Goal: Task Accomplishment & Management: Use online tool/utility

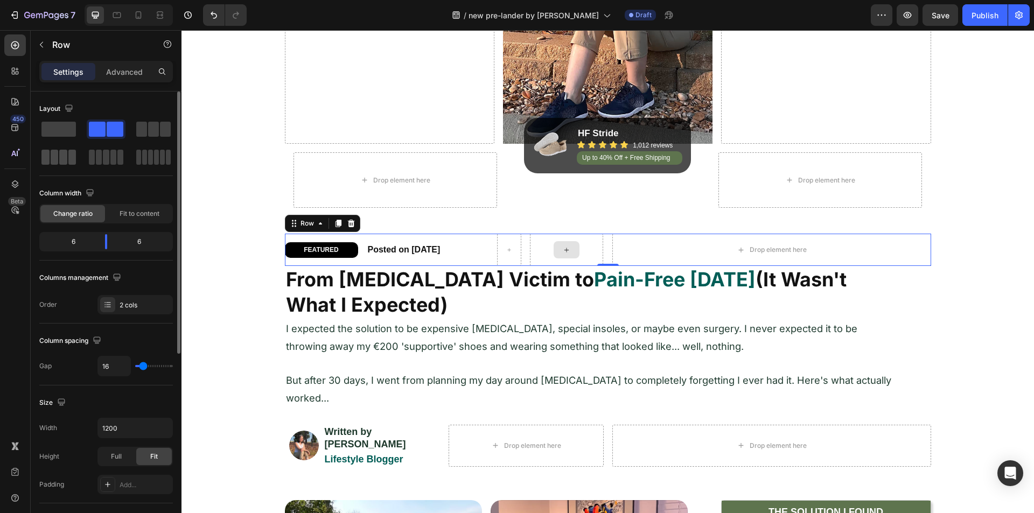
click at [60, 154] on span at bounding box center [63, 157] width 8 height 15
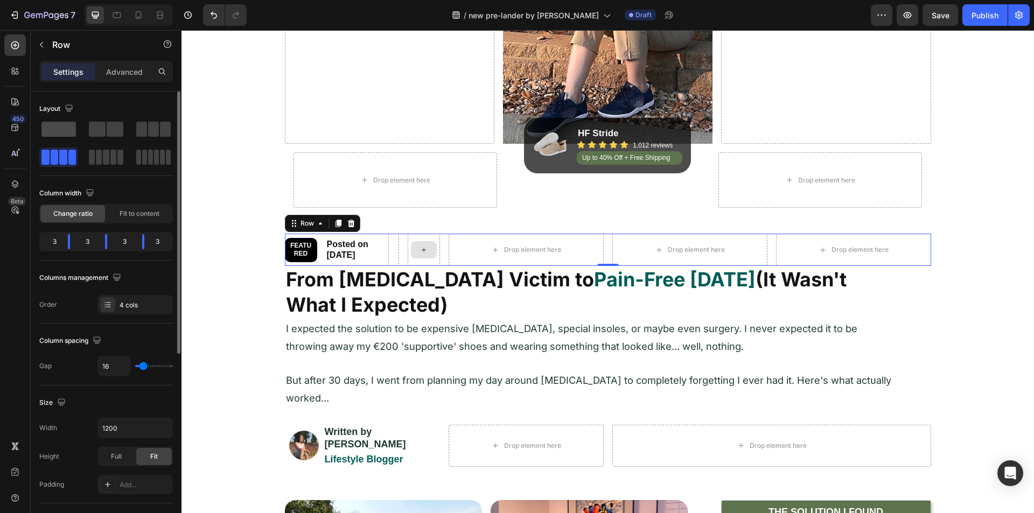
click at [69, 126] on span at bounding box center [58, 129] width 34 height 15
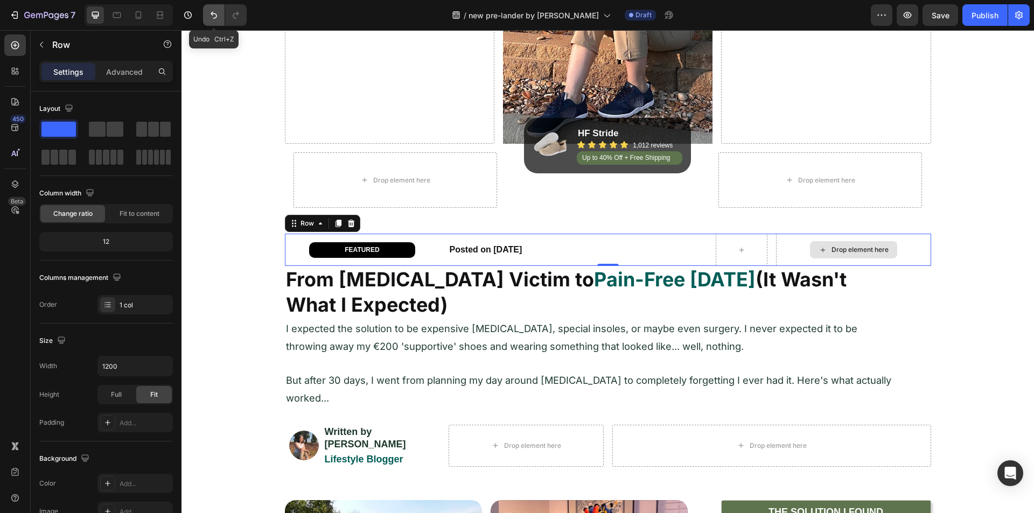
click at [208, 15] on button "Undo/Redo" at bounding box center [214, 15] width 22 height 22
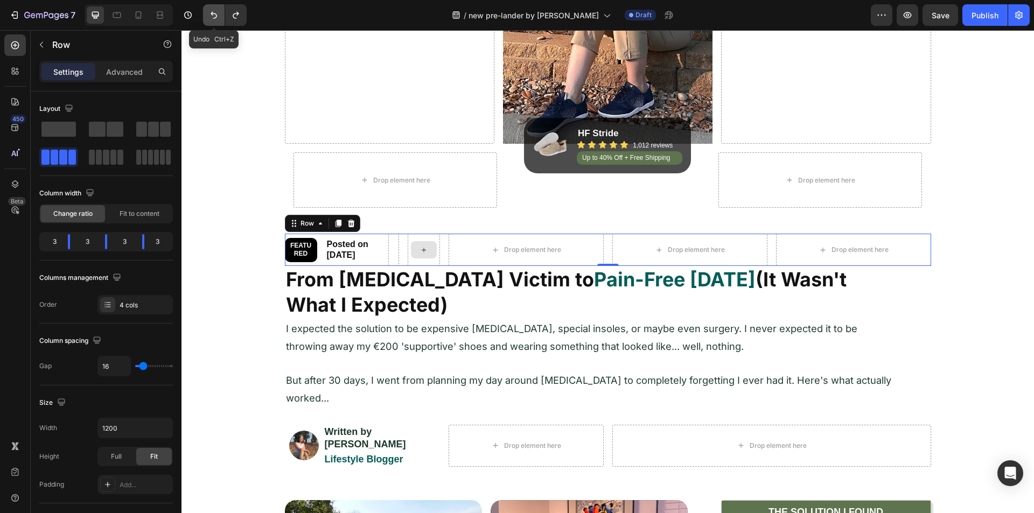
click at [208, 15] on button "Undo/Redo" at bounding box center [214, 15] width 22 height 22
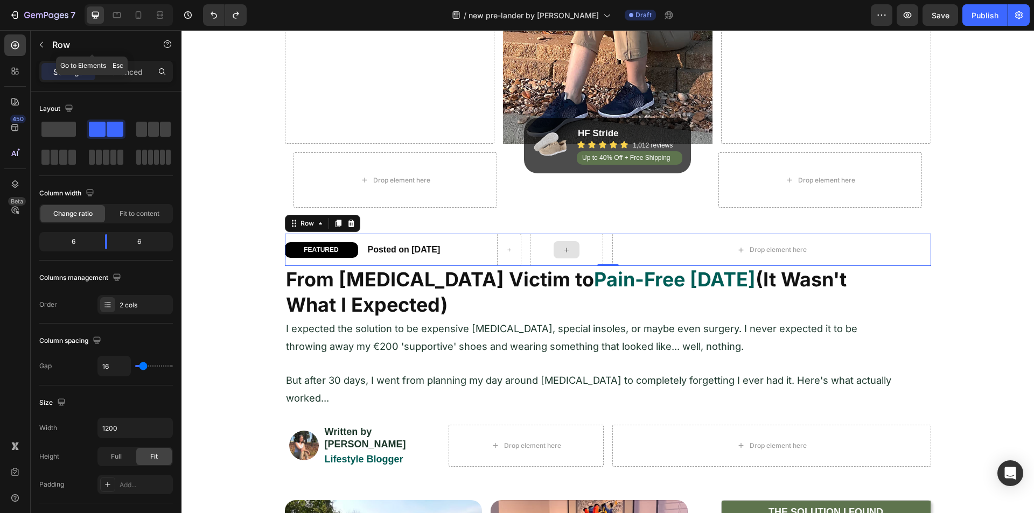
click at [40, 43] on icon "button" at bounding box center [41, 44] width 9 height 9
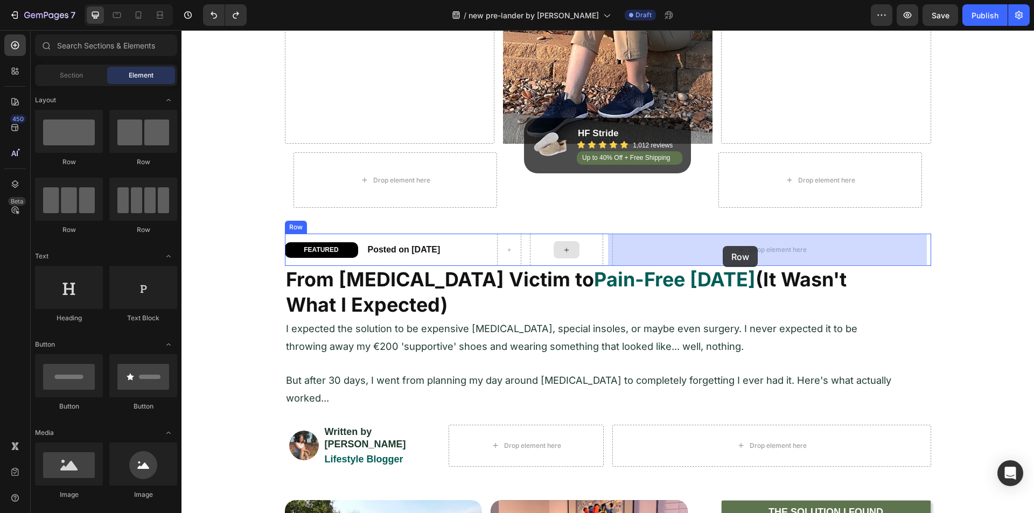
drag, startPoint x: 324, startPoint y: 232, endPoint x: 723, endPoint y: 246, distance: 398.9
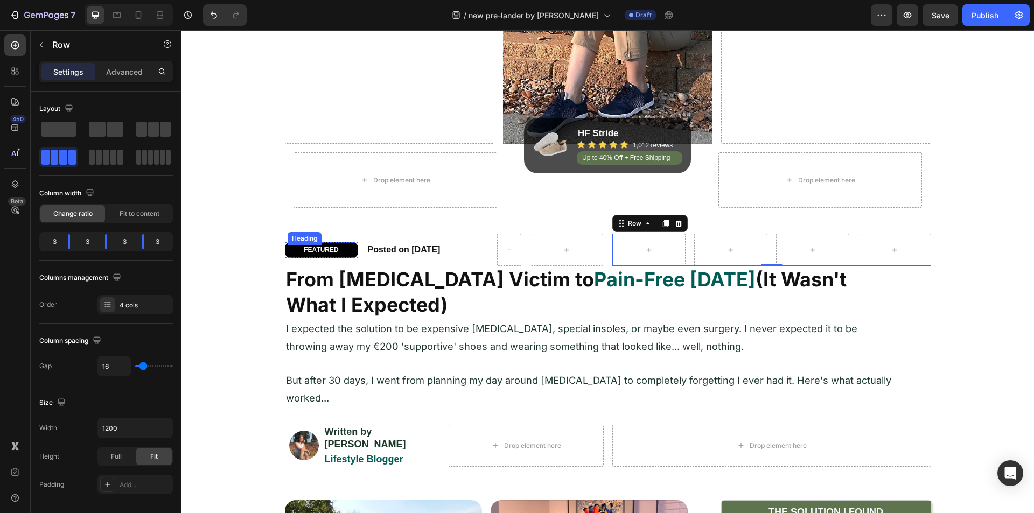
click at [307, 249] on p "FEATURED" at bounding box center [322, 250] width 66 height 9
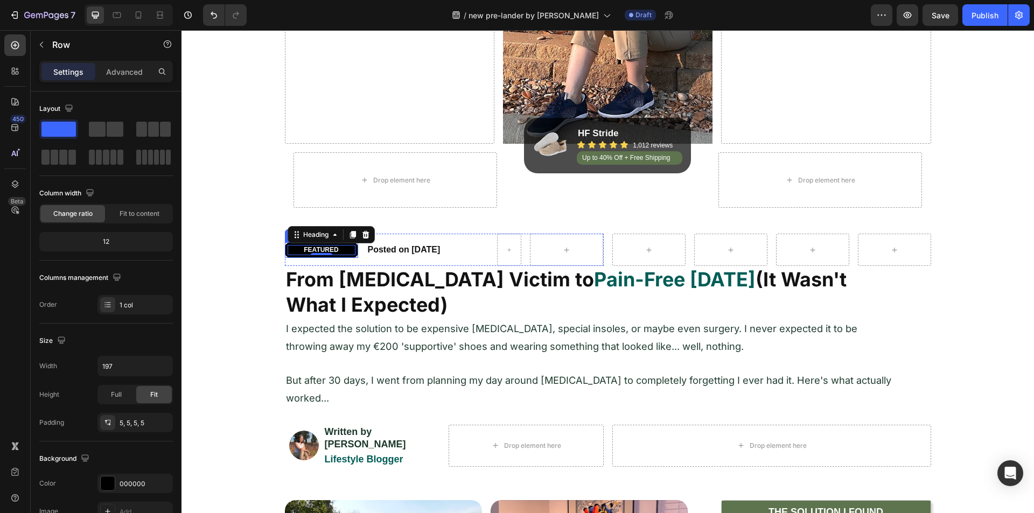
click at [285, 250] on div "FEATURED Heading 0 Row" at bounding box center [321, 250] width 73 height 16
click at [335, 232] on icon at bounding box center [338, 232] width 6 height 8
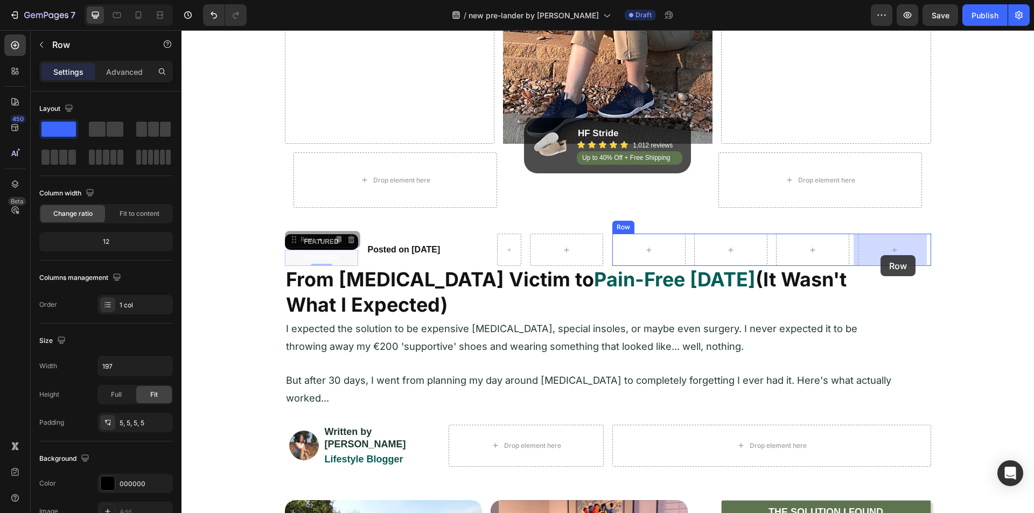
drag, startPoint x: 290, startPoint y: 240, endPoint x: 881, endPoint y: 255, distance: 591.1
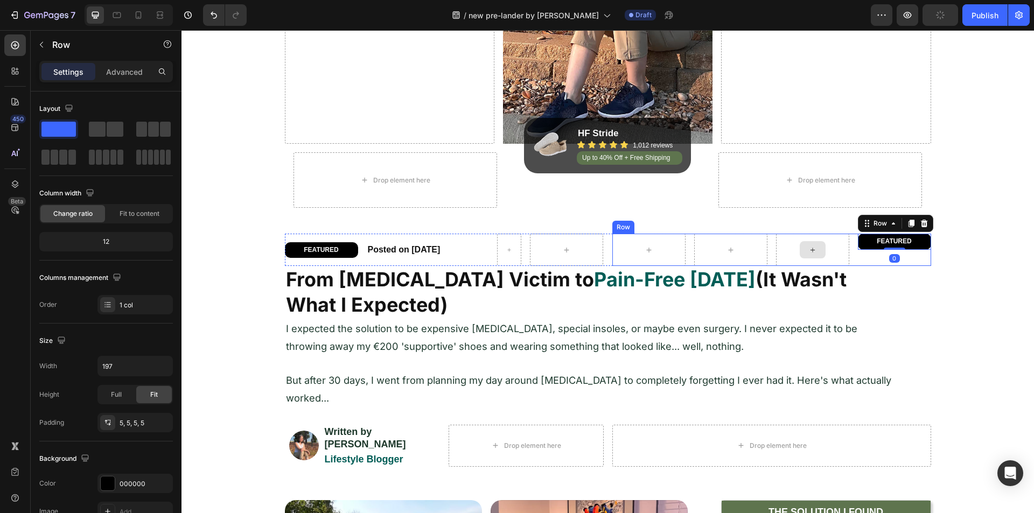
click at [838, 262] on div at bounding box center [812, 250] width 73 height 32
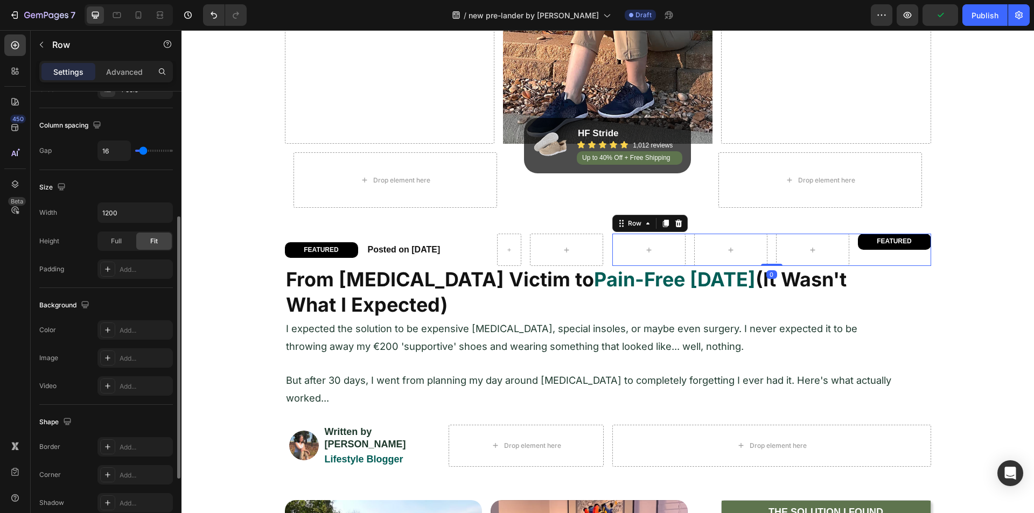
scroll to position [328, 0]
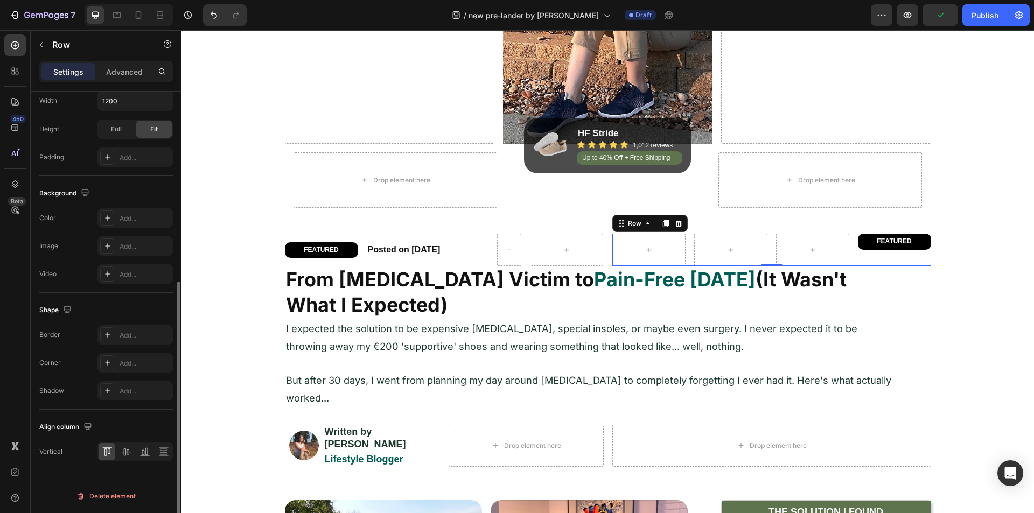
click at [124, 443] on div at bounding box center [135, 451] width 75 height 19
click at [124, 449] on icon at bounding box center [126, 453] width 9 height 8
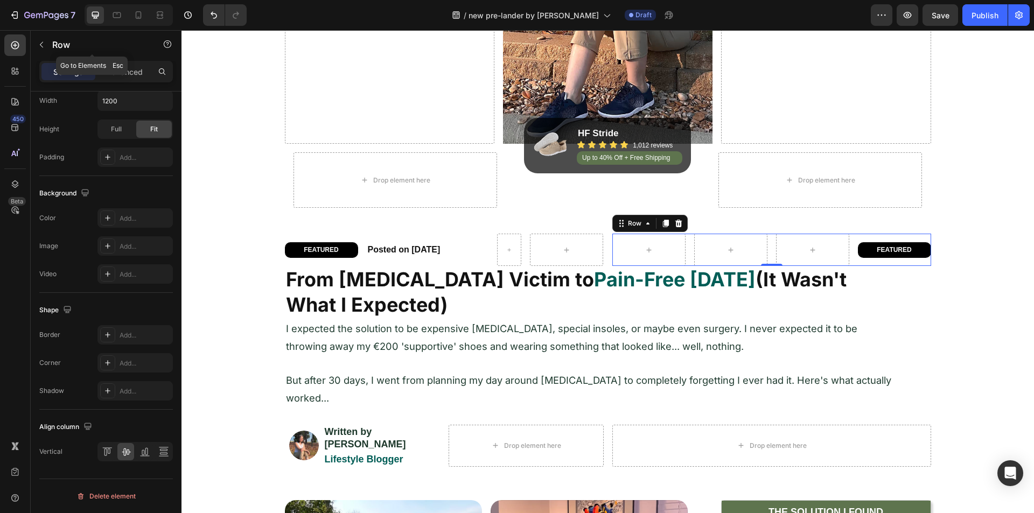
click at [44, 43] on icon "button" at bounding box center [41, 44] width 9 height 9
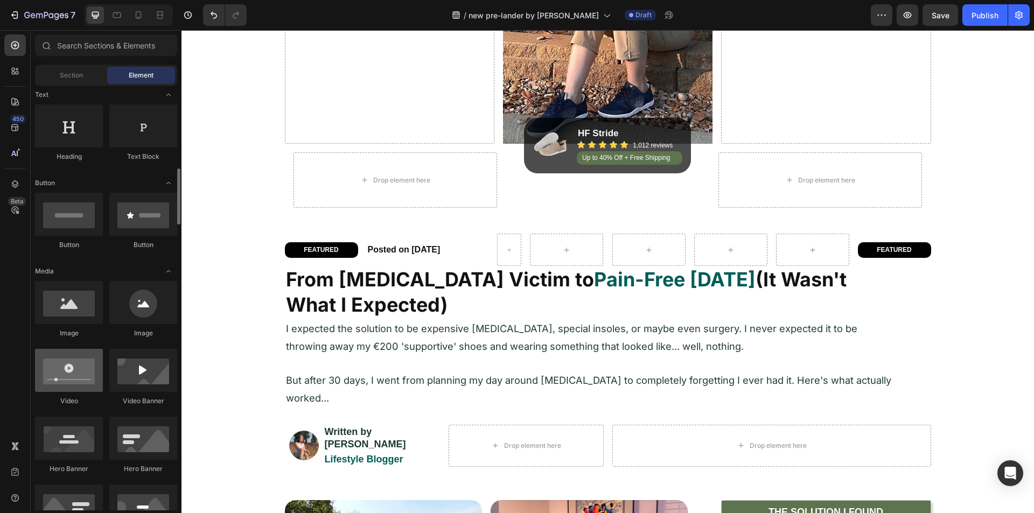
scroll to position [215, 0]
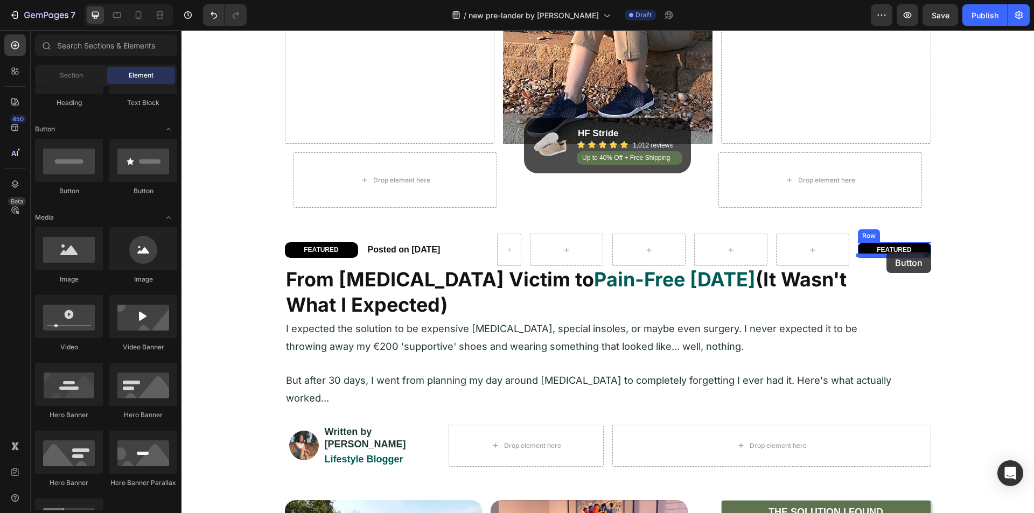
drag, startPoint x: 321, startPoint y: 193, endPoint x: 887, endPoint y: 252, distance: 568.7
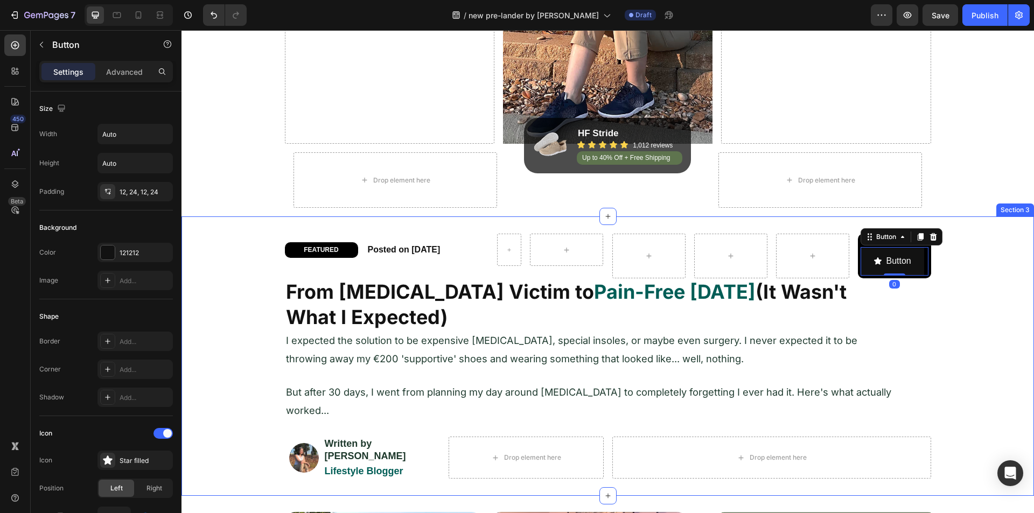
click at [830, 228] on div "FEATURED Heading Row Posted on July 25, 2025 Heading Row FEATURED Heading Butto…" at bounding box center [608, 357] width 853 height 280
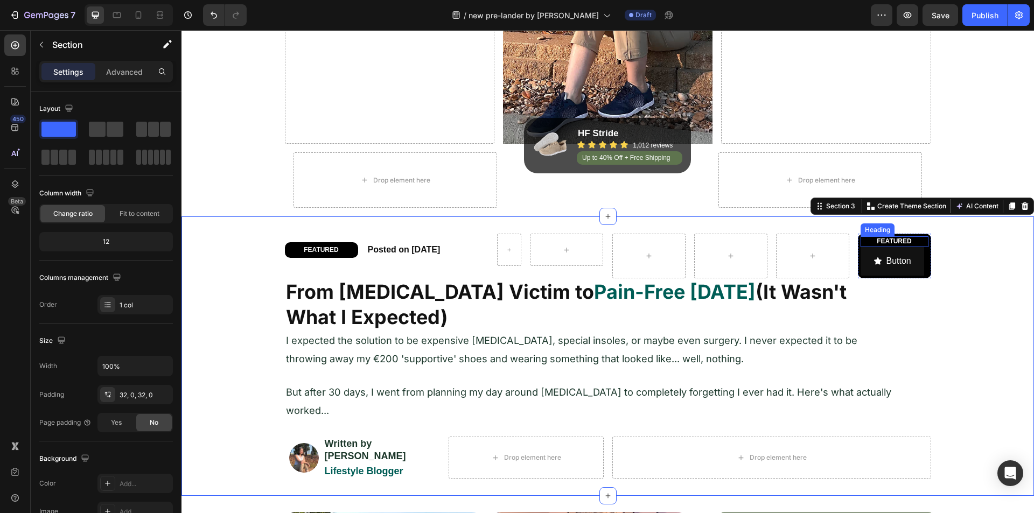
click at [886, 242] on h2 "FEATURED" at bounding box center [895, 241] width 68 height 11
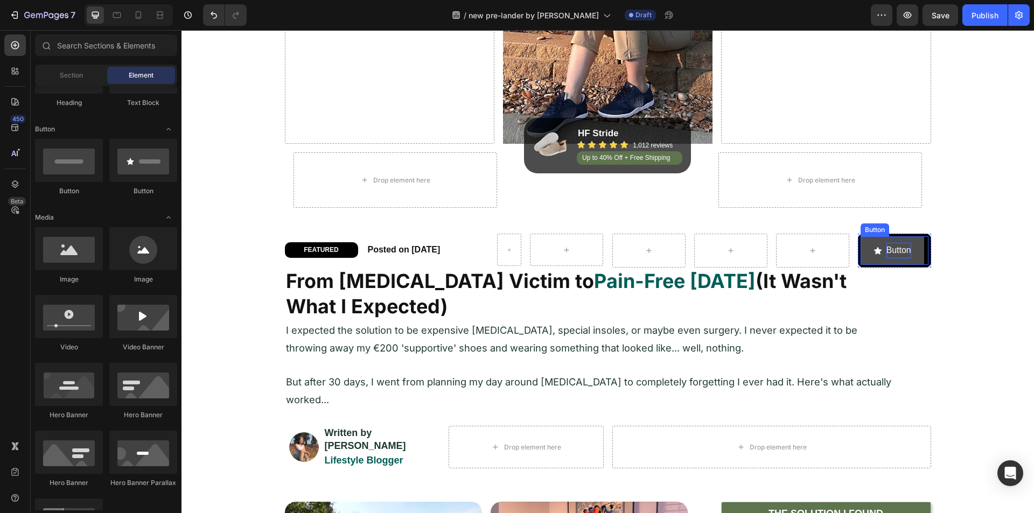
click at [887, 249] on p "Button" at bounding box center [899, 251] width 25 height 16
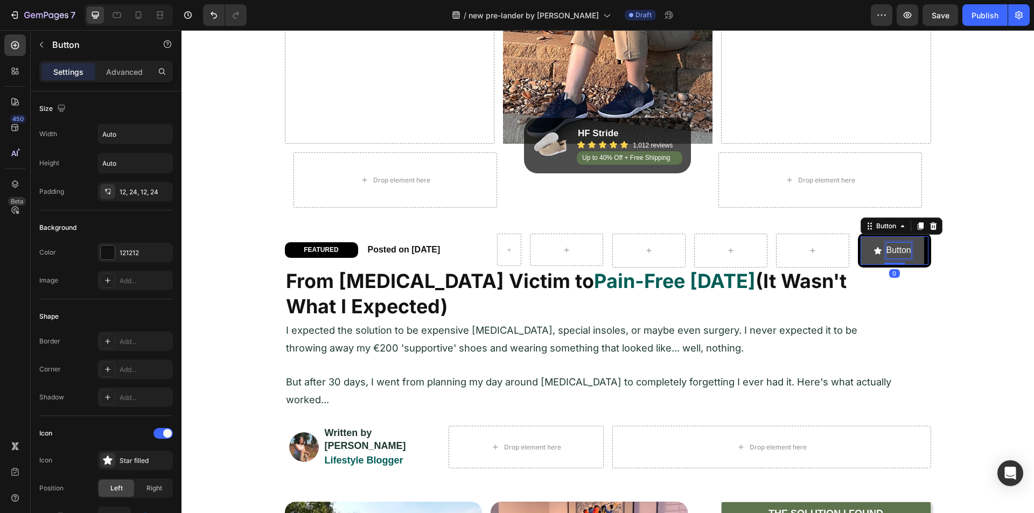
click at [887, 249] on p "Button" at bounding box center [899, 251] width 25 height 16
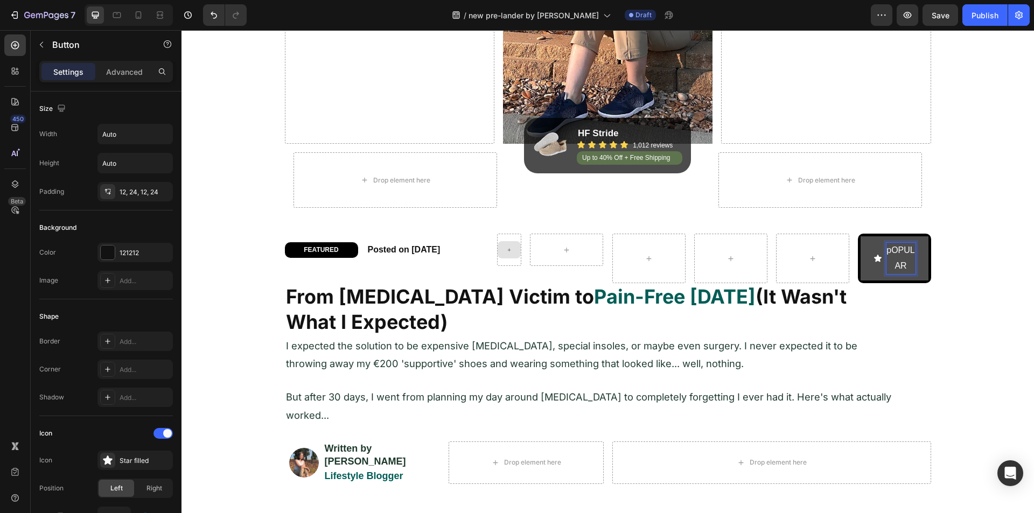
click at [889, 261] on p "pOPULAR" at bounding box center [901, 258] width 29 height 31
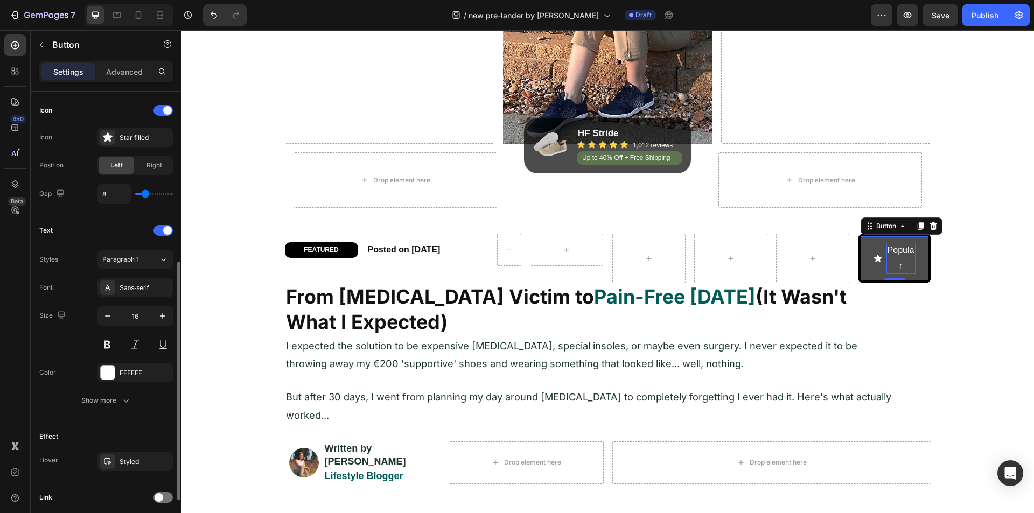
scroll to position [377, 0]
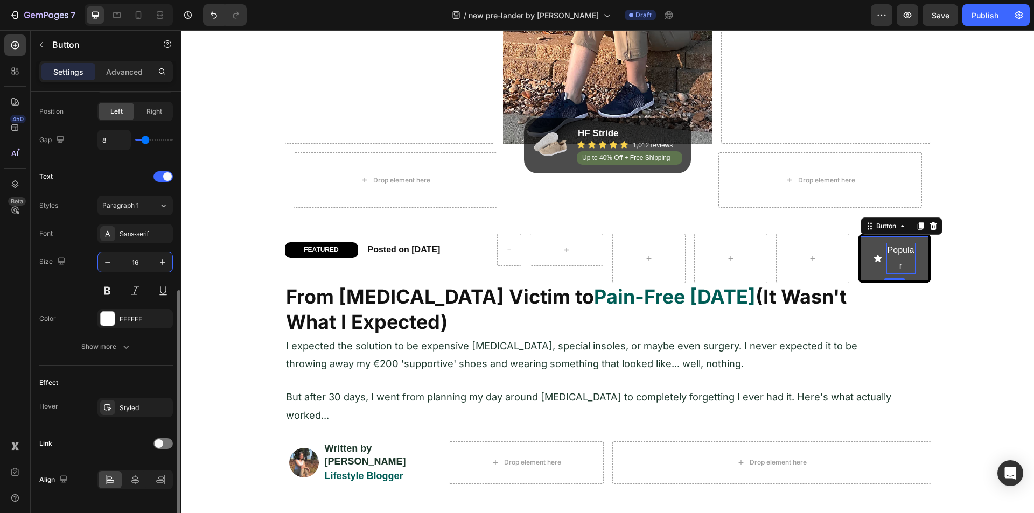
click at [140, 262] on input "16" at bounding box center [135, 262] width 36 height 19
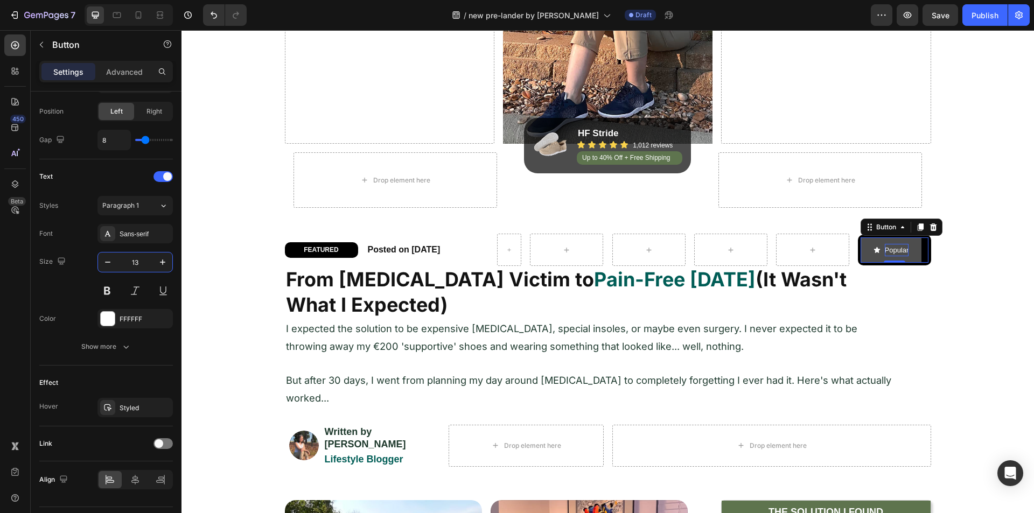
type input "13"
click at [4, 308] on div "450 Beta" at bounding box center [15, 234] width 22 height 401
drag, startPoint x: 15, startPoint y: 183, endPoint x: 75, endPoint y: 199, distance: 62.5
click at [15, 183] on icon at bounding box center [15, 184] width 11 height 11
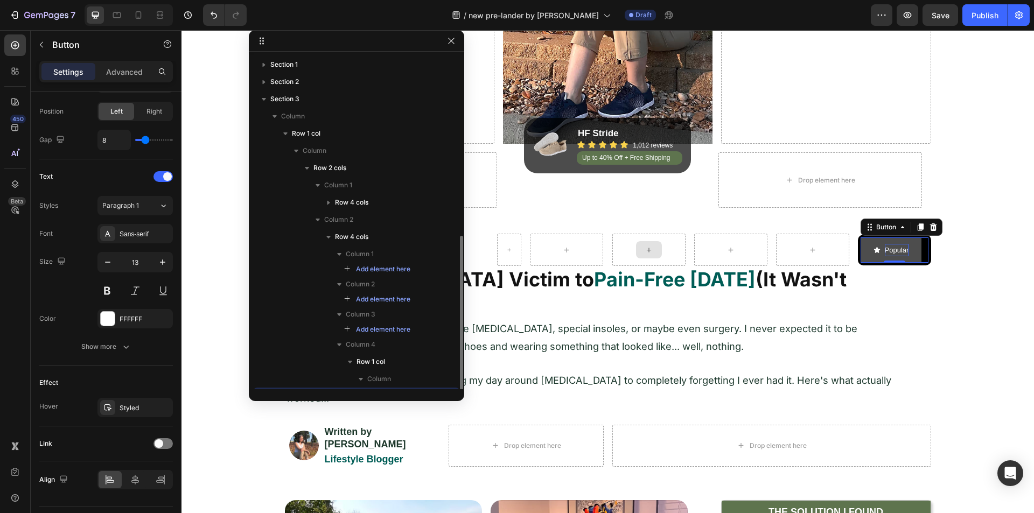
scroll to position [102, 0]
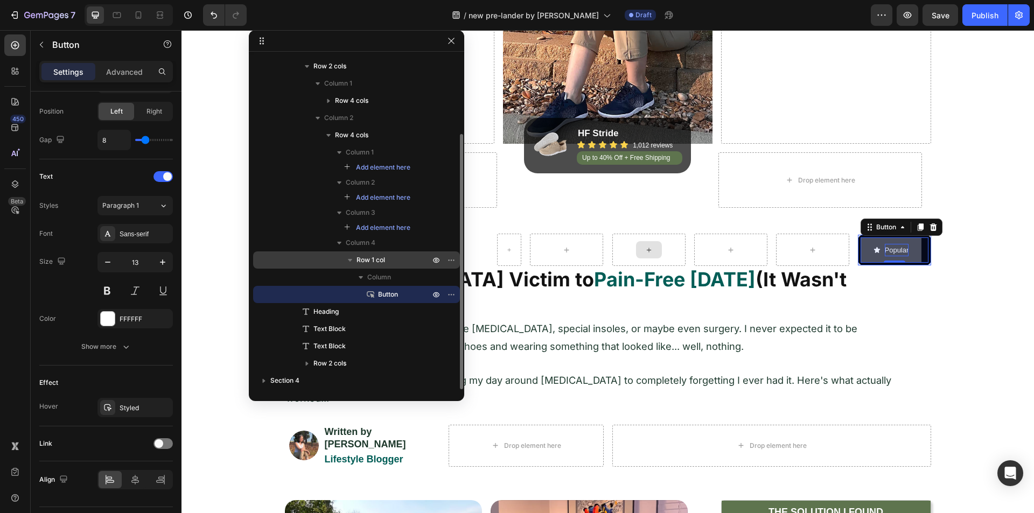
click at [394, 263] on p "Row 1 col" at bounding box center [394, 260] width 75 height 11
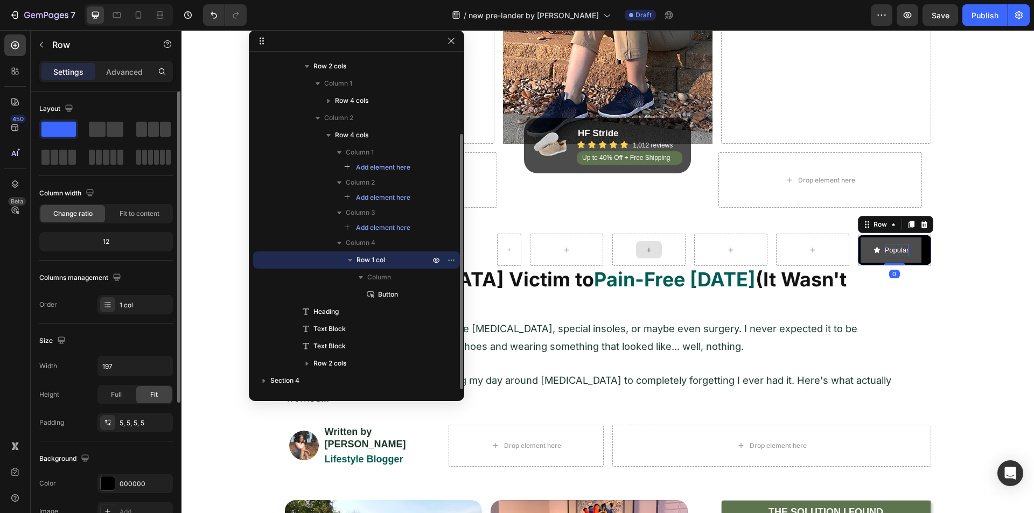
scroll to position [0, 0]
click at [120, 367] on input "197" at bounding box center [135, 366] width 74 height 19
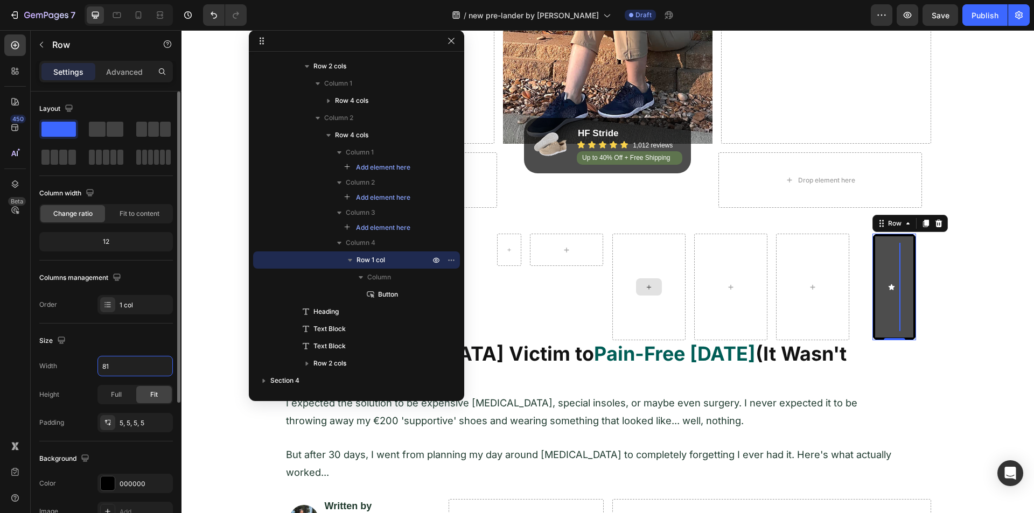
type input "81"
click at [66, 370] on div "Width 81" at bounding box center [106, 366] width 134 height 20
click at [131, 64] on div "Settings Advanced" at bounding box center [106, 72] width 134 height 22
click at [122, 68] on p "Advanced" at bounding box center [124, 71] width 37 height 11
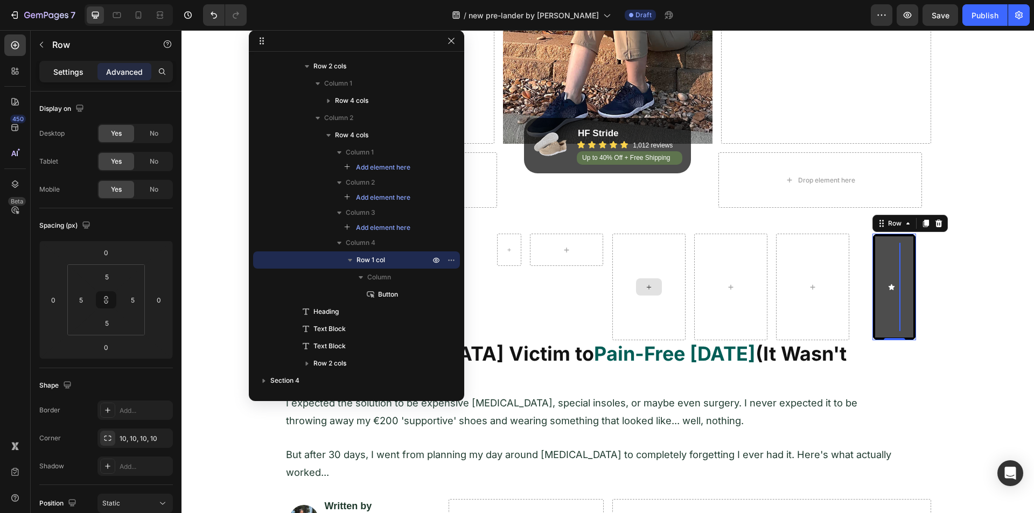
click at [77, 71] on p "Settings" at bounding box center [68, 71] width 30 height 11
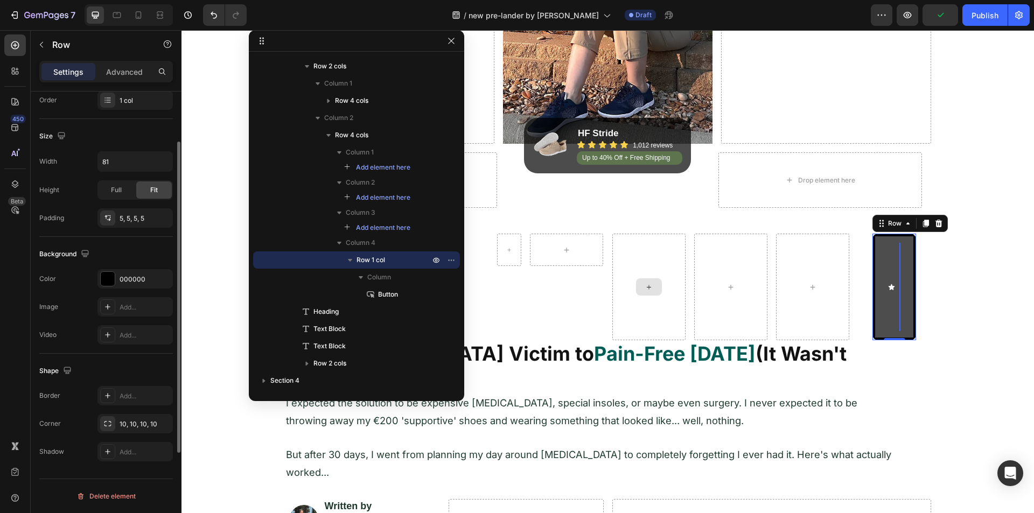
scroll to position [97, 0]
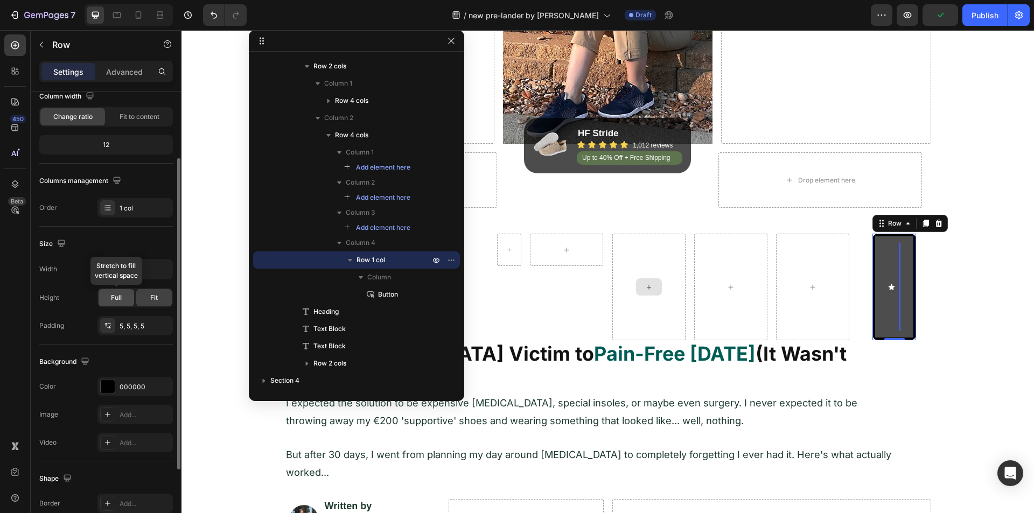
click at [119, 293] on span "Full" at bounding box center [116, 298] width 11 height 10
click at [144, 295] on div "Fit" at bounding box center [154, 297] width 36 height 17
click at [136, 265] on input "81" at bounding box center [135, 269] width 74 height 19
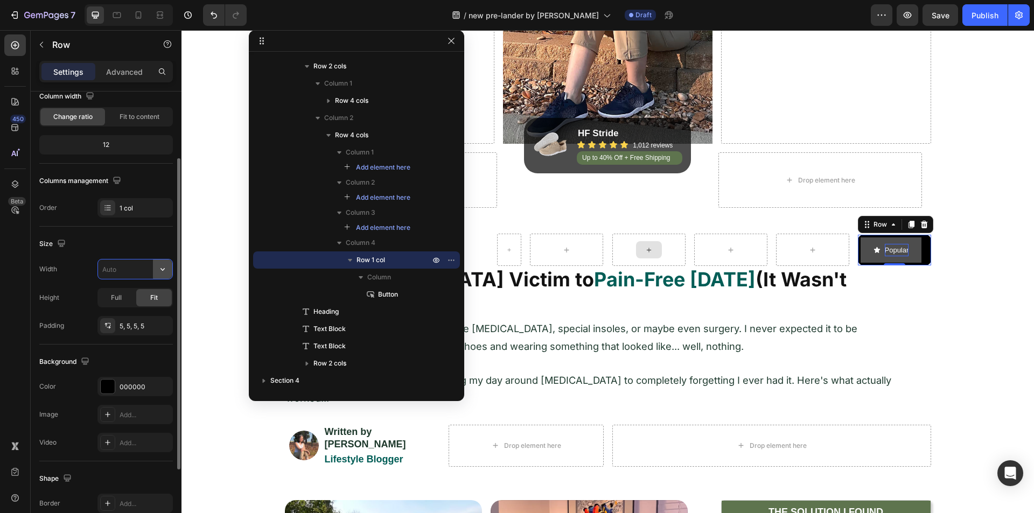
click at [157, 269] on icon "button" at bounding box center [162, 269] width 11 height 11
drag, startPoint x: 131, startPoint y: 309, endPoint x: 124, endPoint y: 293, distance: 17.4
click at [130, 309] on div "Full 100%" at bounding box center [124, 317] width 88 height 20
click at [126, 268] on input "100%" at bounding box center [135, 269] width 74 height 19
click at [126, 268] on input "118%" at bounding box center [135, 269] width 74 height 19
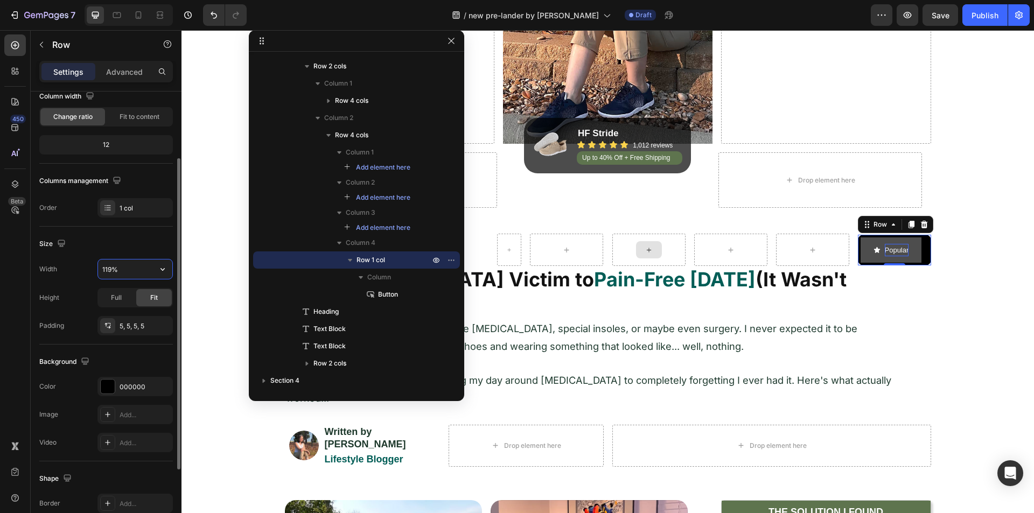
click at [126, 268] on input "119%" at bounding box center [135, 269] width 74 height 19
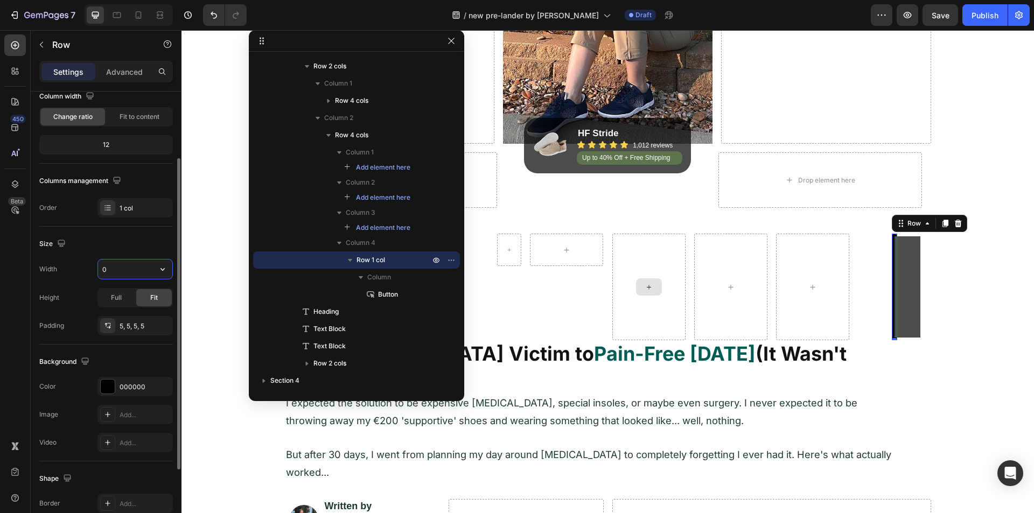
click at [126, 268] on input "0" at bounding box center [135, 269] width 74 height 19
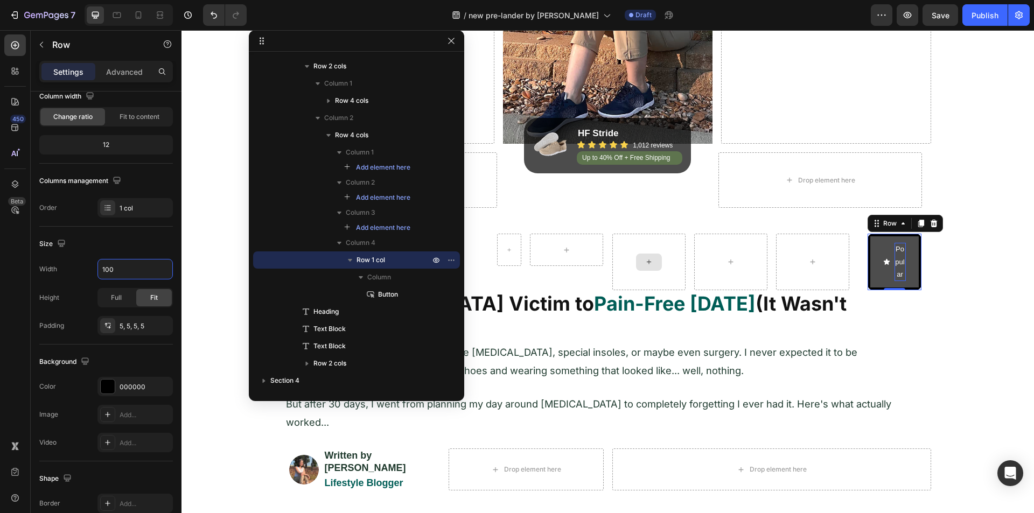
click at [13, 295] on div "450 Beta" at bounding box center [15, 234] width 22 height 401
click at [158, 266] on icon "button" at bounding box center [162, 269] width 11 height 11
click at [126, 293] on p "Default 1200px" at bounding box center [132, 297] width 61 height 10
type input "1200"
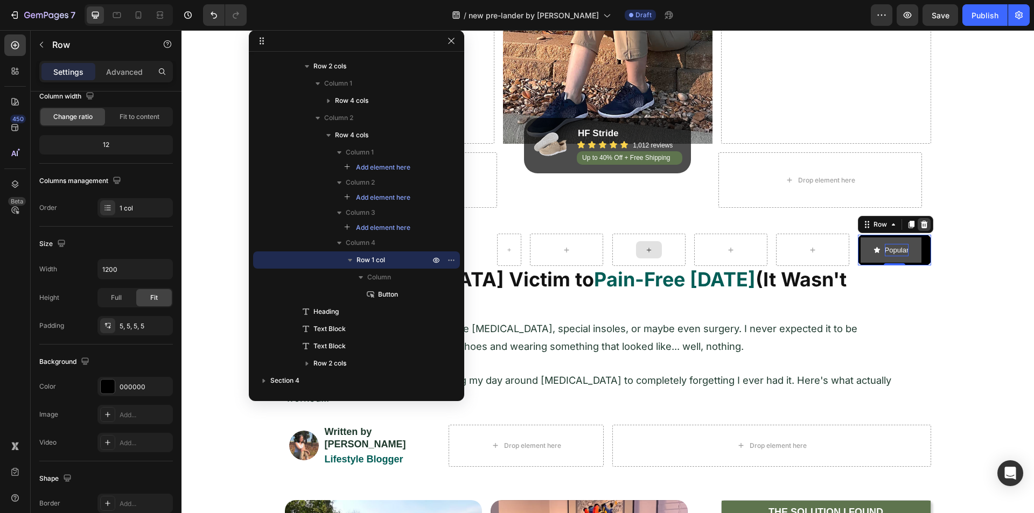
click at [920, 227] on icon at bounding box center [924, 224] width 9 height 9
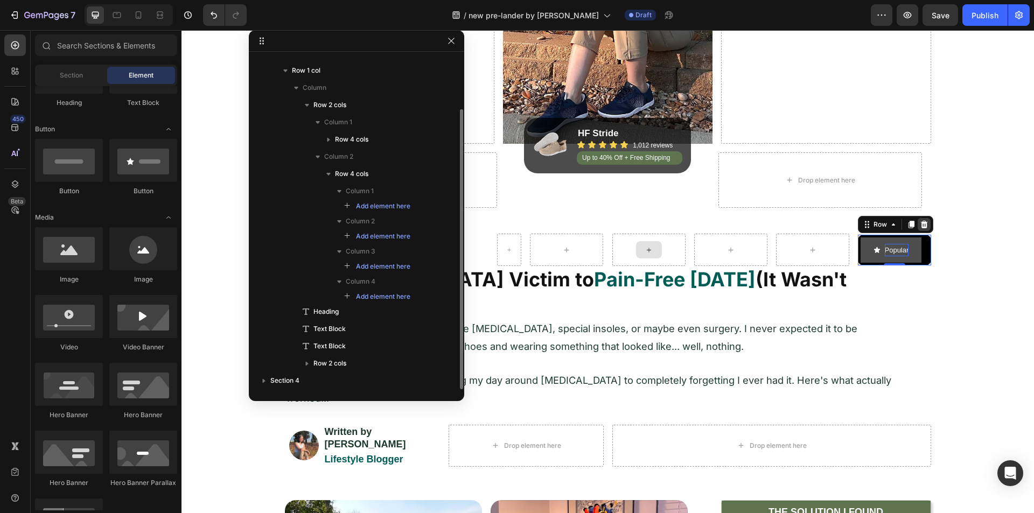
scroll to position [63, 0]
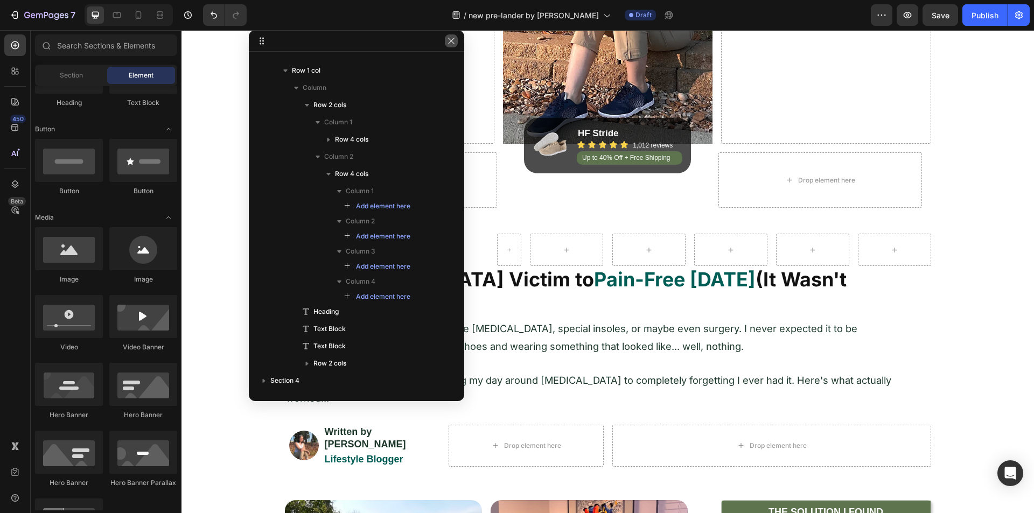
click at [450, 40] on icon "button" at bounding box center [451, 41] width 6 height 6
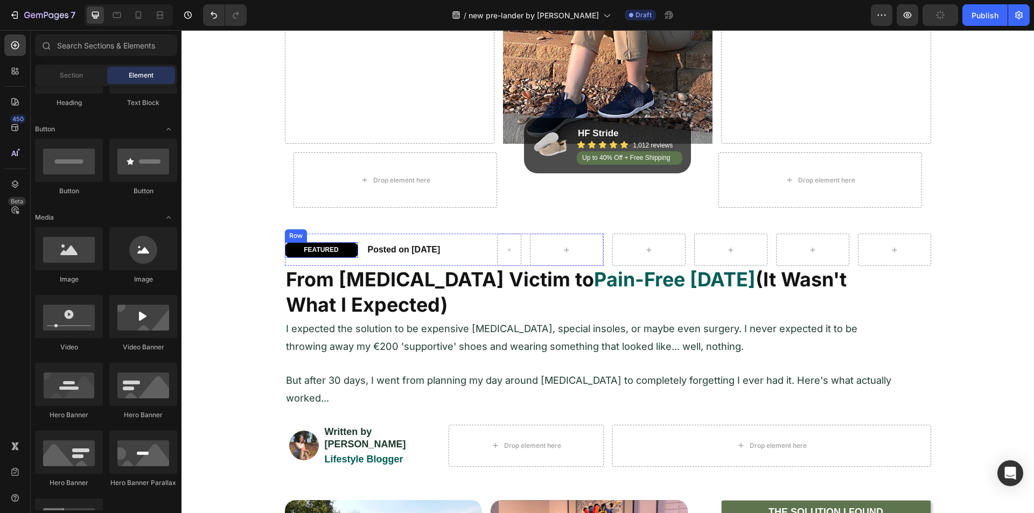
click at [285, 248] on div "FEATURED Heading Row" at bounding box center [321, 250] width 73 height 16
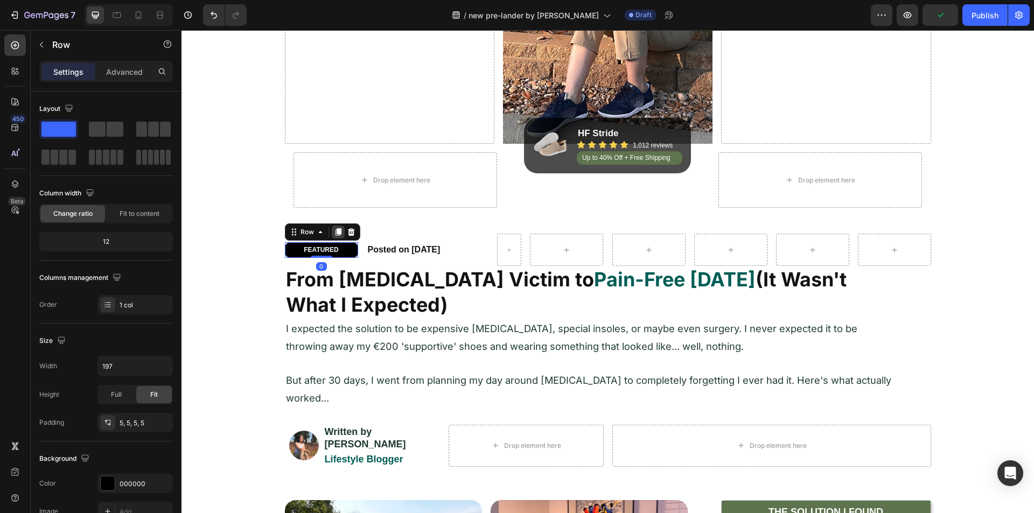
click at [334, 231] on icon at bounding box center [338, 232] width 9 height 9
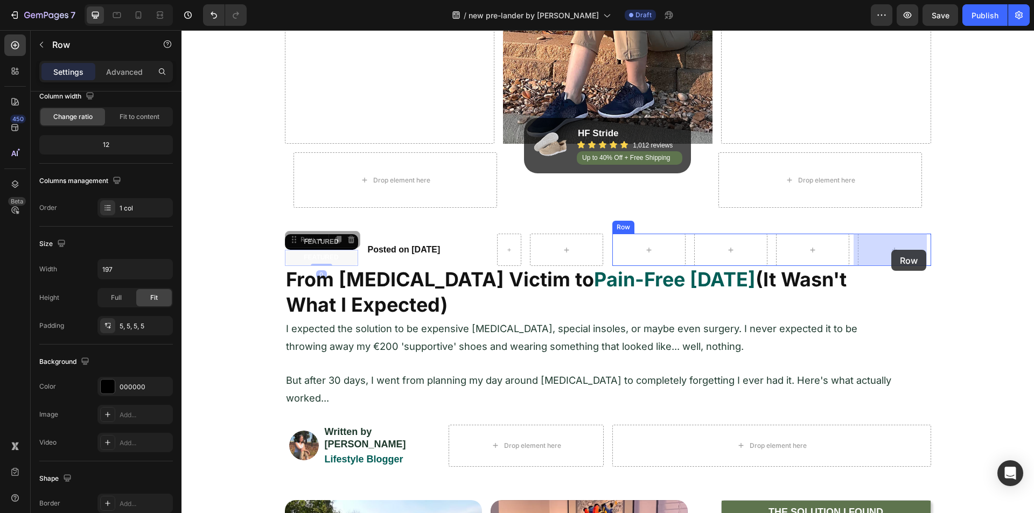
drag, startPoint x: 290, startPoint y: 239, endPoint x: 892, endPoint y: 250, distance: 601.8
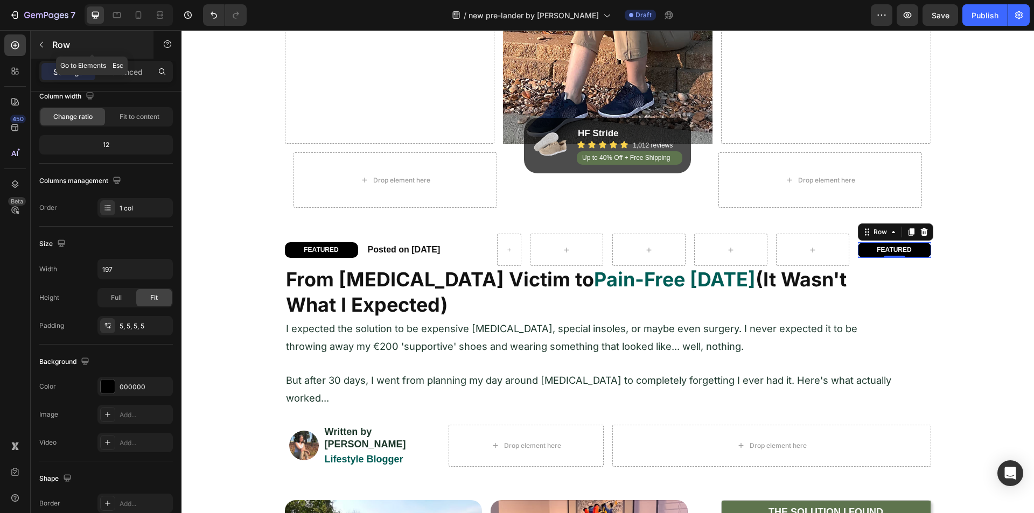
click at [33, 51] on button "button" at bounding box center [41, 44] width 17 height 17
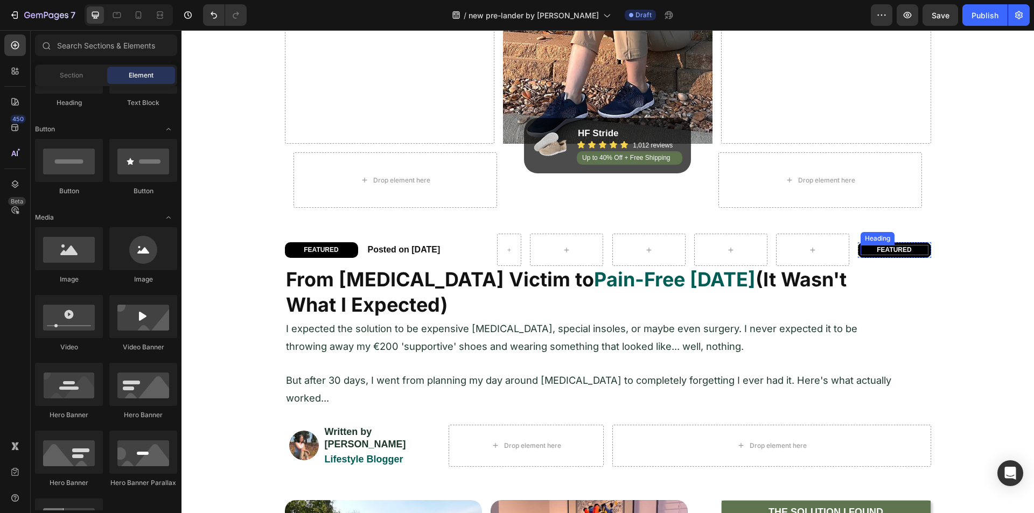
click at [868, 249] on h2 "FEATURED" at bounding box center [895, 250] width 68 height 11
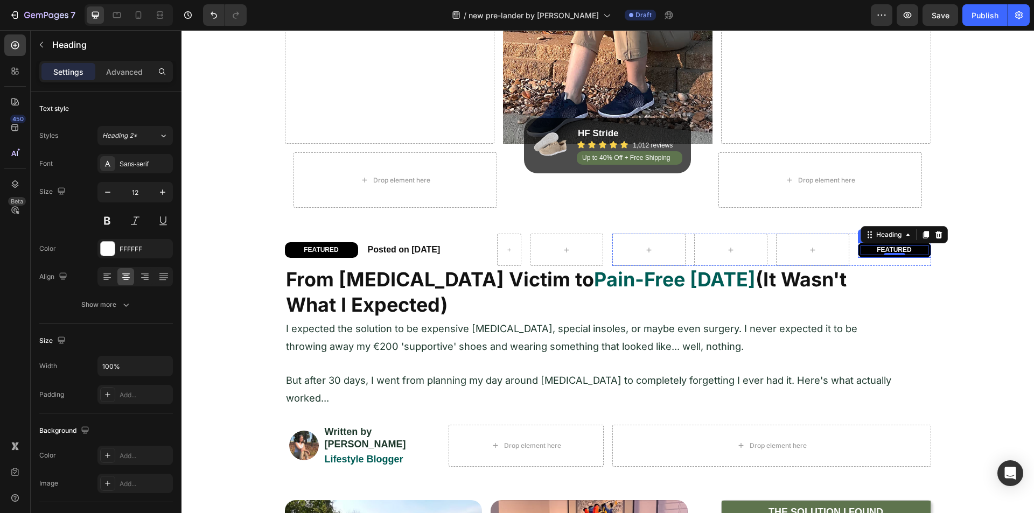
click at [858, 251] on div "FEATURED Heading 0 Row" at bounding box center [894, 250] width 73 height 16
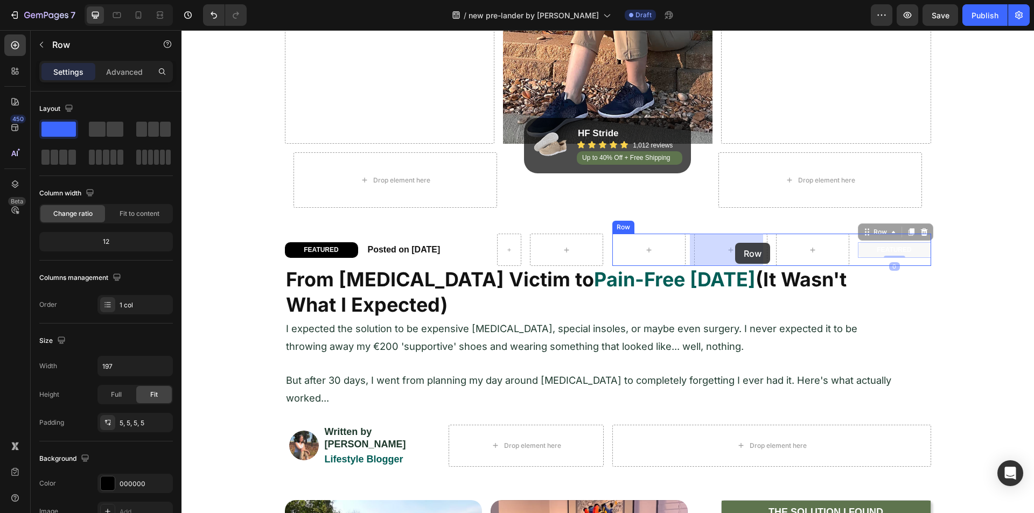
drag, startPoint x: 866, startPoint y: 233, endPoint x: 735, endPoint y: 243, distance: 130.7
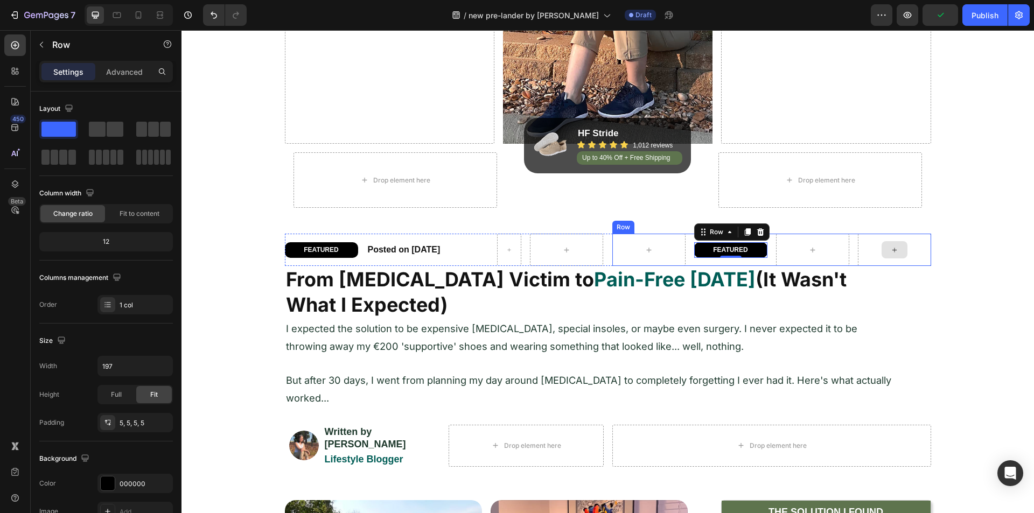
drag, startPoint x: 276, startPoint y: 155, endPoint x: 886, endPoint y: 242, distance: 616.0
click at [44, 47] on icon "button" at bounding box center [41, 44] width 9 height 9
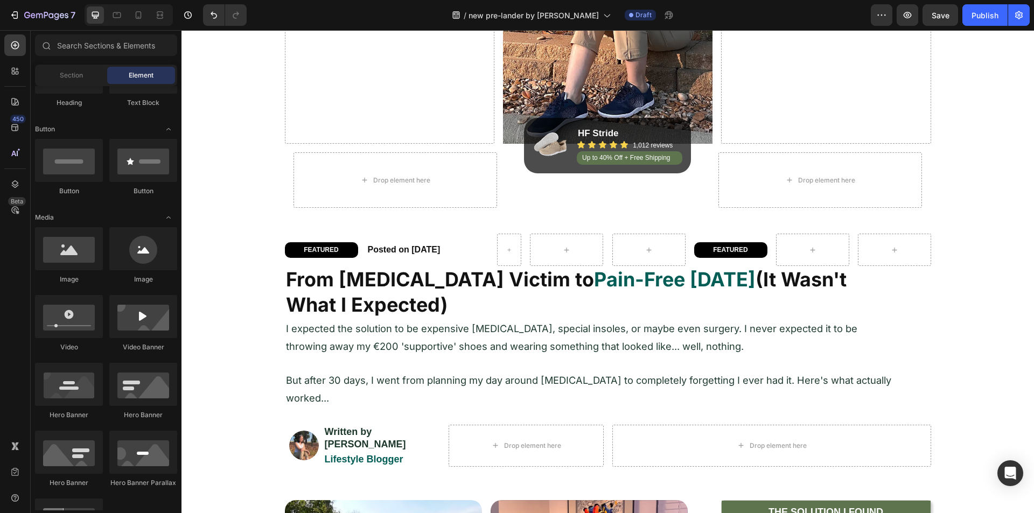
scroll to position [0, 0]
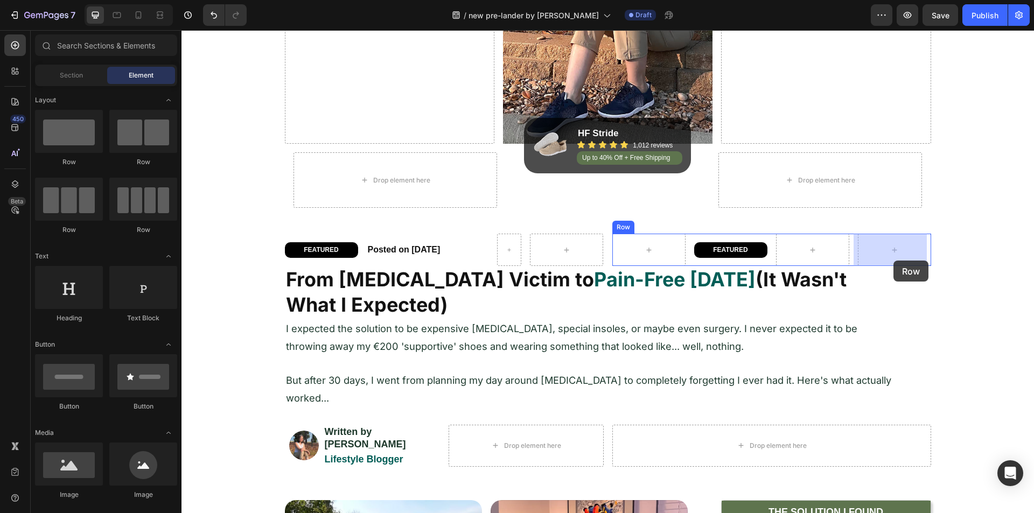
drag, startPoint x: 327, startPoint y: 170, endPoint x: 894, endPoint y: 261, distance: 573.9
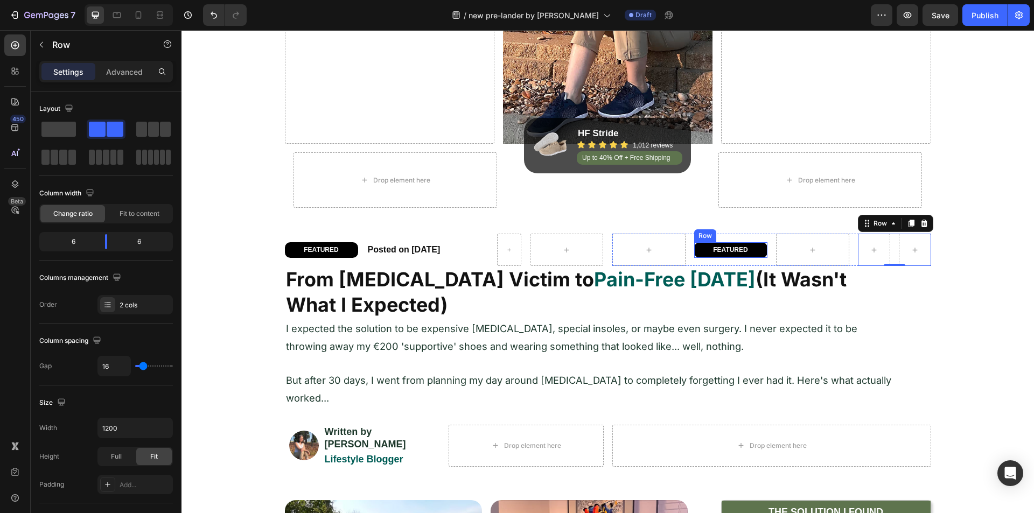
click at [694, 249] on div "FEATURED Heading Row" at bounding box center [730, 250] width 73 height 16
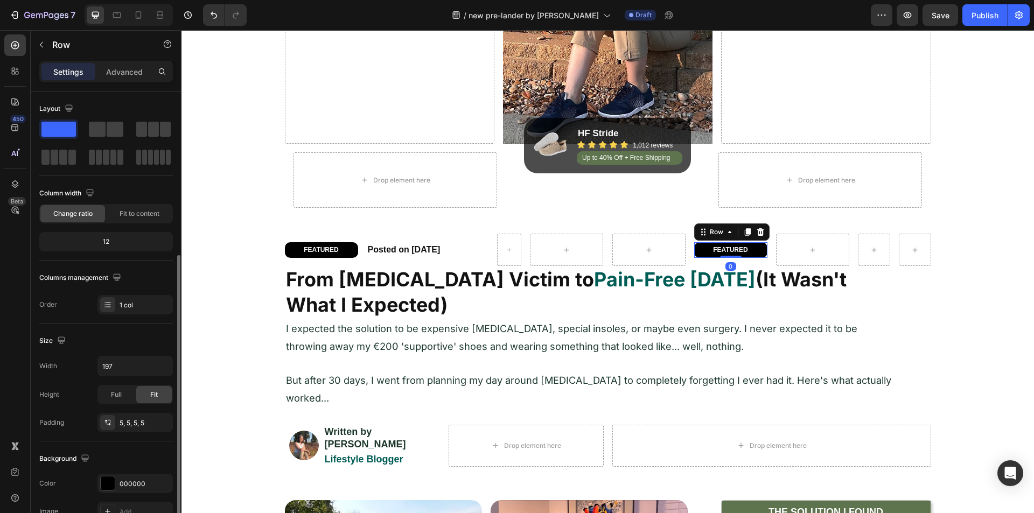
scroll to position [97, 0]
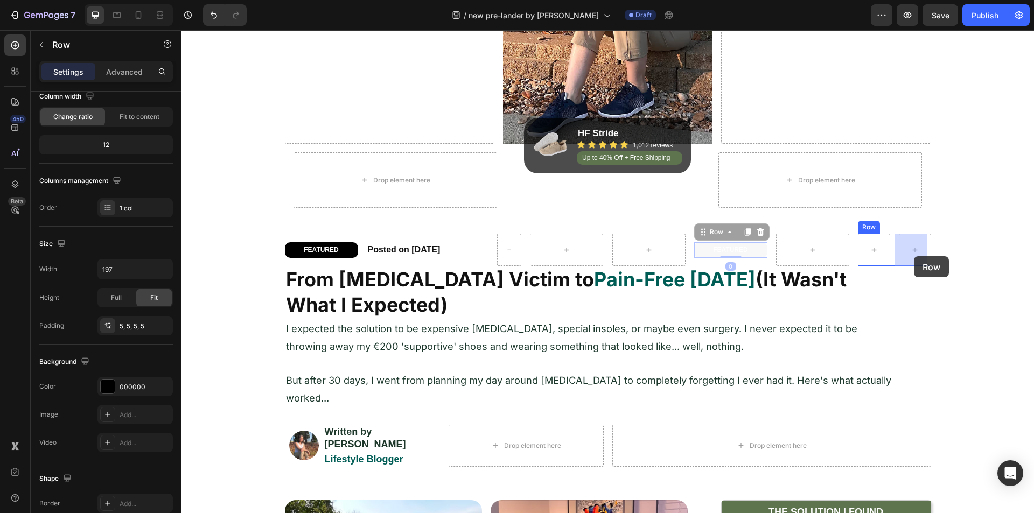
drag, startPoint x: 701, startPoint y: 235, endPoint x: 914, endPoint y: 256, distance: 213.9
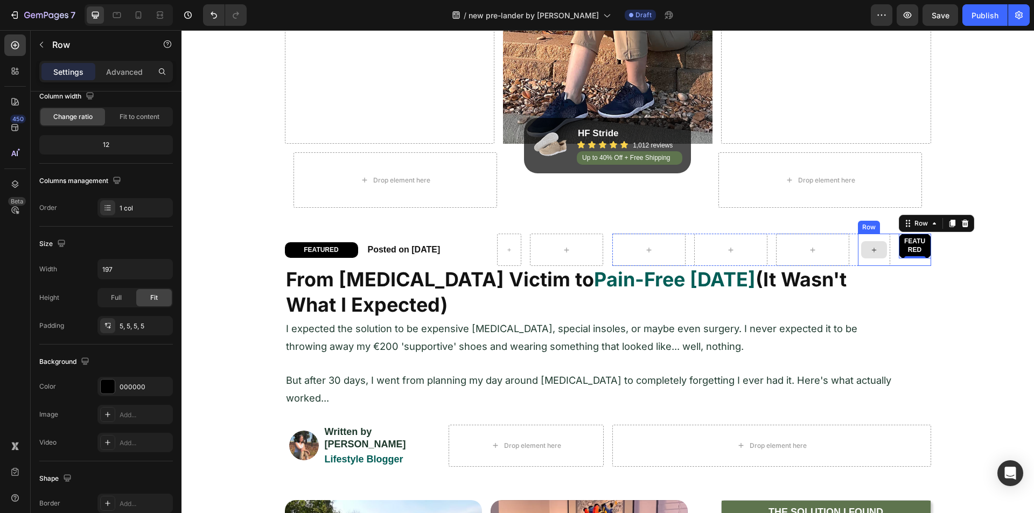
click at [887, 258] on div "FEATURED Heading Row 0 Row" at bounding box center [894, 250] width 73 height 32
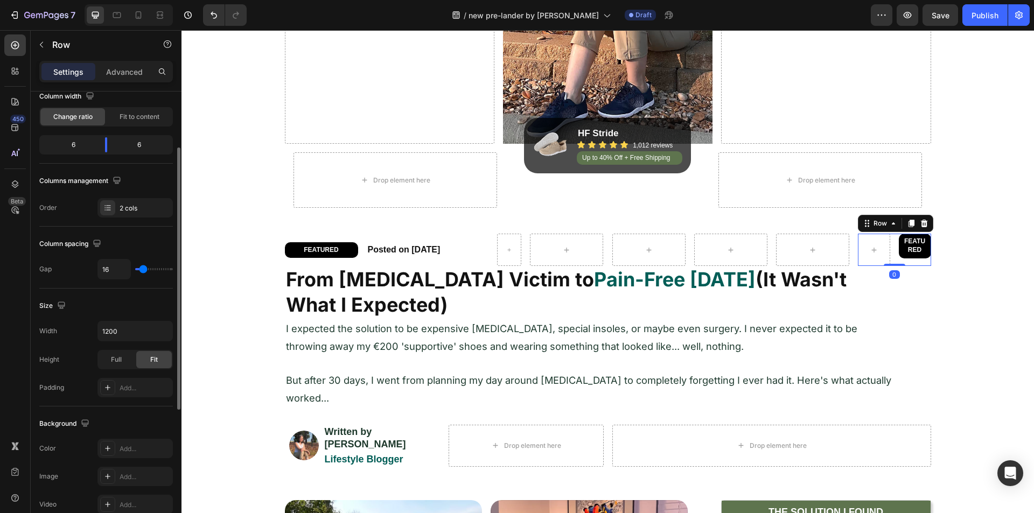
scroll to position [0, 0]
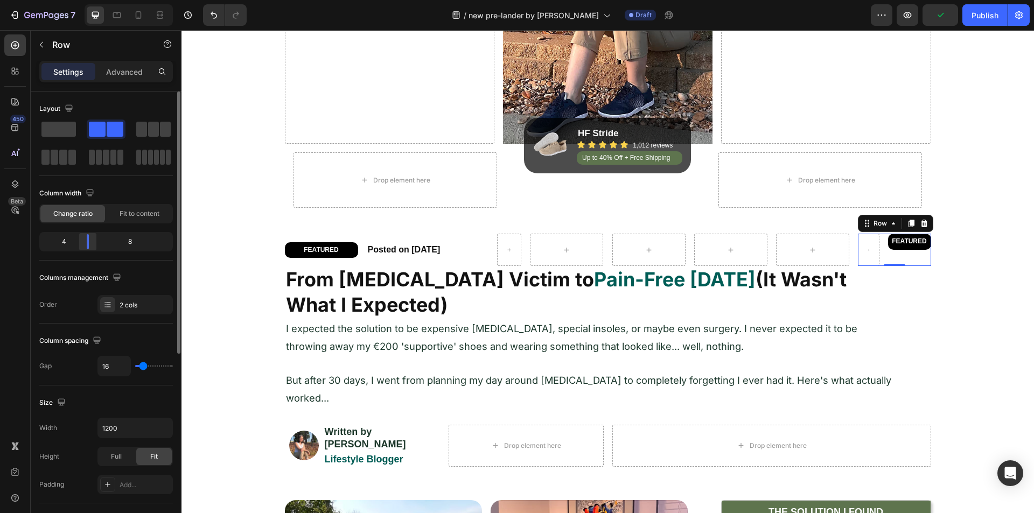
drag, startPoint x: 105, startPoint y: 242, endPoint x: 81, endPoint y: 243, distance: 23.7
click at [81, 243] on div at bounding box center [87, 241] width 19 height 15
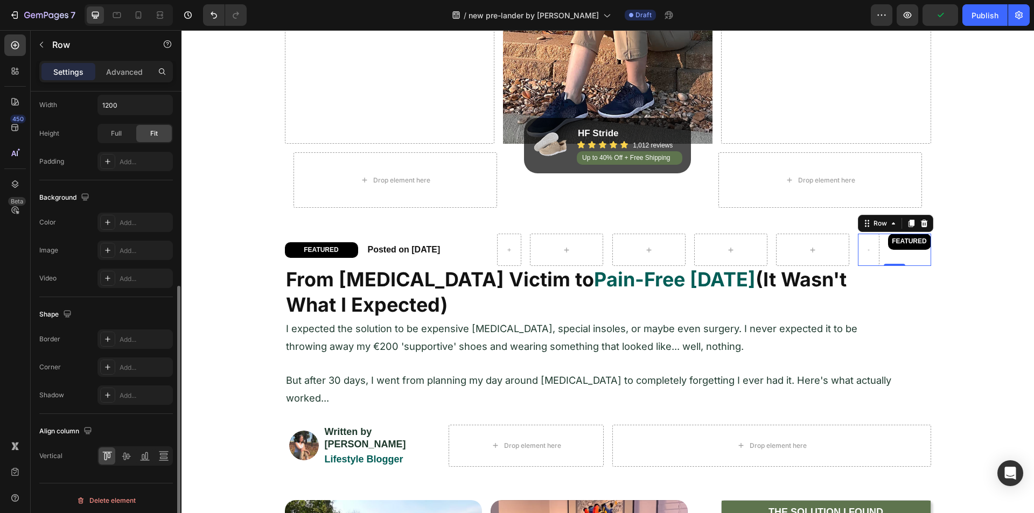
scroll to position [328, 0]
click at [127, 458] on div at bounding box center [125, 451] width 17 height 17
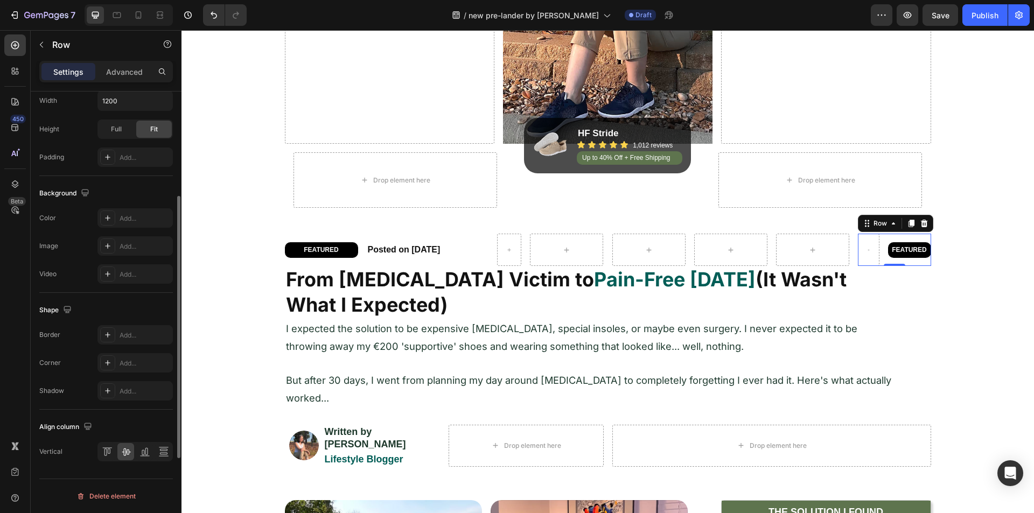
scroll to position [166, 0]
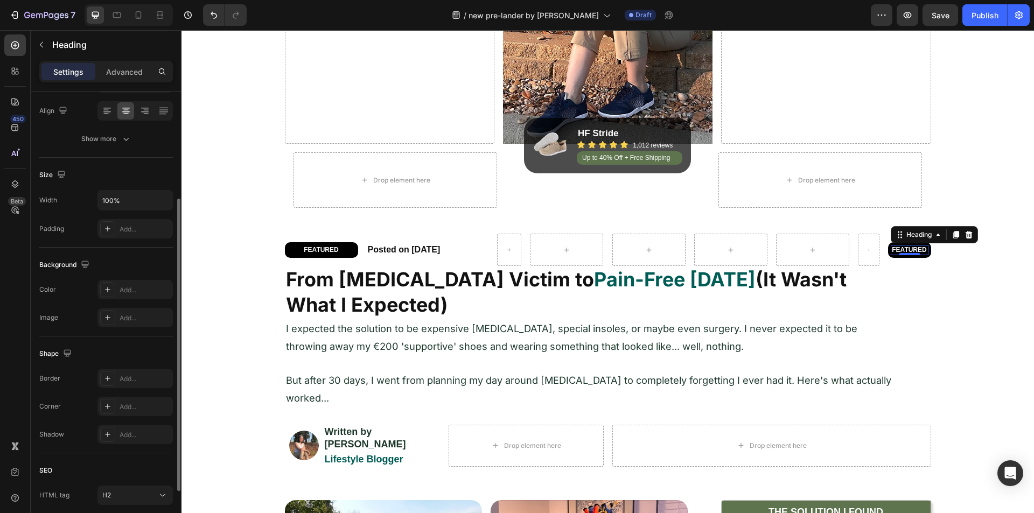
click at [893, 247] on h2 "FEATURED" at bounding box center [910, 250] width 38 height 11
click at [893, 247] on p "FEATURED" at bounding box center [910, 250] width 36 height 9
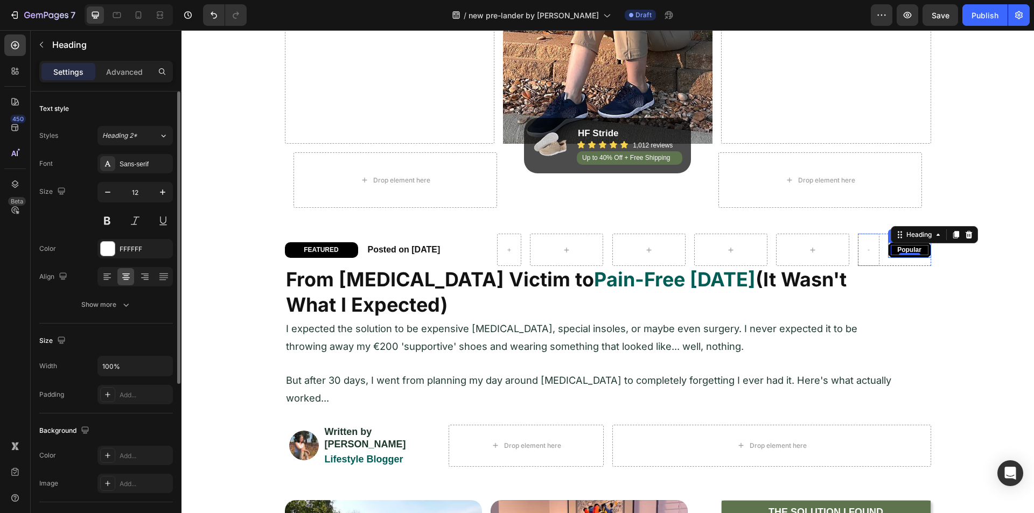
click at [888, 250] on div "Popular Heading 0 Row" at bounding box center [909, 250] width 43 height 16
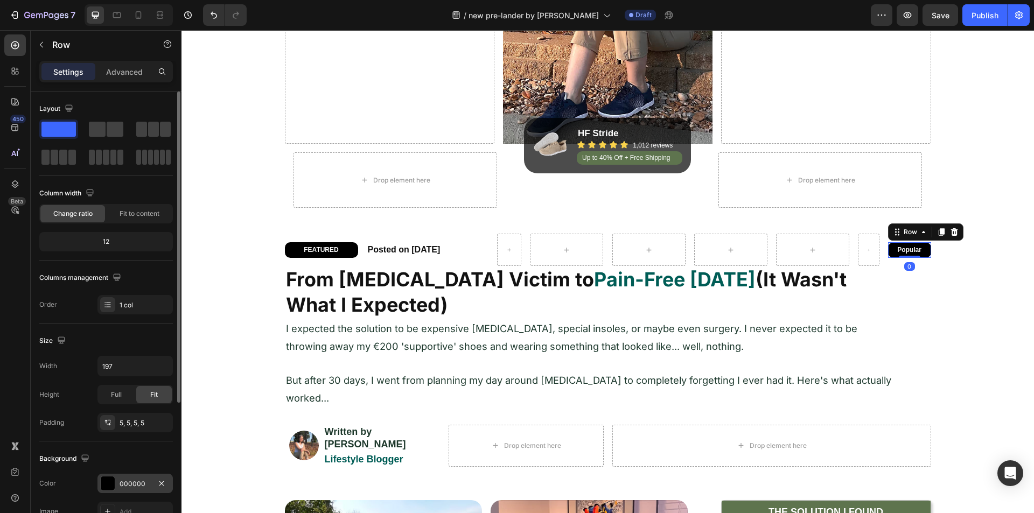
click at [104, 482] on div at bounding box center [108, 484] width 14 height 14
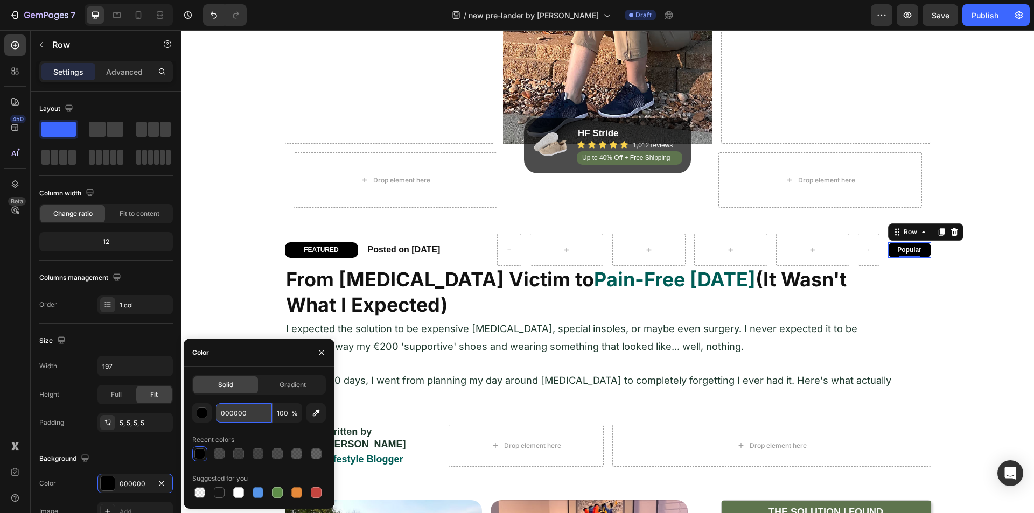
click at [231, 413] on input "000000" at bounding box center [244, 412] width 56 height 19
paste input "#D5ECC2"
click at [240, 428] on div "#D5ECC2 100 % Recent colors Suggested for you" at bounding box center [259, 451] width 134 height 97
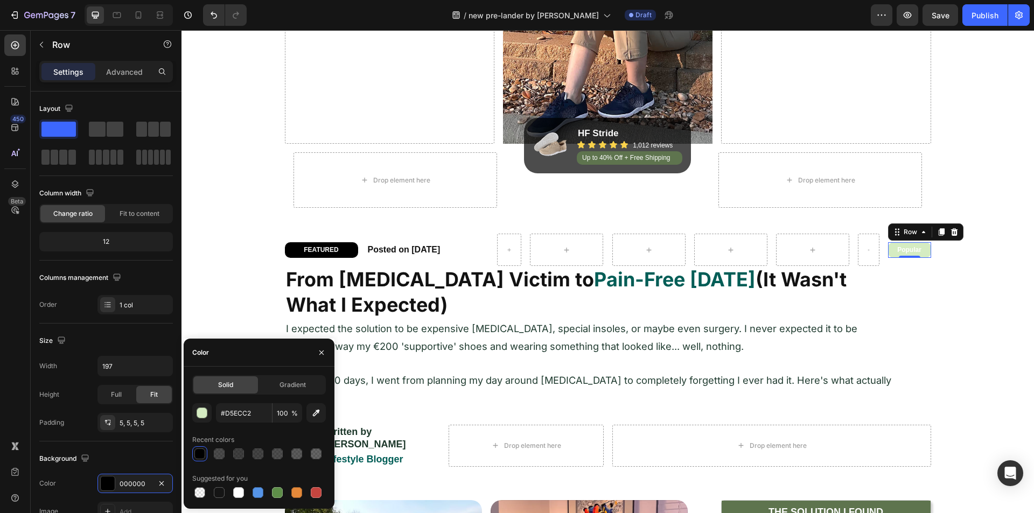
type input "D5ECC2"
click at [909, 250] on p "Popular" at bounding box center [910, 250] width 36 height 9
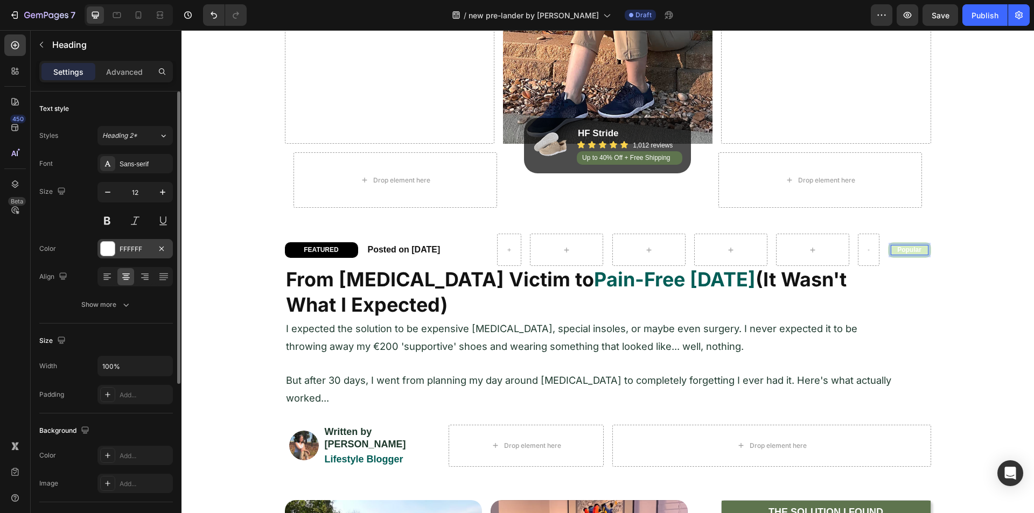
click at [106, 249] on div at bounding box center [108, 249] width 14 height 14
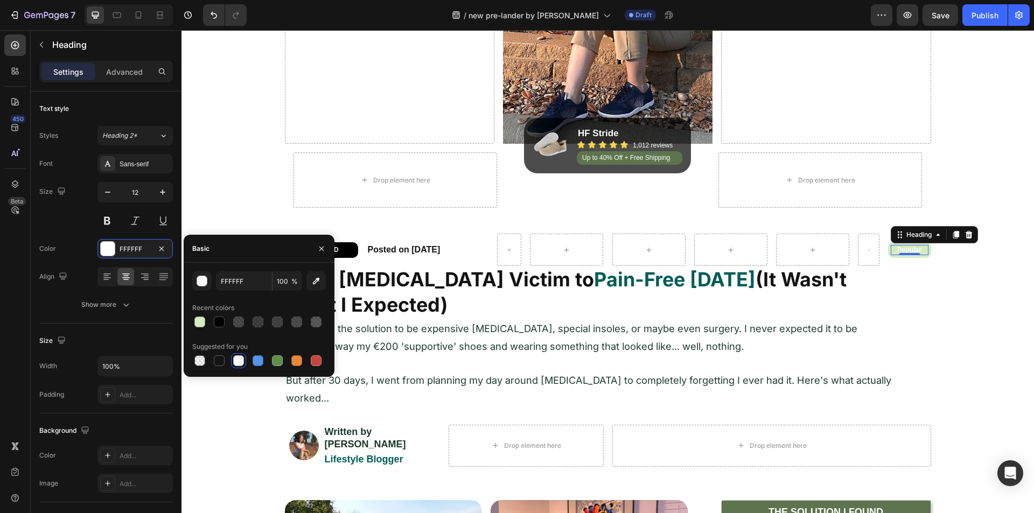
click at [236, 357] on div at bounding box center [238, 361] width 11 height 11
click at [221, 325] on div at bounding box center [219, 322] width 11 height 11
type input "000000"
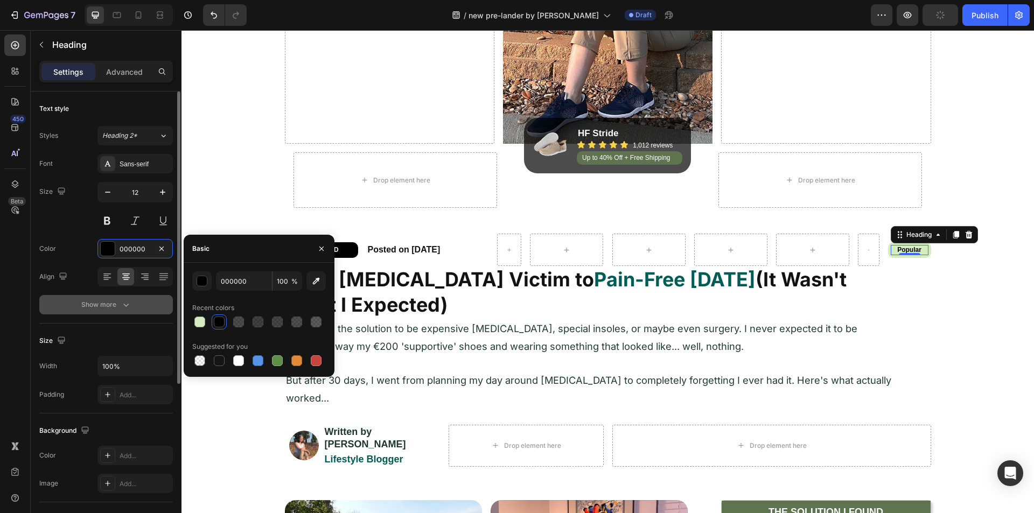
click at [121, 310] on button "Show more" at bounding box center [106, 304] width 134 height 19
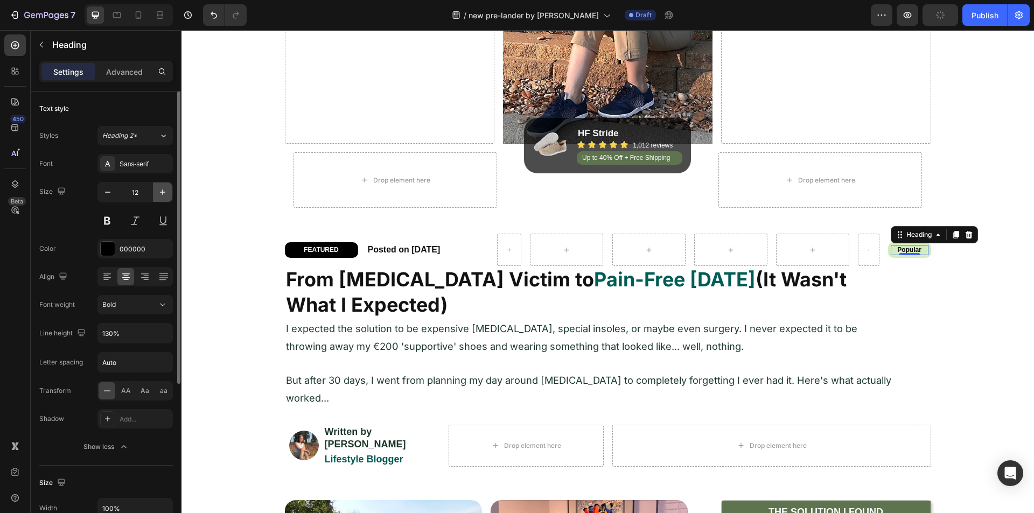
click at [157, 190] on icon "button" at bounding box center [162, 192] width 11 height 11
type input "13"
click at [13, 314] on div "450 Beta" at bounding box center [15, 234] width 22 height 401
click at [900, 305] on div "From [MEDICAL_DATA] Victim to Pain-Free [DATE] (It Wasn't What I Expected)" at bounding box center [608, 292] width 646 height 53
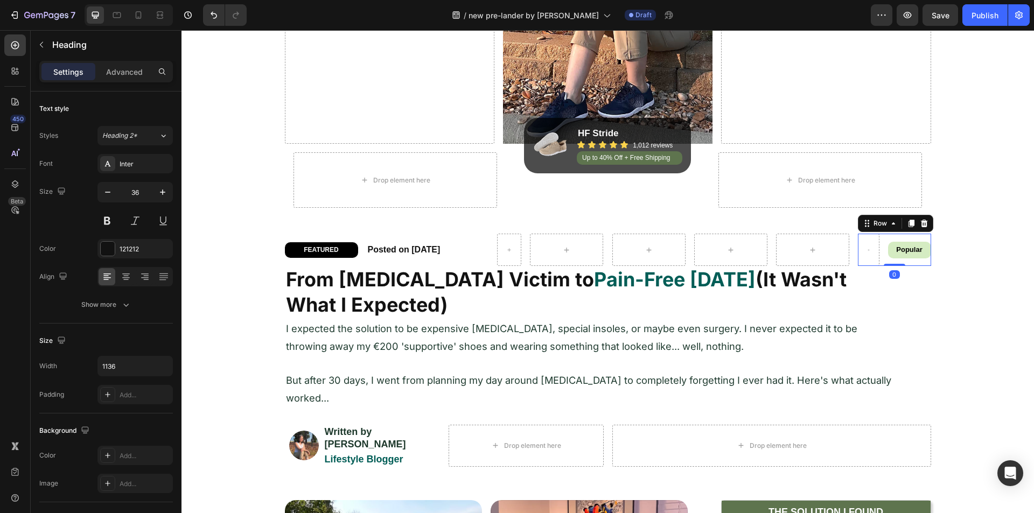
click at [876, 255] on div "Popular Heading Row Row 0" at bounding box center [894, 250] width 73 height 32
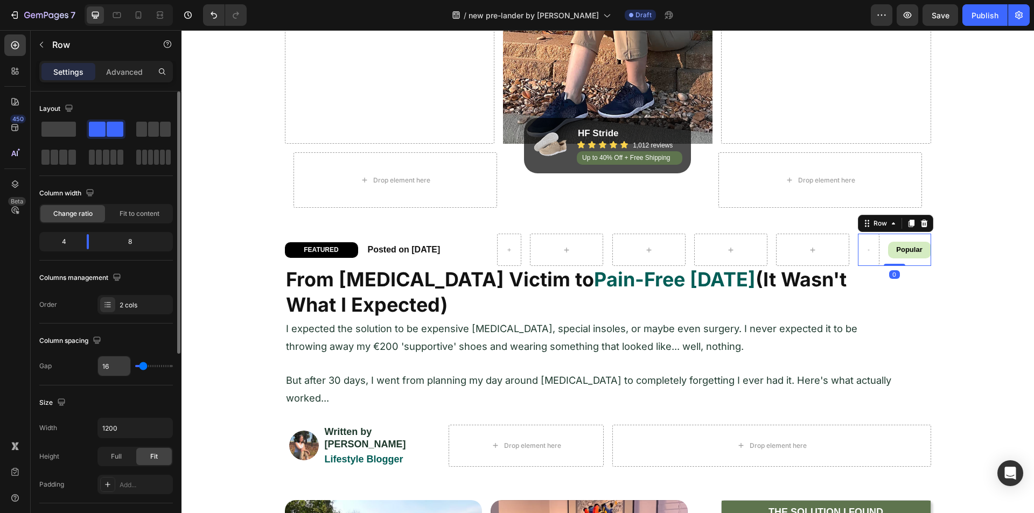
click at [109, 367] on input "16" at bounding box center [114, 366] width 32 height 19
type input "4"
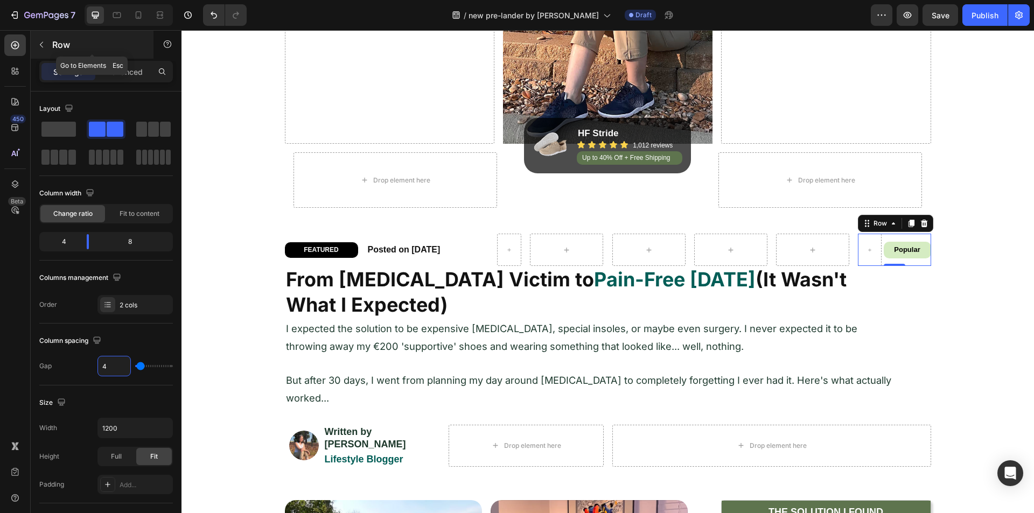
click at [41, 44] on icon "button" at bounding box center [41, 45] width 3 height 6
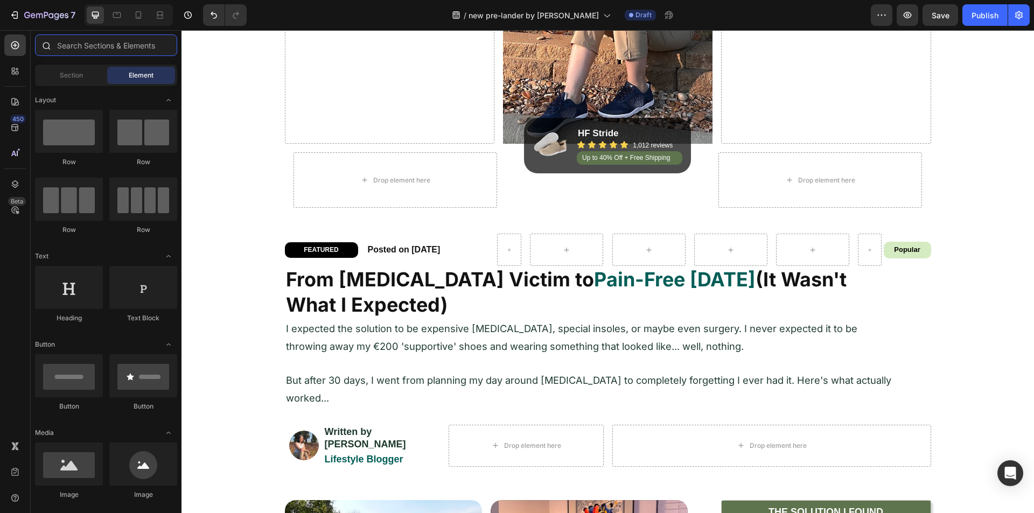
click at [84, 43] on input "text" at bounding box center [106, 45] width 142 height 22
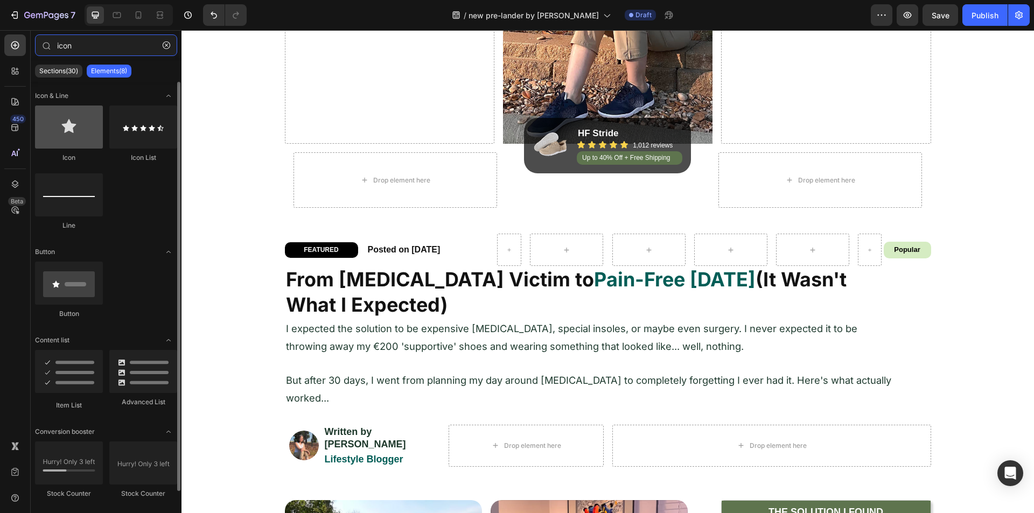
type input "icon"
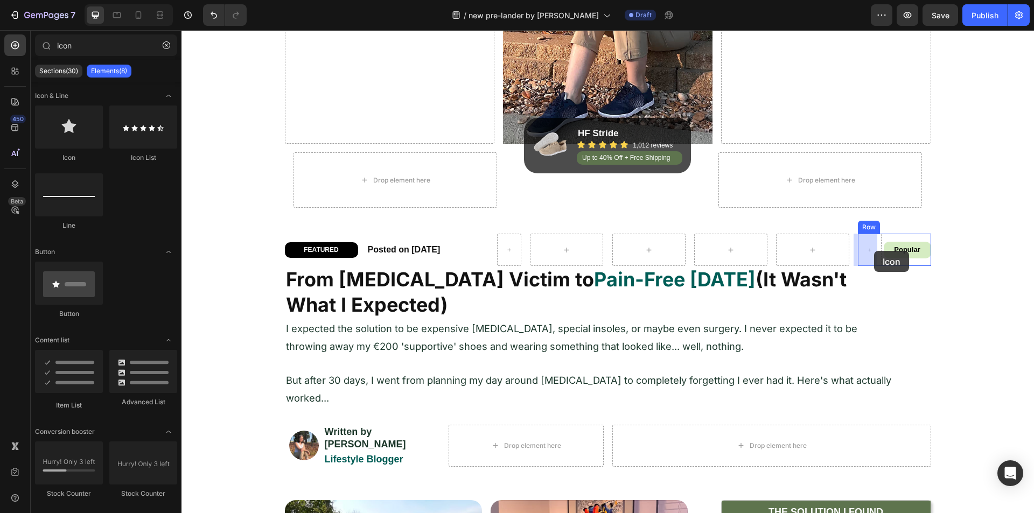
drag, startPoint x: 253, startPoint y: 167, endPoint x: 874, endPoint y: 251, distance: 626.2
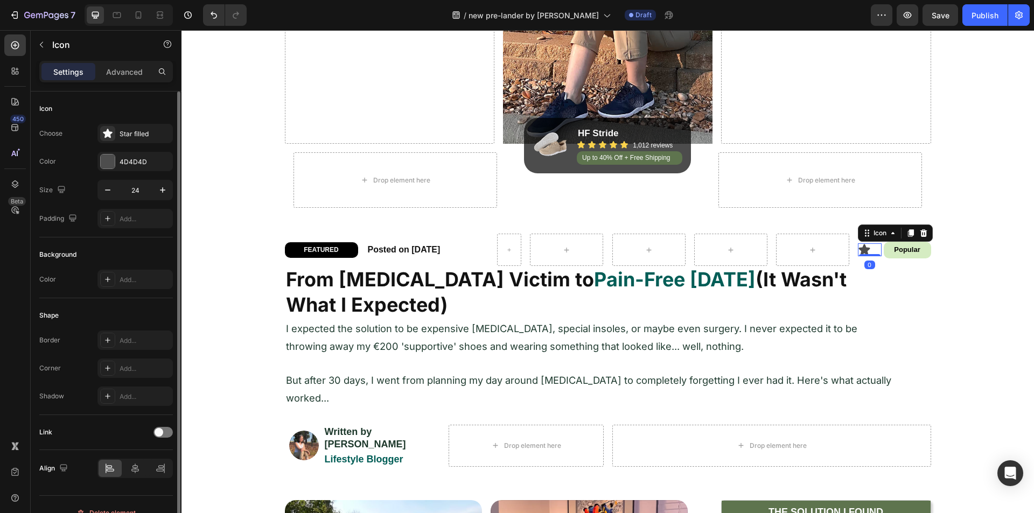
scroll to position [17, 0]
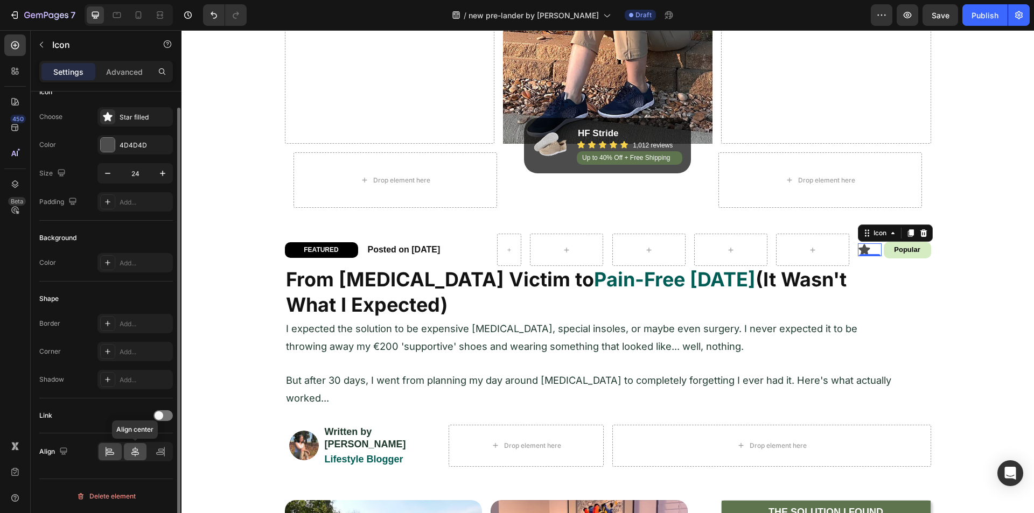
click at [137, 450] on icon at bounding box center [135, 452] width 8 height 10
click at [157, 451] on icon at bounding box center [160, 452] width 11 height 11
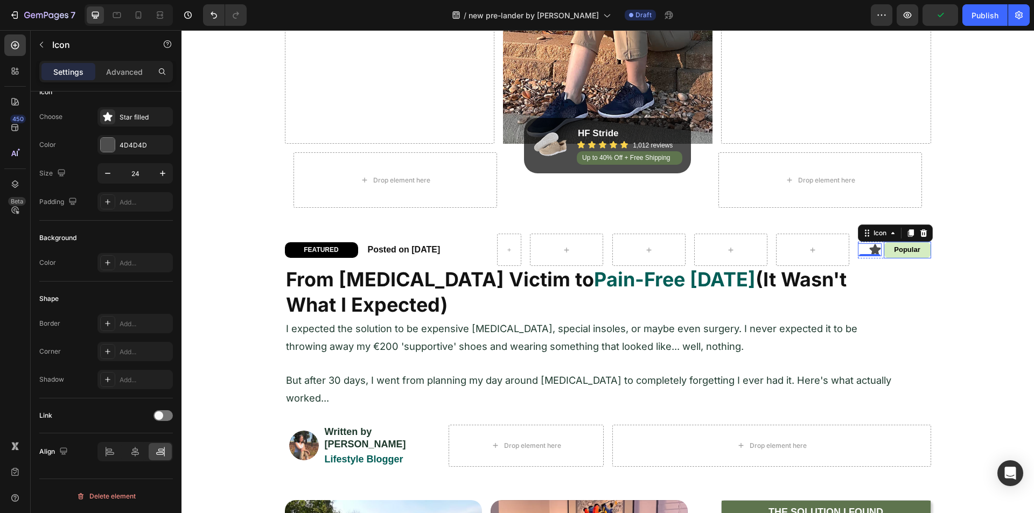
click at [884, 250] on div "Popular Heading Row" at bounding box center [907, 250] width 47 height 17
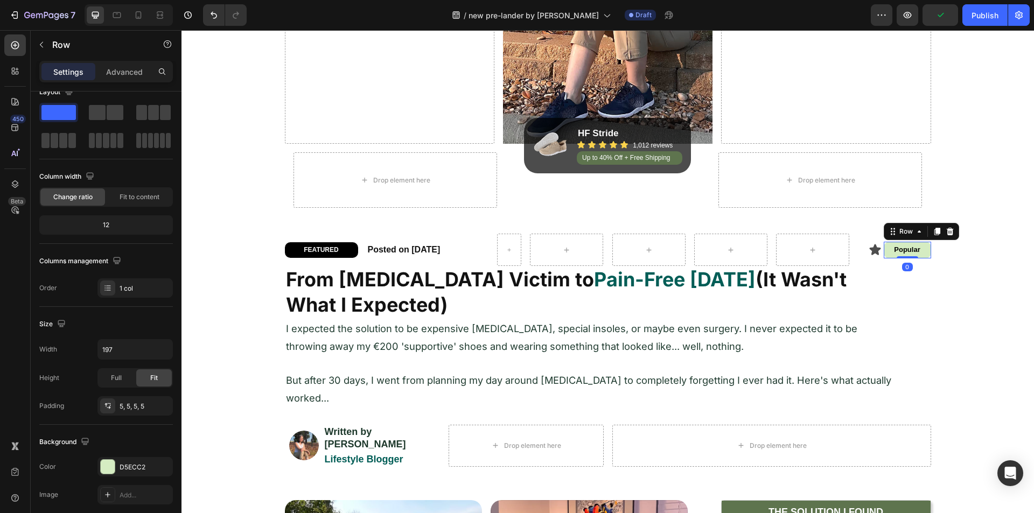
scroll to position [0, 0]
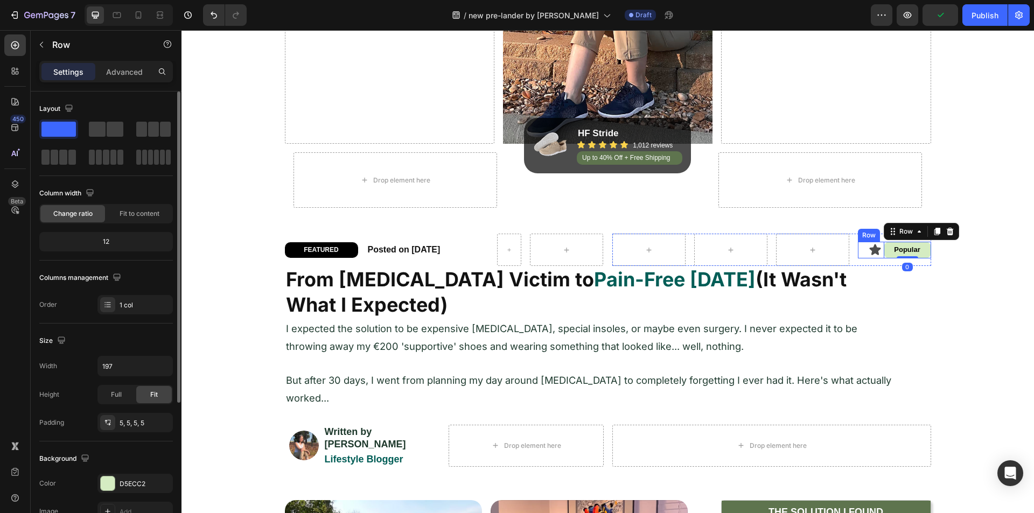
click at [878, 253] on div "Icon Popular Heading Row 0 Row" at bounding box center [894, 250] width 73 height 17
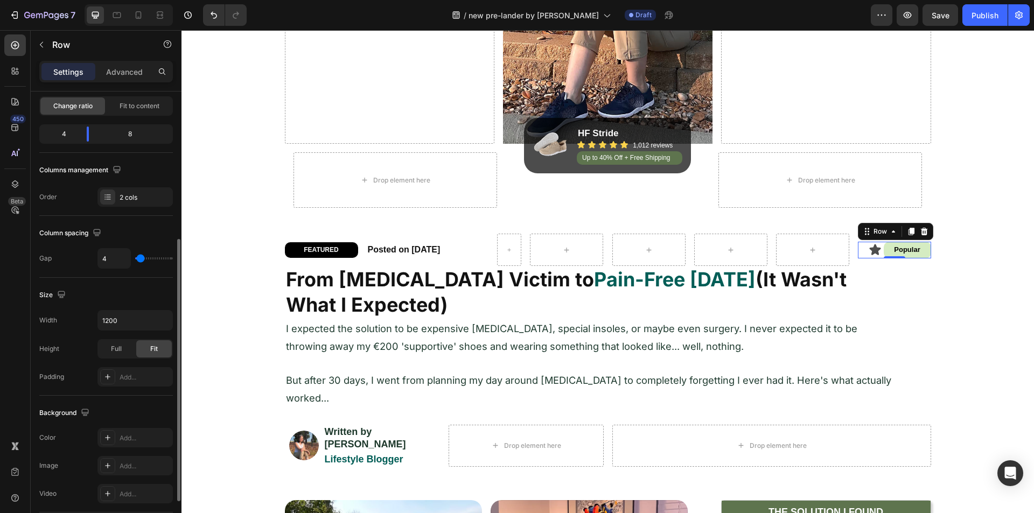
scroll to position [162, 0]
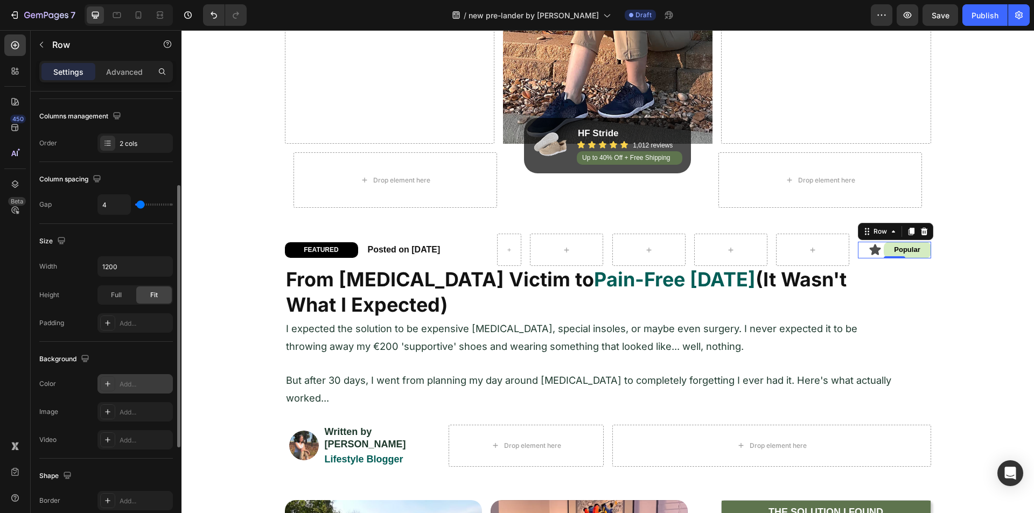
drag, startPoint x: 112, startPoint y: 380, endPoint x: 118, endPoint y: 378, distance: 6.3
click at [113, 380] on div at bounding box center [107, 384] width 15 height 15
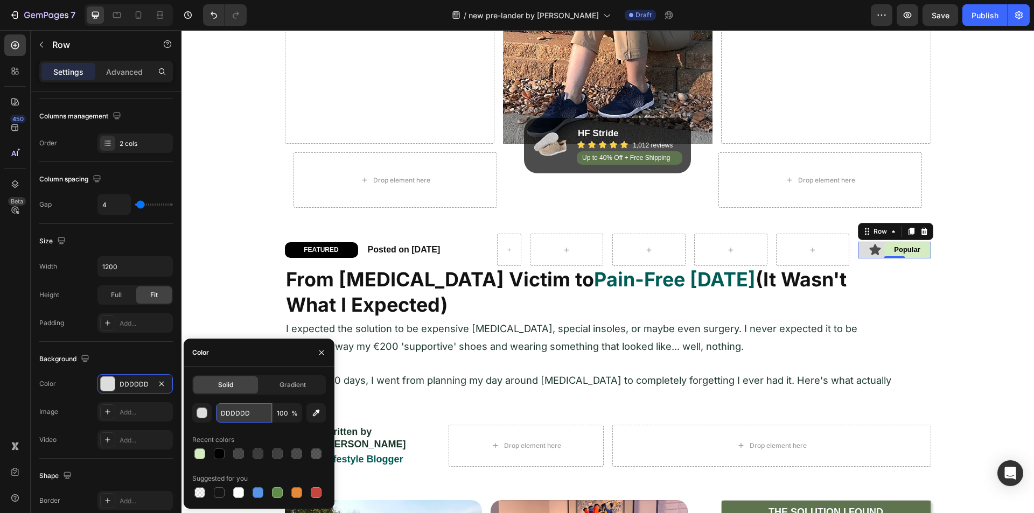
click at [235, 413] on input "DDDDDD" at bounding box center [244, 412] width 56 height 19
paste input "#D5ECC2"
type input "D5ECC2"
click at [239, 428] on div "D5ECC2 100 % Recent colors Suggested for you" at bounding box center [259, 451] width 134 height 97
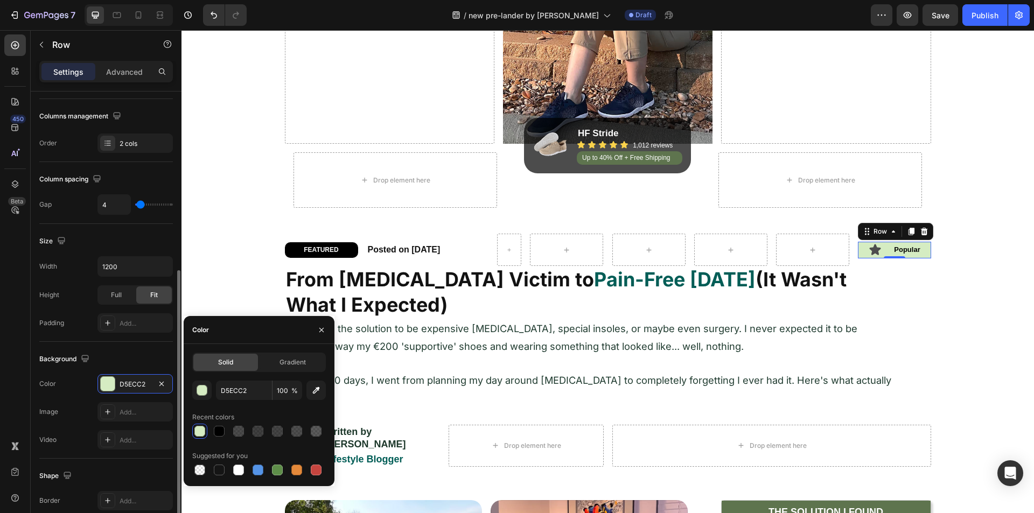
scroll to position [215, 0]
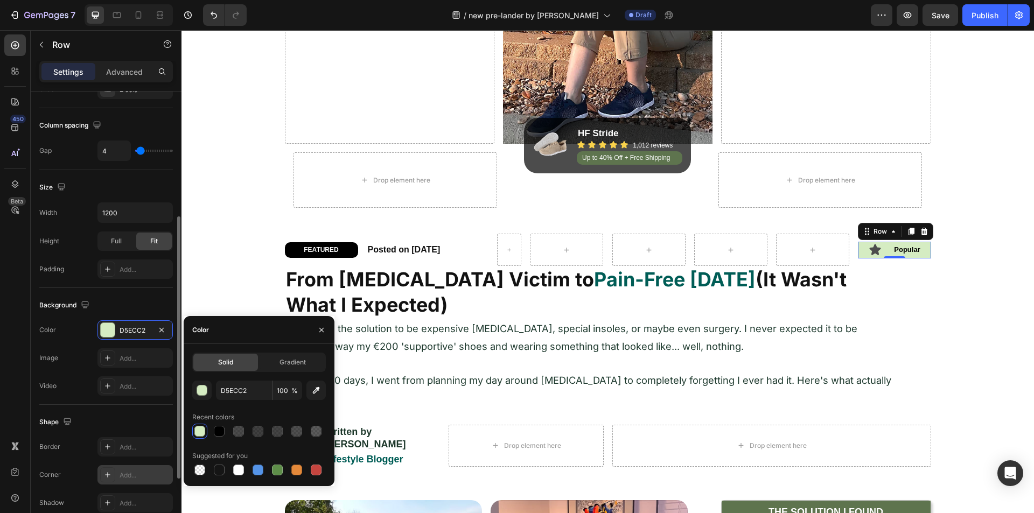
click at [129, 478] on div "Add..." at bounding box center [145, 476] width 51 height 10
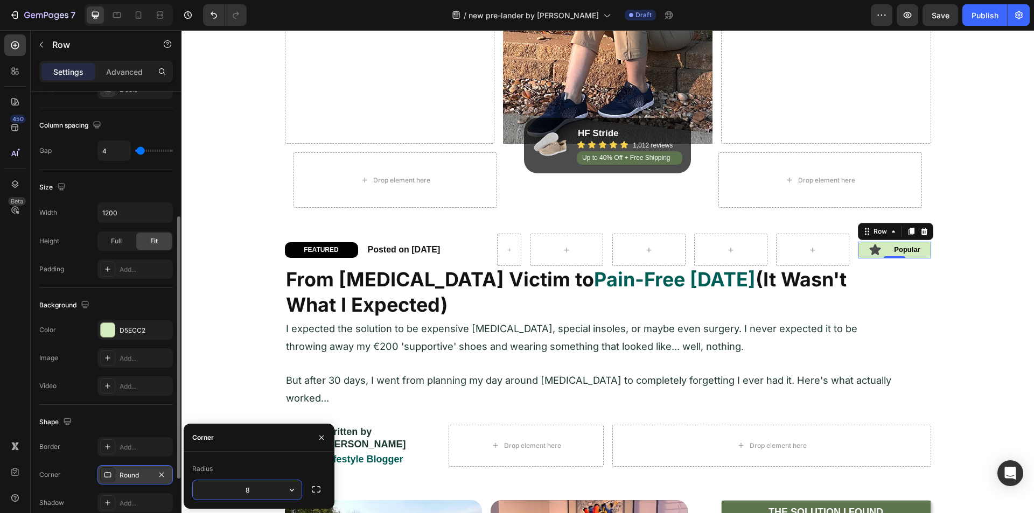
click at [239, 487] on input "8" at bounding box center [247, 490] width 109 height 19
click at [239, 488] on input "8" at bounding box center [247, 490] width 109 height 19
type input "25"
click at [15, 355] on div "450 Beta" at bounding box center [15, 234] width 22 height 401
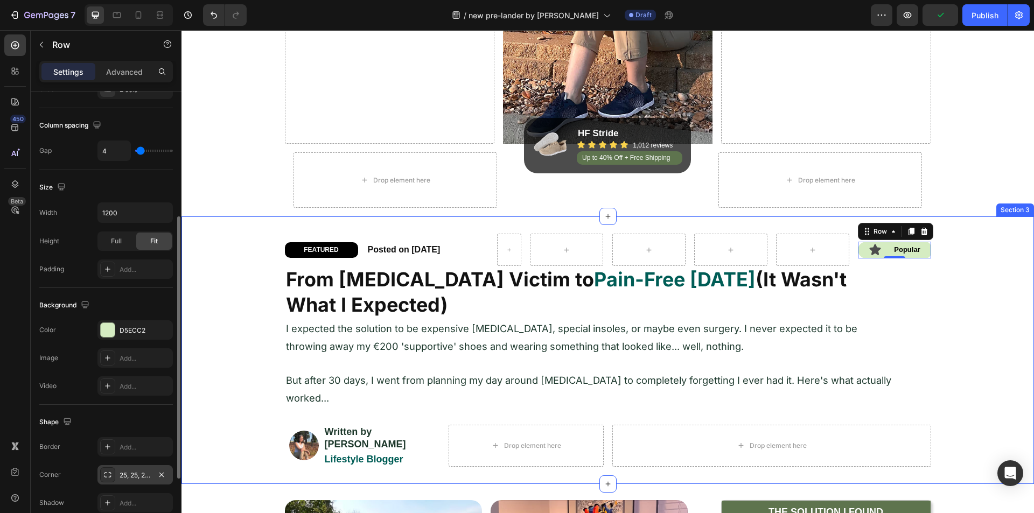
click at [252, 254] on div "FEATURED Heading Row Posted on July 25, 2025 Heading Row Icon Popular Heading R…" at bounding box center [608, 350] width 853 height 233
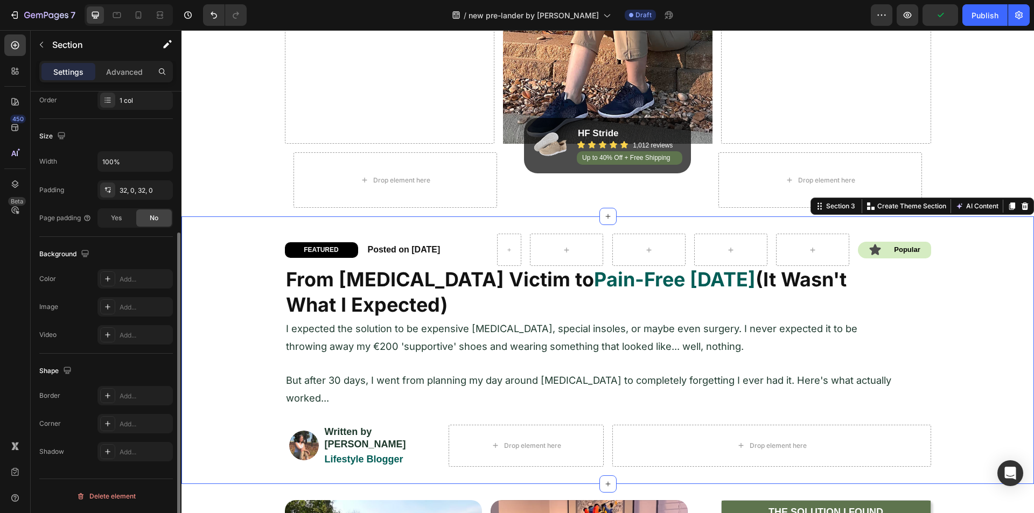
scroll to position [0, 0]
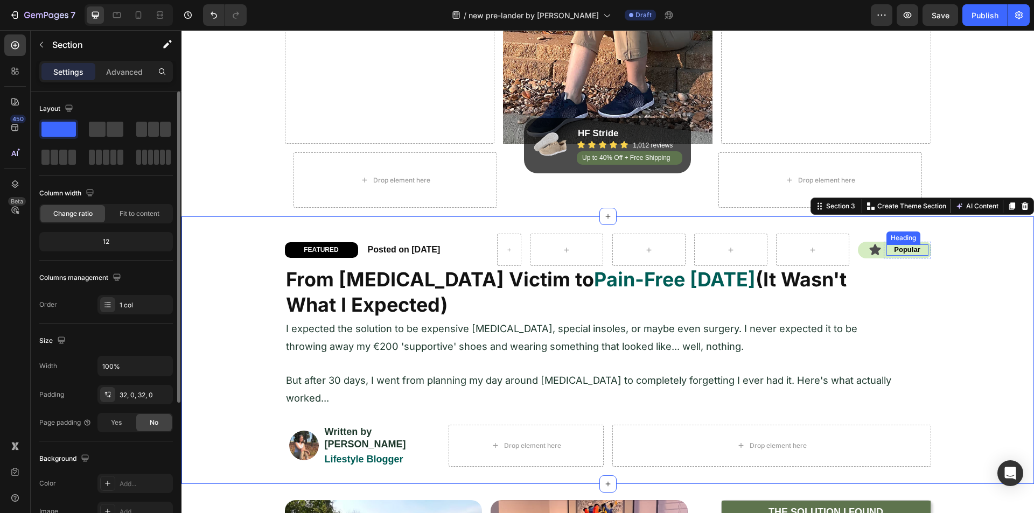
click at [888, 248] on p "Popular" at bounding box center [908, 250] width 40 height 9
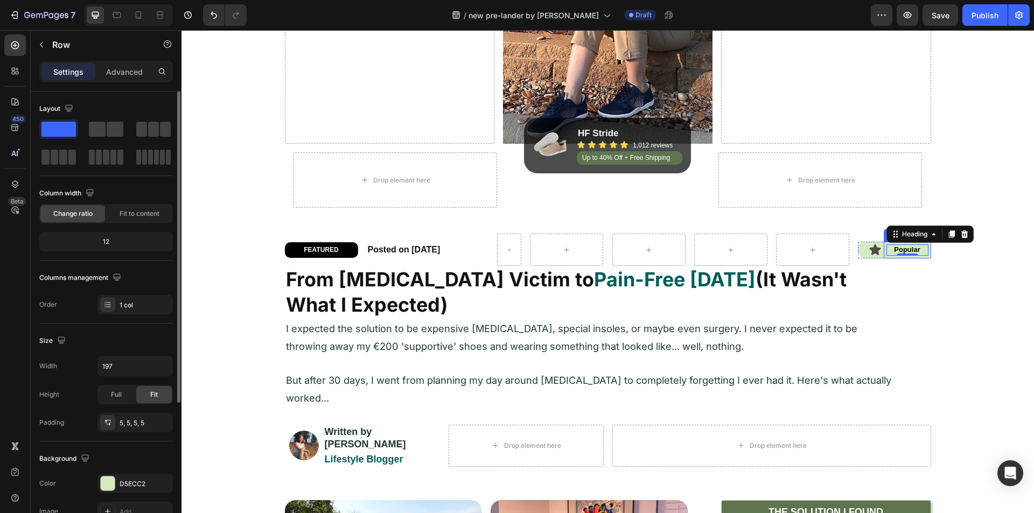
click at [884, 254] on div "Popular Heading 0 Row" at bounding box center [907, 250] width 47 height 17
click at [884, 255] on div "Popular Heading Row 0" at bounding box center [907, 250] width 47 height 17
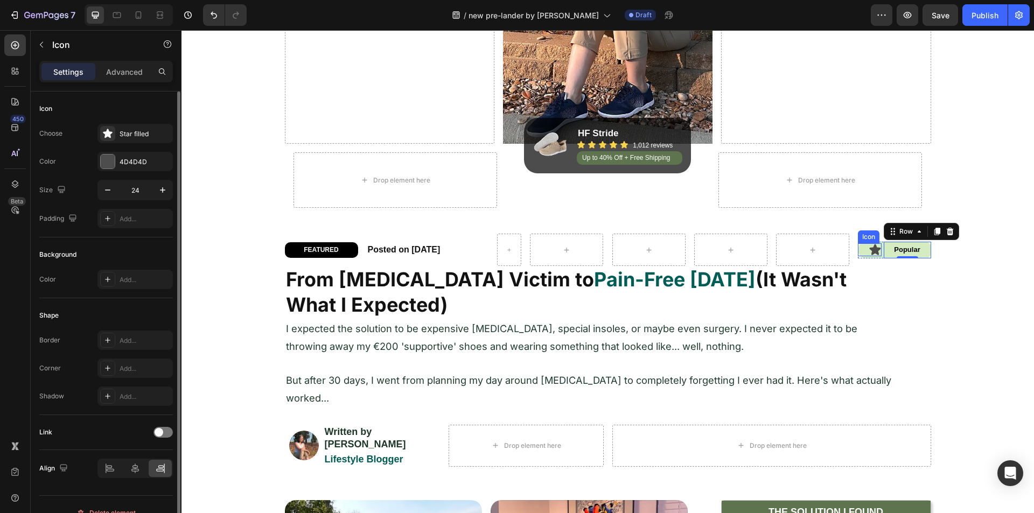
click at [877, 254] on icon at bounding box center [875, 249] width 13 height 13
click at [17, 178] on div at bounding box center [15, 184] width 22 height 22
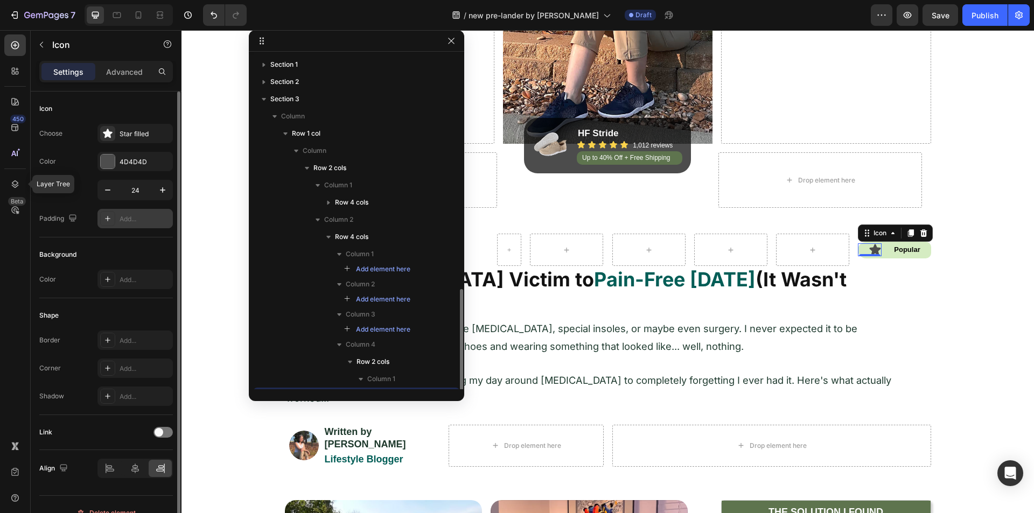
scroll to position [136, 0]
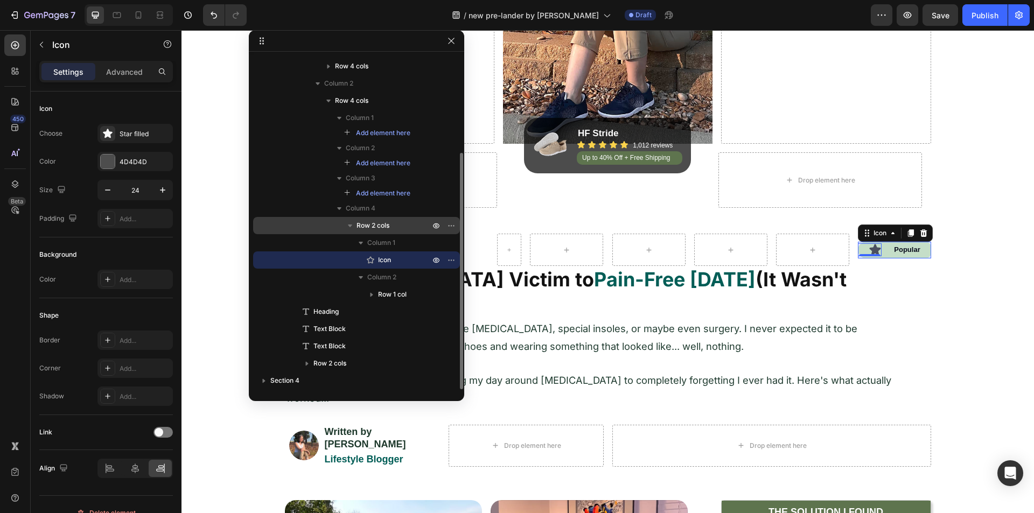
click at [368, 225] on span "Row 2 cols" at bounding box center [373, 225] width 33 height 11
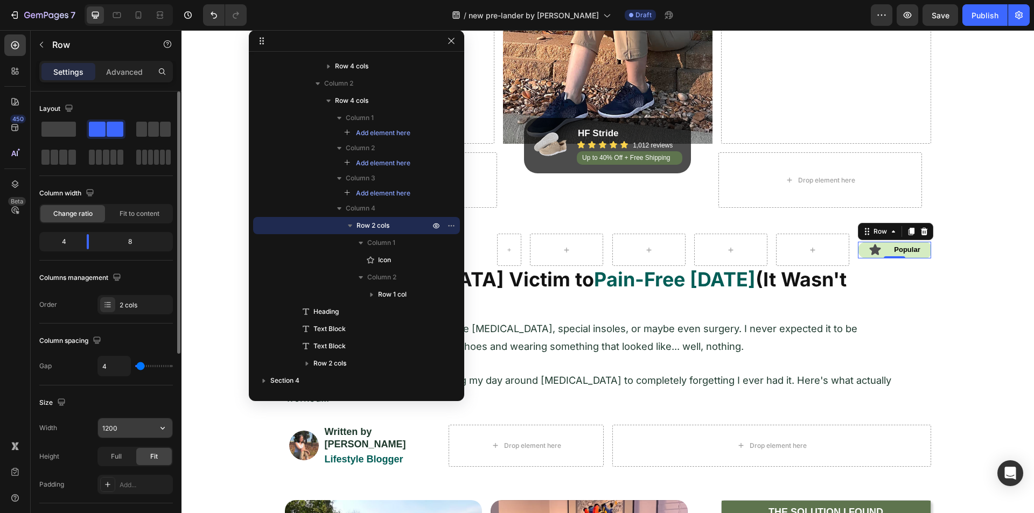
click at [132, 435] on input "1200" at bounding box center [135, 428] width 74 height 19
click at [130, 430] on input "1200" at bounding box center [135, 428] width 74 height 19
click at [130, 428] on input "81" at bounding box center [135, 428] width 74 height 19
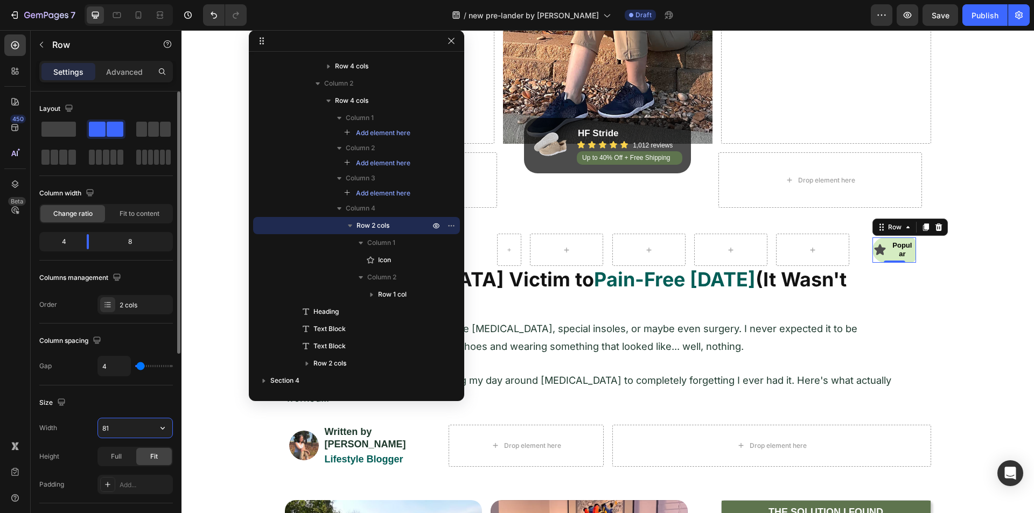
click at [130, 428] on input "81" at bounding box center [135, 428] width 74 height 19
click at [131, 430] on input "150000000000" at bounding box center [135, 428] width 74 height 19
click at [74, 430] on div "Width 128" at bounding box center [106, 428] width 134 height 20
click at [119, 422] on input "128" at bounding box center [135, 428] width 74 height 19
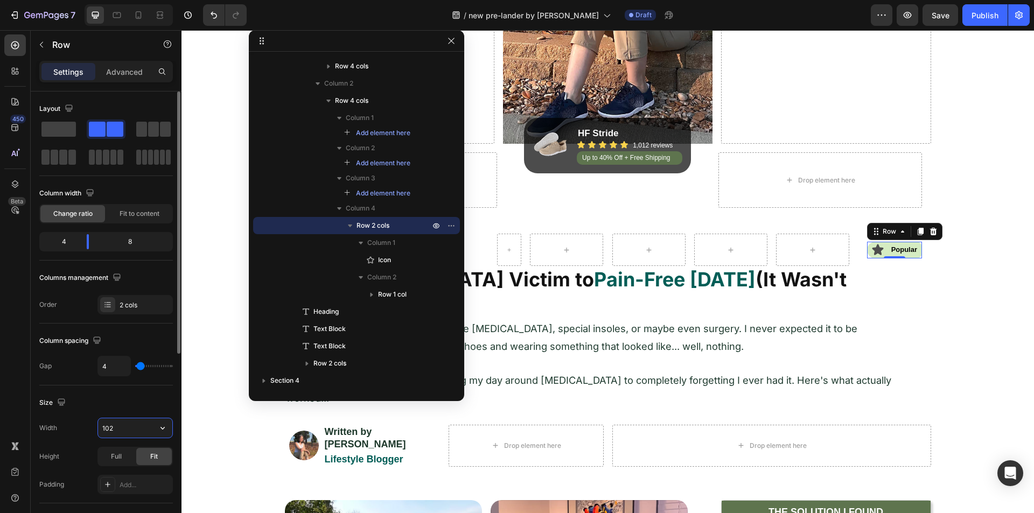
type input "101"
click at [873, 251] on icon at bounding box center [878, 250] width 11 height 11
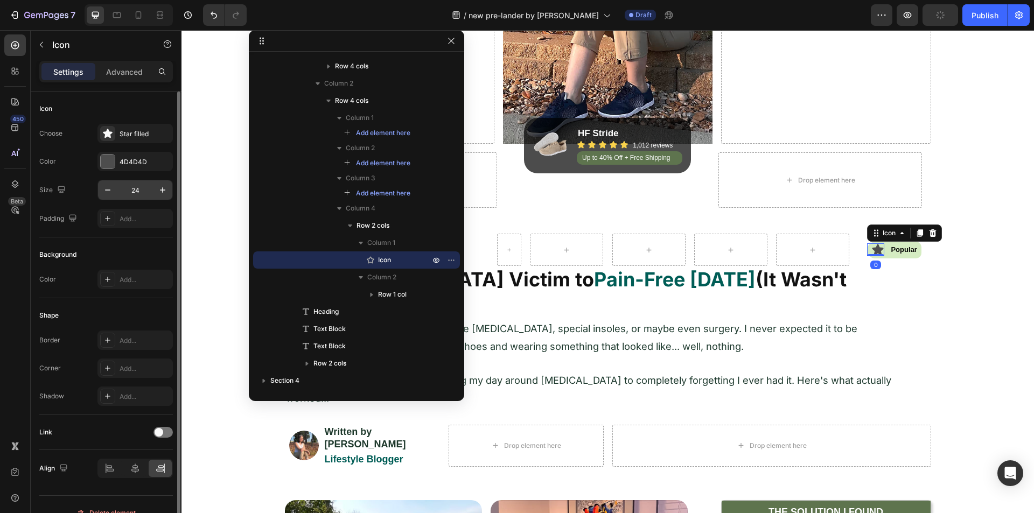
click at [140, 197] on input "24" at bounding box center [135, 189] width 36 height 19
click at [140, 195] on input "11" at bounding box center [135, 189] width 36 height 19
type input "15"
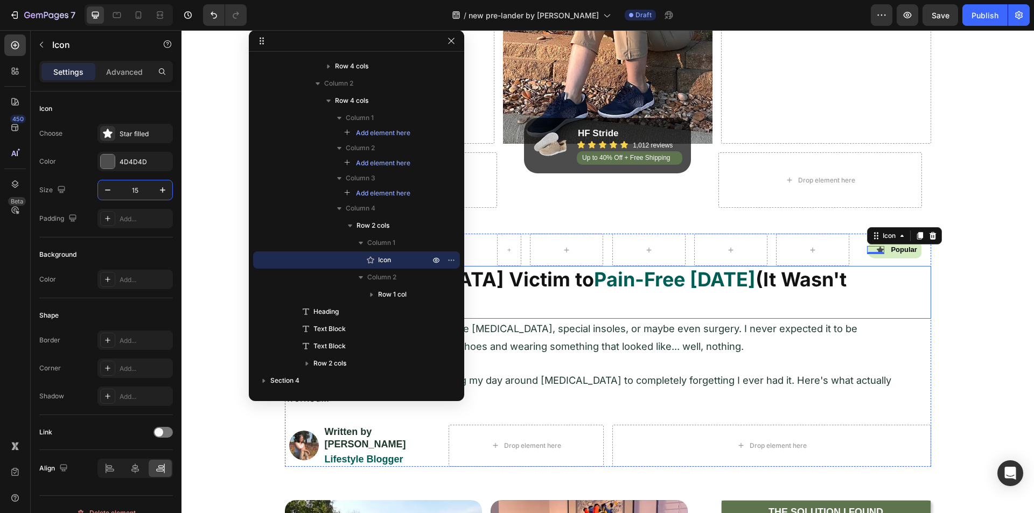
click at [847, 283] on strong "(It Wasn't What I Expected)" at bounding box center [566, 292] width 561 height 49
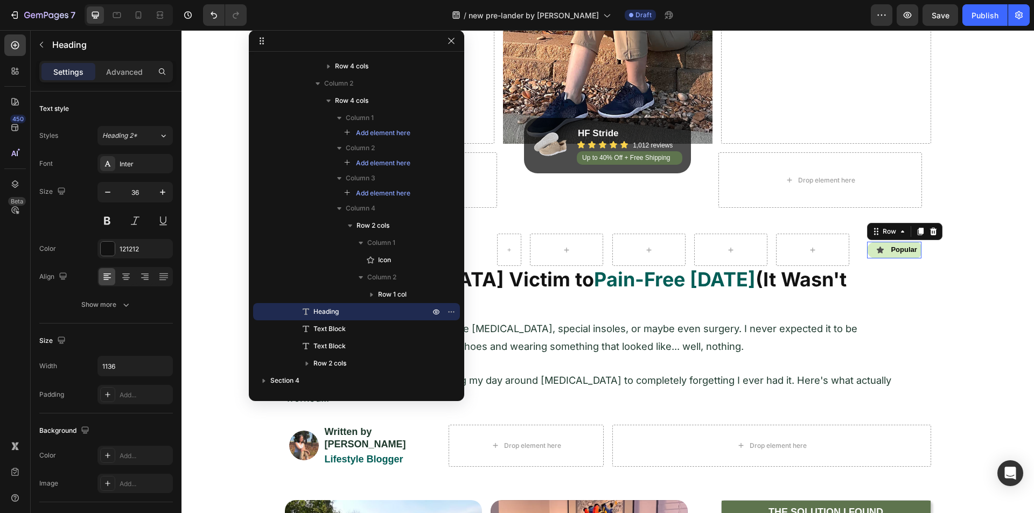
click at [879, 256] on div "Icon" at bounding box center [875, 250] width 17 height 17
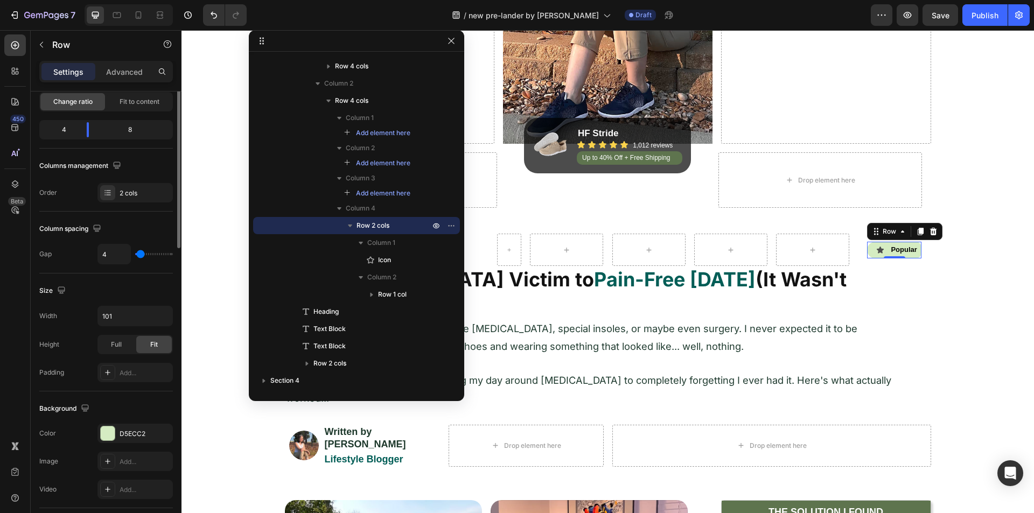
scroll to position [4, 0]
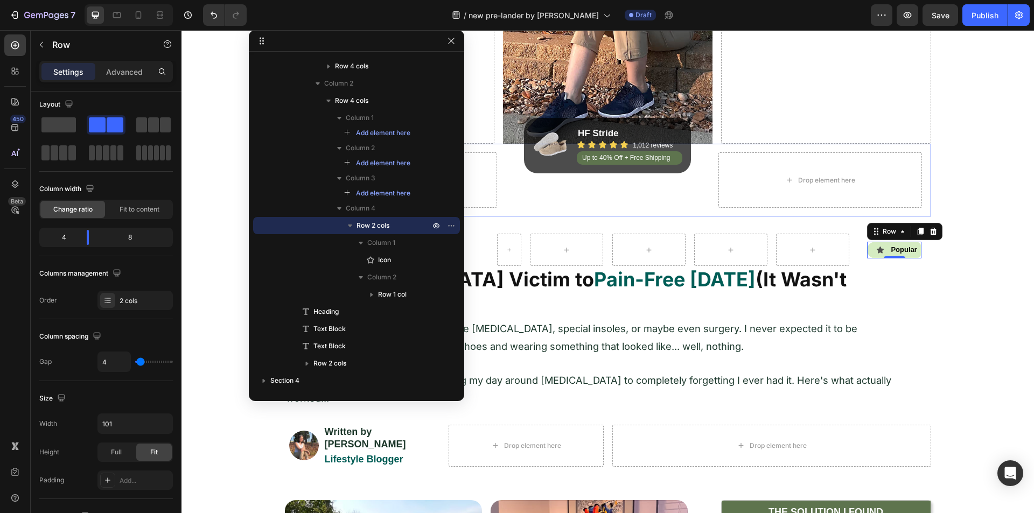
click at [631, 187] on div "Image HF Stride Heading Icon Icon Icon Icon Icon Icon List 1,012 reviews Headin…" at bounding box center [608, 179] width 204 height 55
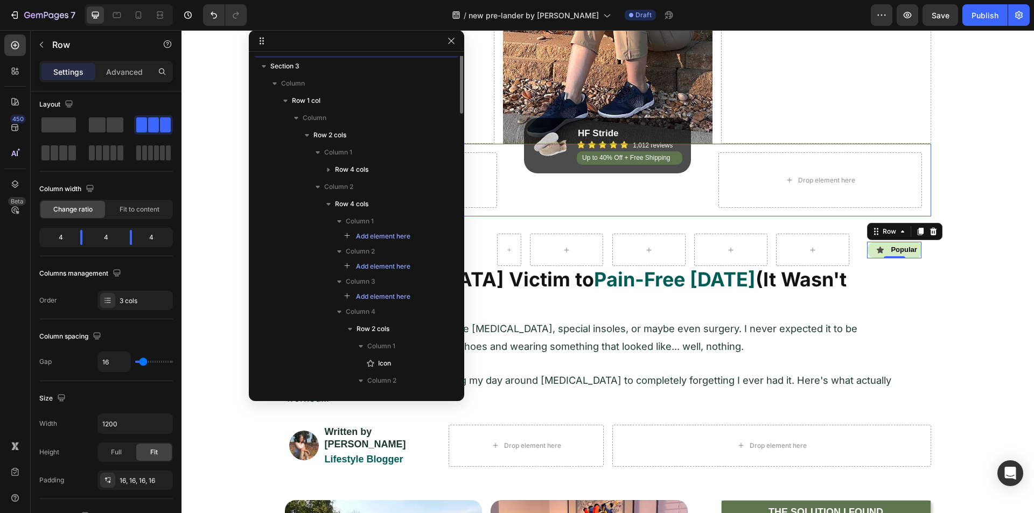
scroll to position [0, 0]
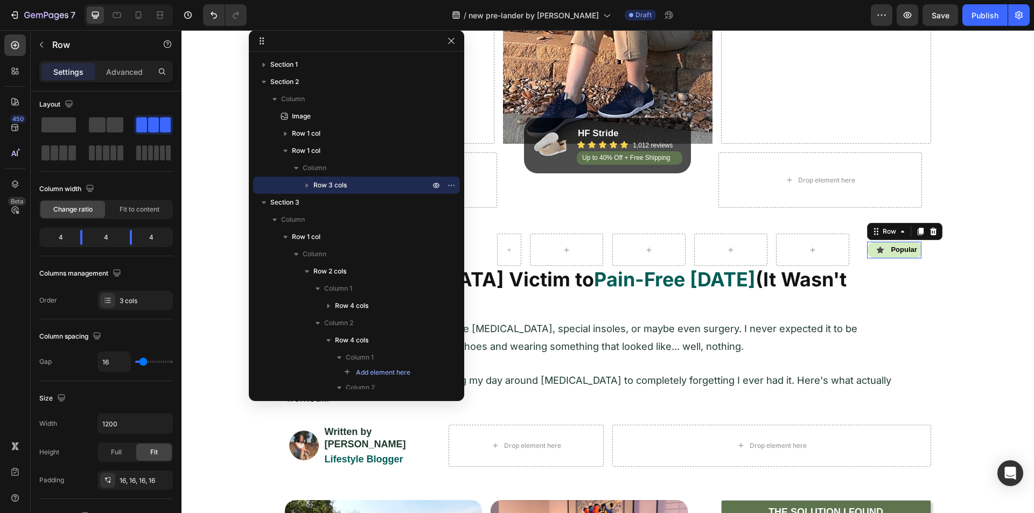
click at [882, 255] on div "Icon Popular Heading Row Row 0" at bounding box center [894, 250] width 54 height 17
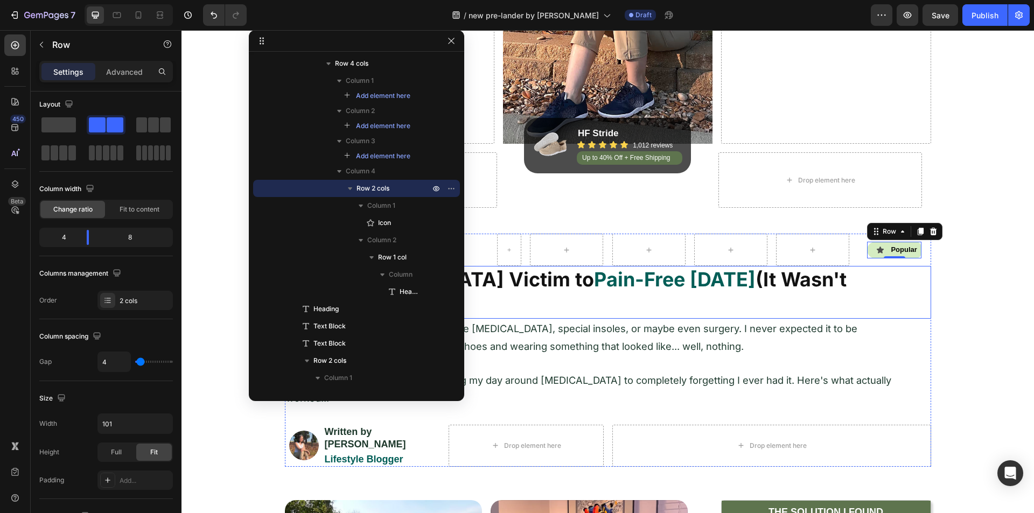
click at [747, 294] on h2 "From [MEDICAL_DATA] Victim to Pain-Free [DATE] (It Wasn't What I Expected)" at bounding box center [591, 292] width 612 height 53
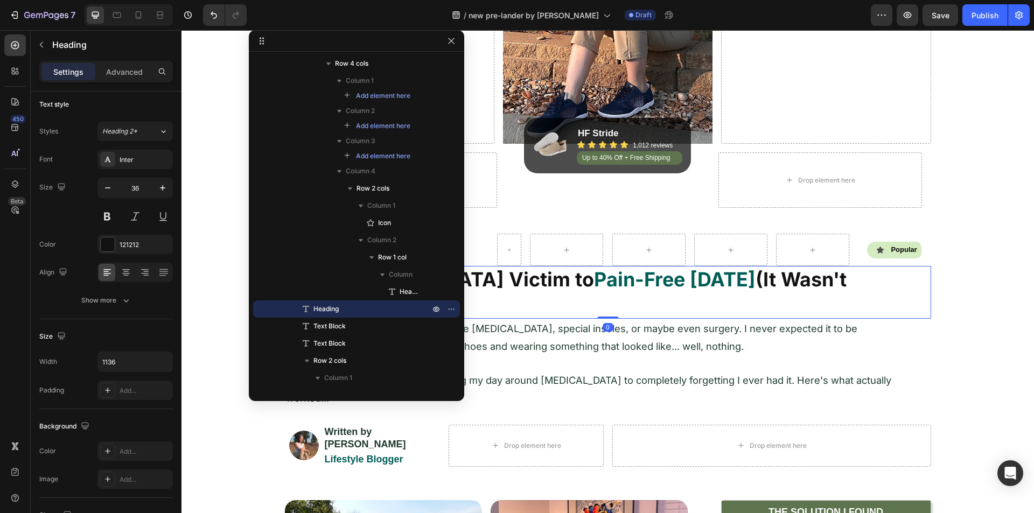
scroll to position [0, 0]
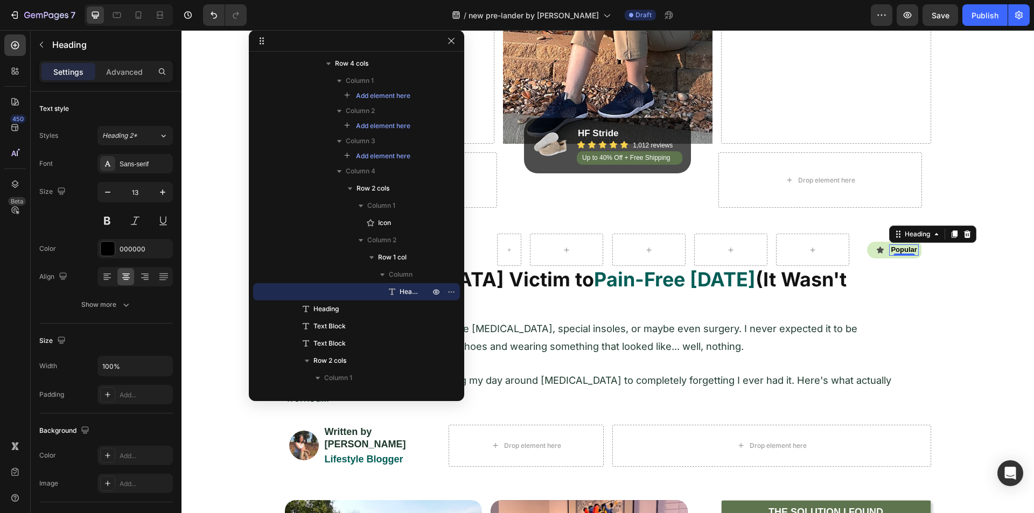
click at [890, 252] on p "Popular" at bounding box center [903, 250] width 27 height 9
click at [124, 72] on p "Advanced" at bounding box center [124, 71] width 37 height 11
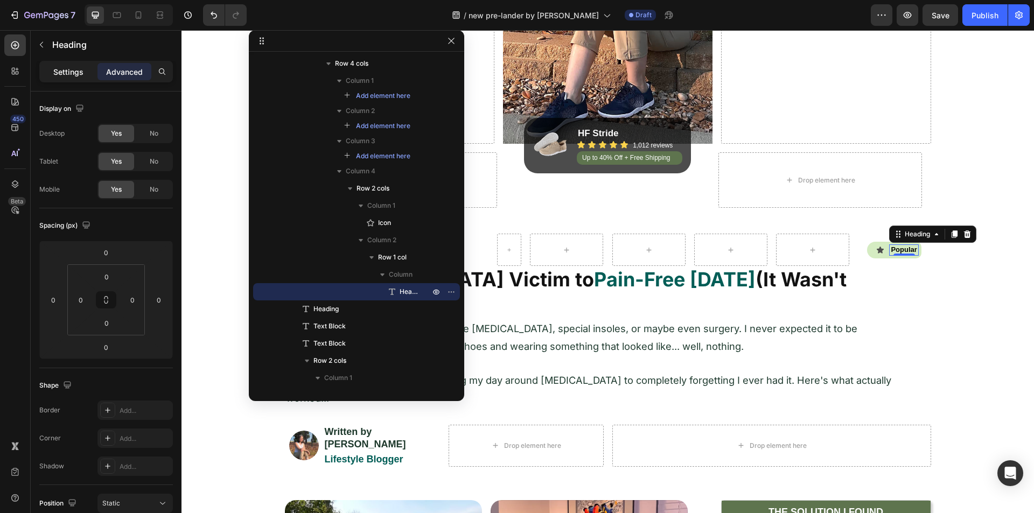
click at [67, 80] on div "Settings" at bounding box center [68, 71] width 54 height 17
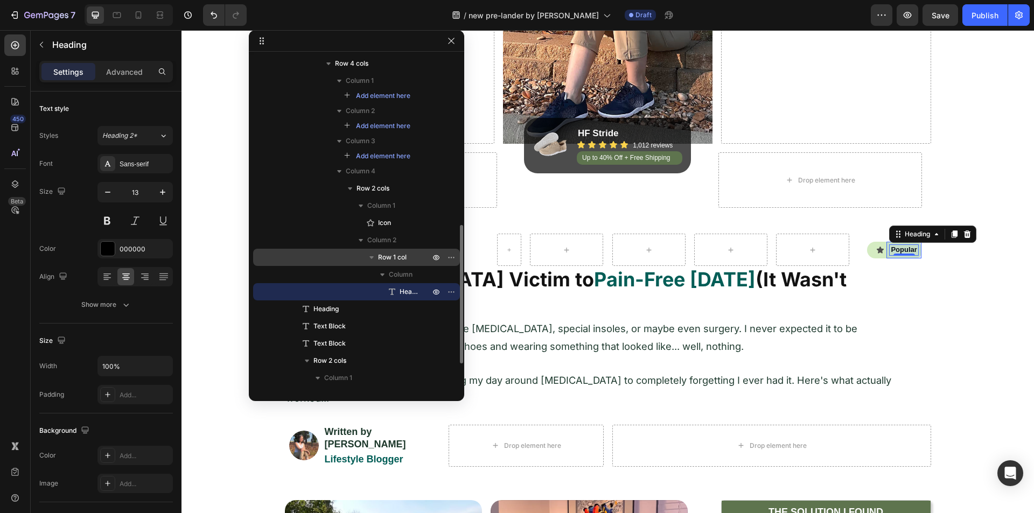
click at [392, 261] on span "Row 1 col" at bounding box center [392, 257] width 29 height 11
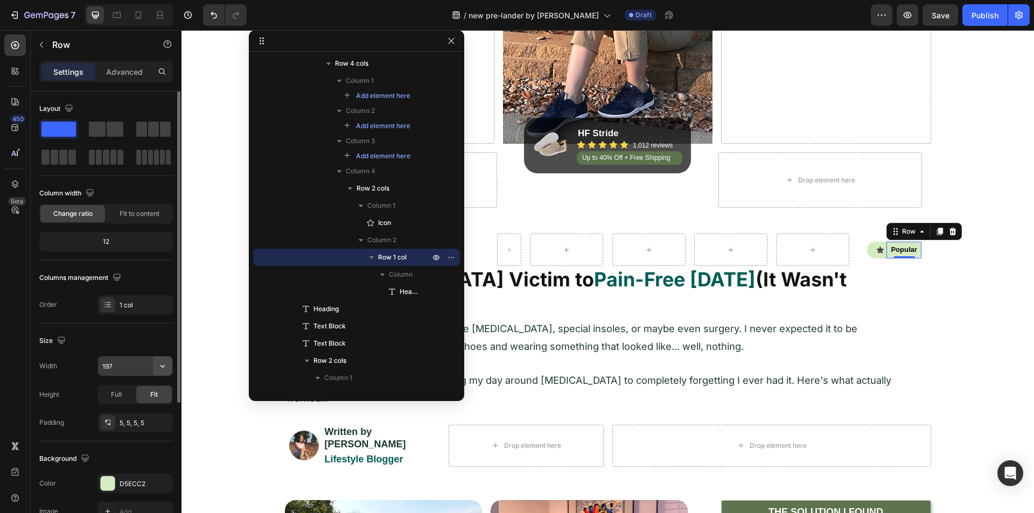
click at [158, 365] on icon "button" at bounding box center [162, 366] width 11 height 11
click at [137, 404] on div "Default 1200px" at bounding box center [124, 414] width 88 height 20
type input "1200"
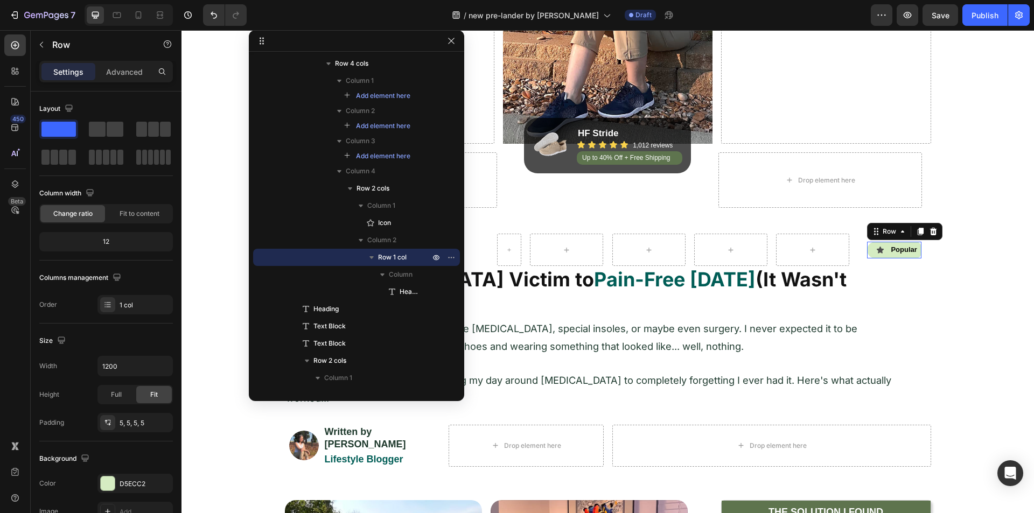
click at [880, 255] on div "Icon" at bounding box center [875, 250] width 17 height 17
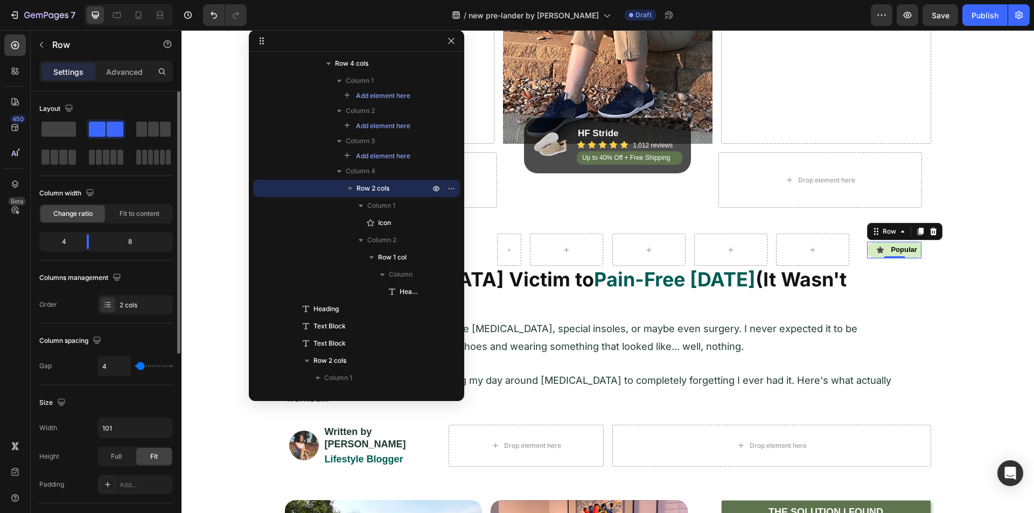
type input "0"
drag, startPoint x: 141, startPoint y: 365, endPoint x: 101, endPoint y: 371, distance: 40.3
type input "0"
click at [135, 367] on input "range" at bounding box center [154, 366] width 38 height 2
click at [122, 74] on p "Advanced" at bounding box center [124, 71] width 37 height 11
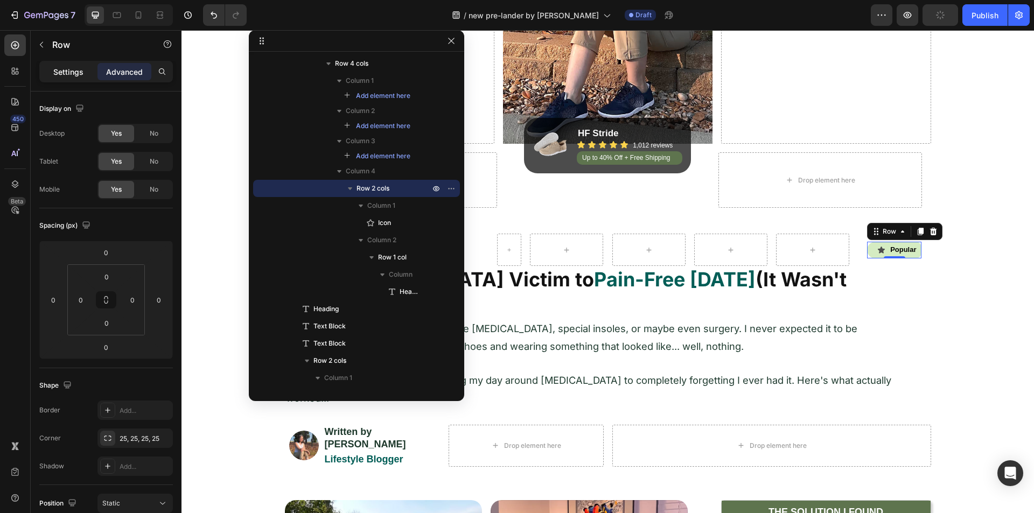
click at [61, 72] on p "Settings" at bounding box center [68, 71] width 30 height 11
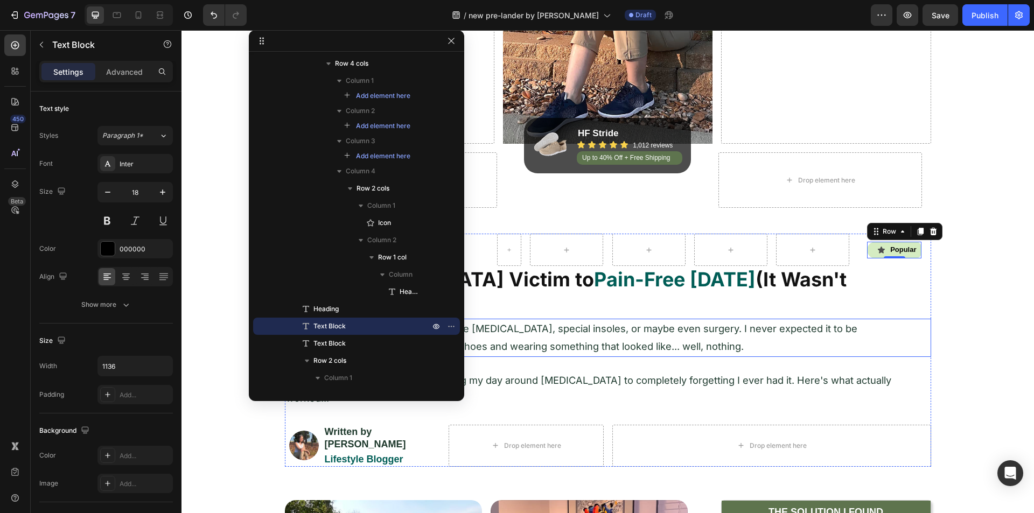
click at [622, 332] on span "I expected the solution to be expensive [MEDICAL_DATA], special insoles, or may…" at bounding box center [572, 338] width 572 height 30
click at [880, 255] on div "Icon" at bounding box center [876, 250] width 18 height 17
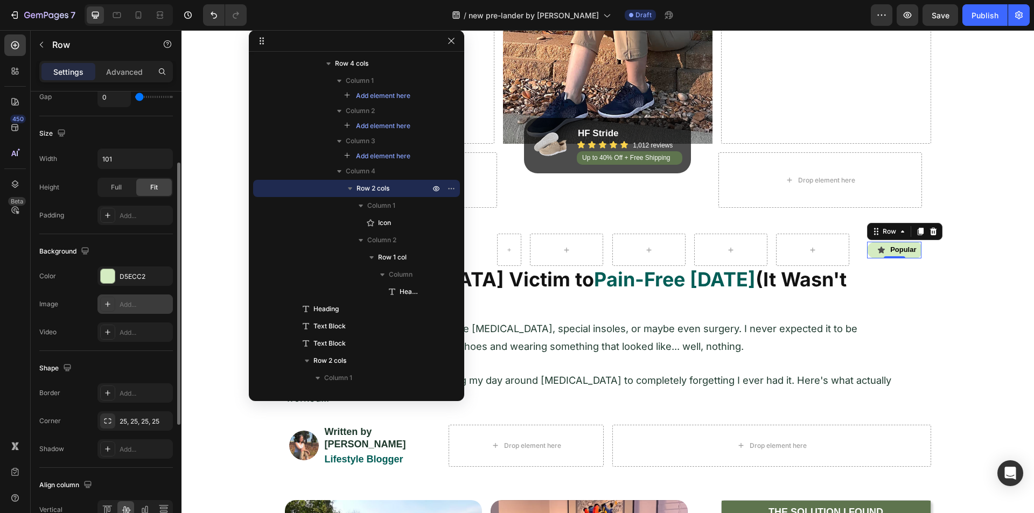
scroll to position [323, 0]
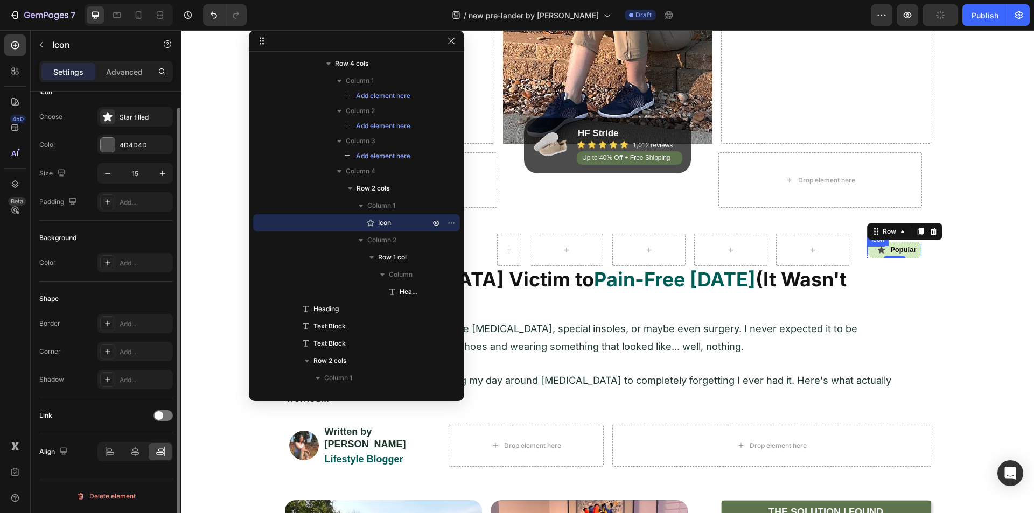
click at [878, 248] on icon at bounding box center [881, 250] width 7 height 7
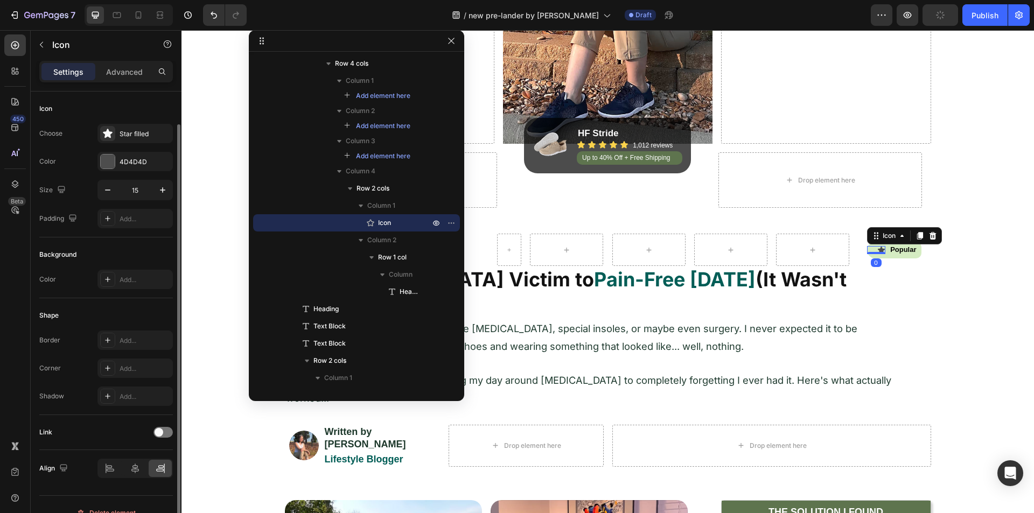
scroll to position [17, 0]
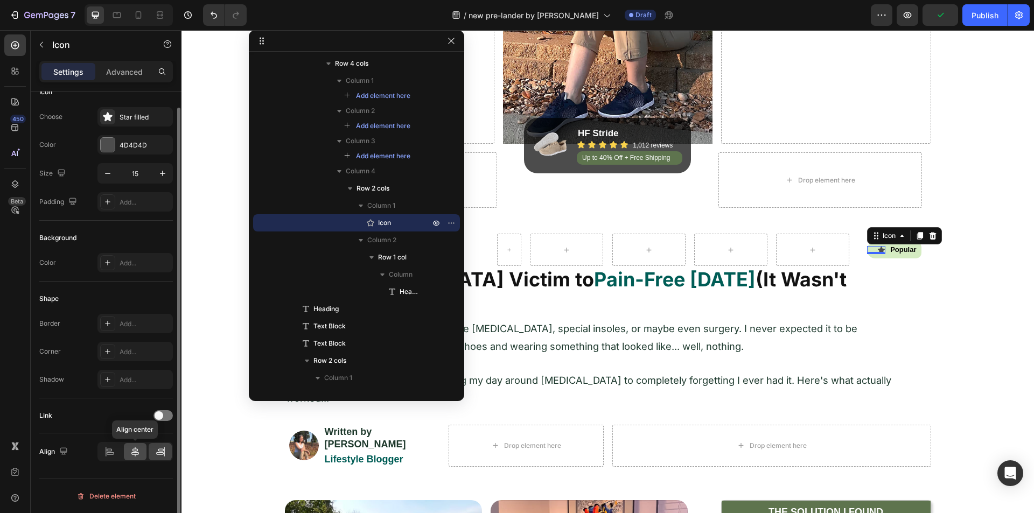
click at [133, 447] on icon at bounding box center [135, 452] width 11 height 11
click at [162, 450] on icon at bounding box center [160, 452] width 11 height 11
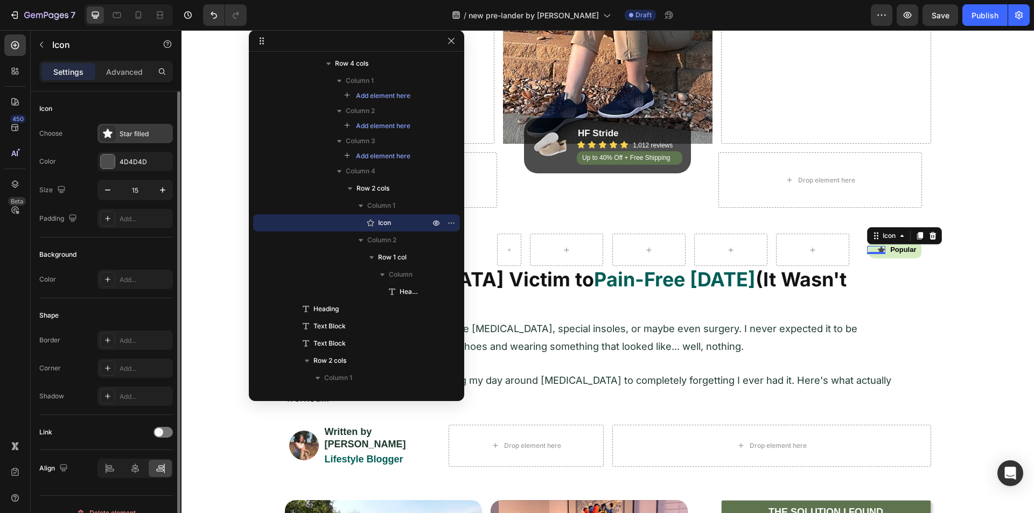
click at [134, 136] on div "Star filled" at bounding box center [145, 134] width 51 height 10
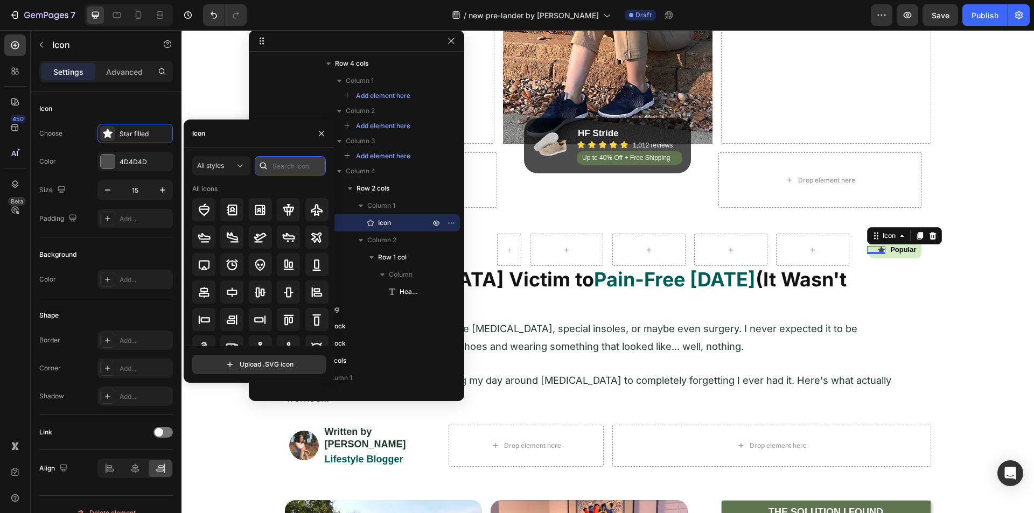
click at [286, 161] on input "text" at bounding box center [290, 165] width 71 height 19
type input "fire"
click at [203, 232] on icon at bounding box center [204, 237] width 13 height 13
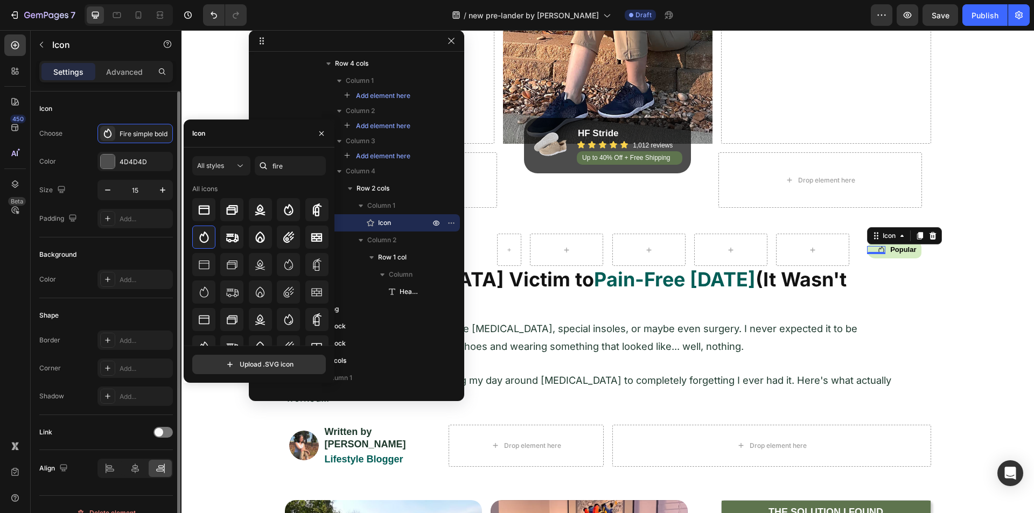
drag, startPoint x: 8, startPoint y: 261, endPoint x: 40, endPoint y: 234, distance: 41.7
click at [10, 260] on div "450 Beta" at bounding box center [15, 234] width 22 height 401
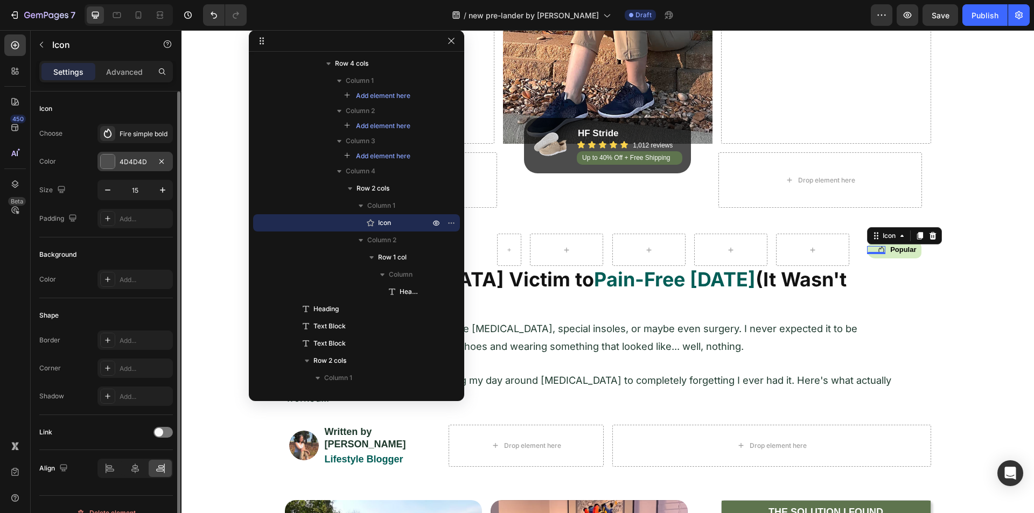
click at [116, 161] on div "4D4D4D" at bounding box center [135, 161] width 75 height 19
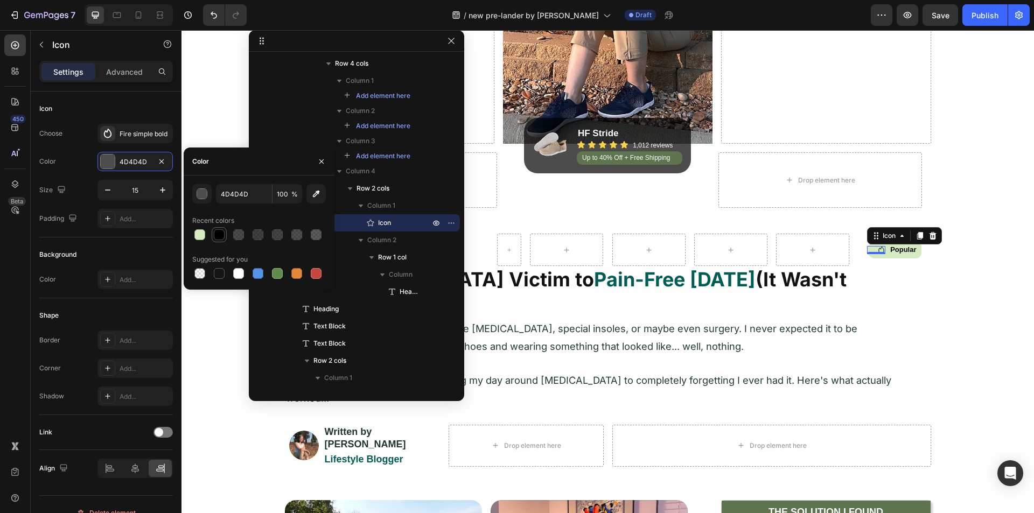
click at [217, 234] on div at bounding box center [219, 234] width 11 height 11
type input "000000"
click at [825, 304] on h2 "From [MEDICAL_DATA] Victim to Pain-Free [DATE] (It Wasn't What I Expected)" at bounding box center [591, 292] width 612 height 53
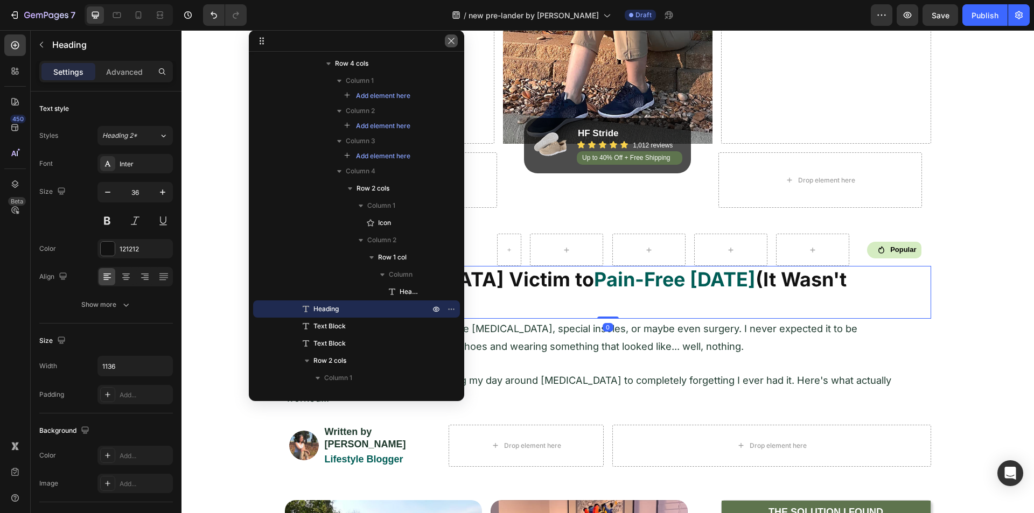
click at [448, 43] on icon "button" at bounding box center [451, 41] width 9 height 9
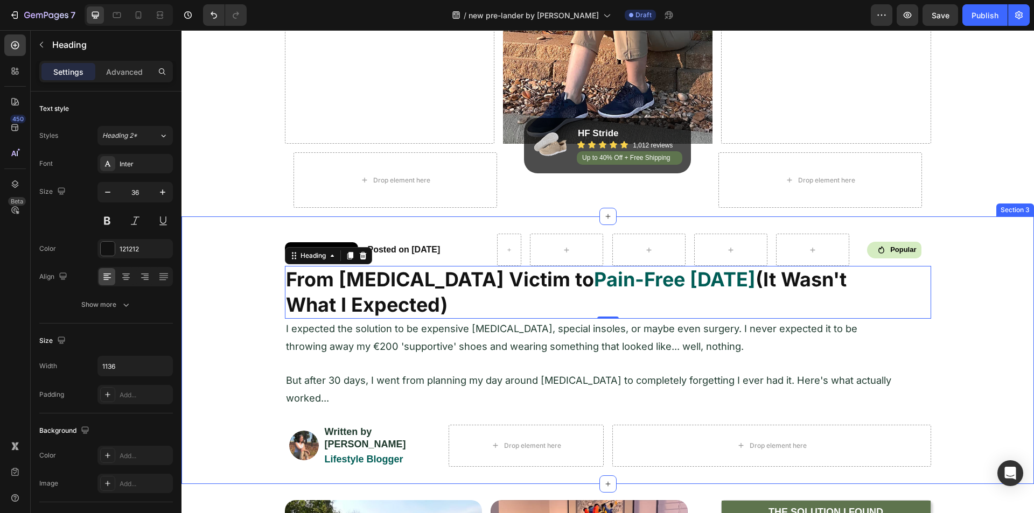
click at [249, 249] on div "FEATURED Heading Row Posted on July 25, 2025 Heading Row Icon Popular Heading R…" at bounding box center [608, 350] width 853 height 233
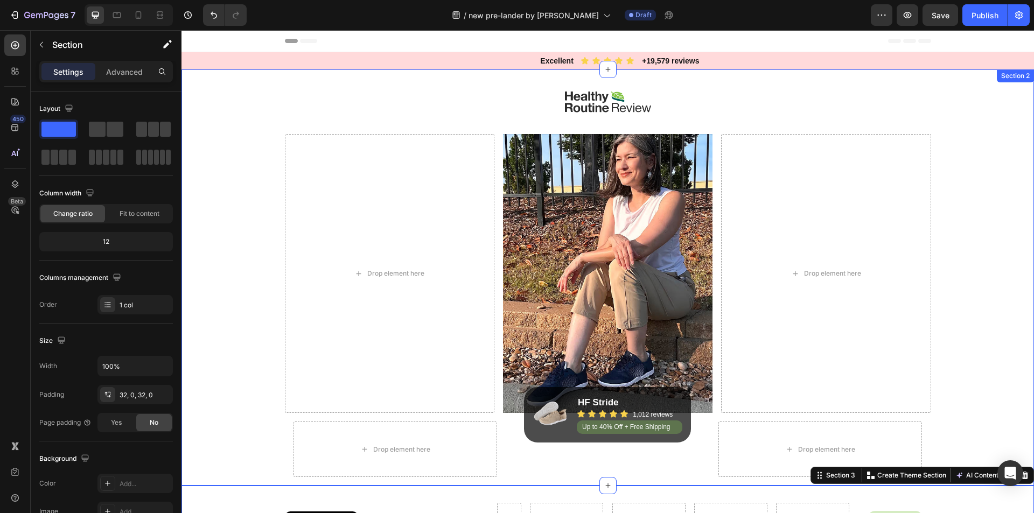
click at [247, 222] on div "Image Drop element here Image Drop element here Row Row Drop element here Image…" at bounding box center [608, 277] width 853 height 416
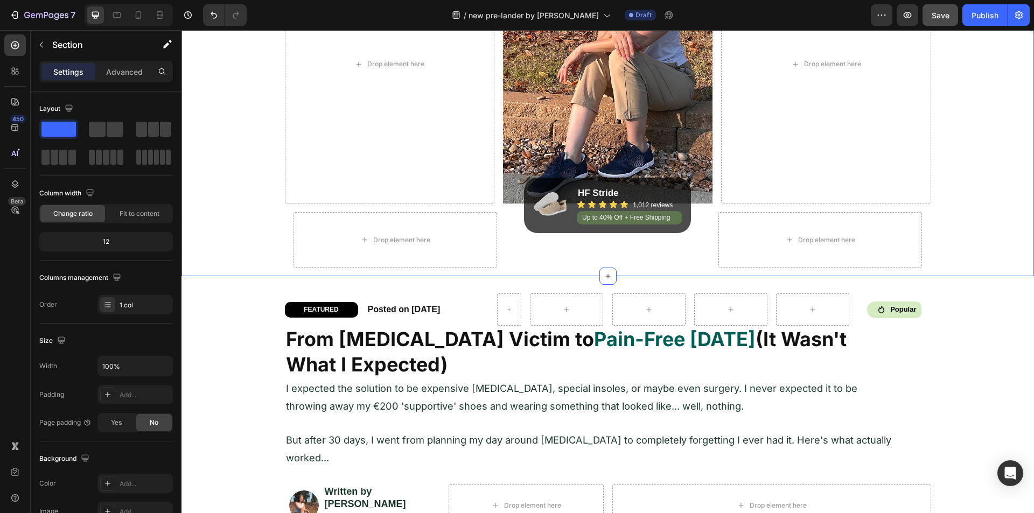
scroll to position [54, 0]
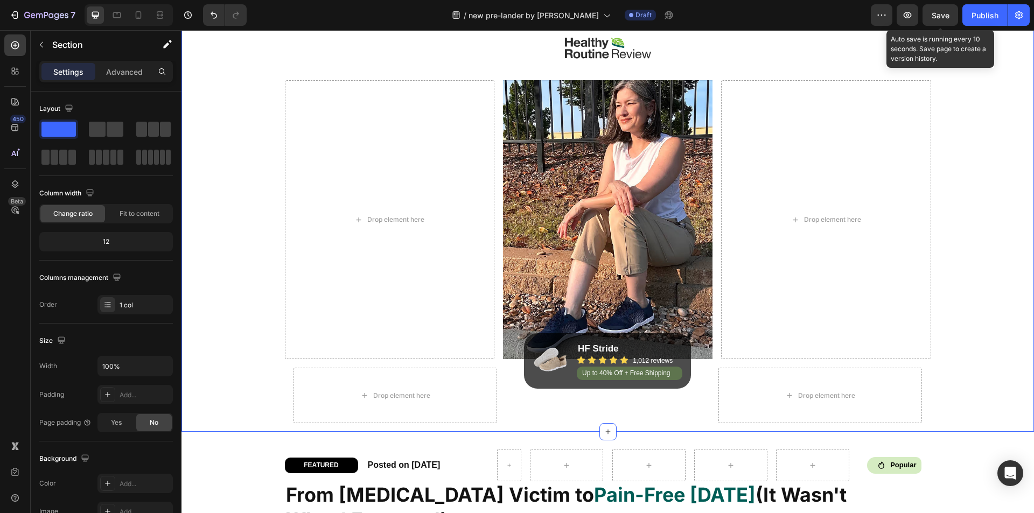
drag, startPoint x: 943, startPoint y: 17, endPoint x: 927, endPoint y: 30, distance: 20.7
click at [944, 17] on span "Save" at bounding box center [941, 15] width 18 height 9
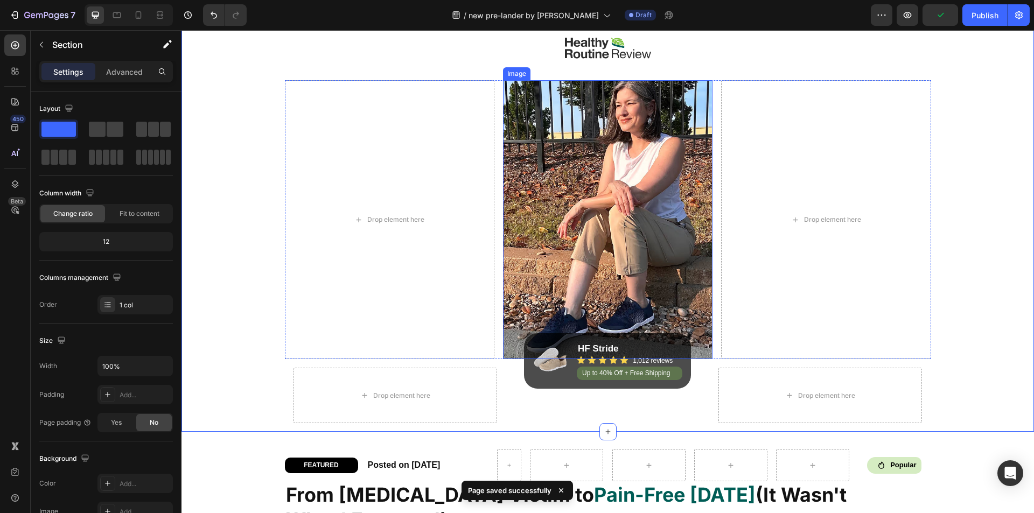
scroll to position [0, 0]
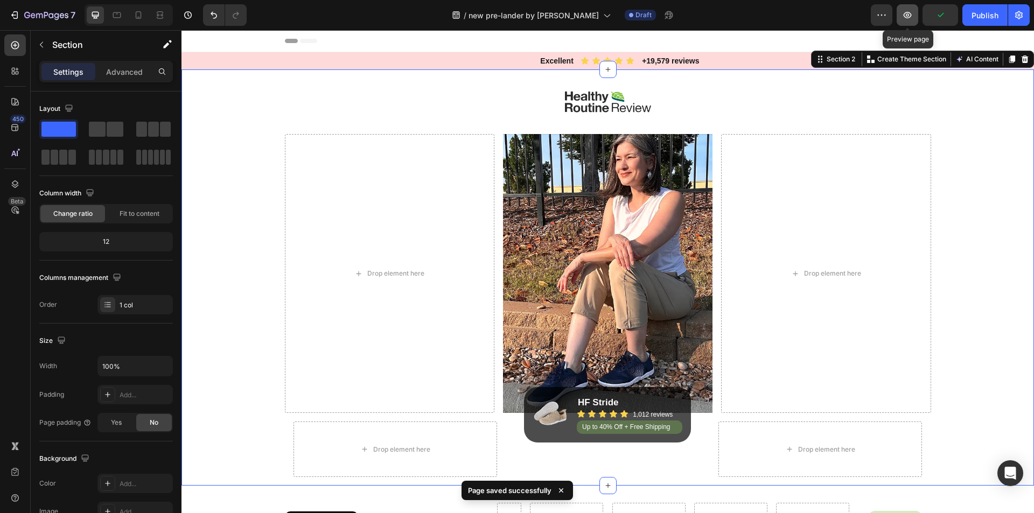
click at [910, 11] on icon "button" at bounding box center [907, 15] width 11 height 11
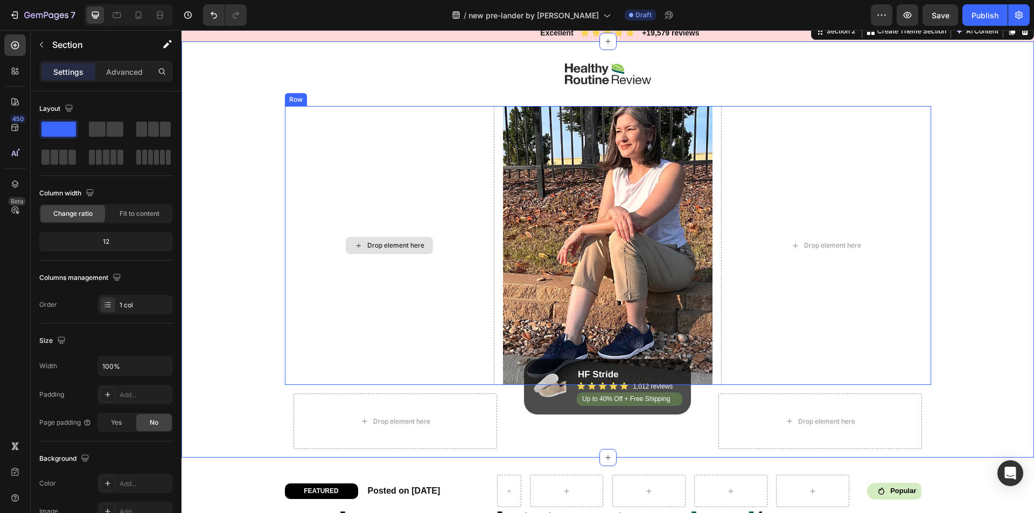
scroll to position [234, 0]
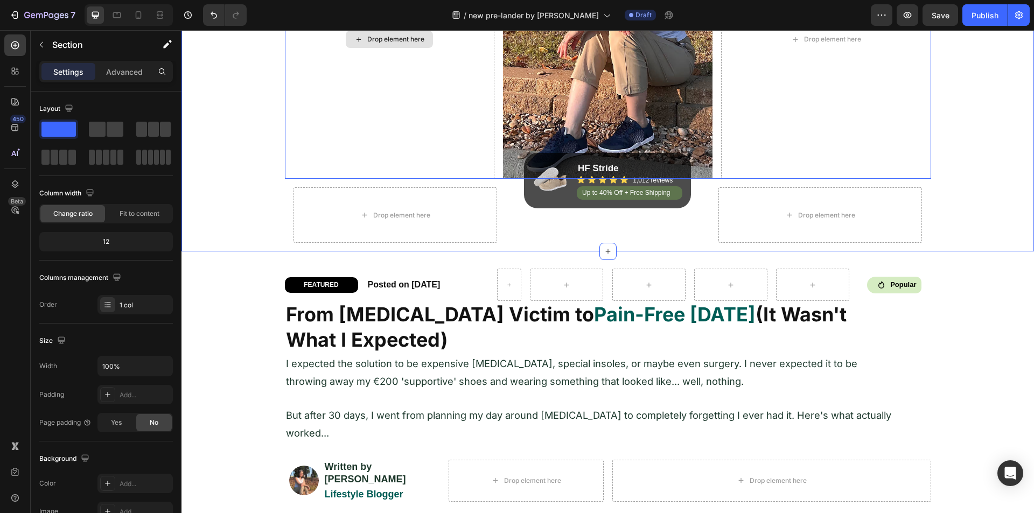
click at [481, 301] on h2 "From [MEDICAL_DATA] Victim to Pain-Free [DATE] (It Wasn't What I Expected)" at bounding box center [591, 327] width 612 height 53
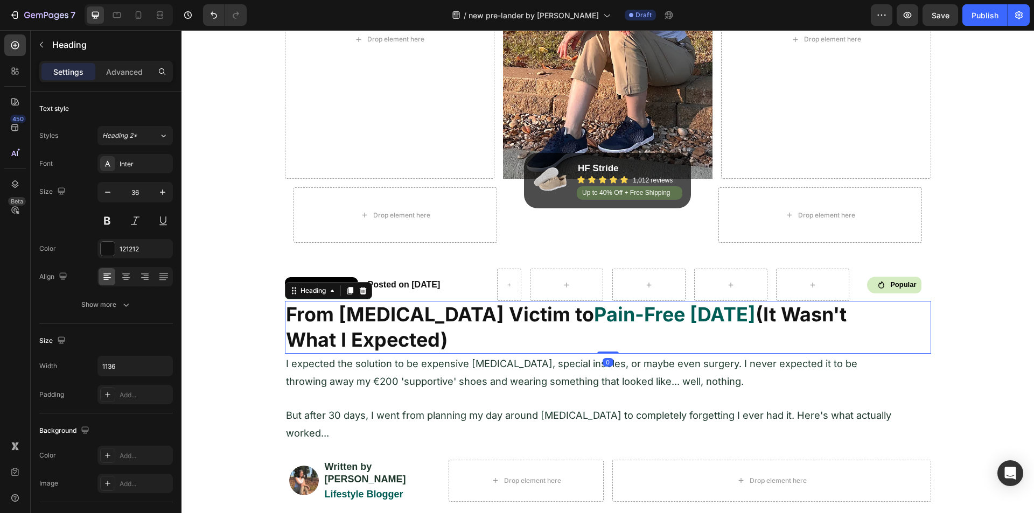
scroll to position [269, 0]
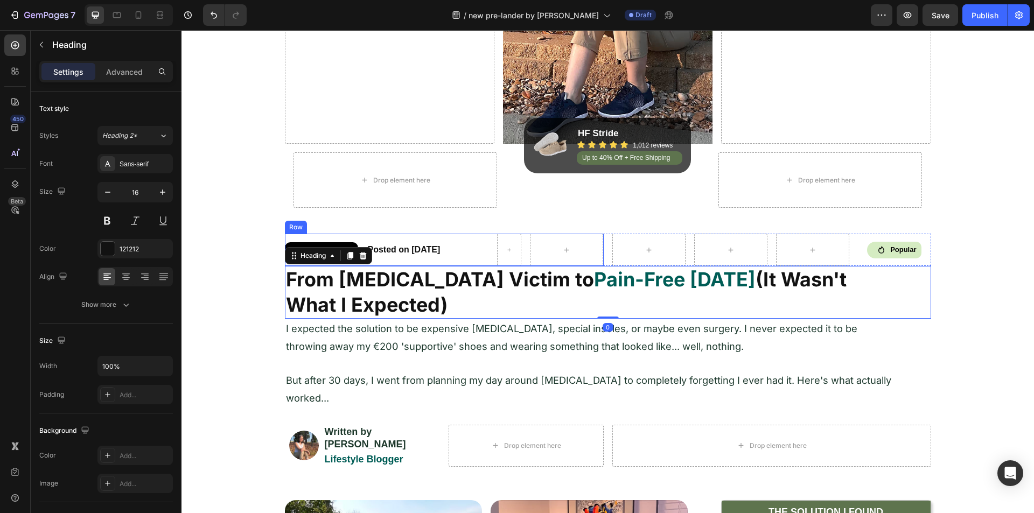
click at [476, 252] on p "Posted on [DATE]" at bounding box center [428, 250] width 120 height 11
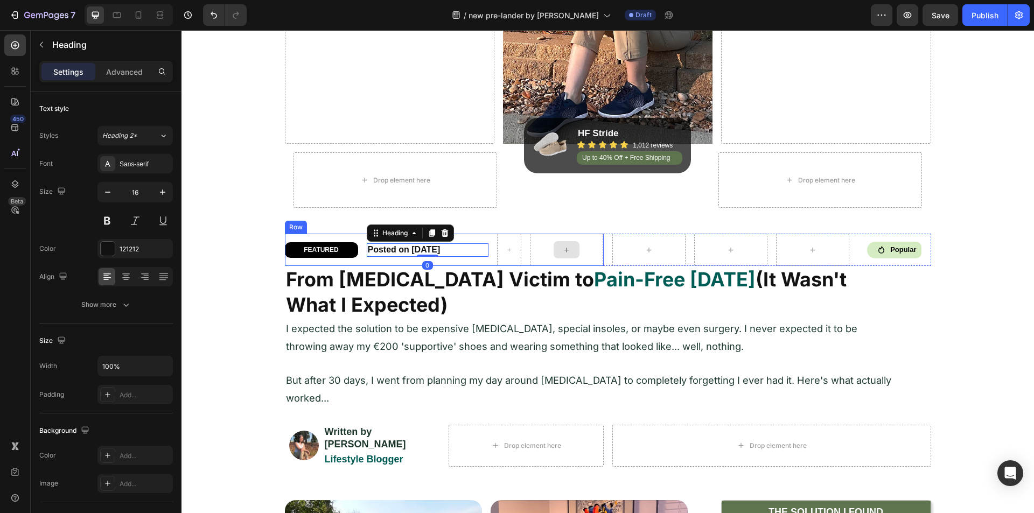
click at [530, 255] on div at bounding box center [566, 250] width 73 height 32
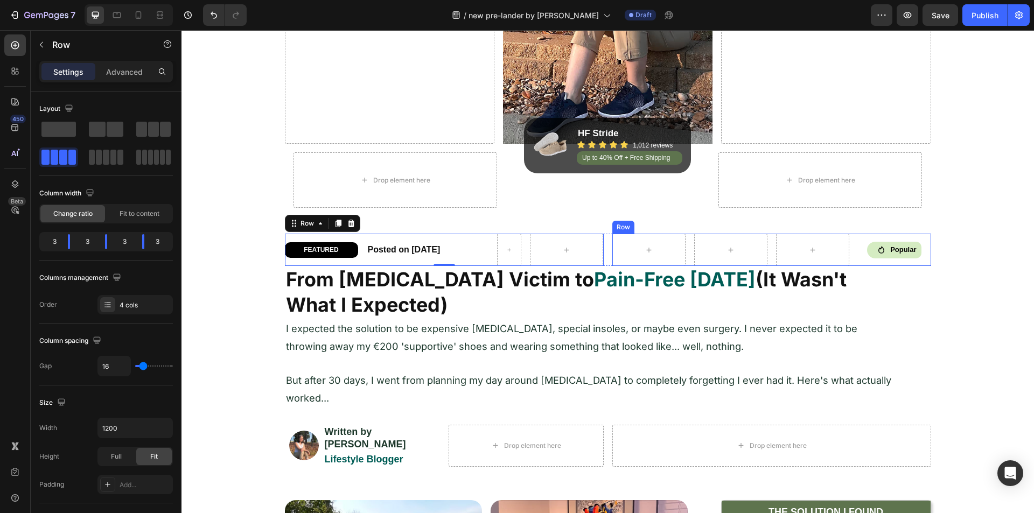
click at [849, 263] on div "Icon Popular Heading Row Row Row" at bounding box center [772, 250] width 319 height 32
click at [605, 254] on div "FEATURED Heading Row Posted on July 25, 2025 Heading Row Icon Popular Heading R…" at bounding box center [608, 250] width 646 height 32
click at [132, 78] on div "Advanced" at bounding box center [125, 71] width 54 height 17
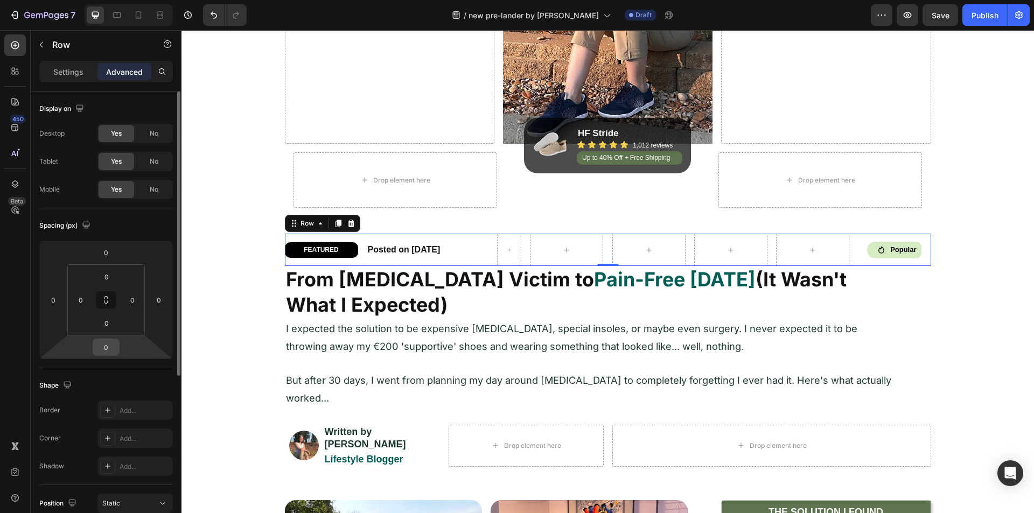
click at [102, 350] on input "0" at bounding box center [106, 347] width 22 height 16
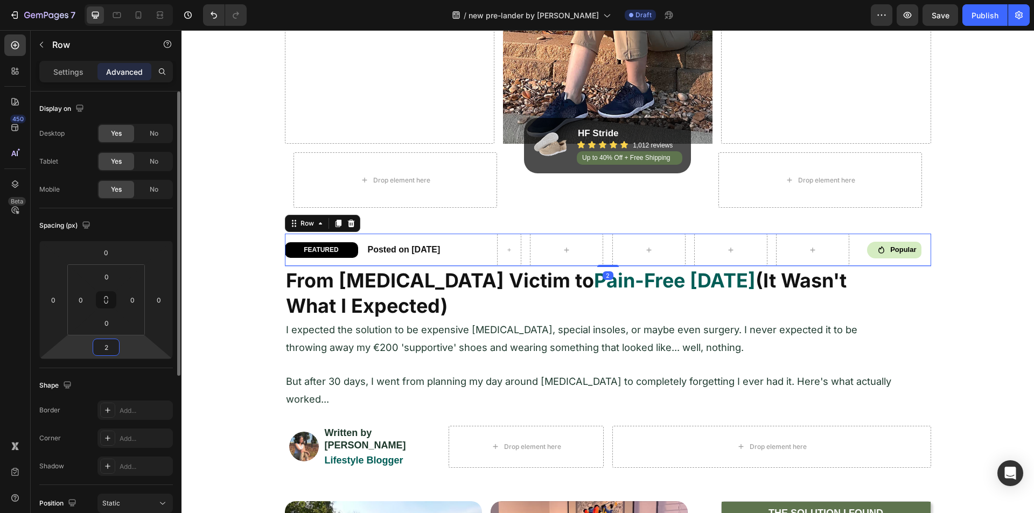
type input "20"
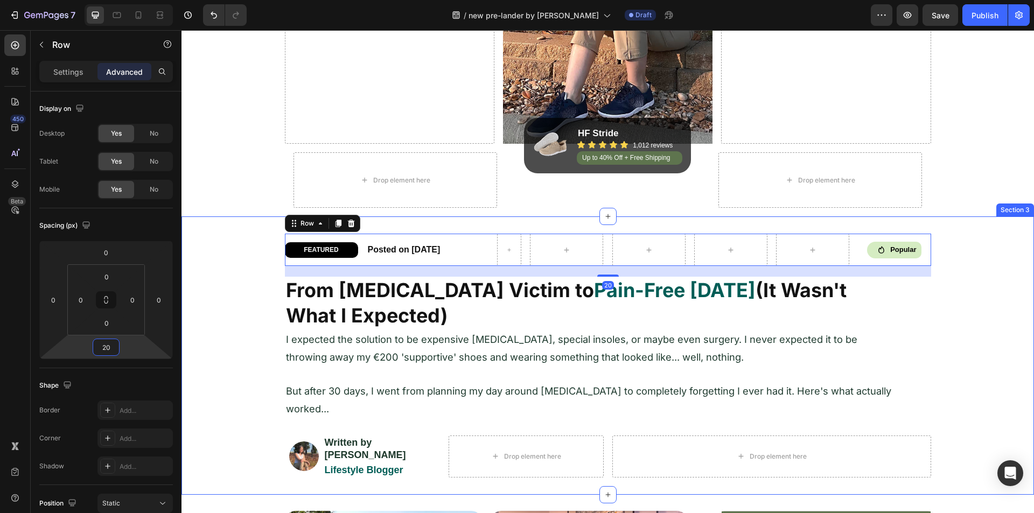
click at [242, 328] on div "FEATURED Heading Row Posted on July 25, 2025 Heading Row Icon Popular Heading R…" at bounding box center [608, 355] width 853 height 243
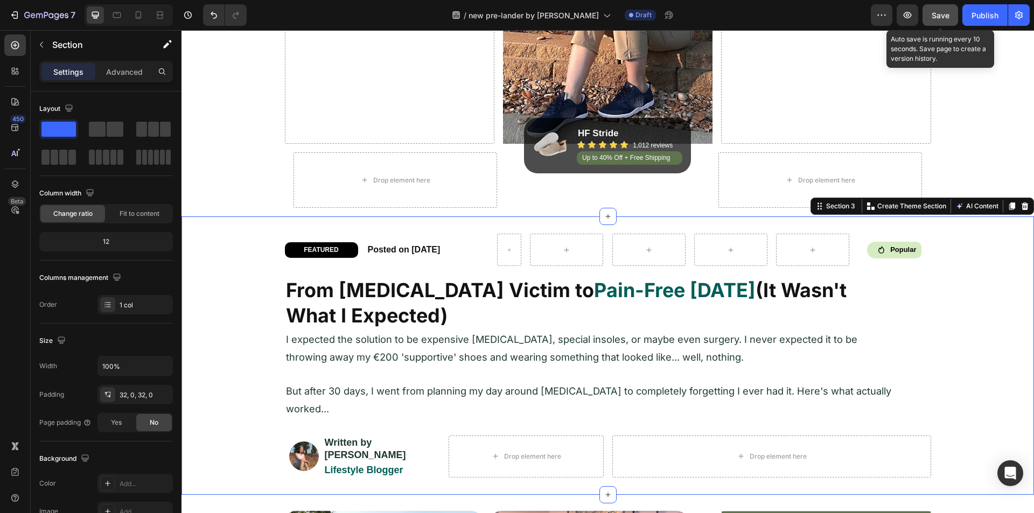
drag, startPoint x: 938, startPoint y: 13, endPoint x: 897, endPoint y: 28, distance: 43.4
click at [938, 13] on span "Save" at bounding box center [941, 15] width 18 height 9
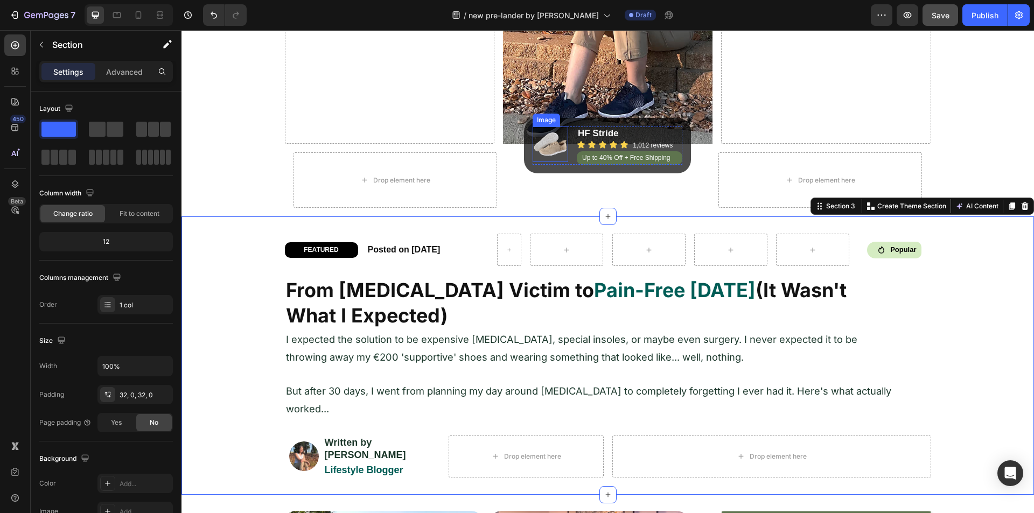
click at [564, 147] on div at bounding box center [551, 145] width 36 height 36
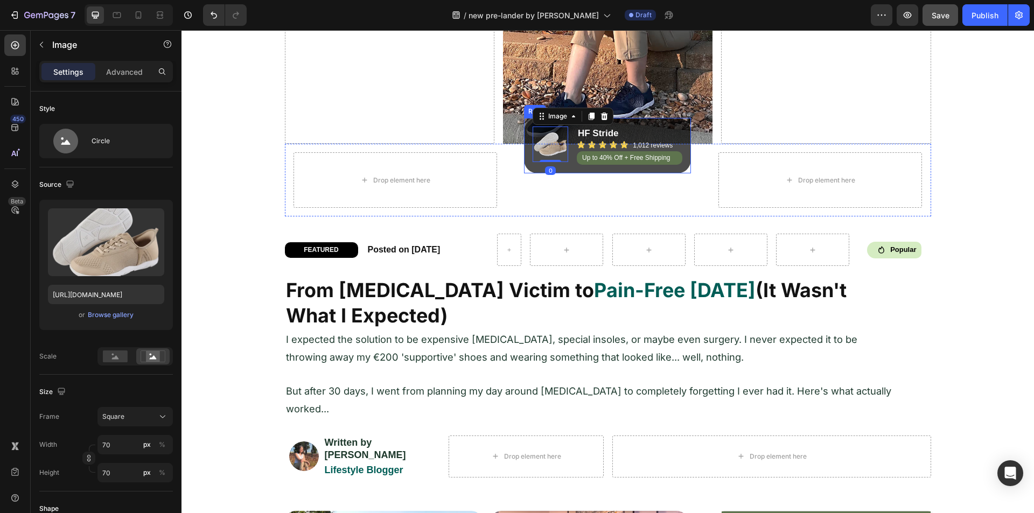
click at [524, 151] on div "Image 0 HF Stride Heading Icon Icon Icon Icon Icon Icon List 1,012 reviews Head…" at bounding box center [607, 145] width 167 height 55
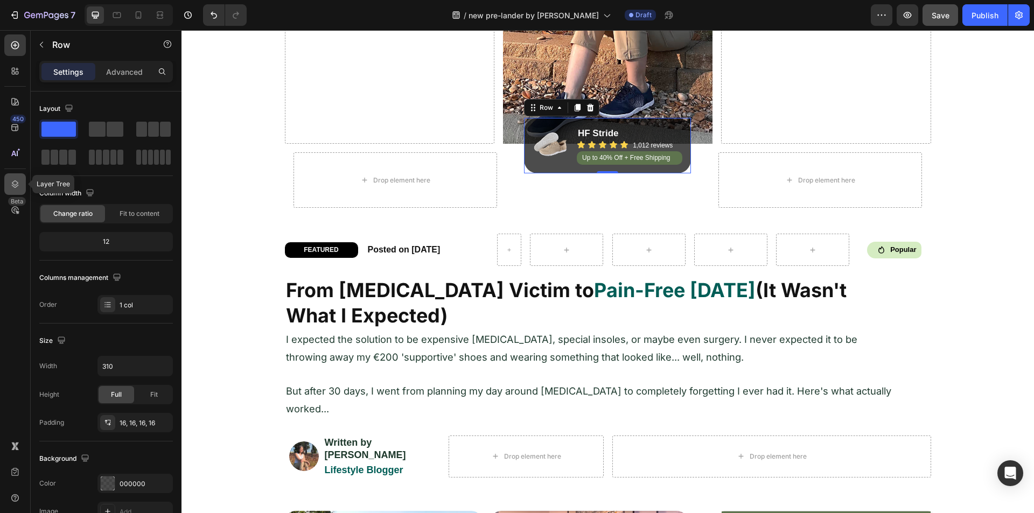
click at [15, 175] on div at bounding box center [15, 184] width 22 height 22
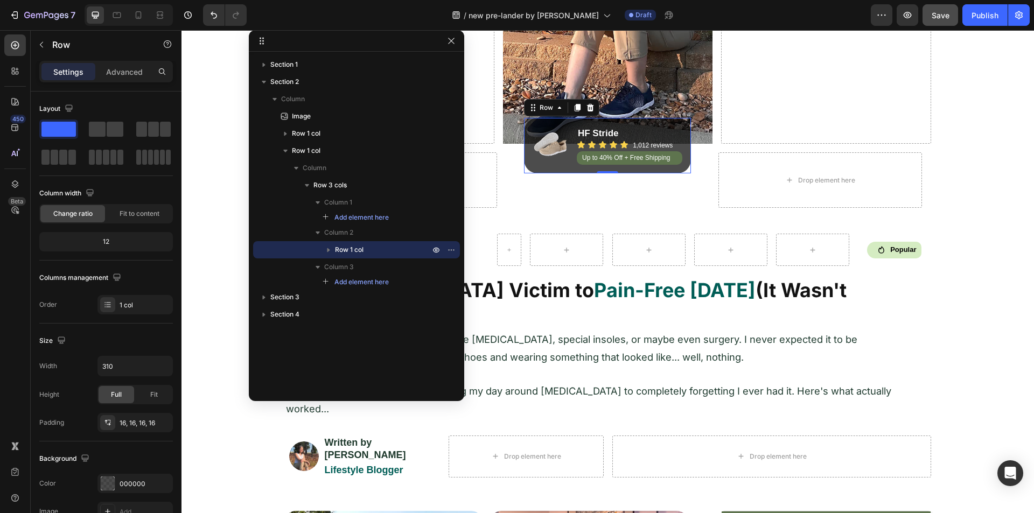
click at [329, 251] on icon "button" at bounding box center [329, 250] width 3 height 4
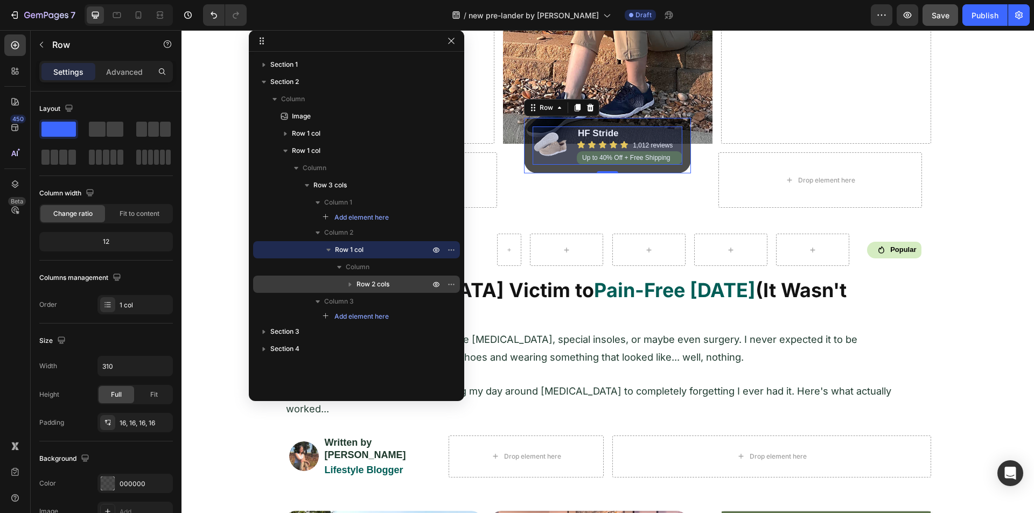
click at [368, 282] on span "Row 2 cols" at bounding box center [373, 284] width 33 height 11
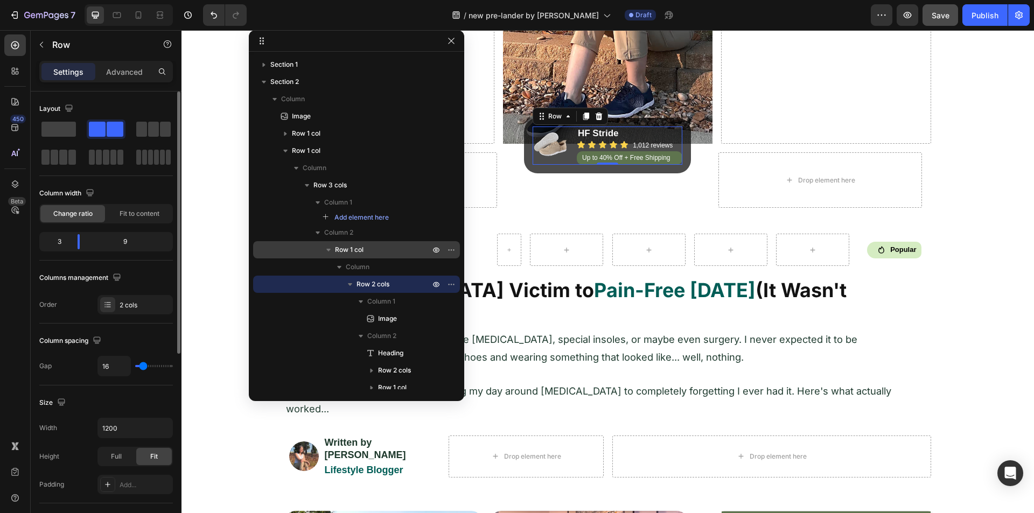
type input "29"
type input "58"
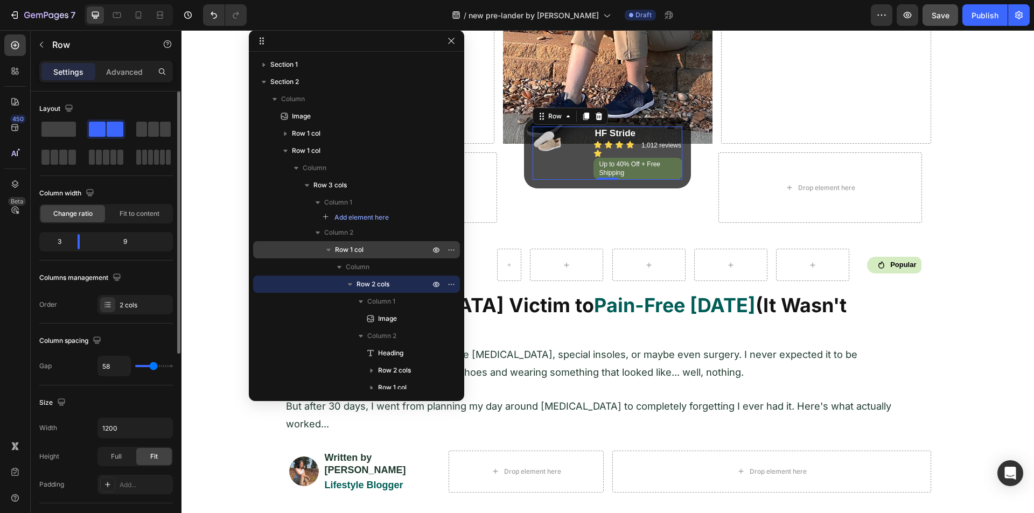
type input "62"
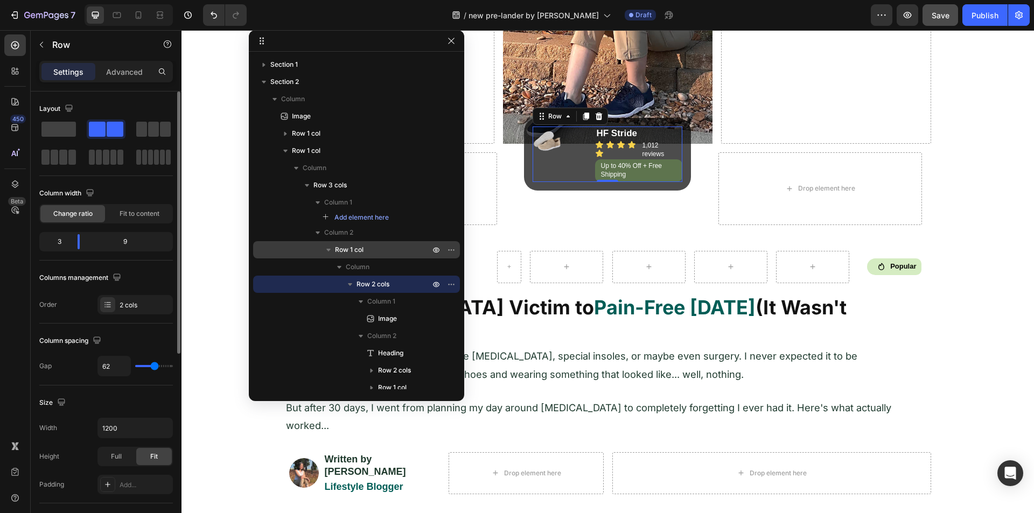
type input "53"
type input "49"
type input "47"
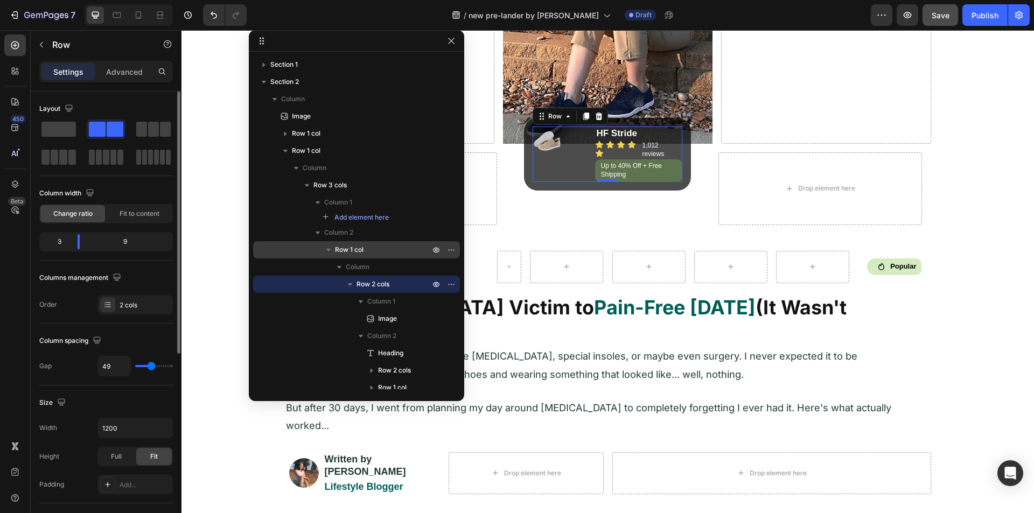
type input "47"
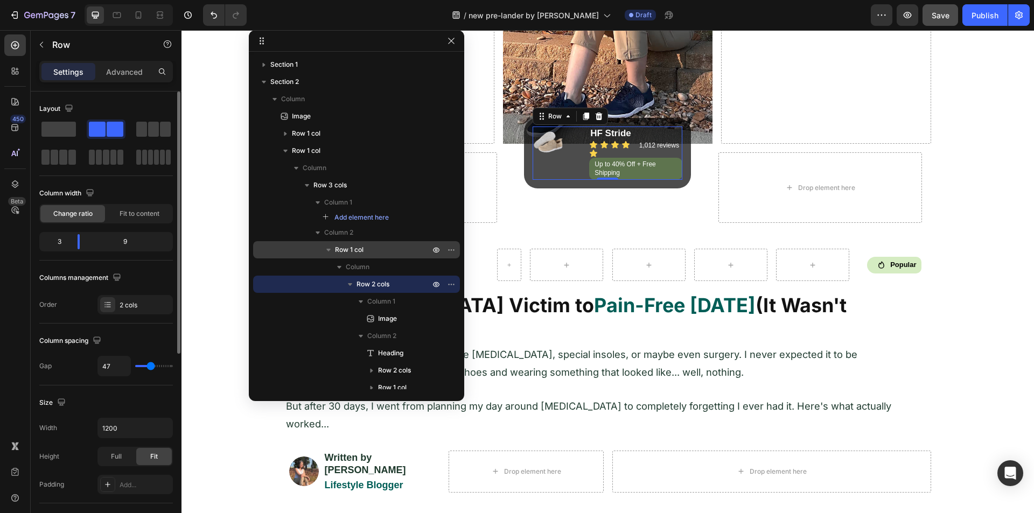
type input "42"
type input "38"
type input "33"
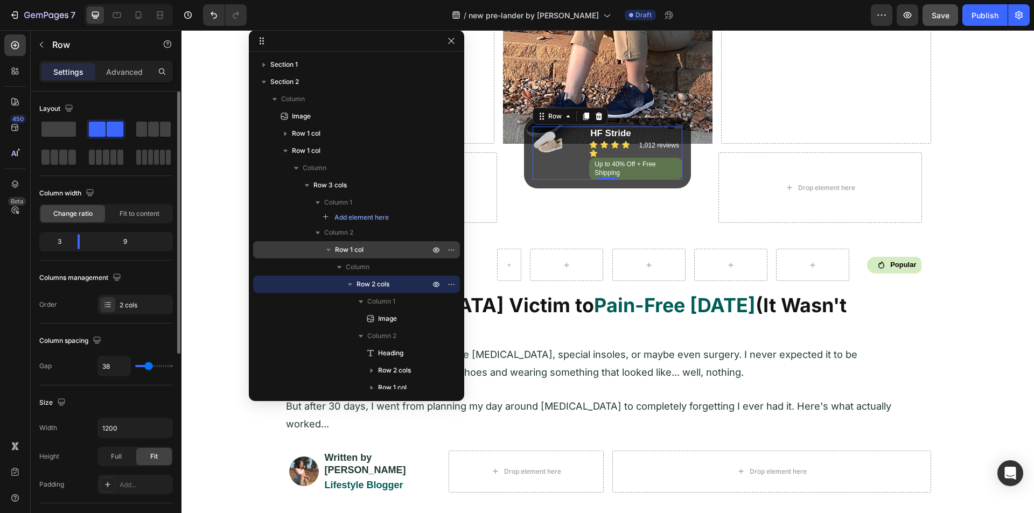
type input "33"
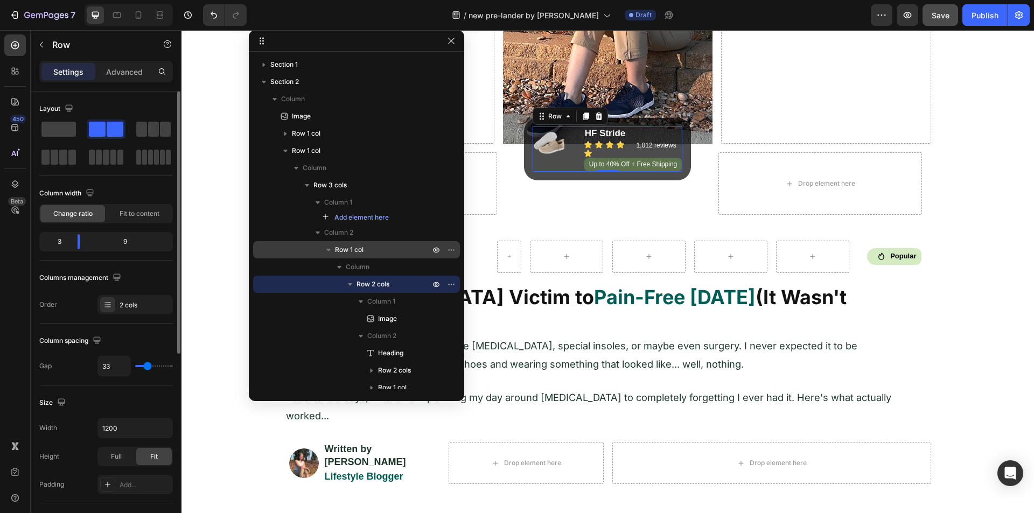
type input "31"
drag, startPoint x: 144, startPoint y: 365, endPoint x: 134, endPoint y: 366, distance: 10.3
type input "29"
click at [147, 365] on input "range" at bounding box center [154, 366] width 38 height 2
click at [117, 366] on input "29" at bounding box center [114, 366] width 32 height 19
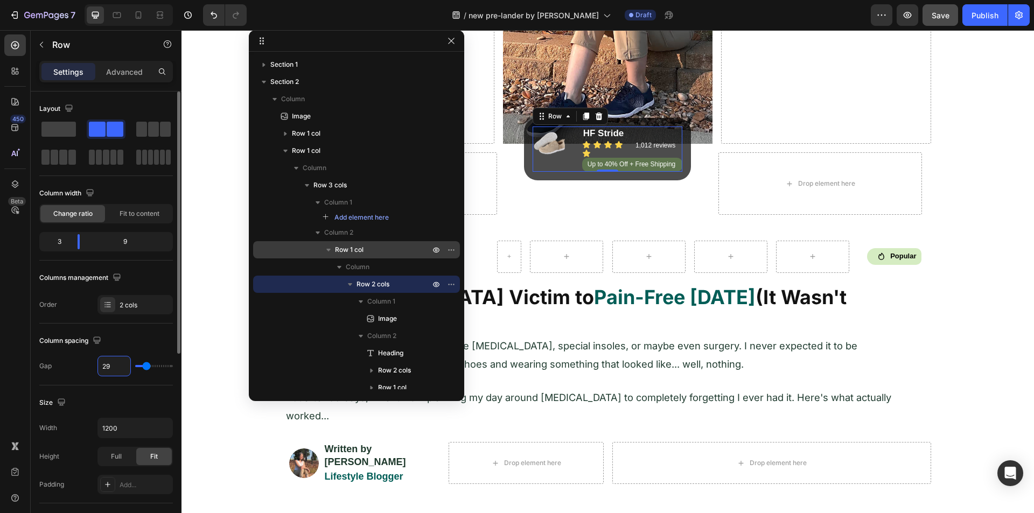
type input "1"
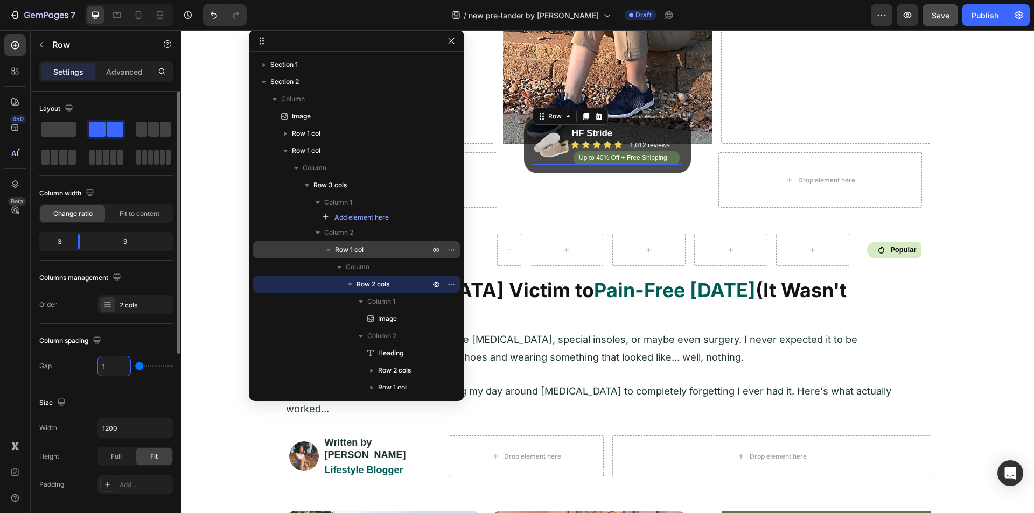
type input "12"
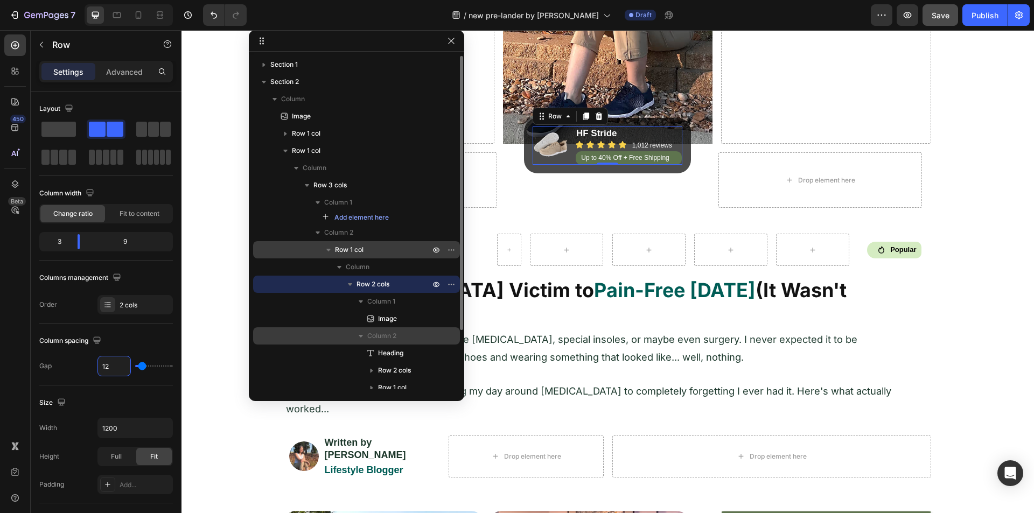
click at [386, 338] on span "Column 2" at bounding box center [381, 336] width 29 height 11
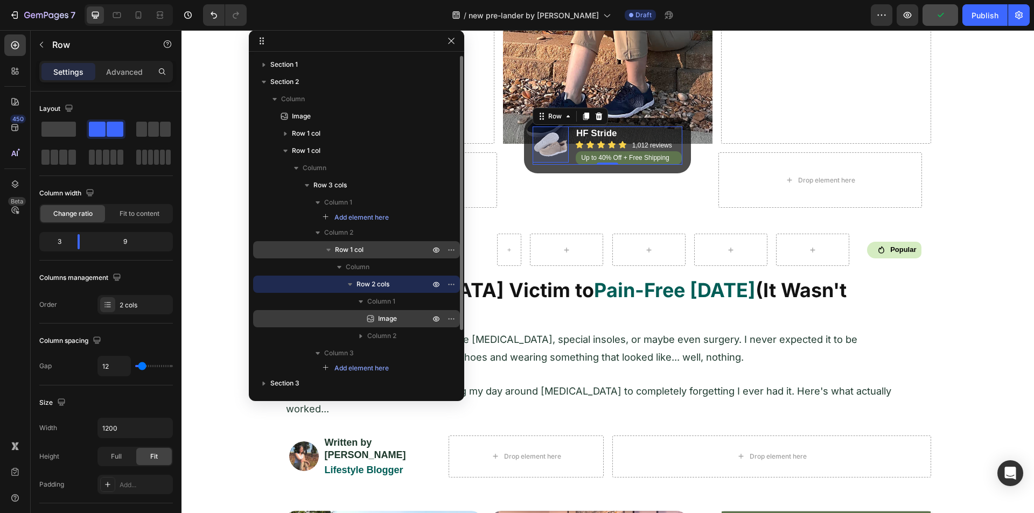
click at [383, 318] on span "Image" at bounding box center [387, 319] width 19 height 11
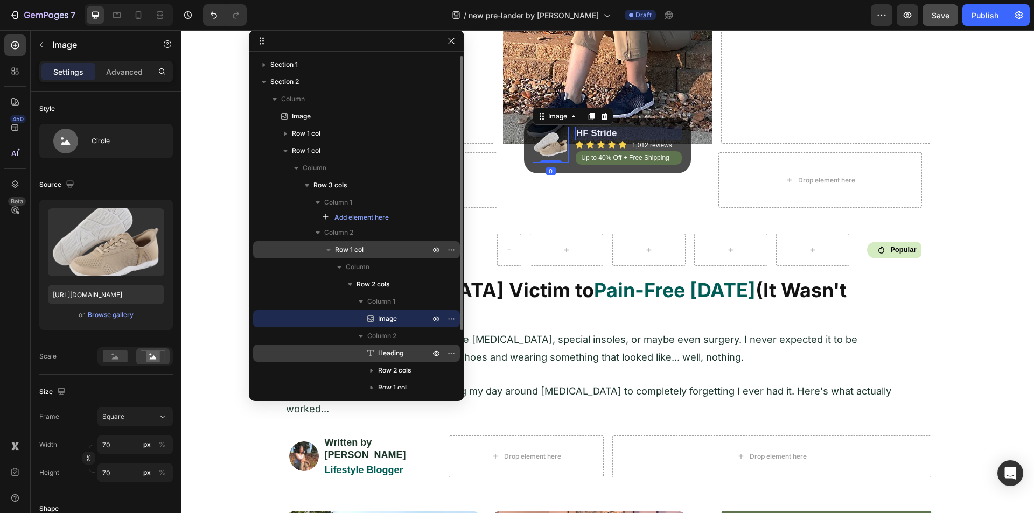
click at [391, 350] on span "Heading" at bounding box center [390, 353] width 25 height 11
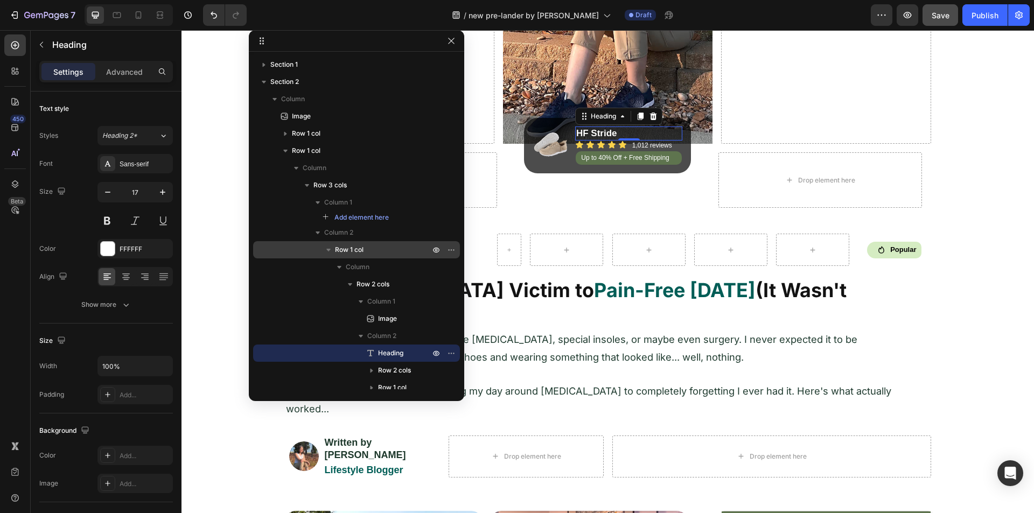
click at [137, 61] on div "Settings Advanced" at bounding box center [106, 72] width 134 height 22
drag, startPoint x: 131, startPoint y: 69, endPoint x: 128, endPoint y: 107, distance: 37.3
click at [130, 71] on p "Advanced" at bounding box center [124, 71] width 37 height 11
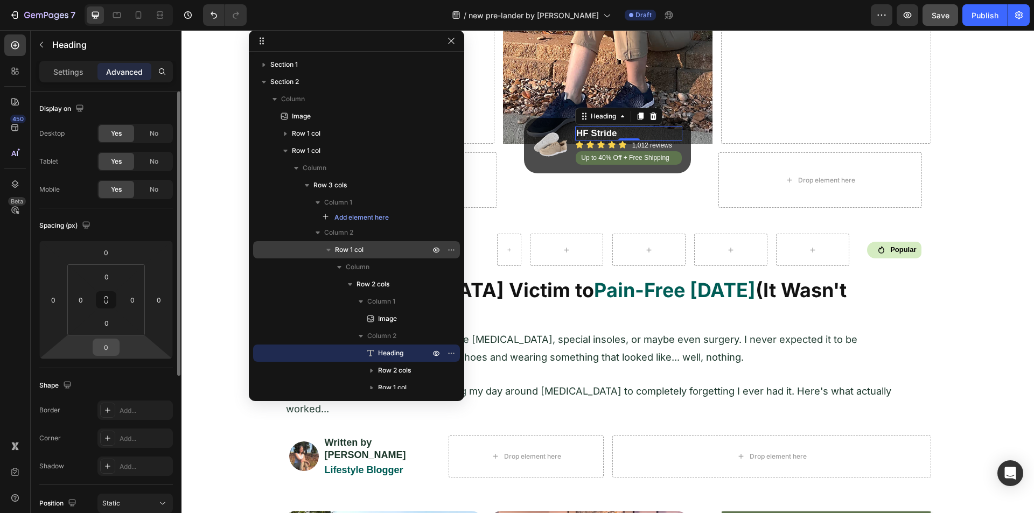
click at [114, 346] on input "0" at bounding box center [106, 347] width 22 height 16
type input "4"
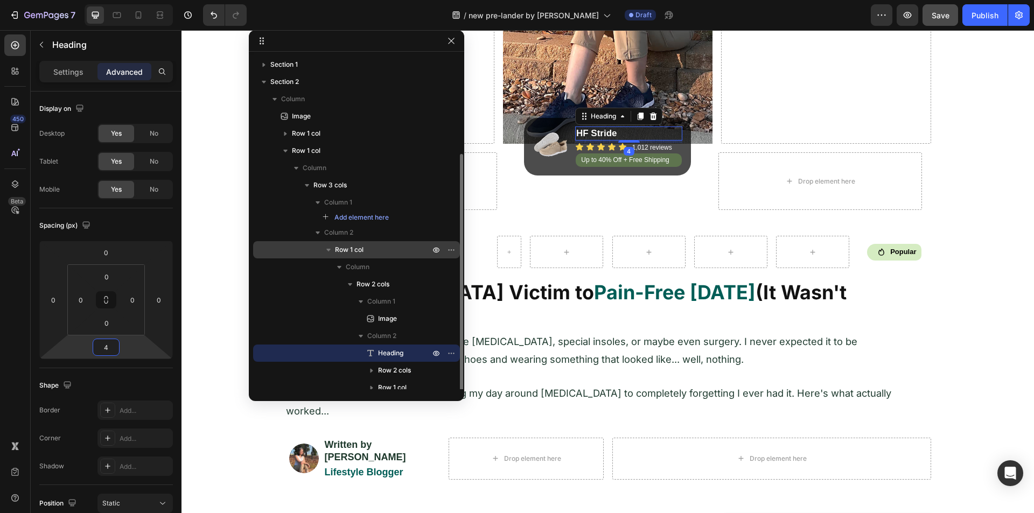
scroll to position [54, 0]
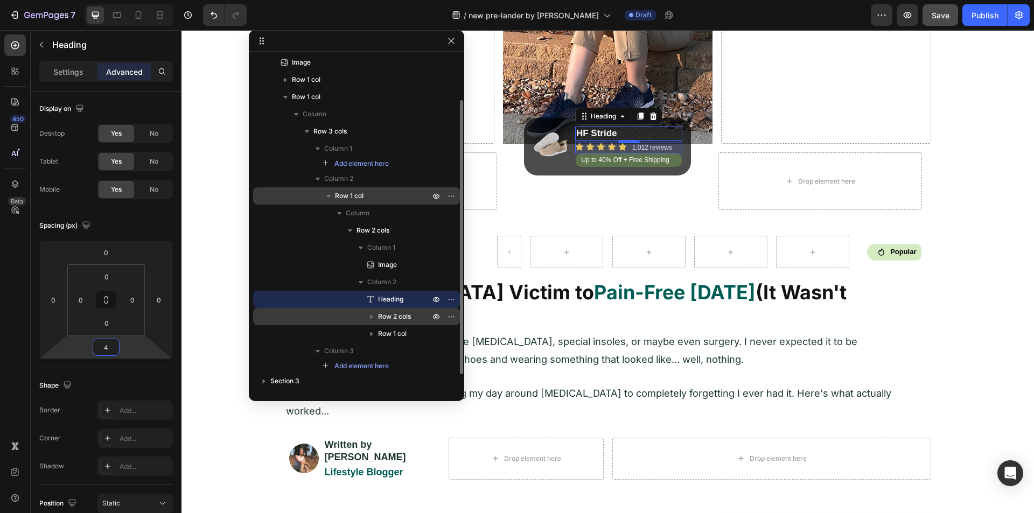
click at [394, 314] on span "Row 2 cols" at bounding box center [394, 316] width 33 height 11
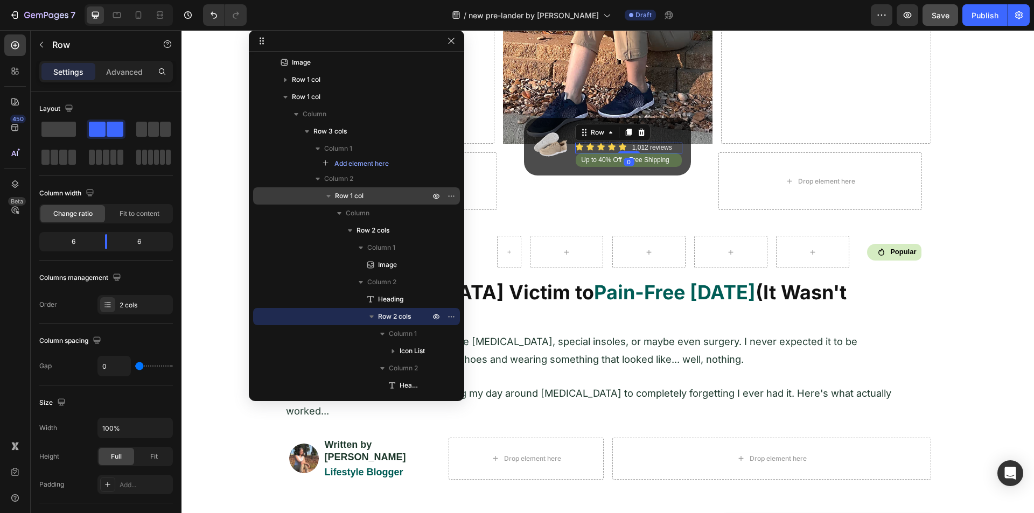
click at [138, 61] on div "Settings Advanced" at bounding box center [106, 72] width 134 height 22
click at [128, 73] on p "Advanced" at bounding box center [124, 71] width 37 height 11
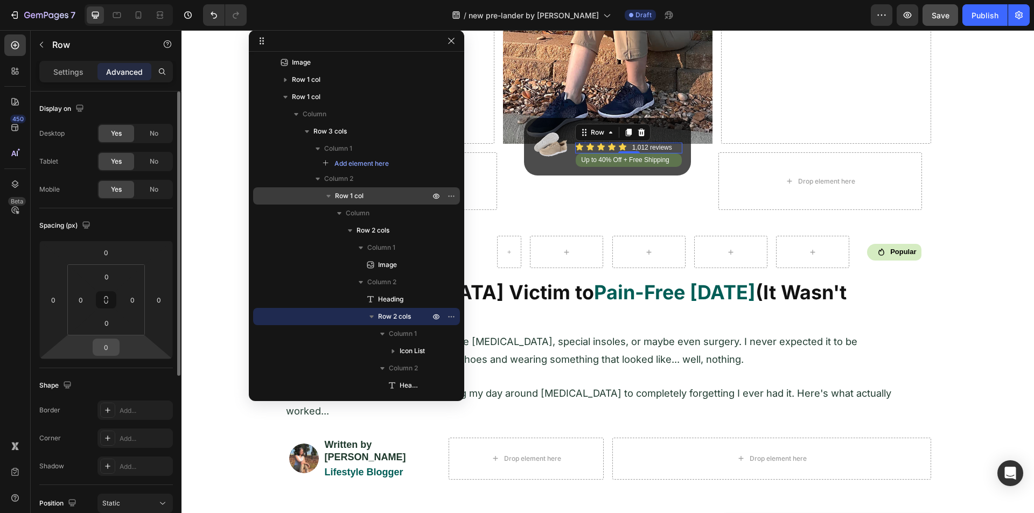
click at [105, 353] on input "0" at bounding box center [106, 347] width 22 height 16
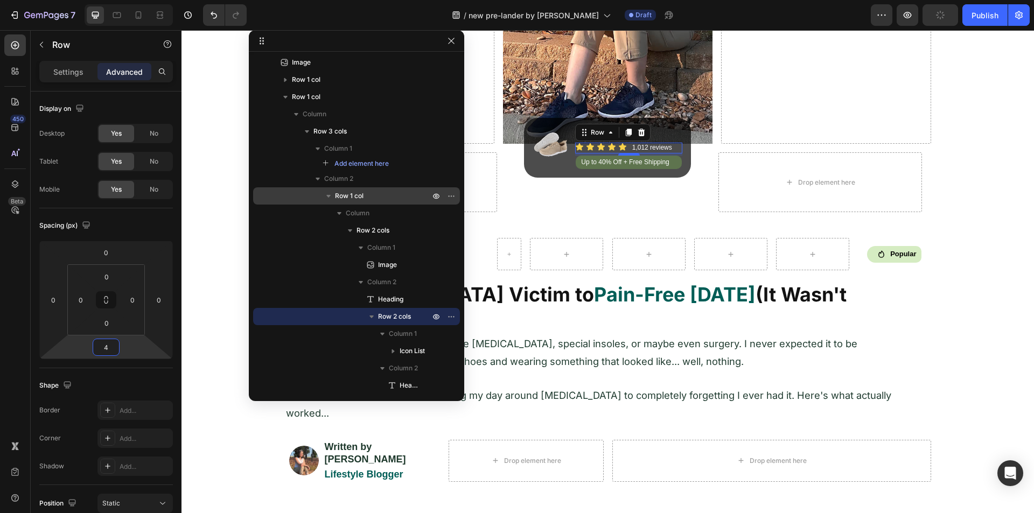
type input "4"
click at [594, 165] on h2 "Up to 40% Off + Free Shipping" at bounding box center [629, 162] width 98 height 11
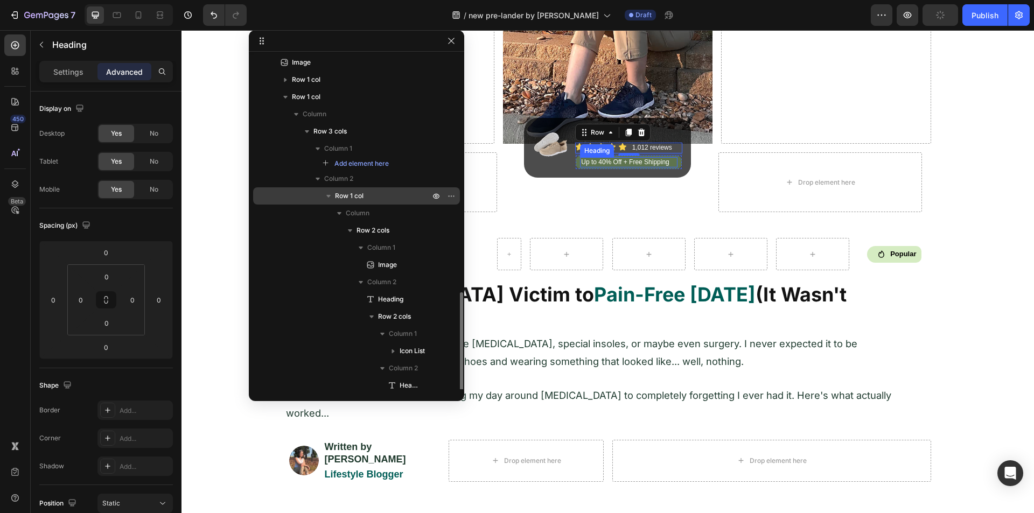
scroll to position [175, 0]
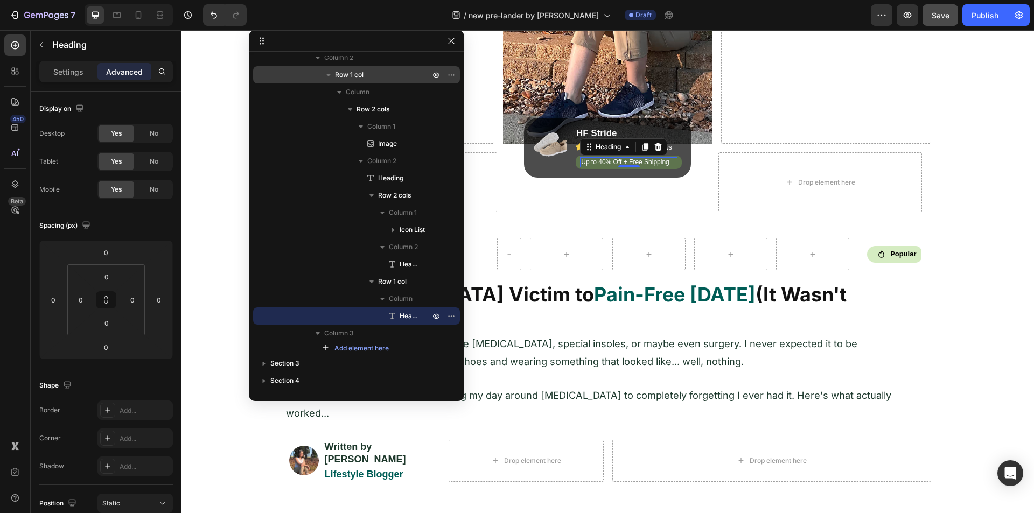
click at [590, 163] on h2 "Up to 40% Off + Free Shipping" at bounding box center [629, 162] width 98 height 11
click at [68, 76] on p "Settings" at bounding box center [68, 71] width 30 height 11
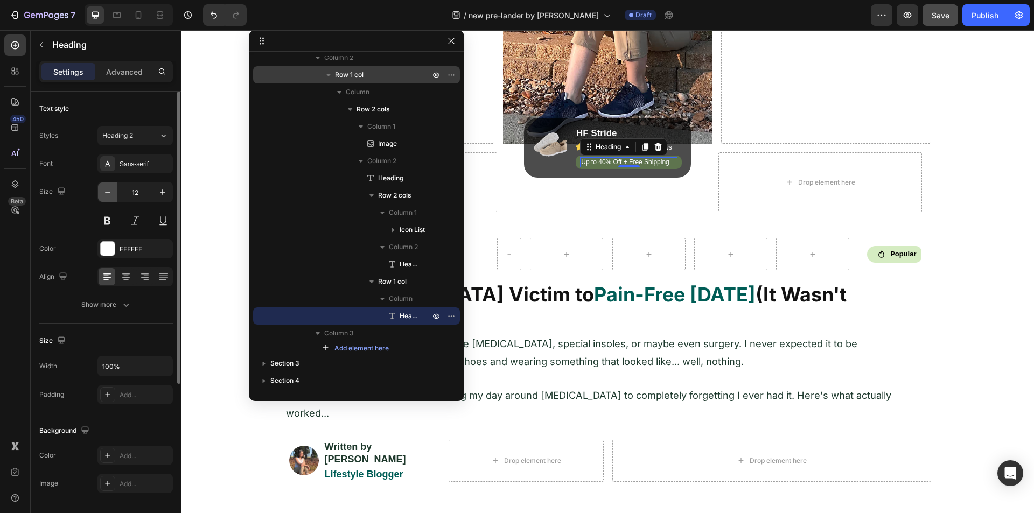
click at [107, 193] on icon "button" at bounding box center [107, 192] width 11 height 11
type input "10"
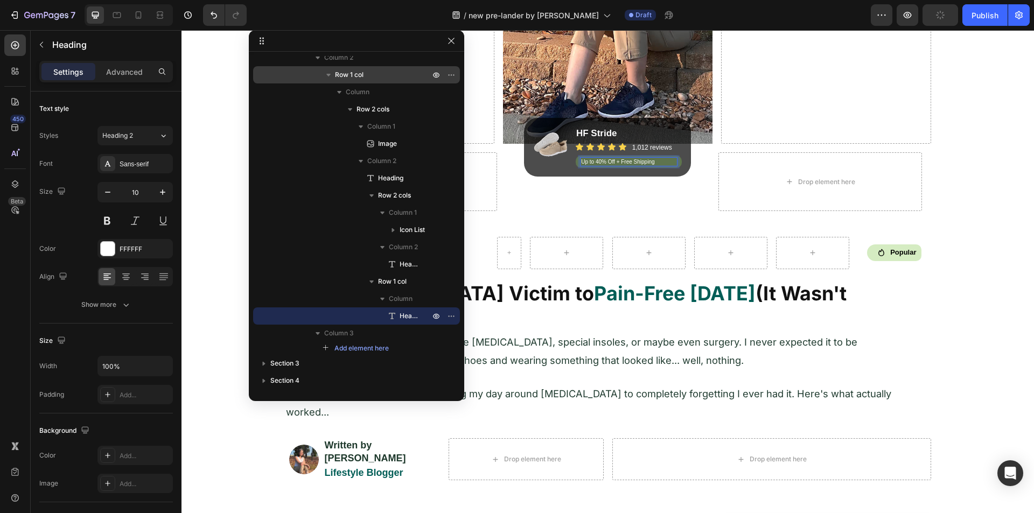
click at [671, 163] on p "Up to 40% Off + Free Shipping" at bounding box center [628, 161] width 95 height 7
click at [126, 279] on icon at bounding box center [126, 277] width 11 height 11
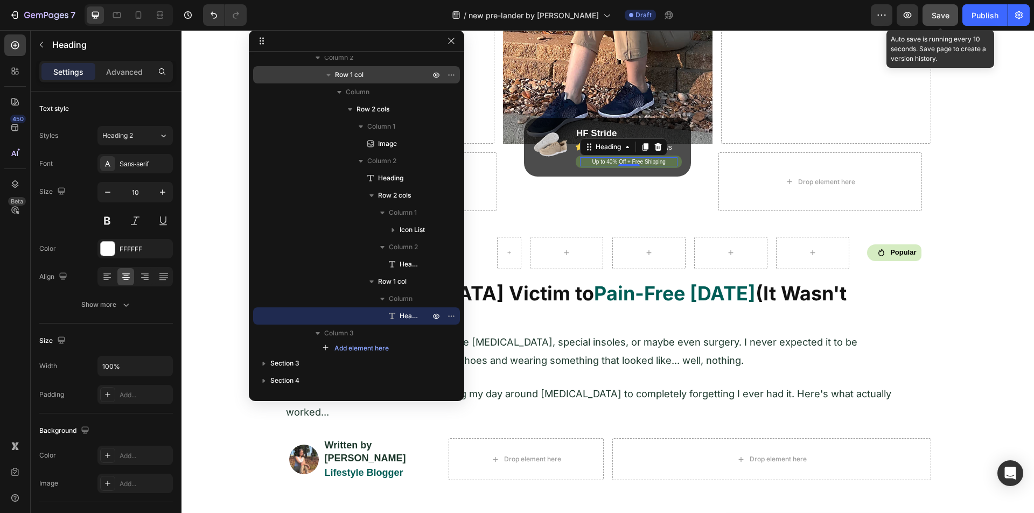
click at [948, 18] on span "Save" at bounding box center [941, 15] width 18 height 9
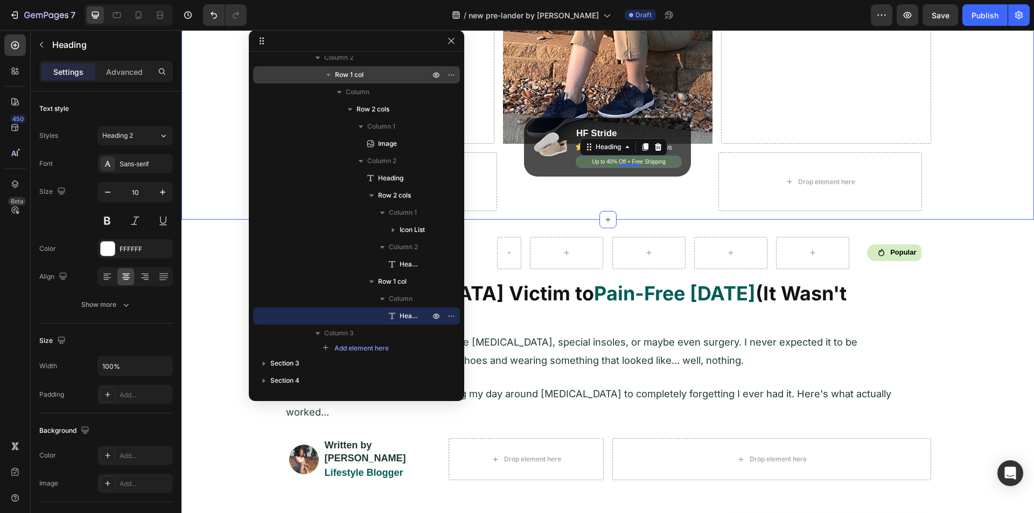
click at [213, 218] on div "Image Drop element here Image Drop element here Row Row Drop element here Image…" at bounding box center [608, 10] width 853 height 420
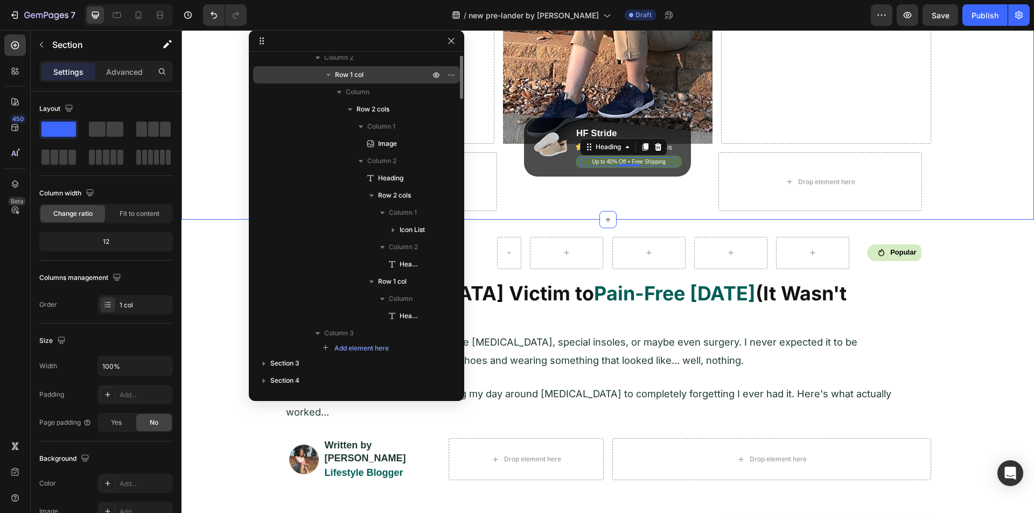
scroll to position [0, 0]
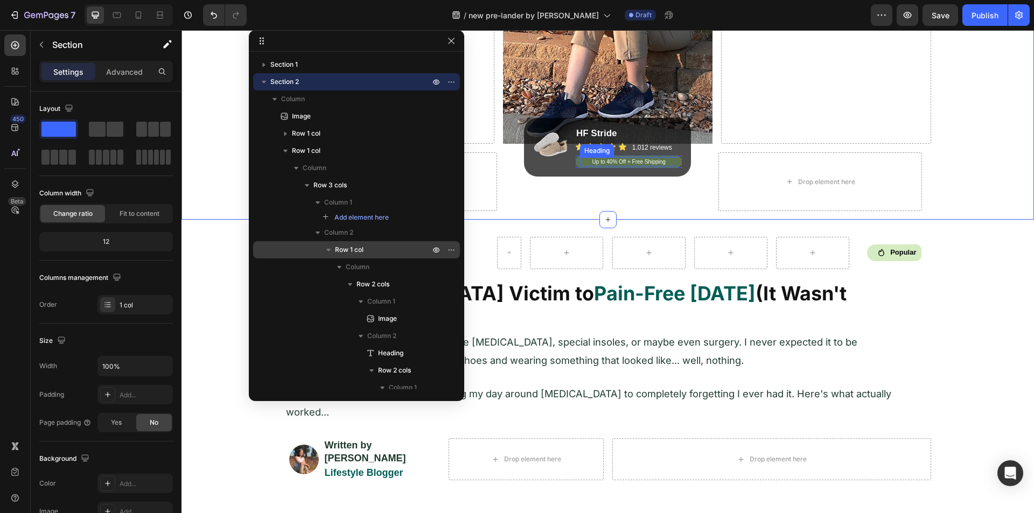
click at [601, 159] on p "Up to 40% Off + Free Shipping" at bounding box center [628, 161] width 95 height 7
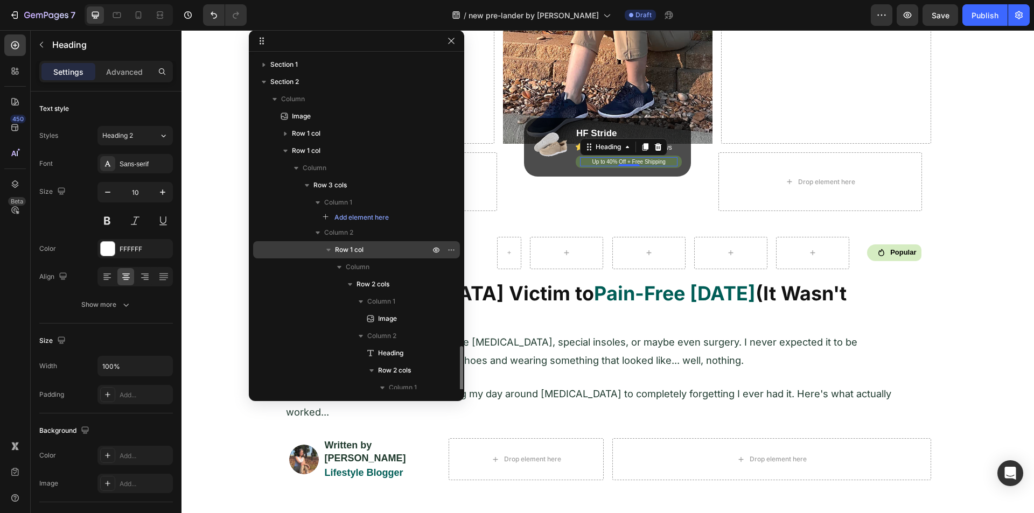
scroll to position [175, 0]
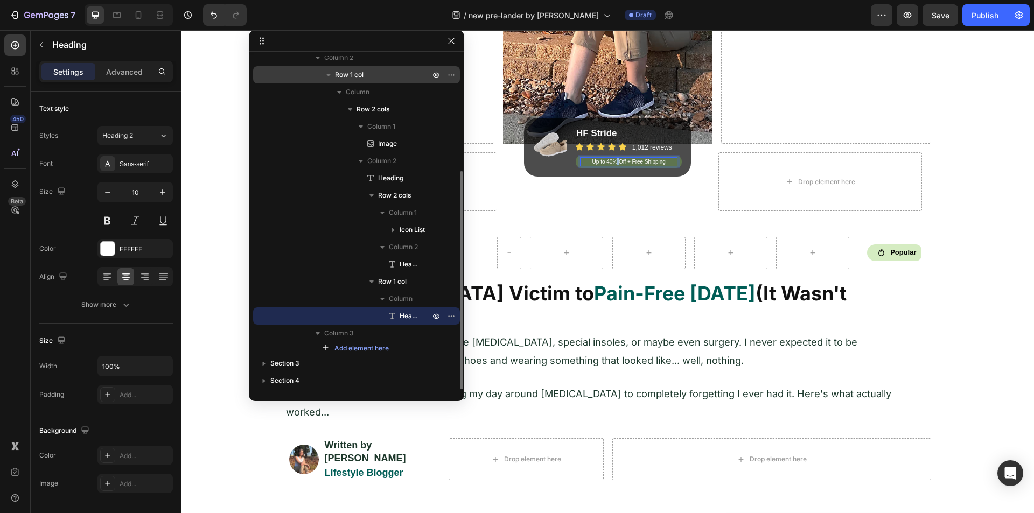
click at [614, 159] on p "Up to 40% Off + Free Shipping" at bounding box center [628, 161] width 95 height 7
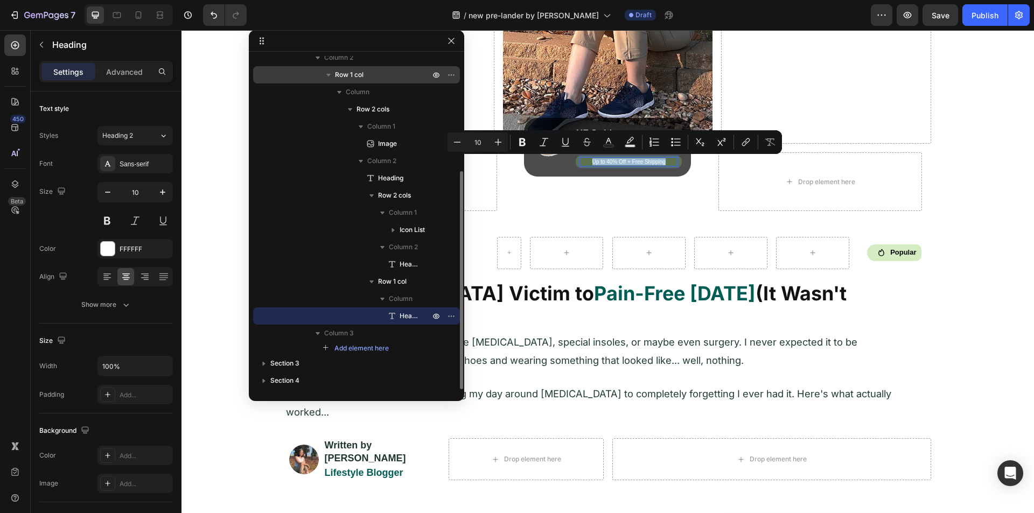
click at [614, 159] on p "Up to 40% Off + Free Shipping" at bounding box center [628, 161] width 95 height 7
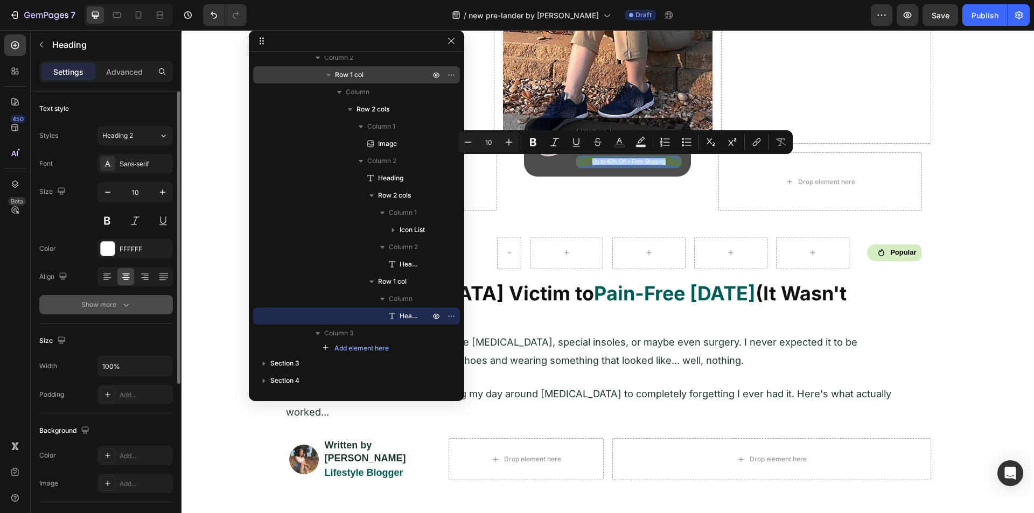
click at [114, 308] on div "Show more" at bounding box center [106, 305] width 50 height 11
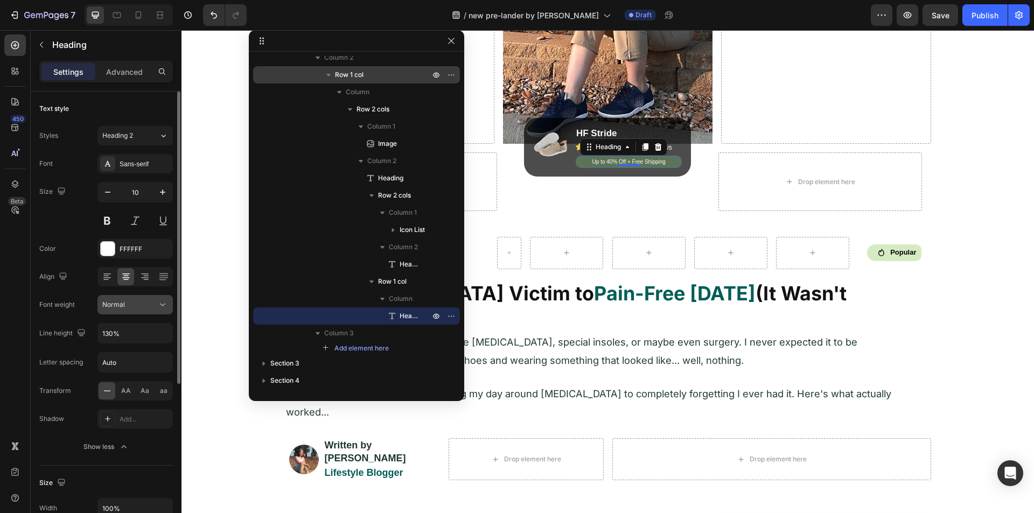
click at [145, 309] on div "Normal" at bounding box center [135, 305] width 66 height 11
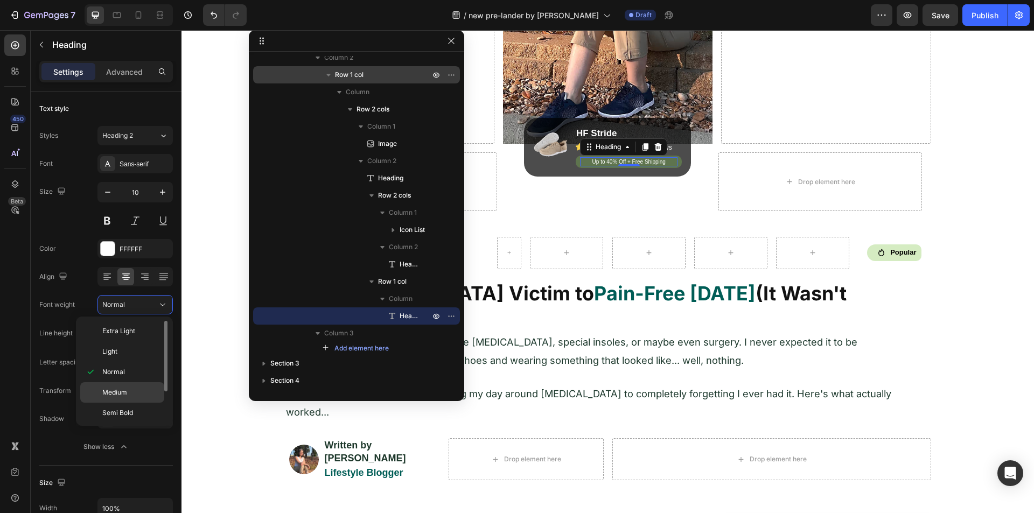
scroll to position [43, 0]
click at [120, 392] on p "Bold" at bounding box center [130, 391] width 57 height 10
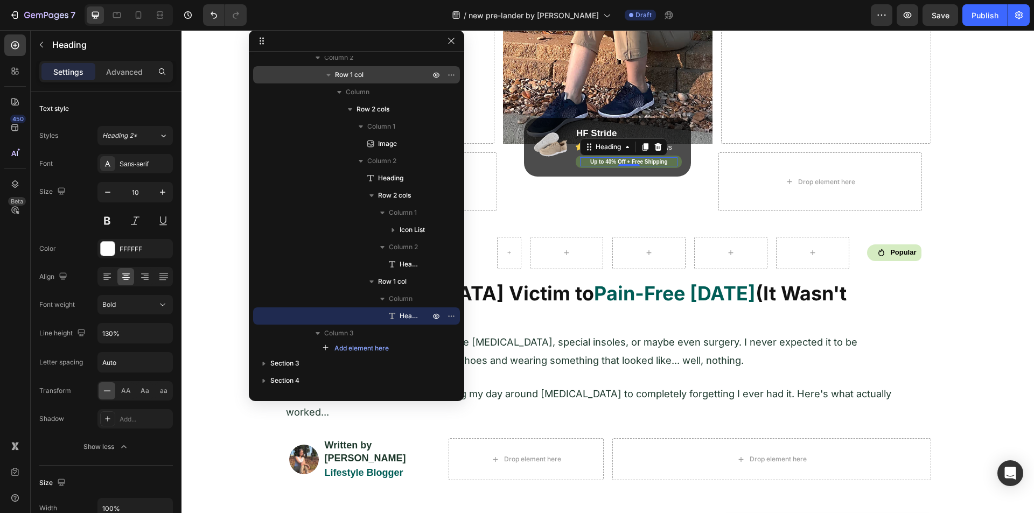
drag, startPoint x: 16, startPoint y: 272, endPoint x: 29, endPoint y: 268, distance: 13.6
click at [20, 271] on div "450 Beta" at bounding box center [15, 234] width 22 height 401
click at [454, 40] on icon "button" at bounding box center [451, 41] width 9 height 9
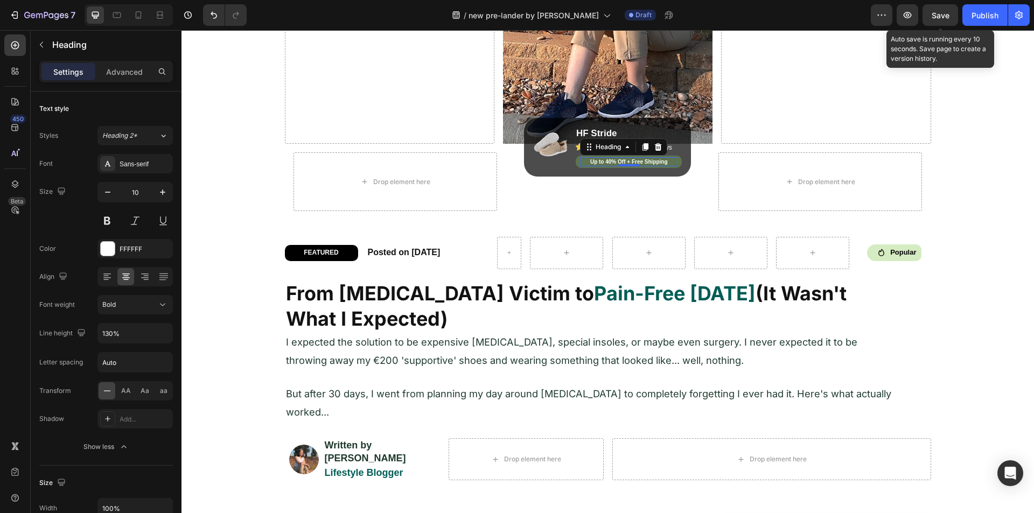
click at [936, 11] on span "Save" at bounding box center [941, 15] width 18 height 9
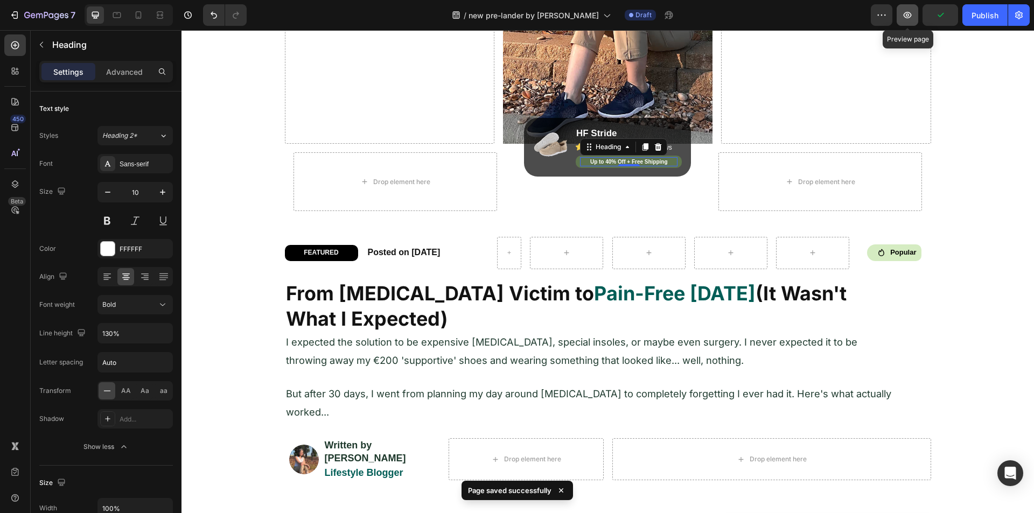
click at [907, 13] on icon "button" at bounding box center [908, 15] width 8 height 6
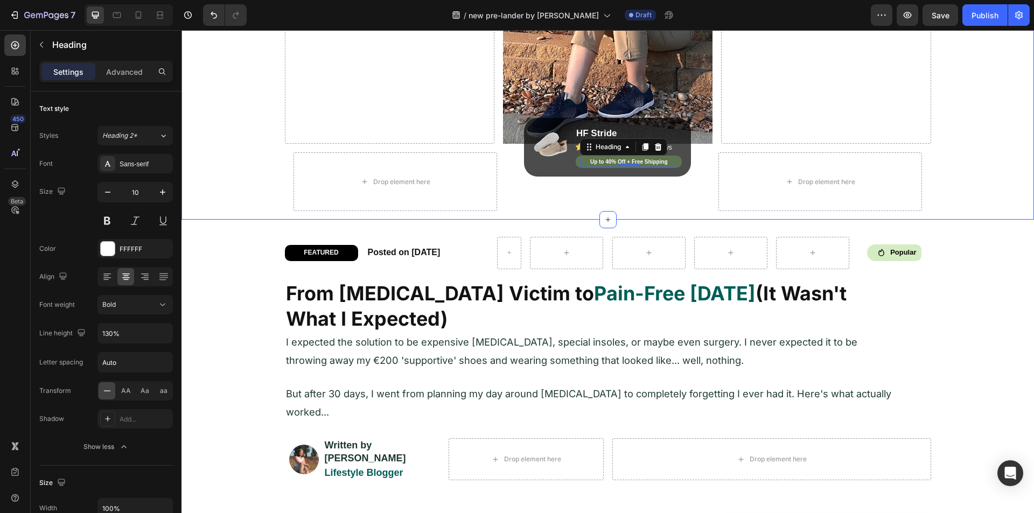
click at [248, 170] on div "Image Drop element here Image Drop element here Row Row Drop element here Image…" at bounding box center [608, 10] width 853 height 420
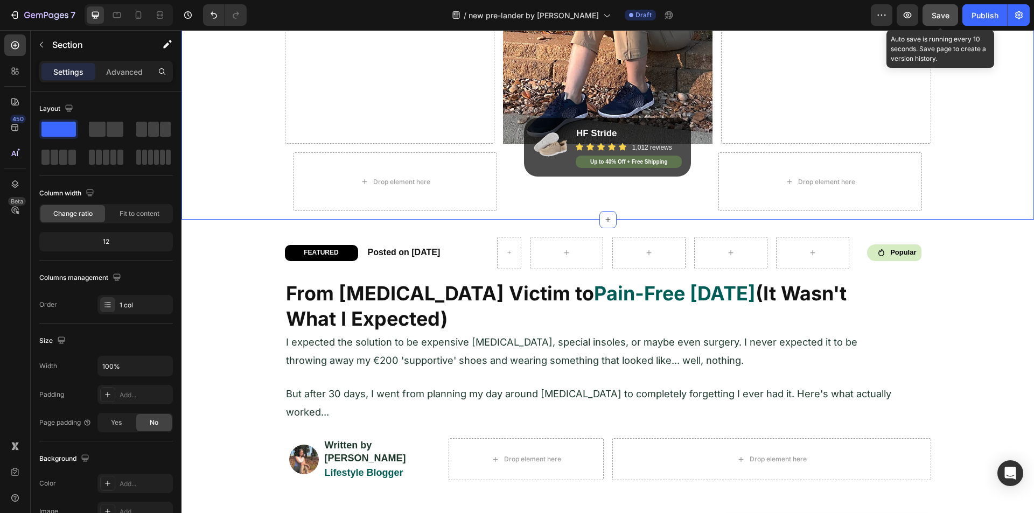
click at [944, 23] on button "Save" at bounding box center [941, 15] width 36 height 22
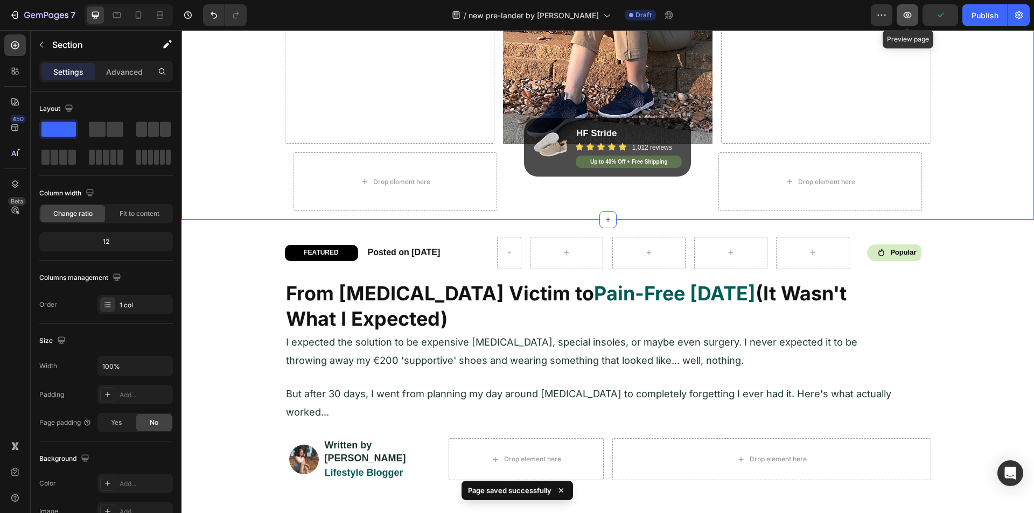
click at [908, 19] on icon "button" at bounding box center [907, 15] width 11 height 11
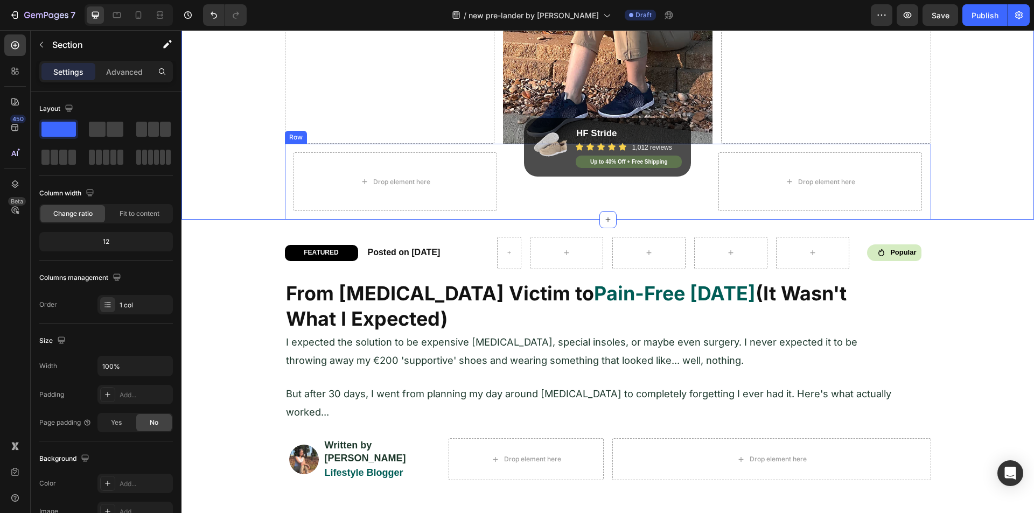
scroll to position [215, 0]
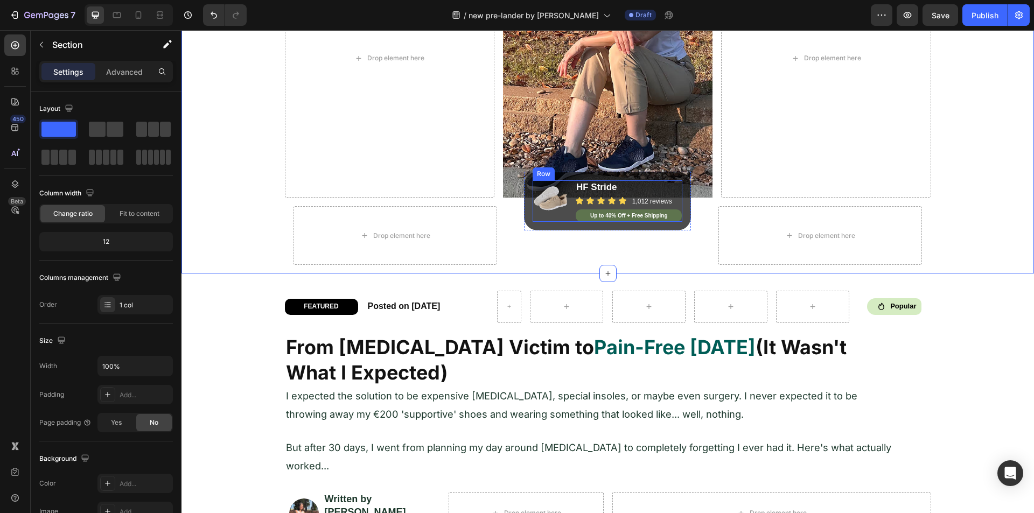
click at [563, 218] on div "Image" at bounding box center [551, 200] width 36 height 41
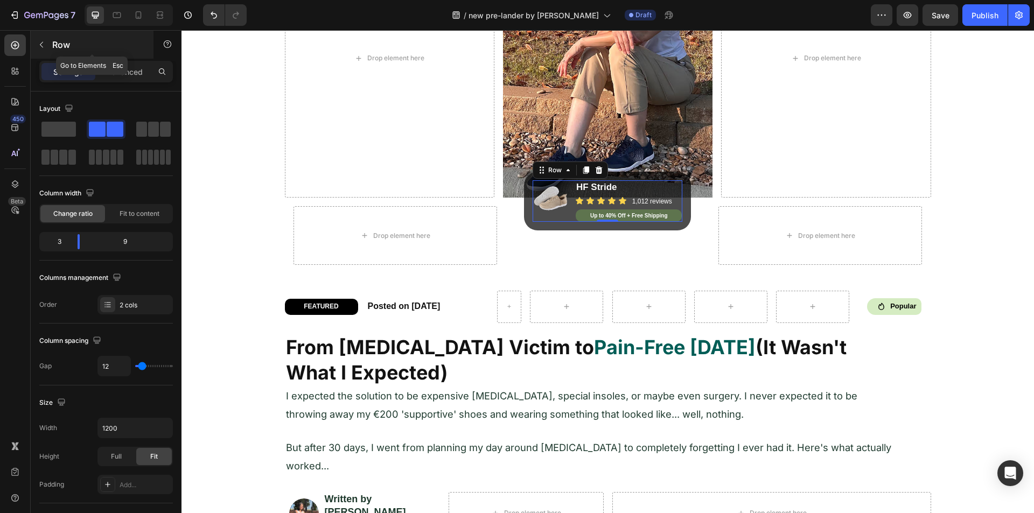
click at [44, 45] on icon "button" at bounding box center [41, 44] width 9 height 9
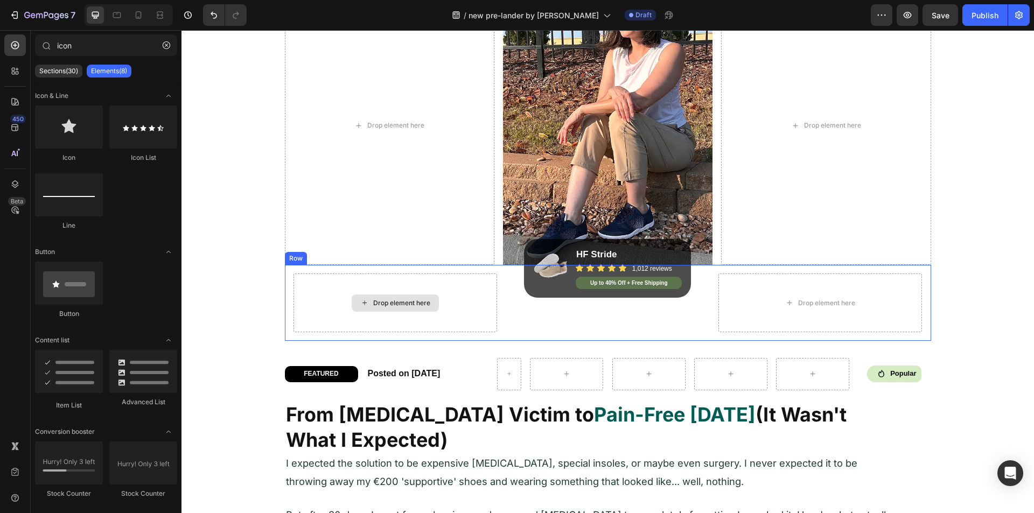
scroll to position [108, 0]
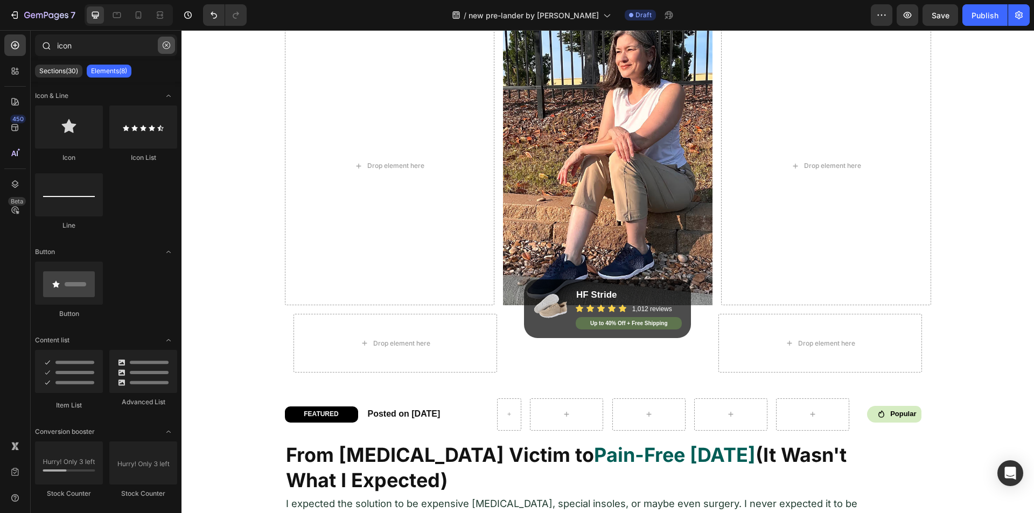
click at [168, 45] on icon "button" at bounding box center [167, 45] width 8 height 8
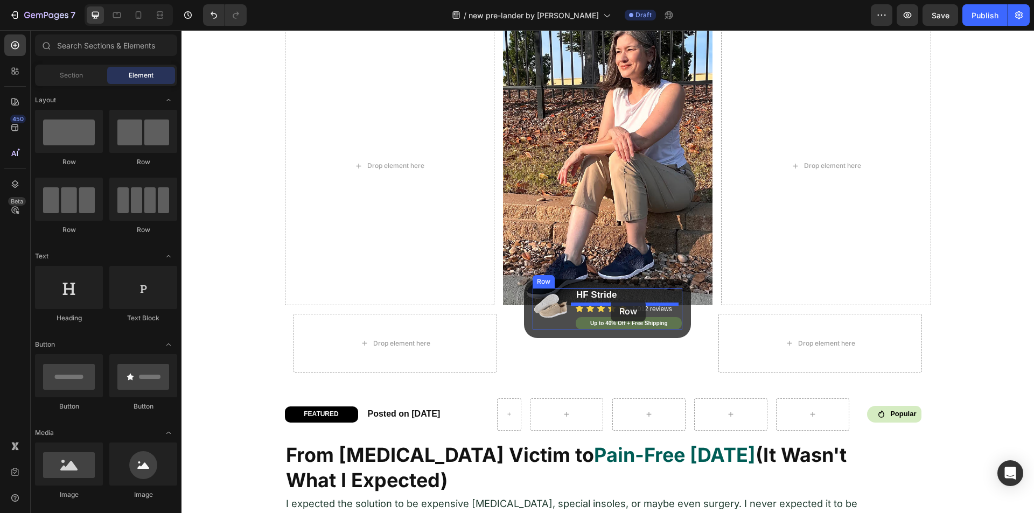
drag, startPoint x: 254, startPoint y: 164, endPoint x: 610, endPoint y: 301, distance: 381.2
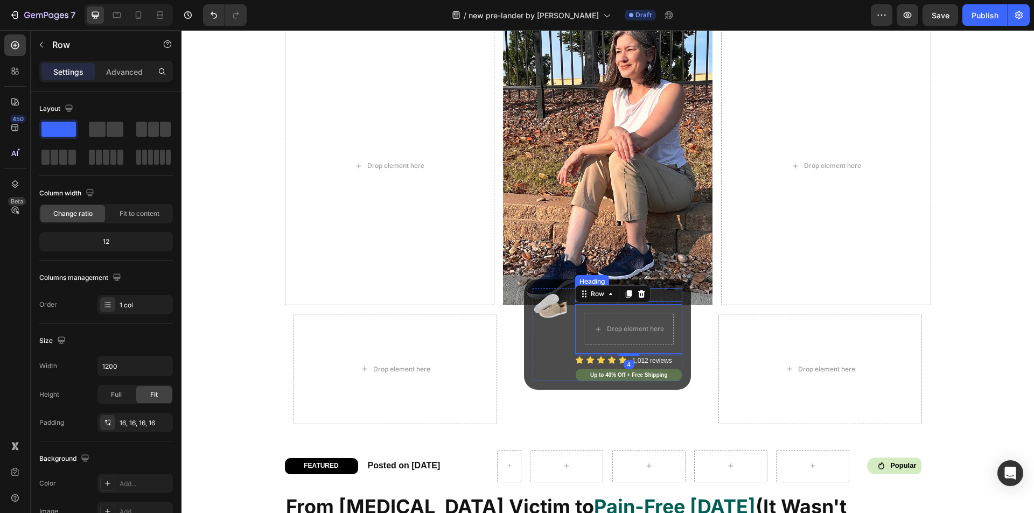
click at [664, 293] on h2 "HF Stride" at bounding box center [629, 295] width 108 height 14
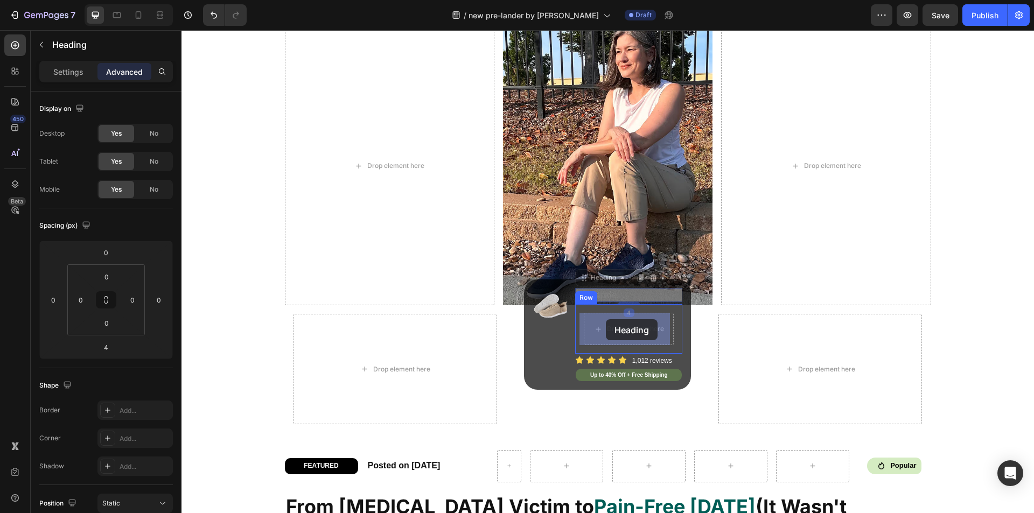
drag, startPoint x: 582, startPoint y: 276, endPoint x: 606, endPoint y: 321, distance: 50.6
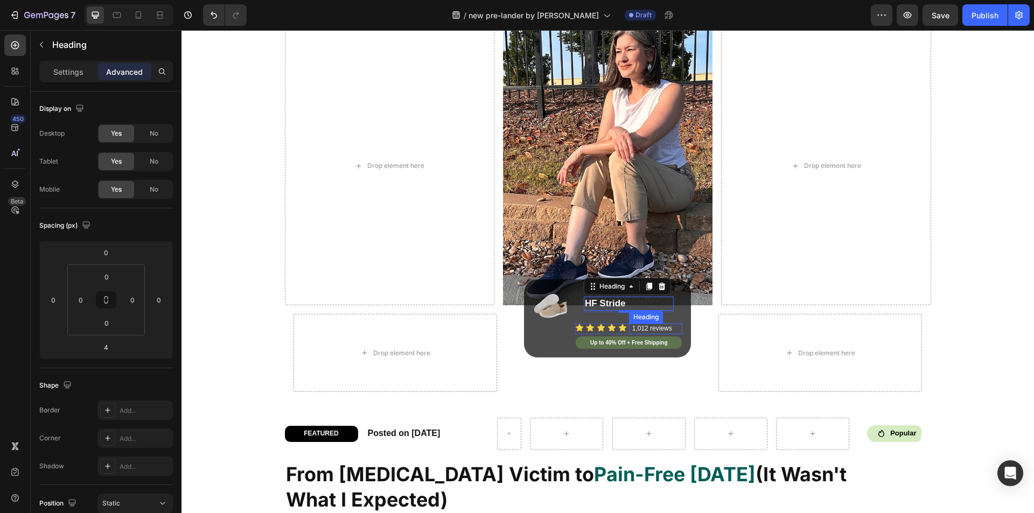
click at [629, 333] on div "1,012 reviews Heading" at bounding box center [656, 329] width 54 height 11
click at [16, 179] on icon at bounding box center [15, 184] width 11 height 11
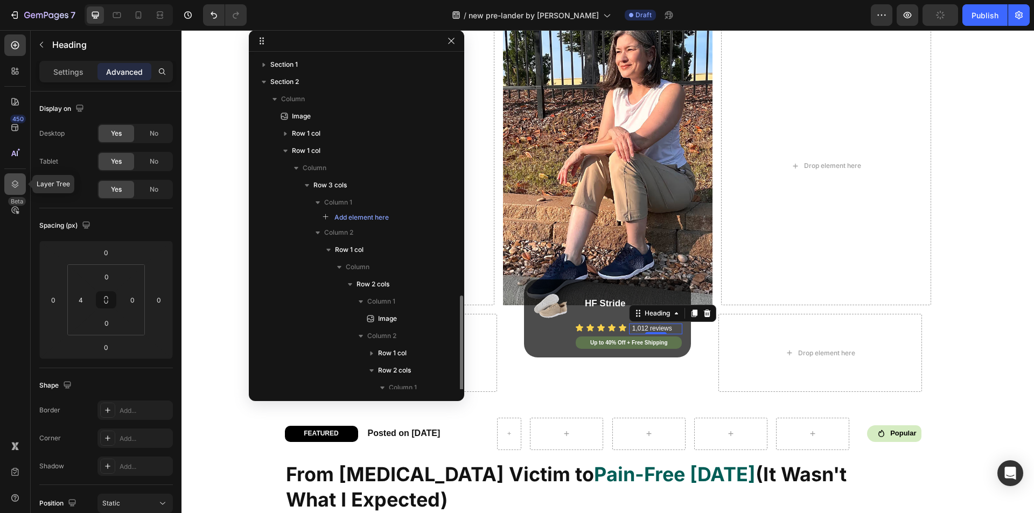
scroll to position [141, 0]
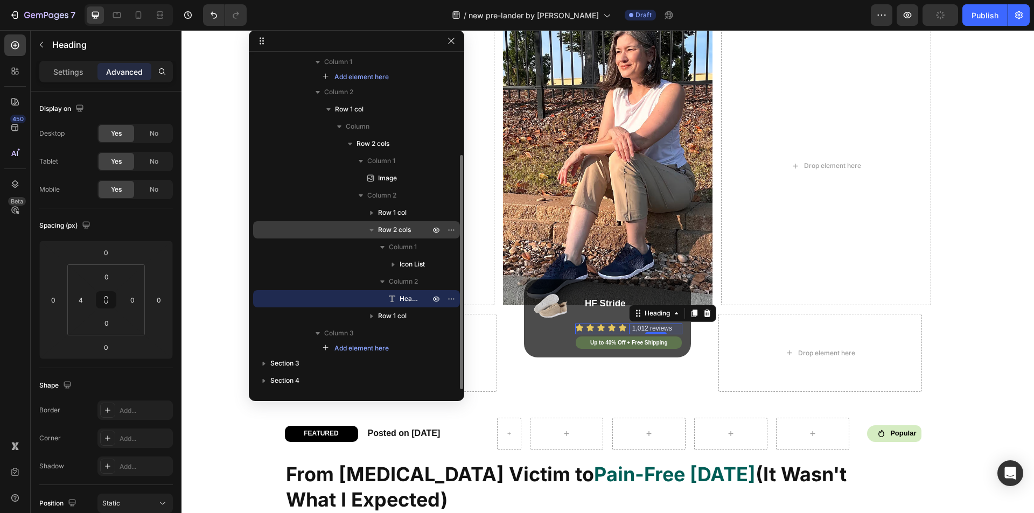
click at [400, 234] on span "Row 2 cols" at bounding box center [394, 230] width 33 height 11
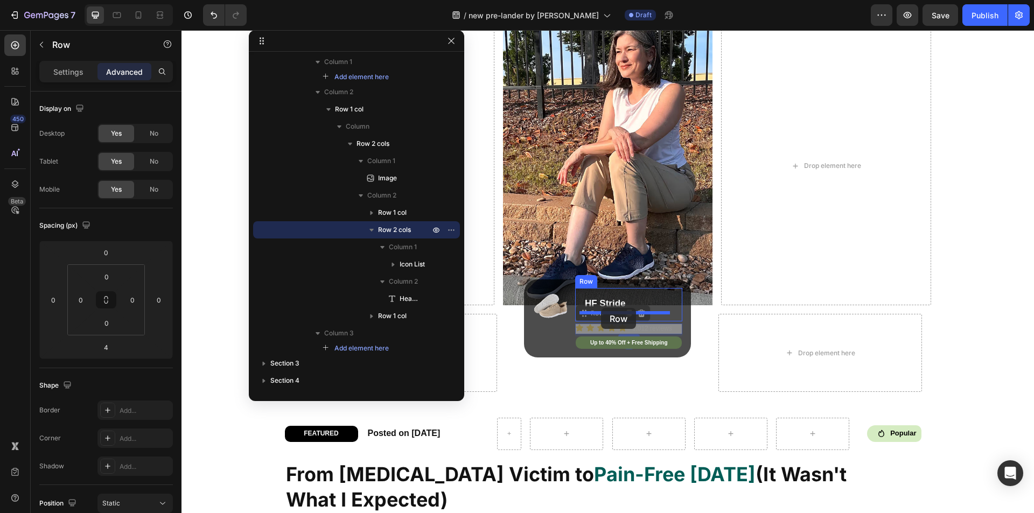
drag, startPoint x: 582, startPoint y: 313, endPoint x: 601, endPoint y: 308, distance: 19.5
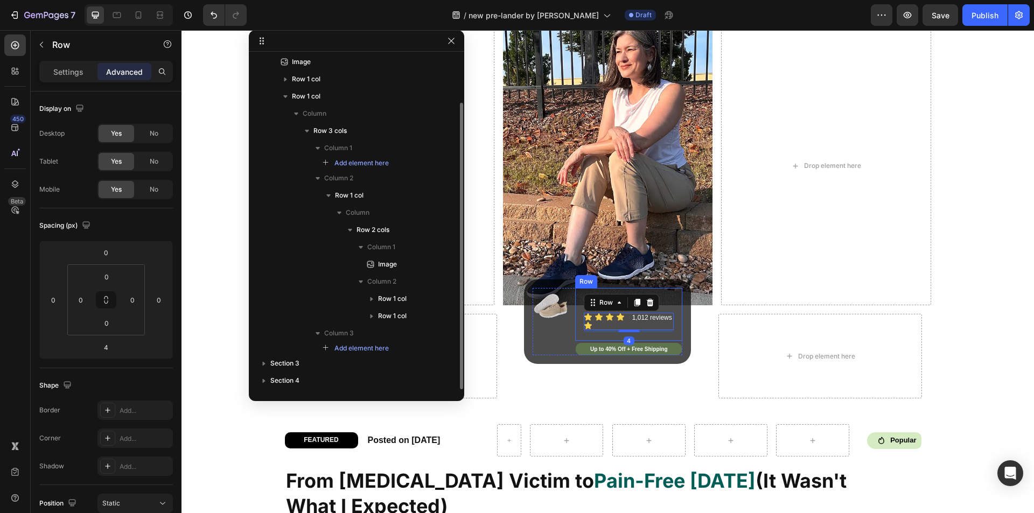
scroll to position [54, 0]
click at [575, 321] on div "HF Stride Heading Icon Icon Icon Icon Icon Icon List 1,012 reviews Heading Row …" at bounding box center [629, 314] width 108 height 53
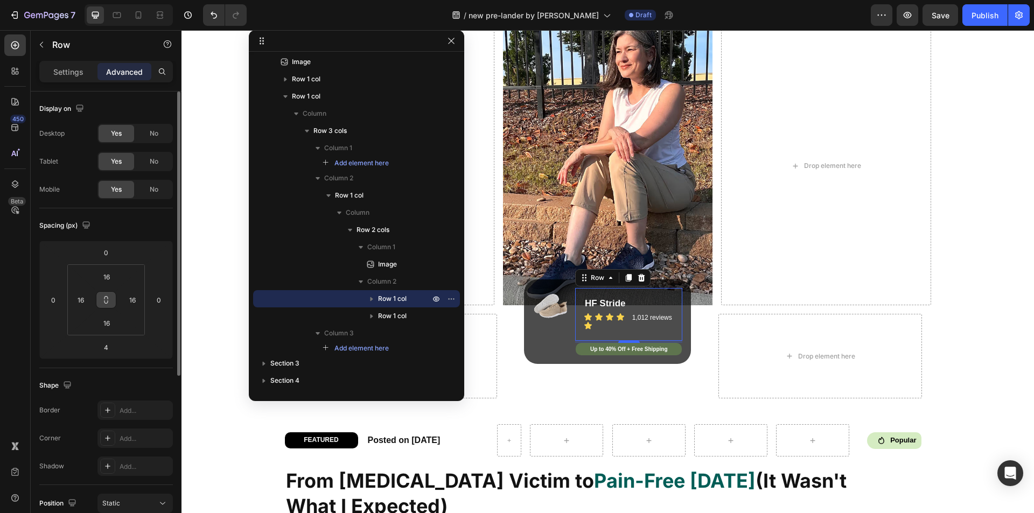
click at [105, 300] on icon at bounding box center [106, 300] width 9 height 9
click at [108, 276] on input "16" at bounding box center [107, 277] width 22 height 16
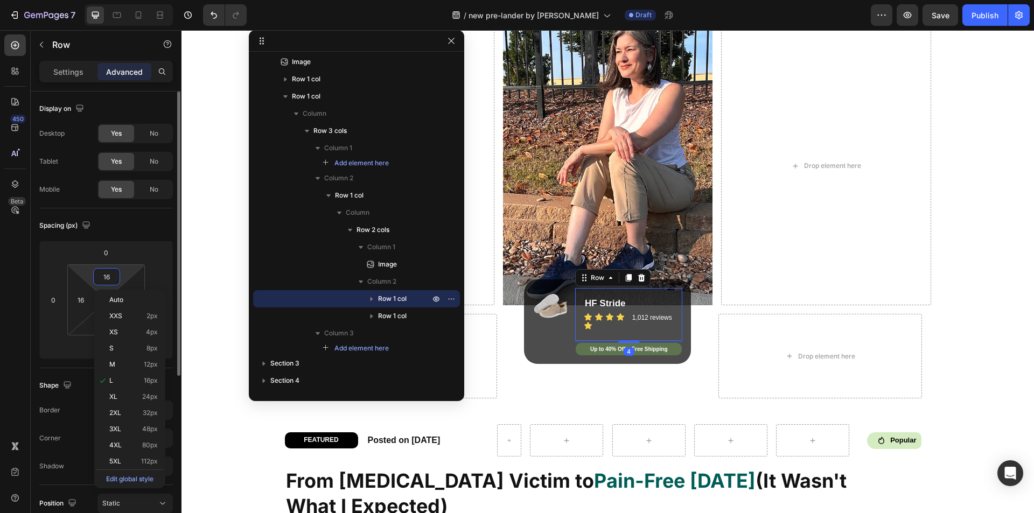
type input "0"
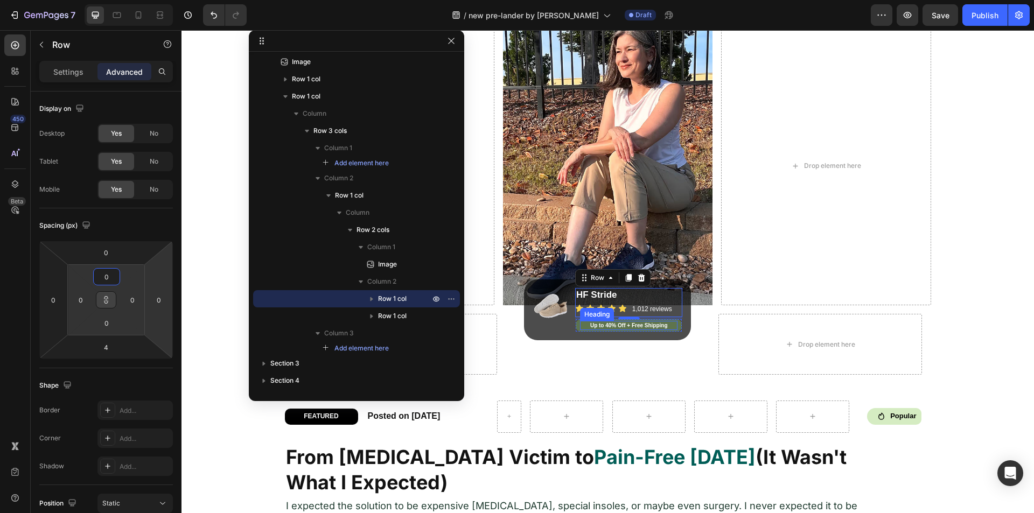
click at [581, 325] on p "Up to 40% Off + Free Shipping" at bounding box center [628, 325] width 95 height 7
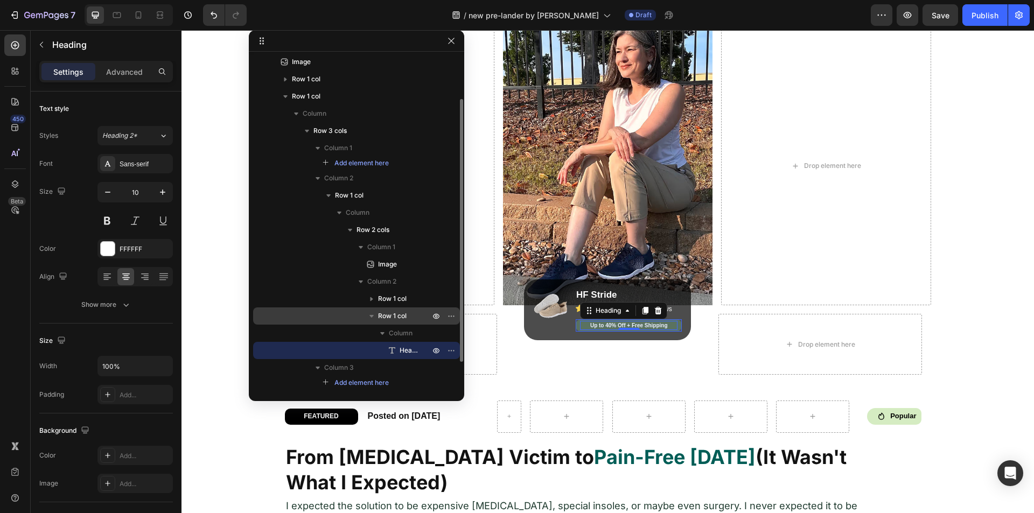
click at [401, 313] on span "Row 1 col" at bounding box center [392, 316] width 29 height 11
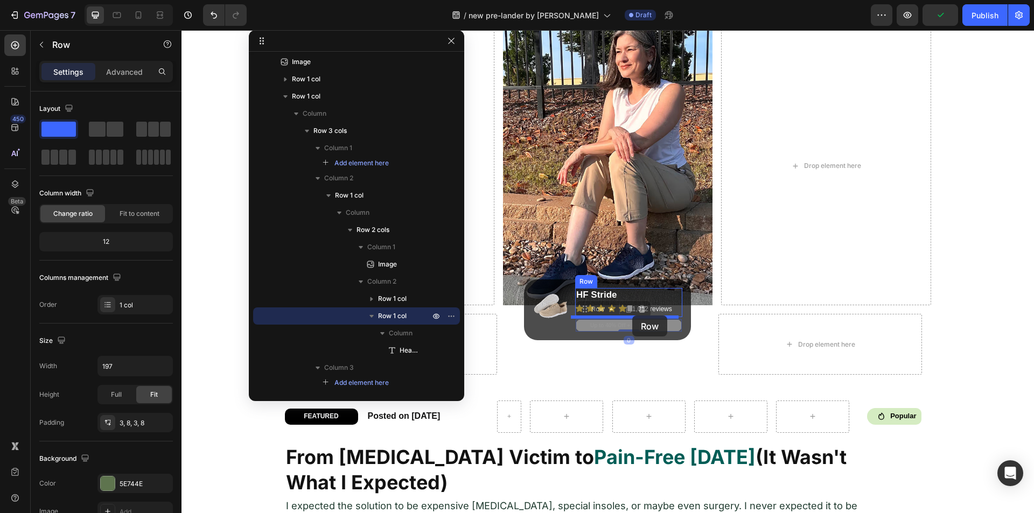
drag, startPoint x: 581, startPoint y: 311, endPoint x: 632, endPoint y: 316, distance: 51.4
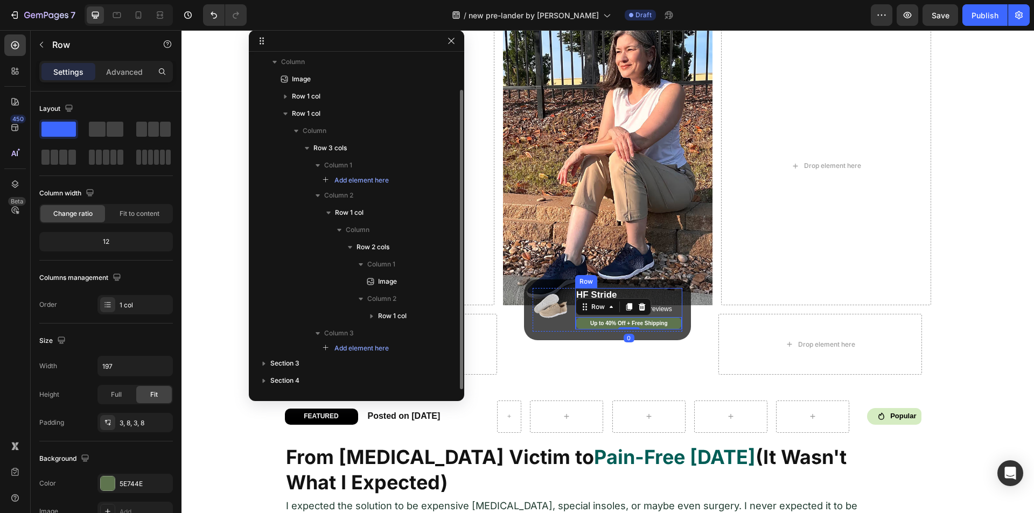
scroll to position [37, 0]
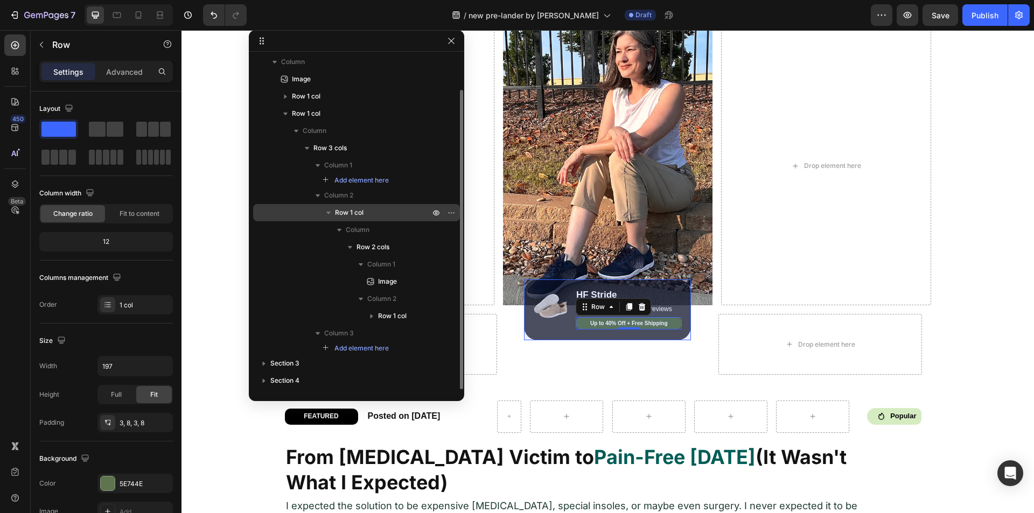
click at [357, 214] on span "Row 1 col" at bounding box center [349, 212] width 29 height 11
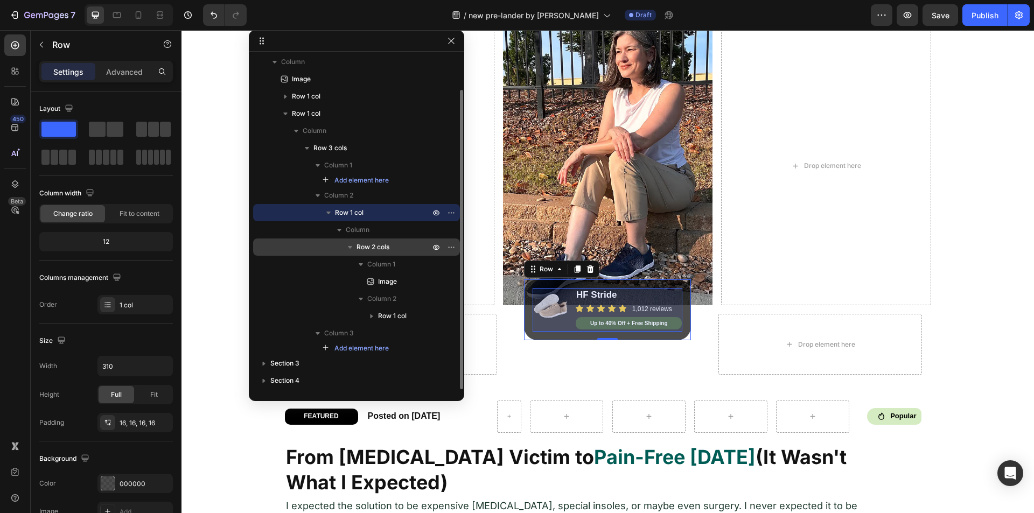
click at [372, 247] on span "Row 2 cols" at bounding box center [373, 247] width 33 height 11
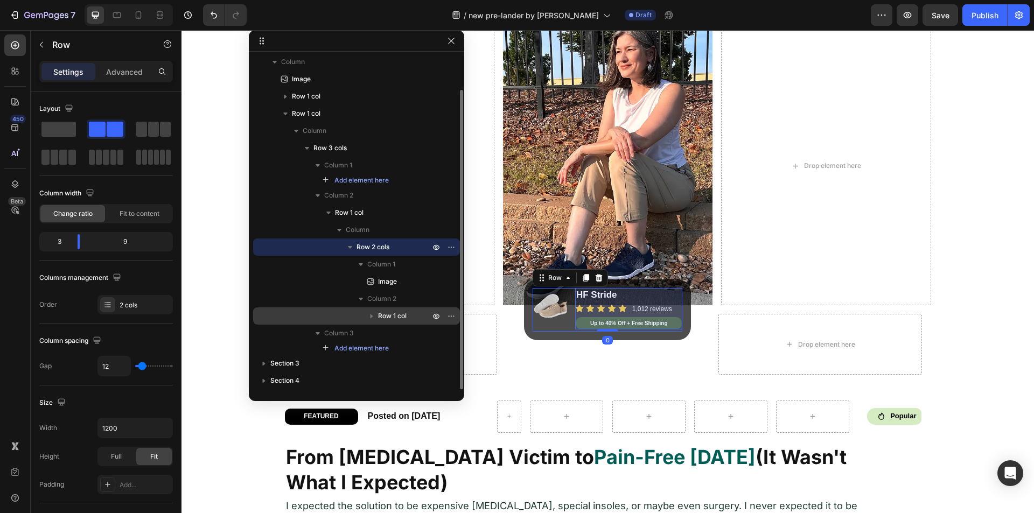
click at [402, 312] on span "Row 1 col" at bounding box center [392, 316] width 29 height 11
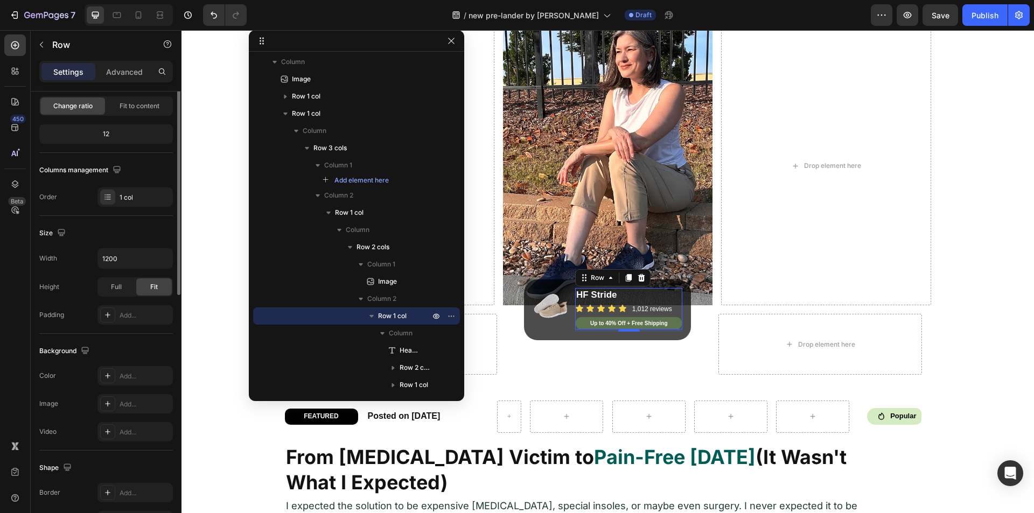
scroll to position [0, 0]
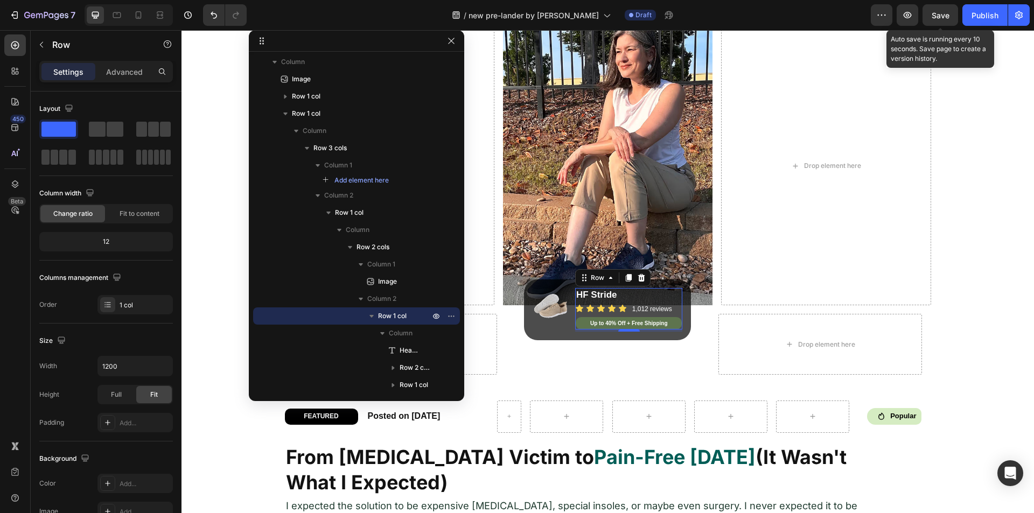
click at [935, 14] on span "Save" at bounding box center [941, 15] width 18 height 9
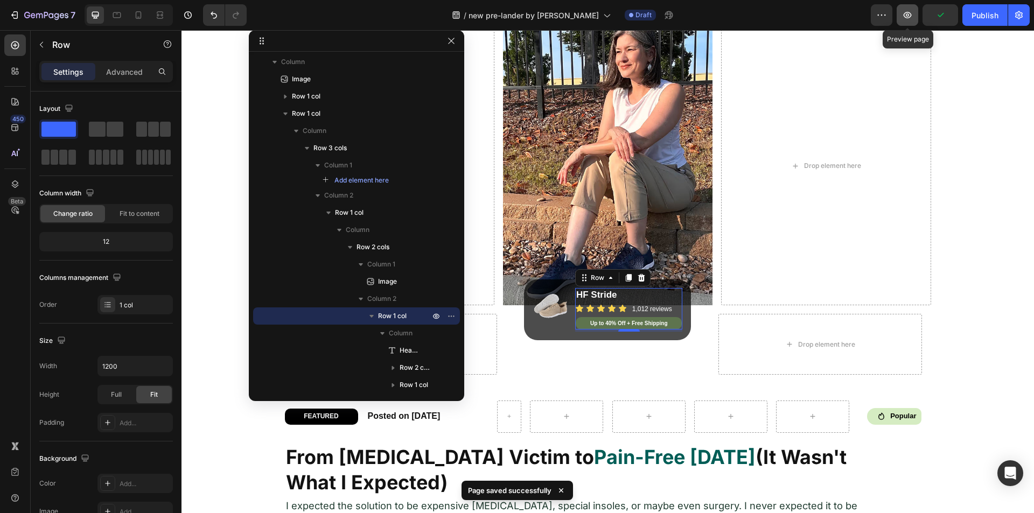
click at [908, 16] on icon "button" at bounding box center [908, 15] width 8 height 6
click at [449, 40] on icon "button" at bounding box center [451, 41] width 9 height 9
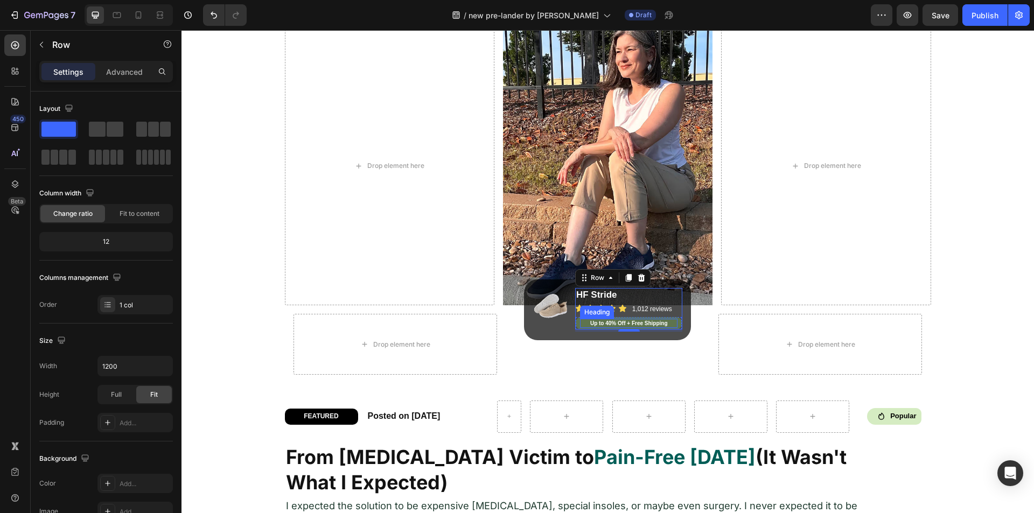
click at [580, 323] on h2 "Up to 40% Off + Free Shipping" at bounding box center [629, 323] width 98 height 9
click at [576, 323] on div "Up to 40% Off + Free Shipping Heading 0 Row" at bounding box center [629, 323] width 106 height 12
click at [128, 68] on p "Advanced" at bounding box center [124, 71] width 37 height 11
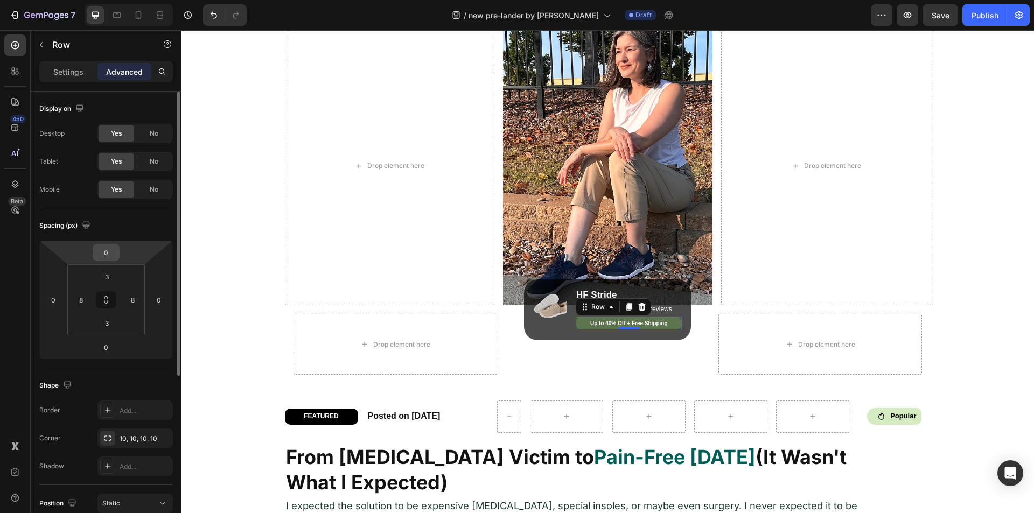
click at [105, 253] on input "0" at bounding box center [106, 253] width 22 height 16
type input "10"
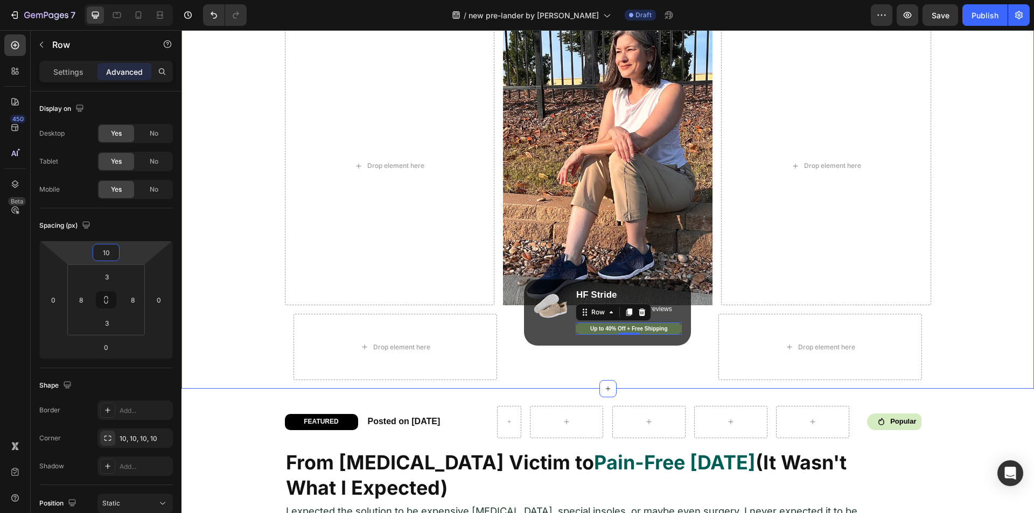
click at [241, 339] on div "Image Drop element here Image Drop element here Row Row Drop element here Image…" at bounding box center [608, 175] width 853 height 427
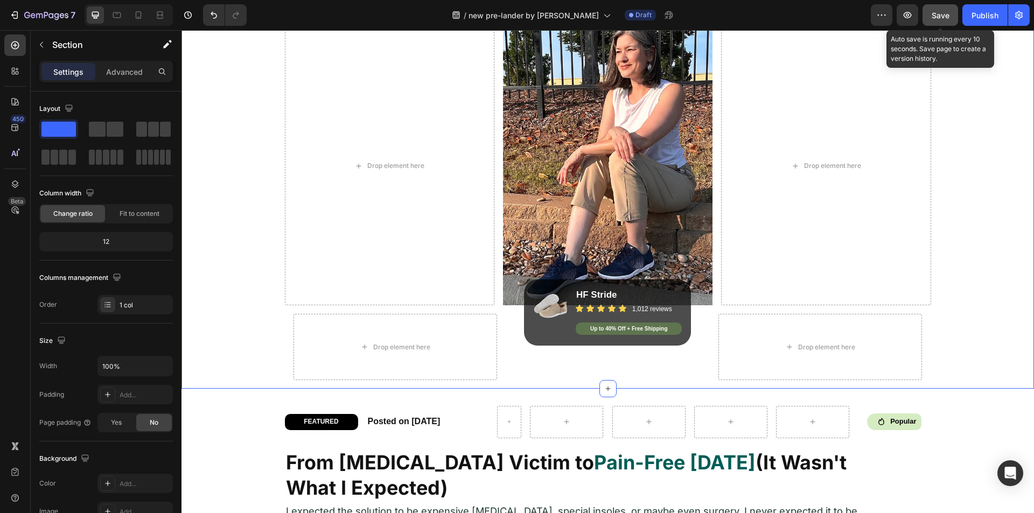
click at [949, 19] on span "Save" at bounding box center [941, 15] width 18 height 9
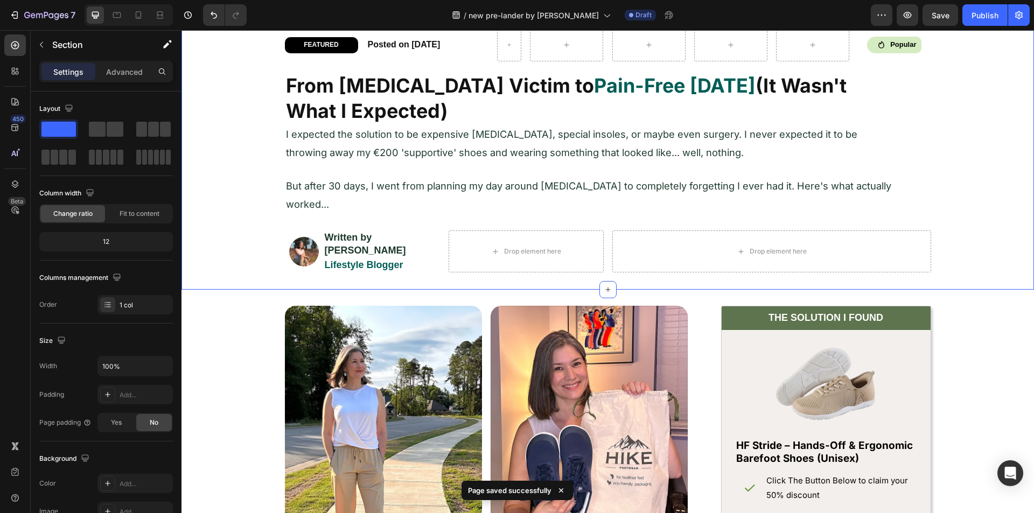
scroll to position [323, 0]
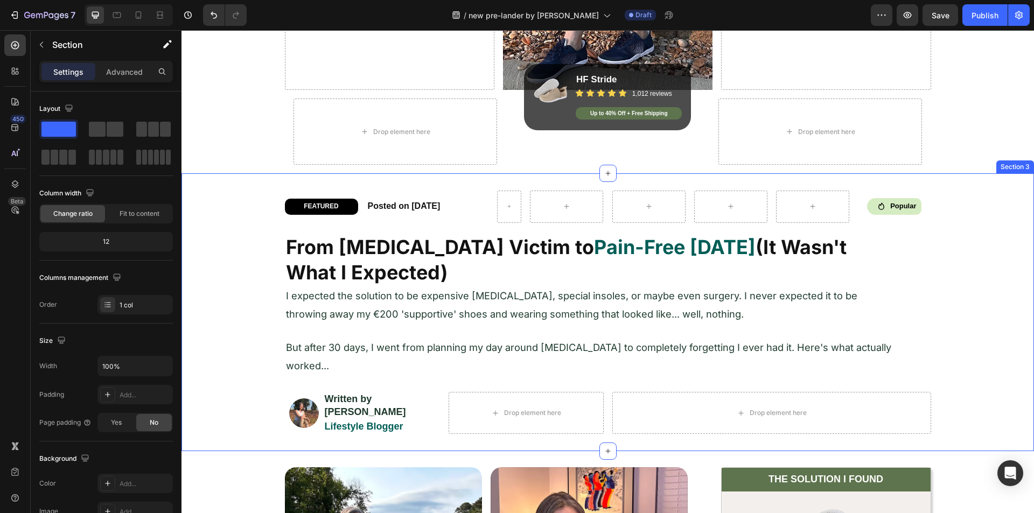
click at [288, 210] on h2 "FEATURED" at bounding box center [322, 206] width 68 height 11
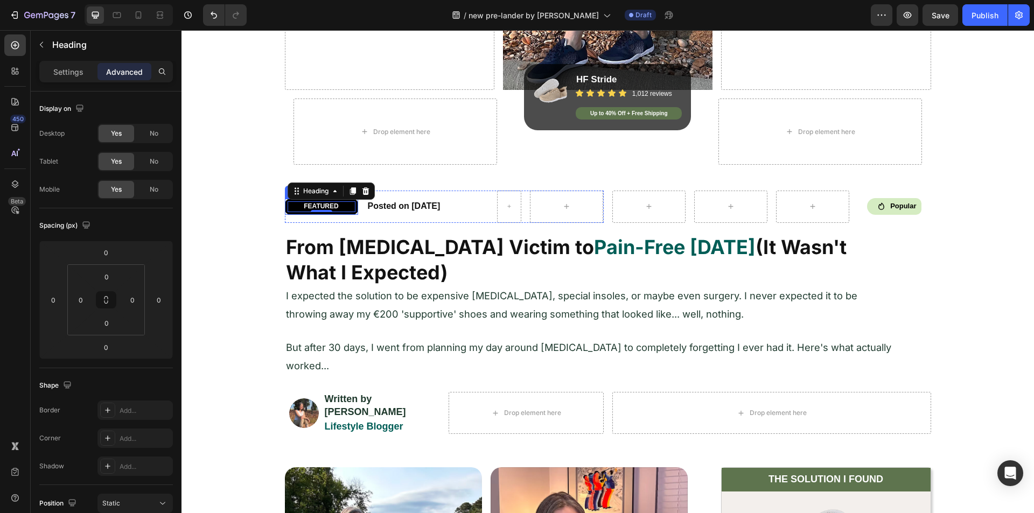
click at [285, 207] on div "FEATURED Heading 0 Row" at bounding box center [321, 207] width 73 height 16
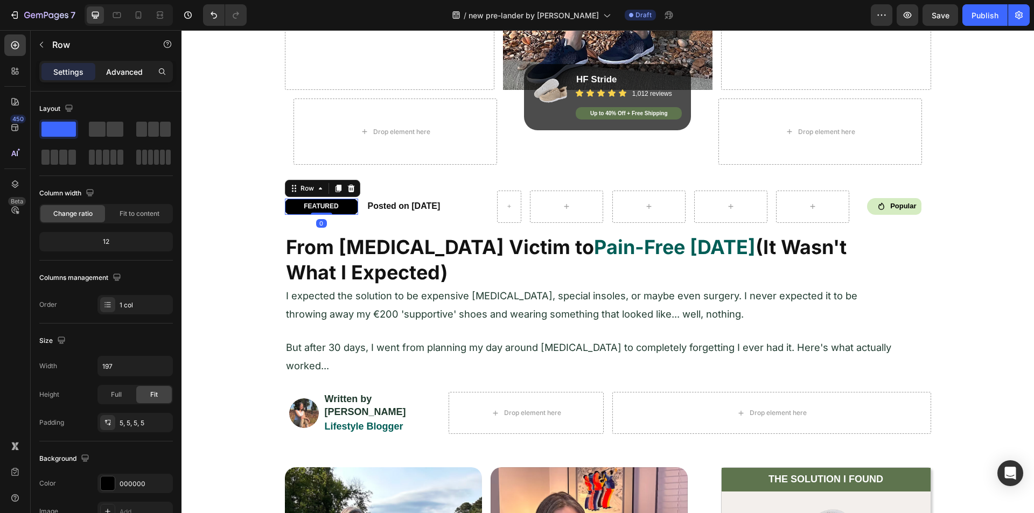
click at [127, 78] on div "Advanced" at bounding box center [125, 71] width 54 height 17
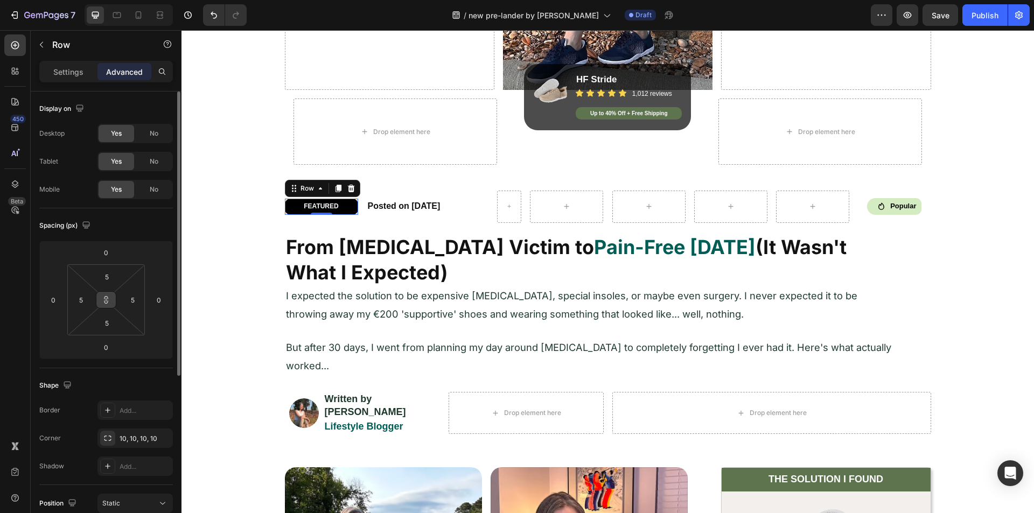
drag, startPoint x: 103, startPoint y: 300, endPoint x: 111, endPoint y: 284, distance: 16.9
click at [103, 299] on icon at bounding box center [106, 300] width 9 height 9
click at [112, 282] on input "5" at bounding box center [107, 277] width 22 height 16
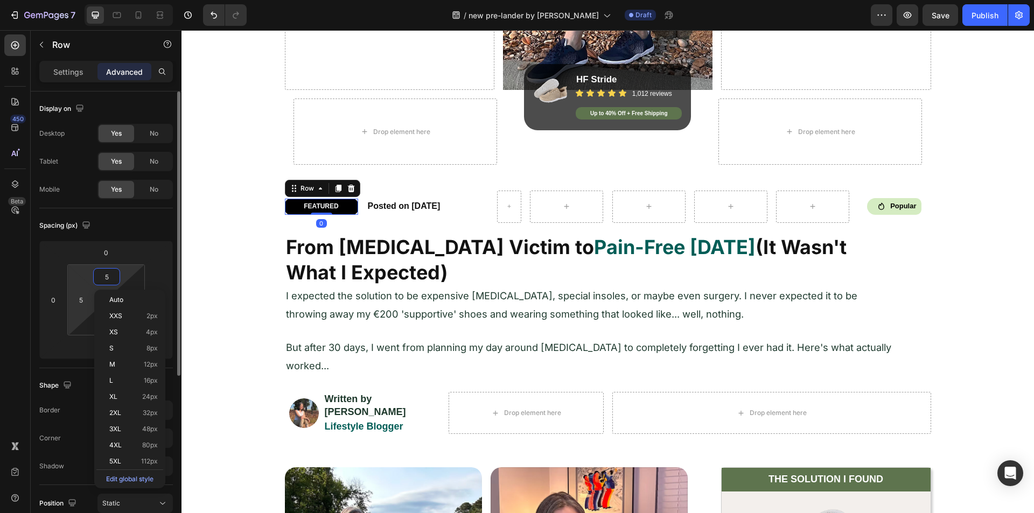
click at [92, 0] on html "7 Version history / new pre-lander by sharif Draft Preview Save Publish 450 Bet…" at bounding box center [517, 0] width 1034 height 0
type input "3"
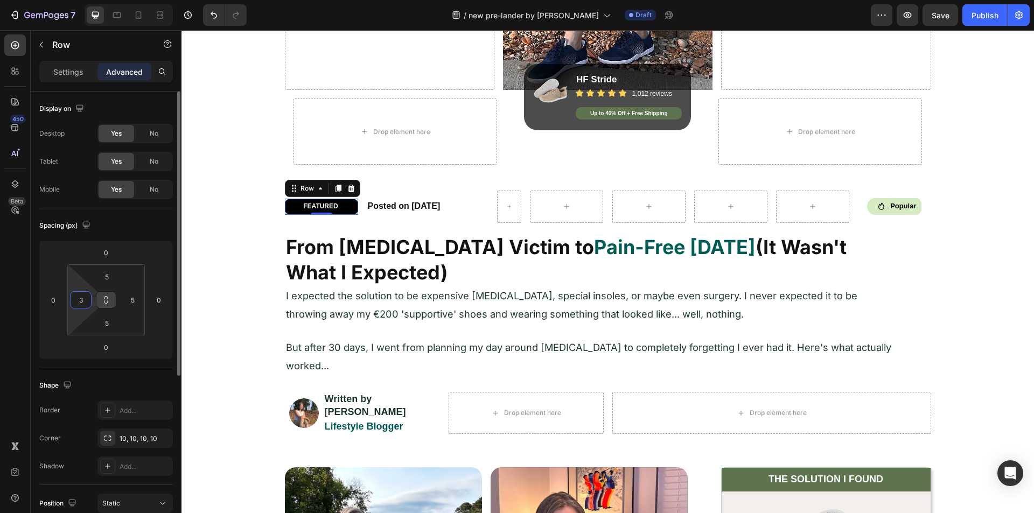
click at [103, 301] on icon at bounding box center [106, 300] width 9 height 9
click at [111, 277] on input "5" at bounding box center [107, 277] width 22 height 16
type input "0"
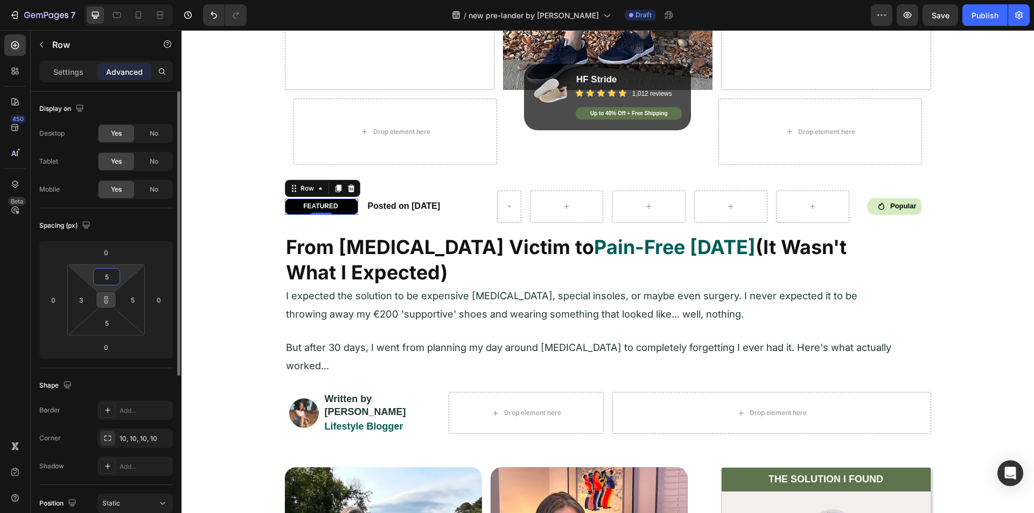
type input "0"
click at [11, 263] on div "450 Beta" at bounding box center [15, 234] width 22 height 401
click at [109, 274] on input "0" at bounding box center [107, 277] width 22 height 16
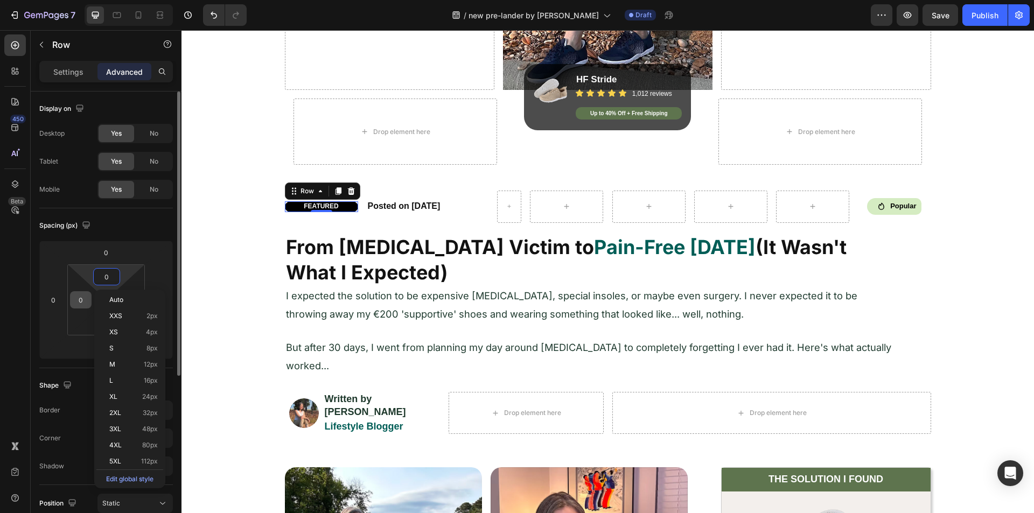
click at [77, 300] on input "0" at bounding box center [81, 300] width 16 height 16
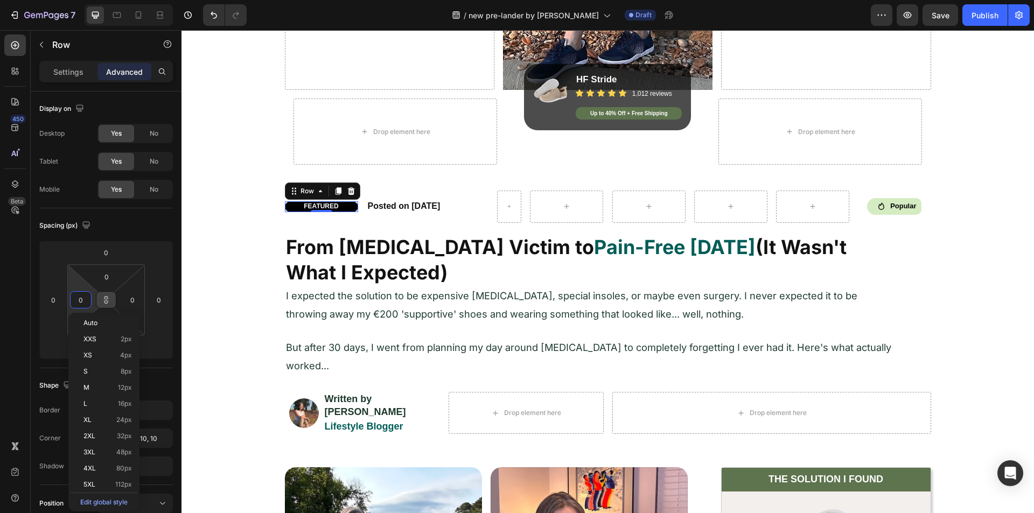
click at [102, 298] on icon at bounding box center [106, 300] width 9 height 9
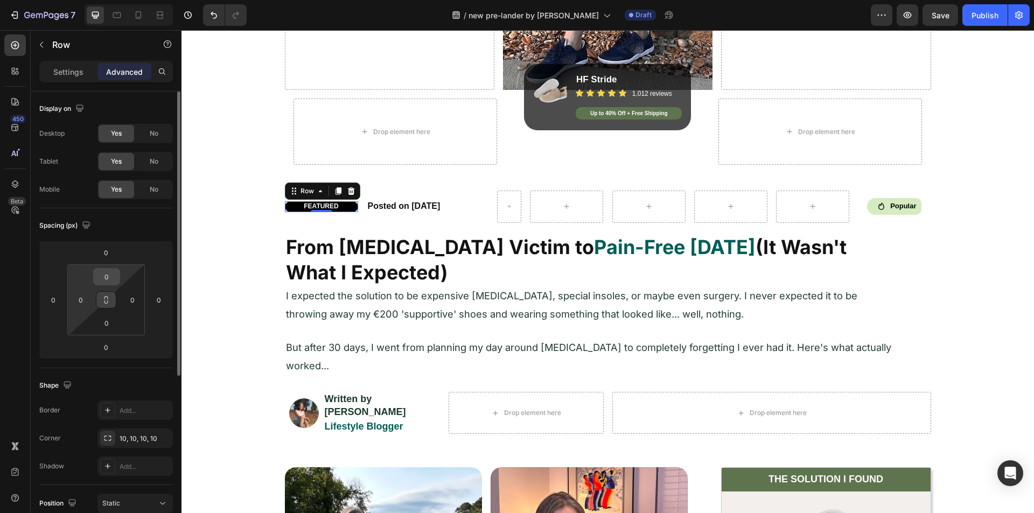
click at [113, 270] on input "0" at bounding box center [107, 277] width 22 height 16
type input "4"
click at [108, 324] on input "0" at bounding box center [107, 323] width 22 height 16
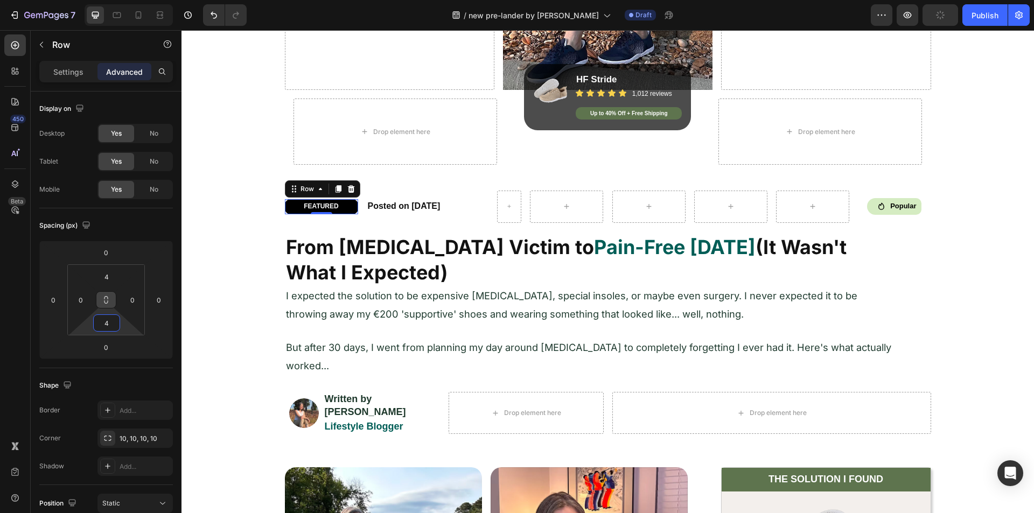
type input "4"
click at [18, 307] on div "450 Beta" at bounding box center [15, 234] width 22 height 401
click at [311, 207] on p "FEATURED" at bounding box center [321, 207] width 71 height 9
click at [72, 76] on p "Settings" at bounding box center [68, 71] width 30 height 11
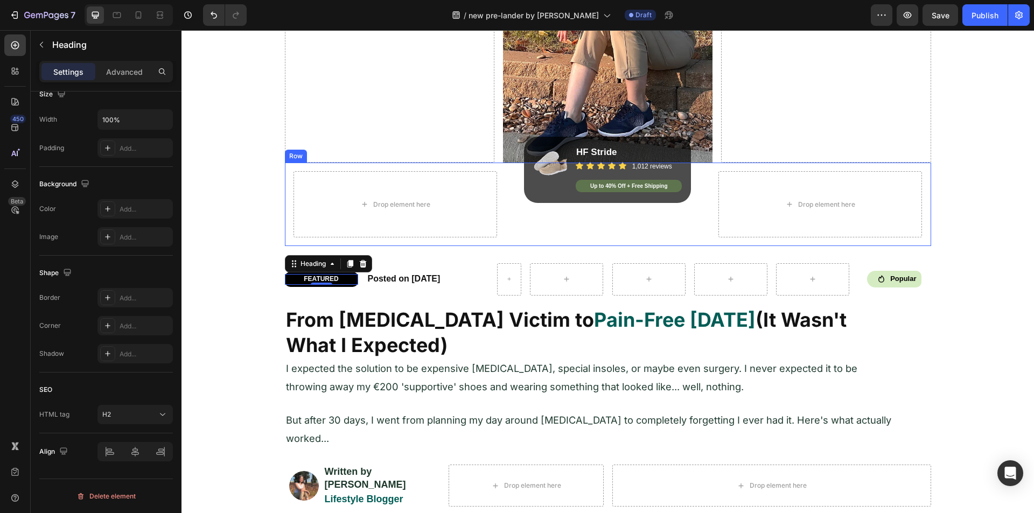
scroll to position [162, 0]
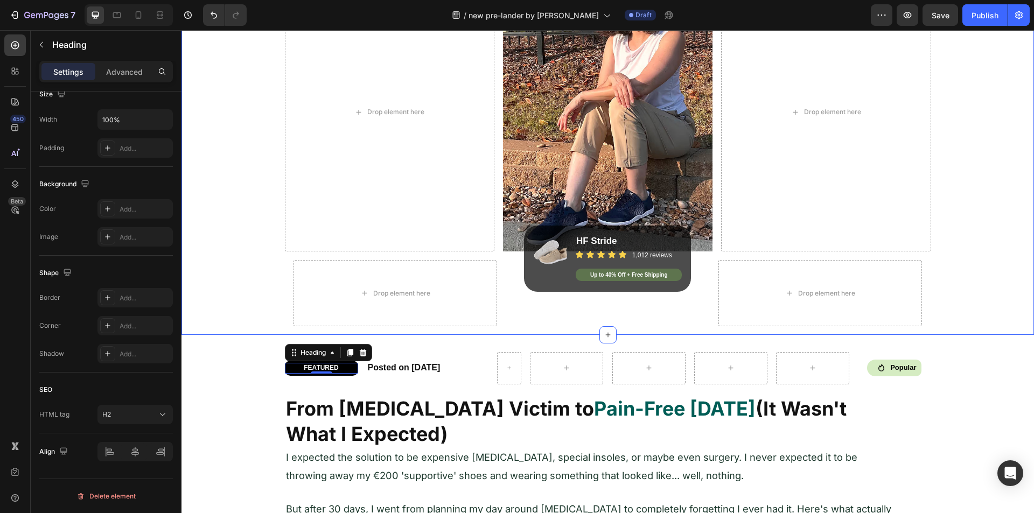
click at [245, 252] on div "Image Drop element here Image Drop element here Row Row Drop element here Image…" at bounding box center [608, 121] width 853 height 427
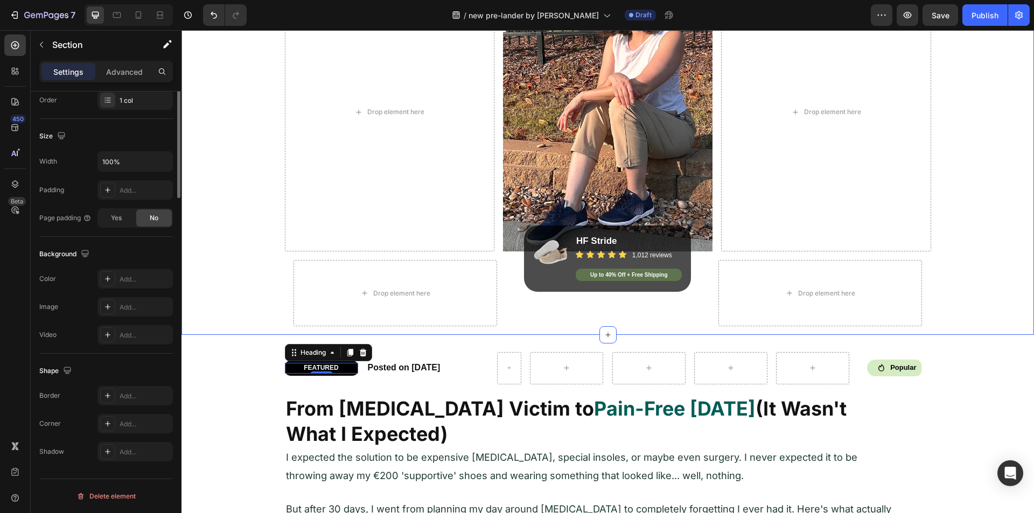
scroll to position [0, 0]
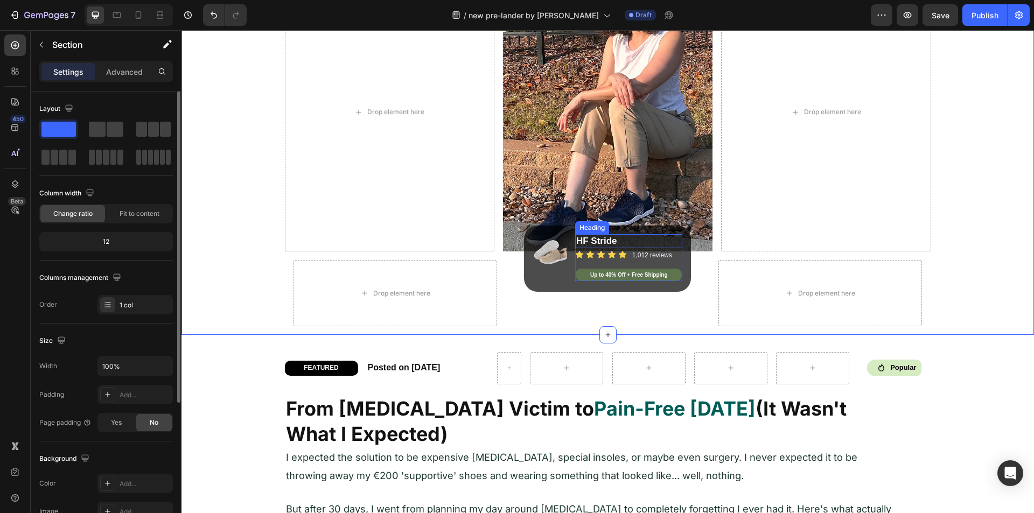
click at [607, 235] on h2 "HF Stride" at bounding box center [629, 241] width 108 height 14
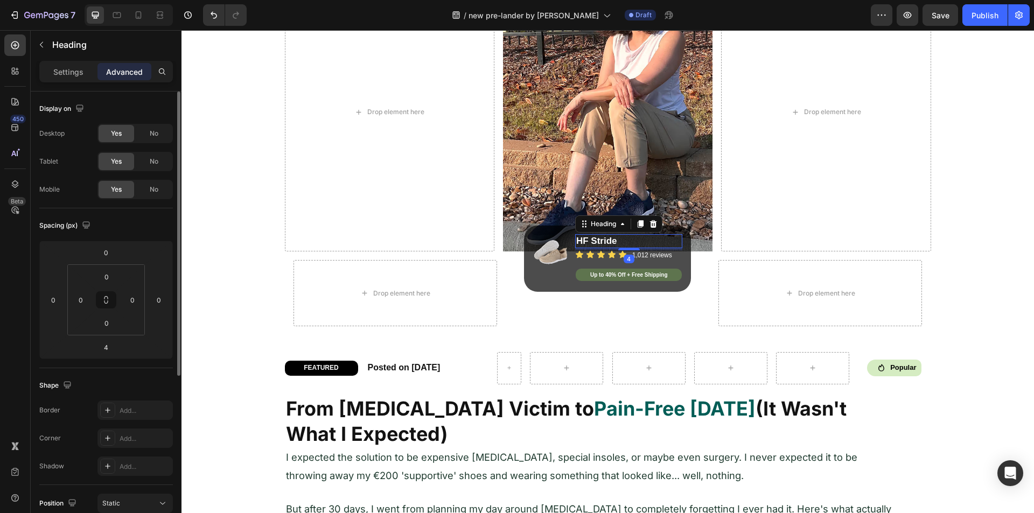
click at [597, 238] on h2 "HF Stride" at bounding box center [629, 241] width 108 height 14
click at [68, 68] on p "Settings" at bounding box center [68, 71] width 30 height 11
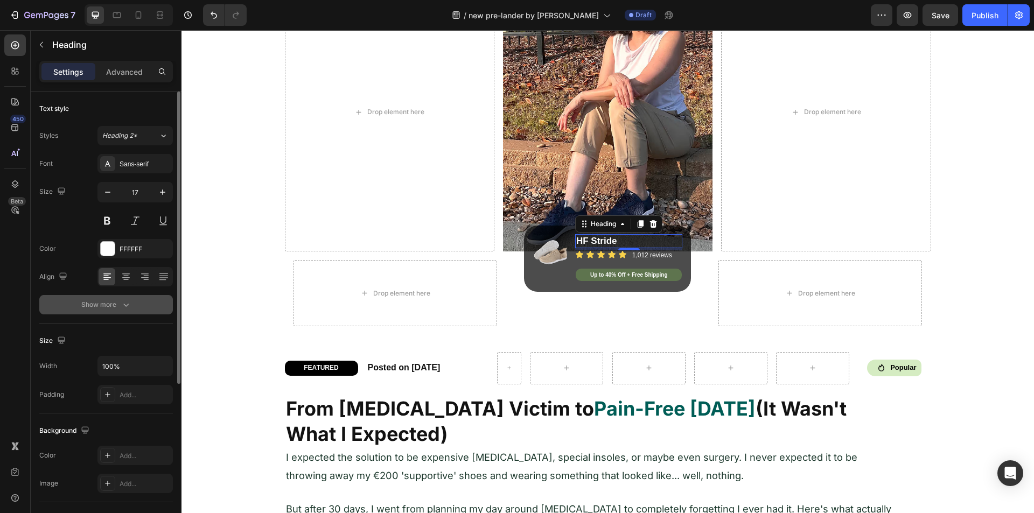
click at [118, 297] on button "Show more" at bounding box center [106, 304] width 134 height 19
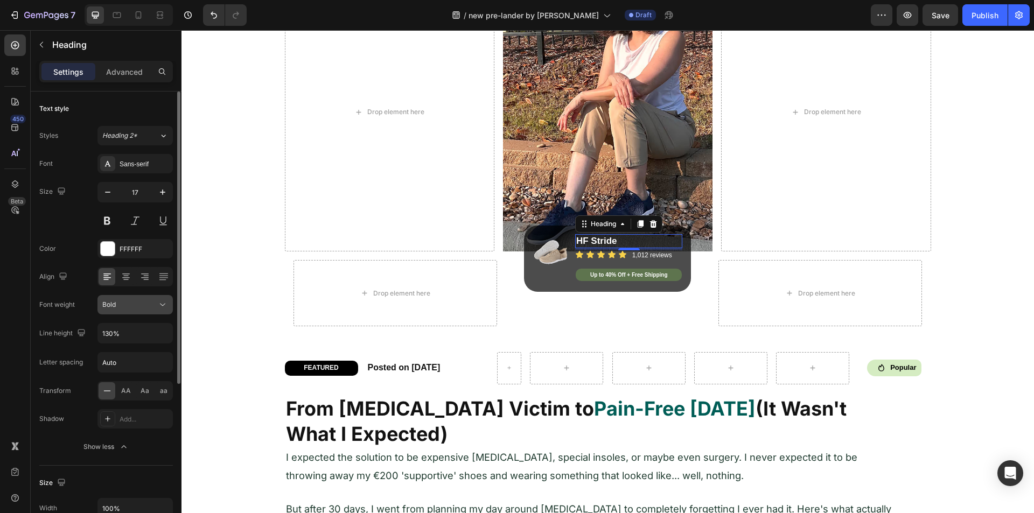
click at [130, 306] on div "Bold" at bounding box center [129, 305] width 55 height 10
click at [137, 163] on div "Sans-serif" at bounding box center [145, 164] width 51 height 10
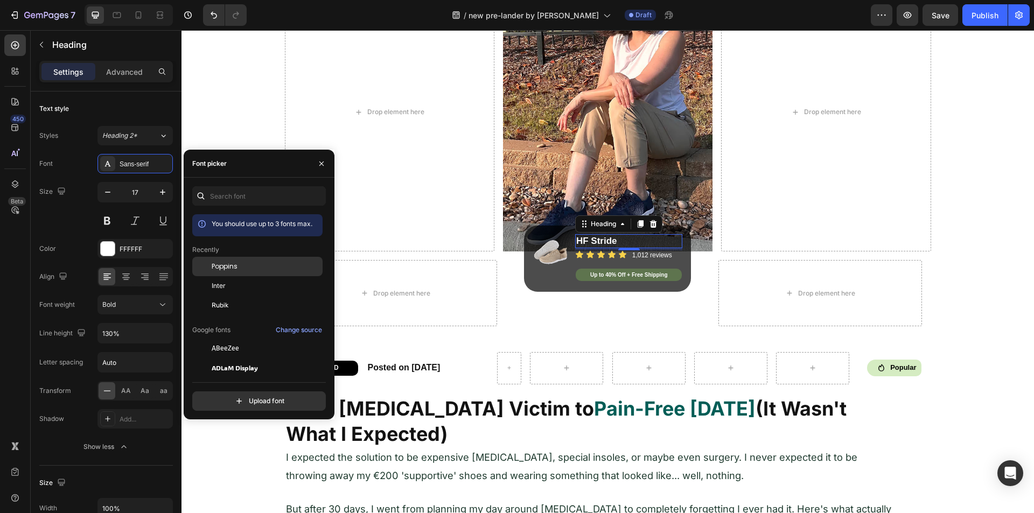
click at [240, 270] on div "Poppins" at bounding box center [266, 267] width 109 height 10
click at [643, 256] on h2 "1,012 reviews" at bounding box center [657, 255] width 52 height 11
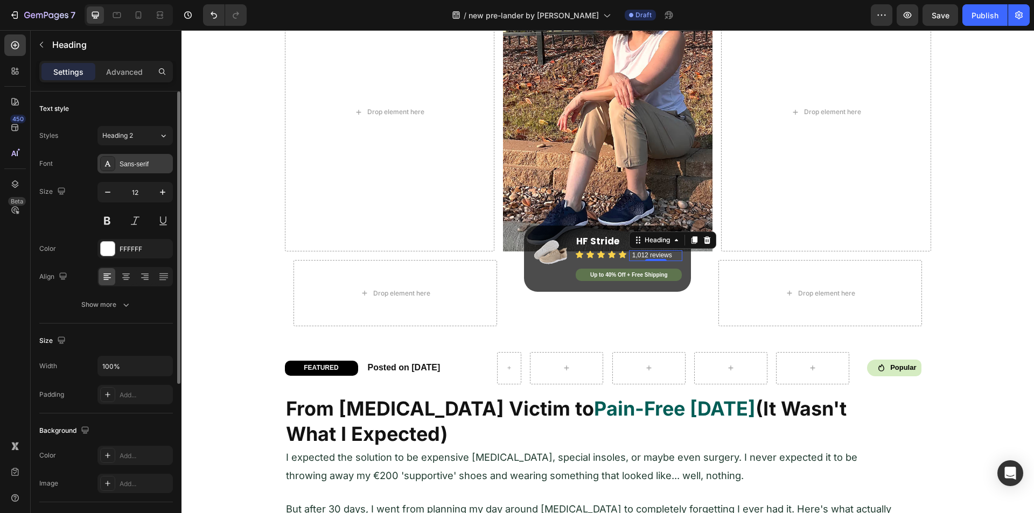
click at [133, 166] on div "Sans-serif" at bounding box center [145, 164] width 51 height 10
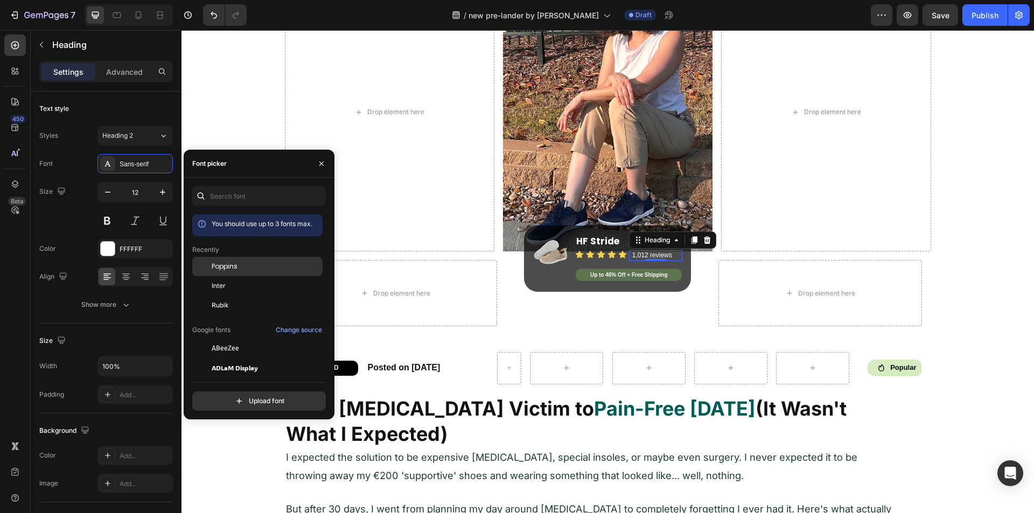
click at [231, 267] on span "Poppins" at bounding box center [225, 267] width 26 height 10
click at [605, 275] on h2 "Up to 40% Off + Free Shipping" at bounding box center [629, 274] width 98 height 9
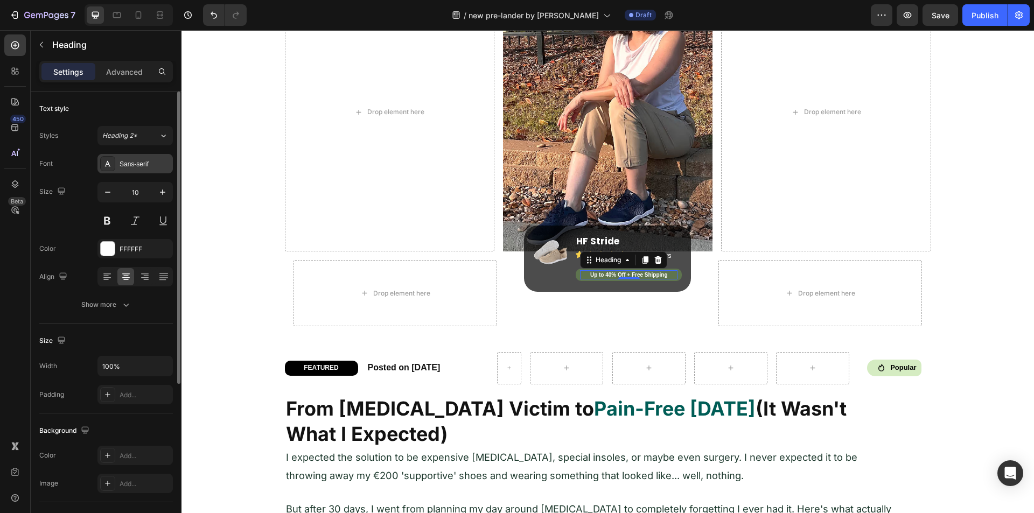
click at [121, 164] on div "Sans-serif" at bounding box center [145, 164] width 51 height 10
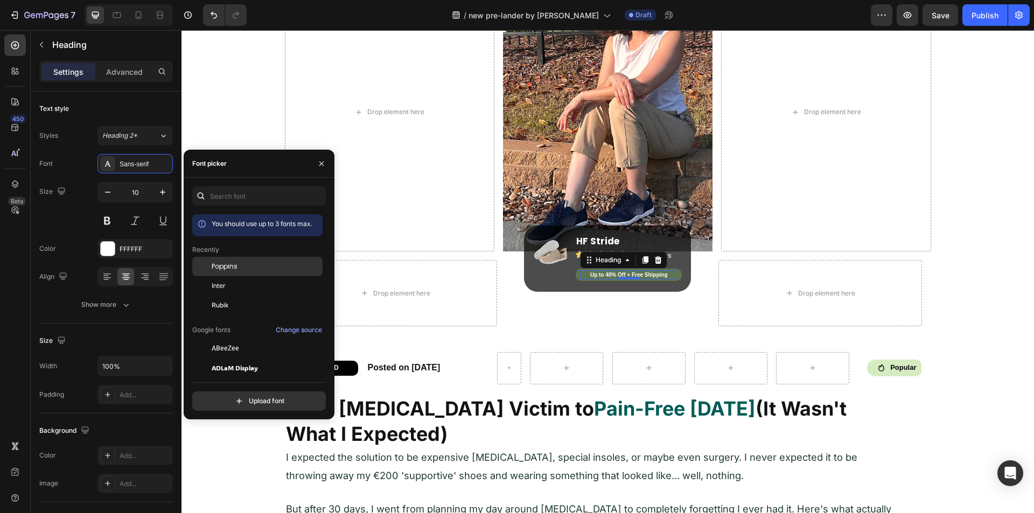
click at [227, 339] on div "Poppins" at bounding box center [257, 348] width 130 height 19
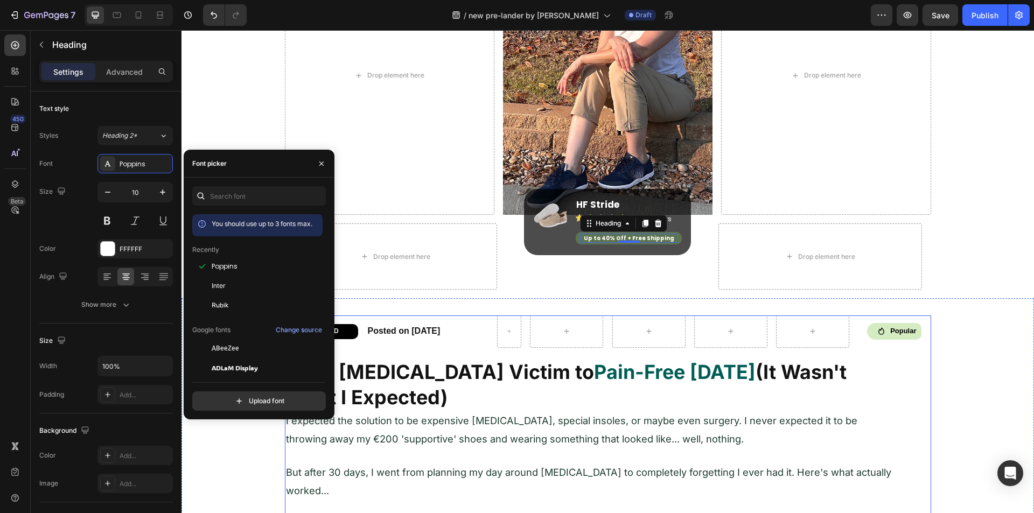
scroll to position [272, 0]
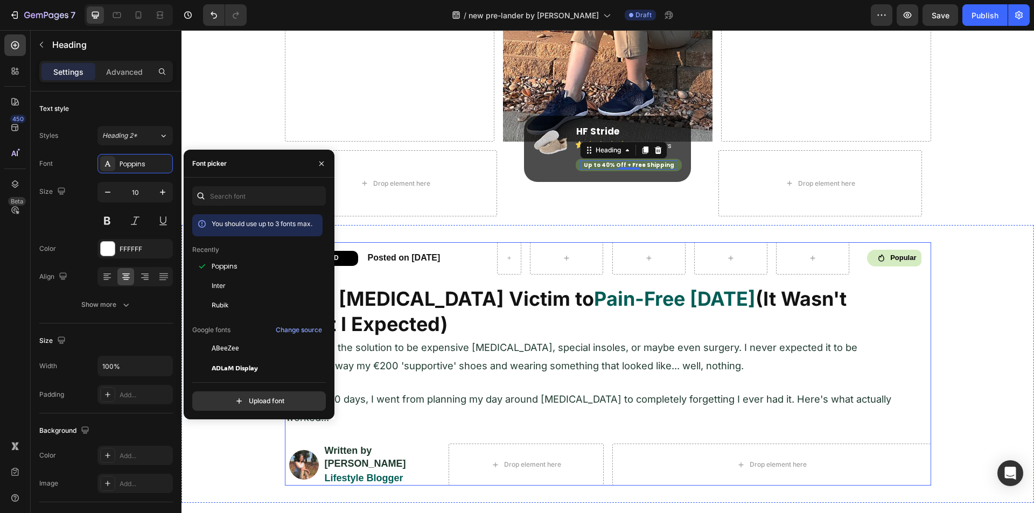
click at [394, 297] on strong "From [MEDICAL_DATA] Victim to" at bounding box center [440, 299] width 308 height 24
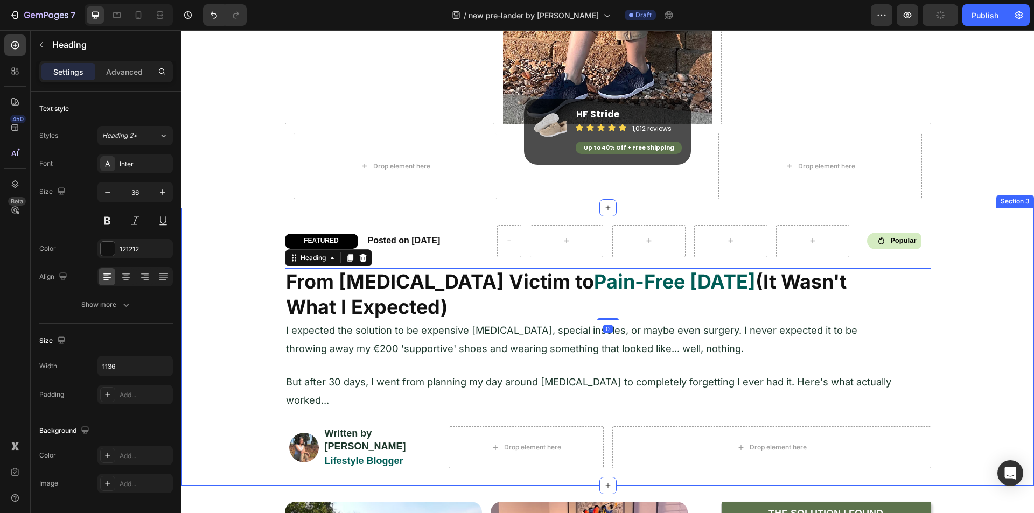
scroll to position [269, 0]
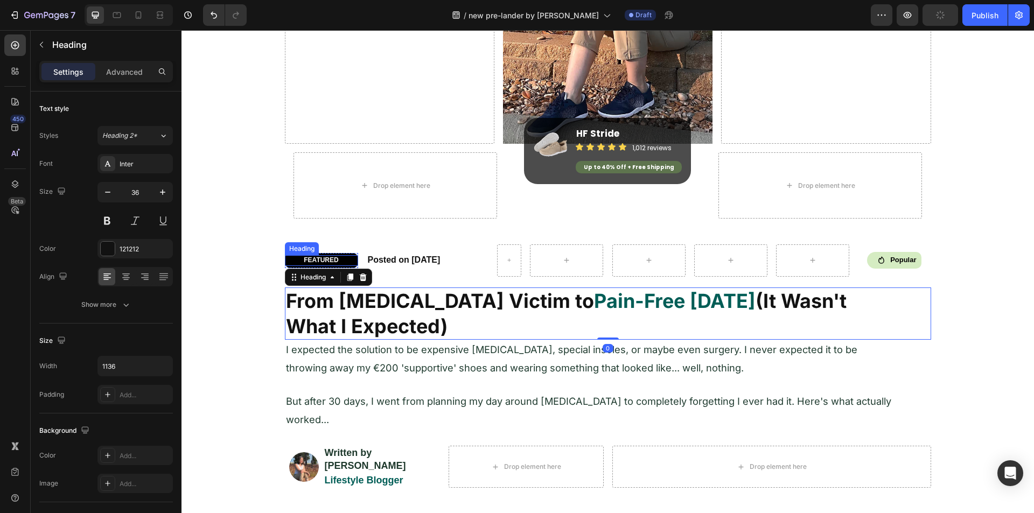
click at [315, 257] on p "FEATURED" at bounding box center [321, 260] width 71 height 9
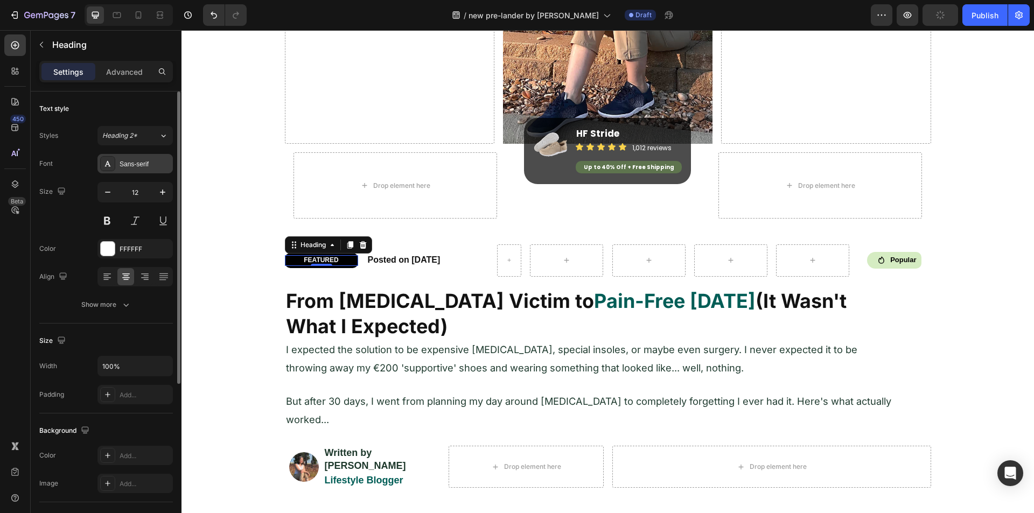
click at [128, 162] on div "Sans-serif" at bounding box center [145, 164] width 51 height 10
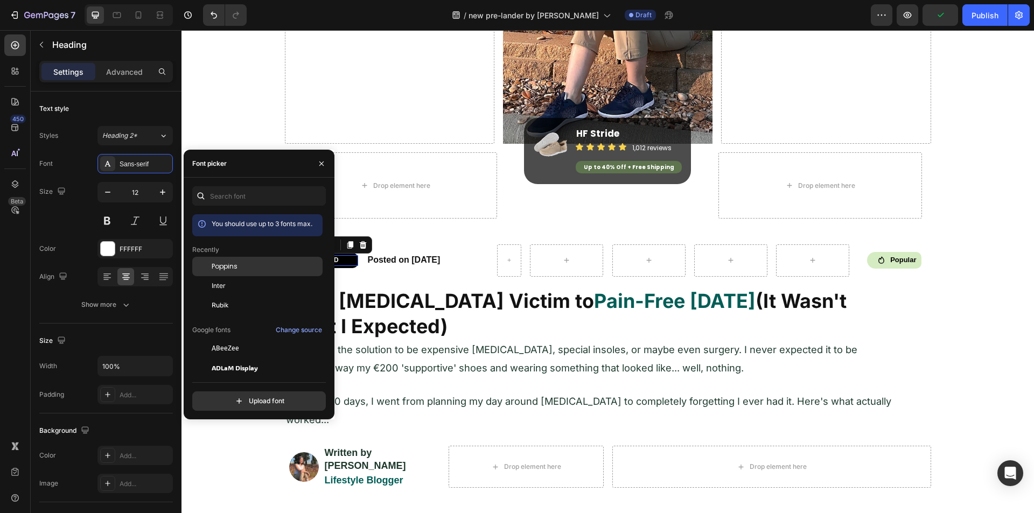
click at [235, 267] on span "Poppins" at bounding box center [225, 267] width 26 height 10
click at [409, 260] on p "Posted on [DATE]" at bounding box center [428, 260] width 120 height 11
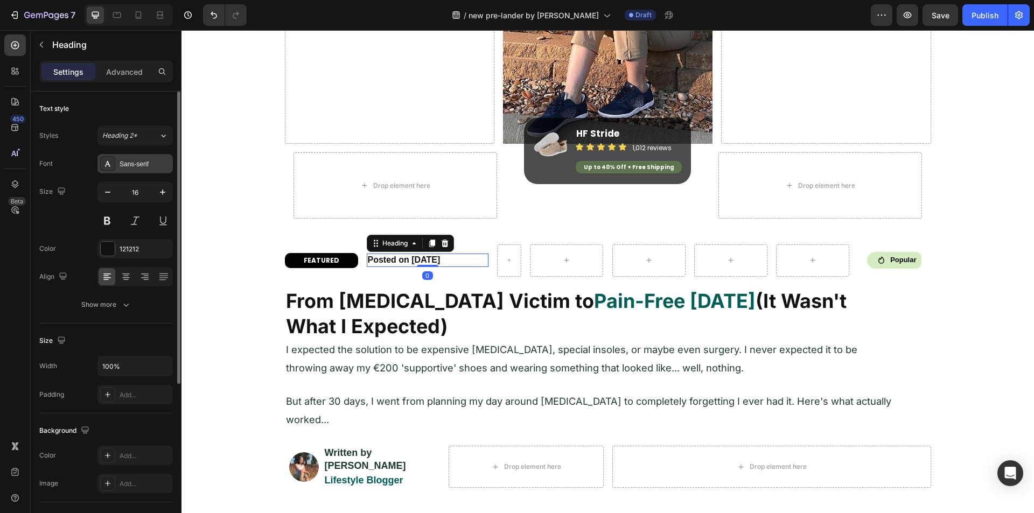
click at [139, 166] on div "Sans-serif" at bounding box center [145, 164] width 51 height 10
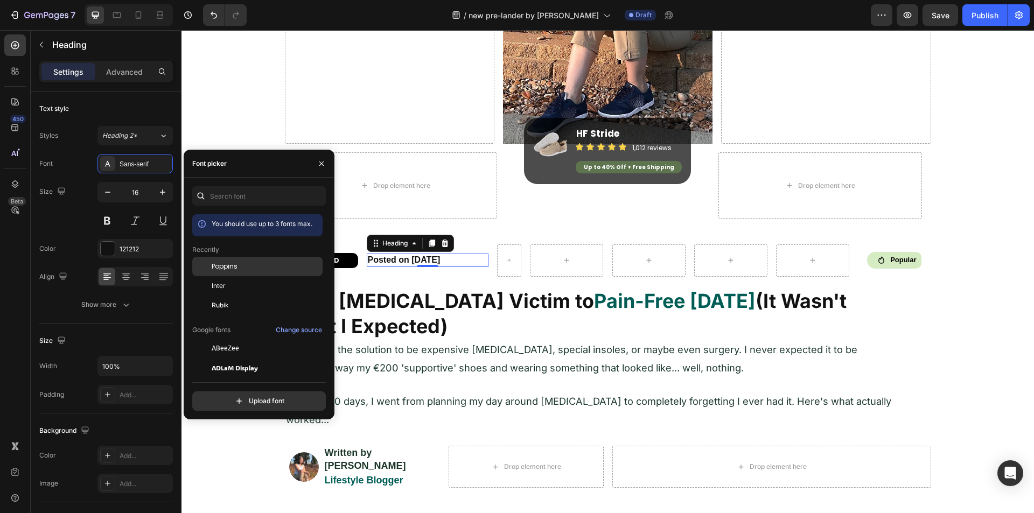
click at [223, 266] on span "Poppins" at bounding box center [225, 267] width 26 height 10
click at [902, 259] on p "Popular" at bounding box center [903, 260] width 29 height 9
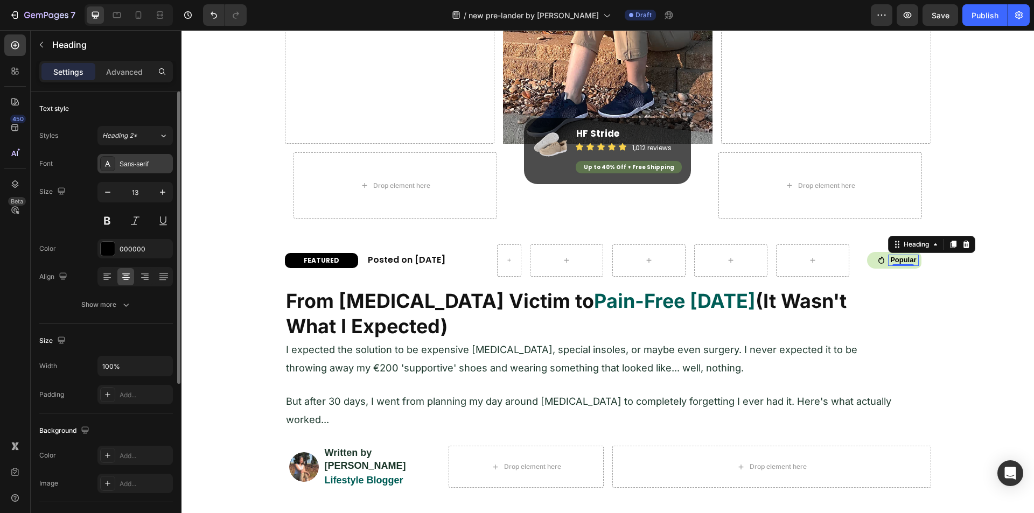
click at [129, 167] on div "Sans-serif" at bounding box center [145, 164] width 51 height 10
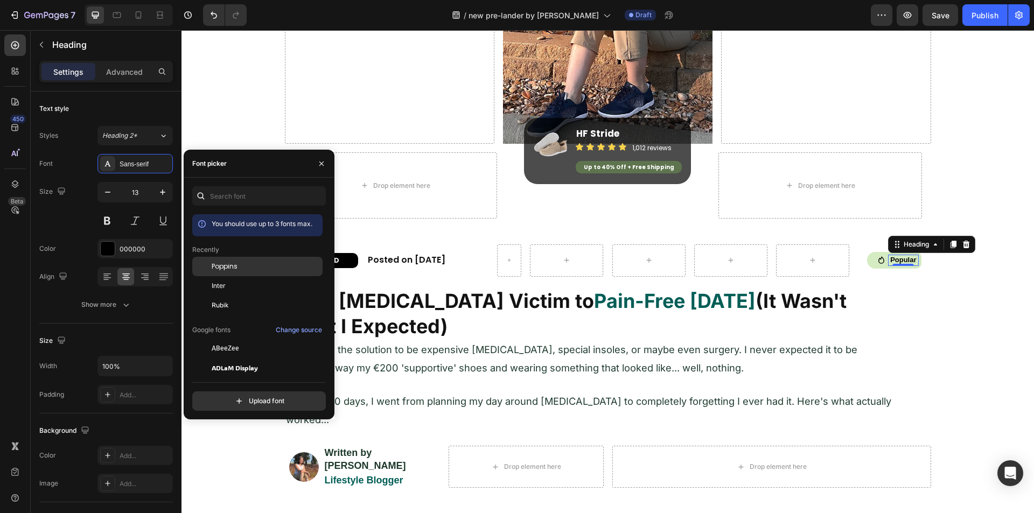
click at [229, 339] on div "Poppins" at bounding box center [257, 348] width 130 height 19
click at [426, 308] on strong "From [MEDICAL_DATA] Victim to" at bounding box center [440, 301] width 308 height 24
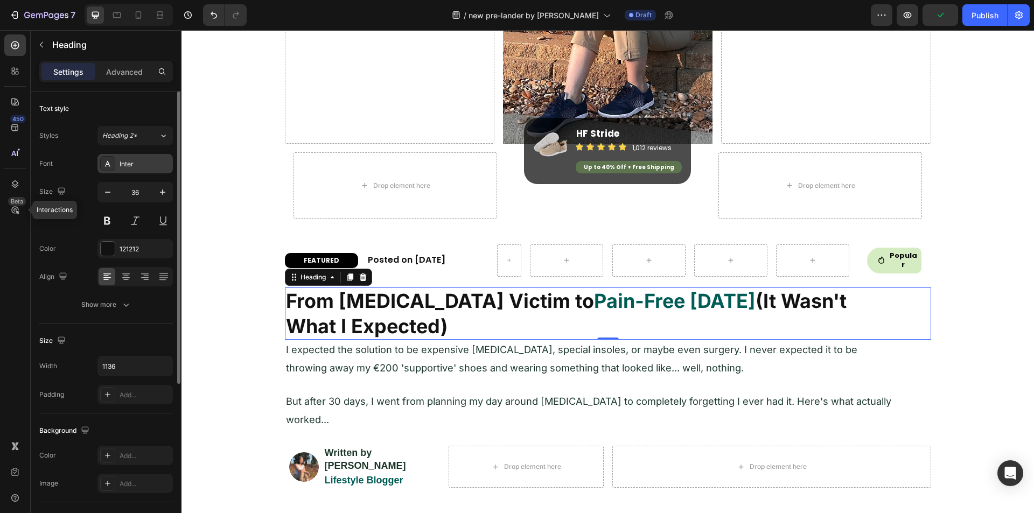
click at [134, 164] on div "Inter" at bounding box center [145, 164] width 51 height 10
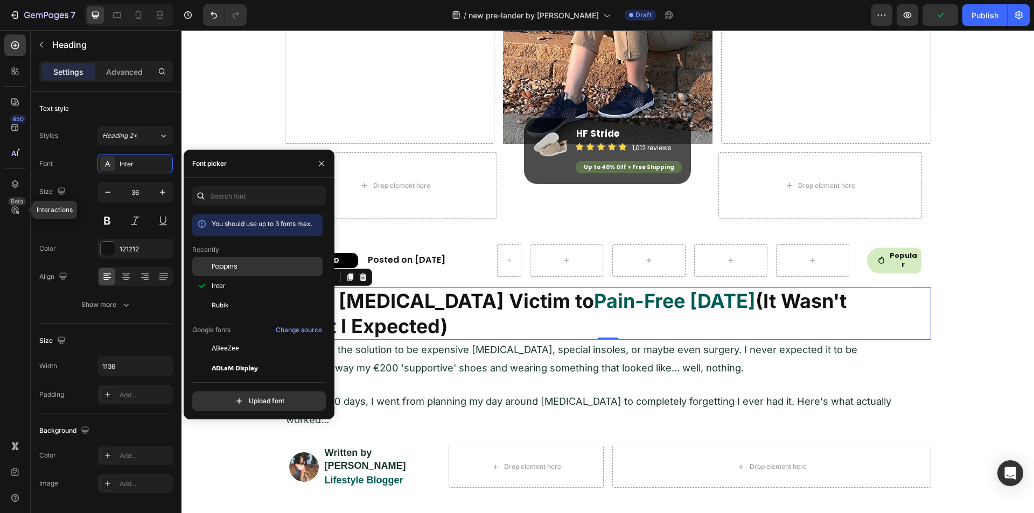
click at [244, 264] on div "Poppins" at bounding box center [266, 267] width 109 height 10
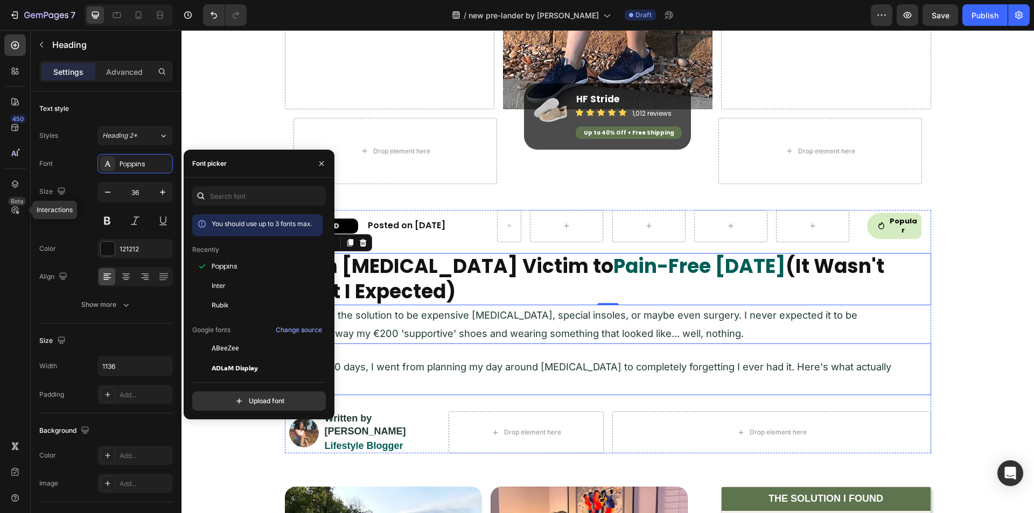
scroll to position [377, 0]
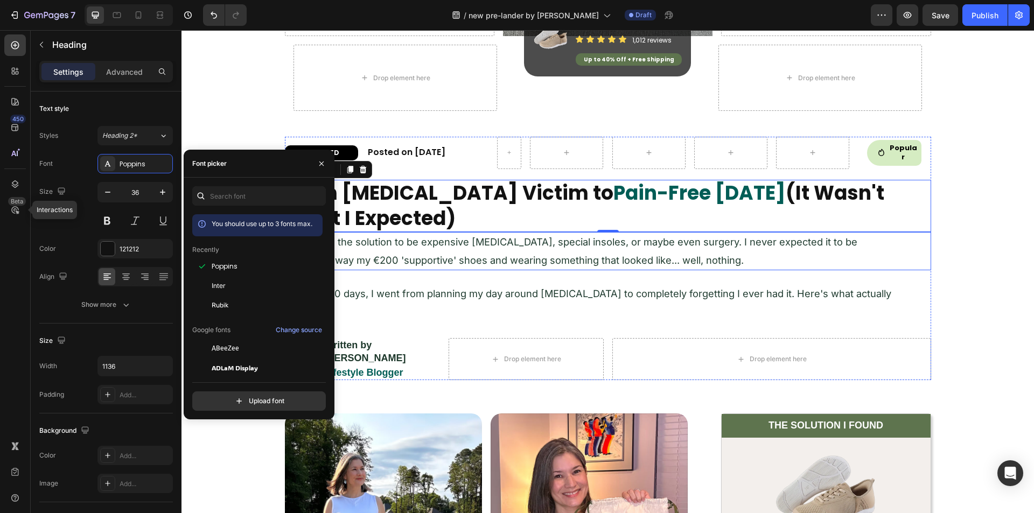
click at [376, 239] on span "I expected the solution to be expensive [MEDICAL_DATA], special insoles, or may…" at bounding box center [572, 251] width 572 height 30
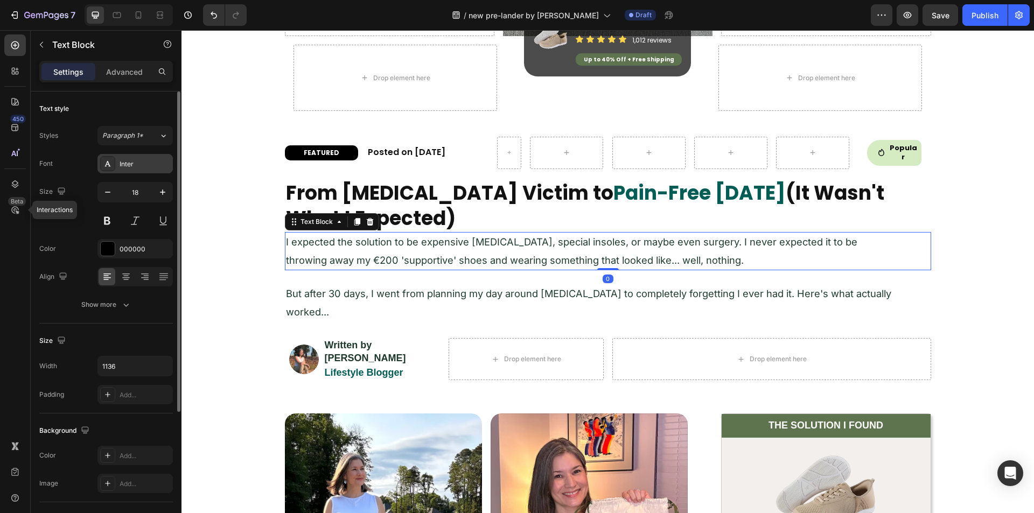
click at [108, 159] on icon at bounding box center [107, 163] width 9 height 9
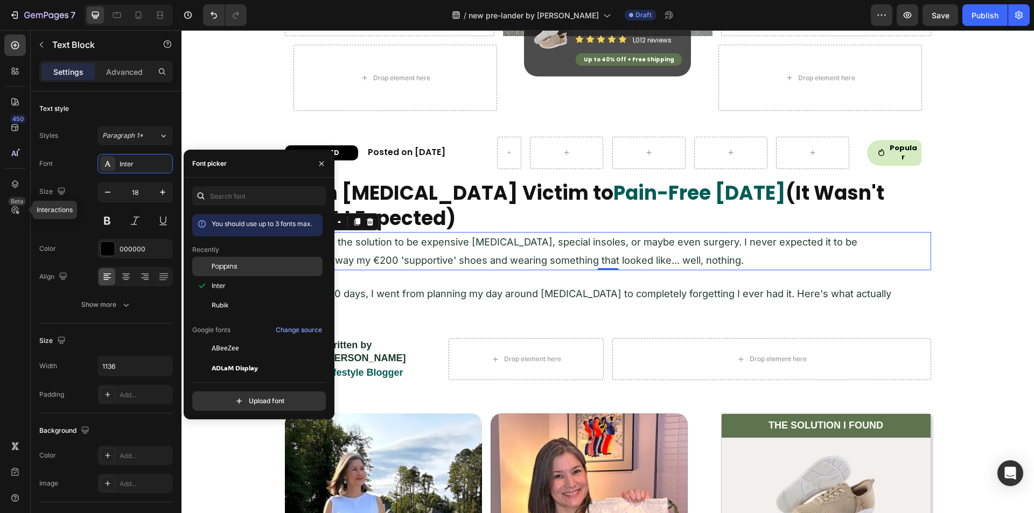
click at [224, 265] on span "Poppins" at bounding box center [225, 267] width 26 height 10
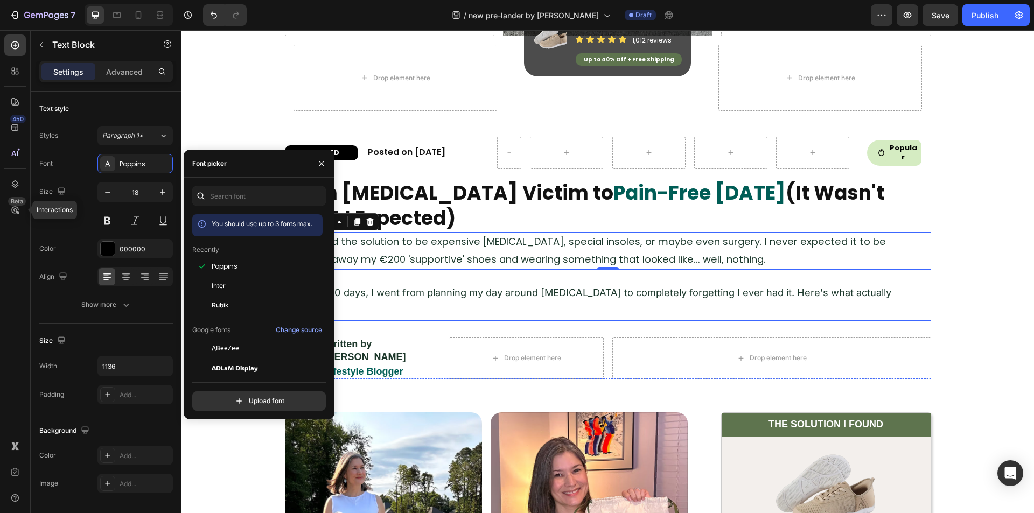
click at [421, 291] on span "But after 30 days, I went from planning my day around [MEDICAL_DATA] to complet…" at bounding box center [588, 302] width 605 height 30
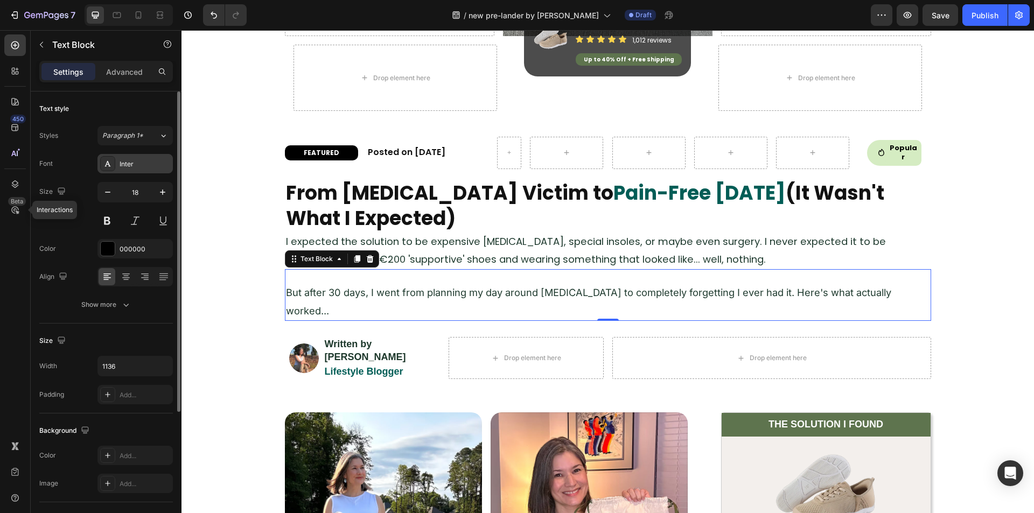
click at [124, 160] on div "Inter" at bounding box center [145, 164] width 51 height 10
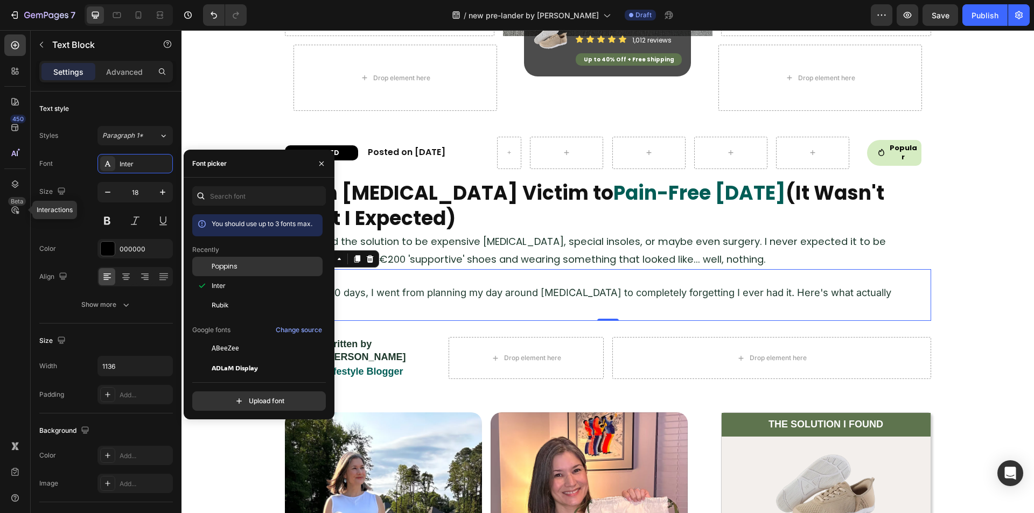
click at [238, 264] on div "Poppins" at bounding box center [266, 267] width 109 height 10
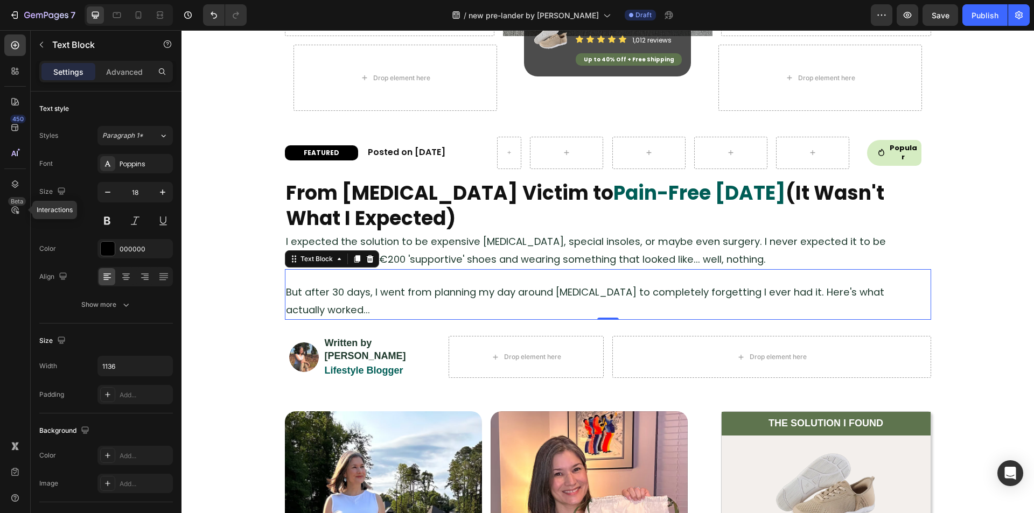
click at [469, 288] on span "But after 30 days, I went from planning my day around [MEDICAL_DATA] to complet…" at bounding box center [585, 301] width 598 height 31
click at [379, 349] on strong "Written by [PERSON_NAME]" at bounding box center [365, 349] width 81 height 23
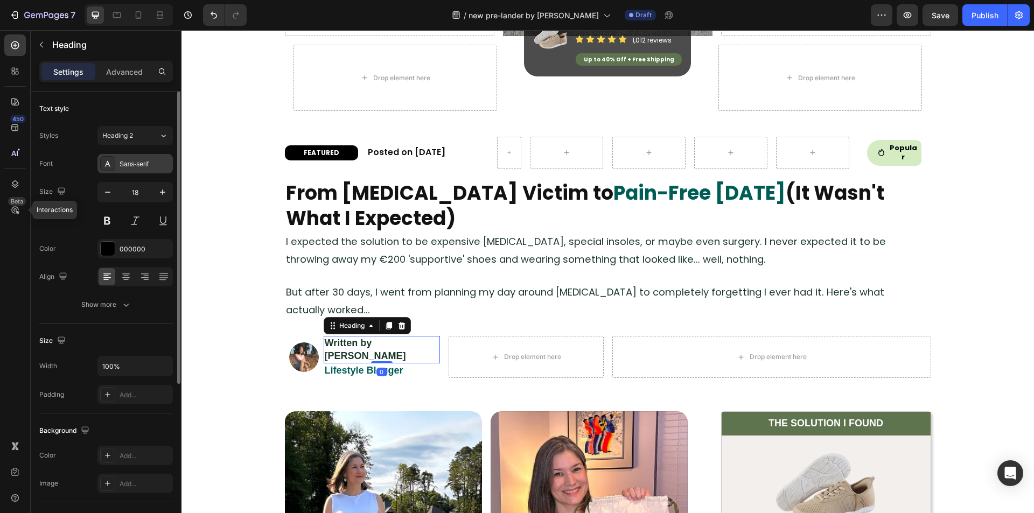
click at [124, 166] on div "Sans-serif" at bounding box center [145, 164] width 51 height 10
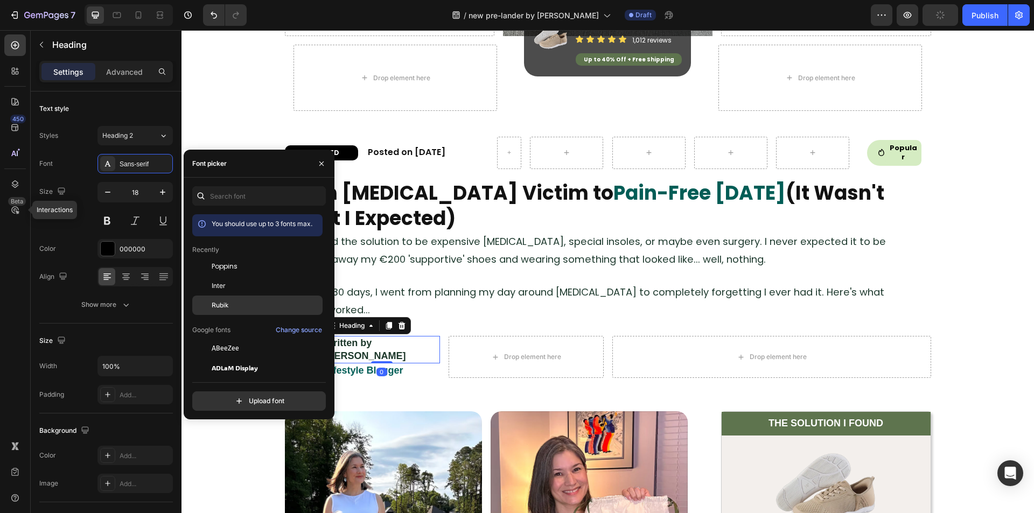
drag, startPoint x: 229, startPoint y: 262, endPoint x: 293, endPoint y: 298, distance: 73.1
click at [229, 262] on span "Poppins" at bounding box center [225, 267] width 26 height 10
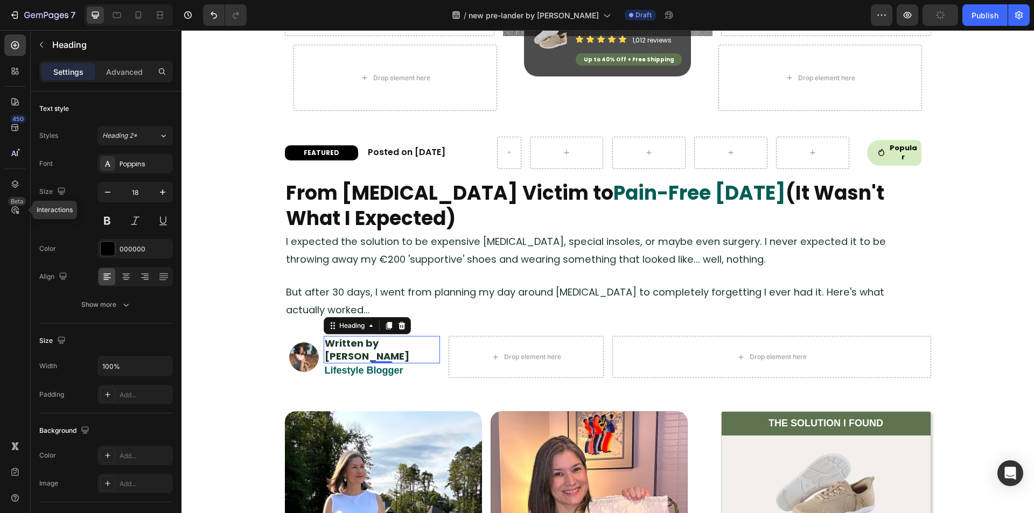
click at [377, 368] on div "0" at bounding box center [382, 372] width 11 height 9
click at [361, 365] on strong "Lifestyle Blogger" at bounding box center [364, 370] width 79 height 11
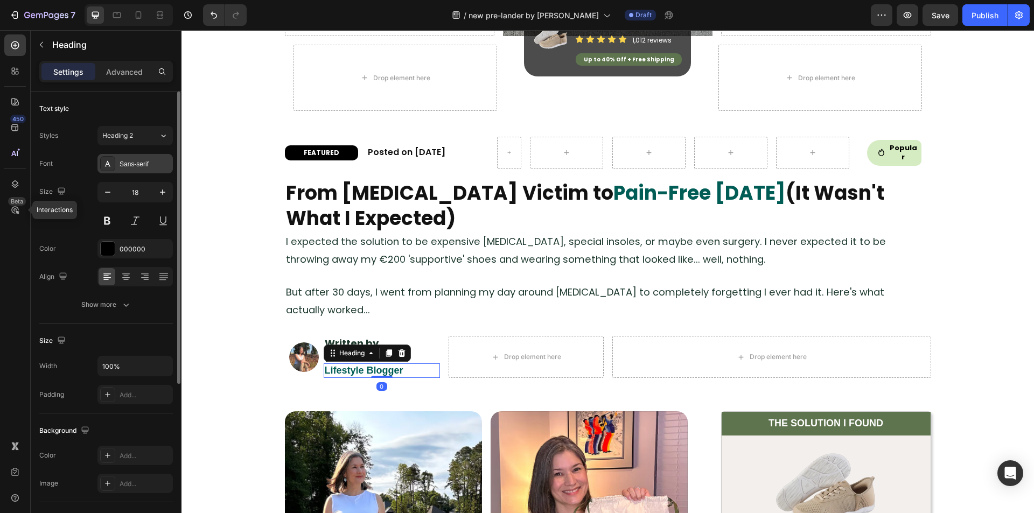
click at [126, 165] on div "Sans-serif" at bounding box center [145, 164] width 51 height 10
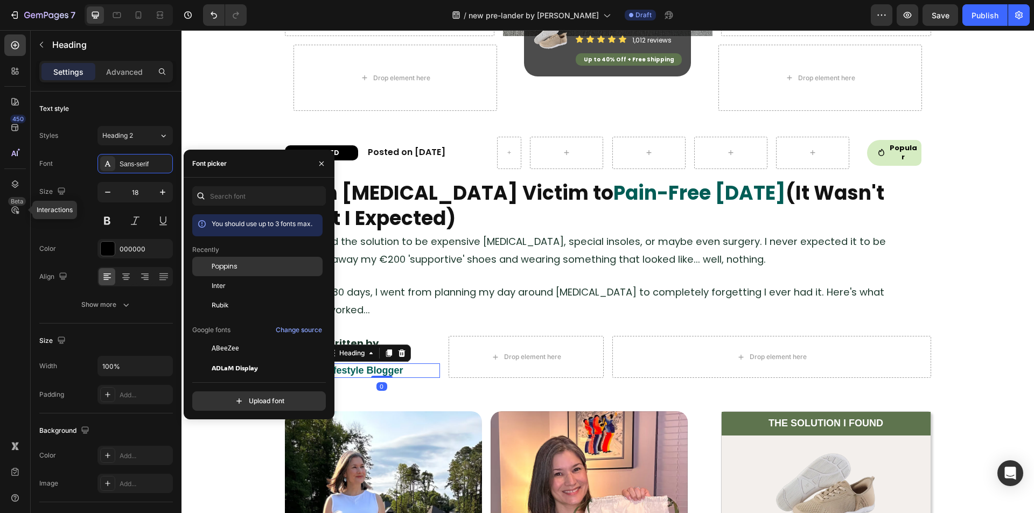
click at [246, 262] on div "Poppins" at bounding box center [266, 267] width 109 height 10
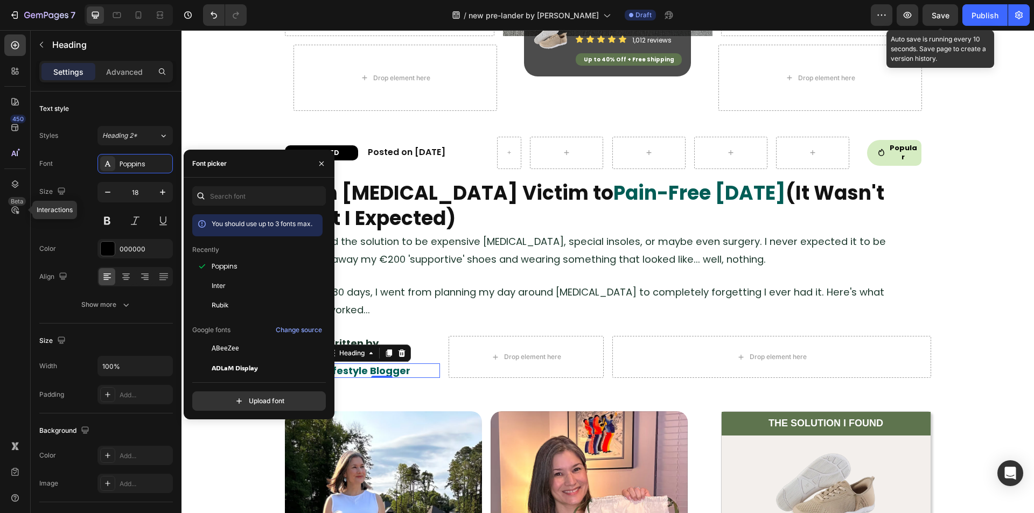
click at [939, 19] on span "Save" at bounding box center [941, 15] width 18 height 9
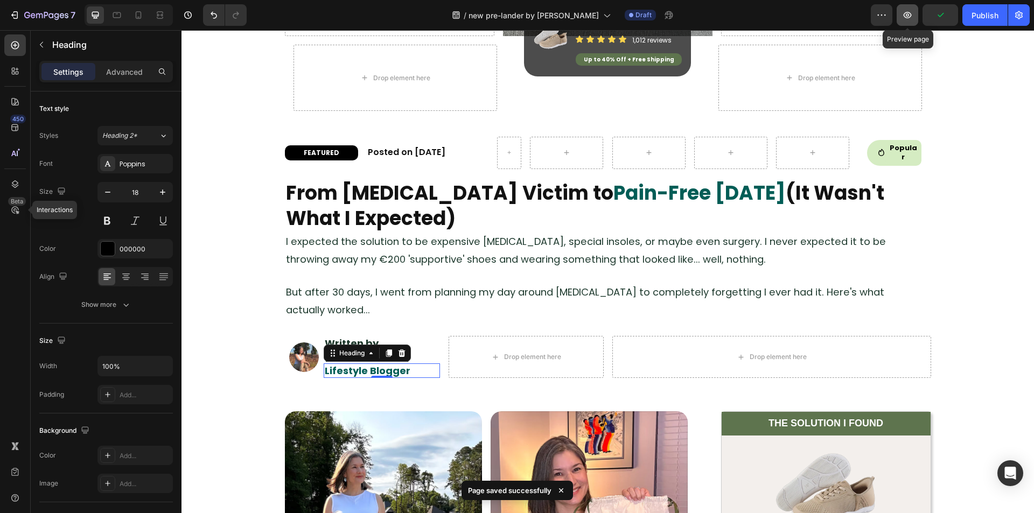
click at [909, 15] on icon "button" at bounding box center [907, 15] width 11 height 11
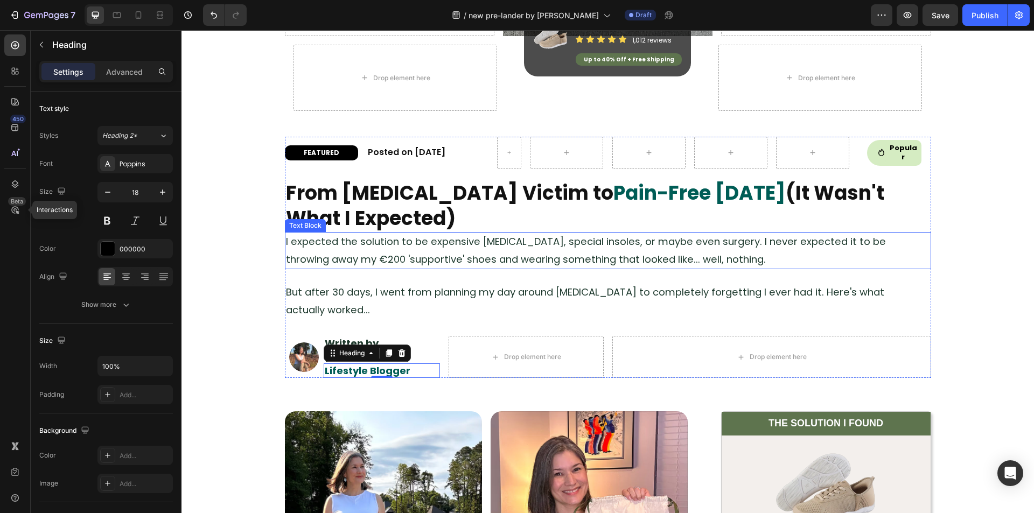
click at [425, 238] on span "I expected the solution to be expensive [MEDICAL_DATA], special insoles, or may…" at bounding box center [586, 250] width 600 height 31
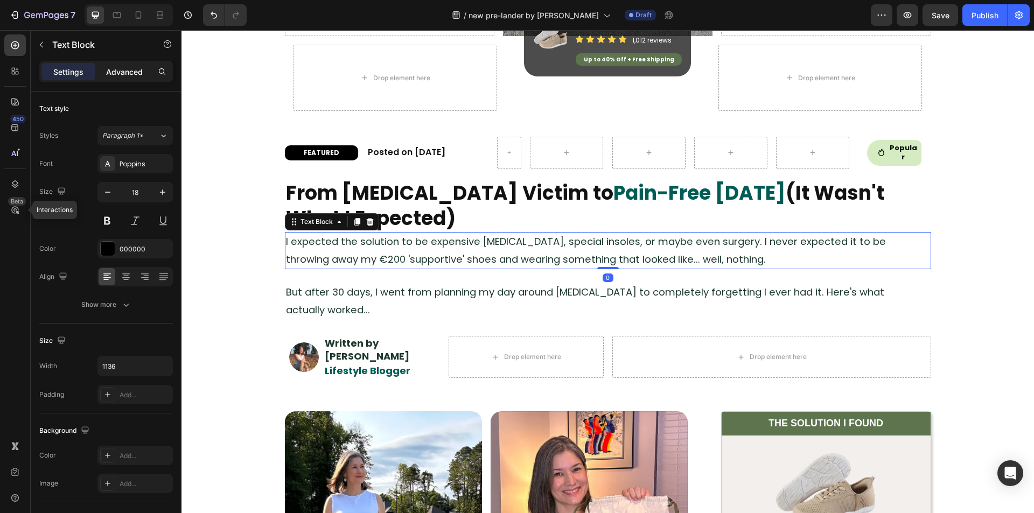
click at [125, 73] on p "Advanced" at bounding box center [124, 71] width 37 height 11
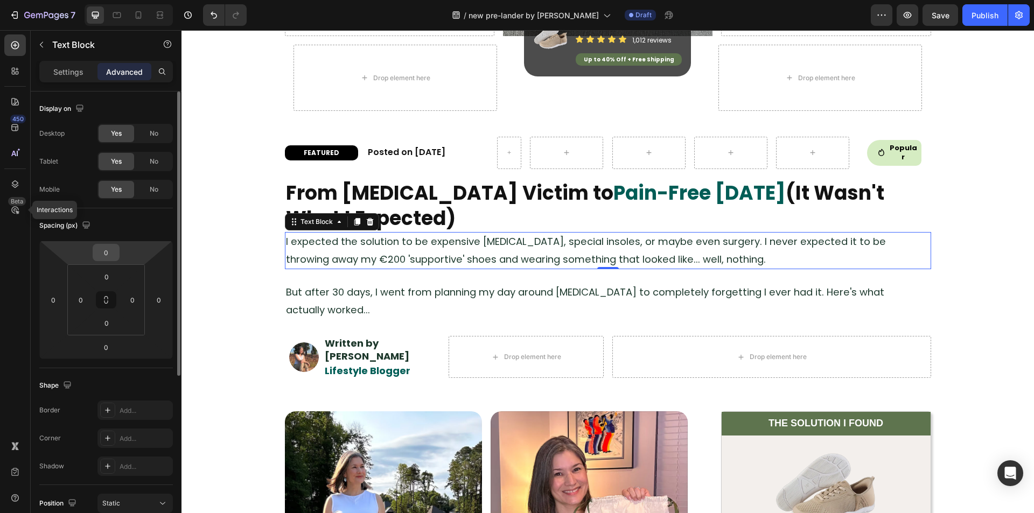
click at [110, 249] on input "0" at bounding box center [106, 253] width 22 height 16
type input "20"
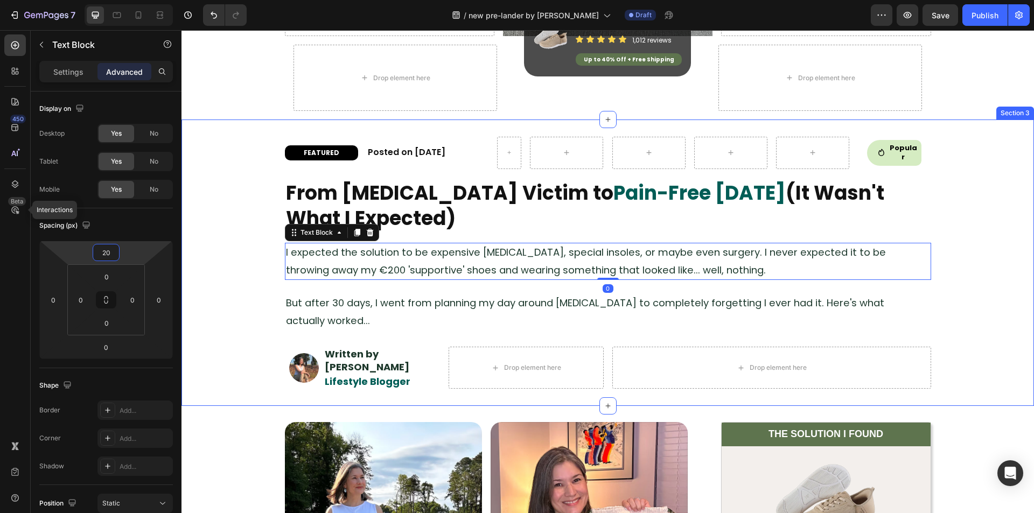
click at [249, 290] on div "FEATURED Heading Row Posted on July 25, 2025 Heading Row Icon Popular Heading R…" at bounding box center [608, 263] width 853 height 252
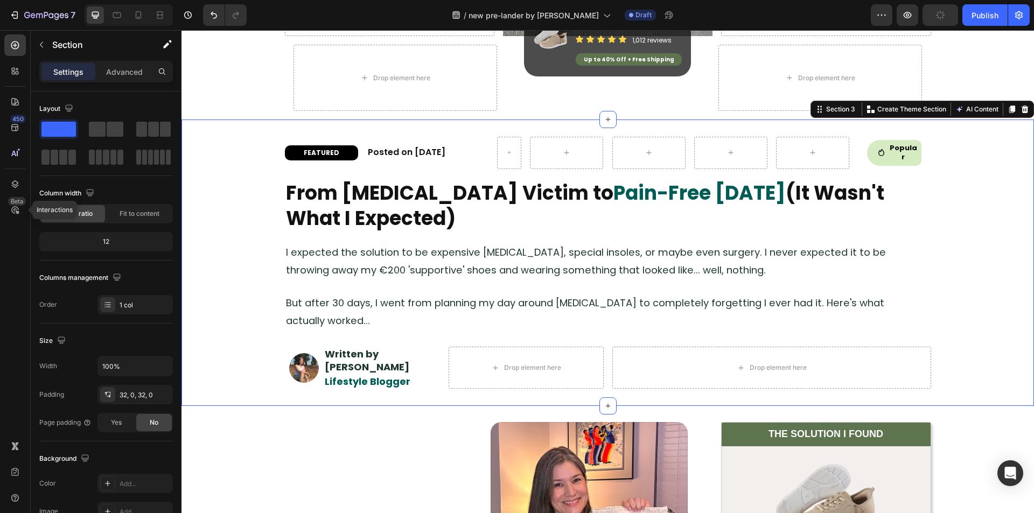
scroll to position [377, 0]
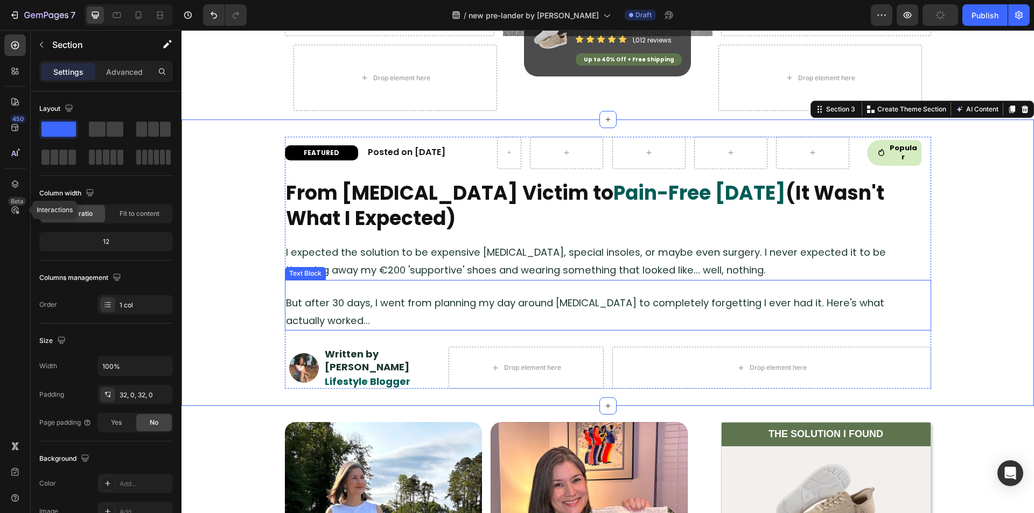
click at [321, 314] on span "But after 30 days, I went from planning my day around [MEDICAL_DATA] to complet…" at bounding box center [585, 311] width 598 height 31
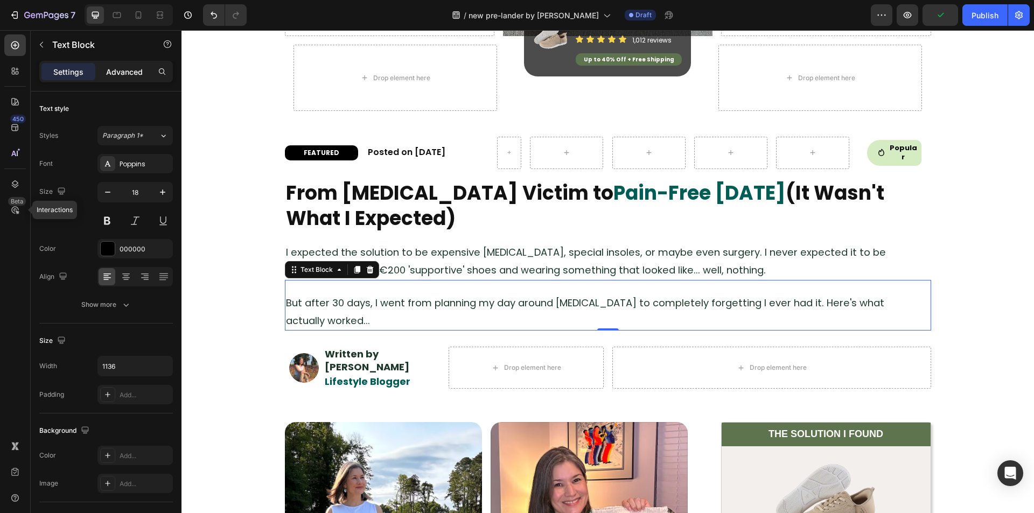
click at [120, 79] on div "Advanced" at bounding box center [125, 71] width 54 height 17
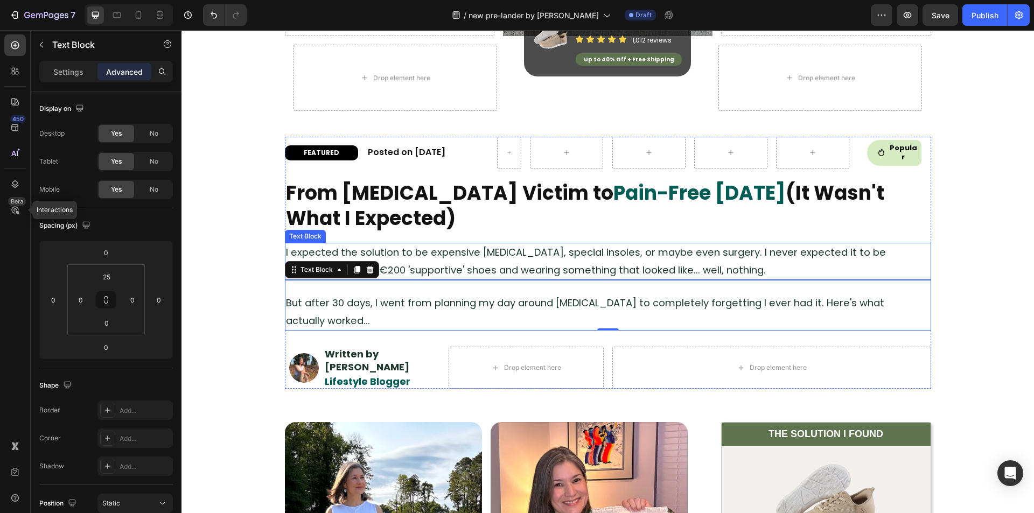
click at [437, 249] on span "I expected the solution to be expensive [MEDICAL_DATA], special insoles, or may…" at bounding box center [586, 261] width 600 height 31
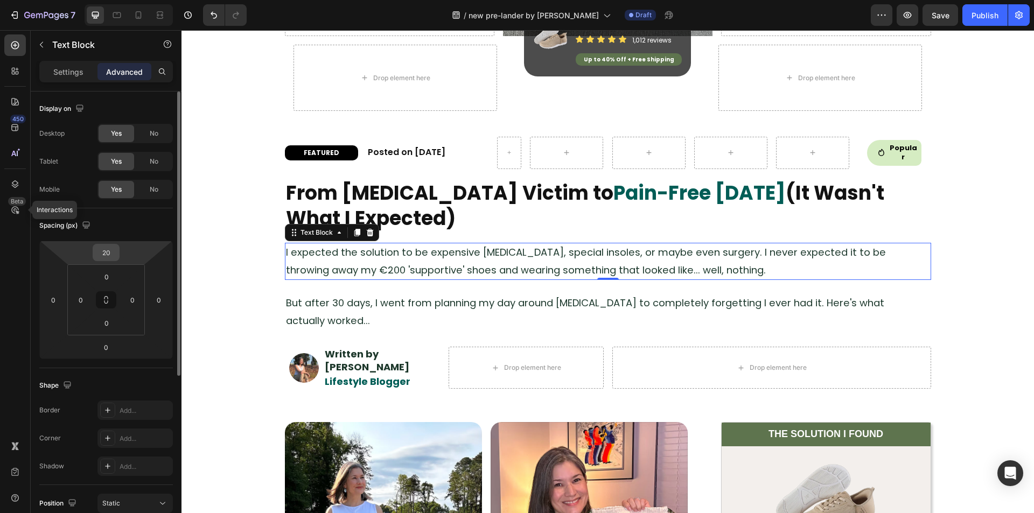
click at [112, 257] on input "20" at bounding box center [106, 253] width 22 height 16
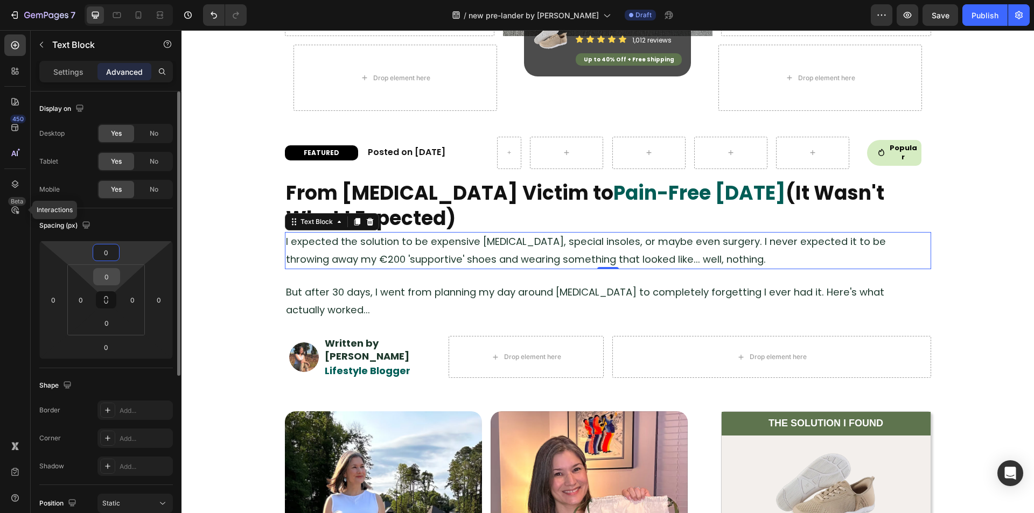
type input "0"
click at [107, 280] on input "0" at bounding box center [107, 277] width 22 height 16
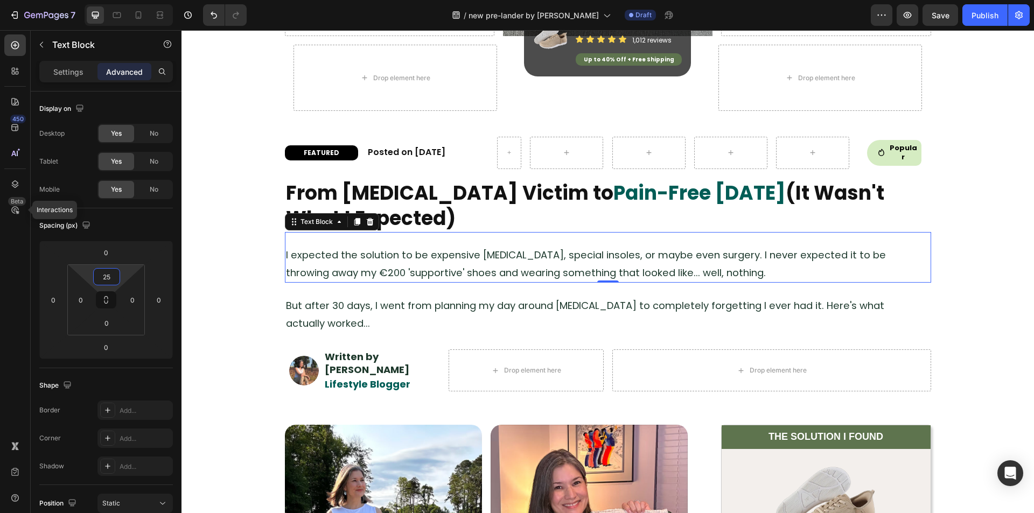
type input "25"
click at [450, 234] on div "I expected the solution to be expensive [MEDICAL_DATA], special insoles, or may…" at bounding box center [608, 257] width 646 height 51
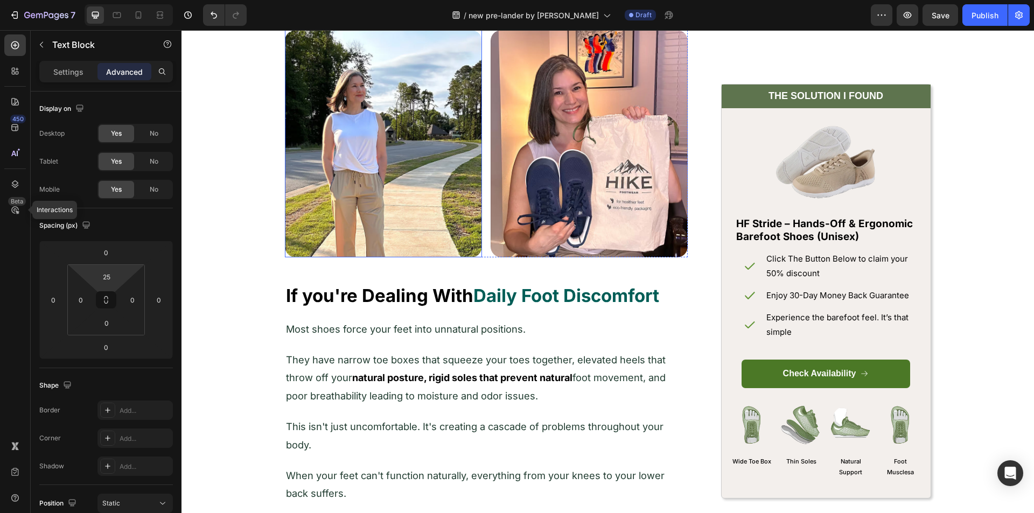
scroll to position [970, 0]
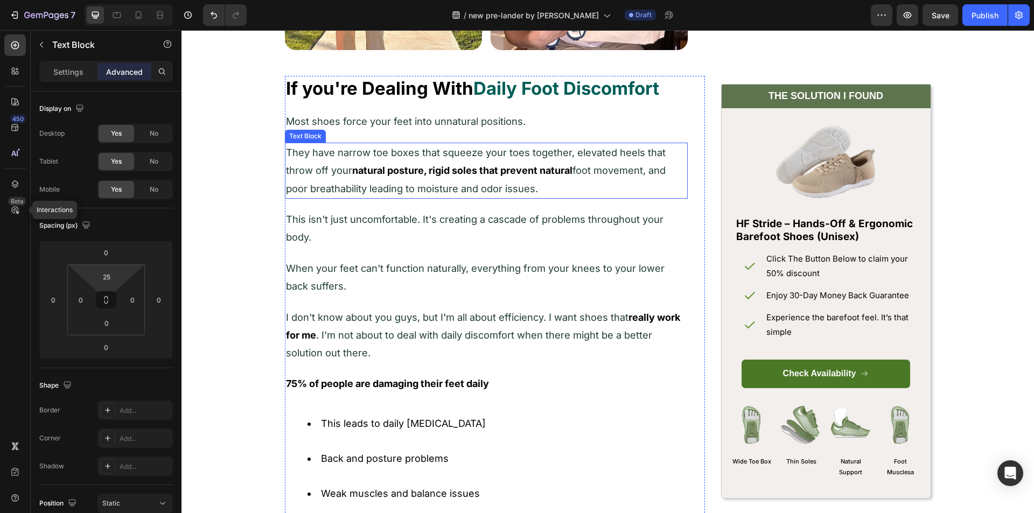
click at [363, 172] on strong "natural posture, rigid soles that prevent natural" at bounding box center [462, 170] width 220 height 11
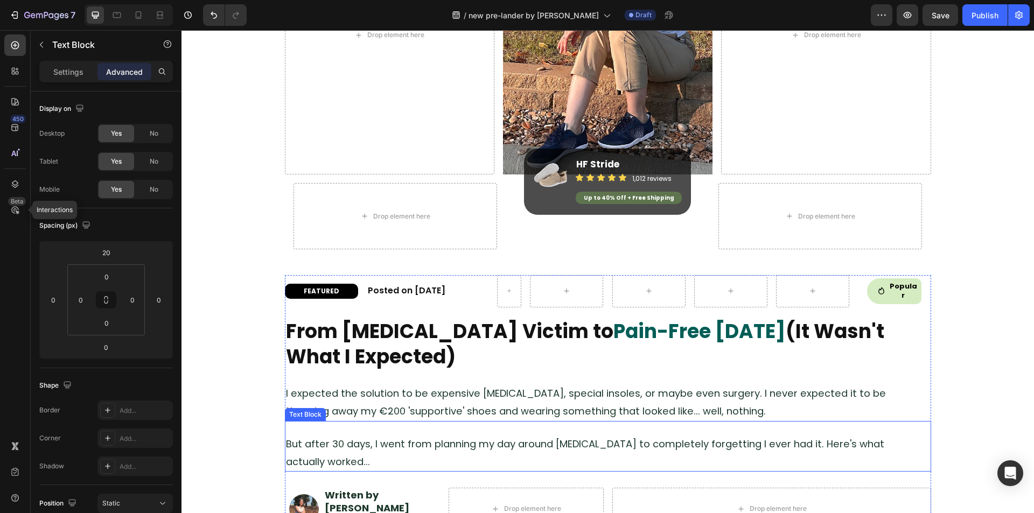
scroll to position [431, 0]
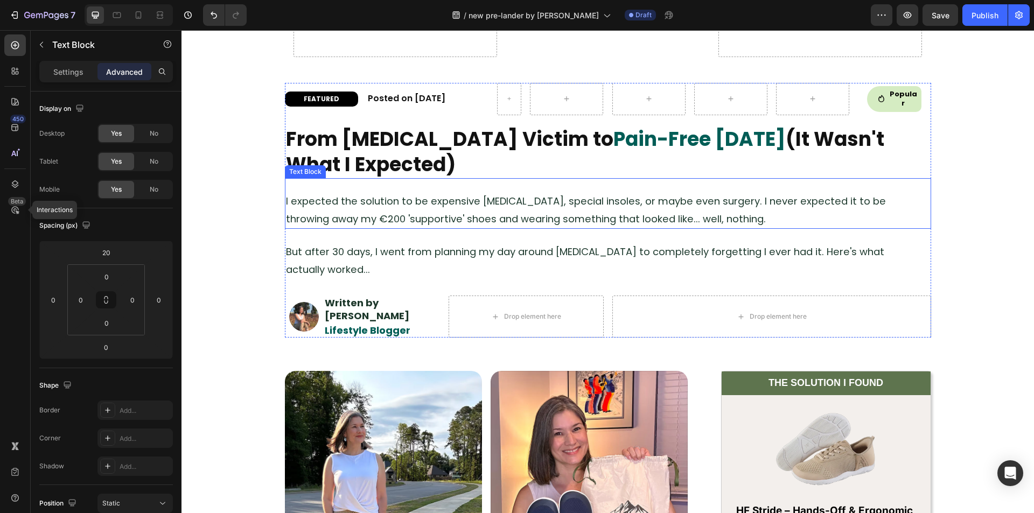
click at [329, 201] on span "I expected the solution to be expensive [MEDICAL_DATA], special insoles, or may…" at bounding box center [586, 209] width 600 height 31
click at [111, 274] on input "25" at bounding box center [107, 277] width 22 height 16
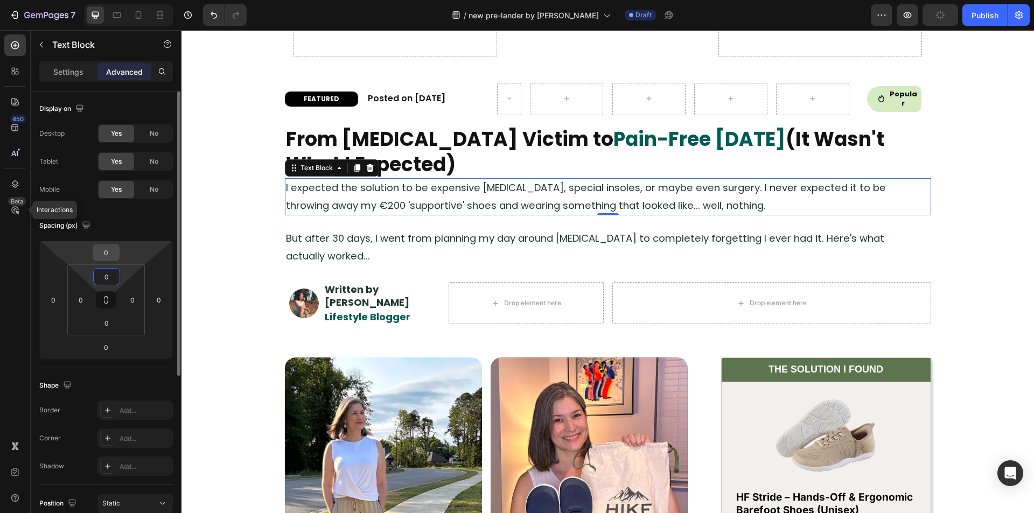
type input "0"
click at [111, 256] on input "0" at bounding box center [106, 253] width 22 height 16
type input "20"
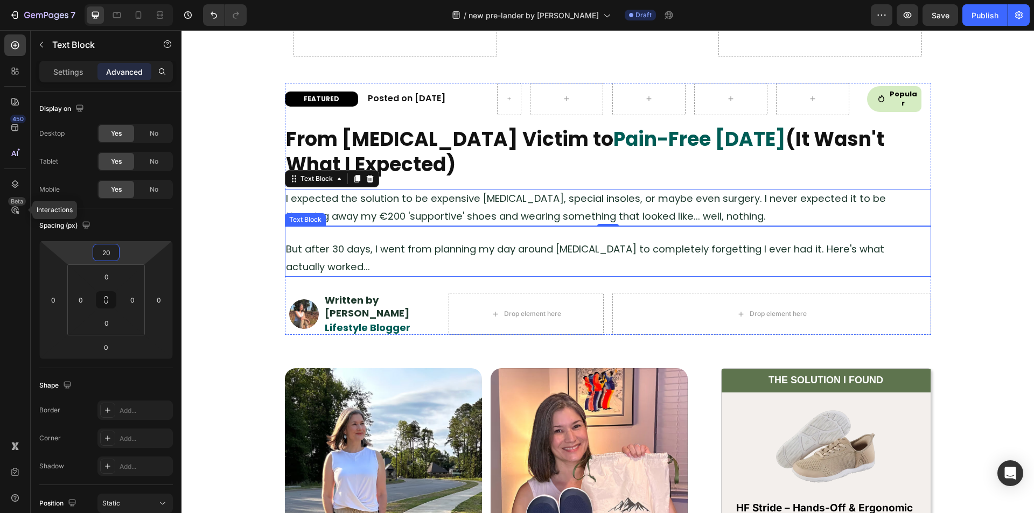
click at [395, 246] on span "But after 30 days, I went from planning my day around [MEDICAL_DATA] to complet…" at bounding box center [585, 257] width 598 height 31
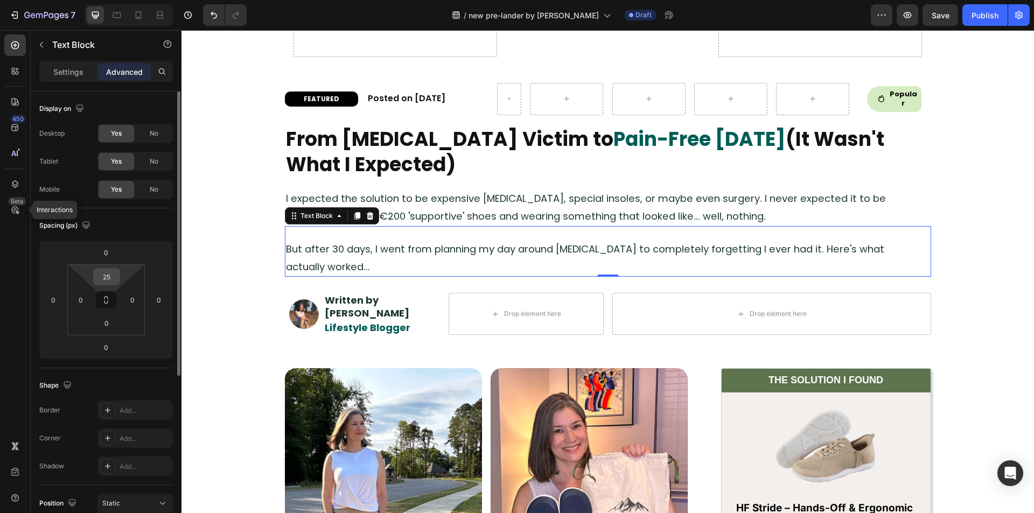
click at [110, 280] on input "25" at bounding box center [107, 277] width 22 height 16
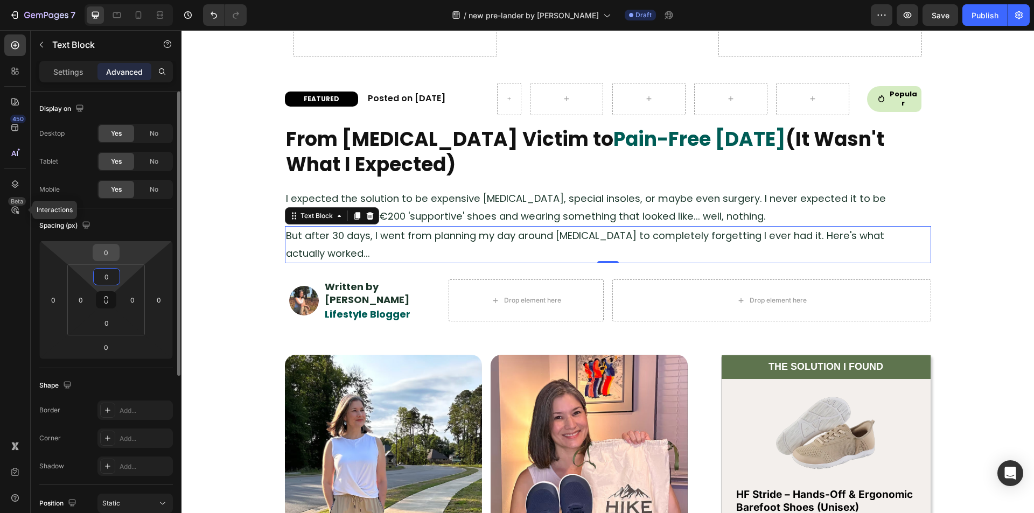
type input "0"
click at [112, 259] on input "0" at bounding box center [106, 253] width 22 height 16
type input "20"
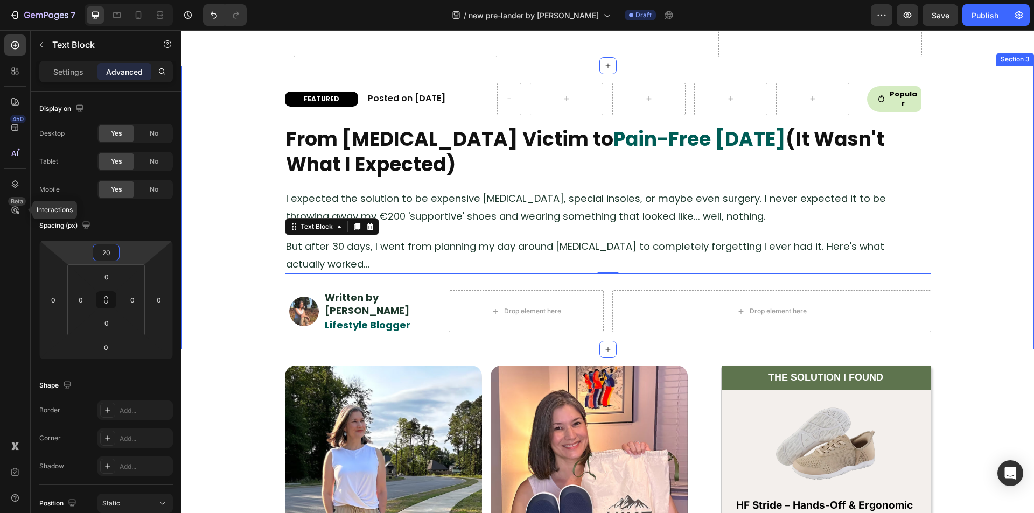
click at [227, 254] on div "FEATURED Heading Row Posted on [DATE] Heading Row Icon Popular Heading Row Row …" at bounding box center [608, 207] width 853 height 249
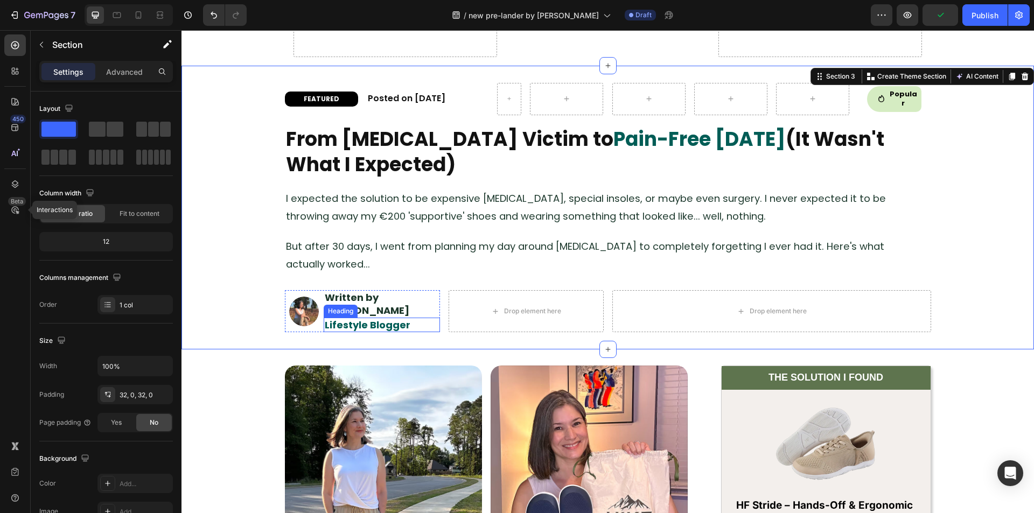
click at [324, 318] on h2 "Lifestyle Blogger" at bounding box center [382, 325] width 116 height 15
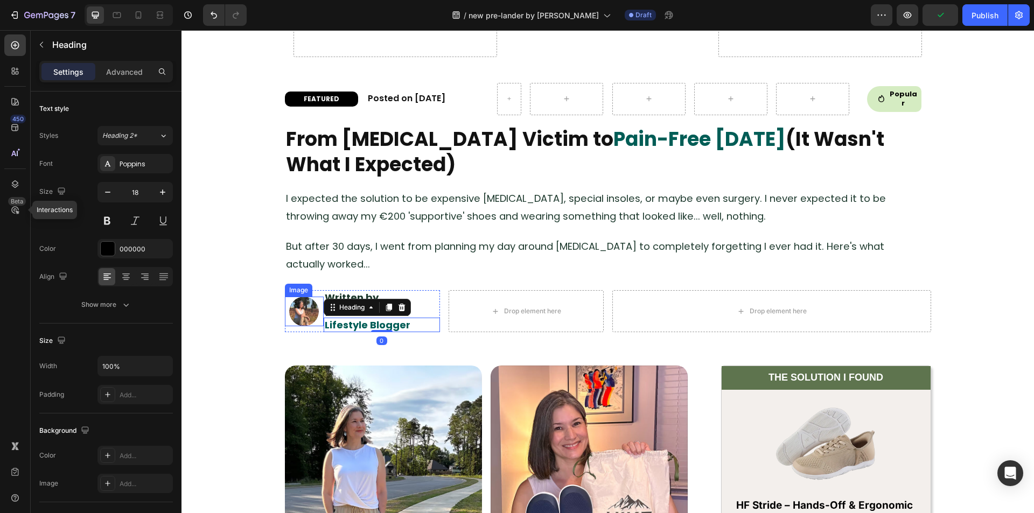
click at [317, 317] on div at bounding box center [304, 312] width 39 height 30
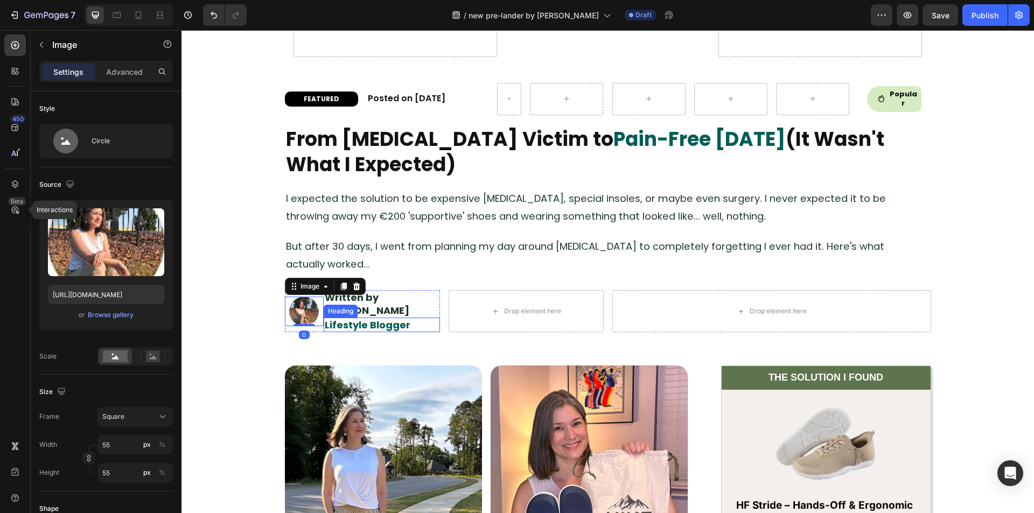
click at [324, 318] on h2 "Lifestyle Blogger" at bounding box center [382, 325] width 116 height 15
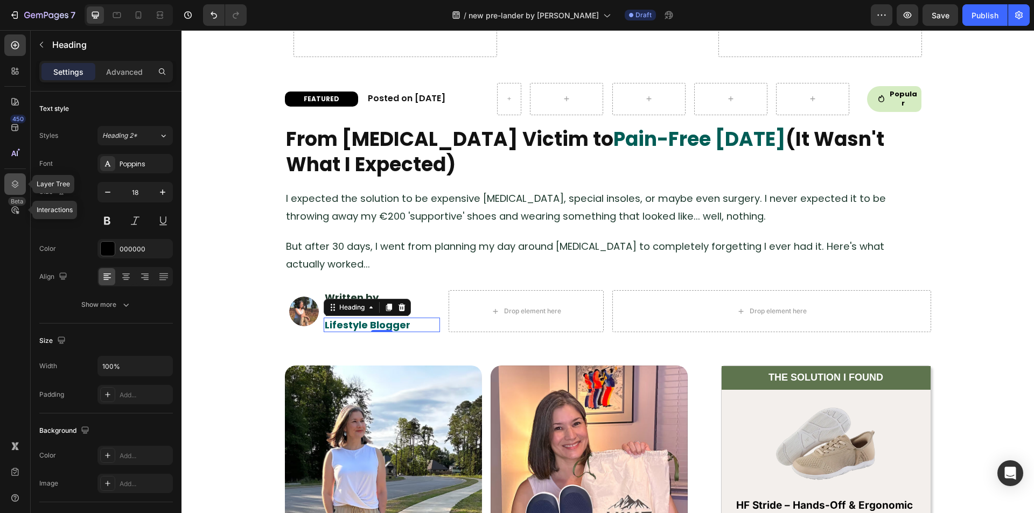
click at [10, 179] on icon at bounding box center [15, 184] width 11 height 11
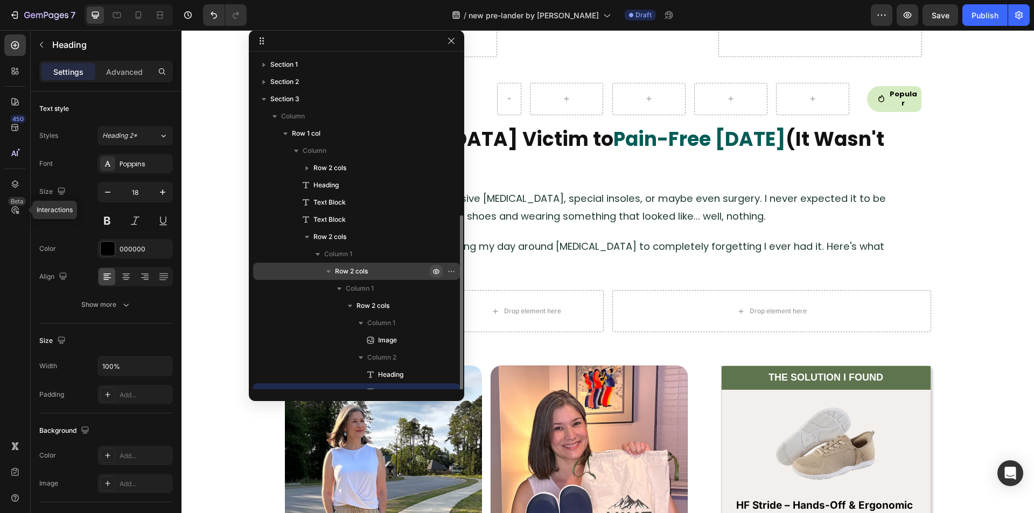
scroll to position [89, 0]
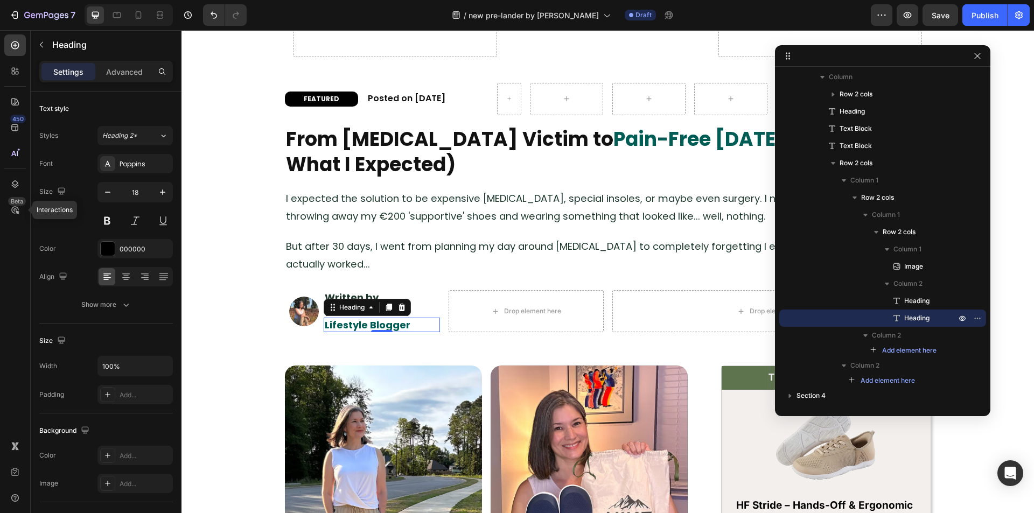
drag, startPoint x: 369, startPoint y: 44, endPoint x: 896, endPoint y: 59, distance: 527.1
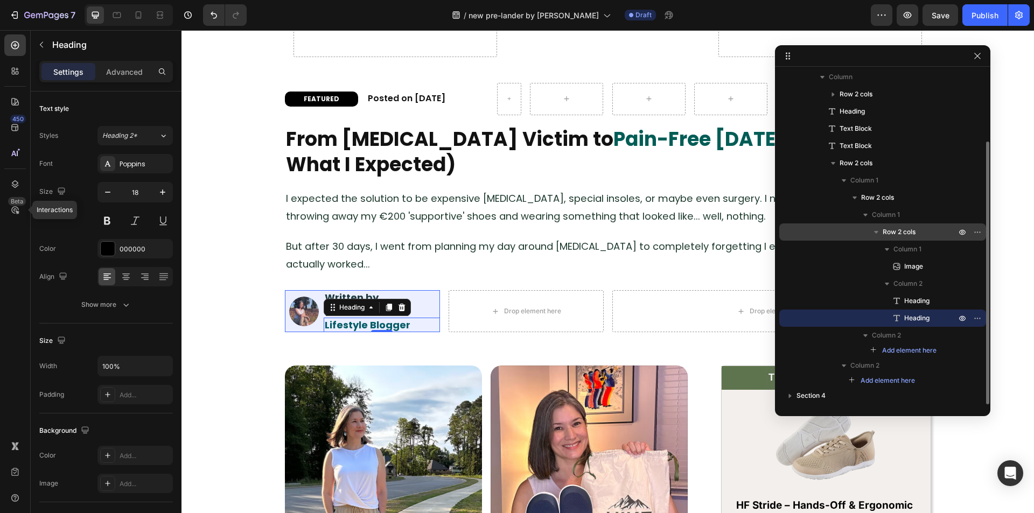
click at [910, 232] on span "Row 2 cols" at bounding box center [899, 232] width 33 height 11
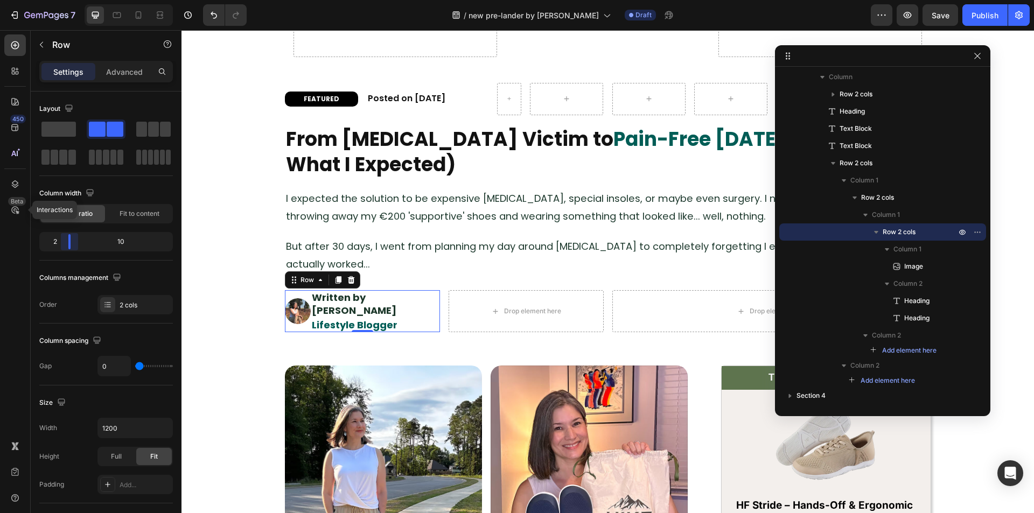
drag, startPoint x: 81, startPoint y: 244, endPoint x: 878, endPoint y: 29, distance: 825.4
click at [67, 245] on div at bounding box center [69, 241] width 19 height 15
click at [376, 301] on strong "Written by [PERSON_NAME]" at bounding box center [354, 304] width 85 height 26
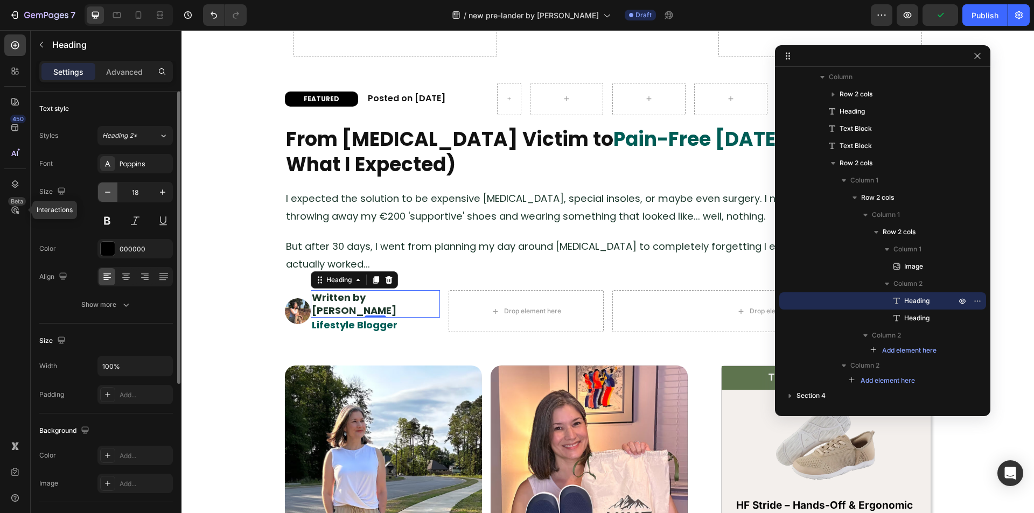
click at [108, 194] on icon "button" at bounding box center [107, 192] width 11 height 11
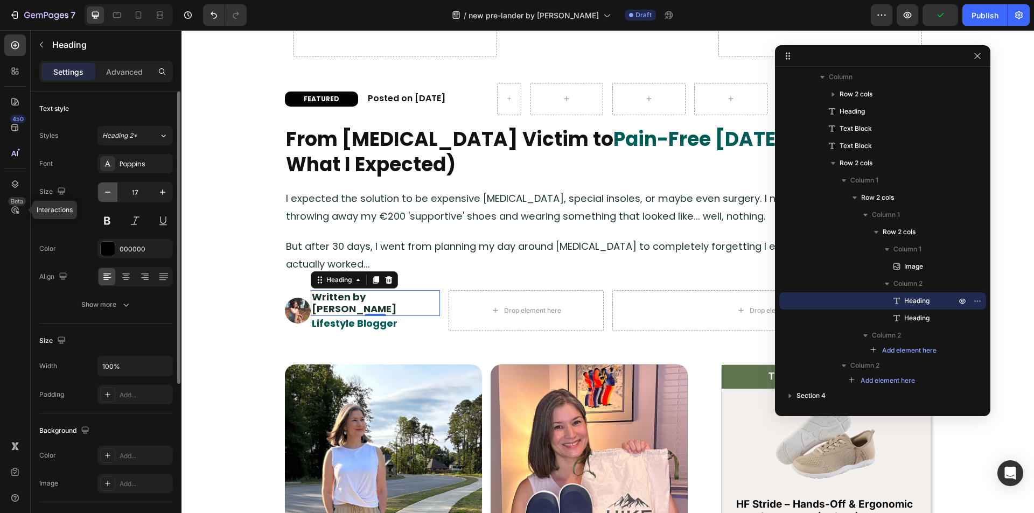
click at [108, 194] on icon "button" at bounding box center [107, 192] width 11 height 11
click at [130, 192] on input "16" at bounding box center [135, 192] width 36 height 19
type input "18"
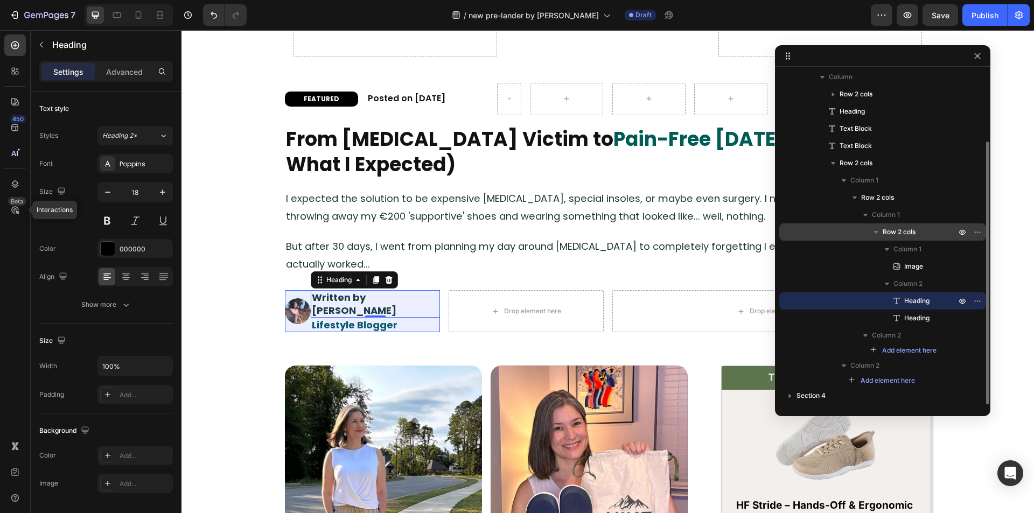
click at [908, 234] on span "Row 2 cols" at bounding box center [899, 232] width 33 height 11
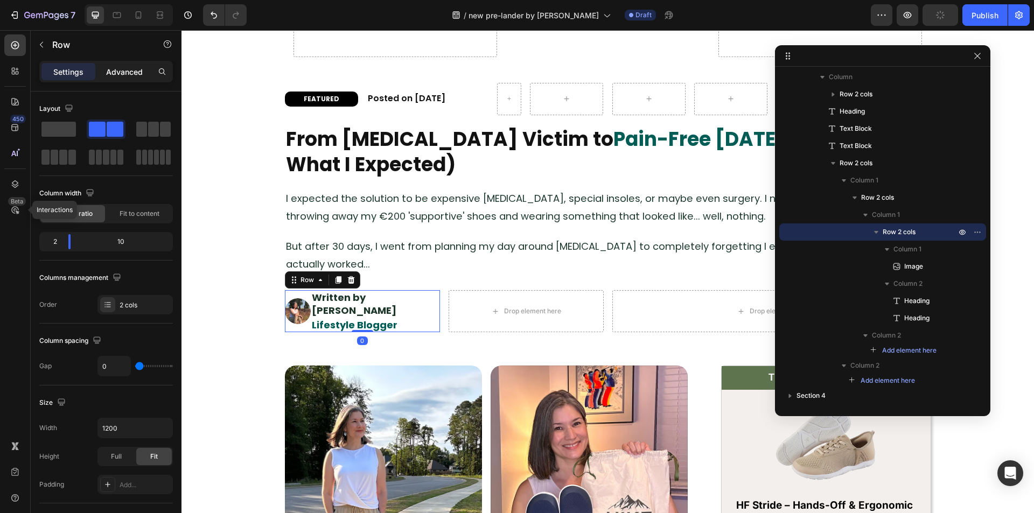
click at [122, 73] on p "Advanced" at bounding box center [124, 71] width 37 height 11
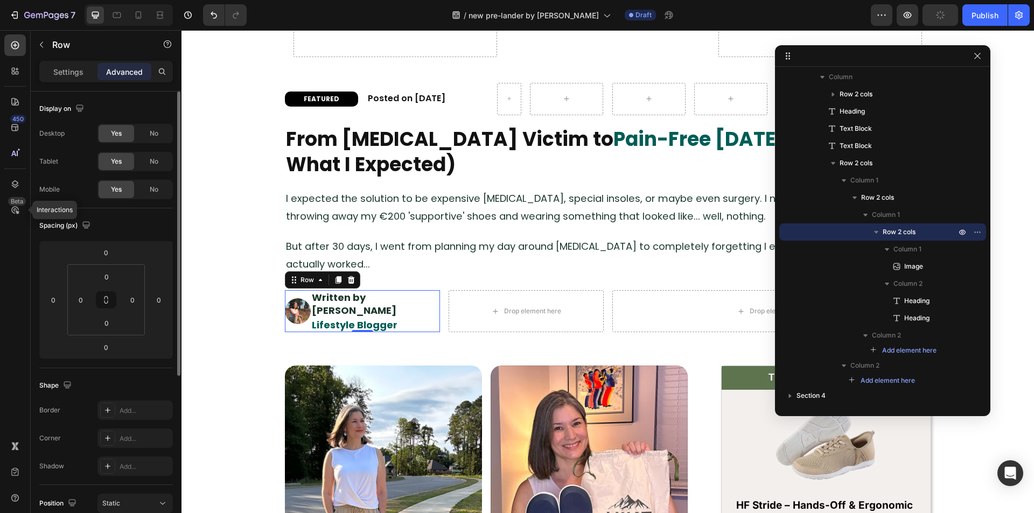
click at [70, 70] on p "Settings" at bounding box center [68, 71] width 30 height 11
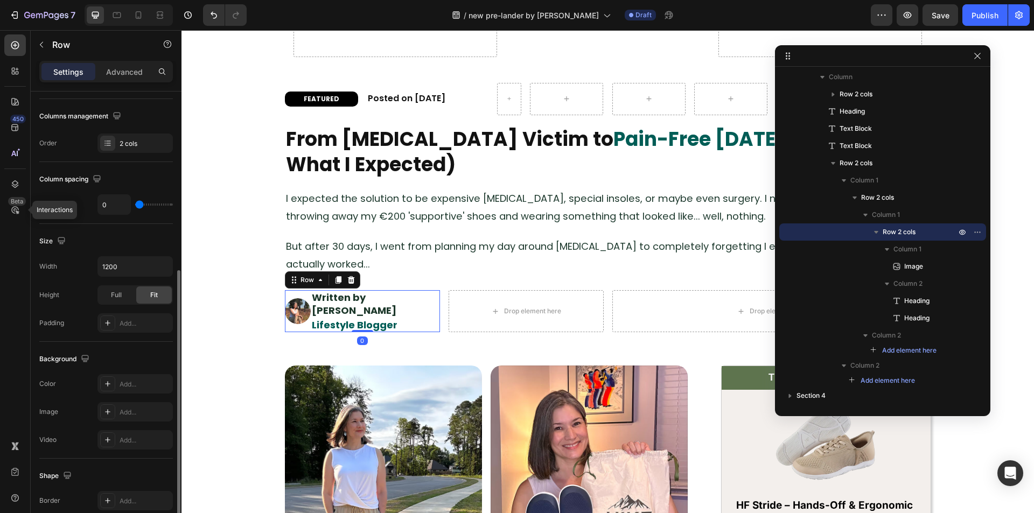
scroll to position [215, 0]
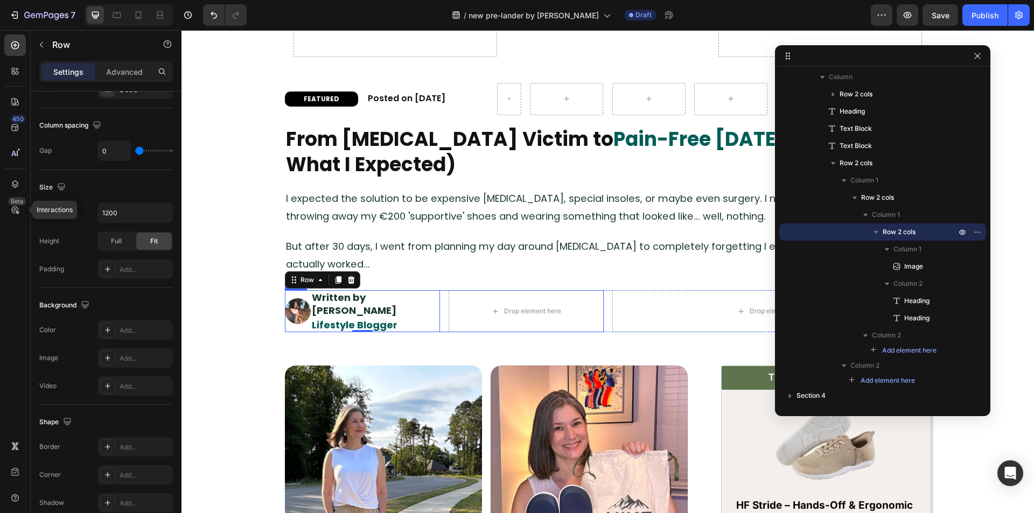
click at [442, 305] on div "Image Written by [PERSON_NAME] Heading Lifestyle Blogger Heading Row 0 Drop ele…" at bounding box center [444, 311] width 319 height 42
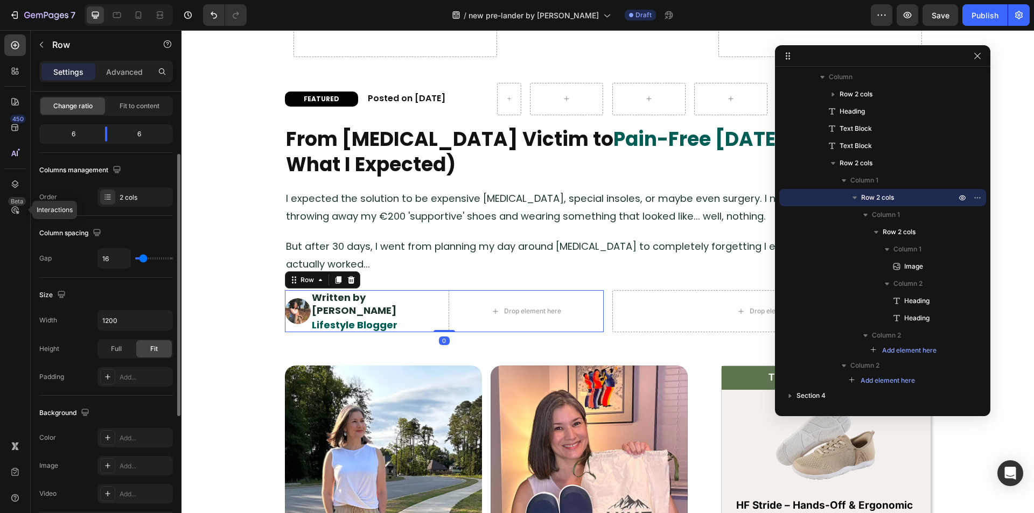
scroll to position [54, 0]
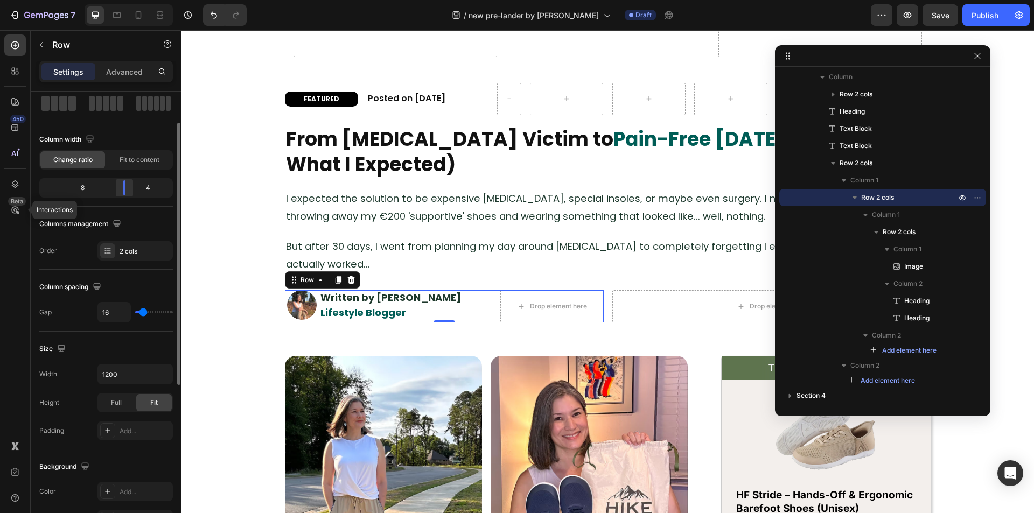
drag, startPoint x: 107, startPoint y: 186, endPoint x: 128, endPoint y: 190, distance: 21.3
click at [128, 190] on div at bounding box center [124, 187] width 19 height 15
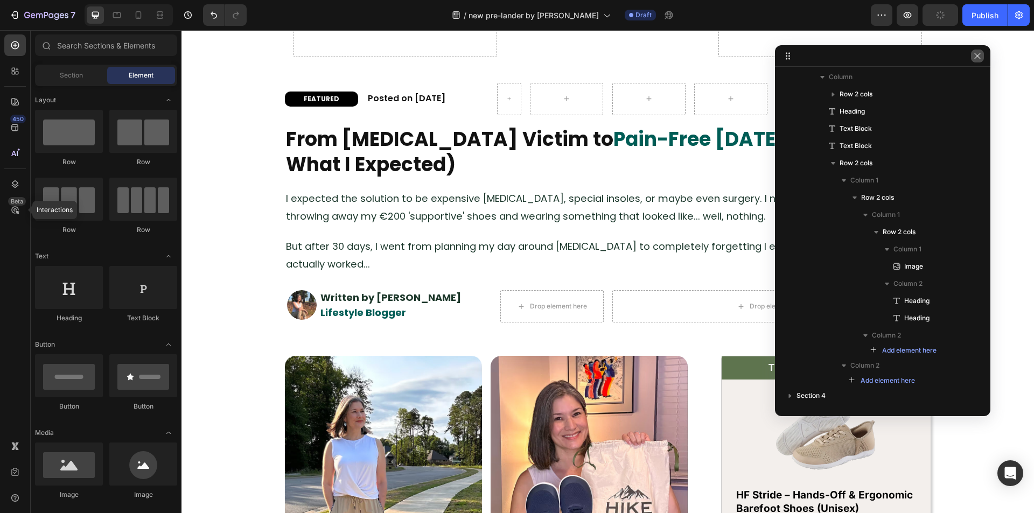
click at [984, 55] on button "button" at bounding box center [977, 56] width 13 height 13
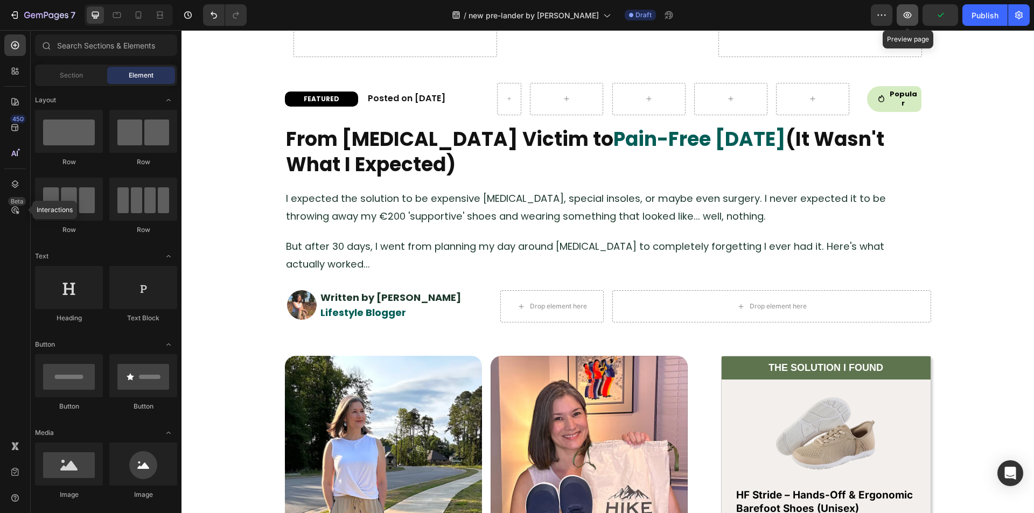
click at [911, 20] on button "button" at bounding box center [908, 15] width 22 height 22
click at [314, 316] on div at bounding box center [302, 305] width 34 height 30
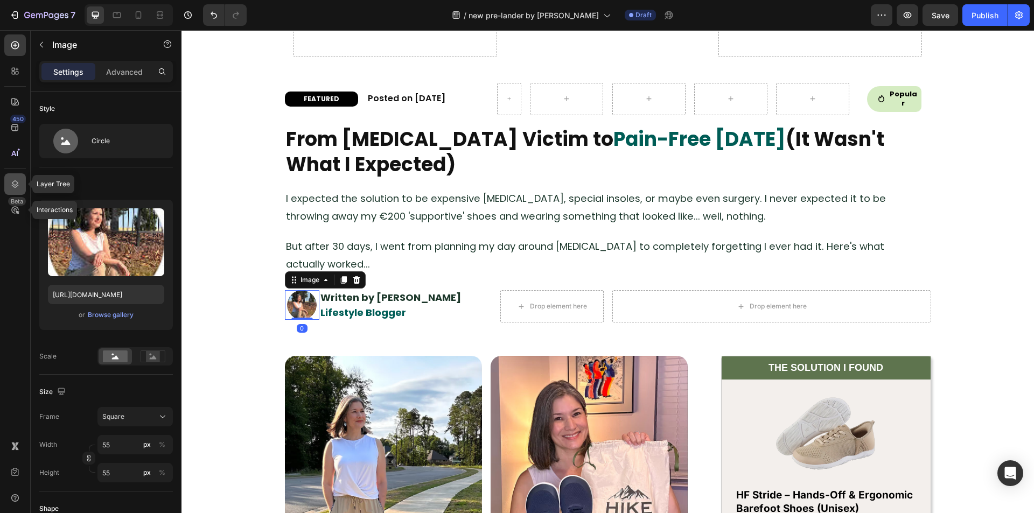
click at [10, 180] on icon at bounding box center [15, 184] width 11 height 11
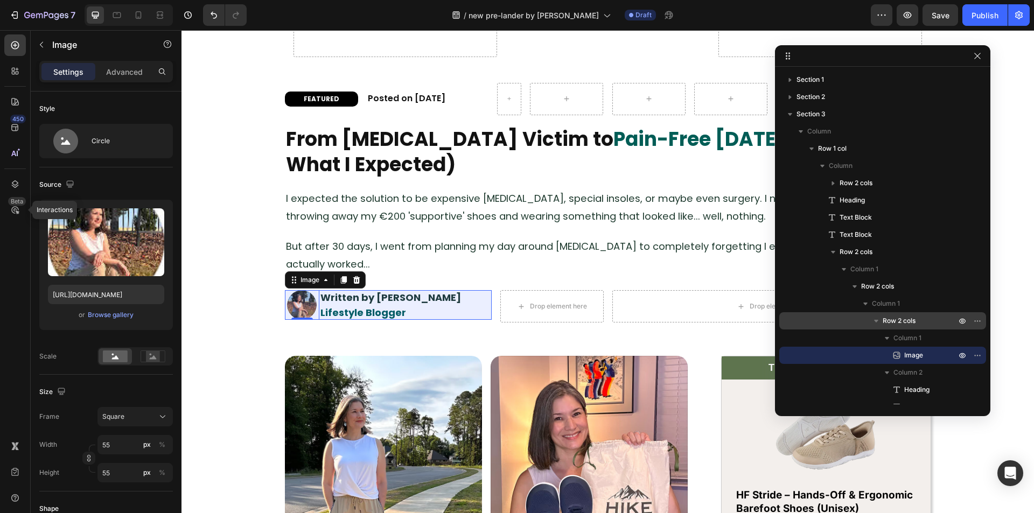
click at [899, 323] on span "Row 2 cols" at bounding box center [899, 321] width 33 height 11
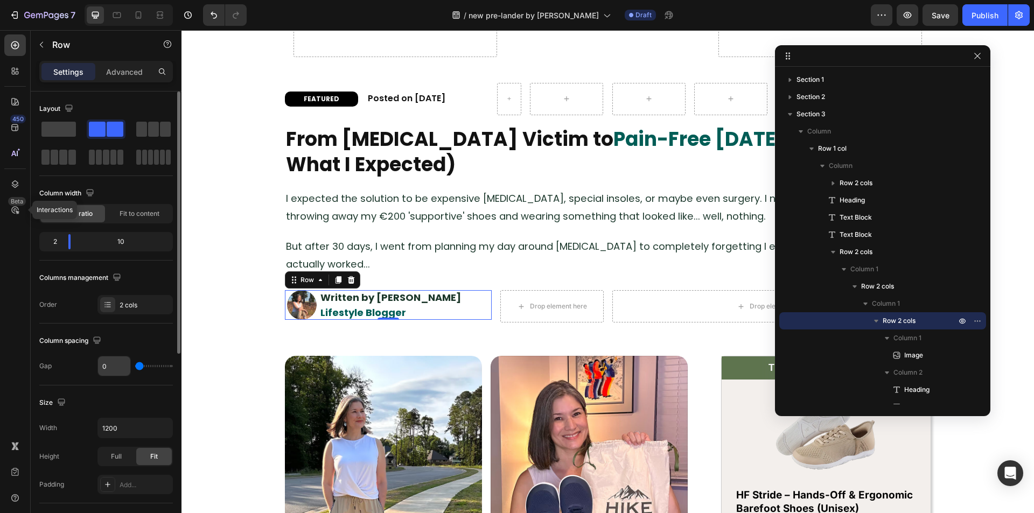
click at [98, 370] on input "0" at bounding box center [114, 366] width 32 height 19
type input "5"
click at [98, 370] on input "5" at bounding box center [114, 366] width 32 height 19
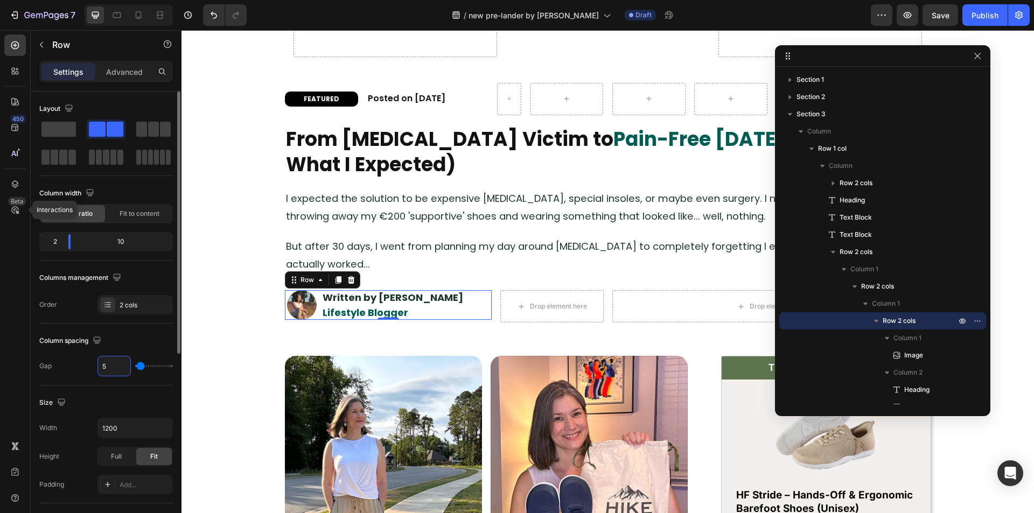
type input "8"
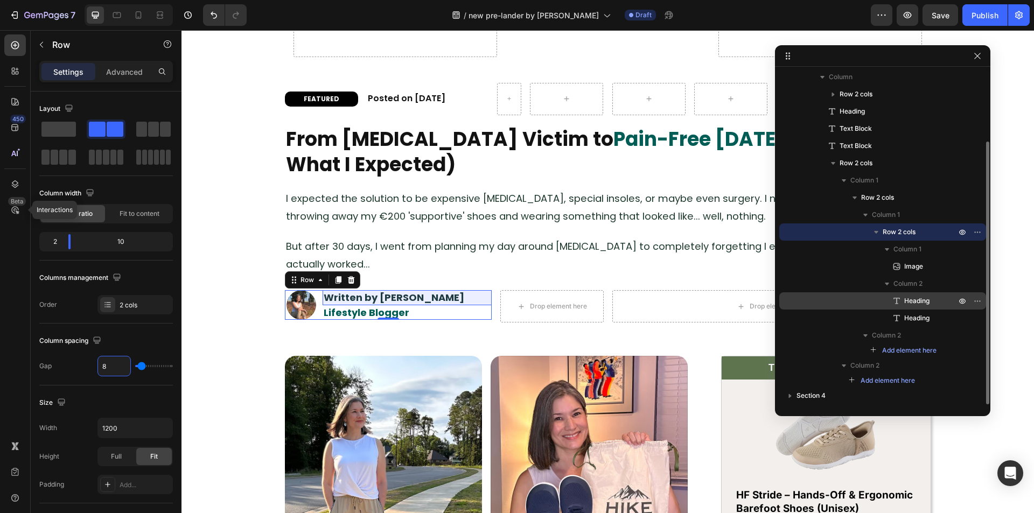
click at [910, 300] on span "Heading" at bounding box center [916, 301] width 25 height 11
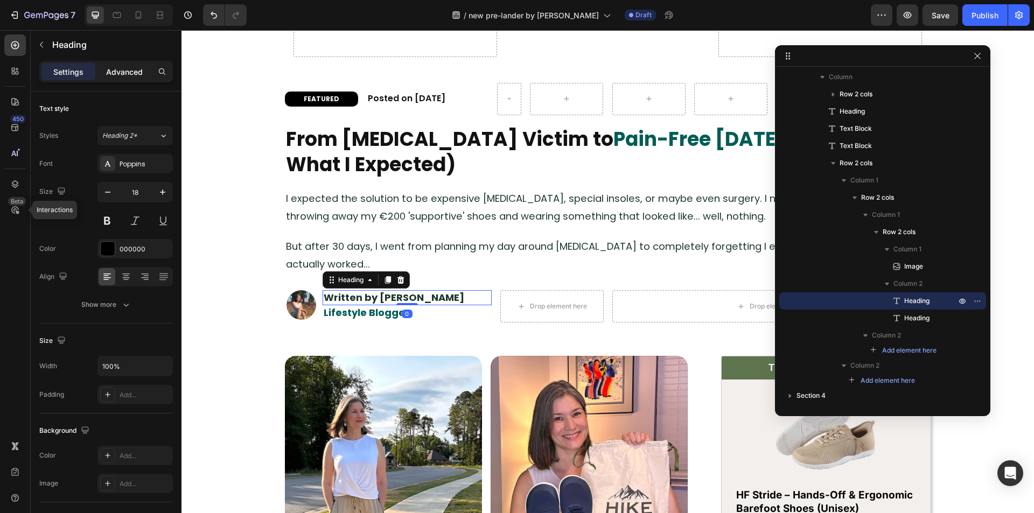
click at [120, 68] on p "Advanced" at bounding box center [124, 71] width 37 height 11
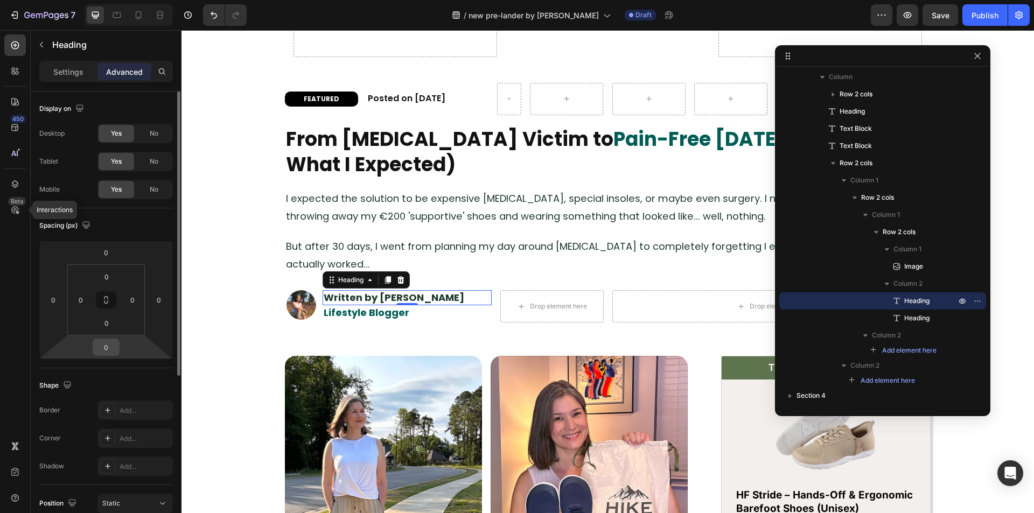
click at [110, 346] on input "0" at bounding box center [106, 347] width 22 height 16
type input "8"
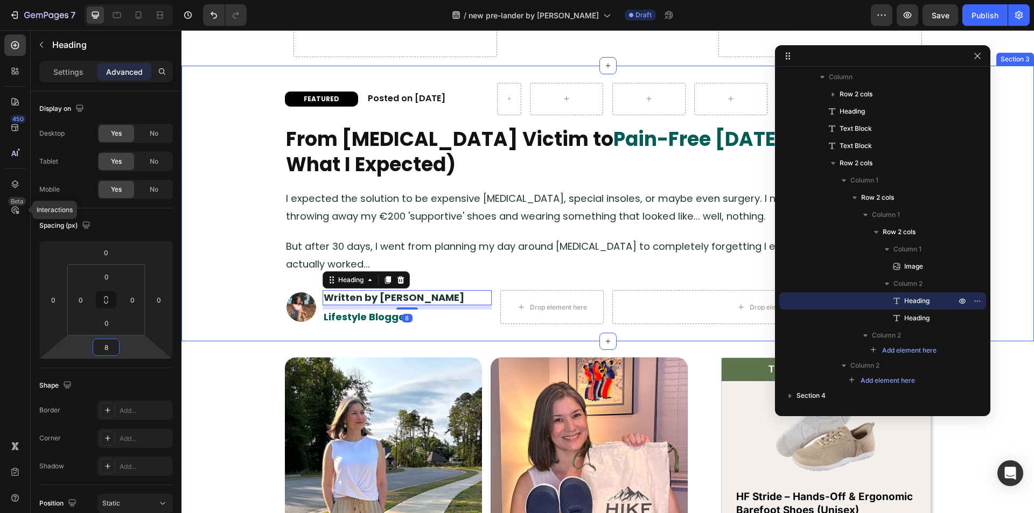
click at [201, 304] on div "FEATURED Heading Row Posted on [DATE] Heading Row Icon Popular Heading Row Row …" at bounding box center [608, 203] width 853 height 241
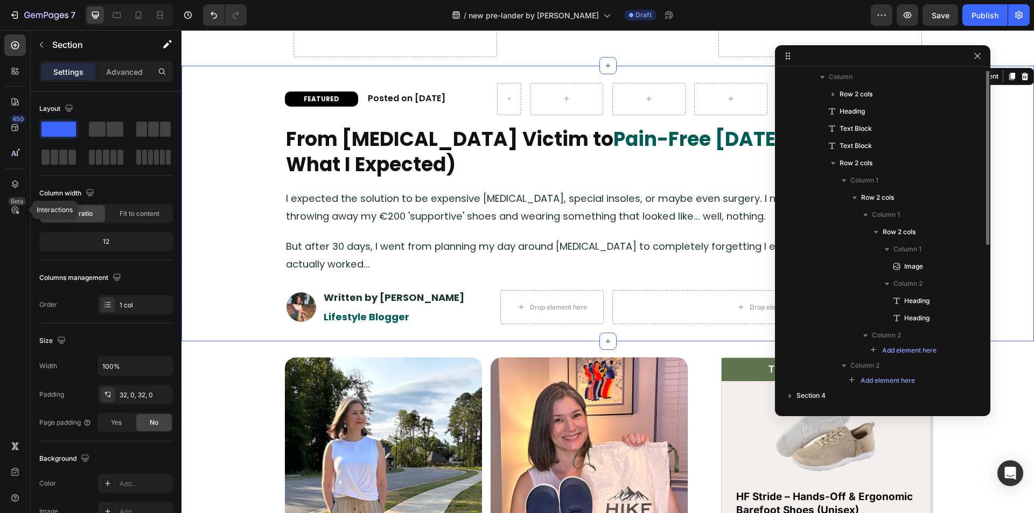
scroll to position [0, 0]
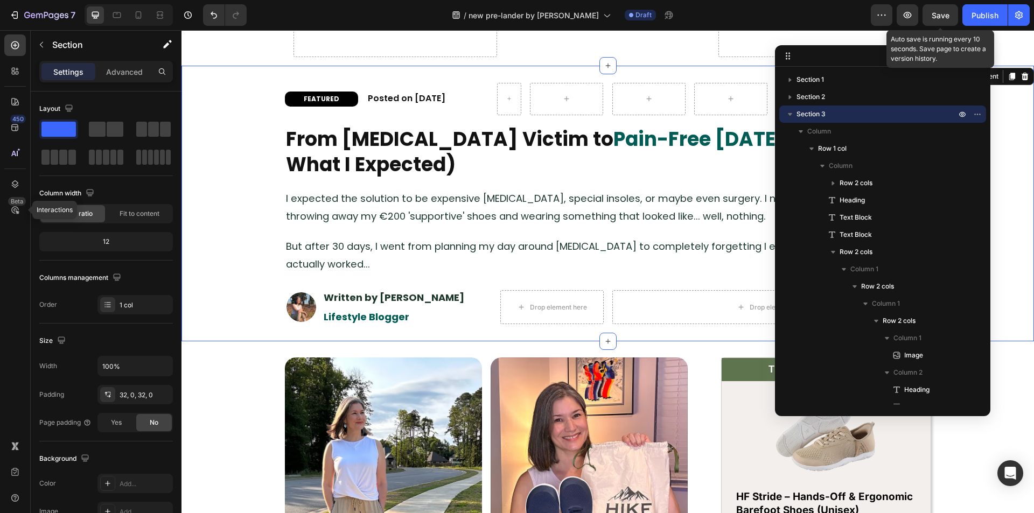
drag, startPoint x: 939, startPoint y: 13, endPoint x: 959, endPoint y: 26, distance: 24.1
click at [939, 13] on span "Save" at bounding box center [941, 15] width 18 height 9
click at [982, 58] on button "button" at bounding box center [977, 56] width 13 height 13
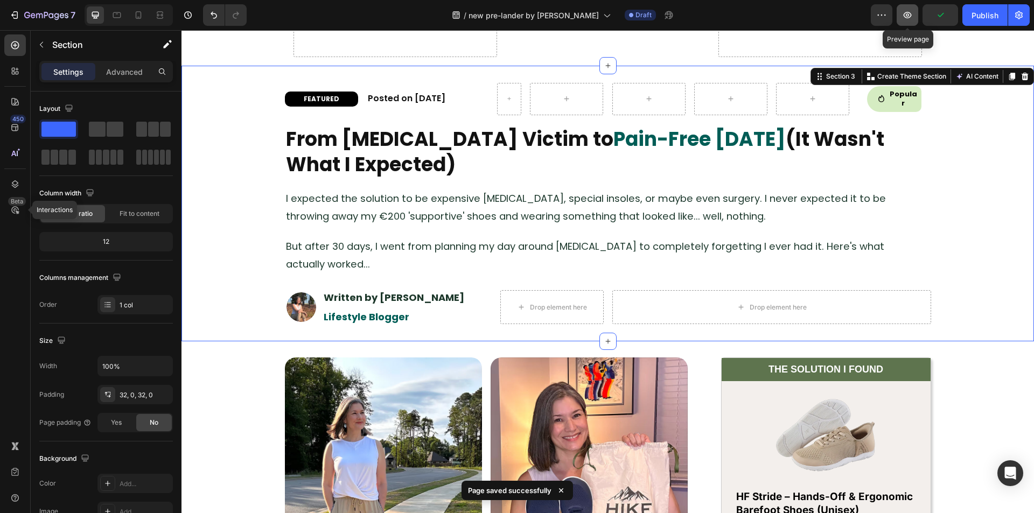
click at [913, 19] on icon "button" at bounding box center [907, 15] width 11 height 11
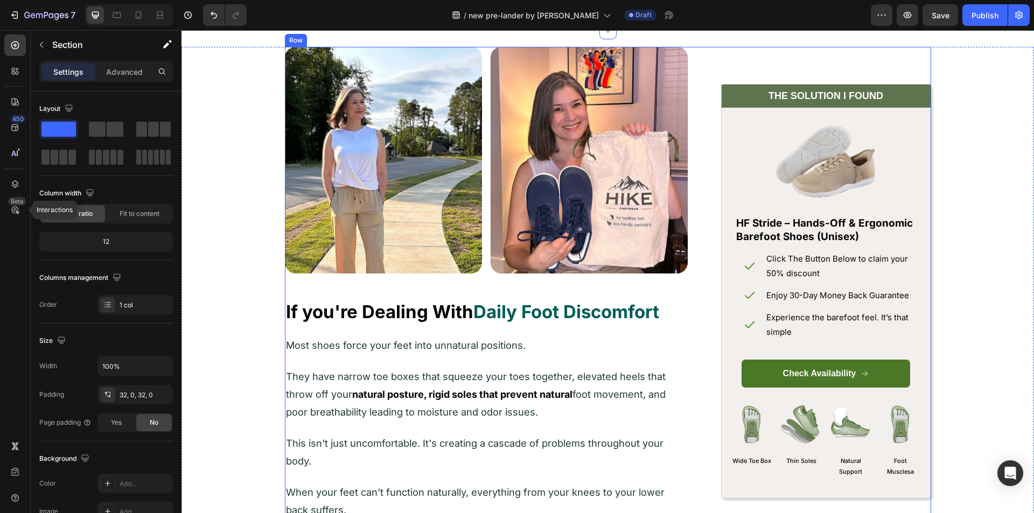
scroll to position [754, 0]
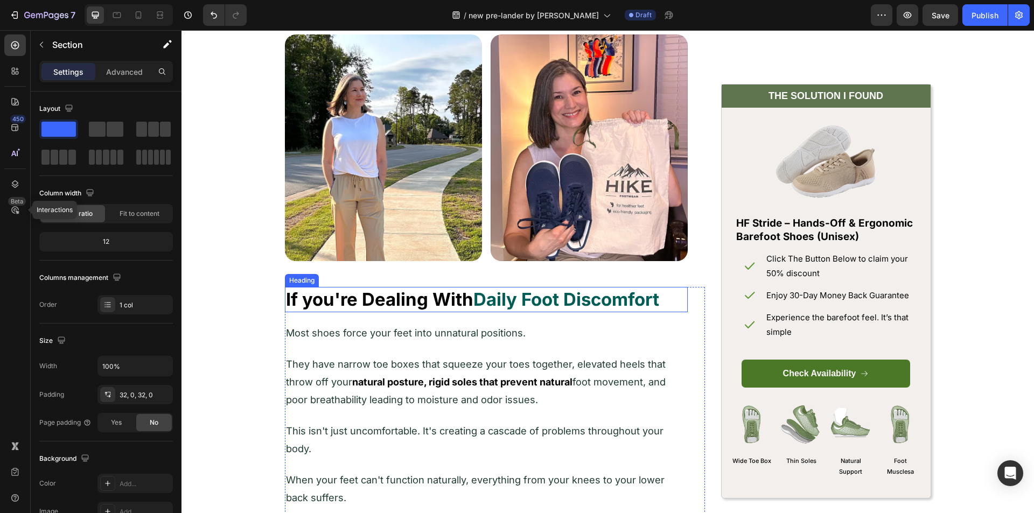
click at [401, 303] on strong "If you're Dealing With" at bounding box center [379, 300] width 187 height 22
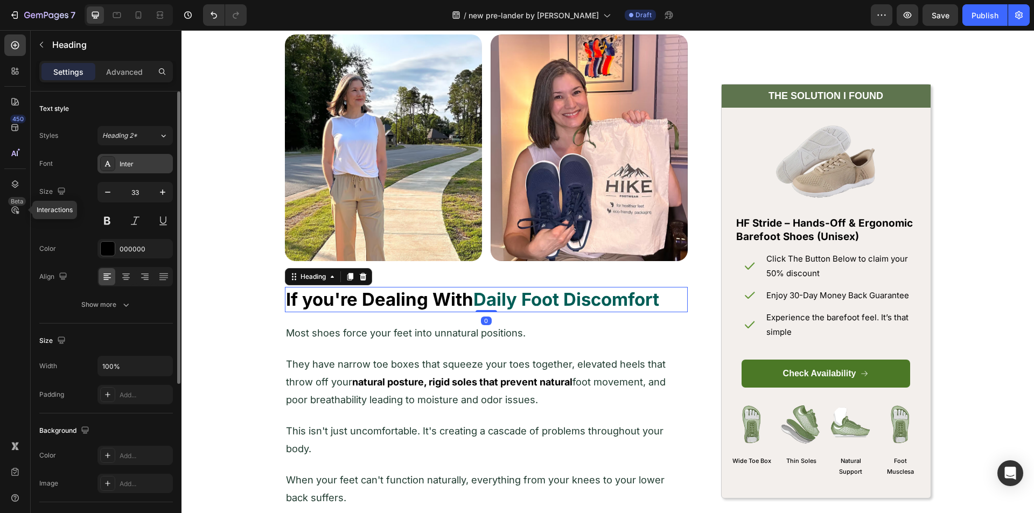
click at [124, 157] on div "Inter" at bounding box center [135, 163] width 75 height 19
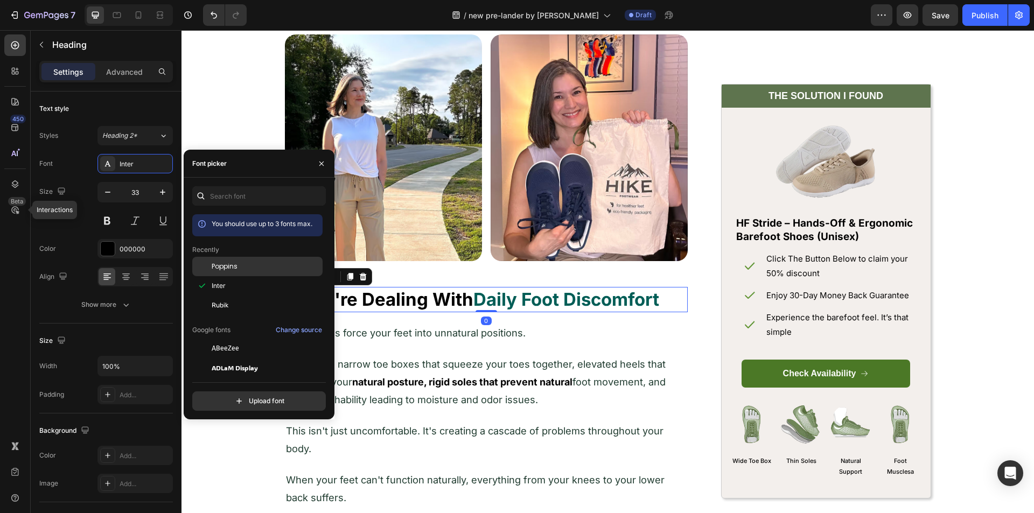
click at [231, 265] on span "Poppins" at bounding box center [225, 267] width 26 height 10
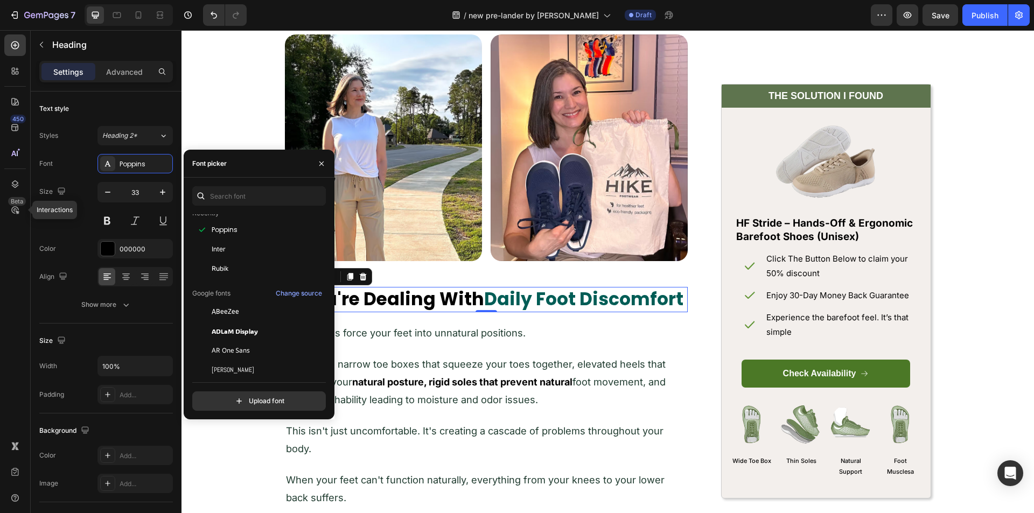
scroll to position [108, 0]
click at [409, 336] on span "Most shoes force your feet into unnatural positions." at bounding box center [406, 333] width 240 height 12
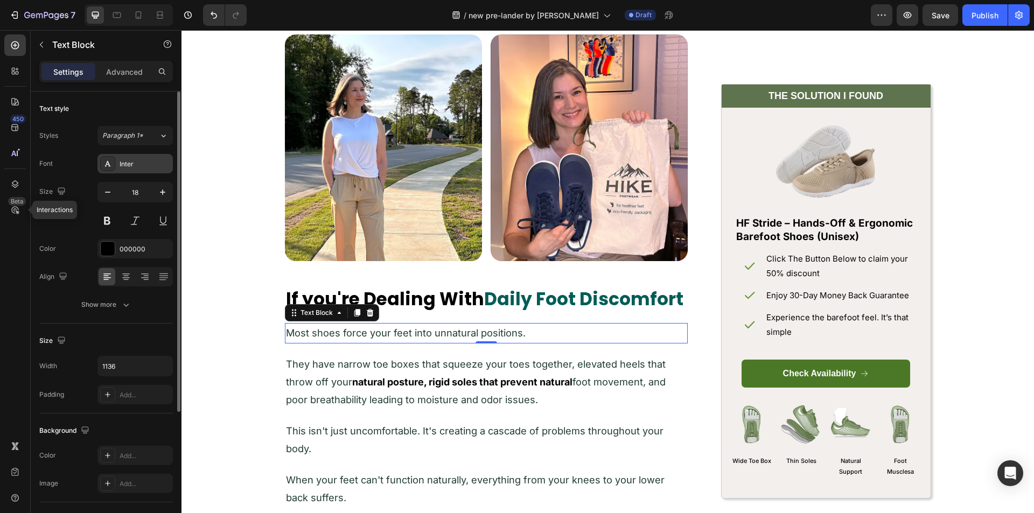
click at [134, 153] on div "Styles Paragraph 1* Font Inter Size 18 Color 000000 Align Show more" at bounding box center [106, 220] width 134 height 189
click at [131, 161] on div "Inter" at bounding box center [145, 164] width 51 height 10
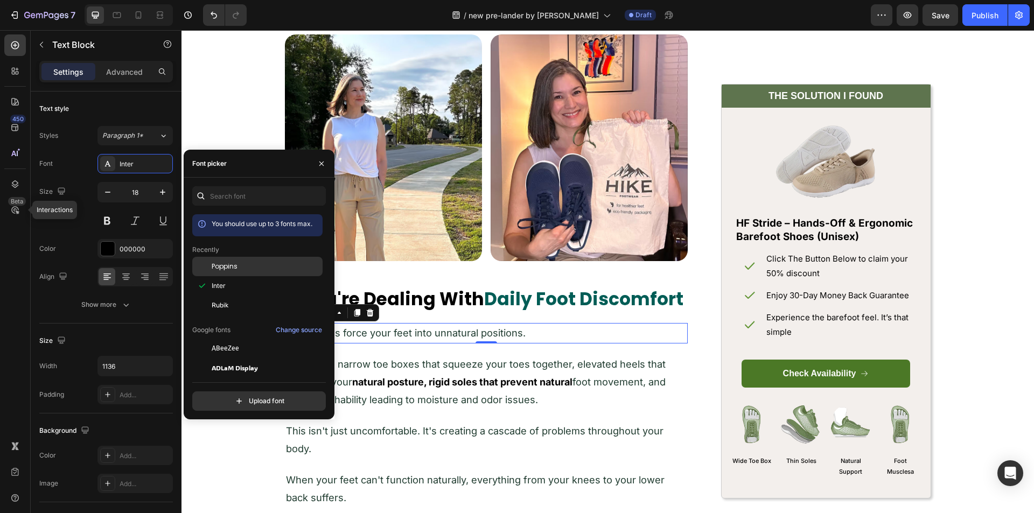
click at [246, 268] on div "Poppins" at bounding box center [266, 267] width 109 height 10
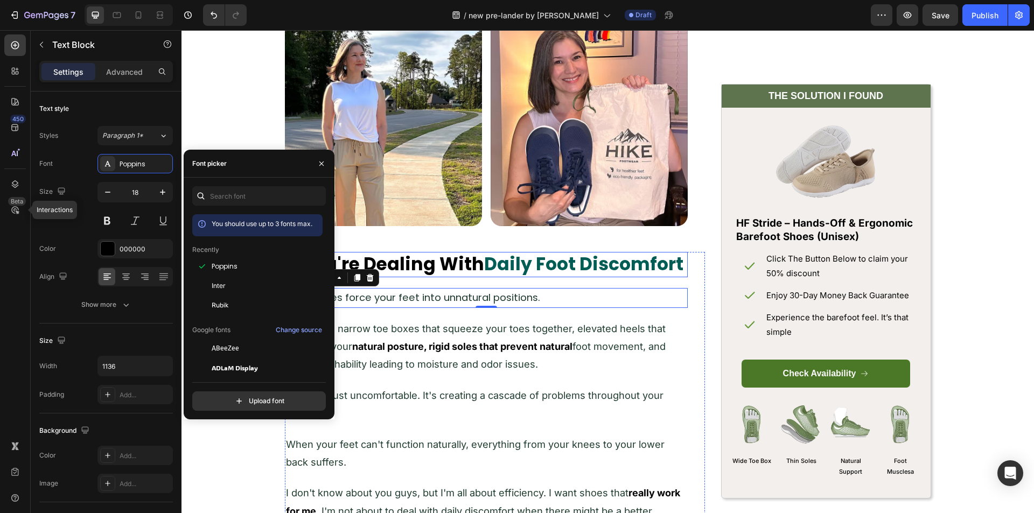
scroll to position [916, 0]
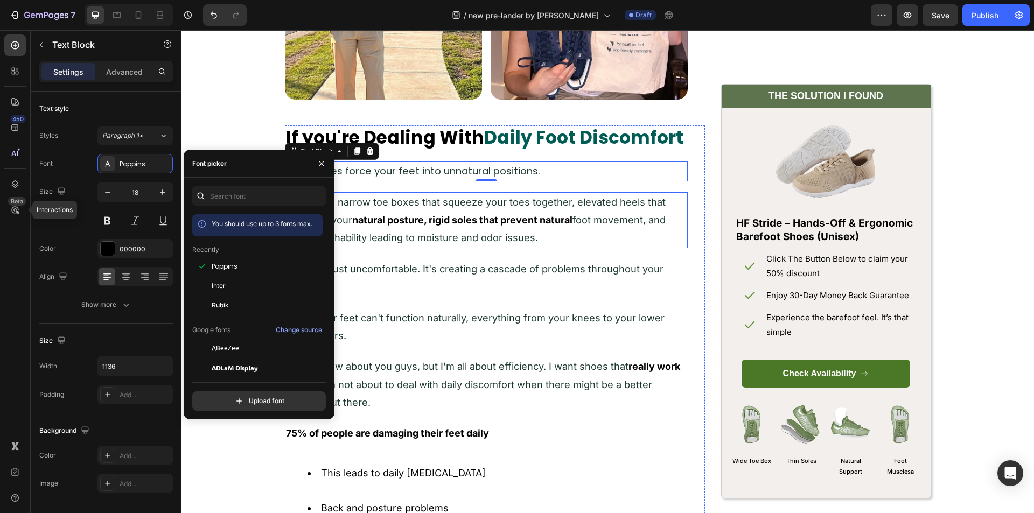
click at [388, 212] on p "They have narrow toe boxes that squeeze your toes together, elevated heels that…" at bounding box center [486, 220] width 401 height 54
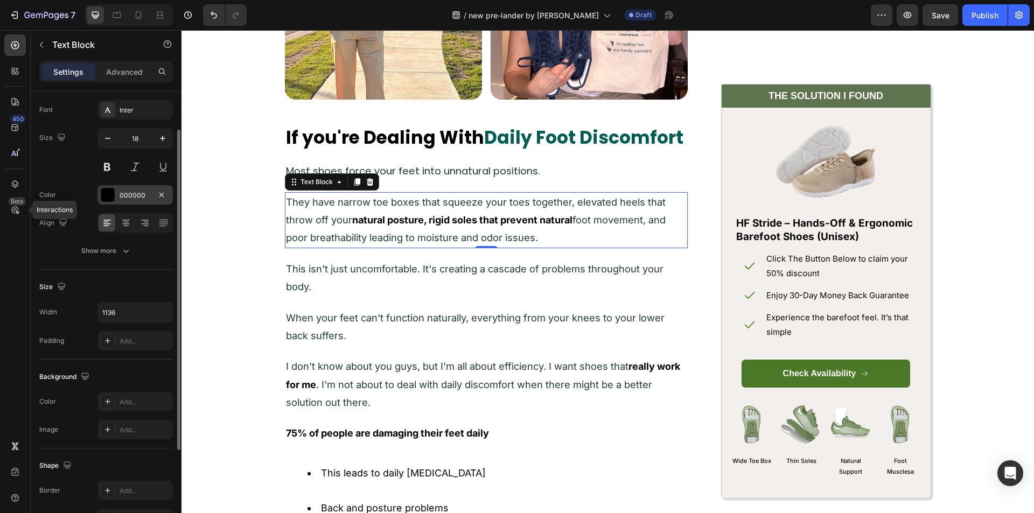
click at [114, 189] on div at bounding box center [108, 195] width 14 height 14
click at [44, 179] on div "Font Inter Size 18 Color 000000 Align Show more" at bounding box center [106, 180] width 134 height 161
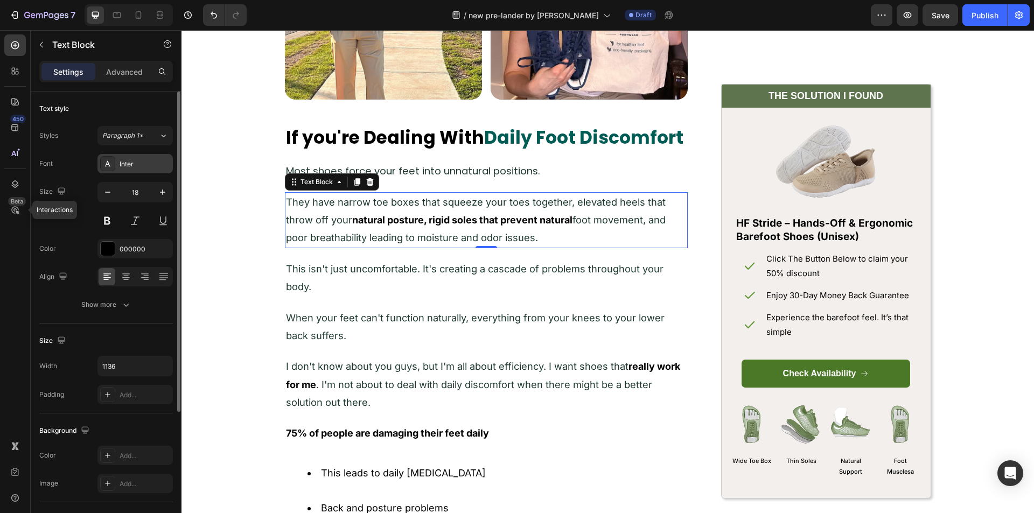
click at [124, 163] on div "Inter" at bounding box center [145, 164] width 51 height 10
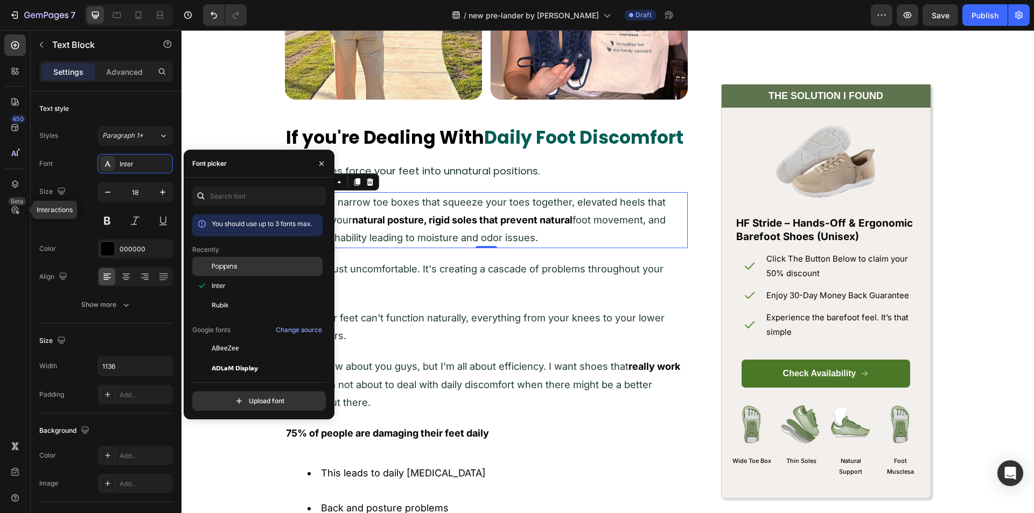
click at [235, 266] on span "Poppins" at bounding box center [225, 267] width 26 height 10
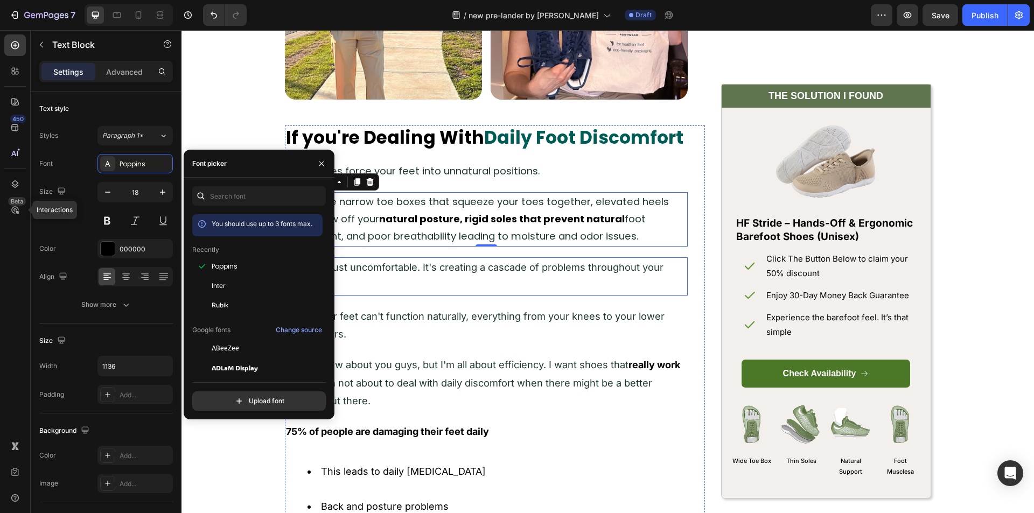
click at [405, 259] on p "This isn't just uncomfortable. It's creating a cascade of problems throughout y…" at bounding box center [486, 277] width 401 height 36
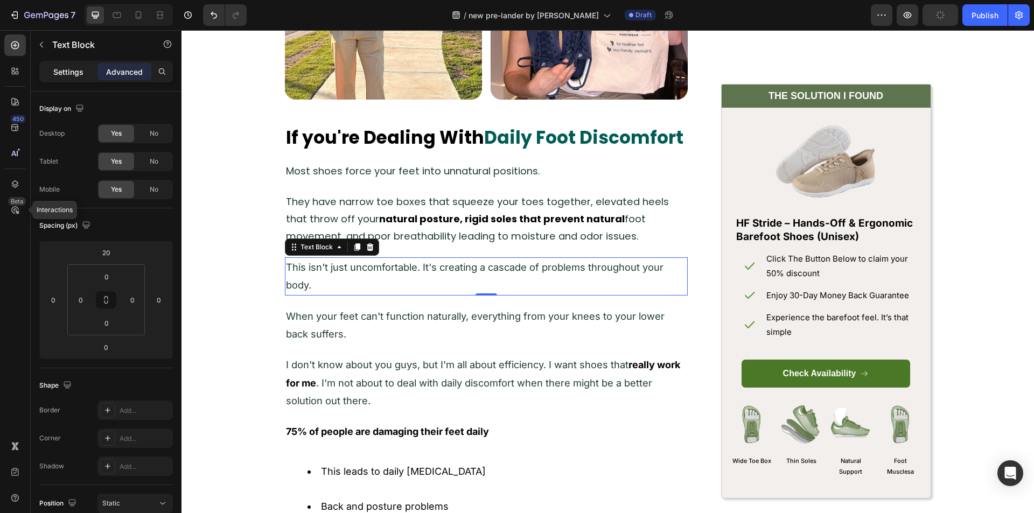
click at [56, 71] on p "Settings" at bounding box center [68, 71] width 30 height 11
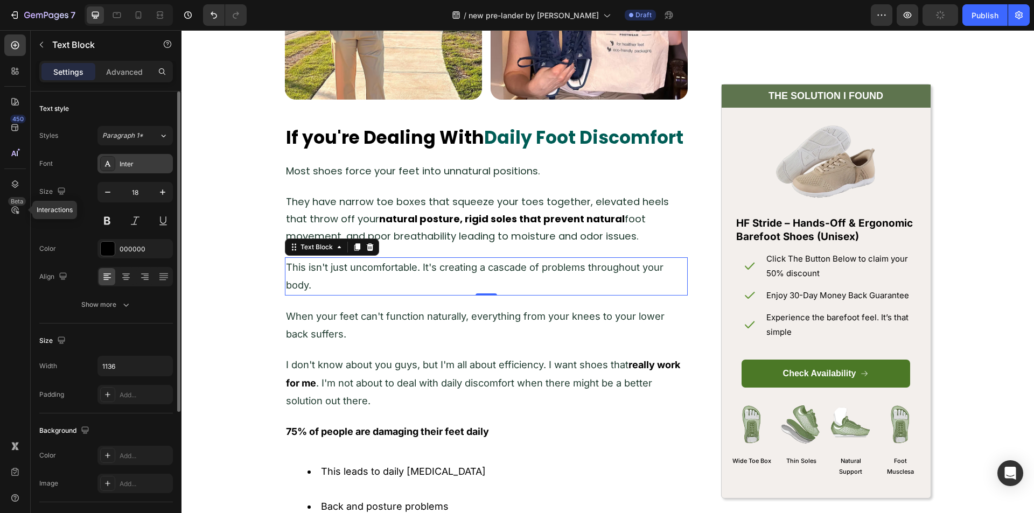
click at [130, 164] on div "Inter" at bounding box center [145, 164] width 51 height 10
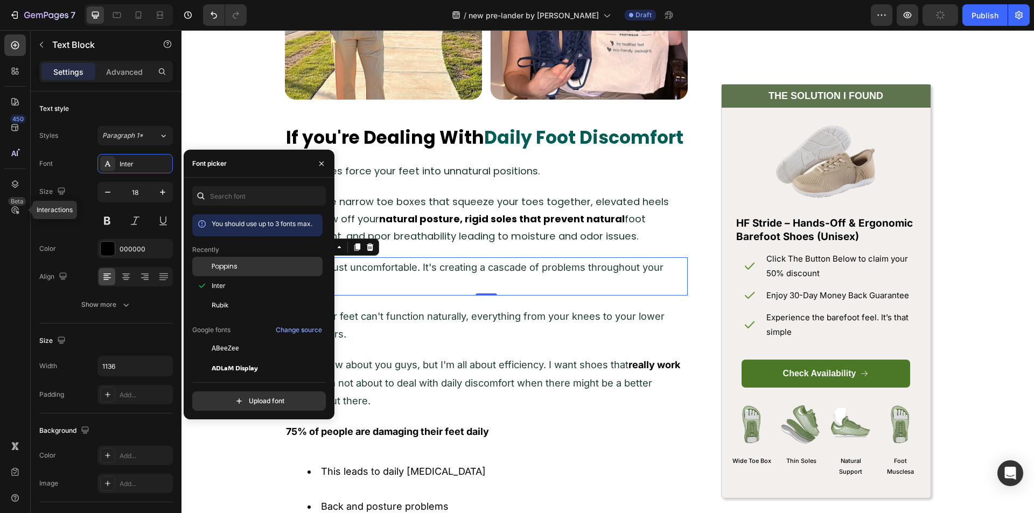
click at [236, 339] on div "Poppins" at bounding box center [257, 348] width 130 height 19
click at [416, 310] on span "When your feet can't function naturally, everything from your knees to your low…" at bounding box center [475, 324] width 379 height 30
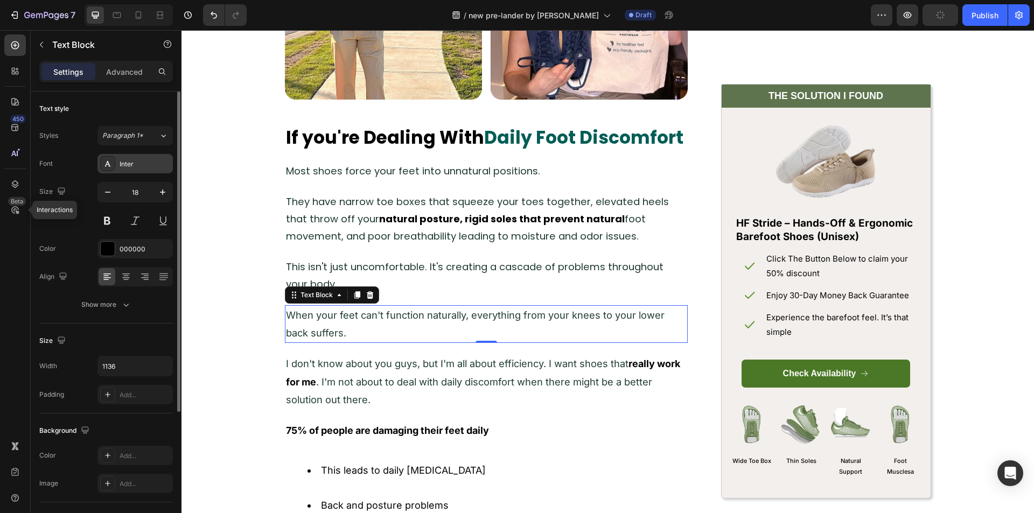
click at [120, 158] on div "Inter" at bounding box center [135, 163] width 75 height 19
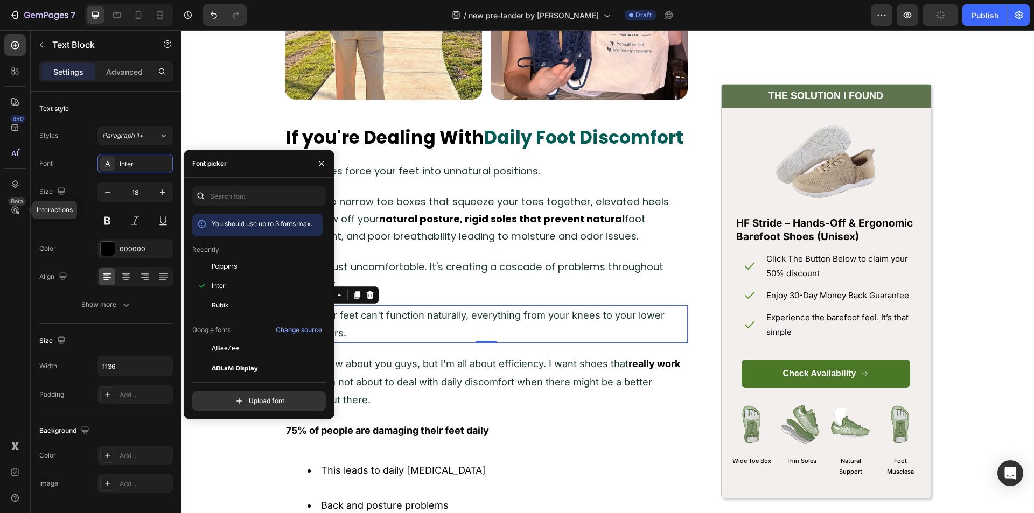
drag, startPoint x: 156, startPoint y: 246, endPoint x: 329, endPoint y: 276, distance: 174.9
click at [238, 269] on div "Poppins" at bounding box center [266, 267] width 109 height 10
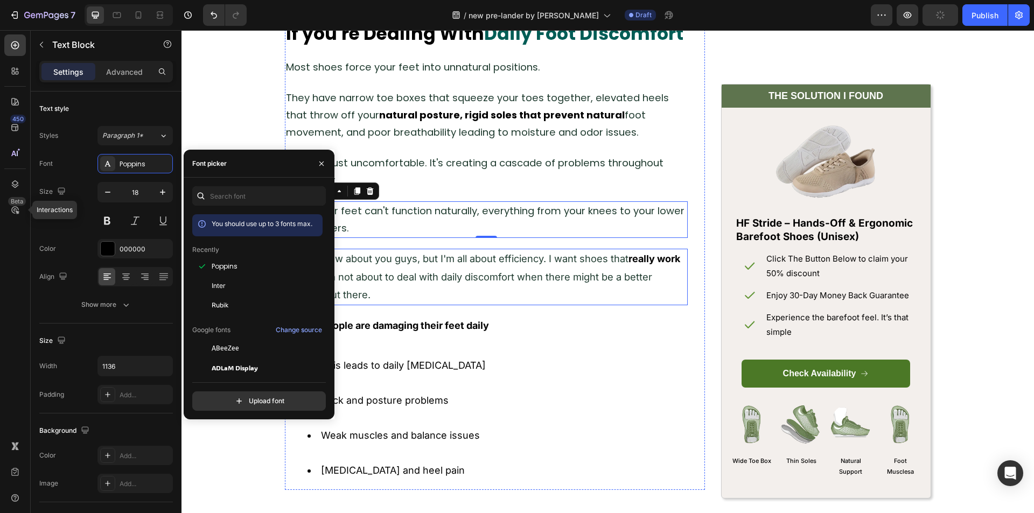
scroll to position [1024, 0]
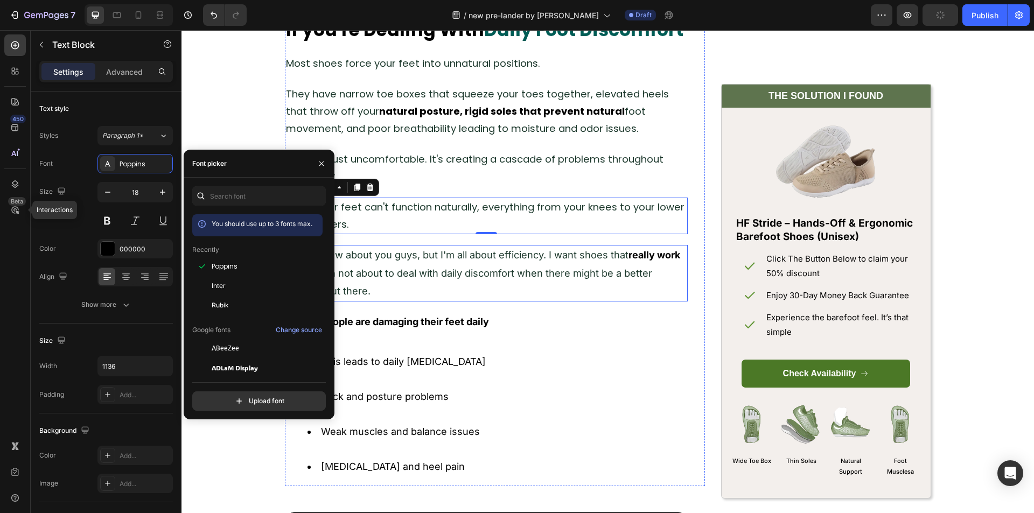
click at [422, 278] on p "I don't know about you guys, but I'm all about efficiency. I want shoes that re…" at bounding box center [486, 273] width 401 height 54
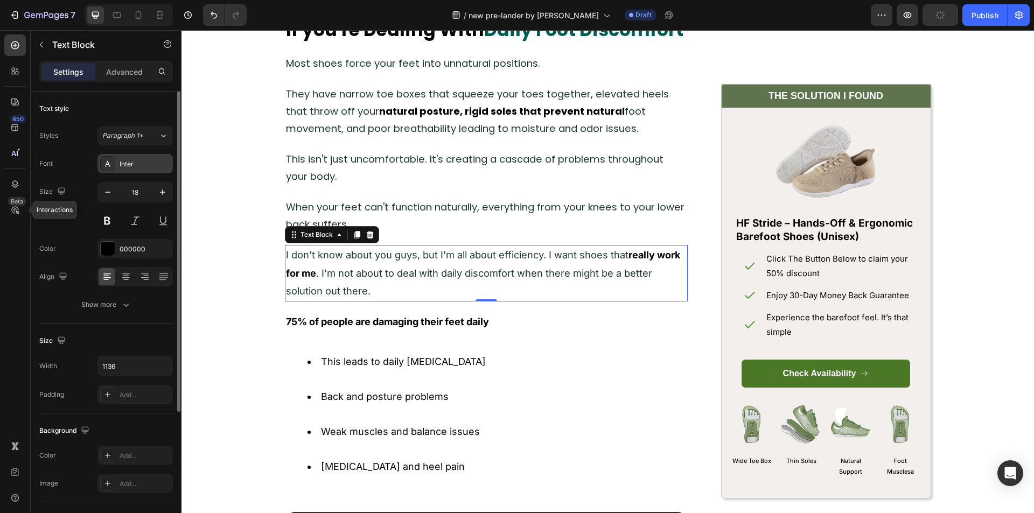
click at [127, 167] on div "Inter" at bounding box center [145, 164] width 51 height 10
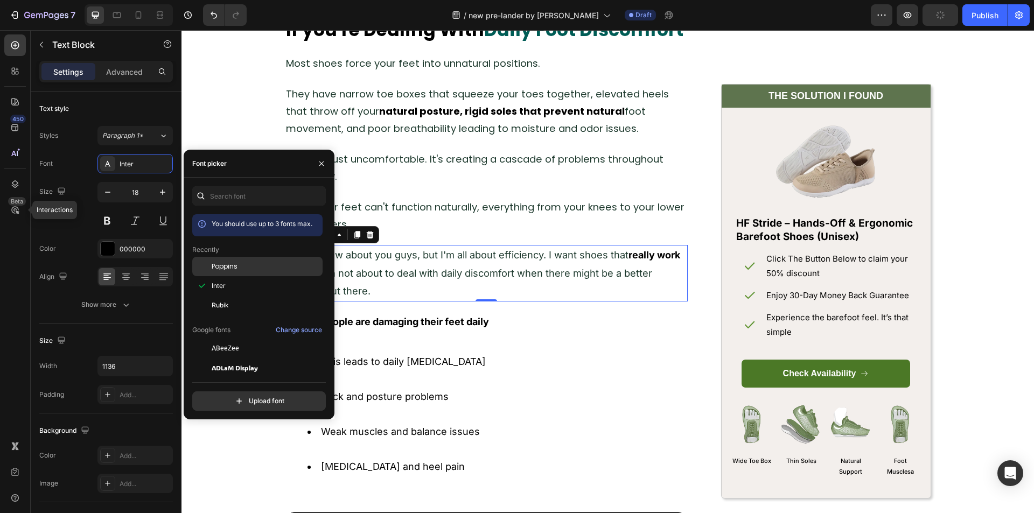
drag, startPoint x: 240, startPoint y: 259, endPoint x: 288, endPoint y: 261, distance: 47.5
click at [241, 339] on div "Poppins" at bounding box center [257, 348] width 130 height 19
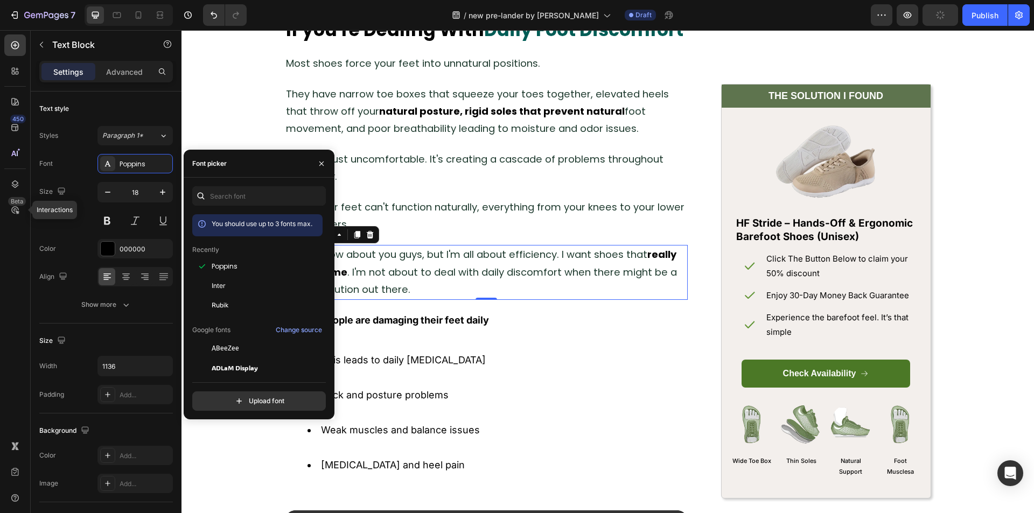
scroll to position [1185, 0]
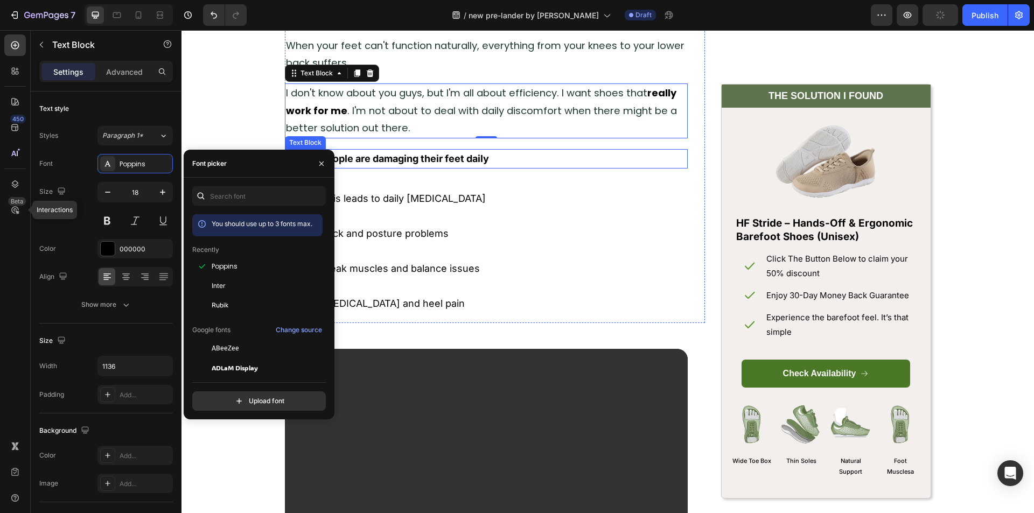
click at [365, 161] on strong "75% of people are damaging their feet daily" at bounding box center [387, 158] width 203 height 11
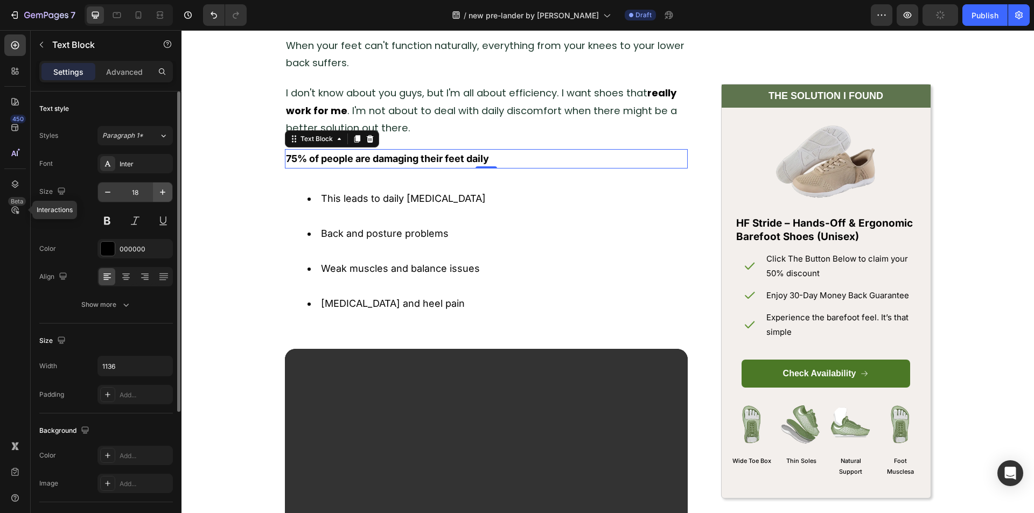
drag, startPoint x: 129, startPoint y: 162, endPoint x: 163, endPoint y: 195, distance: 47.6
click at [129, 162] on div "Inter" at bounding box center [145, 164] width 51 height 10
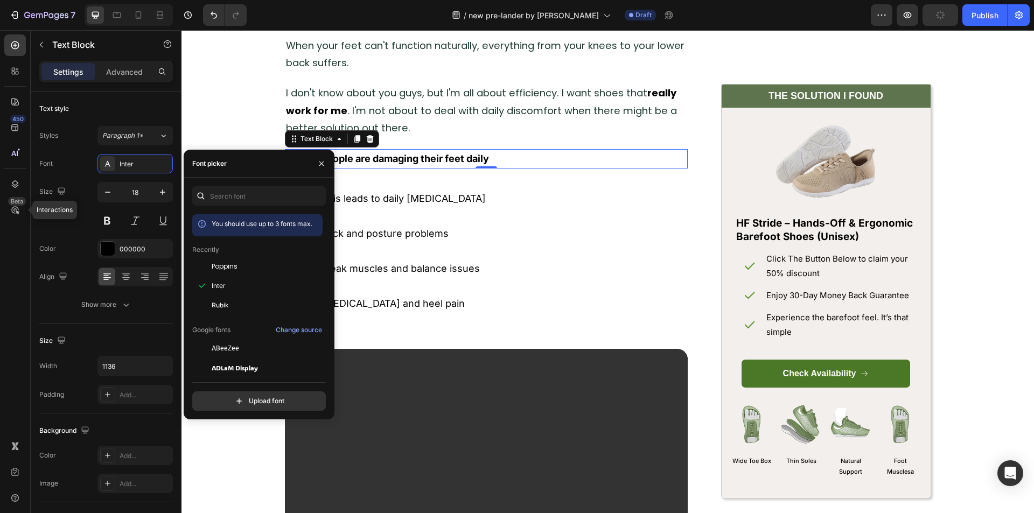
drag, startPoint x: 249, startPoint y: 264, endPoint x: 326, endPoint y: 241, distance: 80.3
click at [250, 264] on div "Poppins" at bounding box center [266, 267] width 109 height 10
click at [362, 196] on li "This leads to daily [MEDICAL_DATA]" at bounding box center [497, 207] width 379 height 35
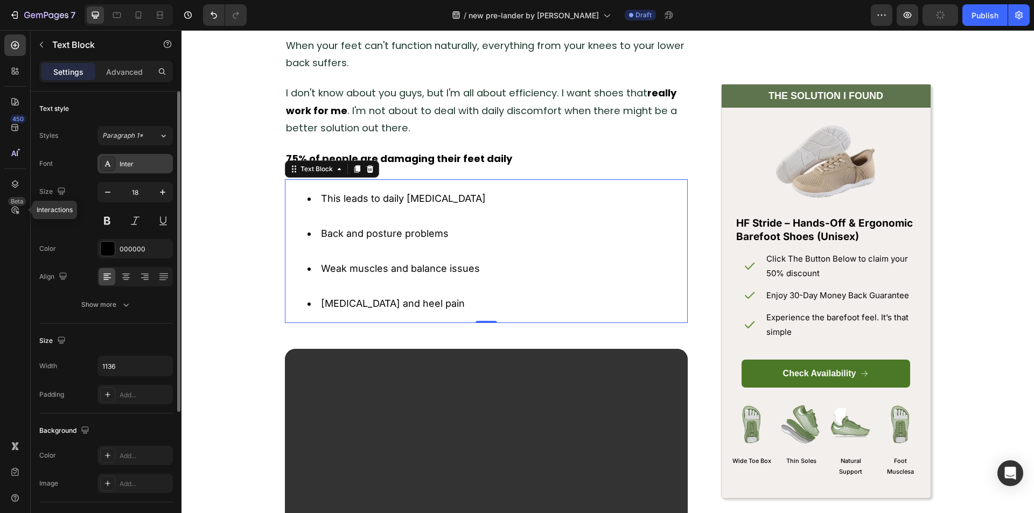
click at [143, 159] on div "Inter" at bounding box center [145, 164] width 51 height 10
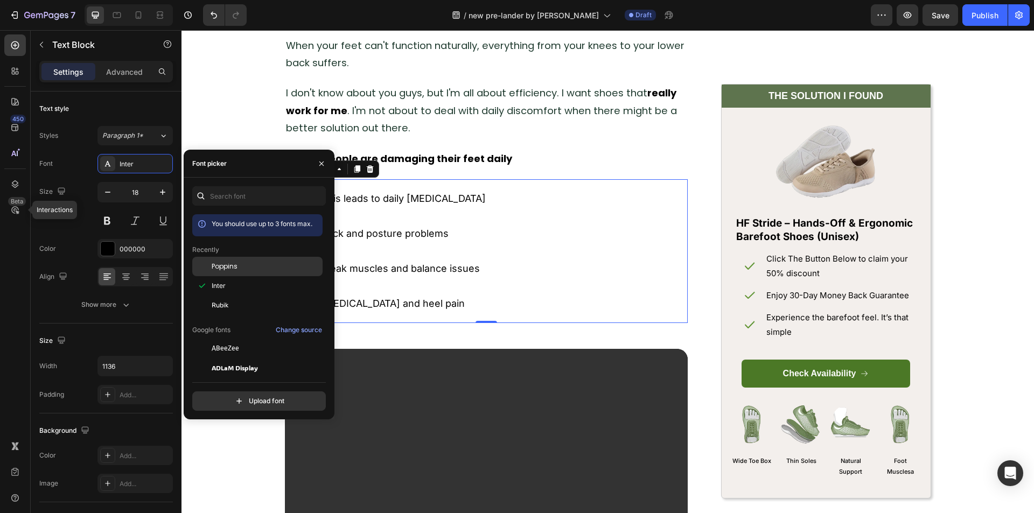
click at [225, 339] on div "Poppins" at bounding box center [257, 348] width 130 height 19
click at [449, 203] on li "This leads to daily [MEDICAL_DATA]" at bounding box center [497, 207] width 379 height 35
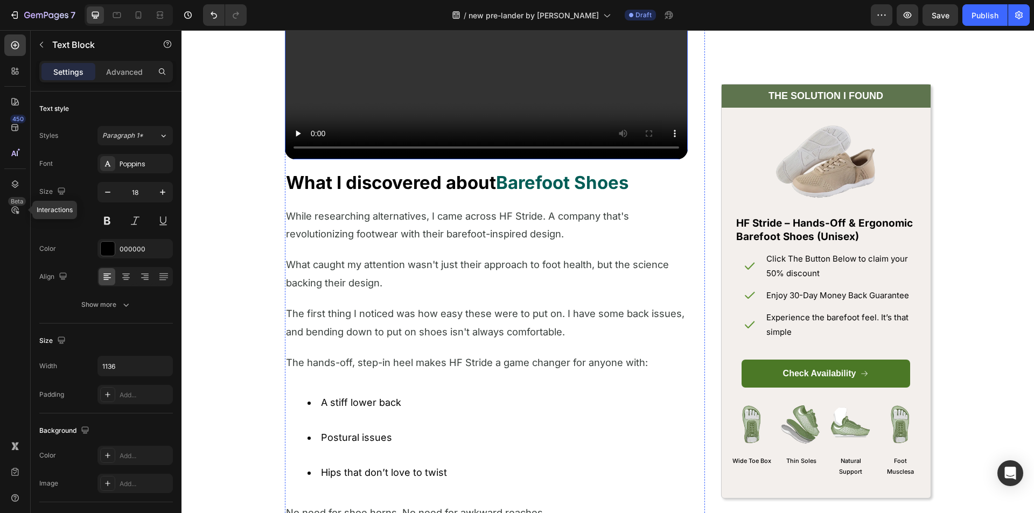
scroll to position [1616, 0]
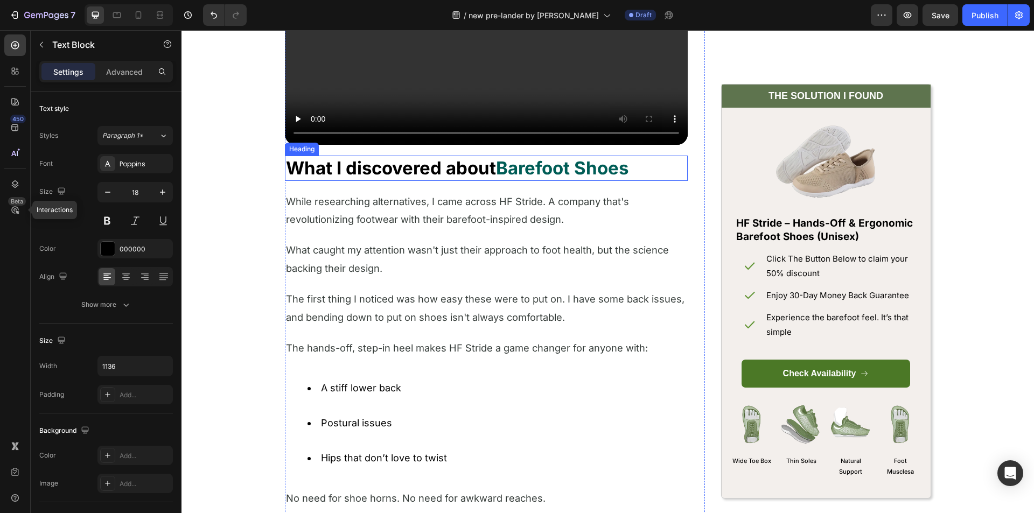
click at [323, 159] on strong "What I discovered about" at bounding box center [391, 168] width 210 height 22
drag, startPoint x: 126, startPoint y: 159, endPoint x: 137, endPoint y: 157, distance: 11.0
click at [126, 160] on div "Inter" at bounding box center [145, 164] width 51 height 10
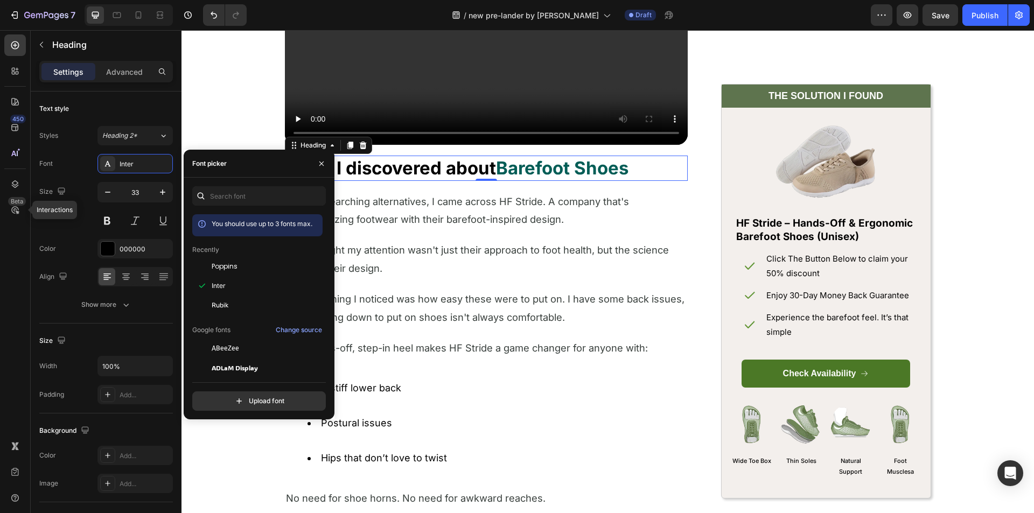
drag, startPoint x: 206, startPoint y: 262, endPoint x: 319, endPoint y: 237, distance: 115.3
click at [208, 262] on div at bounding box center [201, 266] width 19 height 19
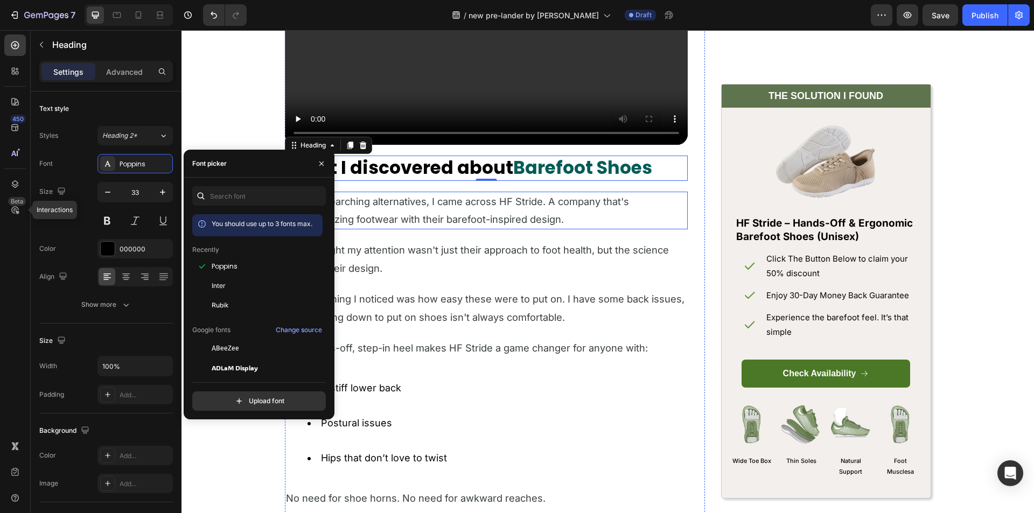
click at [379, 203] on span "While researching alternatives, I came across HF Stride. A company that's revol…" at bounding box center [457, 211] width 343 height 30
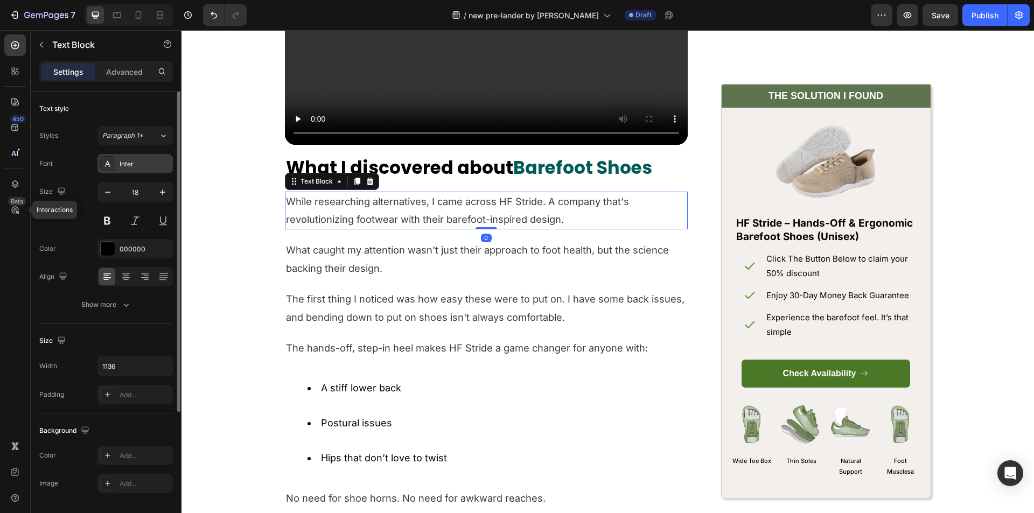
click at [120, 157] on div "Inter" at bounding box center [135, 163] width 75 height 19
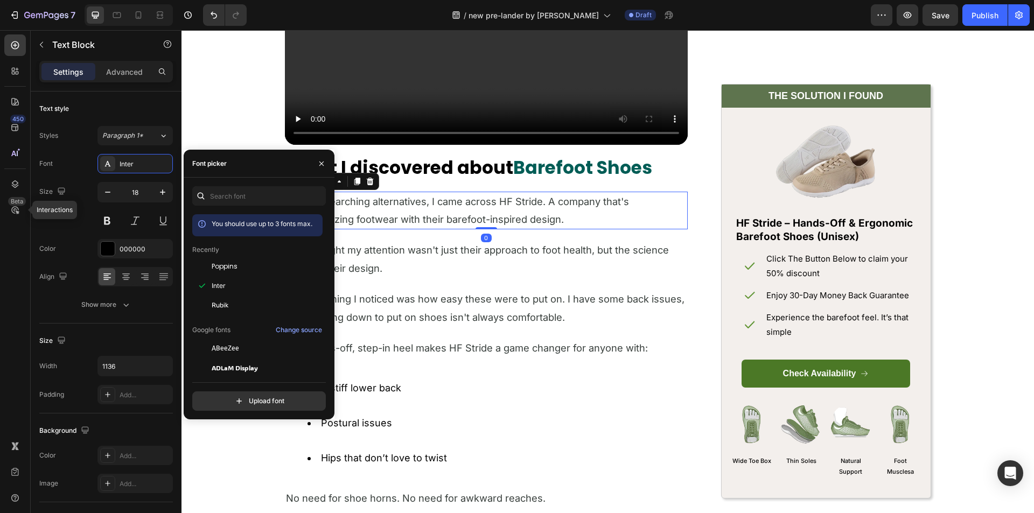
drag, startPoint x: 240, startPoint y: 261, endPoint x: 331, endPoint y: 252, distance: 91.0
click at [241, 339] on div "Poppins" at bounding box center [257, 348] width 130 height 19
click at [374, 244] on span "What caught my attention wasn't just their approach to foot health, but the sci…" at bounding box center [477, 258] width 383 height 30
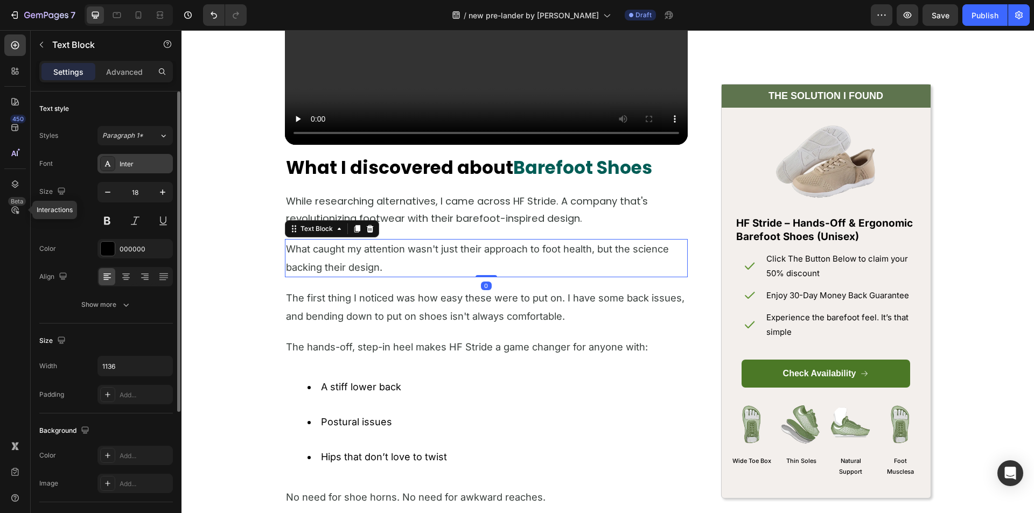
click at [114, 159] on div at bounding box center [107, 163] width 15 height 15
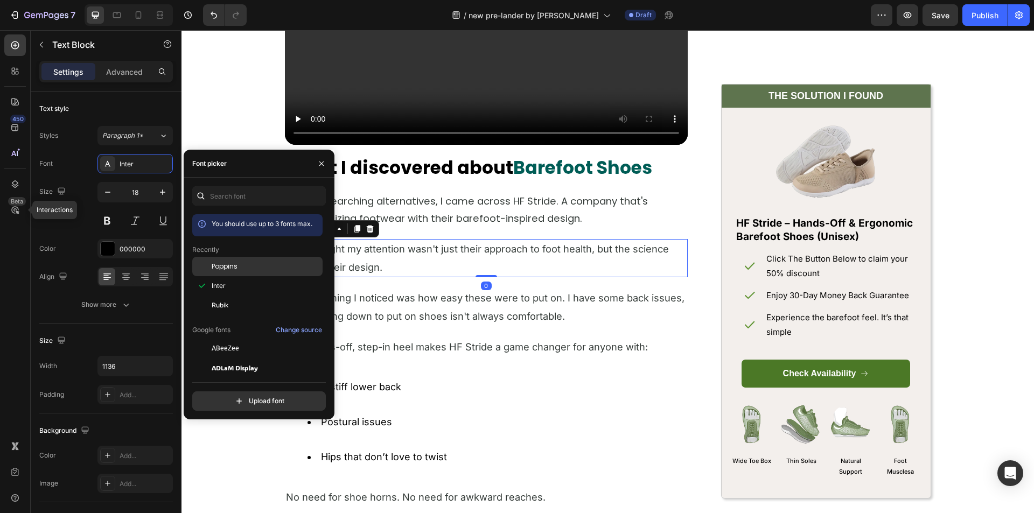
click at [231, 339] on div "Poppins" at bounding box center [257, 348] width 130 height 19
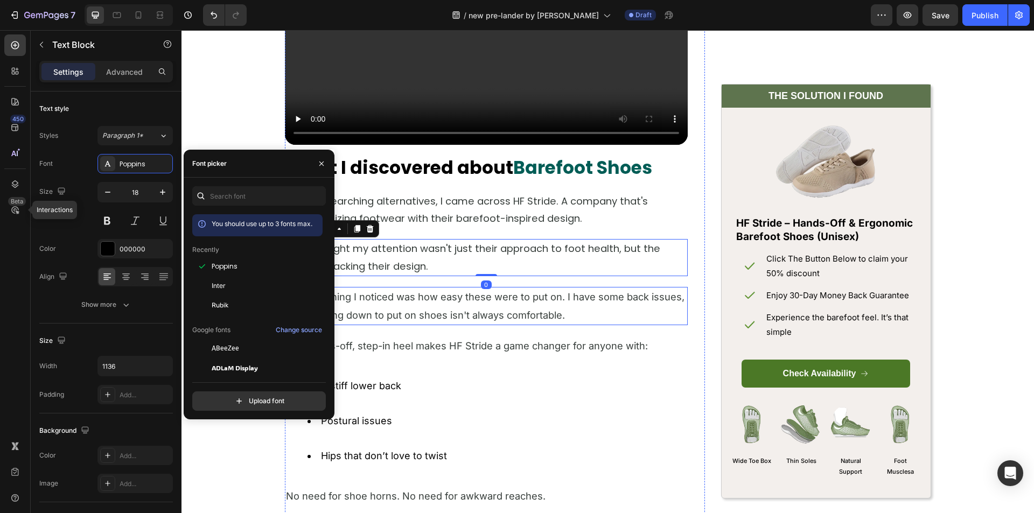
click at [396, 294] on span "The first thing I noticed was how easy these were to put on. I have some back i…" at bounding box center [485, 306] width 399 height 30
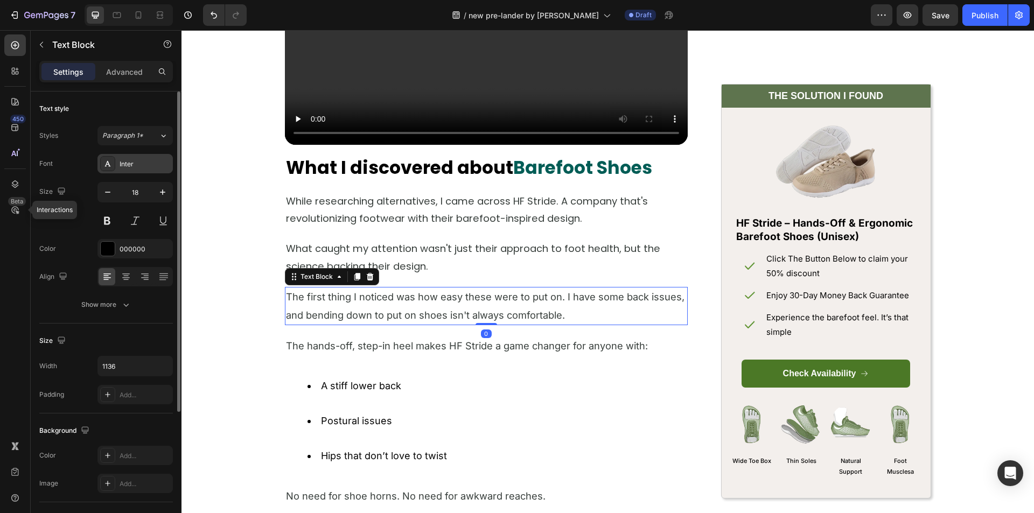
click at [114, 161] on div at bounding box center [107, 163] width 15 height 15
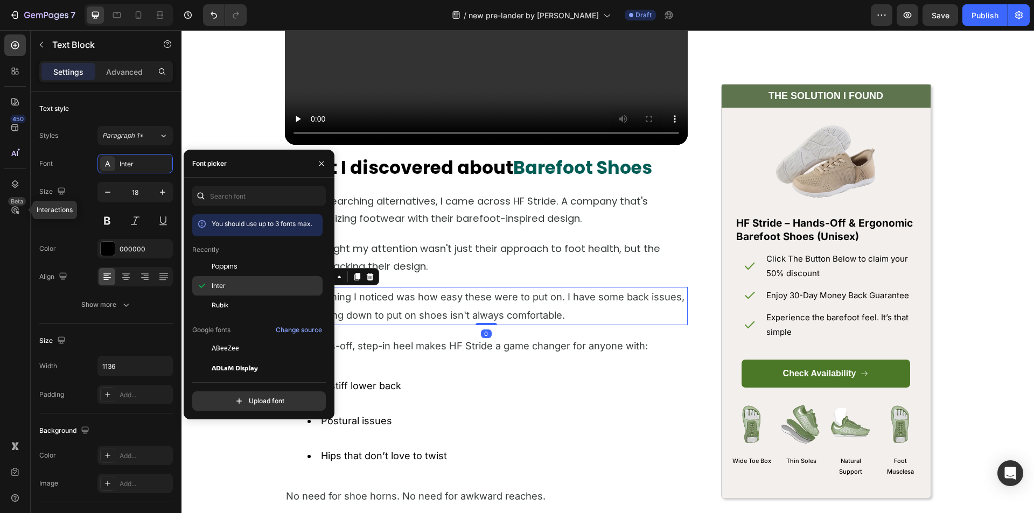
drag, startPoint x: 215, startPoint y: 264, endPoint x: 262, endPoint y: 279, distance: 49.7
click at [216, 265] on span "Poppins" at bounding box center [225, 267] width 26 height 10
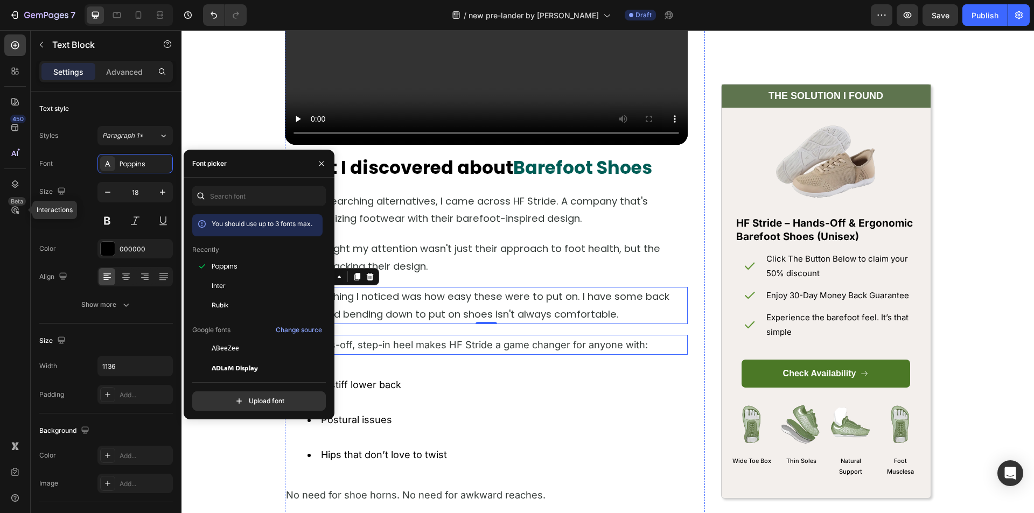
click at [381, 337] on p "The hands-off, step-in heel makes HF Stride a game changer for anyone with:" at bounding box center [486, 345] width 401 height 18
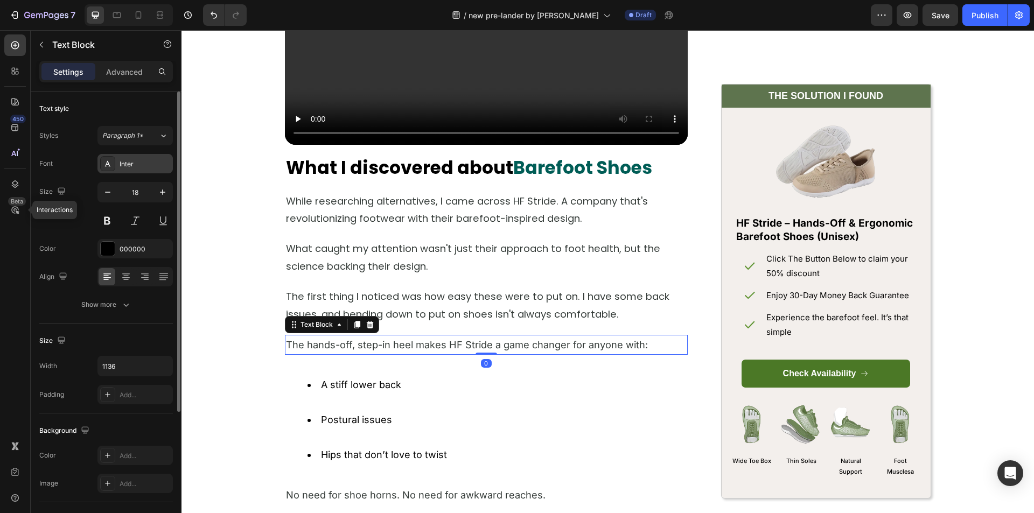
click at [130, 166] on div "Inter" at bounding box center [145, 164] width 51 height 10
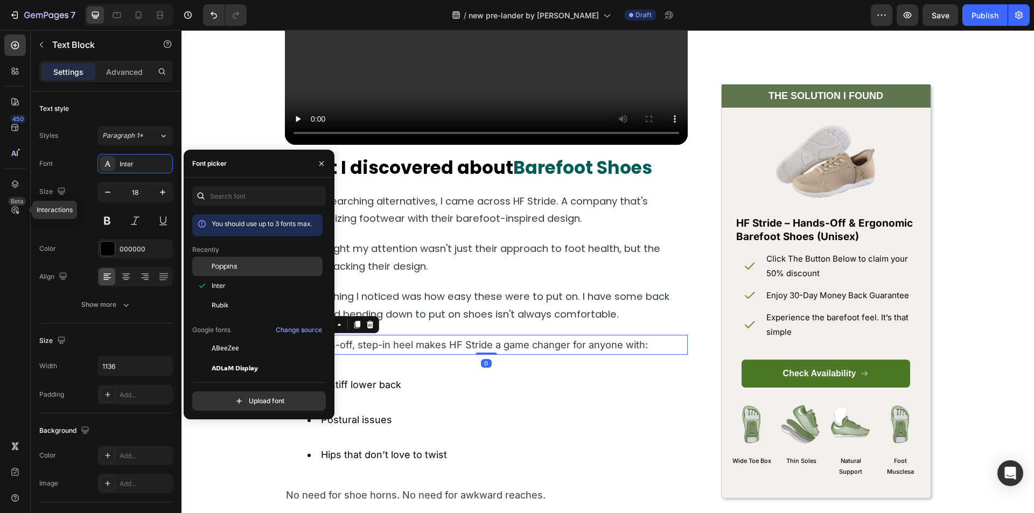
click at [233, 339] on div "Poppins" at bounding box center [257, 348] width 130 height 19
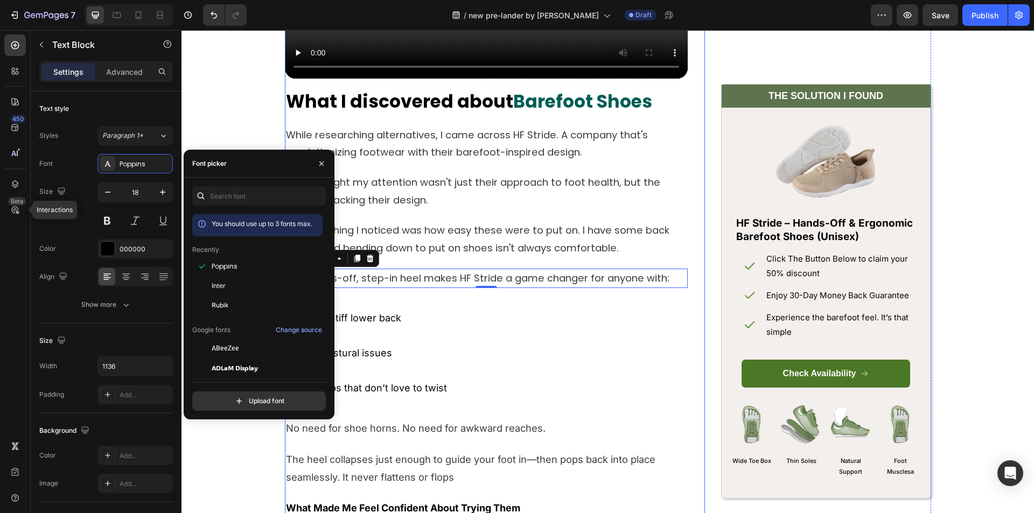
scroll to position [1724, 0]
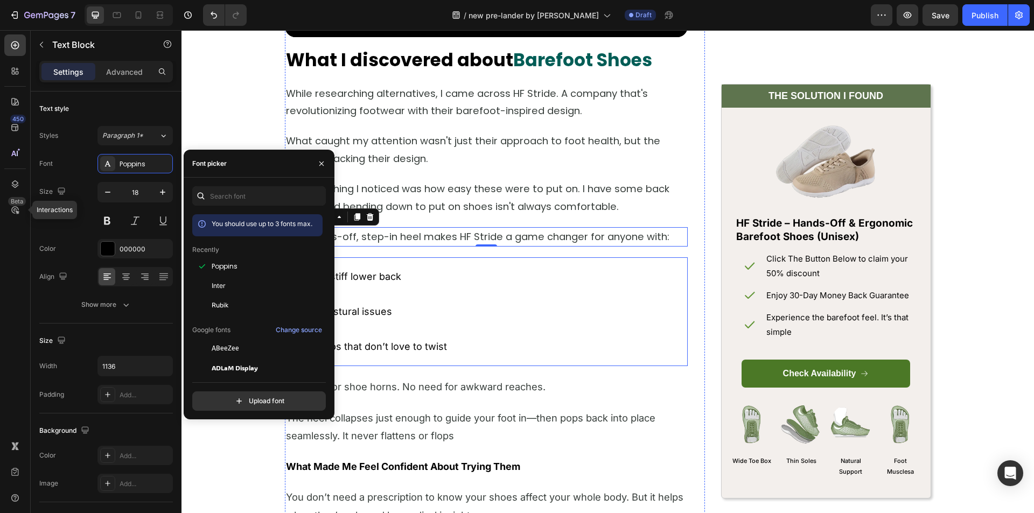
click at [417, 283] on li "A stiff lower back" at bounding box center [497, 285] width 379 height 35
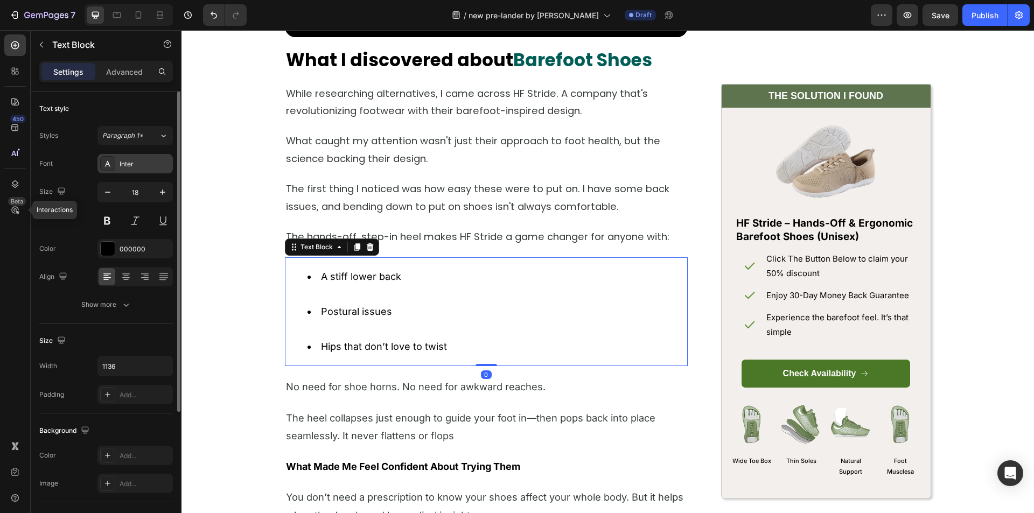
click at [134, 162] on div "Inter" at bounding box center [145, 164] width 51 height 10
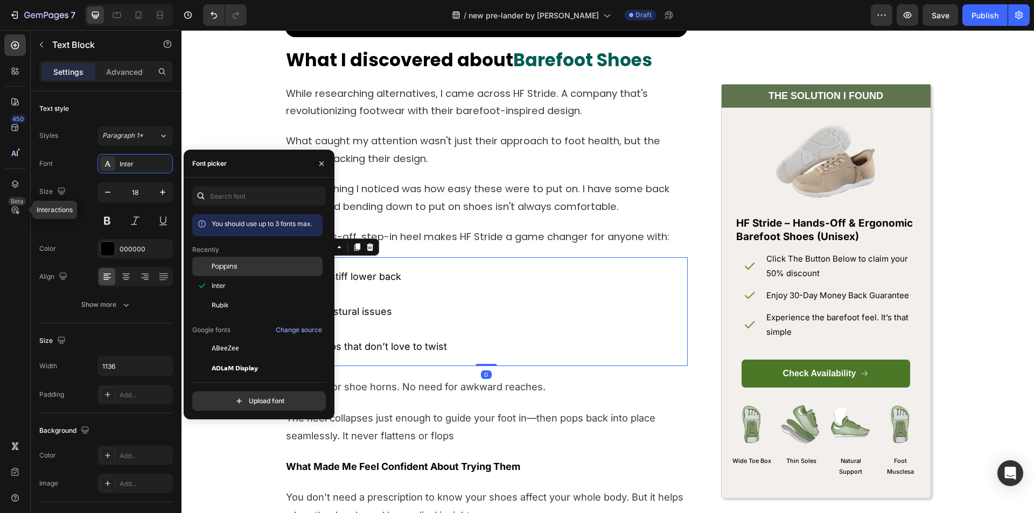
click at [235, 267] on span "Poppins" at bounding box center [225, 267] width 26 height 10
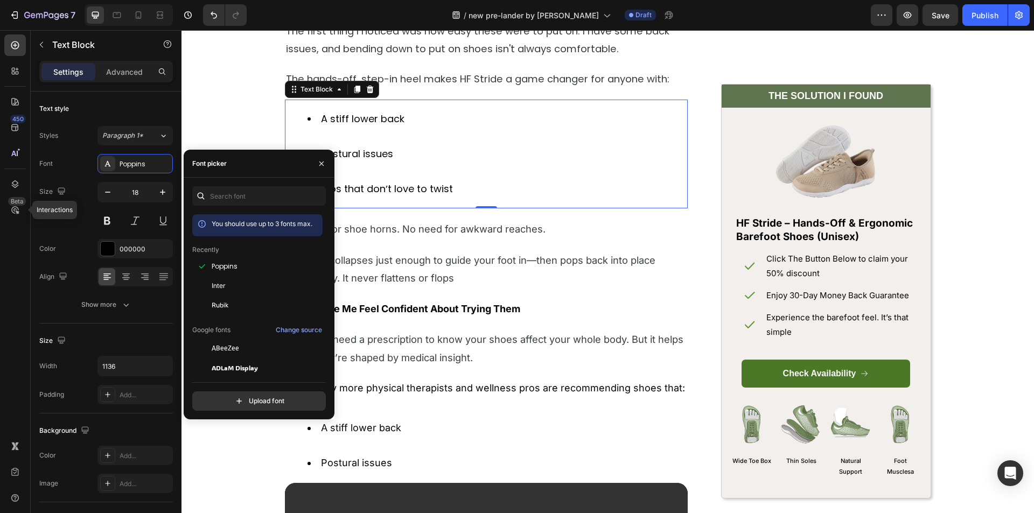
scroll to position [1885, 0]
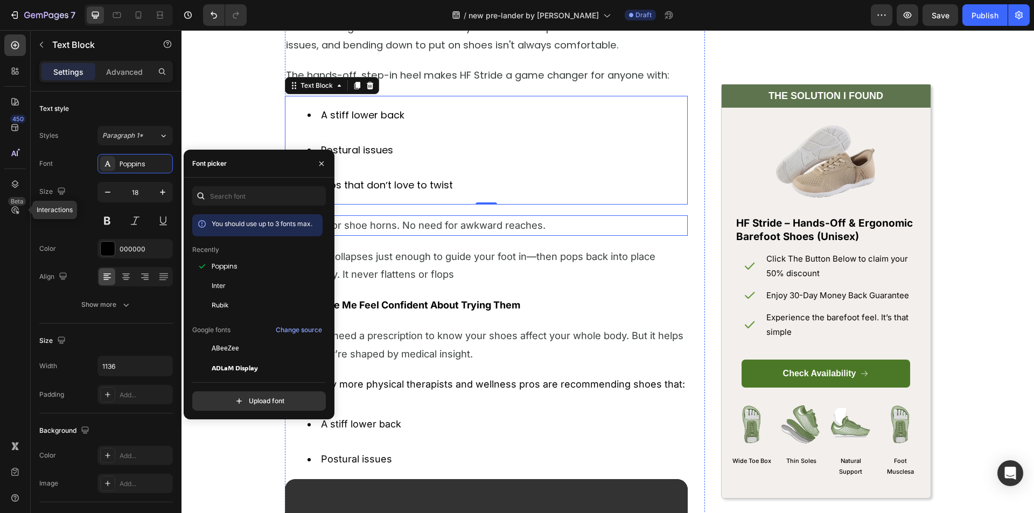
click at [392, 229] on span "No need for shoe horns. No need for awkward reaches." at bounding box center [416, 225] width 260 height 12
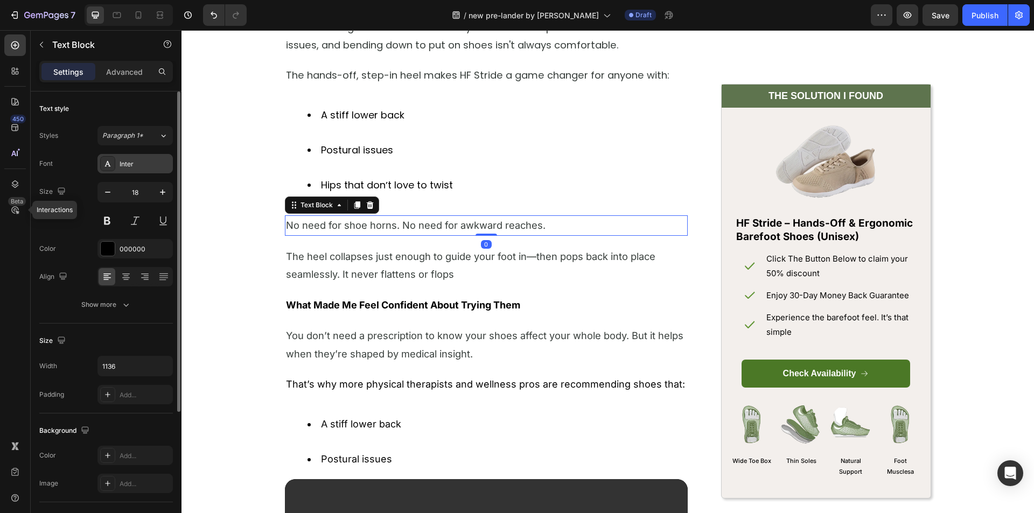
click at [114, 159] on div at bounding box center [107, 163] width 15 height 15
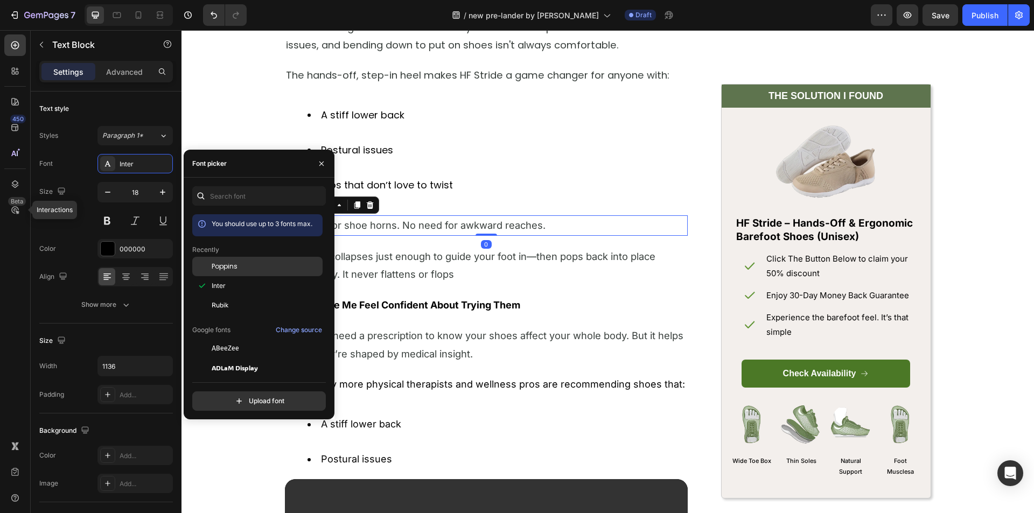
click at [221, 339] on div "Poppins" at bounding box center [257, 348] width 130 height 19
click at [409, 264] on p "The heel collapses just enough to guide your foot in—then pops back into place …" at bounding box center [486, 265] width 401 height 36
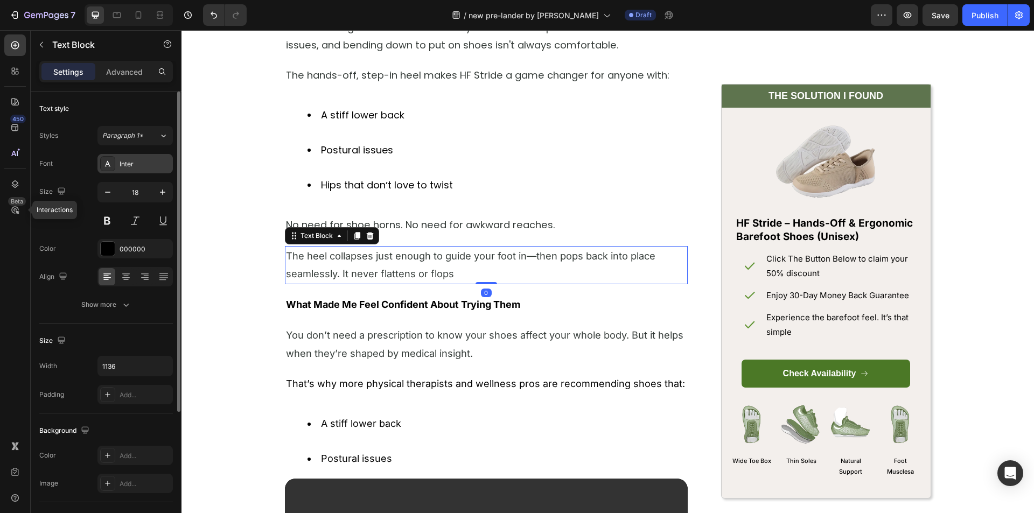
click at [128, 165] on div "Inter" at bounding box center [145, 164] width 51 height 10
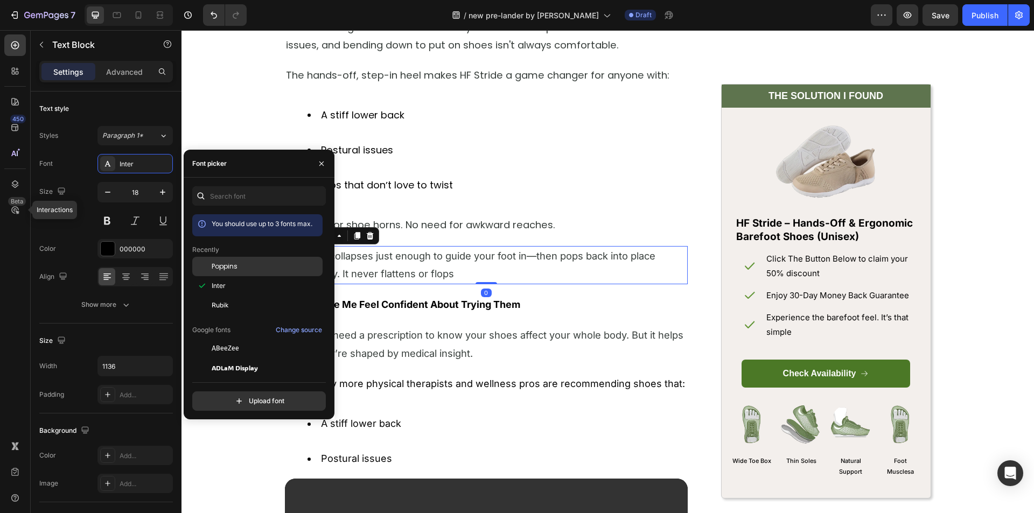
click at [235, 339] on div "Poppins" at bounding box center [257, 348] width 130 height 19
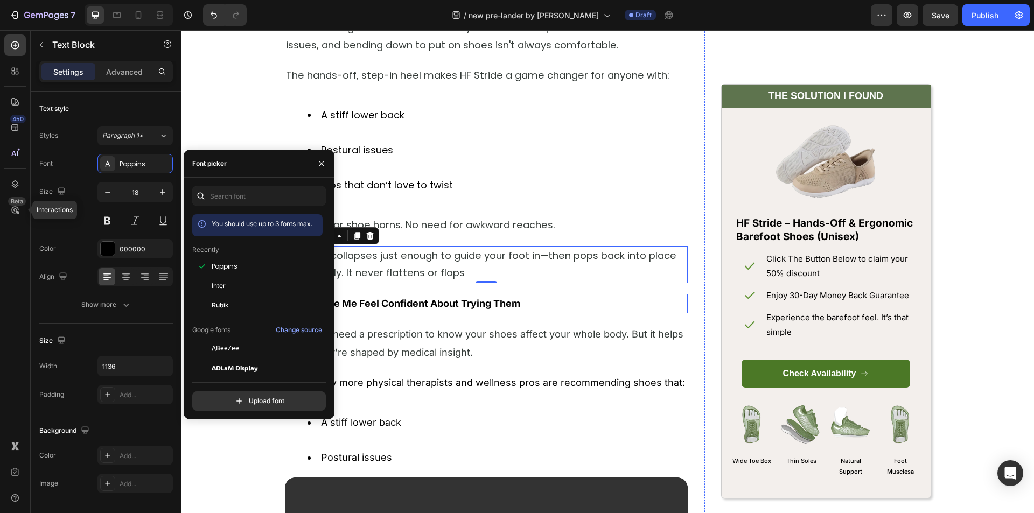
click at [402, 303] on strong "What Made Me Feel Confident About Trying Them" at bounding box center [403, 303] width 234 height 11
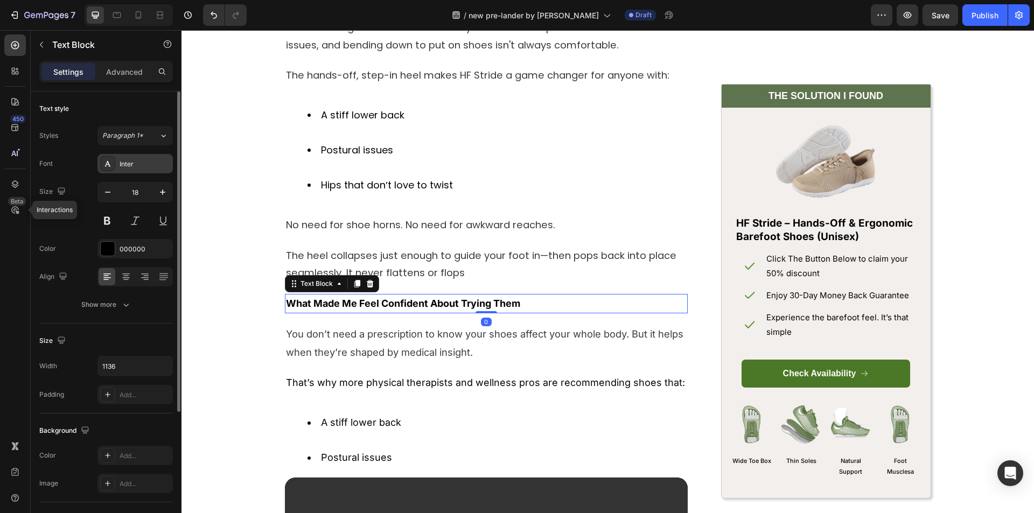
click at [114, 167] on div at bounding box center [107, 163] width 15 height 15
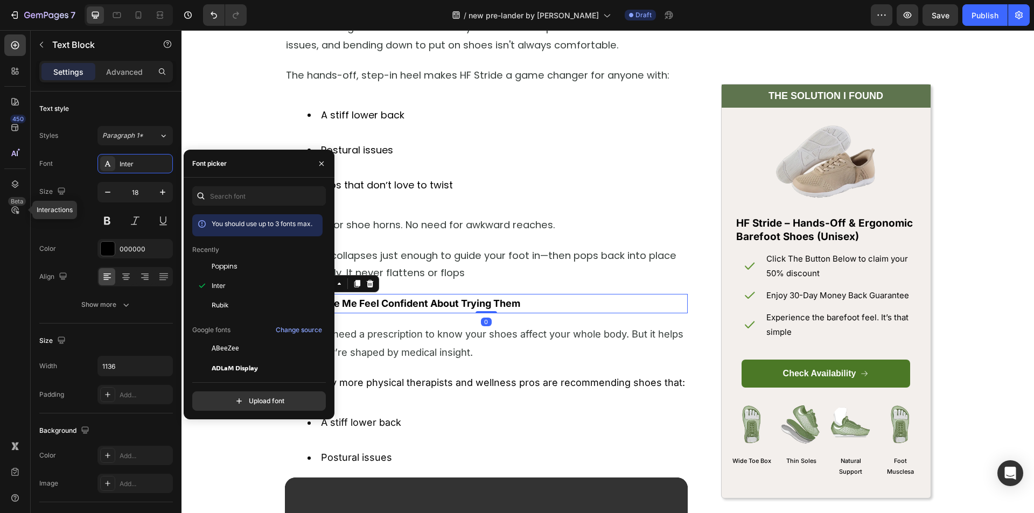
drag, startPoint x: 221, startPoint y: 261, endPoint x: 322, endPoint y: 281, distance: 102.7
click at [222, 339] on div "Poppins" at bounding box center [257, 348] width 130 height 19
click at [409, 345] on p "You donʼt need a prescription to know your shoes affect your whole body. But it…" at bounding box center [486, 343] width 401 height 36
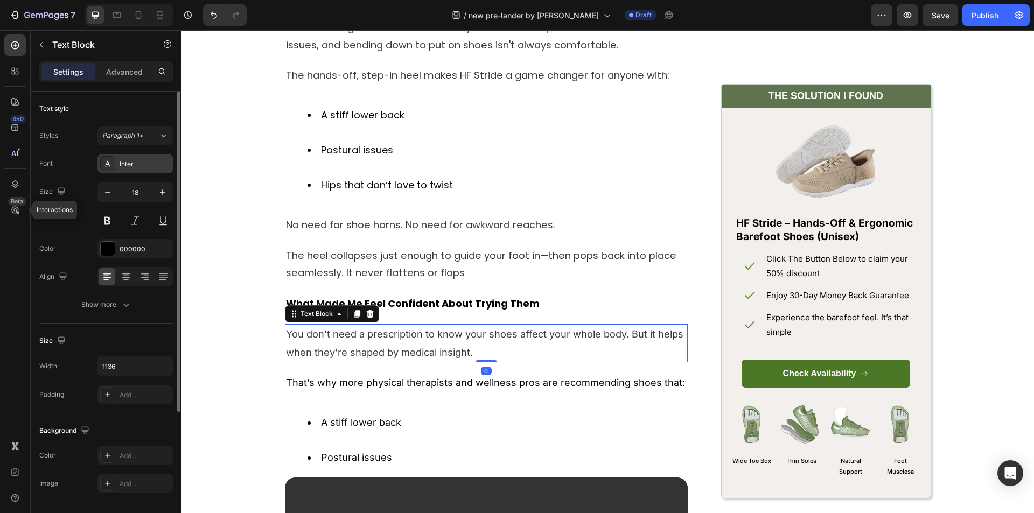
click at [114, 161] on div at bounding box center [107, 163] width 15 height 15
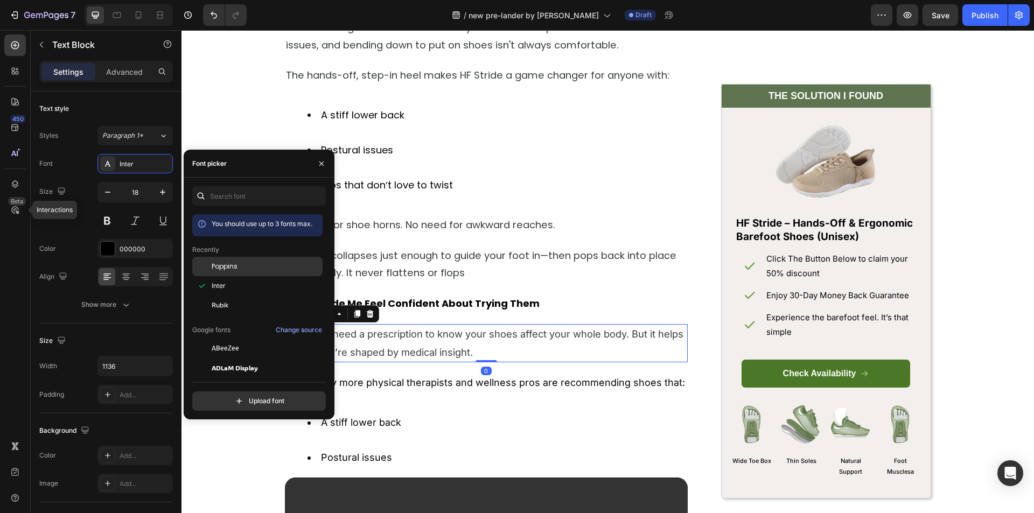
click at [216, 265] on span "Poppins" at bounding box center [225, 267] width 26 height 10
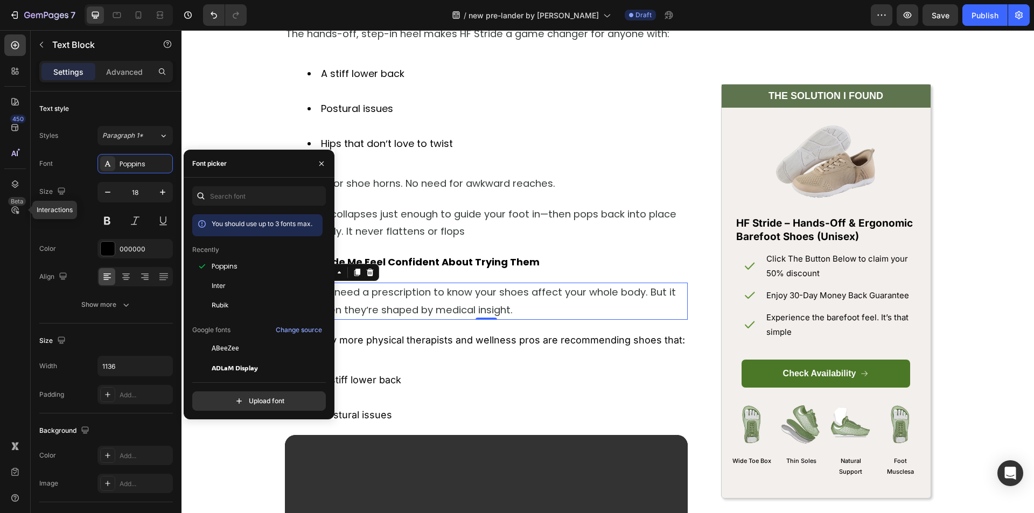
scroll to position [1993, 0]
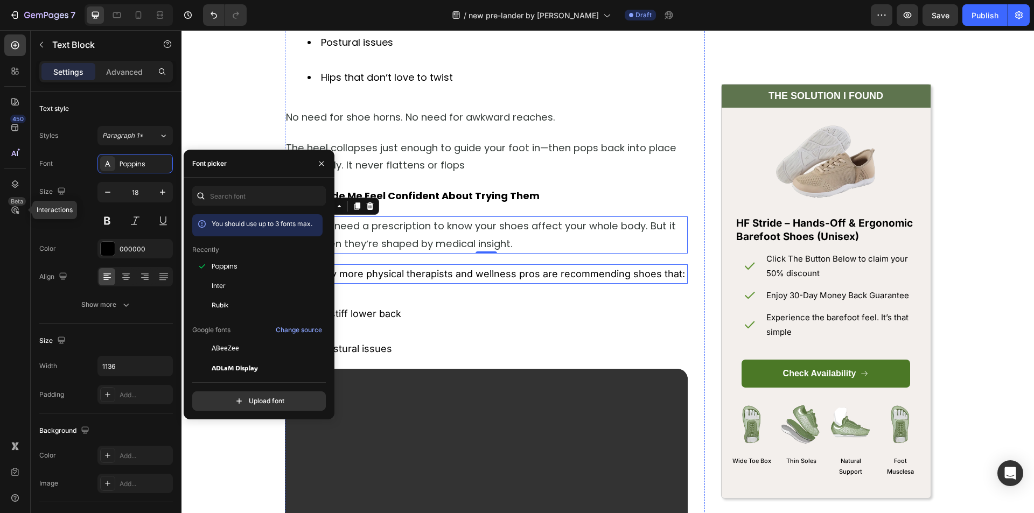
click at [402, 273] on p "Thatʼs why more physical therapists and wellness pros are recommending shoes th…" at bounding box center [486, 274] width 401 height 17
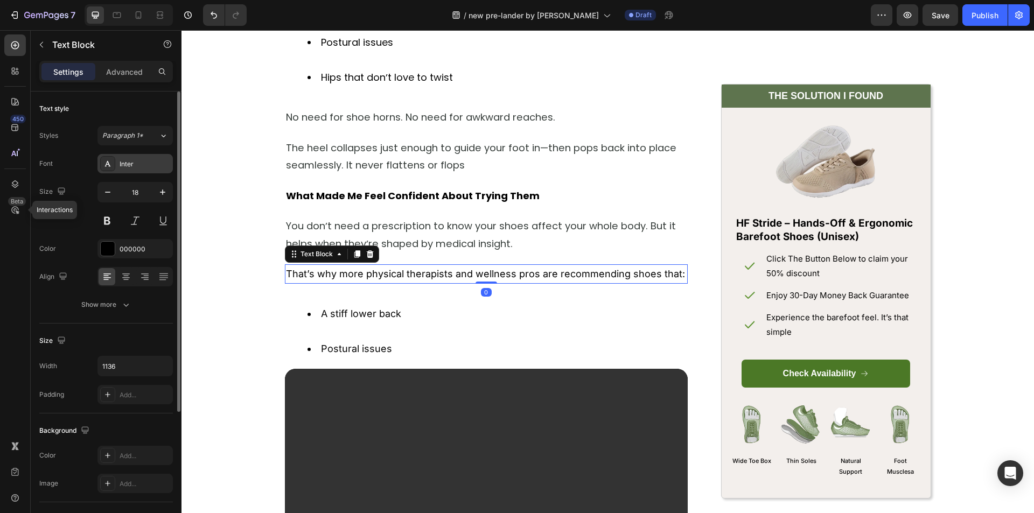
click at [120, 158] on div "Inter" at bounding box center [135, 163] width 75 height 19
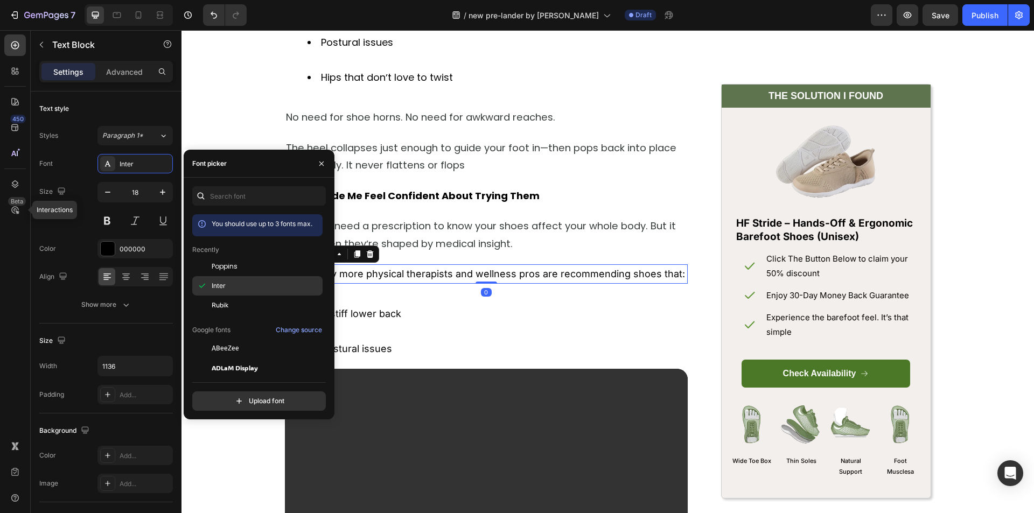
drag, startPoint x: 231, startPoint y: 265, endPoint x: 301, endPoint y: 283, distance: 72.9
click at [231, 264] on span "Poppins" at bounding box center [225, 267] width 26 height 10
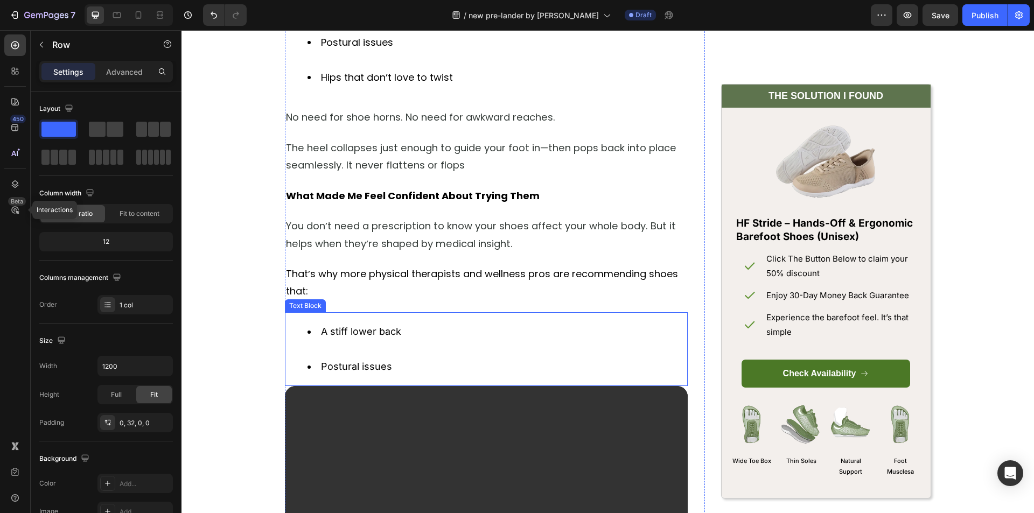
click at [351, 330] on li "A stiff lower back" at bounding box center [497, 340] width 379 height 35
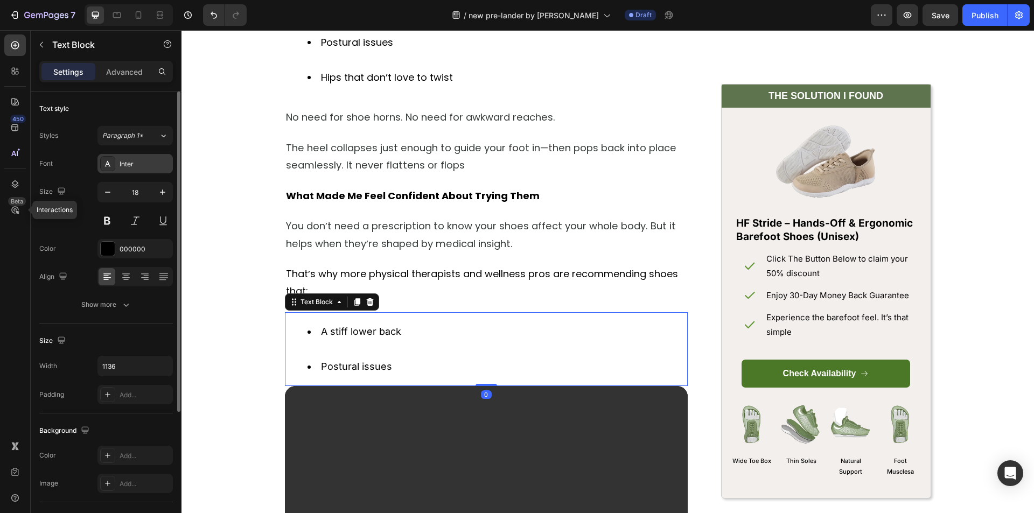
click at [134, 162] on div "Inter" at bounding box center [145, 164] width 51 height 10
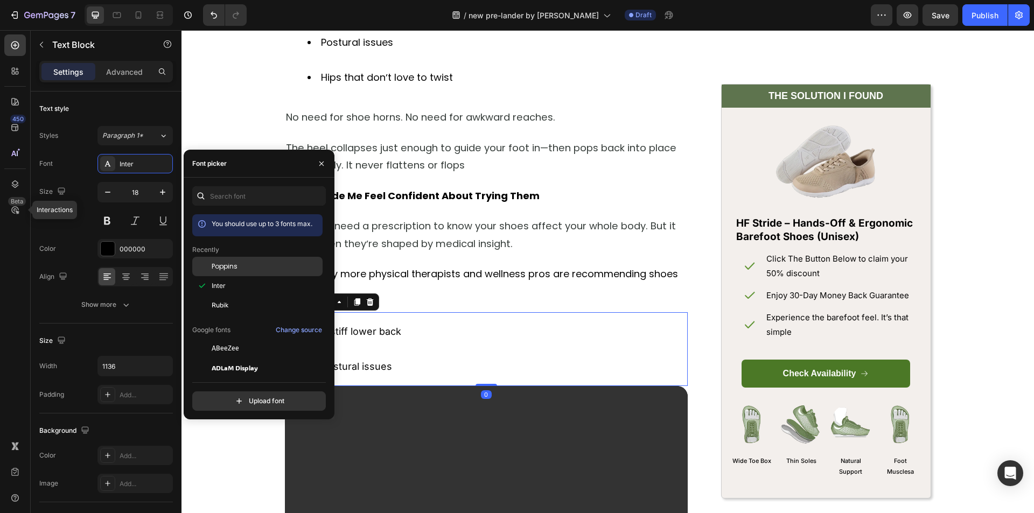
drag, startPoint x: 227, startPoint y: 263, endPoint x: 315, endPoint y: 259, distance: 88.5
click at [228, 264] on span "Poppins" at bounding box center [225, 267] width 26 height 10
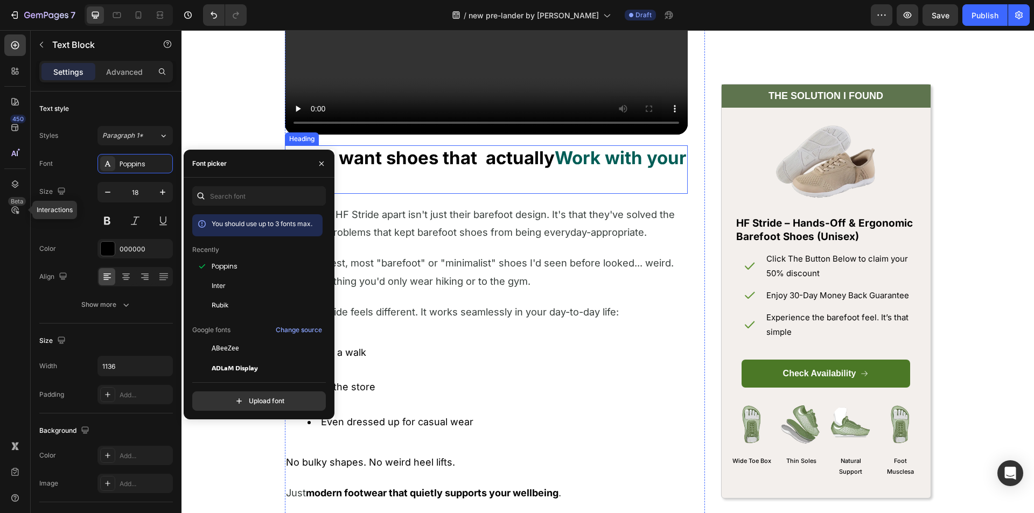
scroll to position [2478, 0]
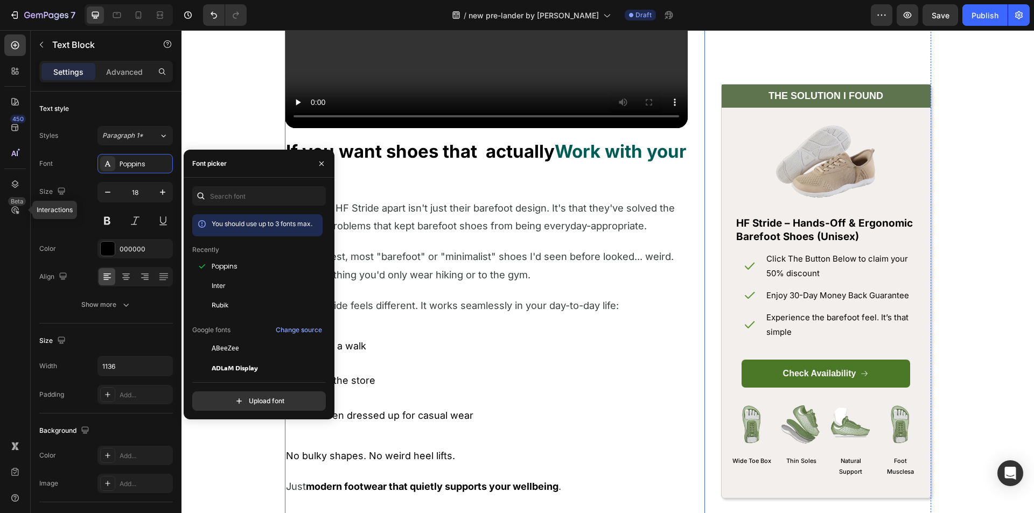
click at [386, 161] on strong "If you want shoes that actually" at bounding box center [420, 152] width 269 height 22
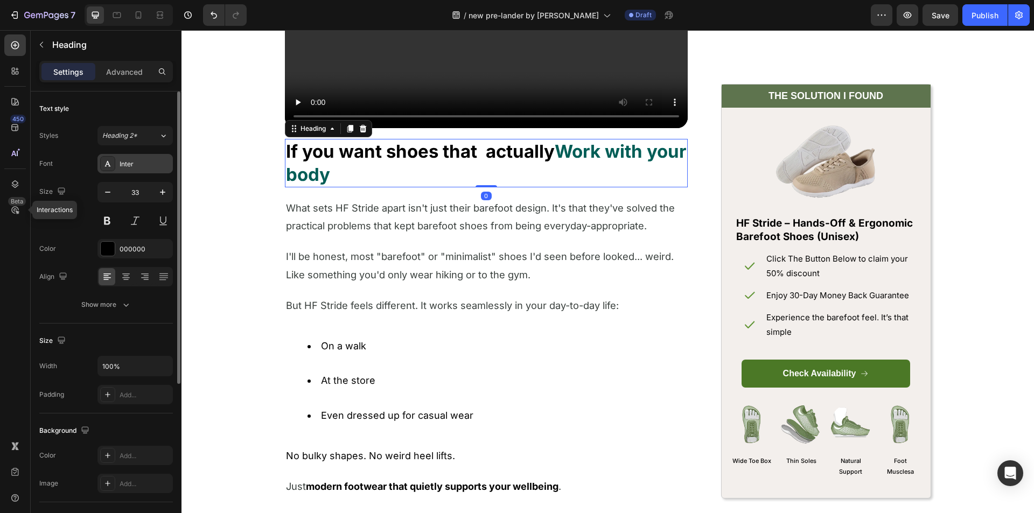
click at [135, 159] on div "Inter" at bounding box center [145, 164] width 51 height 10
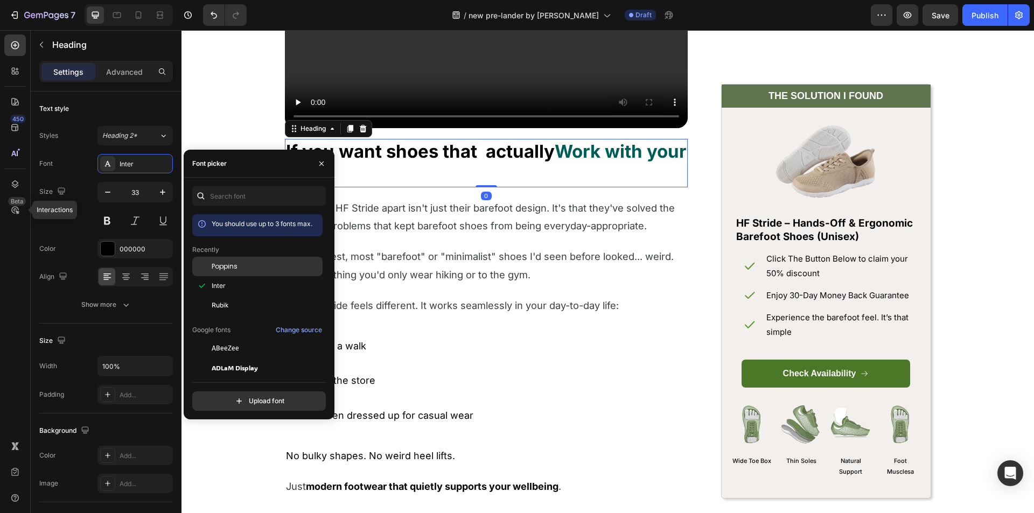
drag, startPoint x: 164, startPoint y: 215, endPoint x: 245, endPoint y: 267, distance: 95.6
click at [245, 267] on div "Poppins" at bounding box center [266, 267] width 109 height 10
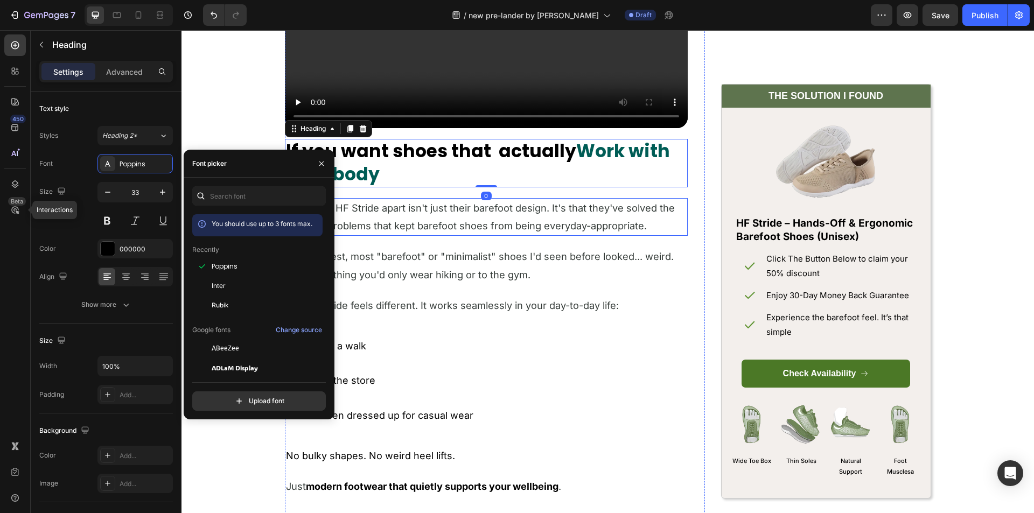
click at [403, 206] on span "What sets HF Stride apart isn't just their barefoot design. It's that they've s…" at bounding box center [480, 217] width 389 height 30
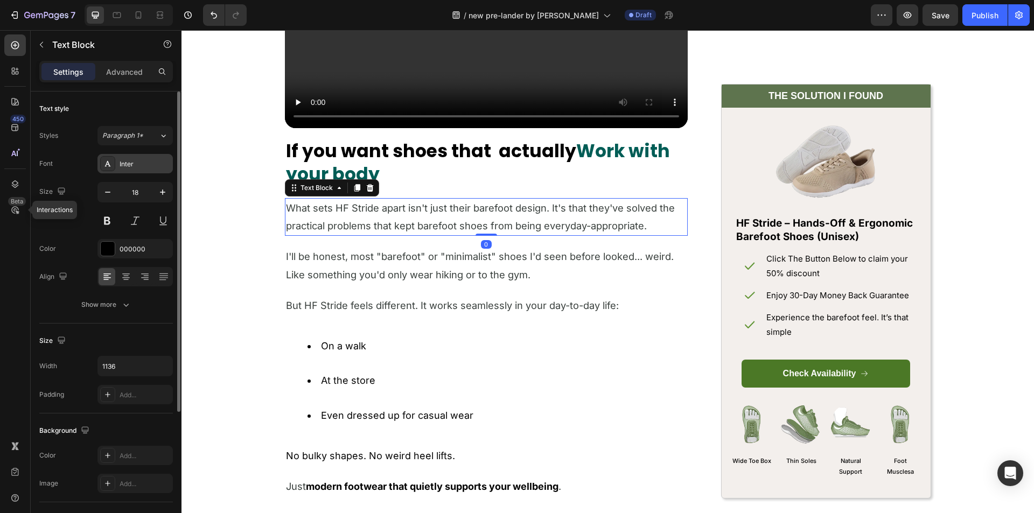
click at [129, 164] on div "Inter" at bounding box center [145, 164] width 51 height 10
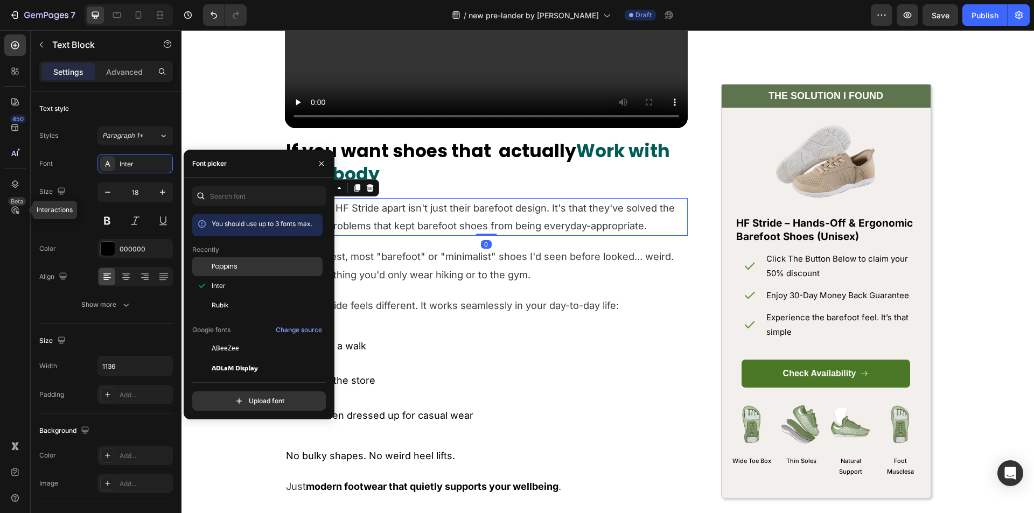
click at [238, 339] on div "Poppins" at bounding box center [257, 348] width 130 height 19
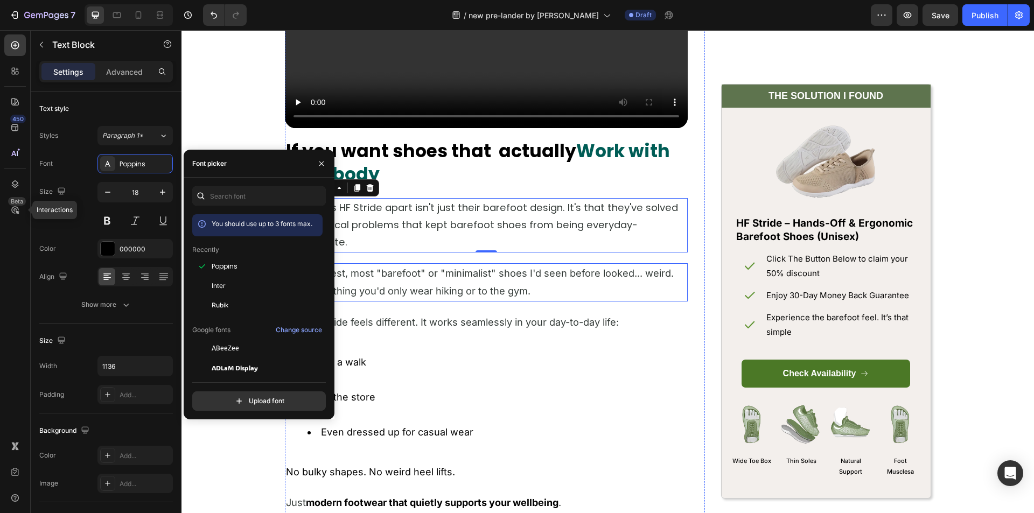
click at [405, 280] on p "I'll be honest, most "barefoot" or "minimalist" shoes I'd seen before looked...…" at bounding box center [486, 283] width 401 height 36
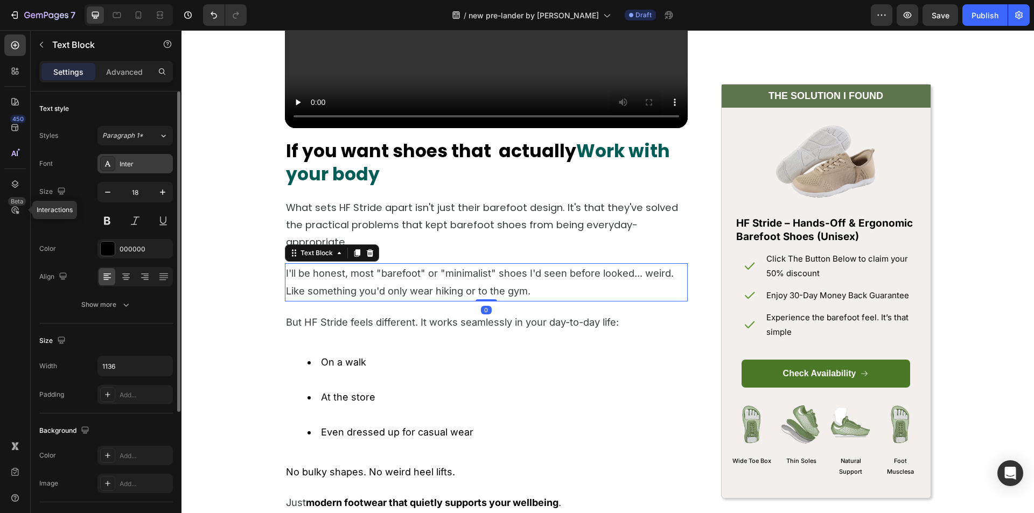
click at [119, 164] on div "Inter" at bounding box center [135, 163] width 75 height 19
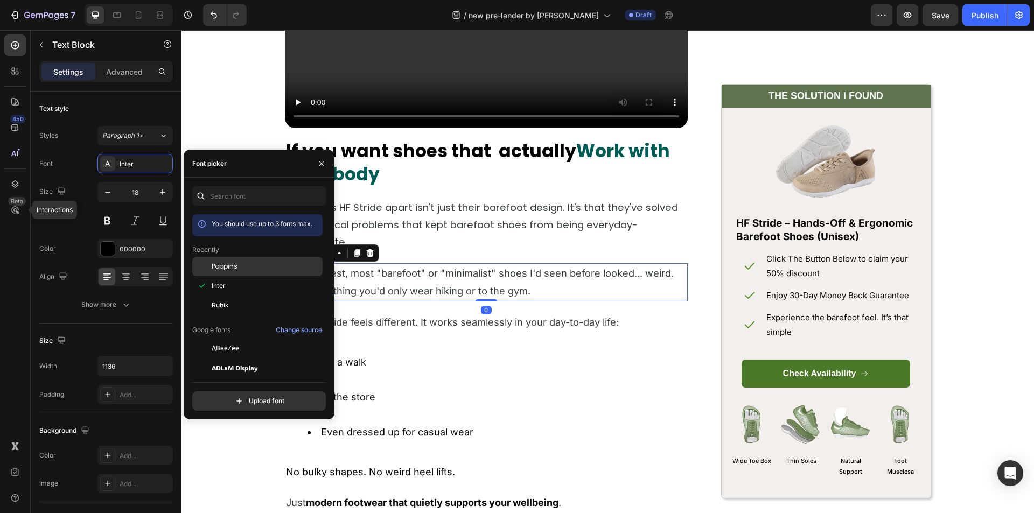
click at [252, 266] on div "Poppins" at bounding box center [266, 267] width 109 height 10
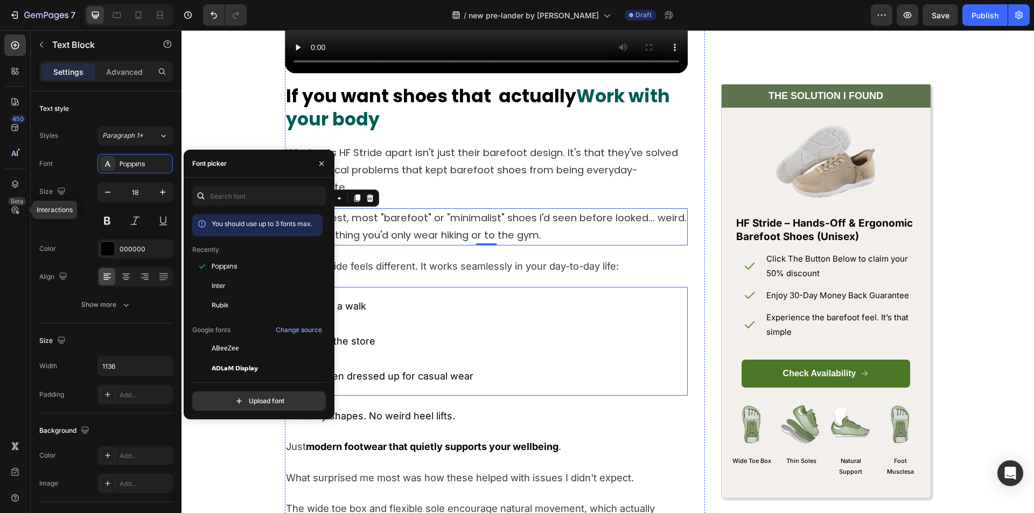
scroll to position [2586, 0]
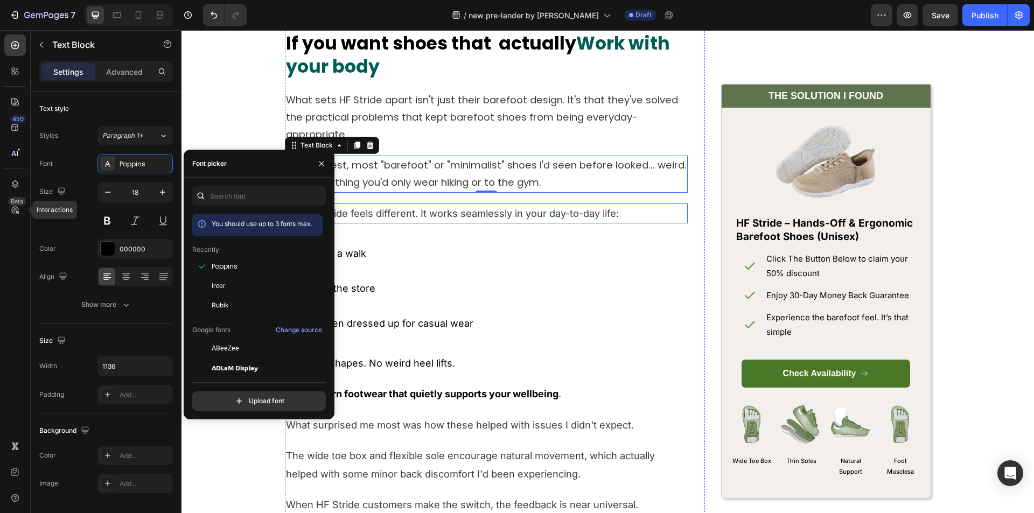
click at [391, 212] on span "But HF Stride feels different. It works seamlessly in your day-to-day life:" at bounding box center [452, 213] width 333 height 12
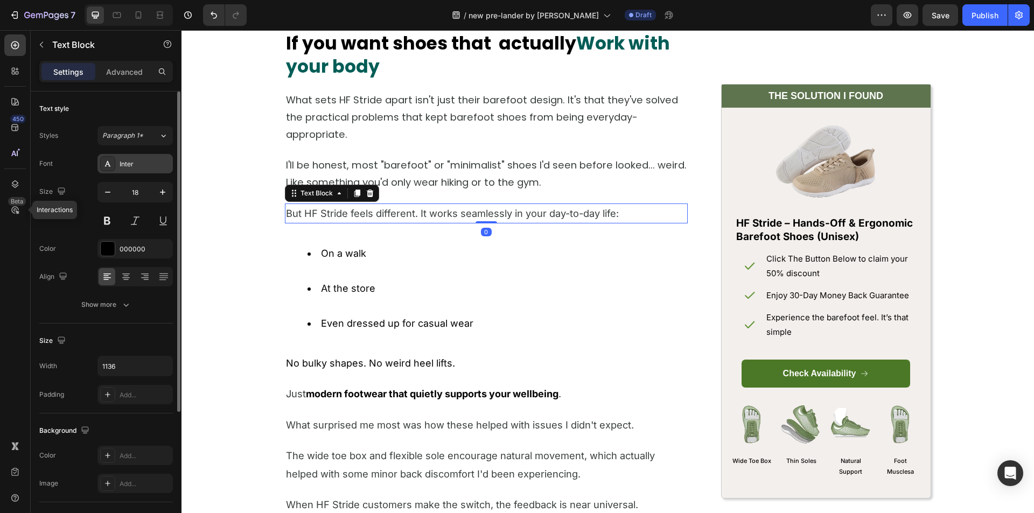
drag, startPoint x: 100, startPoint y: 168, endPoint x: 123, endPoint y: 176, distance: 24.5
click at [100, 168] on div "Inter" at bounding box center [135, 163] width 75 height 19
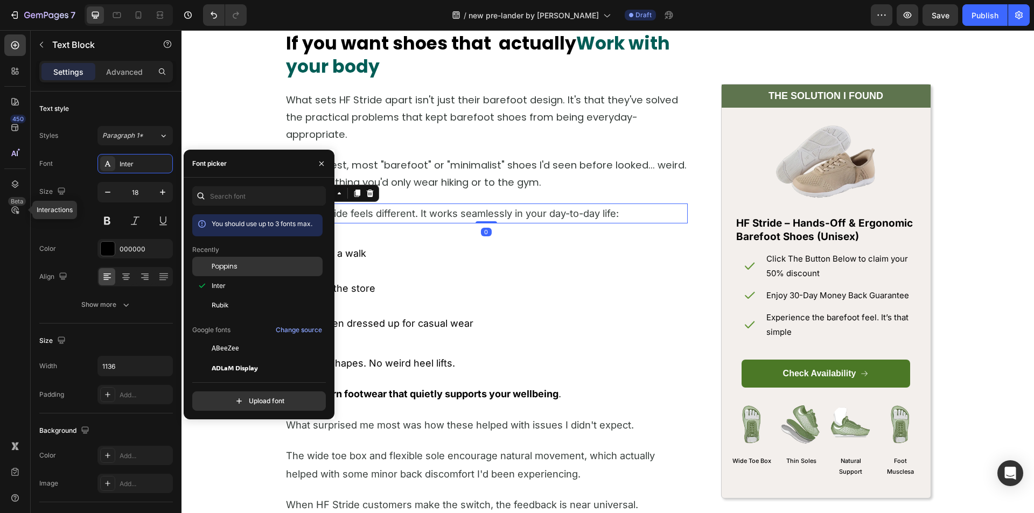
drag, startPoint x: 253, startPoint y: 267, endPoint x: 307, endPoint y: 265, distance: 53.9
click at [252, 266] on div "Poppins" at bounding box center [266, 267] width 109 height 10
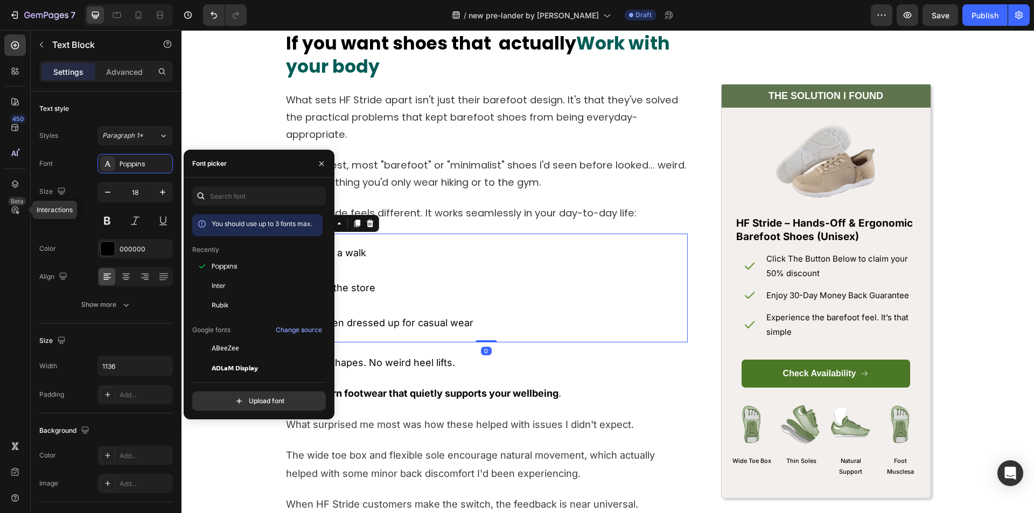
click at [411, 238] on div "On a walk At the store Even dressed up for casual wear" at bounding box center [486, 288] width 403 height 109
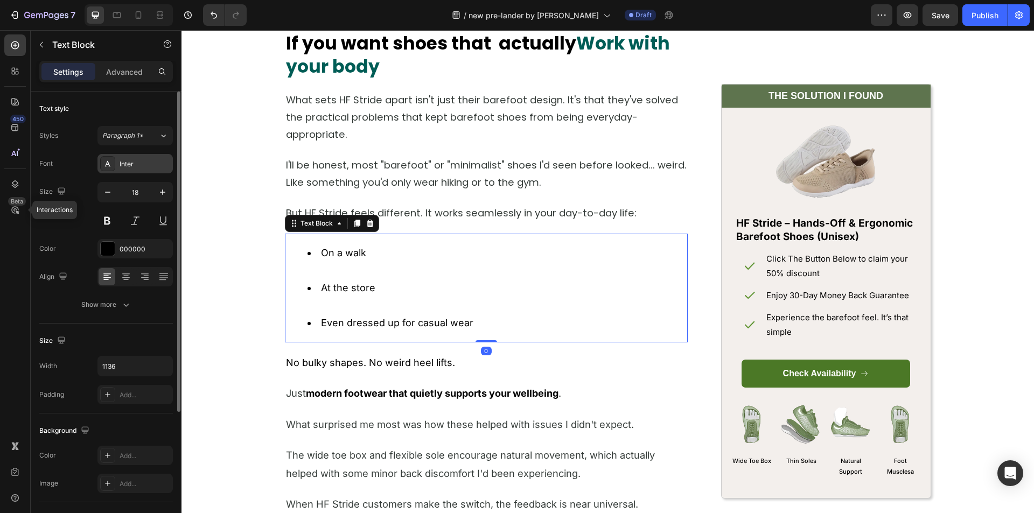
click at [122, 160] on div "Inter" at bounding box center [145, 164] width 51 height 10
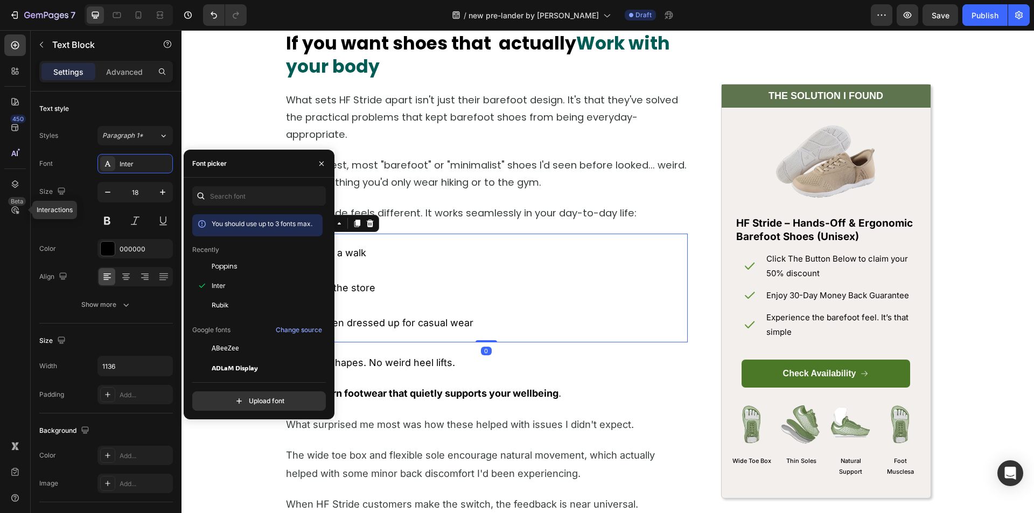
click at [266, 268] on div "Poppins" at bounding box center [266, 267] width 109 height 10
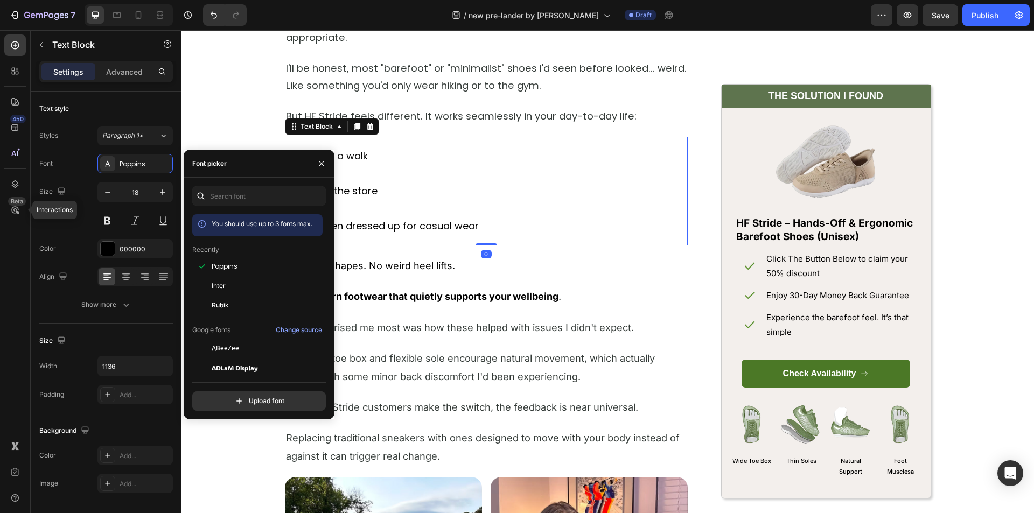
scroll to position [2693, 0]
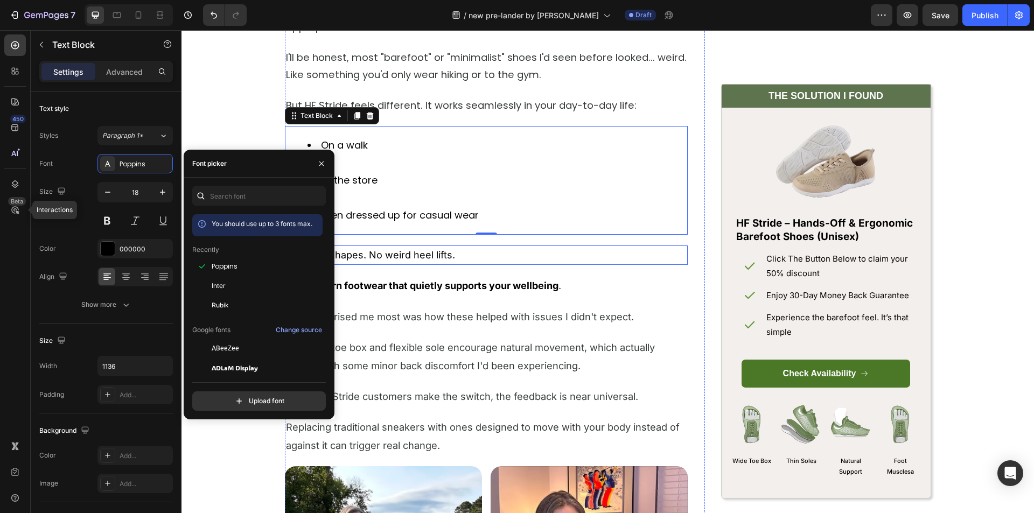
drag, startPoint x: 409, startPoint y: 261, endPoint x: 377, endPoint y: 259, distance: 32.9
click at [409, 261] on p "No bulky shapes. No weird heel lifts." at bounding box center [486, 255] width 401 height 17
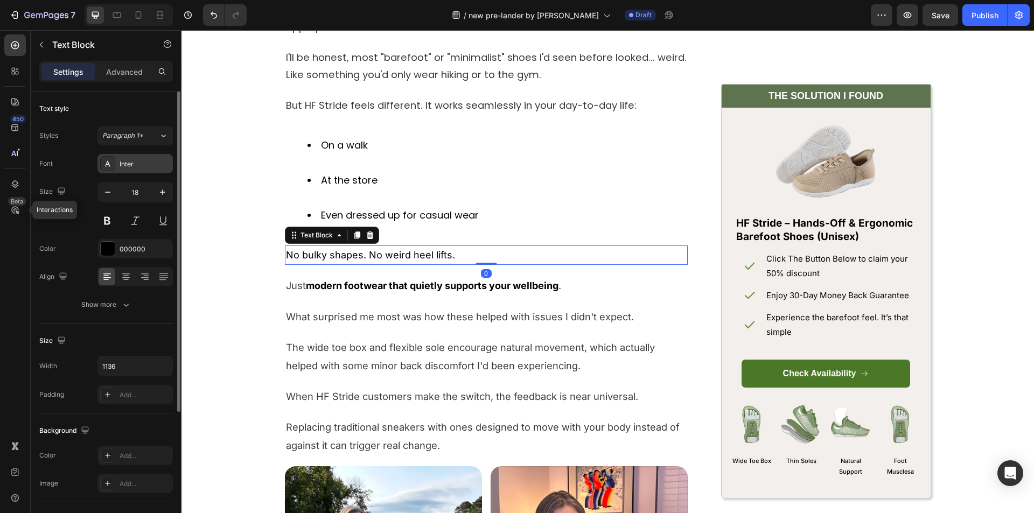
drag, startPoint x: 110, startPoint y: 169, endPoint x: 165, endPoint y: 205, distance: 65.4
click at [110, 169] on div at bounding box center [107, 163] width 15 height 15
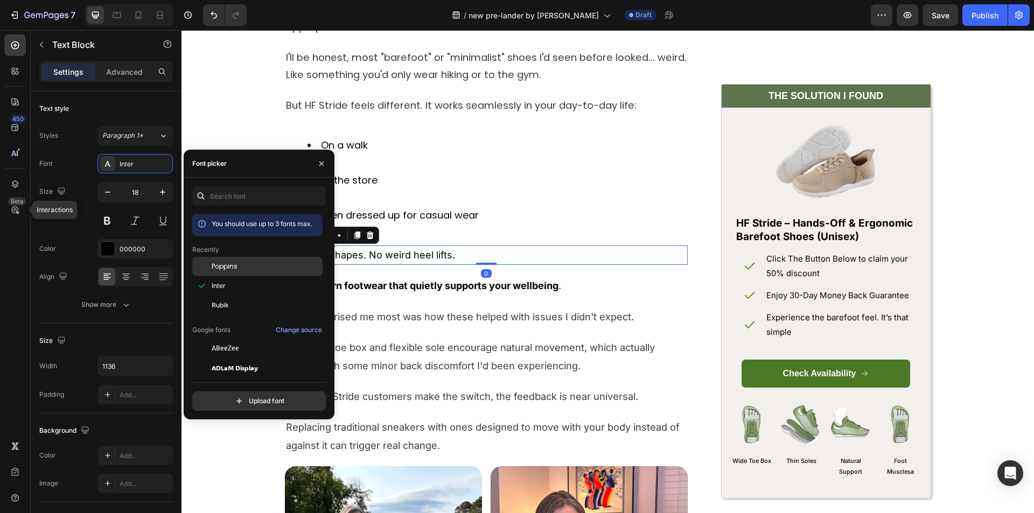
drag, startPoint x: 220, startPoint y: 266, endPoint x: 310, endPoint y: 271, distance: 89.6
click at [221, 266] on span "Poppins" at bounding box center [225, 267] width 26 height 10
click at [409, 279] on p "Just modern footwear that quietly supports your wellbeing ." at bounding box center [486, 286] width 401 height 18
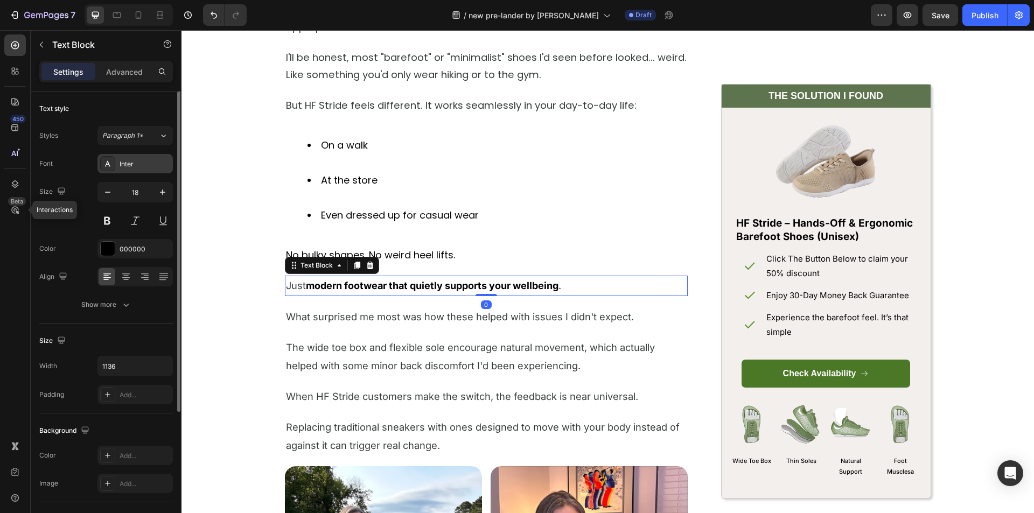
click at [135, 165] on div "Inter" at bounding box center [145, 164] width 51 height 10
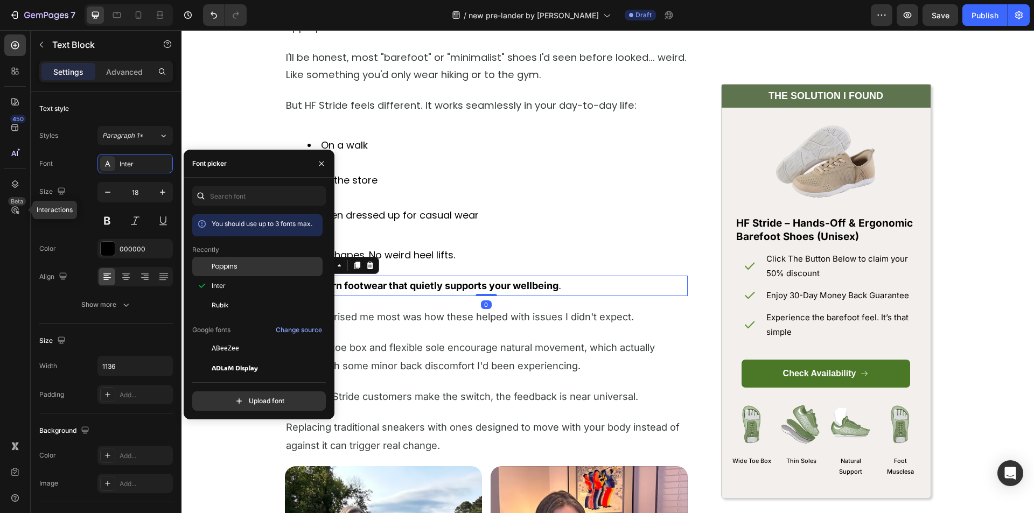
drag, startPoint x: 210, startPoint y: 249, endPoint x: 262, endPoint y: 262, distance: 54.4
click at [262, 339] on div "Poppins" at bounding box center [257, 348] width 130 height 19
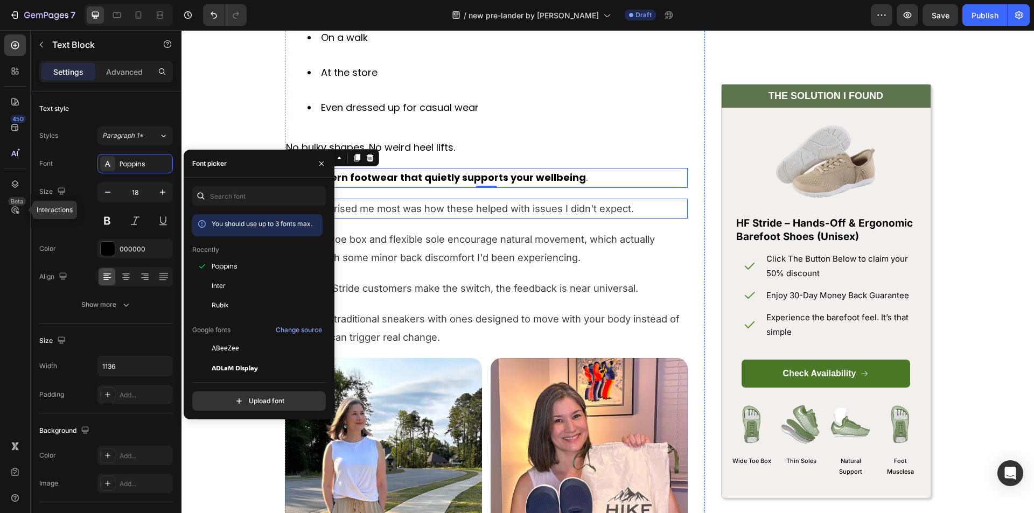
click at [405, 211] on span "What surprised me most was how these helped with issues I didn't expect." at bounding box center [460, 209] width 348 height 12
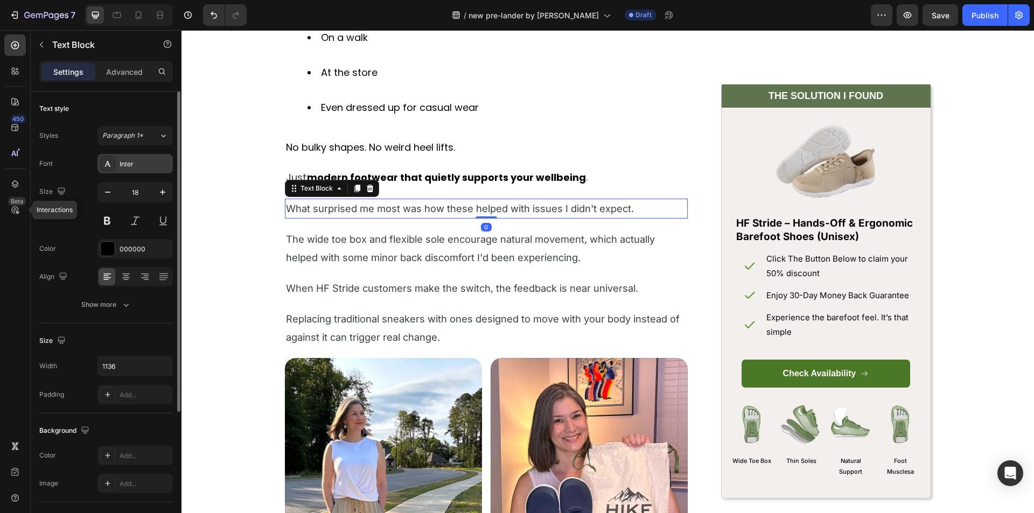
click at [113, 163] on div at bounding box center [107, 163] width 15 height 15
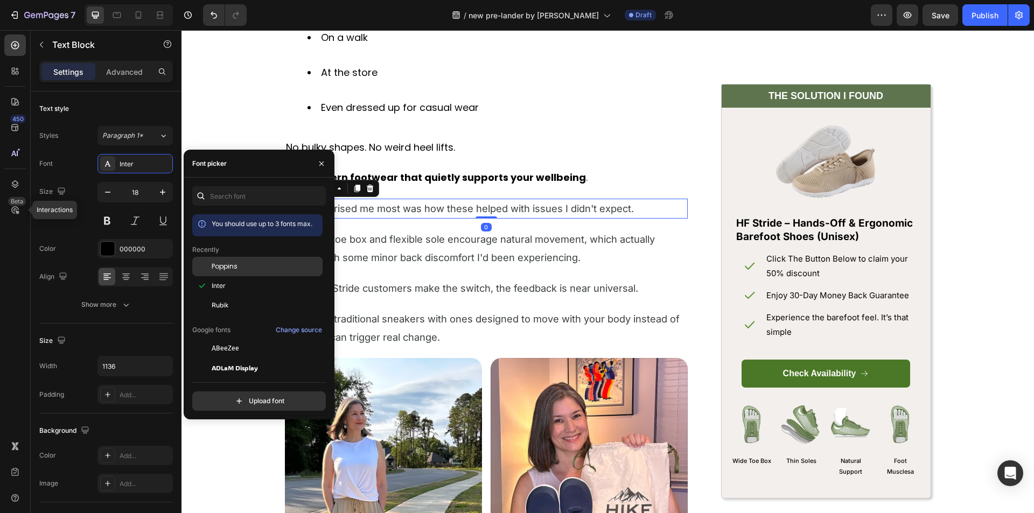
drag, startPoint x: 174, startPoint y: 207, endPoint x: 239, endPoint y: 263, distance: 86.0
click at [239, 263] on div "Poppins" at bounding box center [266, 267] width 109 height 10
click at [429, 233] on span "The wide toe box and flexible sole encourage natural movement, which actually h…" at bounding box center [470, 248] width 369 height 30
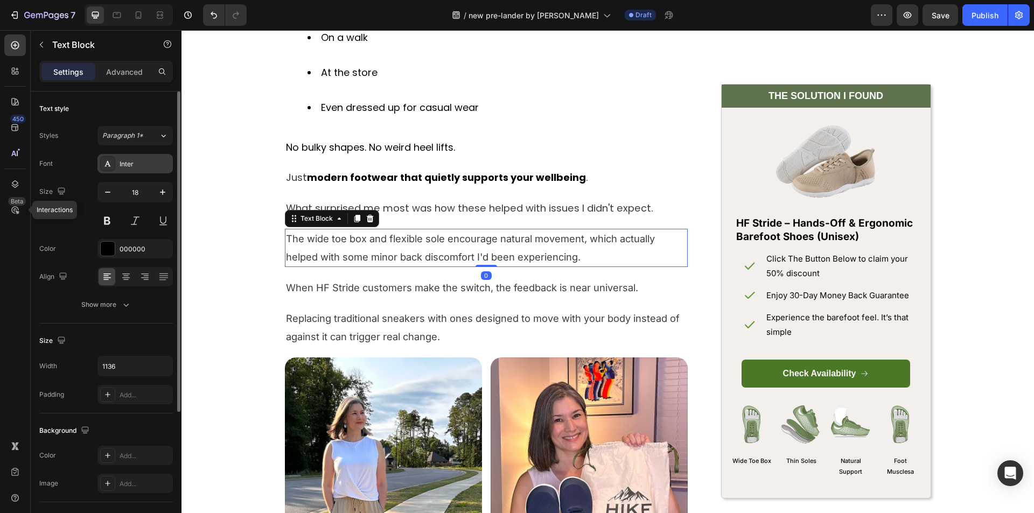
click at [108, 165] on icon at bounding box center [108, 163] width 6 height 5
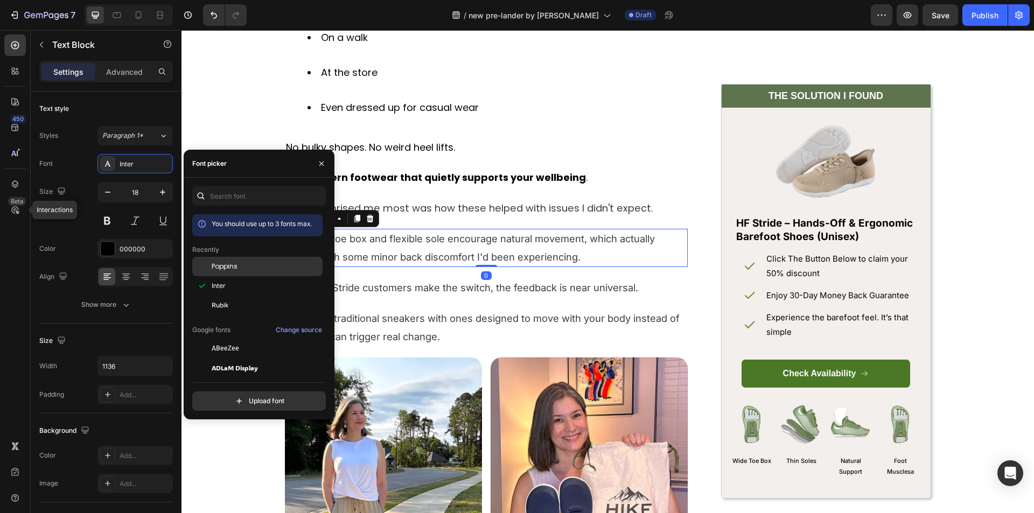
click at [237, 339] on div "Poppins" at bounding box center [257, 348] width 130 height 19
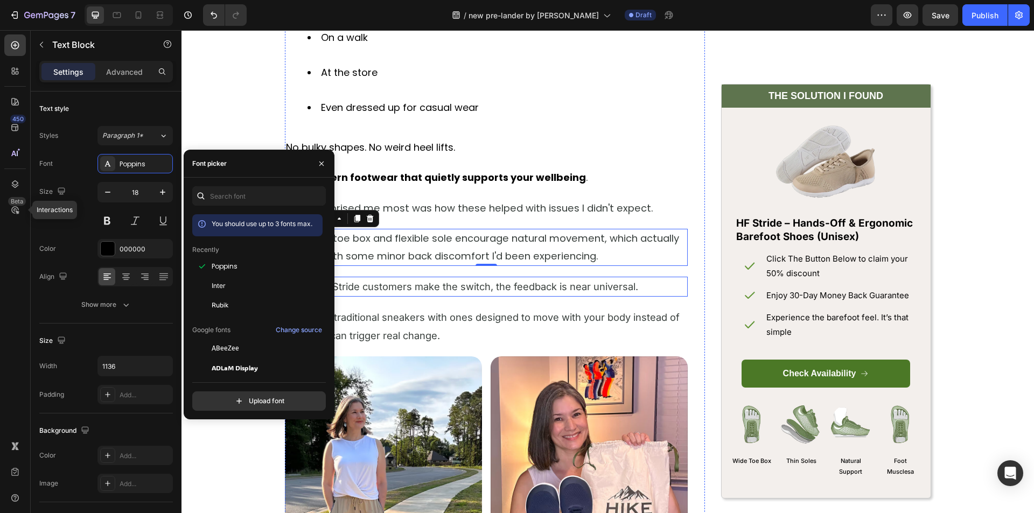
click at [394, 288] on span "When HF Stride customers make the switch, the feedback is near universal." at bounding box center [462, 287] width 352 height 12
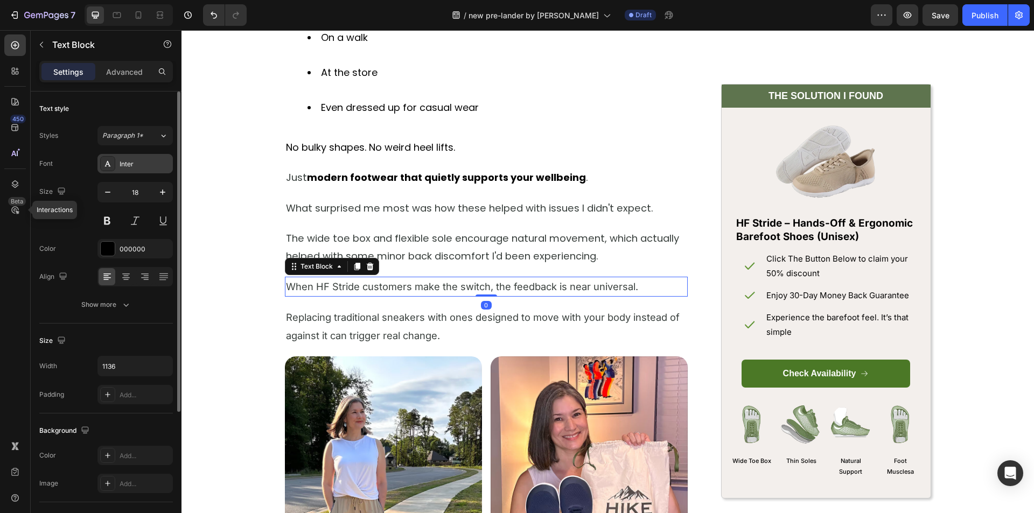
click at [125, 162] on div "Inter" at bounding box center [145, 164] width 51 height 10
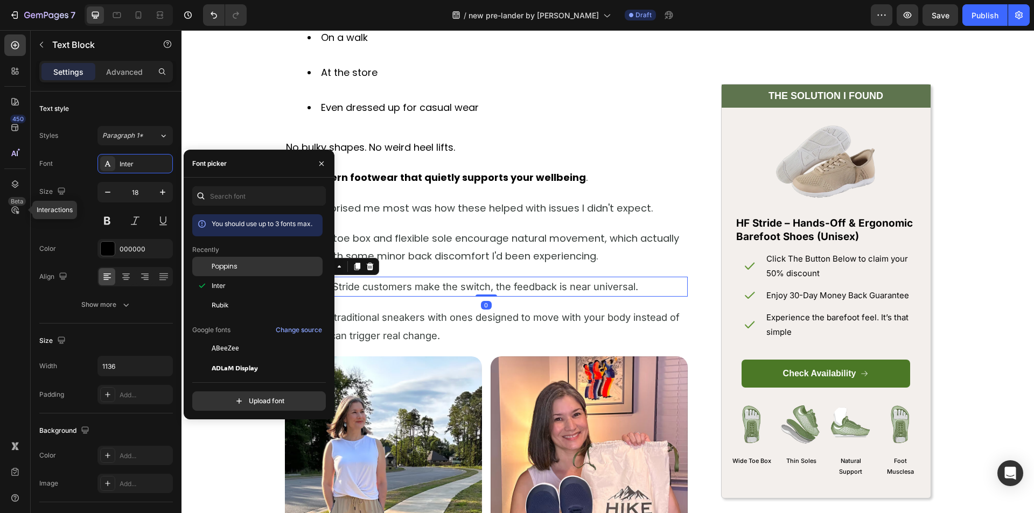
drag, startPoint x: 212, startPoint y: 255, endPoint x: 248, endPoint y: 269, distance: 38.7
click at [248, 269] on div "Poppins" at bounding box center [266, 267] width 109 height 10
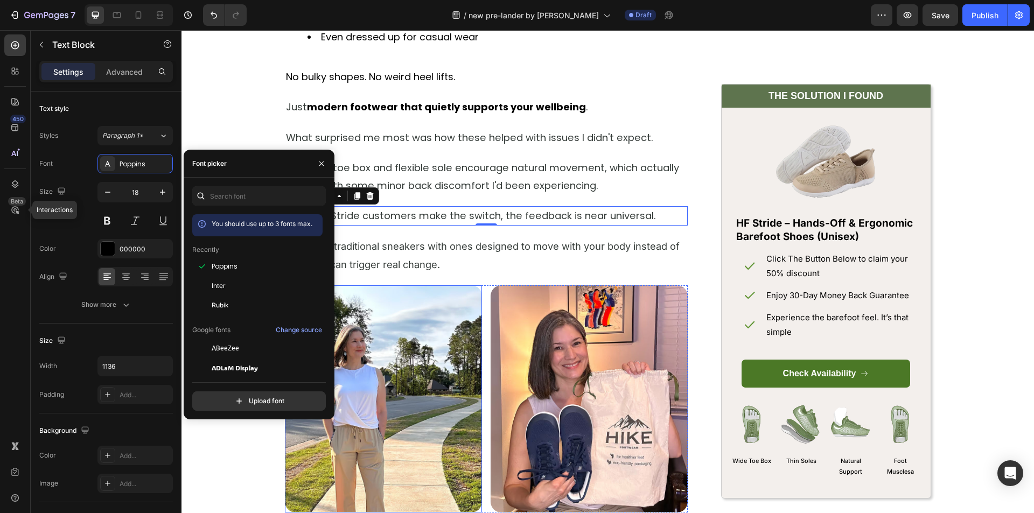
scroll to position [2909, 0]
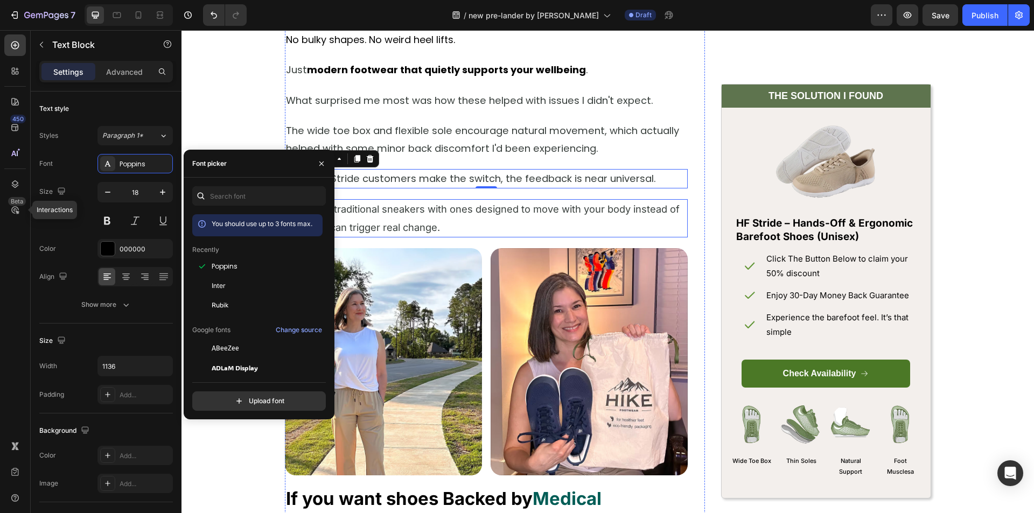
drag, startPoint x: 377, startPoint y: 224, endPoint x: 366, endPoint y: 227, distance: 11.9
click at [377, 224] on span "Replacing traditional sneakers with ones designed to move with your body instea…" at bounding box center [483, 218] width 394 height 30
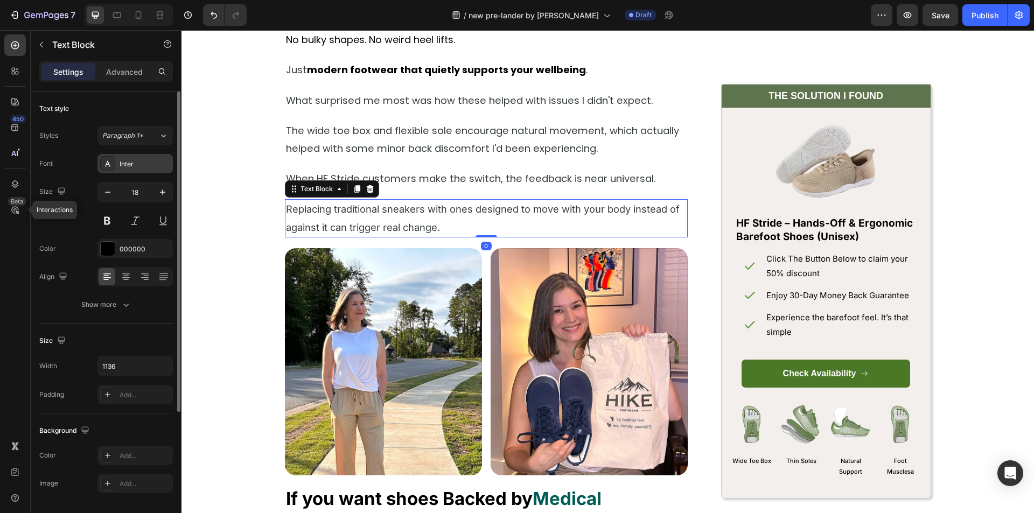
drag, startPoint x: 107, startPoint y: 160, endPoint x: 131, endPoint y: 170, distance: 26.1
click at [109, 160] on icon at bounding box center [107, 163] width 9 height 9
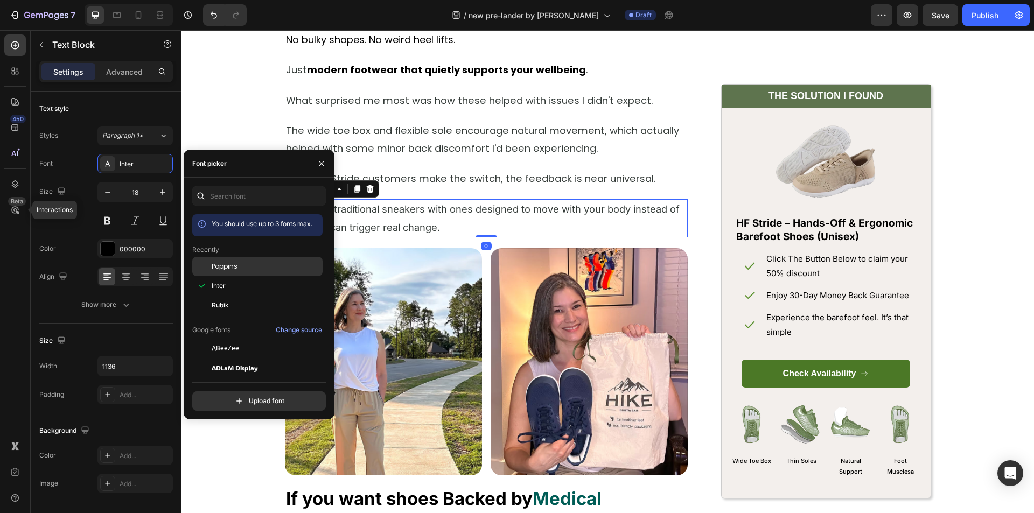
click at [252, 265] on div "Poppins" at bounding box center [266, 267] width 109 height 10
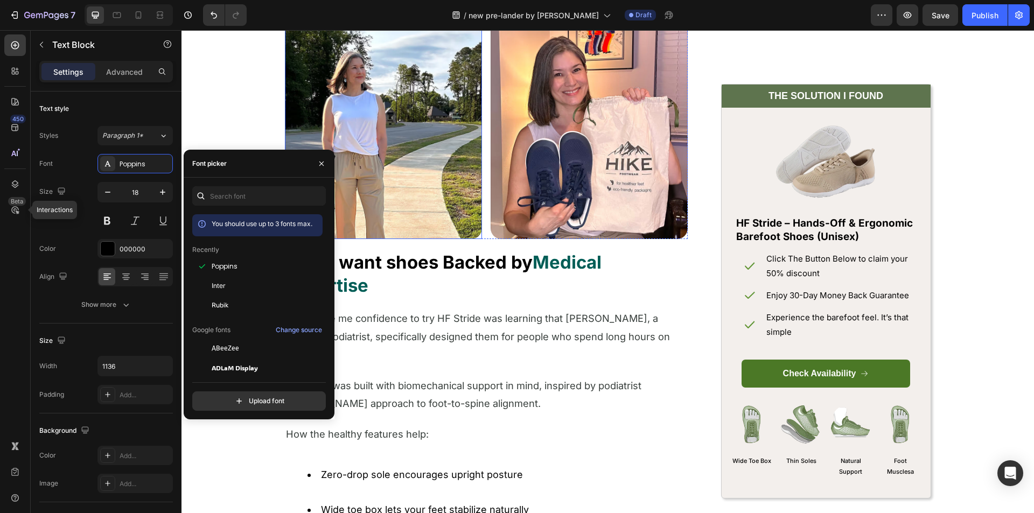
scroll to position [3178, 0]
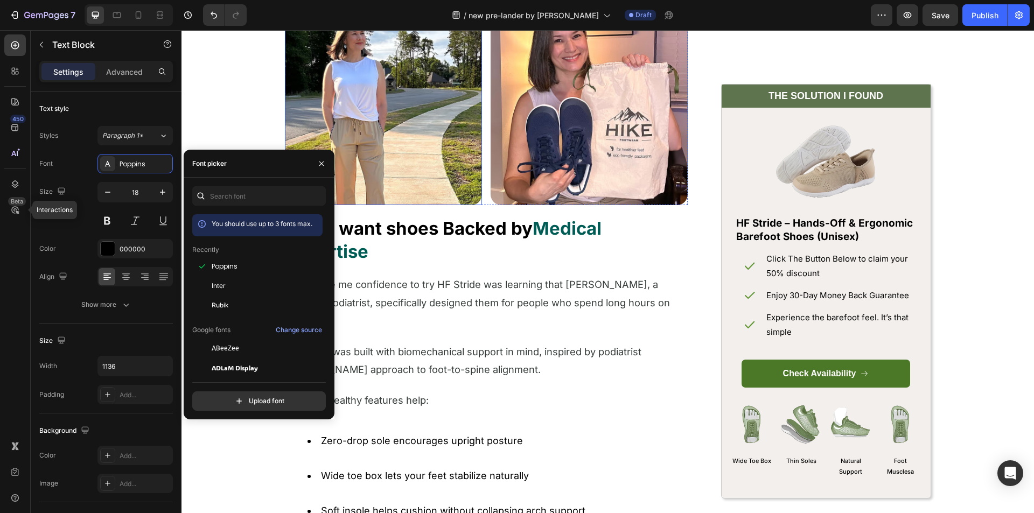
click at [388, 229] on strong "If you want shoes Backed by" at bounding box center [409, 229] width 247 height 22
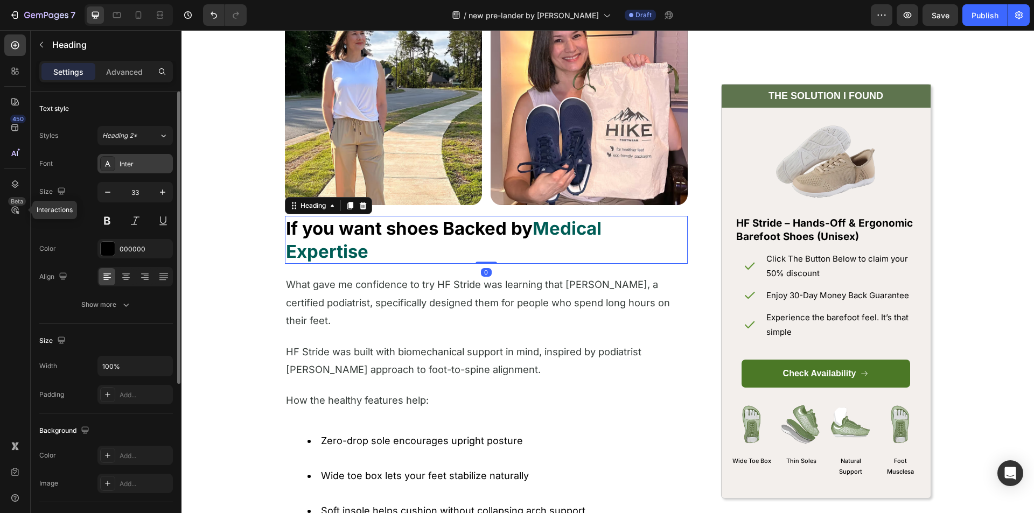
click at [122, 158] on div "Inter" at bounding box center [135, 163] width 75 height 19
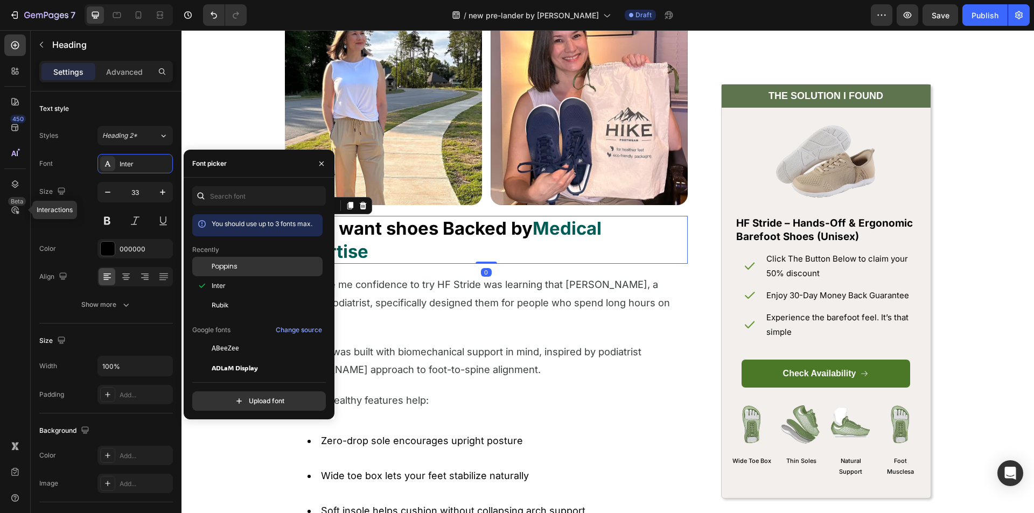
click at [263, 339] on div "Poppins" at bounding box center [257, 348] width 130 height 19
click at [381, 275] on div "What gave me confidence to try HF Stride was learning that [PERSON_NAME], a cer…" at bounding box center [486, 303] width 403 height 56
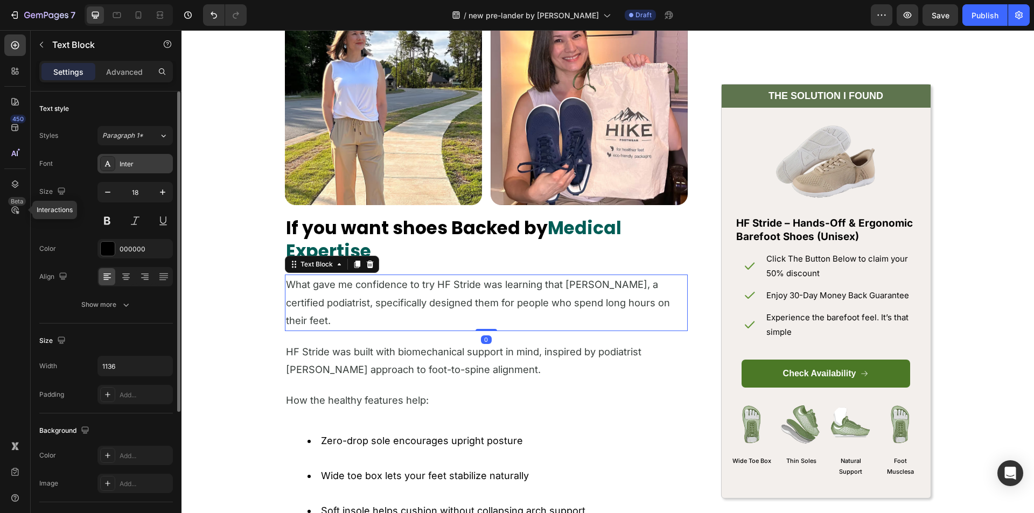
click at [107, 162] on icon at bounding box center [107, 163] width 9 height 9
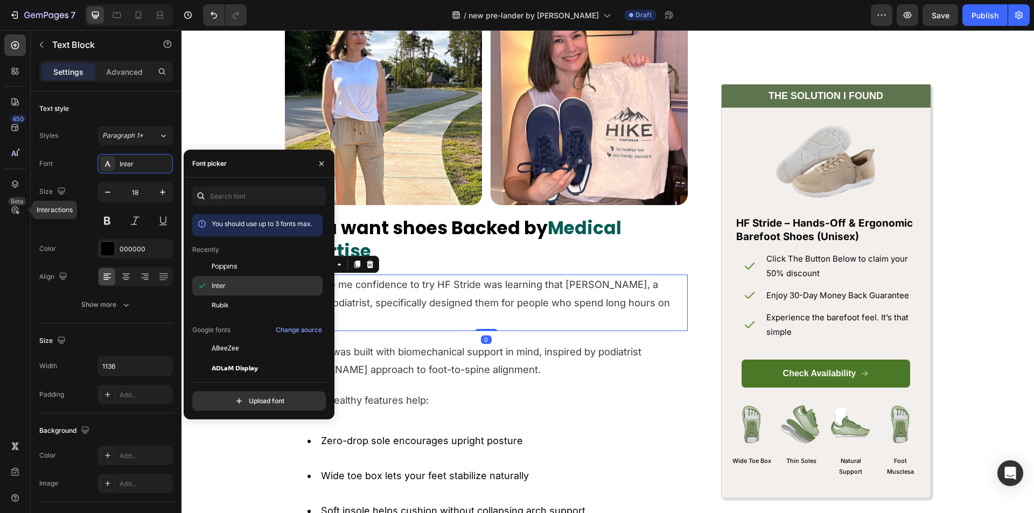
drag, startPoint x: 239, startPoint y: 273, endPoint x: 294, endPoint y: 282, distance: 56.2
click at [240, 339] on div "Poppins" at bounding box center [257, 348] width 130 height 19
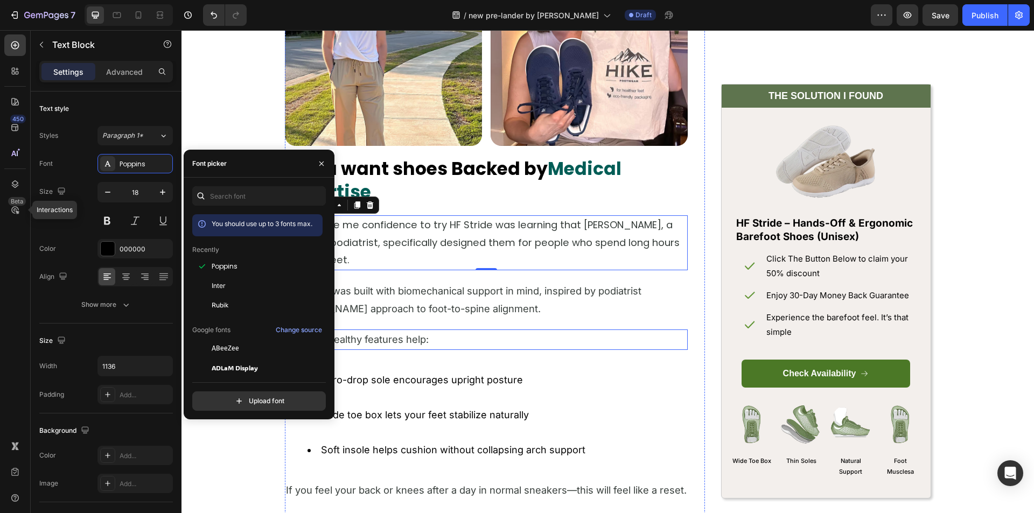
scroll to position [3286, 0]
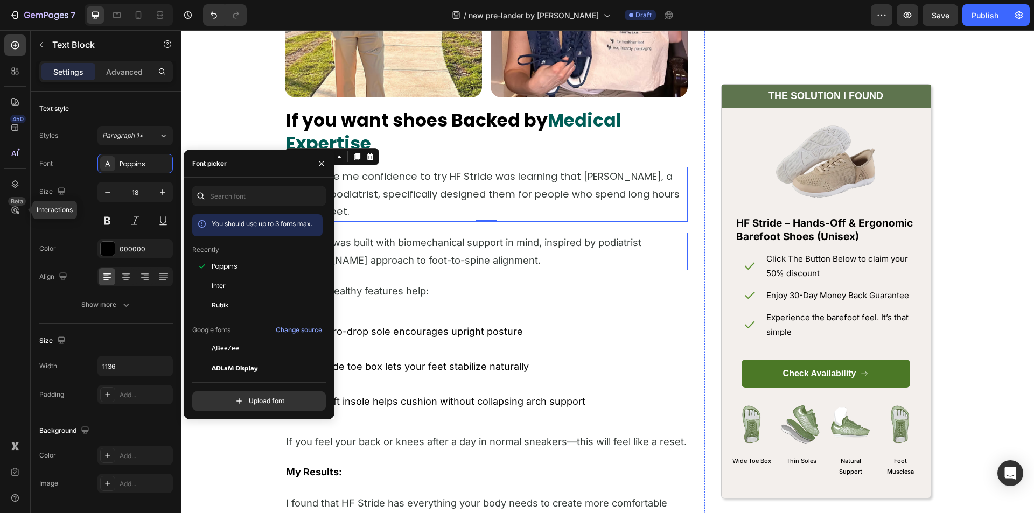
click at [385, 253] on p "HF Stride was built with biomechanical support in mind, inspired by podiatrist …" at bounding box center [486, 252] width 401 height 36
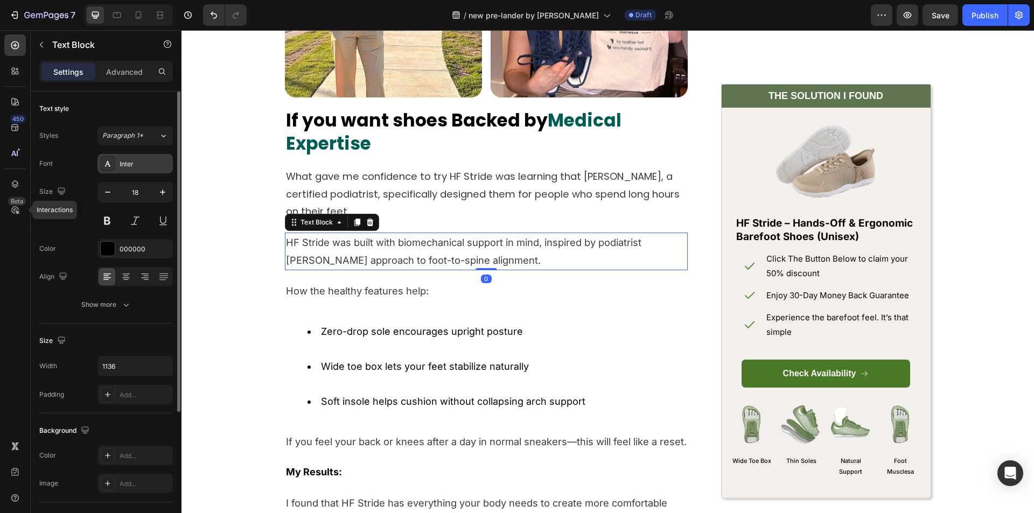
click at [119, 169] on div "Inter" at bounding box center [135, 163] width 75 height 19
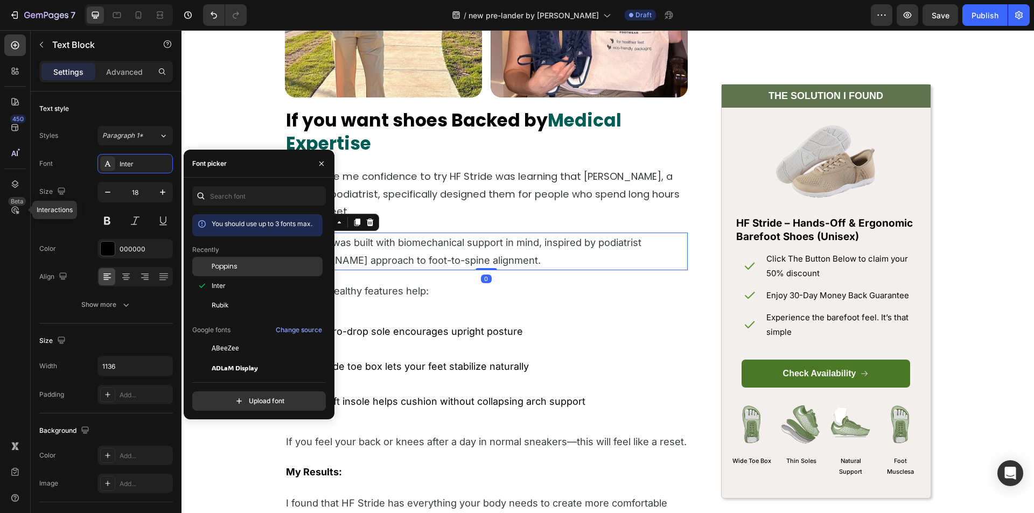
click at [240, 267] on div "Poppins" at bounding box center [266, 267] width 109 height 10
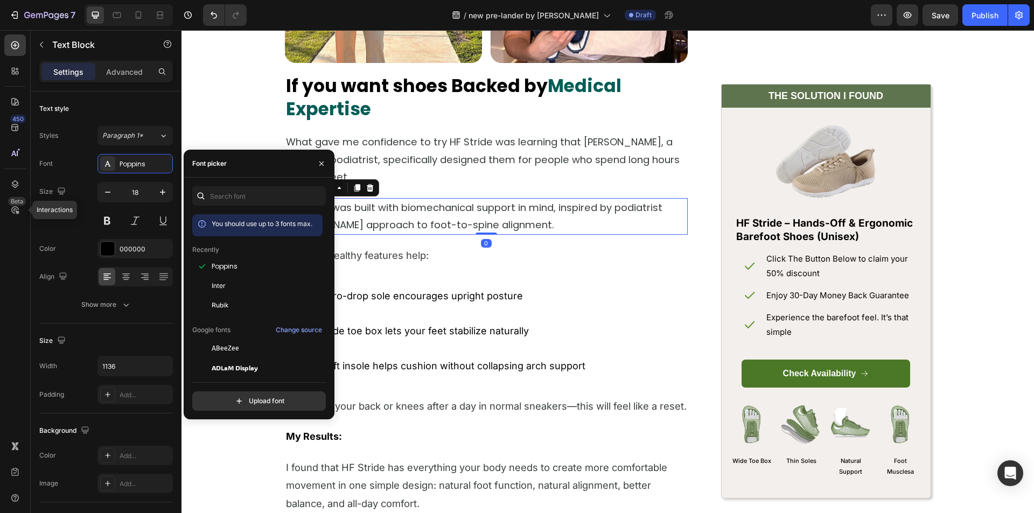
scroll to position [3340, 0]
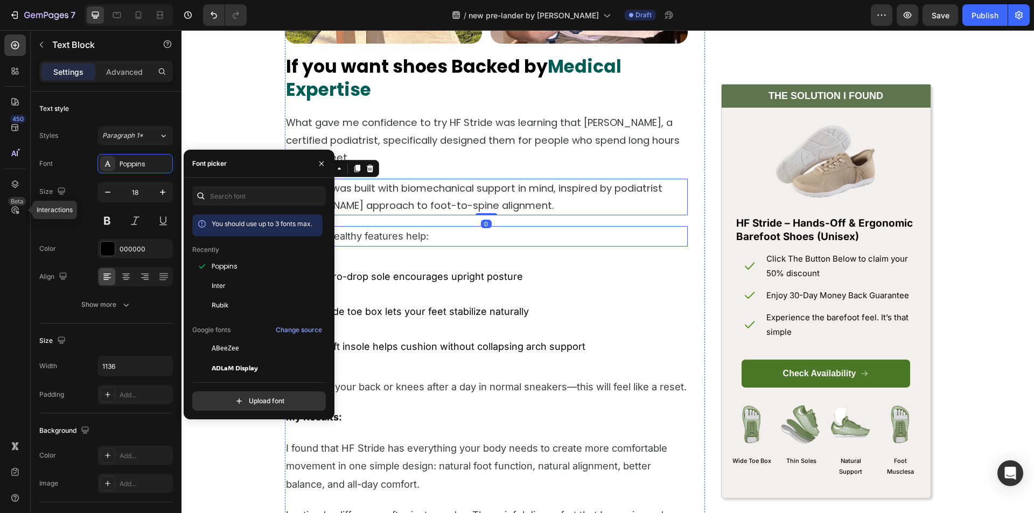
click at [396, 235] on span "How the healthy features help:" at bounding box center [357, 236] width 143 height 12
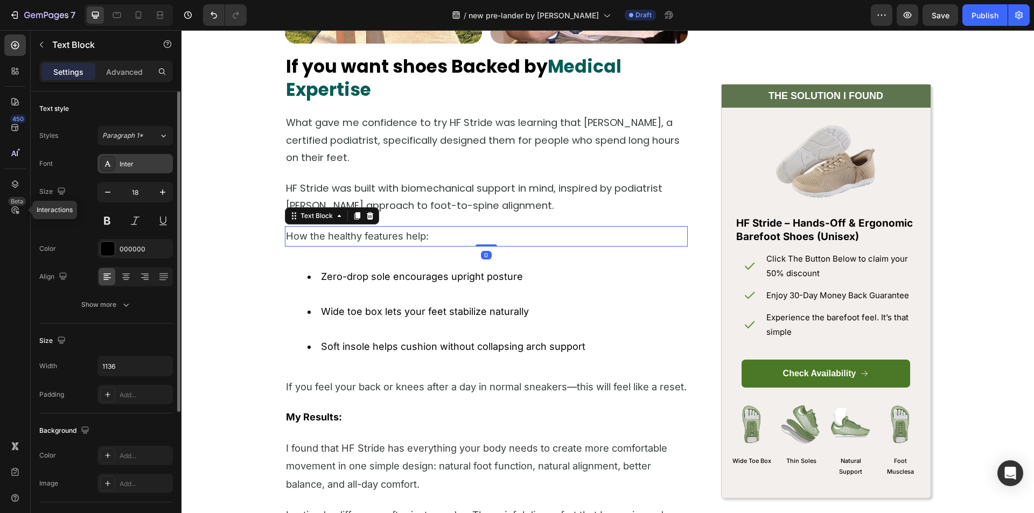
drag, startPoint x: 103, startPoint y: 160, endPoint x: 165, endPoint y: 190, distance: 68.7
click at [103, 160] on div at bounding box center [107, 163] width 15 height 15
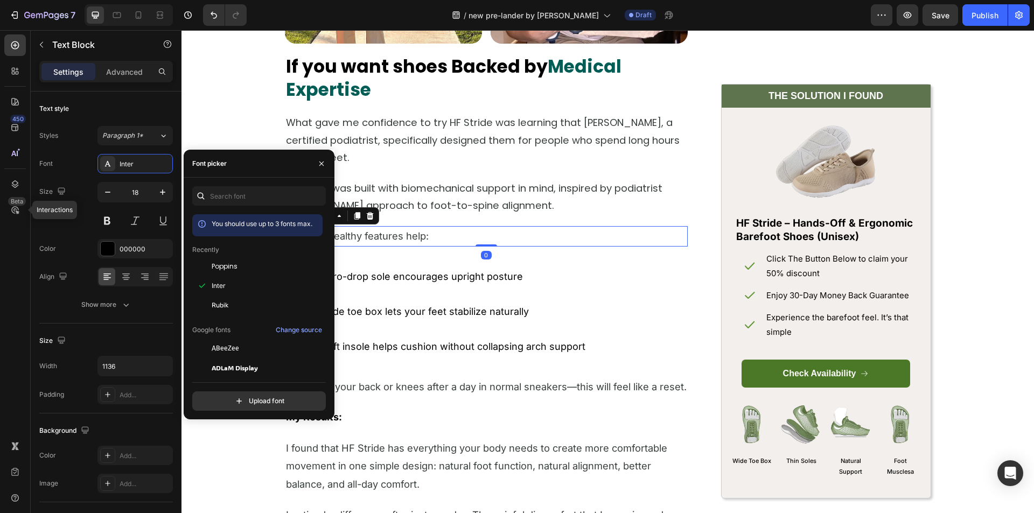
drag, startPoint x: 245, startPoint y: 260, endPoint x: 323, endPoint y: 264, distance: 78.2
click at [246, 339] on div "Poppins" at bounding box center [257, 348] width 130 height 19
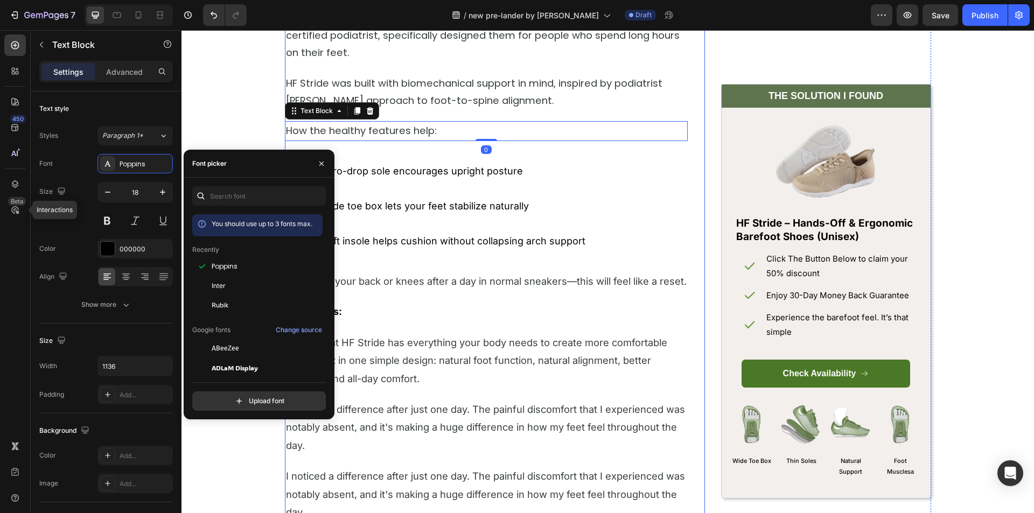
scroll to position [3448, 0]
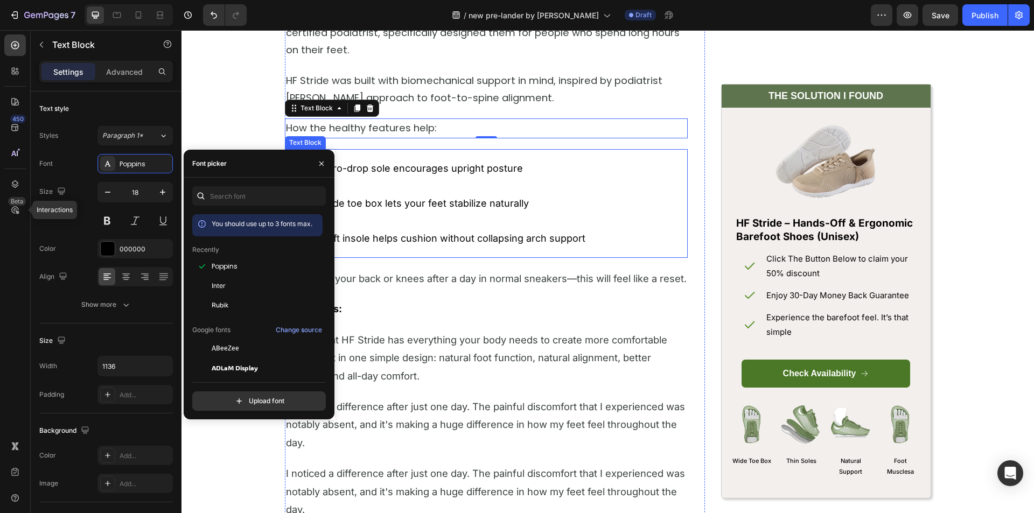
click at [391, 205] on li "Wide toe box lets your feet stabilize naturally" at bounding box center [497, 212] width 379 height 35
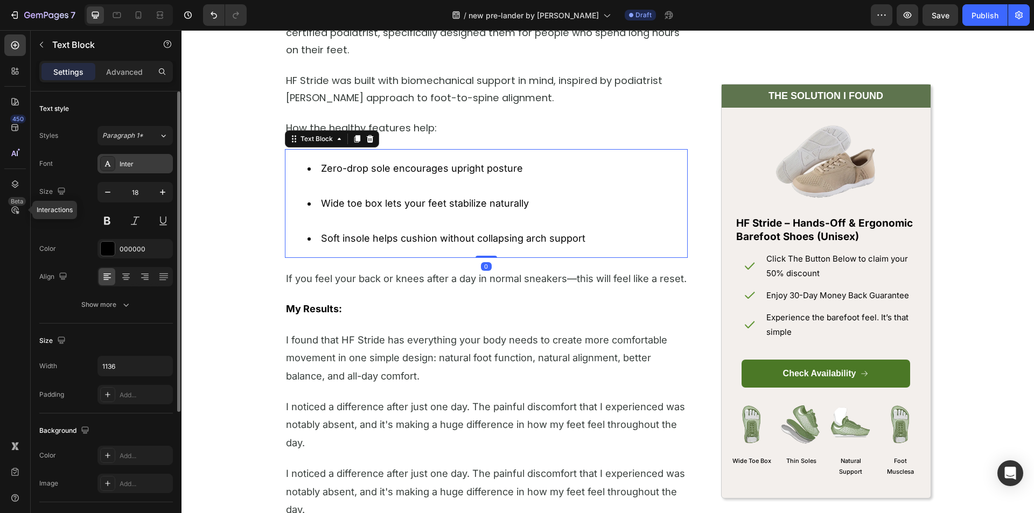
click at [108, 161] on icon at bounding box center [108, 163] width 6 height 5
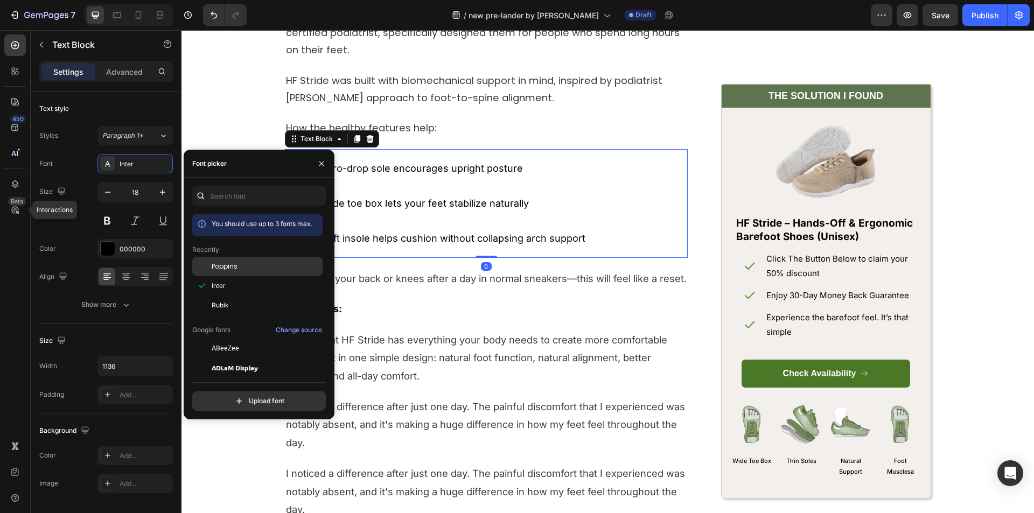
drag, startPoint x: 227, startPoint y: 266, endPoint x: 309, endPoint y: 263, distance: 81.9
click at [228, 266] on span "Poppins" at bounding box center [225, 267] width 26 height 10
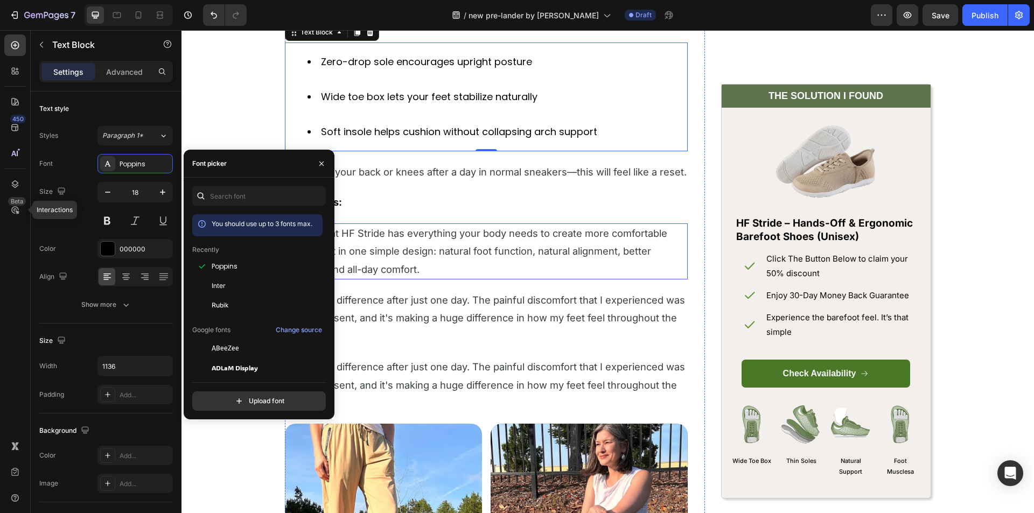
scroll to position [3555, 0]
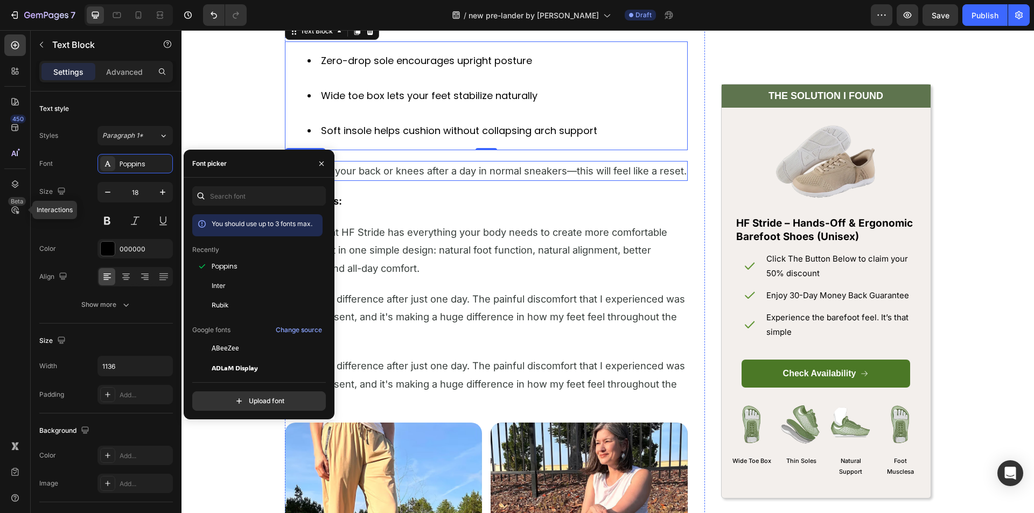
click at [370, 171] on span "If you feel your back or knees after a day in normal sneakers—this will feel li…" at bounding box center [486, 171] width 401 height 12
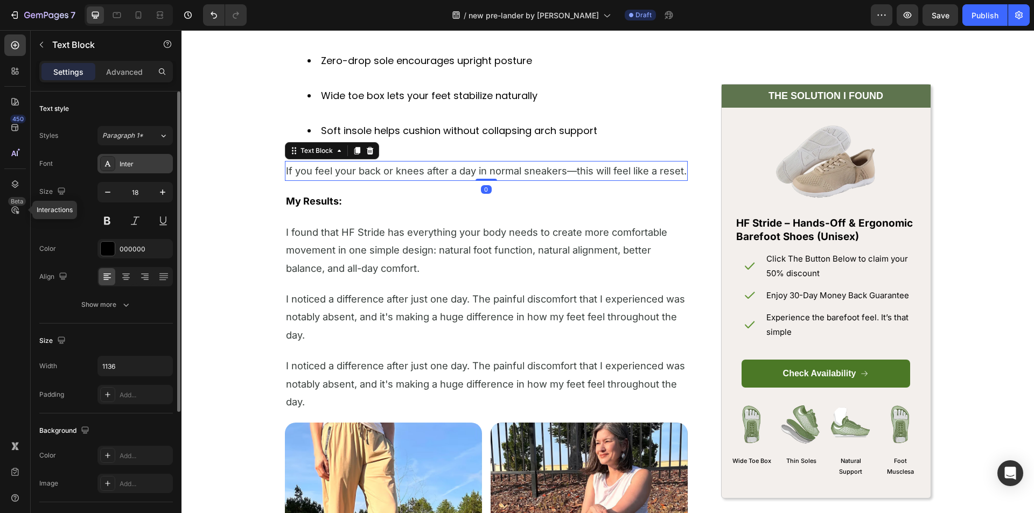
click at [123, 161] on div "Inter" at bounding box center [145, 164] width 51 height 10
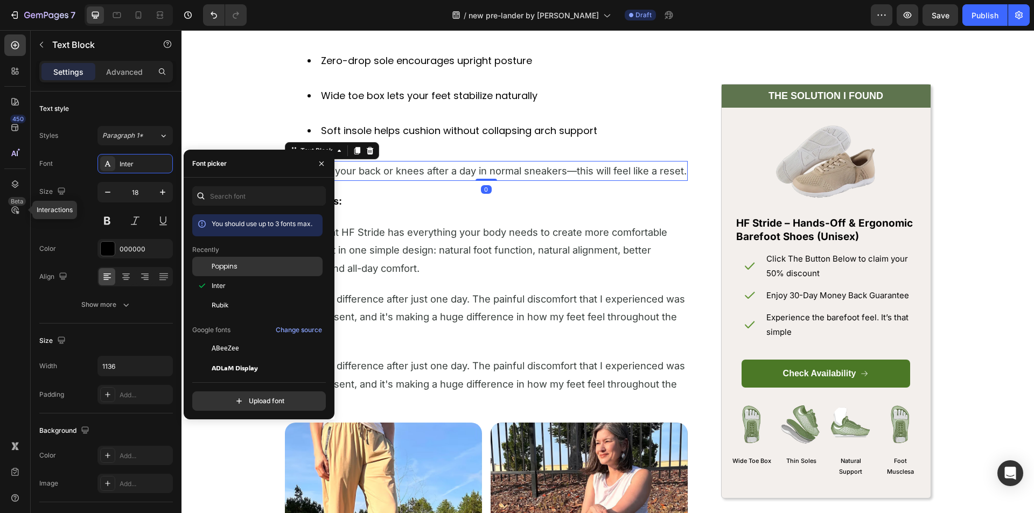
drag, startPoint x: 249, startPoint y: 258, endPoint x: 261, endPoint y: 257, distance: 12.4
click at [249, 339] on div "Poppins" at bounding box center [257, 348] width 130 height 19
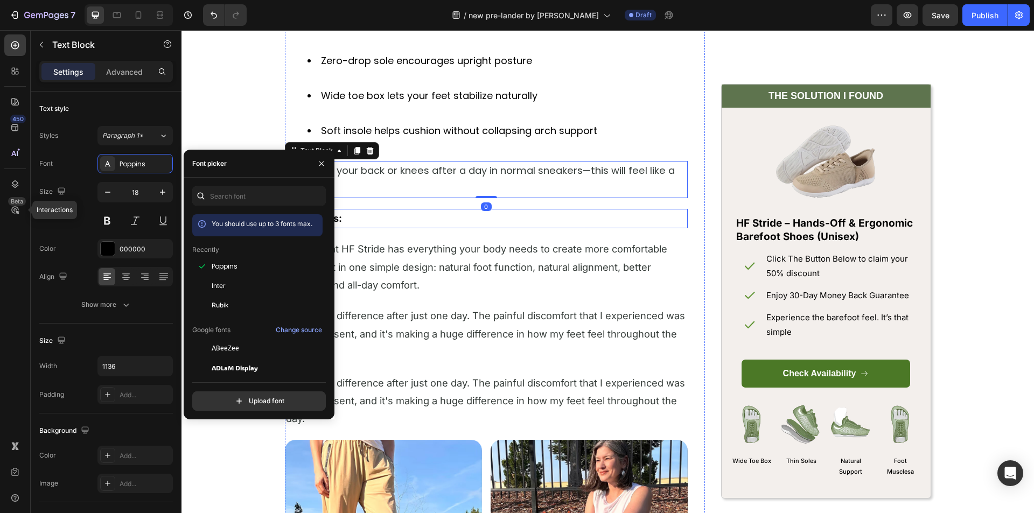
click at [408, 220] on p "My Results:" at bounding box center [486, 218] width 401 height 17
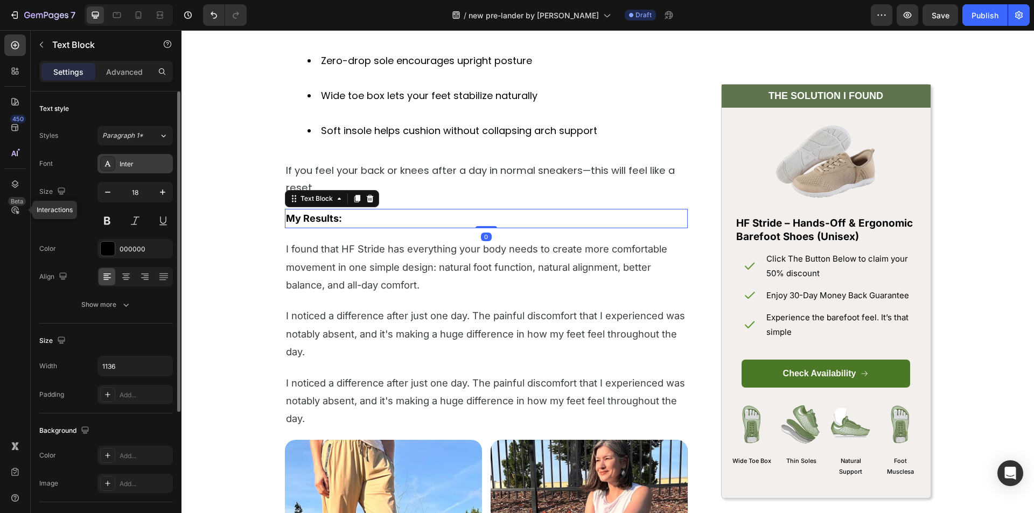
click at [114, 169] on div at bounding box center [107, 163] width 15 height 15
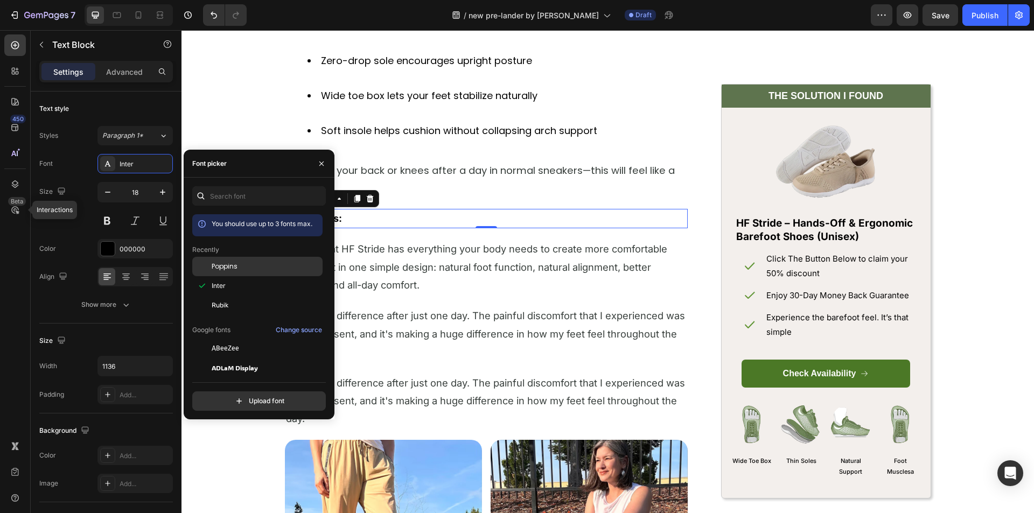
click at [239, 263] on div "Poppins" at bounding box center [266, 267] width 109 height 10
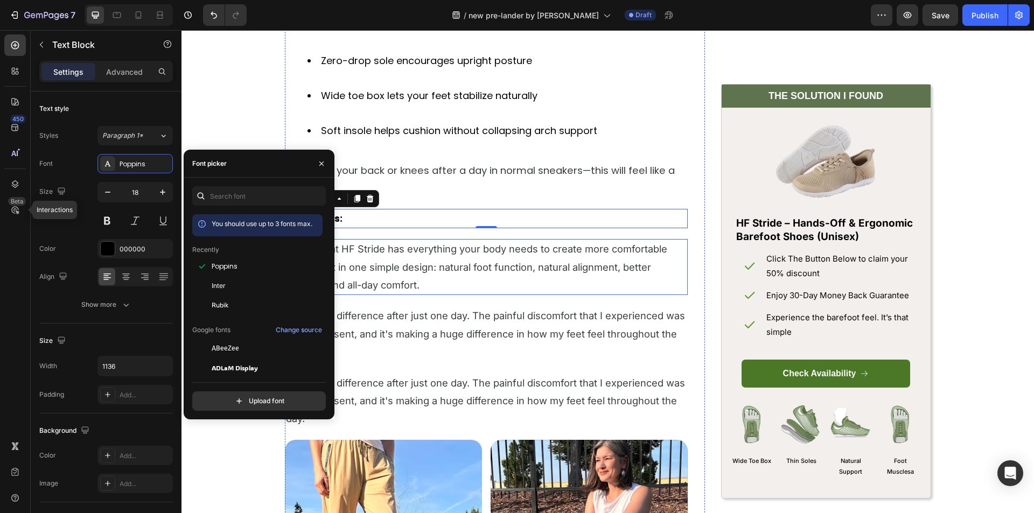
click at [385, 258] on p "I found that HF Stride has everything your body needs to create more comfortabl…" at bounding box center [486, 267] width 401 height 54
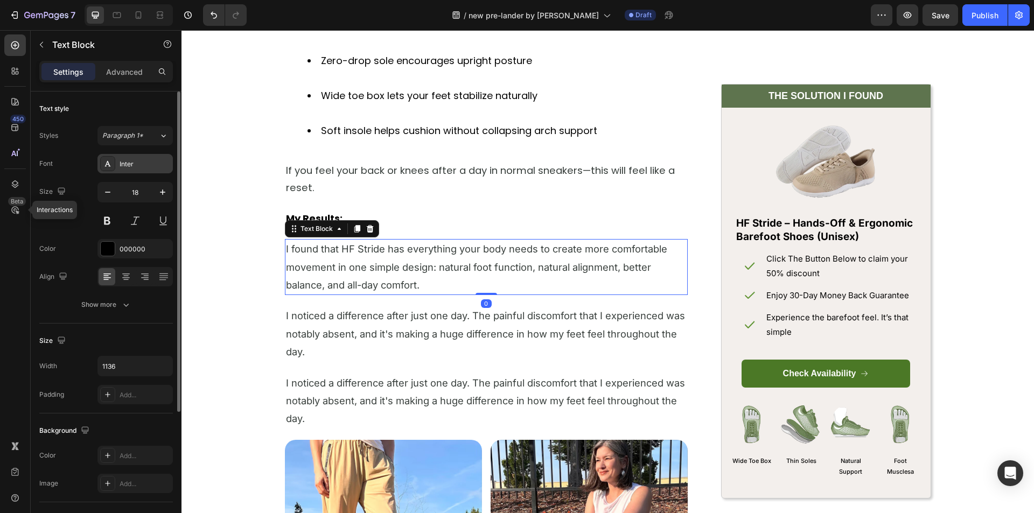
click at [137, 165] on div "Inter" at bounding box center [145, 164] width 51 height 10
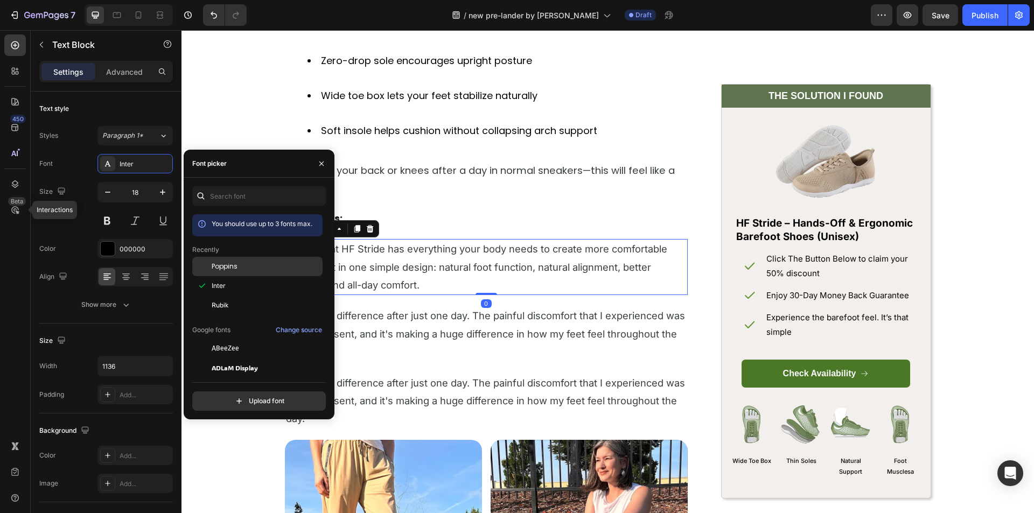
click at [241, 269] on div "Poppins" at bounding box center [266, 267] width 109 height 10
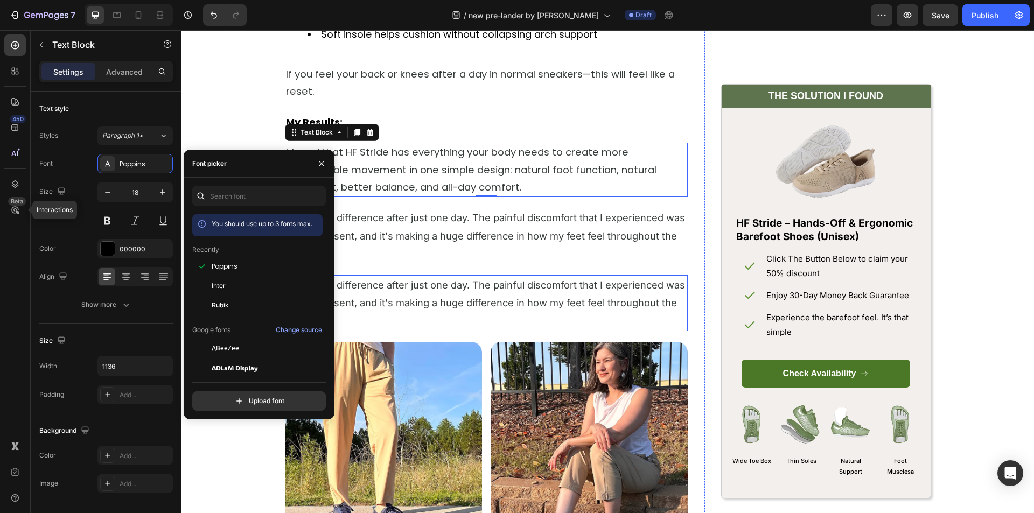
scroll to position [3663, 0]
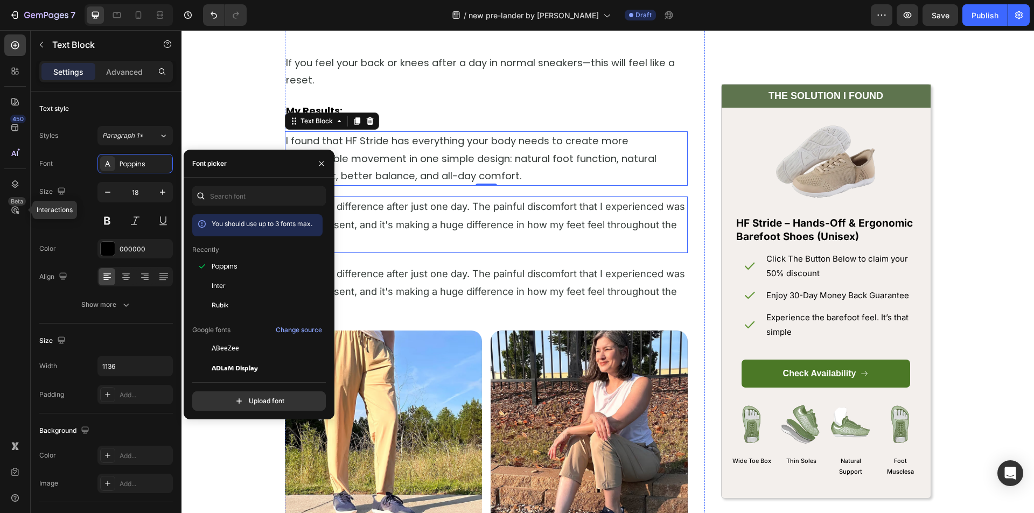
click at [368, 220] on span "I noticed a difference after just one day. The painful discomfort that I experi…" at bounding box center [485, 224] width 399 height 48
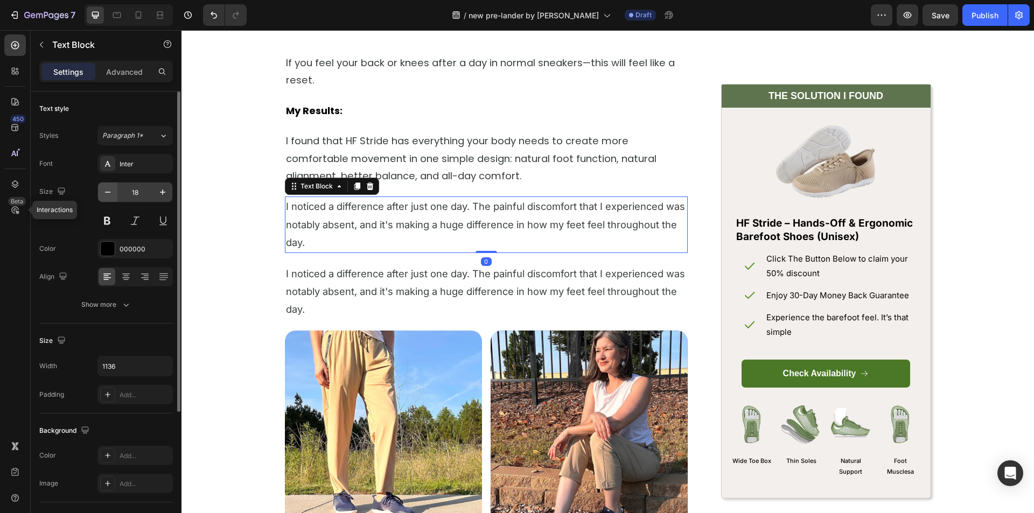
drag, startPoint x: 138, startPoint y: 164, endPoint x: 103, endPoint y: 185, distance: 40.6
click at [137, 165] on div "Inter" at bounding box center [145, 164] width 51 height 10
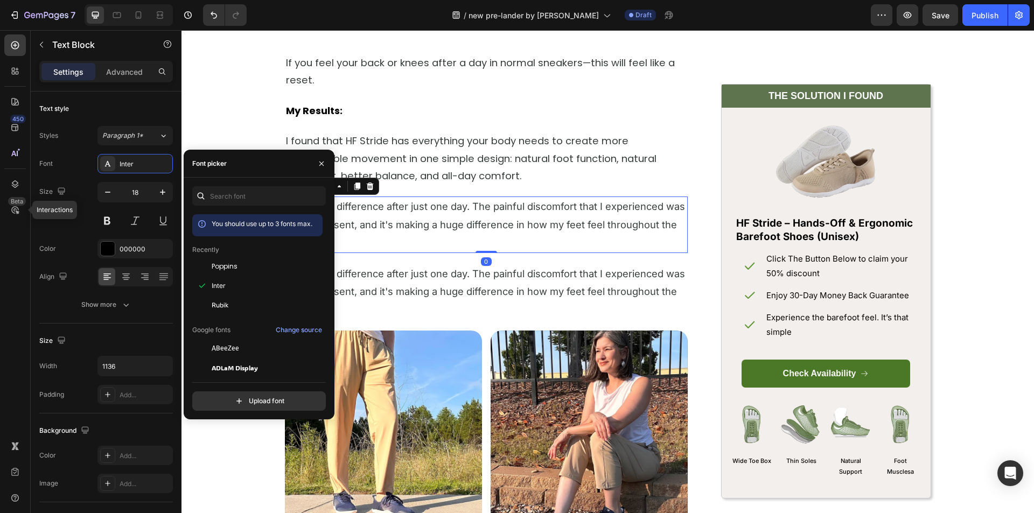
drag, startPoint x: 234, startPoint y: 263, endPoint x: 304, endPoint y: 255, distance: 71.0
click at [235, 263] on span "Poppins" at bounding box center [225, 267] width 26 height 10
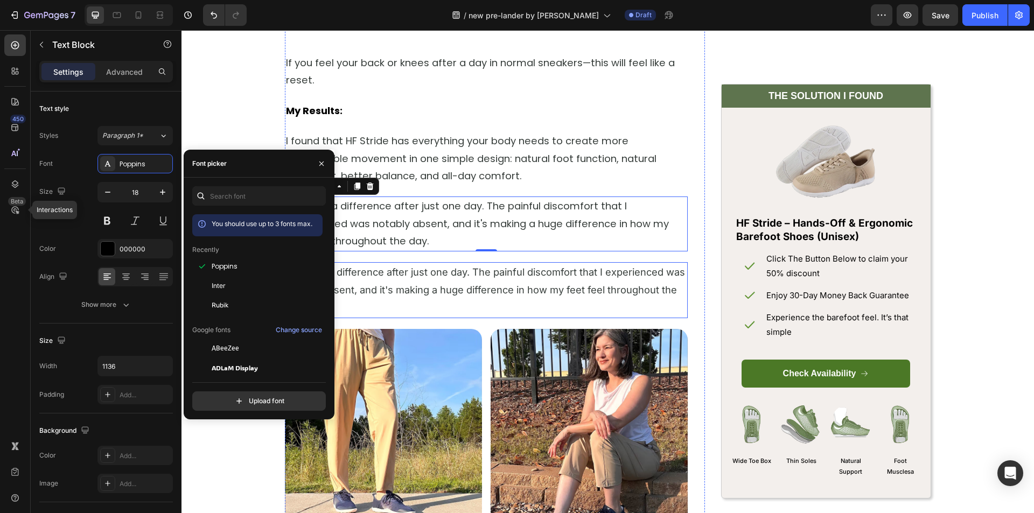
drag, startPoint x: 421, startPoint y: 291, endPoint x: 414, endPoint y: 286, distance: 8.8
click at [421, 291] on span "I noticed a difference after just one day. The painful discomfort that I experi…" at bounding box center [485, 290] width 399 height 48
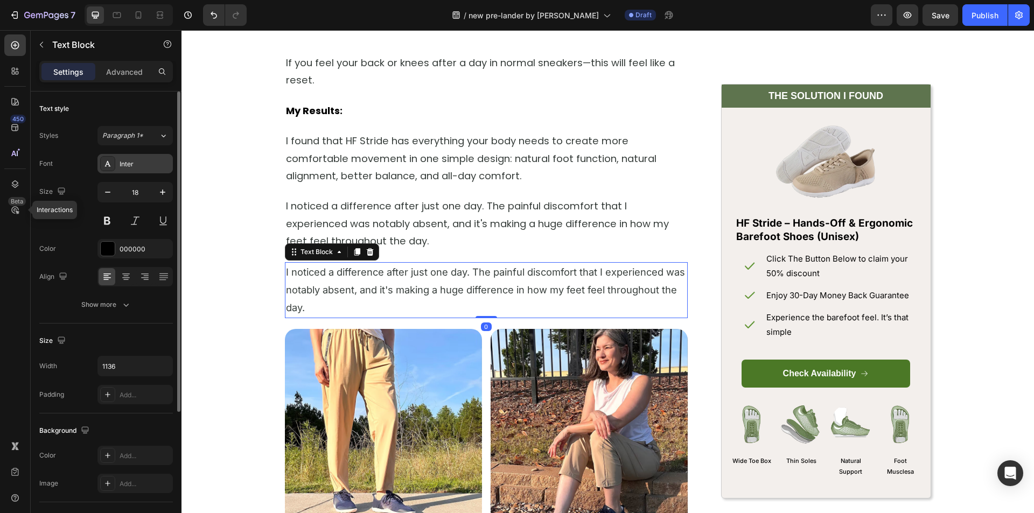
click at [119, 159] on div "Inter" at bounding box center [135, 163] width 75 height 19
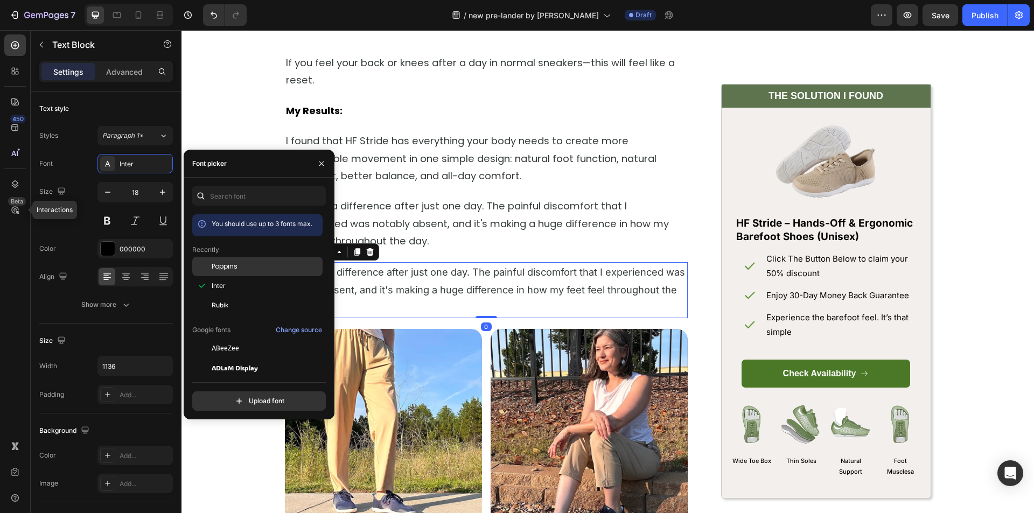
drag, startPoint x: 209, startPoint y: 234, endPoint x: 236, endPoint y: 260, distance: 37.7
click at [236, 339] on div "Poppins" at bounding box center [257, 348] width 130 height 19
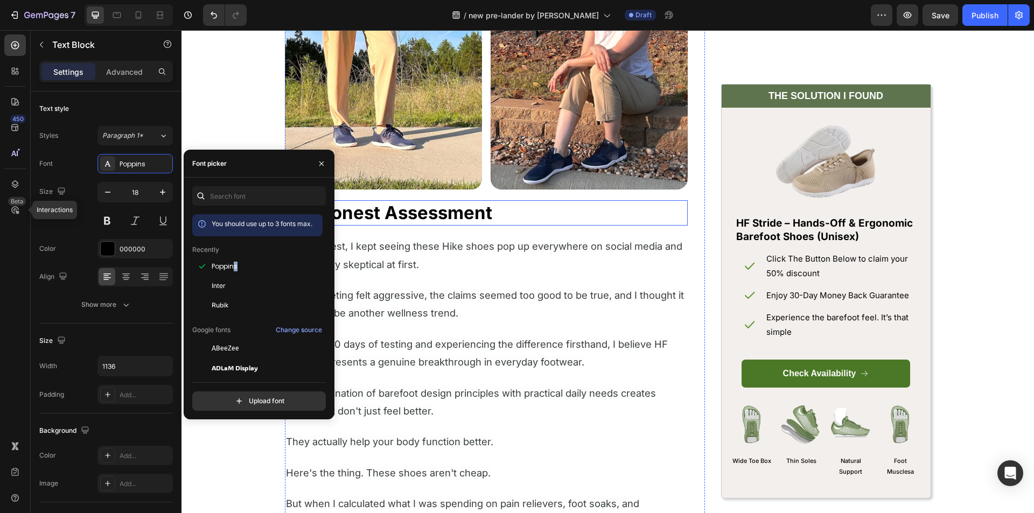
scroll to position [4040, 0]
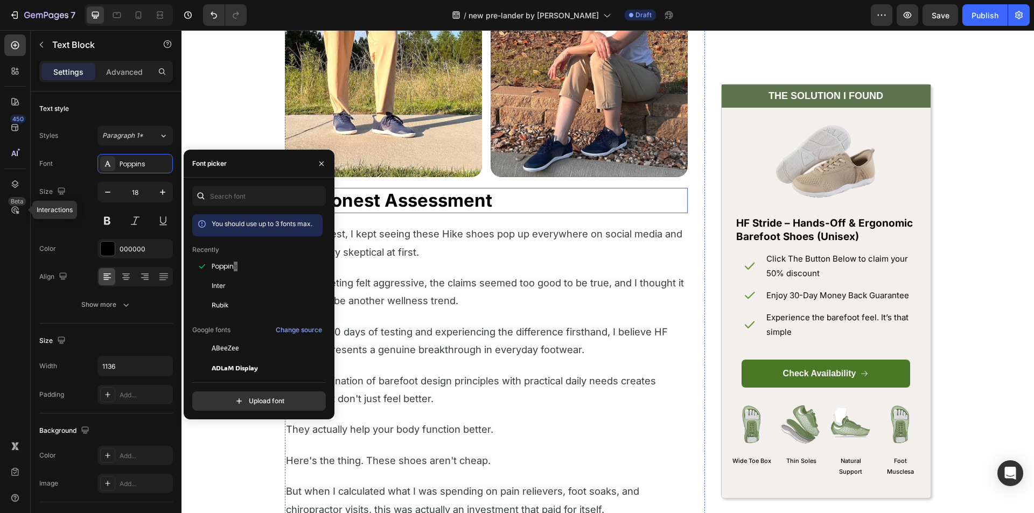
drag, startPoint x: 373, startPoint y: 198, endPoint x: 316, endPoint y: 189, distance: 57.3
click at [373, 197] on strong "My Honest Assessment" at bounding box center [389, 201] width 206 height 22
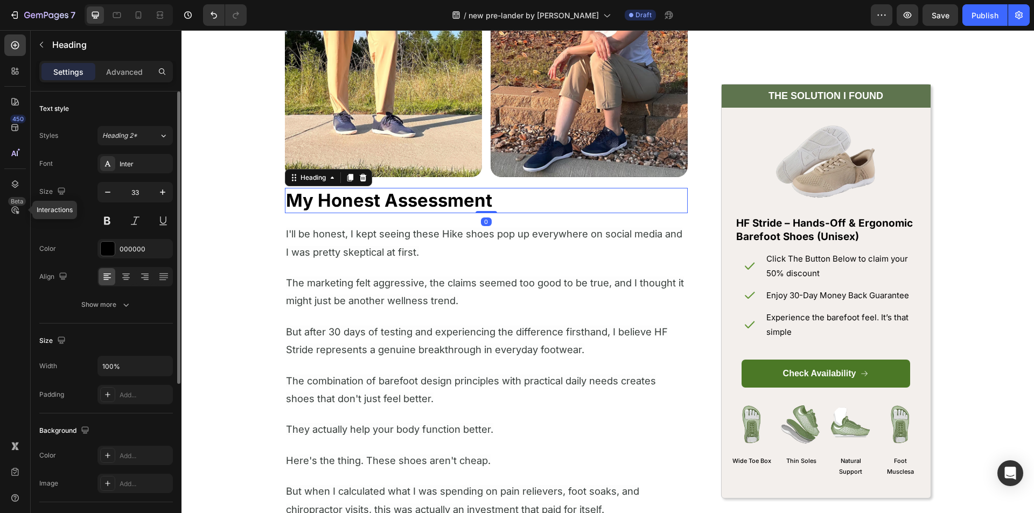
click at [122, 150] on div "Styles Heading 2* Font Inter Size 33 Color 000000 Align Show more" at bounding box center [106, 220] width 134 height 189
click at [124, 161] on div "Inter" at bounding box center [145, 164] width 51 height 10
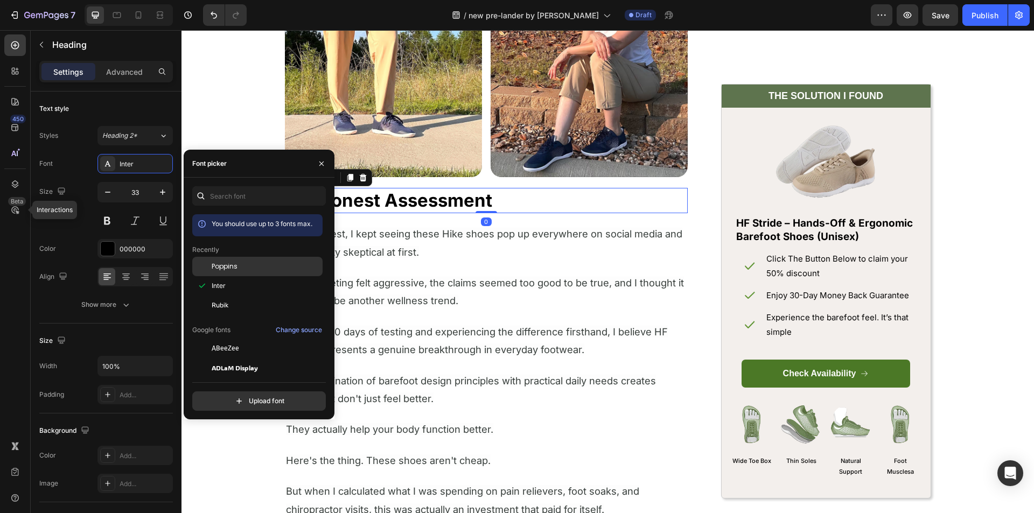
drag, startPoint x: 231, startPoint y: 260, endPoint x: 252, endPoint y: 261, distance: 20.5
click at [232, 339] on div "Poppins" at bounding box center [257, 348] width 130 height 19
click at [380, 244] on p "I'll be honest, I kept seeing these Hike shoes pop up everywhere on social medi…" at bounding box center [486, 243] width 401 height 36
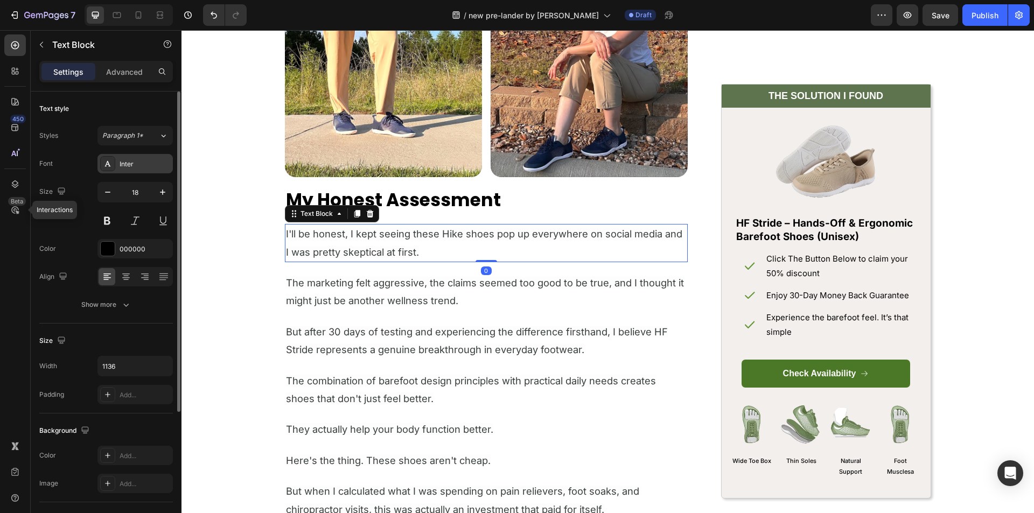
click at [120, 156] on div "Inter" at bounding box center [135, 163] width 75 height 19
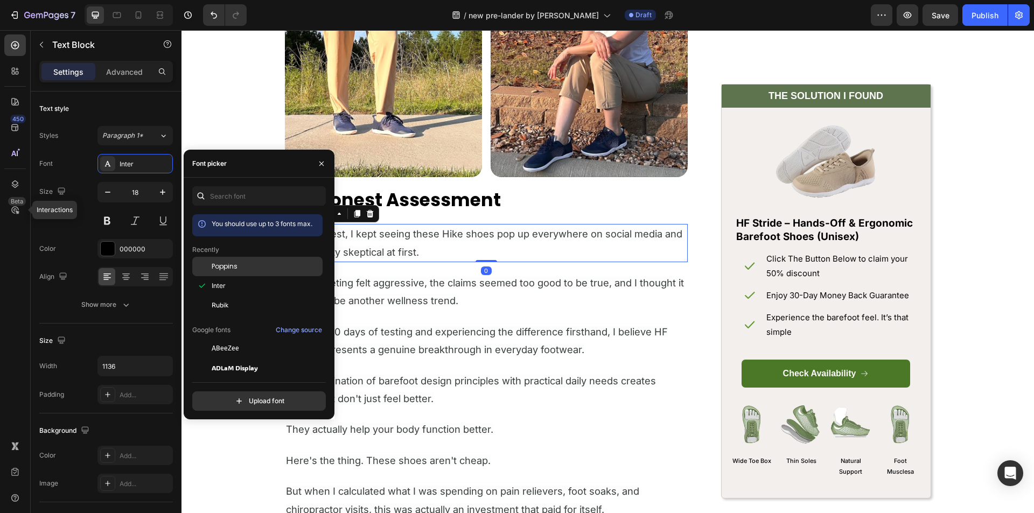
drag, startPoint x: 169, startPoint y: 222, endPoint x: 245, endPoint y: 262, distance: 85.3
click at [245, 339] on div "Poppins" at bounding box center [257, 348] width 130 height 19
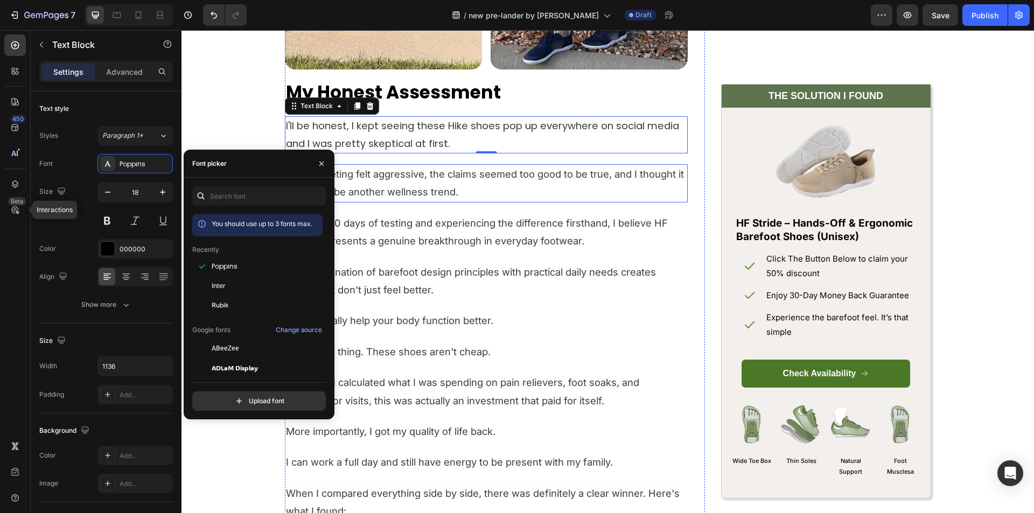
click at [384, 187] on span "The marketing felt aggressive, the claims seemed too good to be true, and I tho…" at bounding box center [485, 183] width 398 height 30
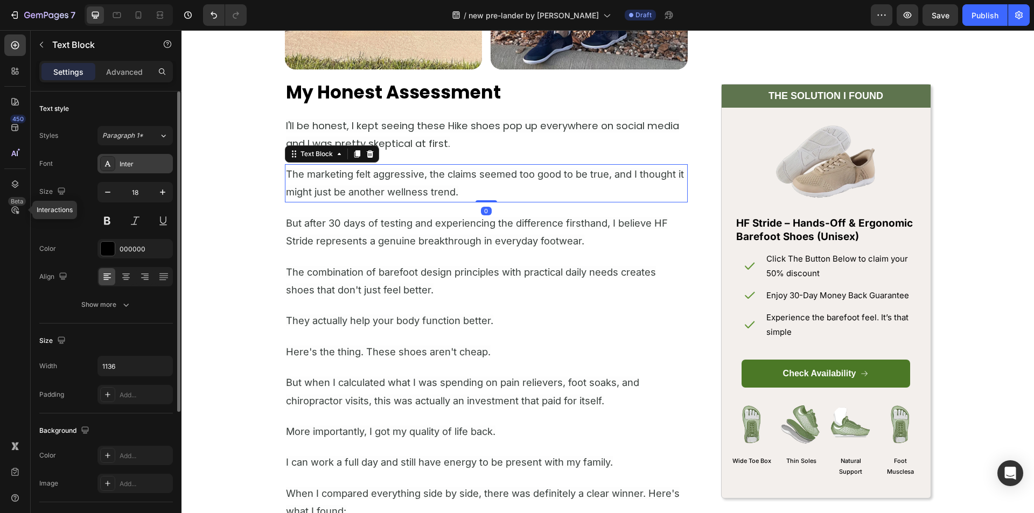
click at [114, 165] on div at bounding box center [107, 163] width 15 height 15
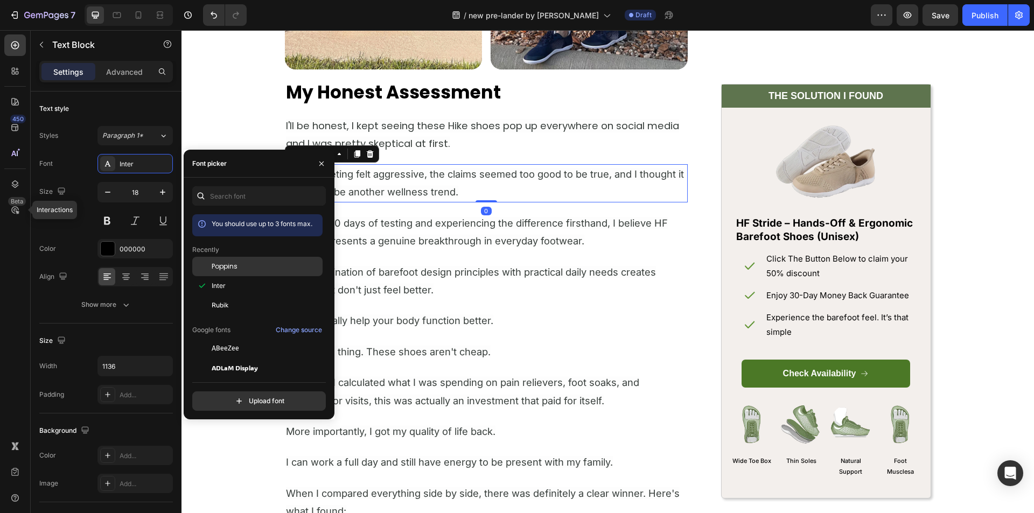
drag, startPoint x: 183, startPoint y: 225, endPoint x: 229, endPoint y: 260, distance: 57.6
click at [229, 339] on div "Poppins" at bounding box center [257, 348] width 130 height 19
click at [435, 235] on span "But after 30 days of testing and experiencing the difference firsthand, I belie…" at bounding box center [477, 231] width 382 height 30
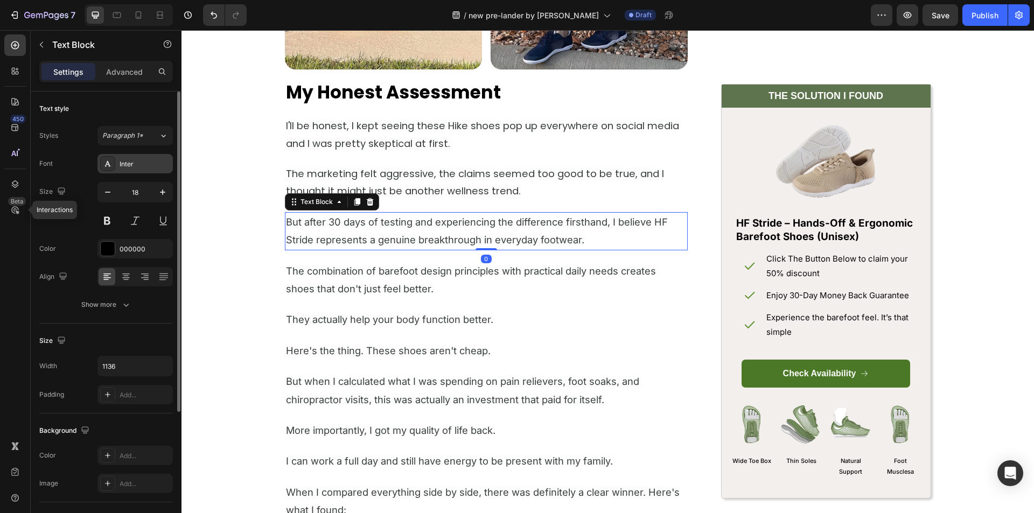
click at [133, 161] on div "Inter" at bounding box center [145, 164] width 51 height 10
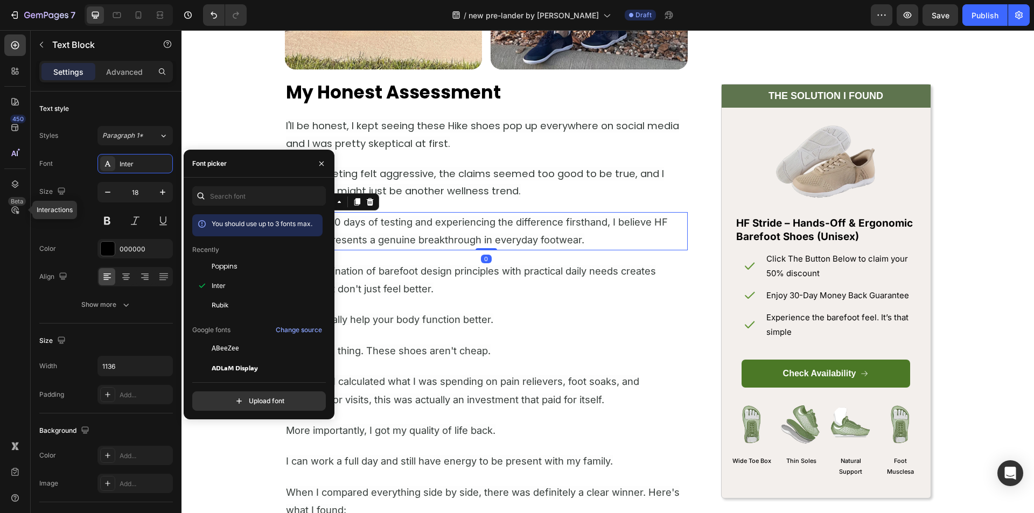
drag, startPoint x: 253, startPoint y: 263, endPoint x: 333, endPoint y: 274, distance: 80.9
click at [255, 265] on div "Poppins" at bounding box center [266, 267] width 109 height 10
click at [401, 282] on span "The combination of barefoot design principles with practical daily needs create…" at bounding box center [471, 279] width 370 height 30
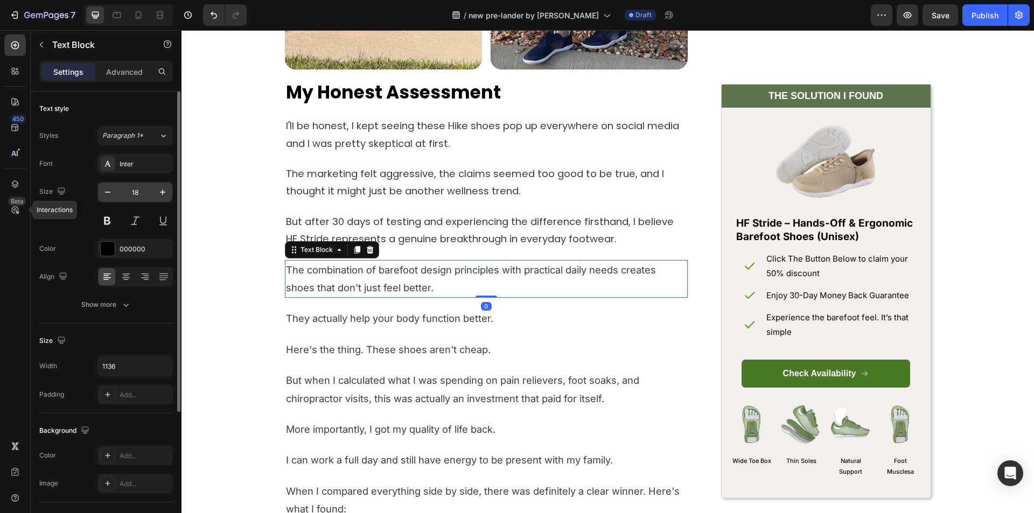
drag, startPoint x: 120, startPoint y: 166, endPoint x: 144, endPoint y: 198, distance: 40.0
click at [120, 166] on div "Inter" at bounding box center [145, 164] width 51 height 10
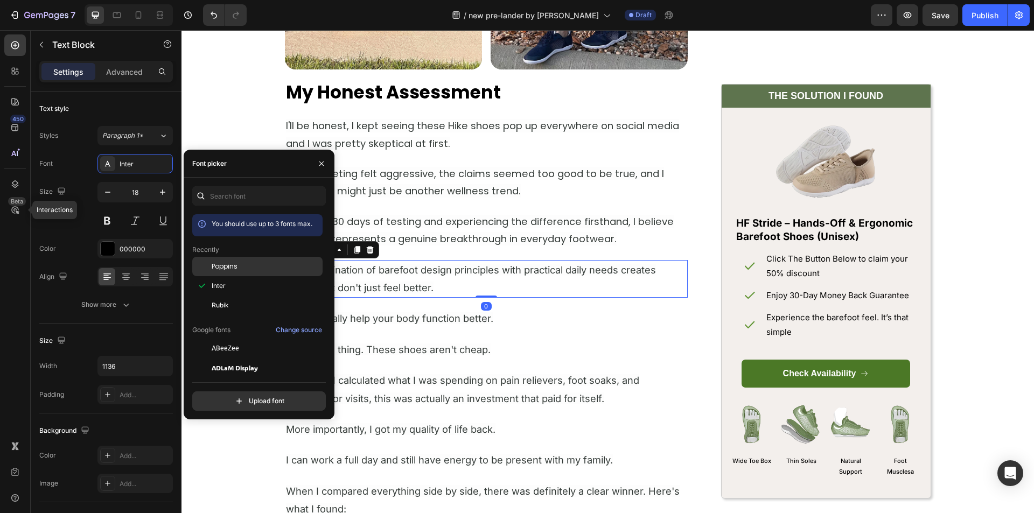
click at [221, 265] on span "Poppins" at bounding box center [225, 267] width 26 height 10
click at [417, 308] on div "They actually help your body function better." at bounding box center [486, 318] width 403 height 20
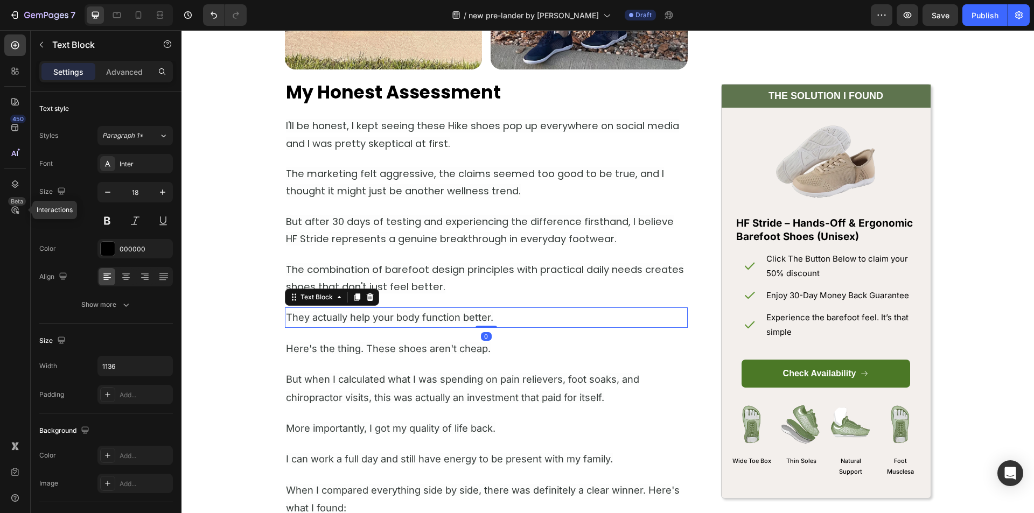
click at [414, 316] on span "They actually help your body function better." at bounding box center [389, 317] width 207 height 12
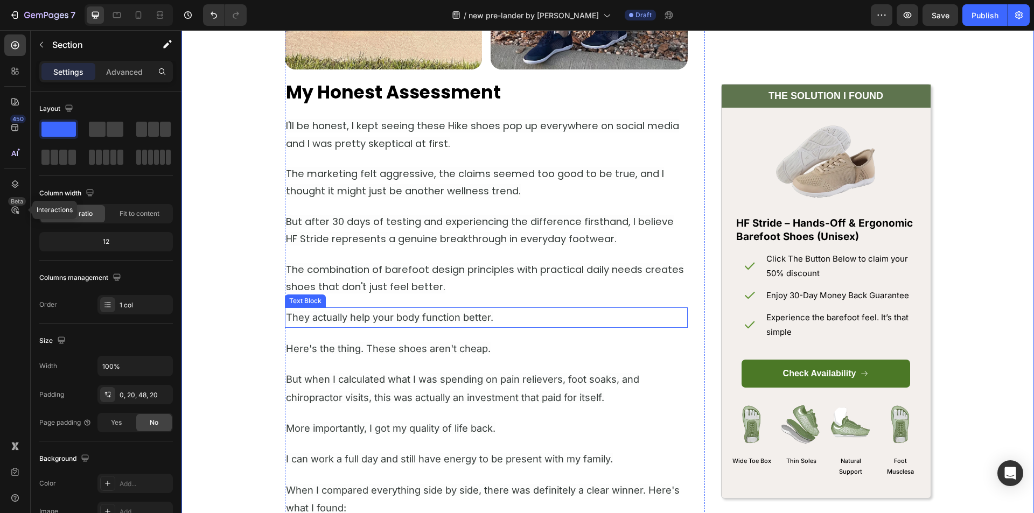
click at [326, 316] on span "They actually help your body function better." at bounding box center [389, 317] width 207 height 12
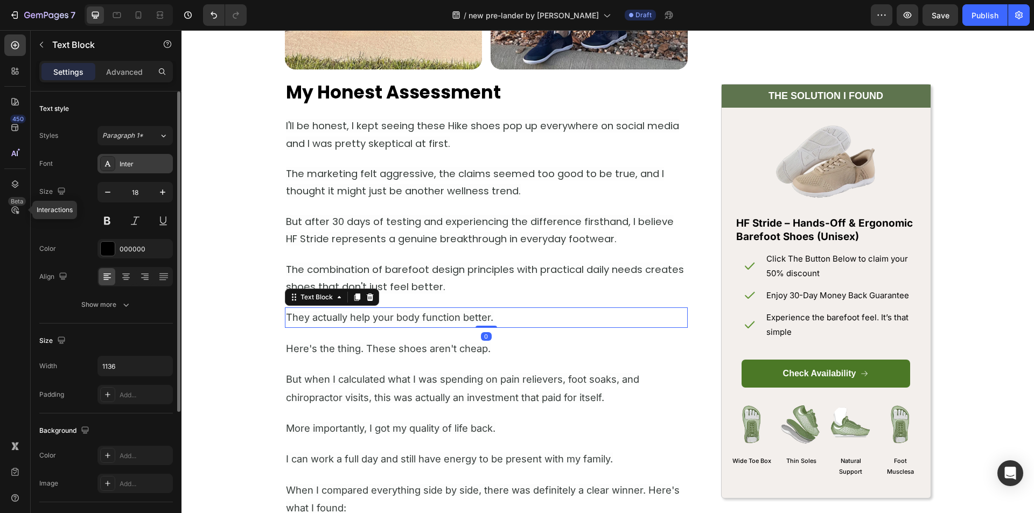
click at [126, 167] on div "Inter" at bounding box center [145, 164] width 51 height 10
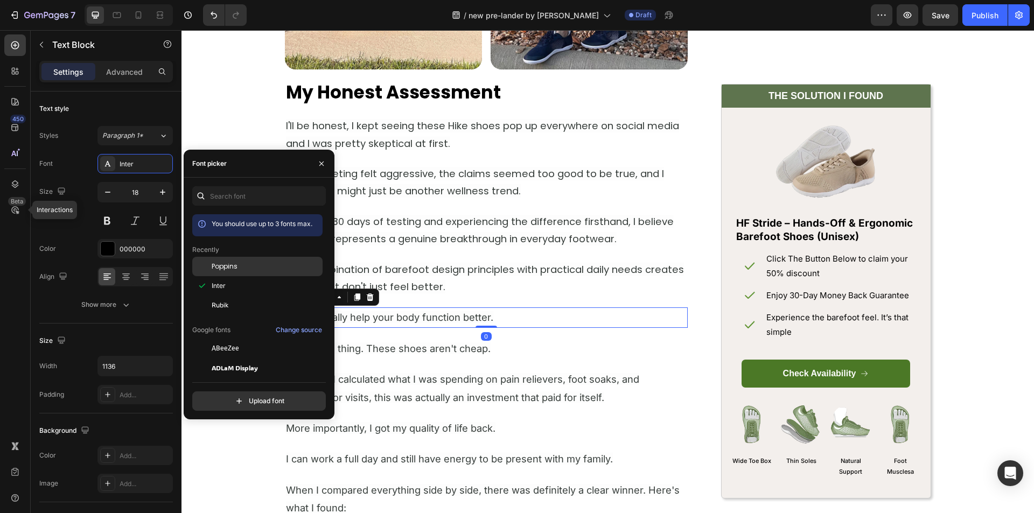
click at [224, 266] on span "Poppins" at bounding box center [225, 267] width 26 height 10
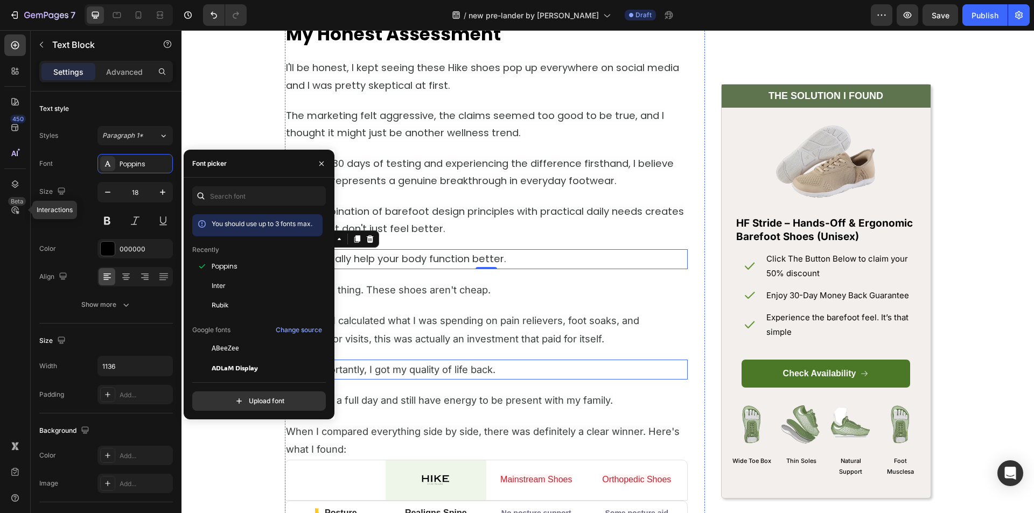
scroll to position [4310, 0]
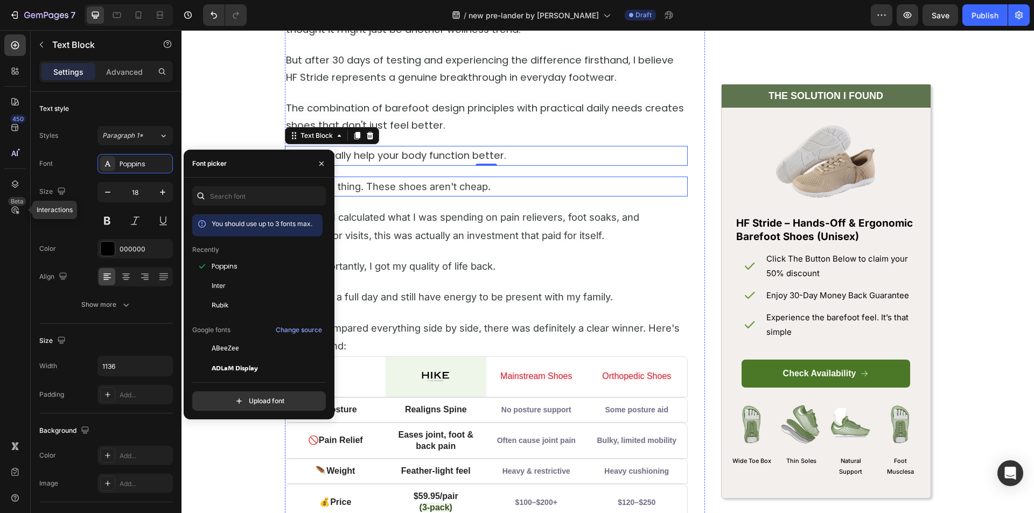
click at [388, 189] on span "Here's the thing. These shoes aren't cheap." at bounding box center [388, 186] width 205 height 12
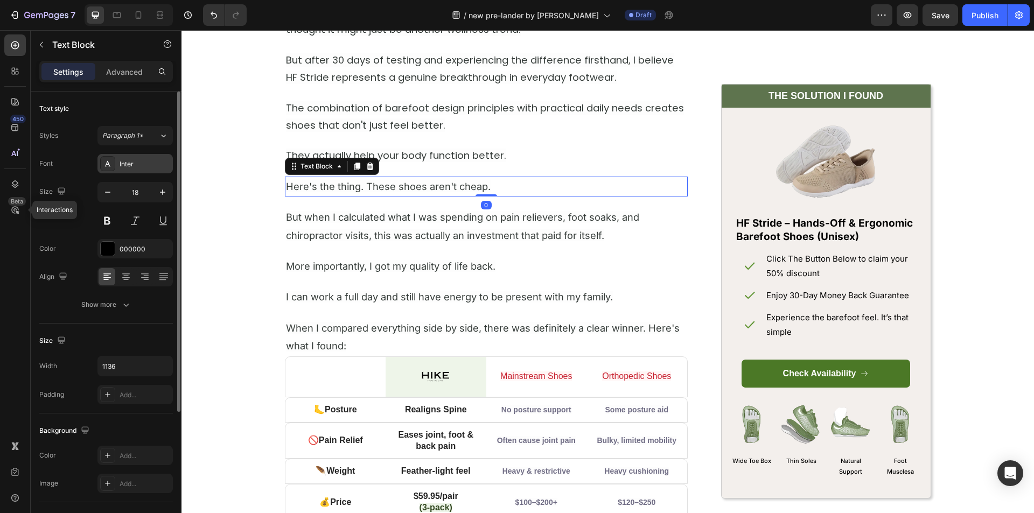
click at [129, 165] on div "Inter" at bounding box center [145, 164] width 51 height 10
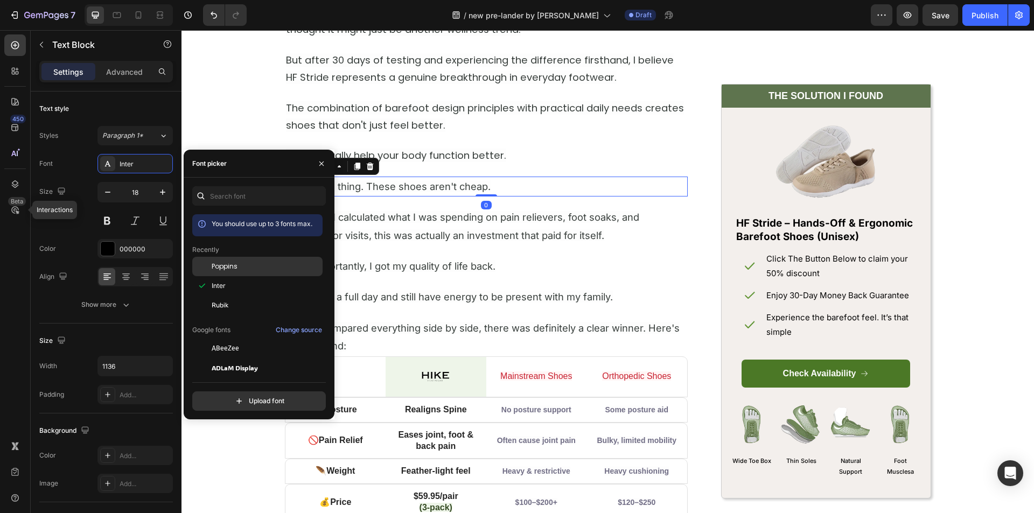
drag, startPoint x: 227, startPoint y: 269, endPoint x: 318, endPoint y: 262, distance: 91.3
click at [228, 269] on span "Poppins" at bounding box center [225, 267] width 26 height 10
click at [433, 228] on p "But when I calculated what I was spending on pain relievers, foot soaks, and ch…" at bounding box center [486, 226] width 401 height 36
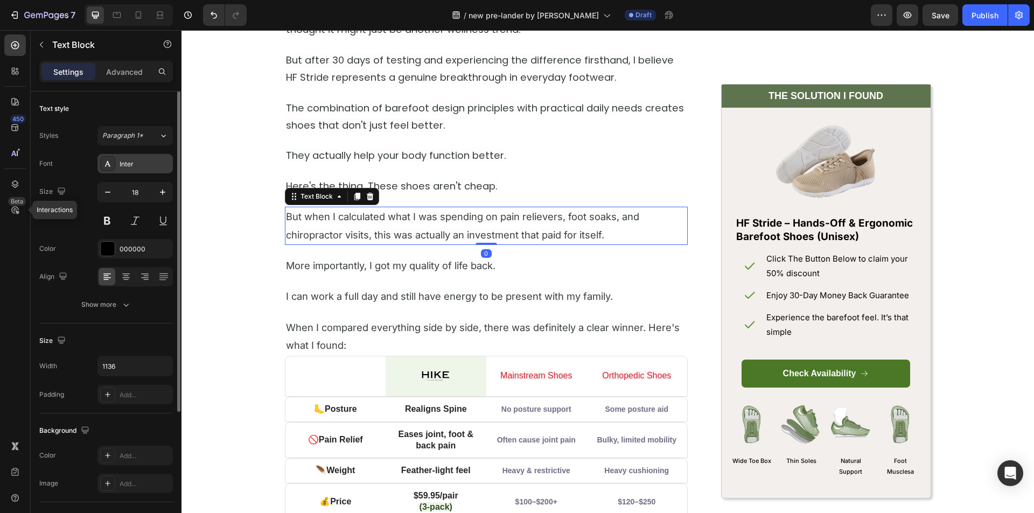
click at [129, 168] on div "Inter" at bounding box center [145, 164] width 51 height 10
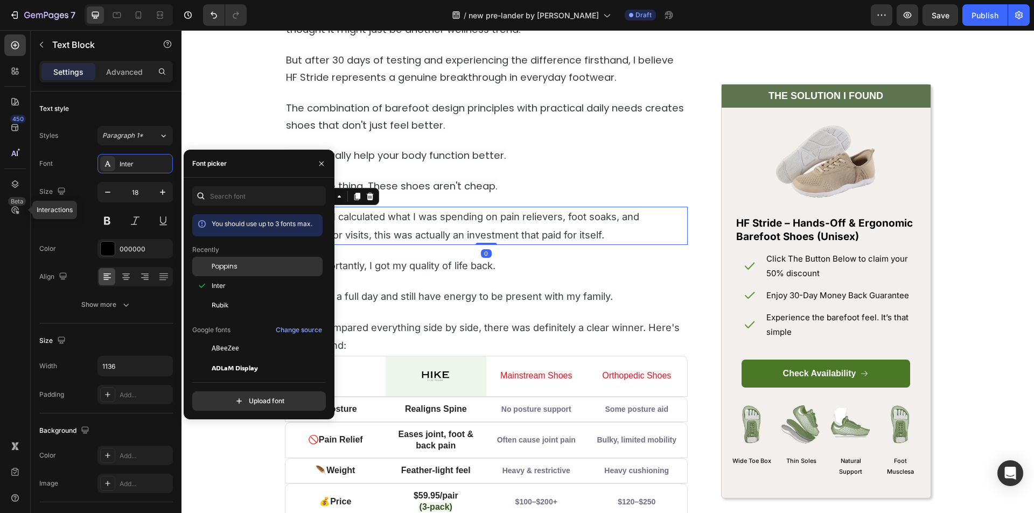
click at [265, 339] on div "Poppins" at bounding box center [257, 348] width 130 height 19
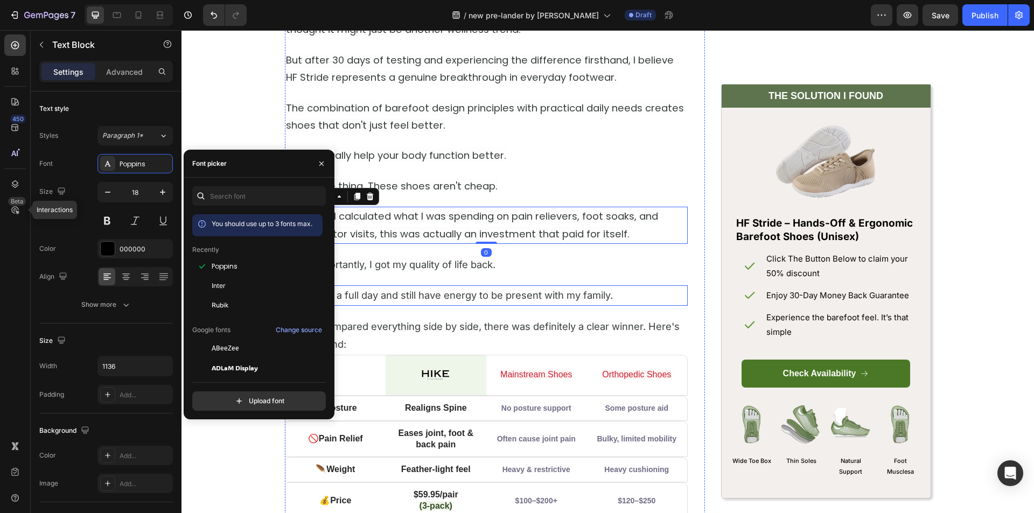
click at [430, 263] on span "More importantly, I got my quality of life back." at bounding box center [391, 265] width 210 height 12
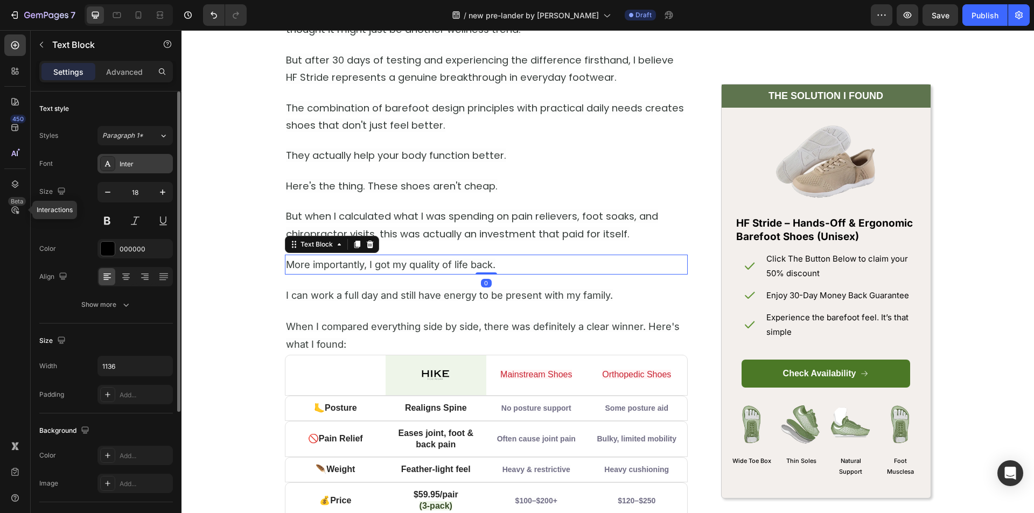
click at [116, 165] on div "Inter" at bounding box center [135, 163] width 75 height 19
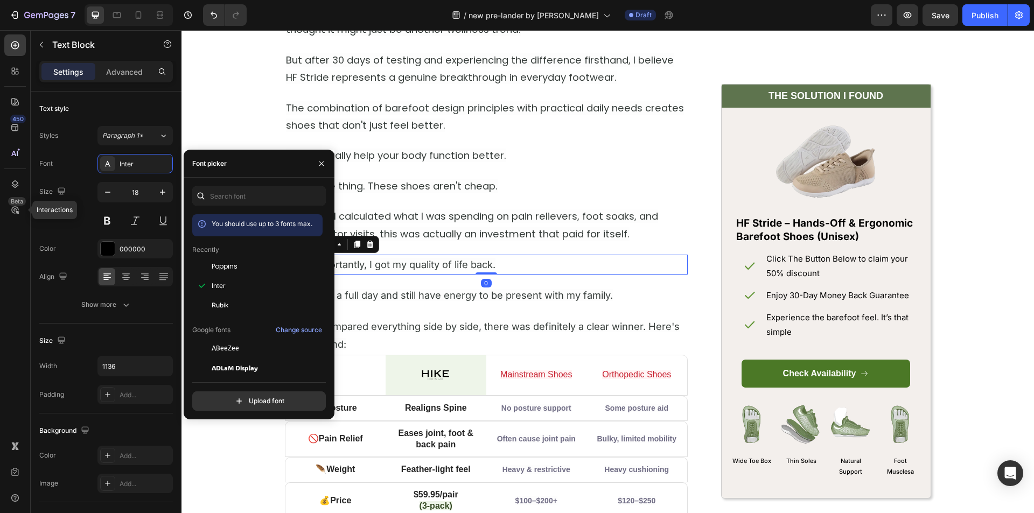
click at [262, 266] on div "Poppins" at bounding box center [266, 267] width 109 height 10
click at [391, 296] on span "I can work a full day and still have energy to be present with my family." at bounding box center [449, 295] width 327 height 12
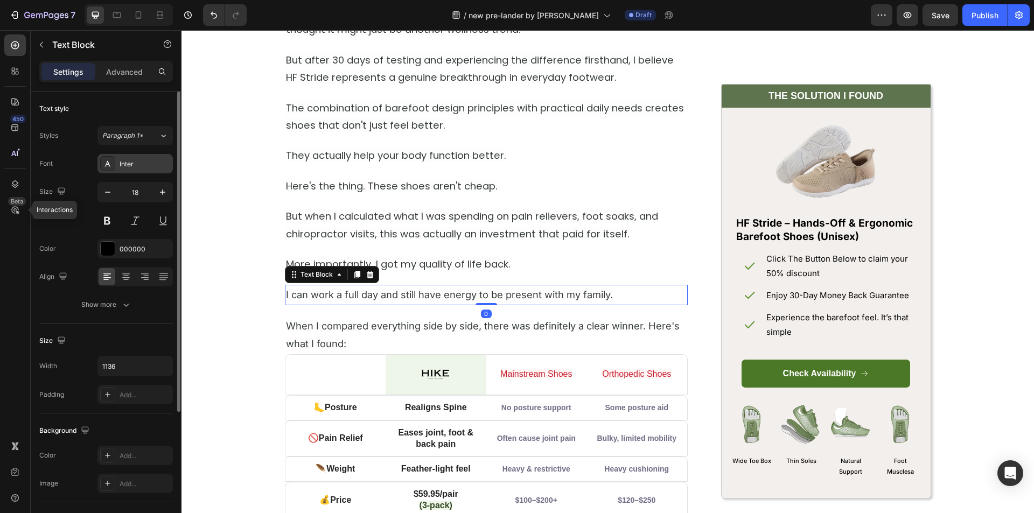
click at [130, 163] on div "Inter" at bounding box center [145, 164] width 51 height 10
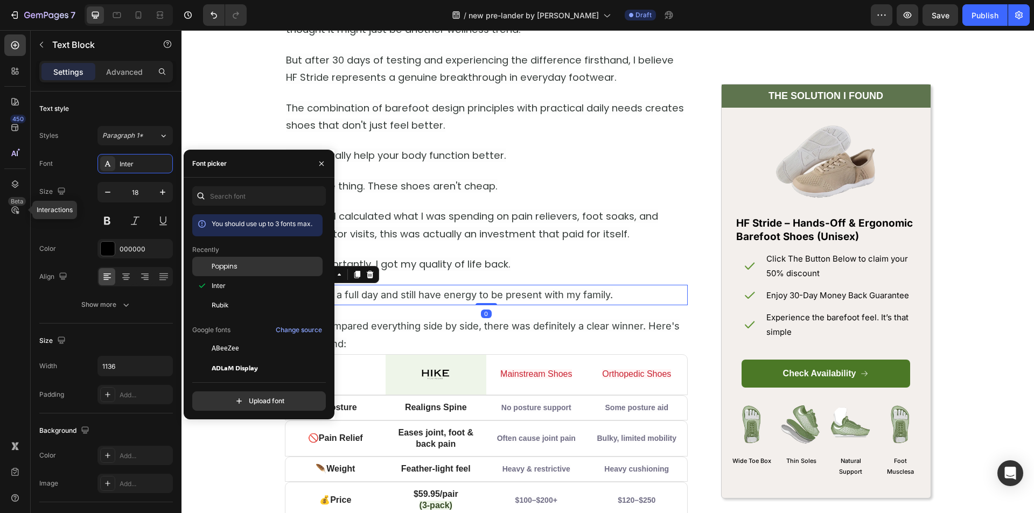
click at [255, 269] on div "Poppins" at bounding box center [266, 267] width 109 height 10
click at [387, 329] on span "When I compared everything side by side, there was definitely a clear winner. H…" at bounding box center [483, 334] width 394 height 30
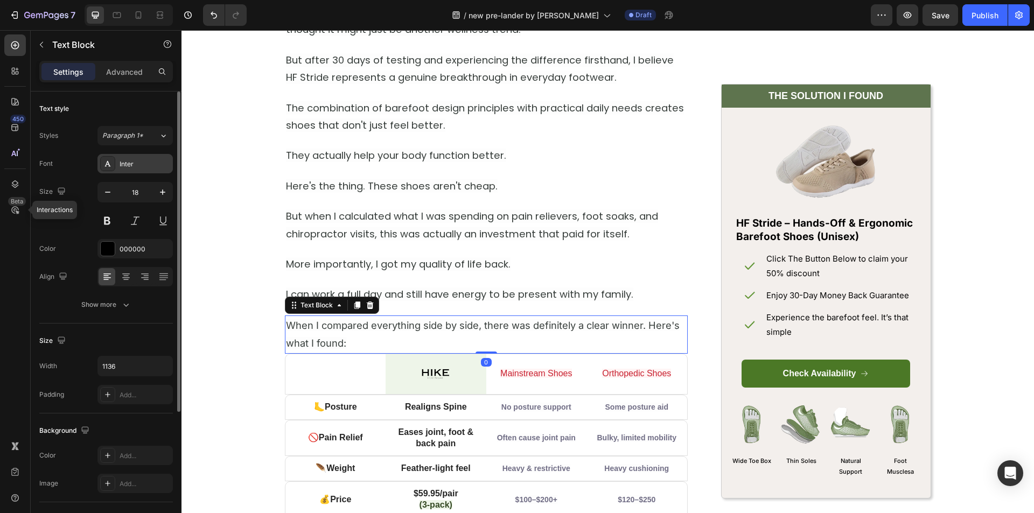
click at [135, 167] on div "Inter" at bounding box center [145, 164] width 51 height 10
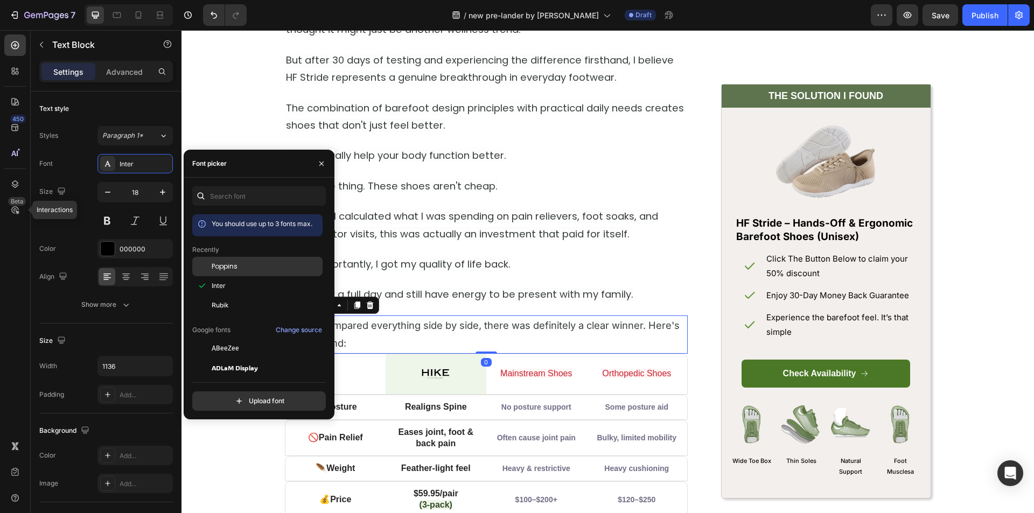
click at [262, 267] on div "Poppins" at bounding box center [266, 267] width 109 height 10
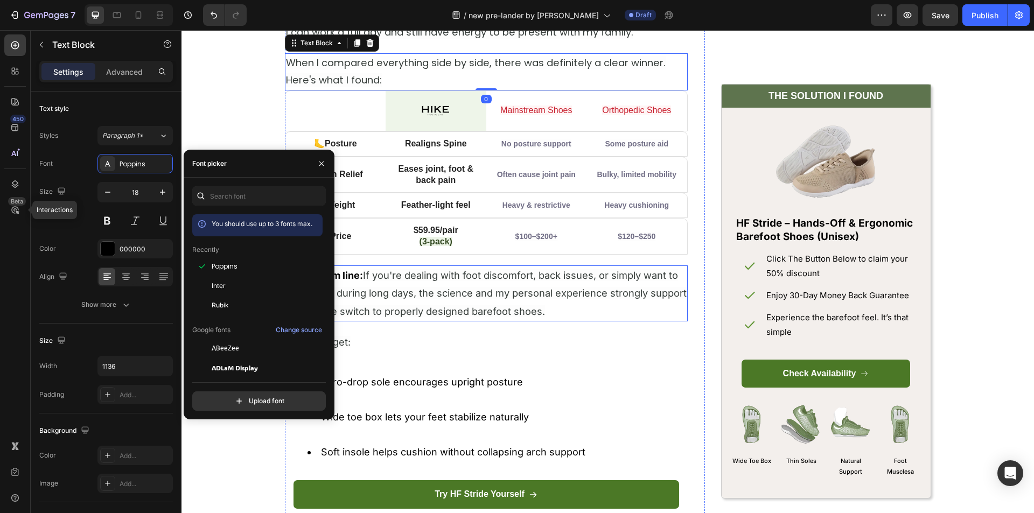
scroll to position [4579, 0]
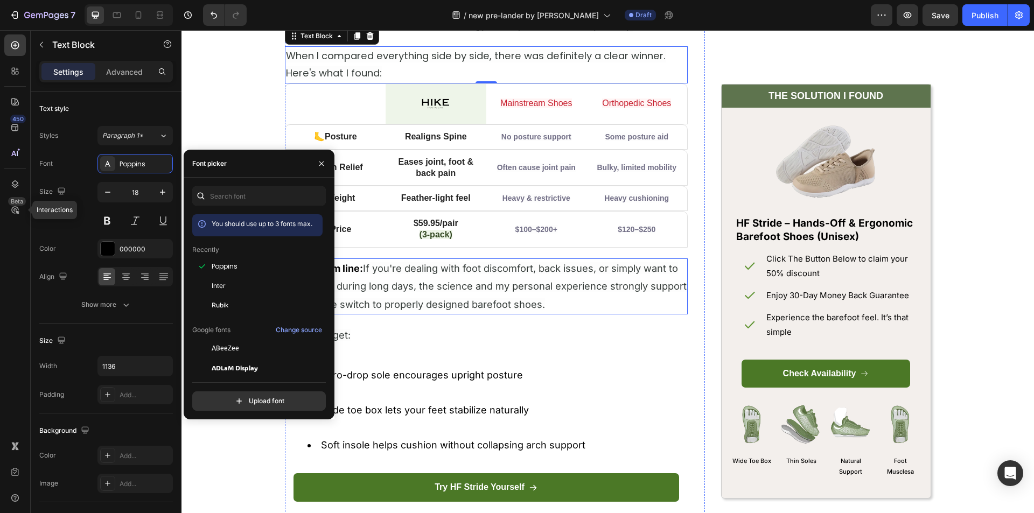
click at [396, 280] on p "The bottom line: If you're dealing with foot discomfort, back issues, or simply…" at bounding box center [486, 287] width 401 height 54
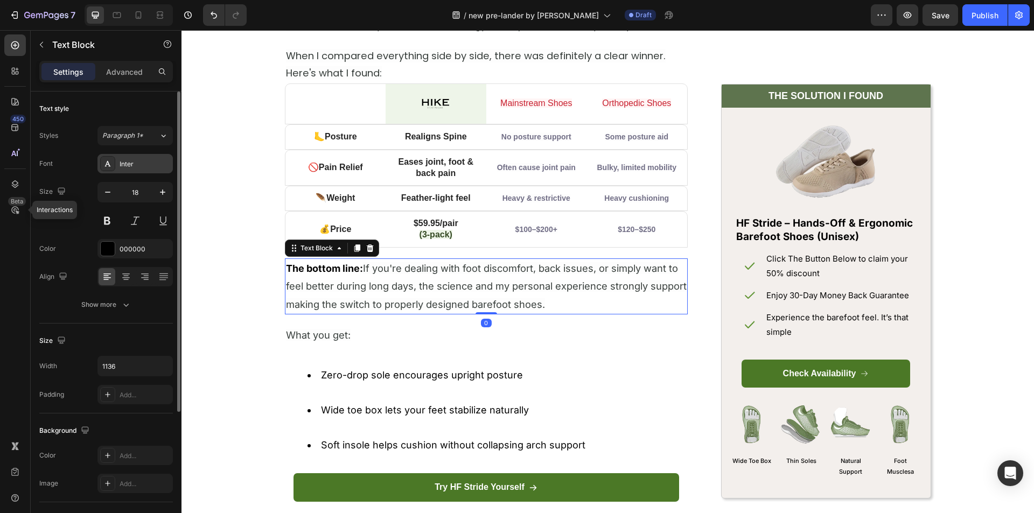
click at [131, 167] on div "Inter" at bounding box center [145, 164] width 51 height 10
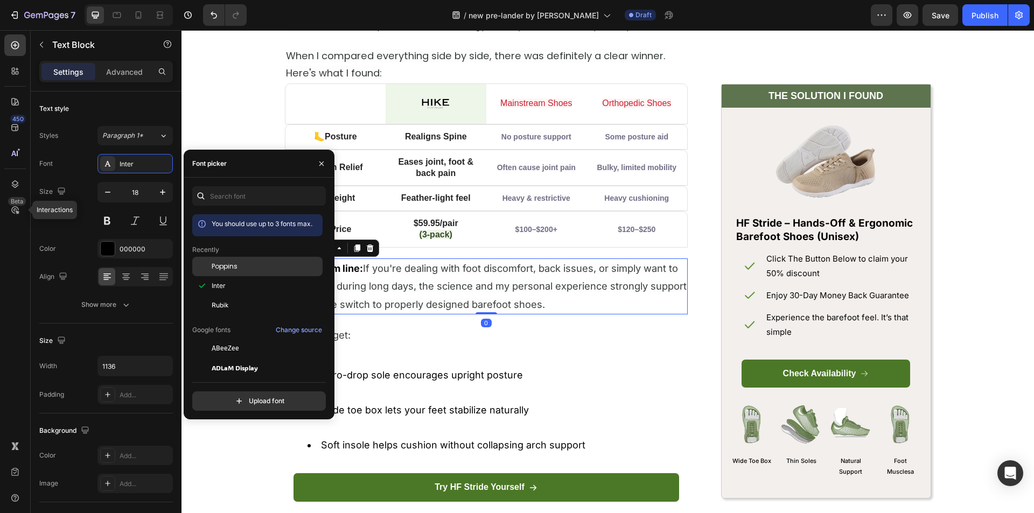
click at [248, 339] on div "Poppins" at bounding box center [257, 348] width 130 height 19
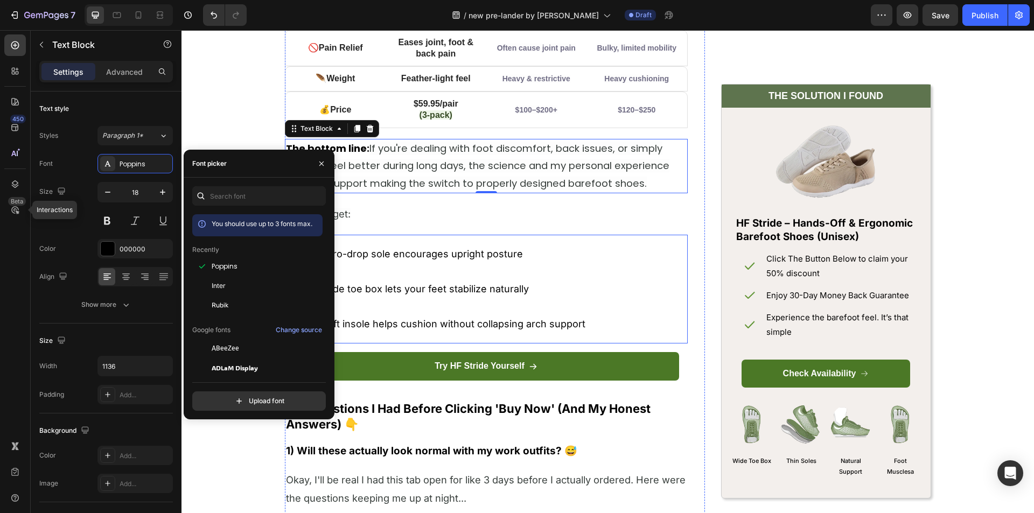
scroll to position [4741, 0]
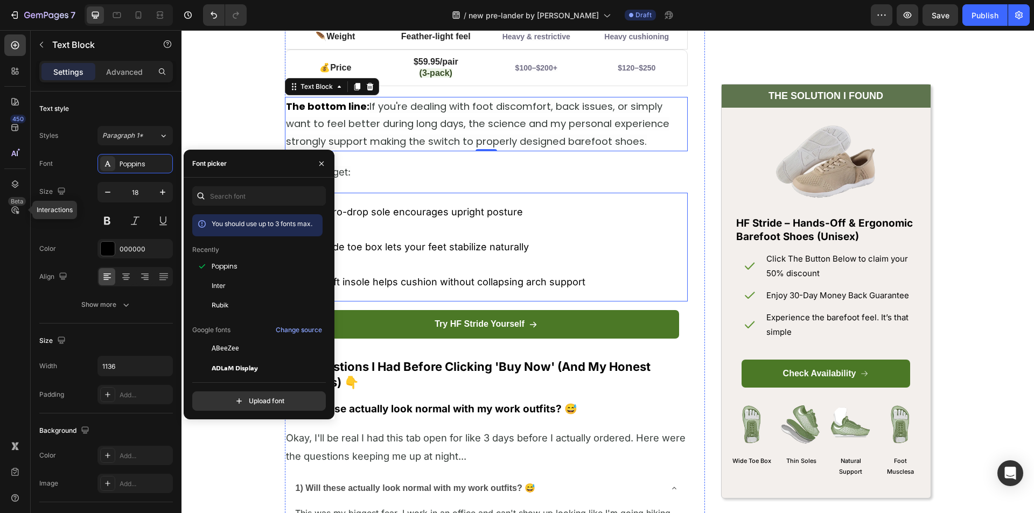
click at [373, 167] on p "What you get:" at bounding box center [486, 172] width 401 height 18
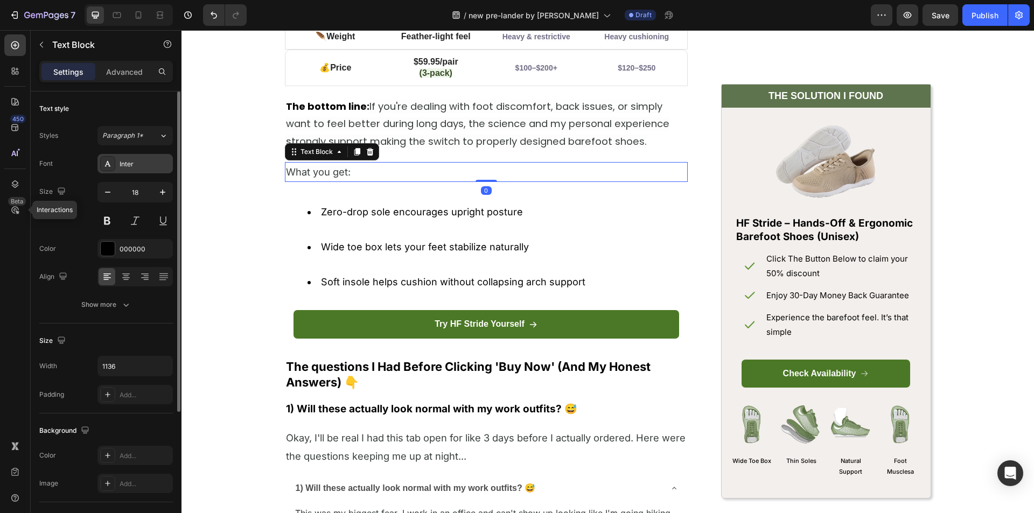
click at [124, 159] on div "Inter" at bounding box center [145, 164] width 51 height 10
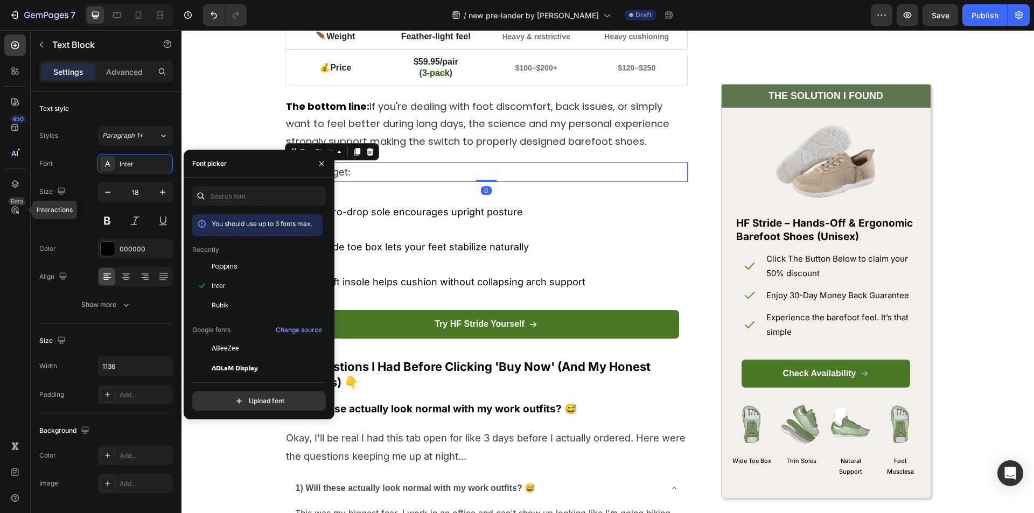
drag, startPoint x: 239, startPoint y: 264, endPoint x: 333, endPoint y: 253, distance: 94.9
click at [241, 264] on div "Poppins" at bounding box center [266, 267] width 109 height 10
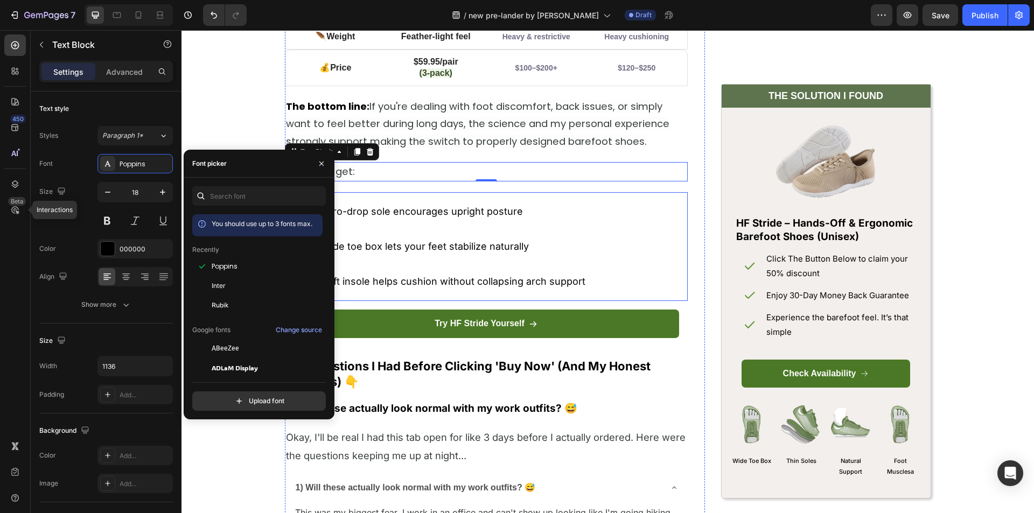
click at [435, 210] on li "Zero-drop sole encourages upright posture" at bounding box center [497, 220] width 379 height 35
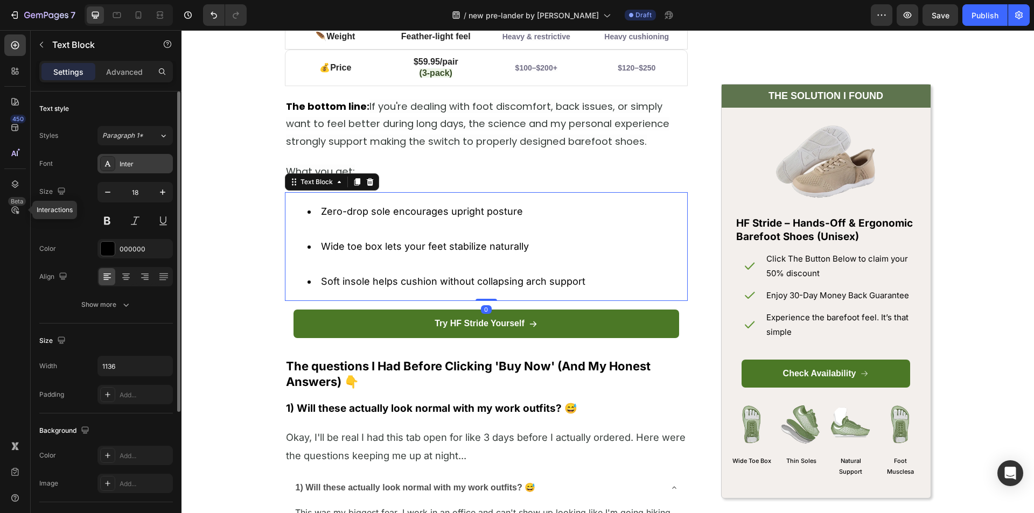
click at [133, 166] on div "Inter" at bounding box center [145, 164] width 51 height 10
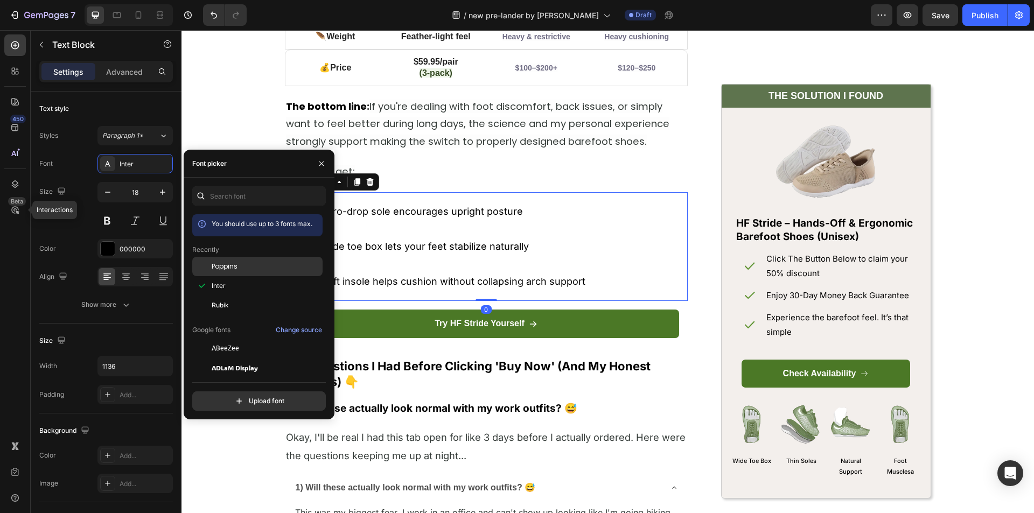
click at [240, 270] on div "Poppins" at bounding box center [266, 267] width 109 height 10
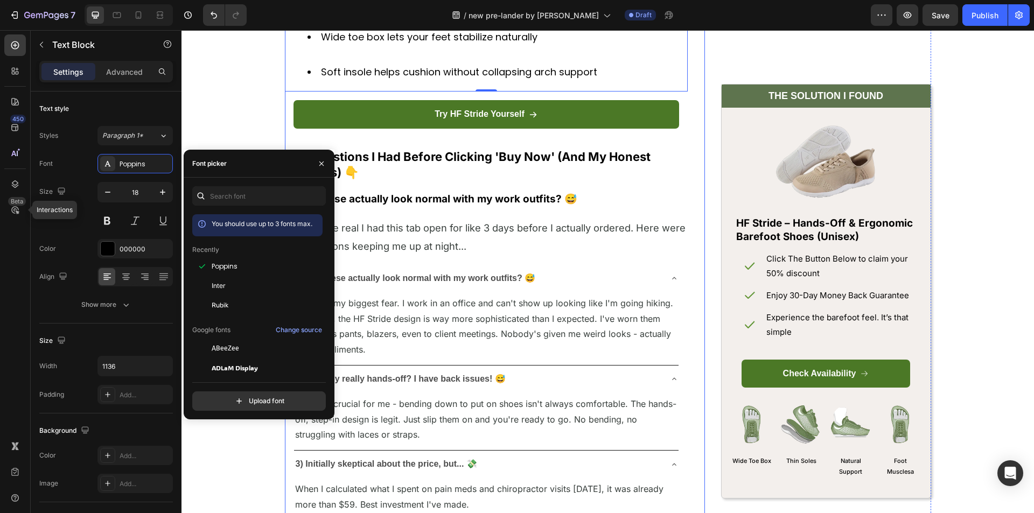
scroll to position [4956, 0]
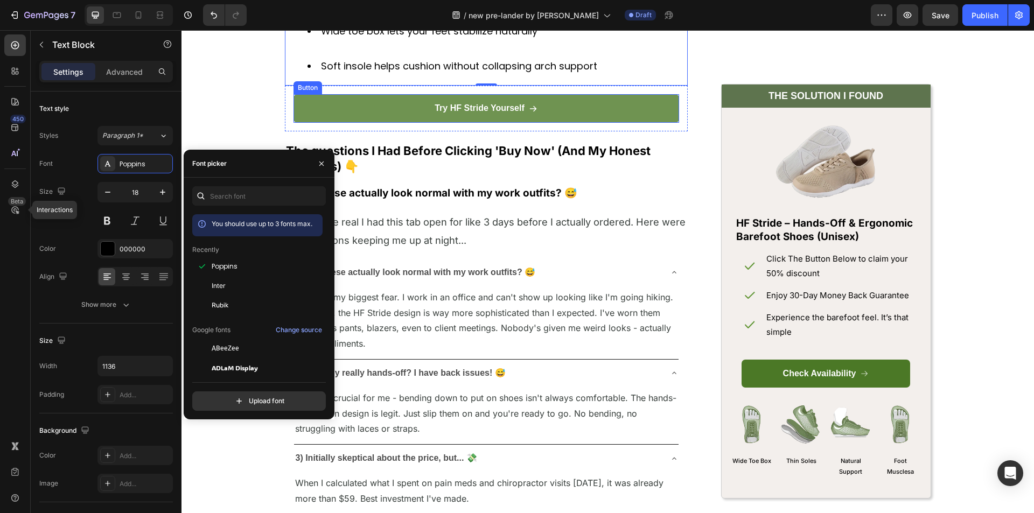
click at [477, 100] on button "Try HF Stride Yourself" at bounding box center [487, 108] width 386 height 29
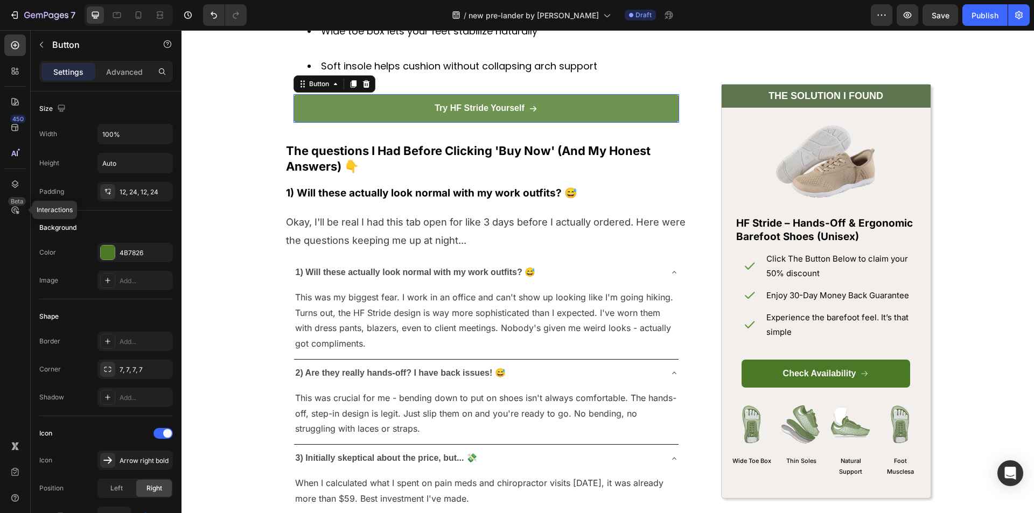
click at [477, 100] on button "Try HF Stride Yourself" at bounding box center [487, 108] width 386 height 29
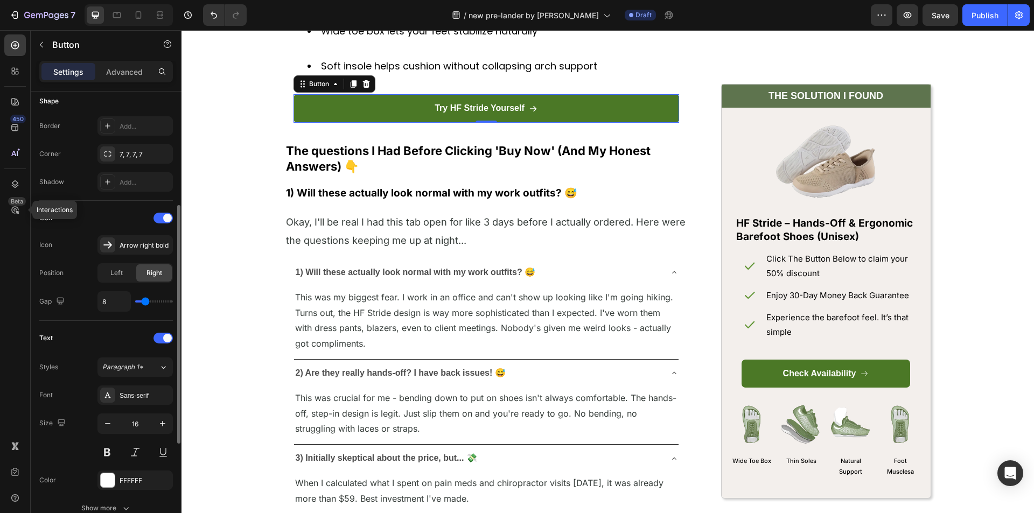
scroll to position [269, 0]
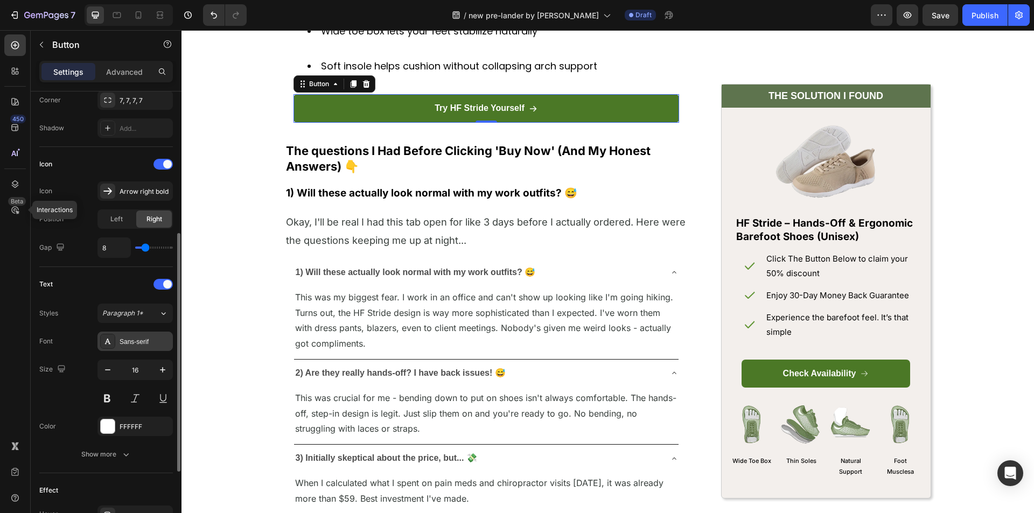
click at [126, 332] on div "Sans-serif" at bounding box center [135, 341] width 75 height 19
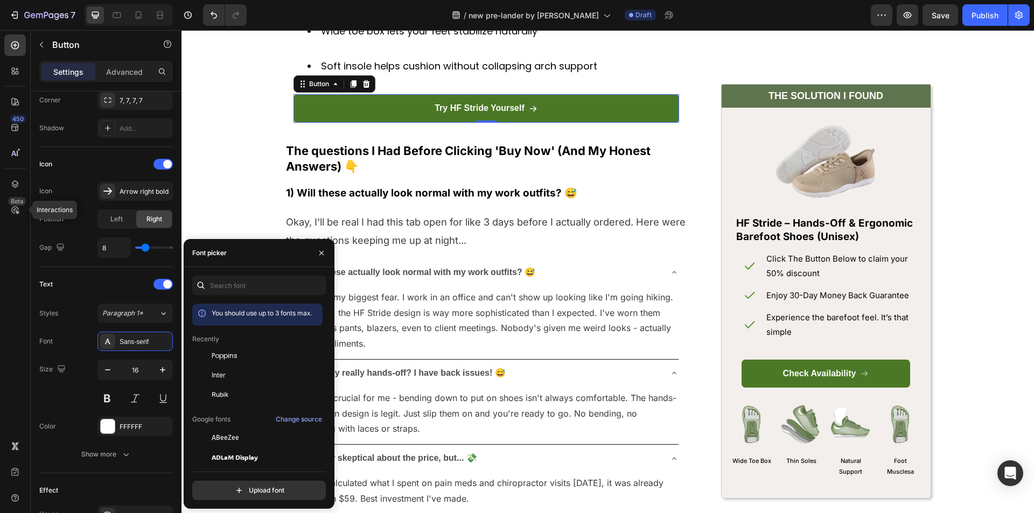
drag, startPoint x: 238, startPoint y: 354, endPoint x: 260, endPoint y: 319, distance: 41.4
click at [239, 355] on div "Poppins" at bounding box center [266, 356] width 109 height 10
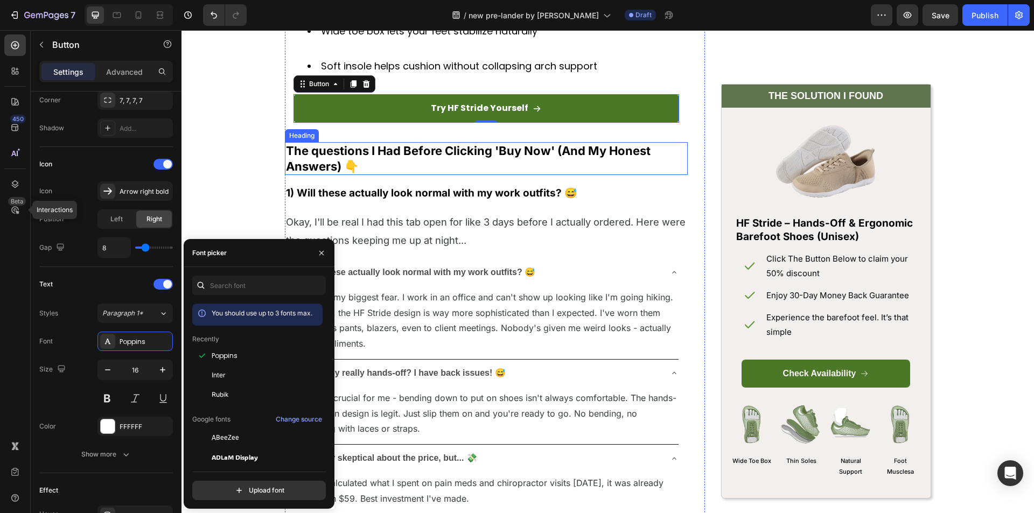
click at [382, 145] on strong "The questions I Had Before Clicking 'Buy Now' (And My Honest Answers) 👇" at bounding box center [468, 159] width 365 height 30
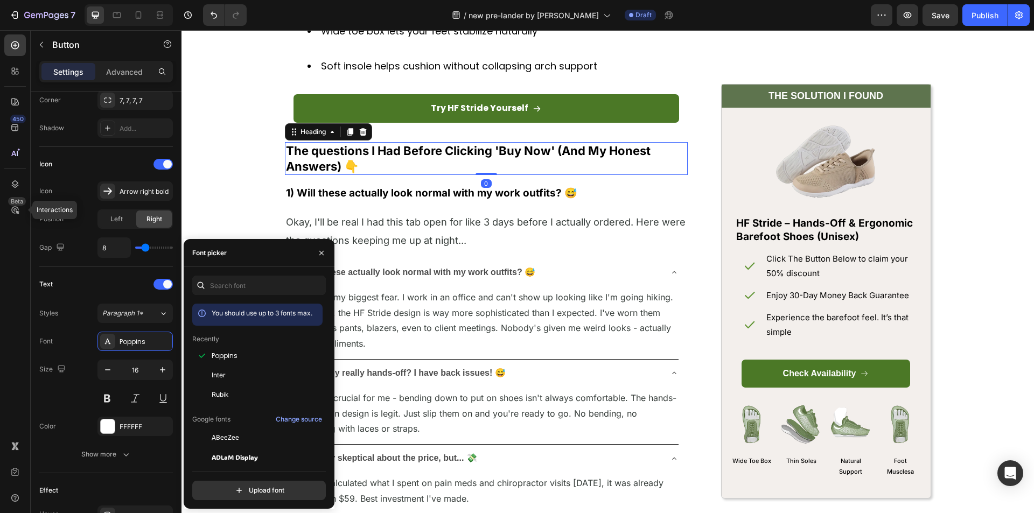
scroll to position [0, 0]
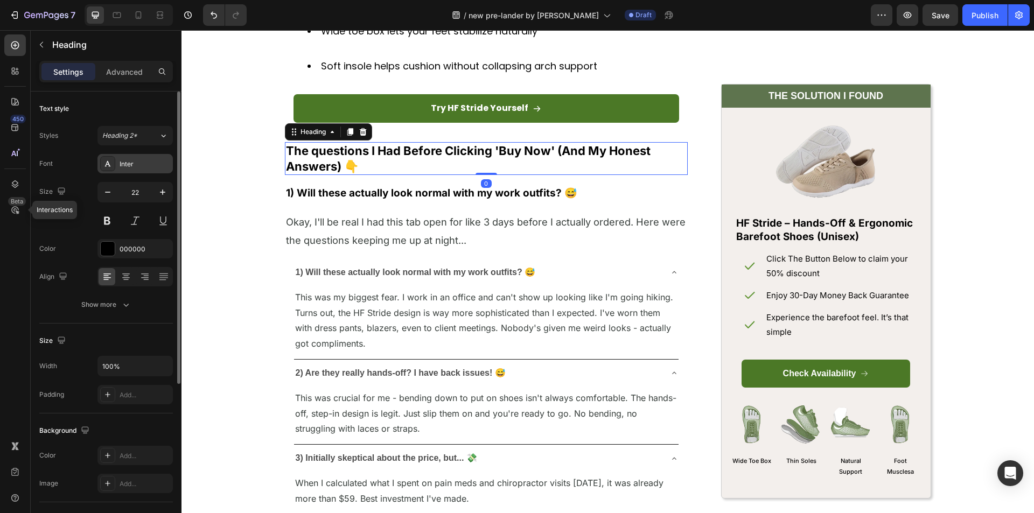
click at [114, 163] on div at bounding box center [107, 163] width 15 height 15
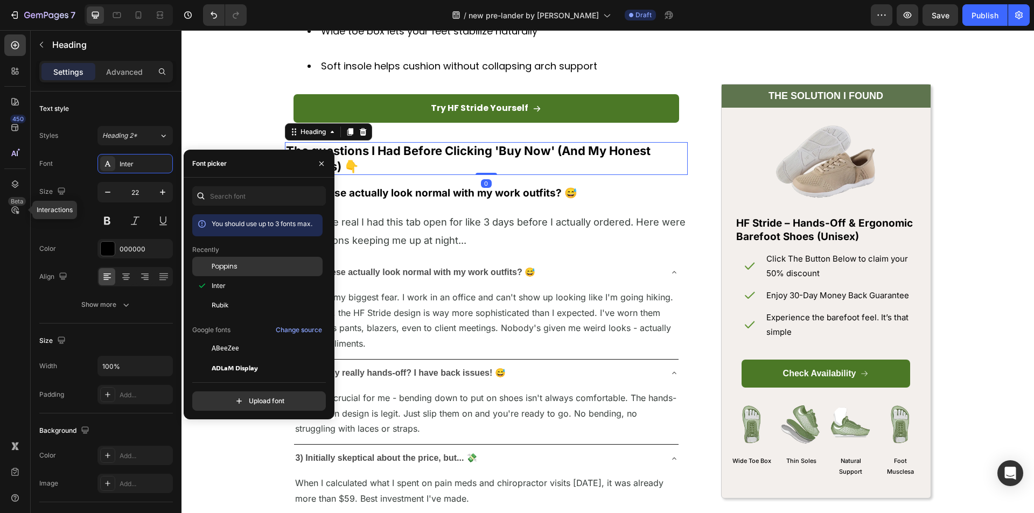
click at [254, 270] on div "Poppins" at bounding box center [266, 267] width 109 height 10
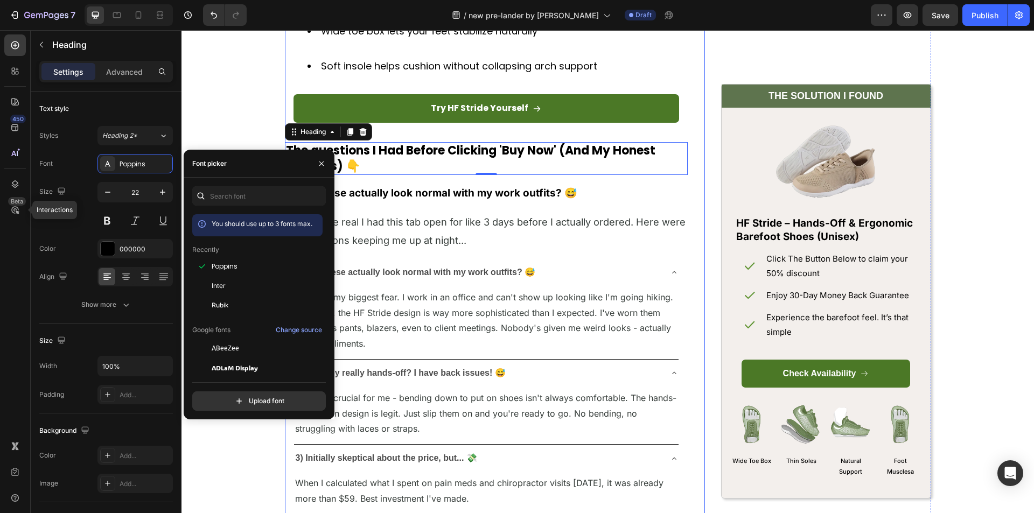
click at [421, 198] on strong "1) Will these actually look normal with my work outfits? 😅" at bounding box center [431, 193] width 291 height 12
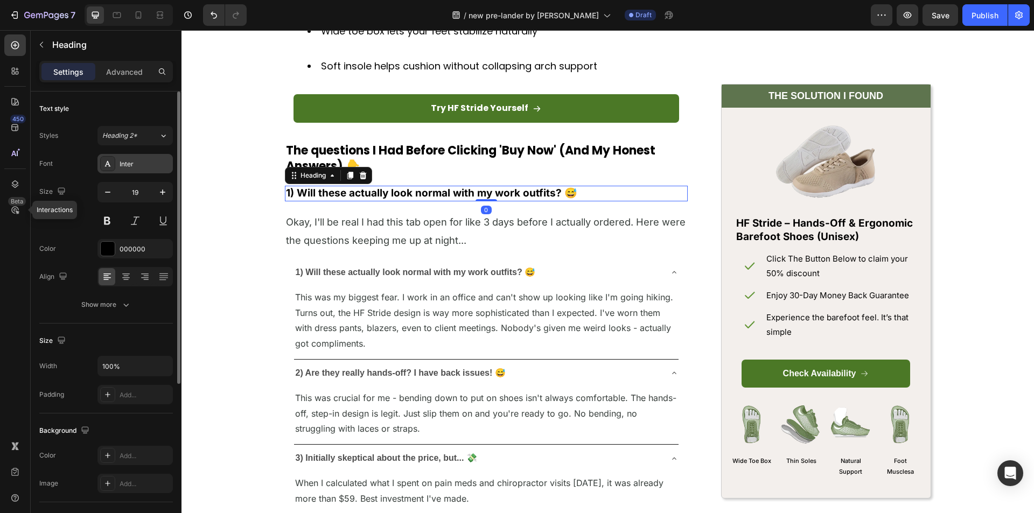
drag, startPoint x: 128, startPoint y: 168, endPoint x: 147, endPoint y: 180, distance: 22.6
click at [128, 167] on div "Inter" at bounding box center [145, 164] width 51 height 10
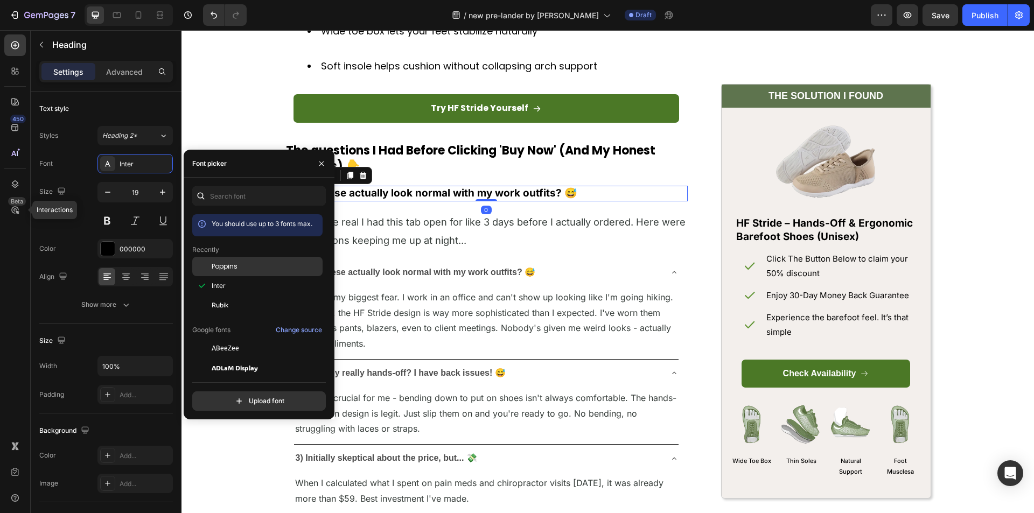
click at [229, 269] on span "Poppins" at bounding box center [225, 267] width 26 height 10
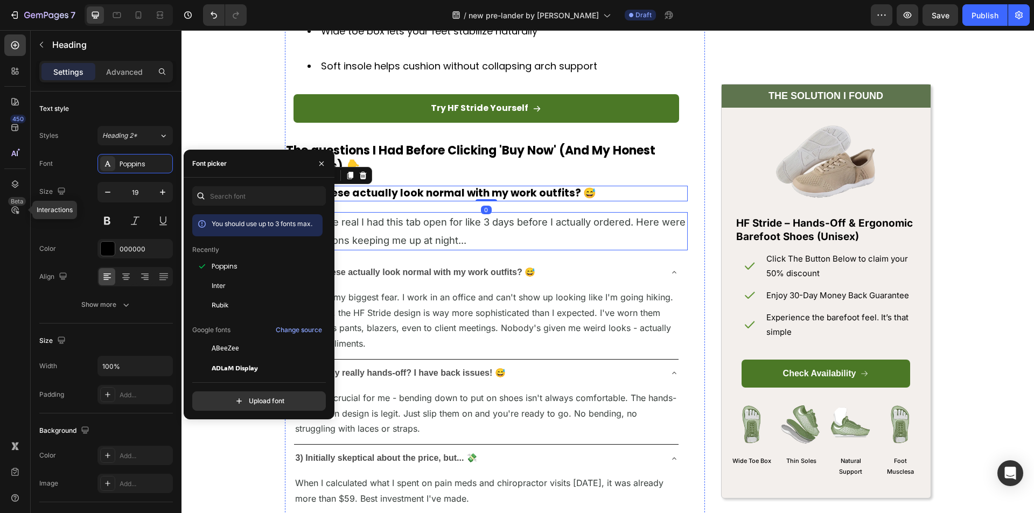
click at [442, 216] on span "Okay, I'll be real I had this tab open for like 3 days before I actually ordere…" at bounding box center [486, 231] width 400 height 30
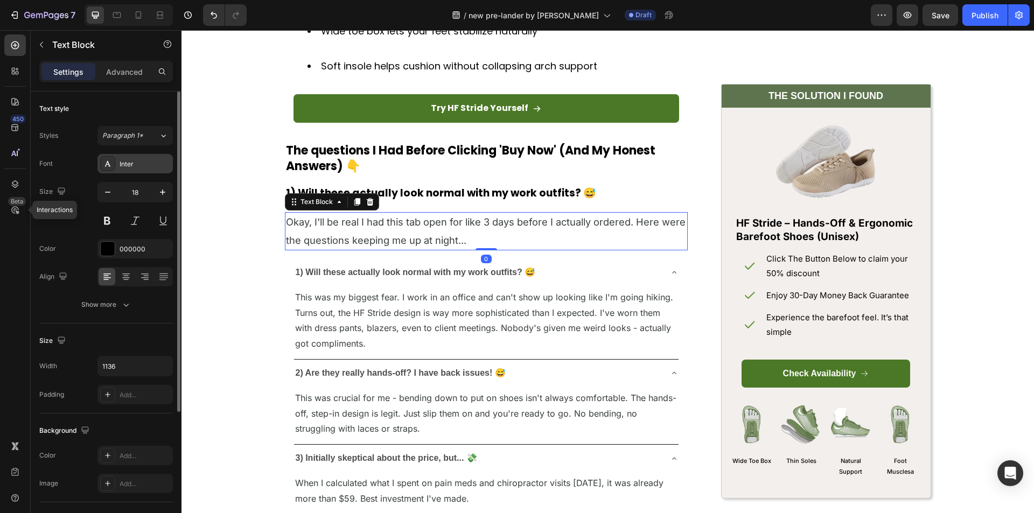
click at [138, 161] on div "Inter" at bounding box center [145, 164] width 51 height 10
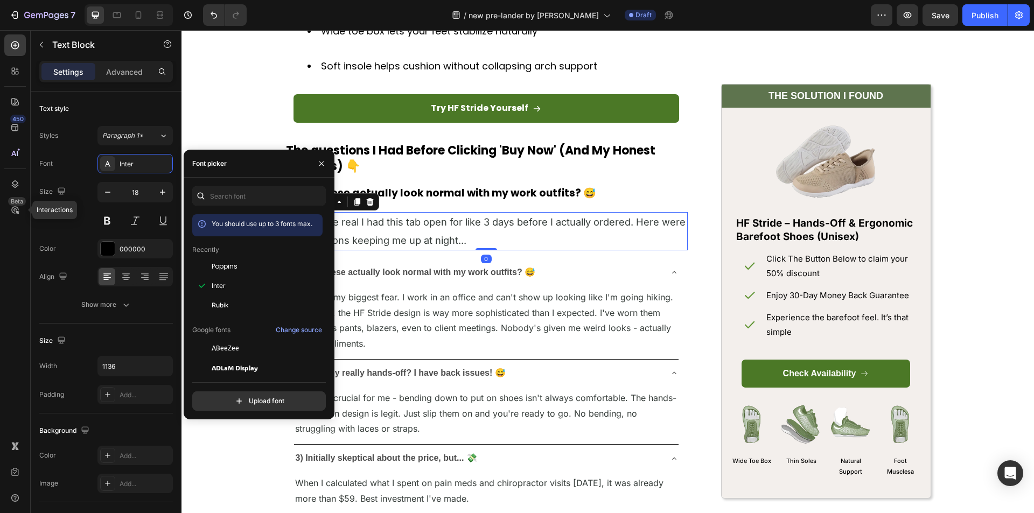
drag, startPoint x: 219, startPoint y: 271, endPoint x: 314, endPoint y: 253, distance: 96.5
click at [220, 271] on span "Poppins" at bounding box center [225, 267] width 26 height 10
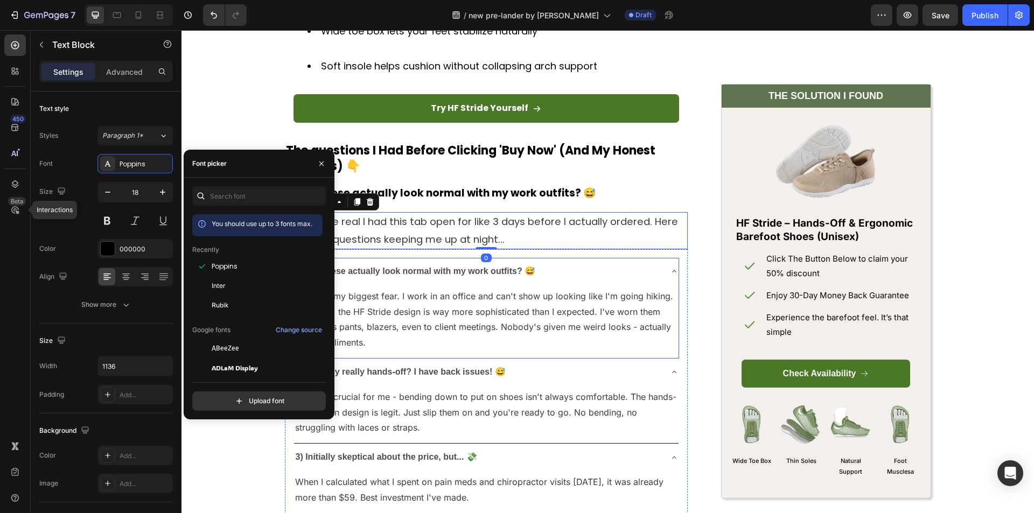
click at [410, 274] on strong "1) Will these actually look normal with my work outfits? 😅" at bounding box center [416, 271] width 240 height 9
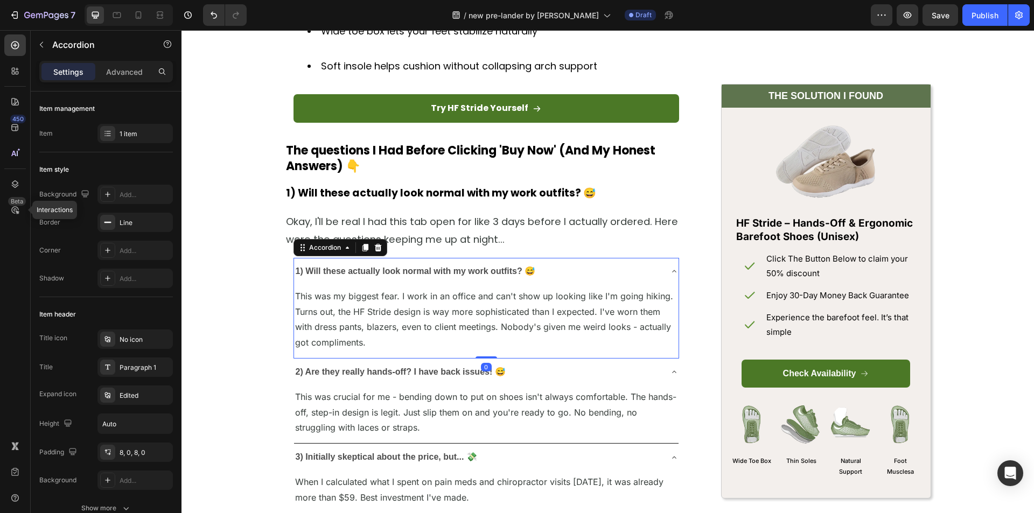
click at [352, 275] on strong "1) Will these actually look normal with my work outfits? 😅" at bounding box center [416, 271] width 240 height 9
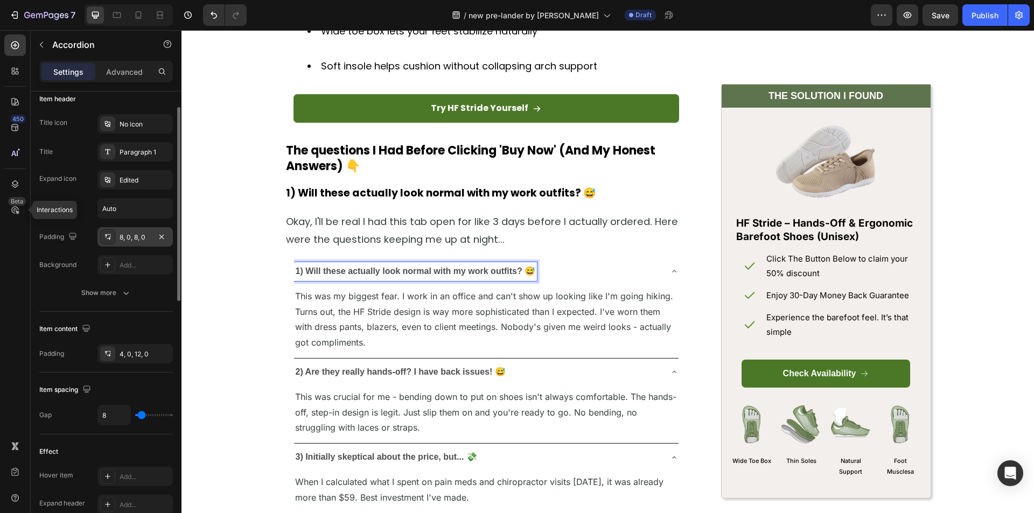
scroll to position [162, 0]
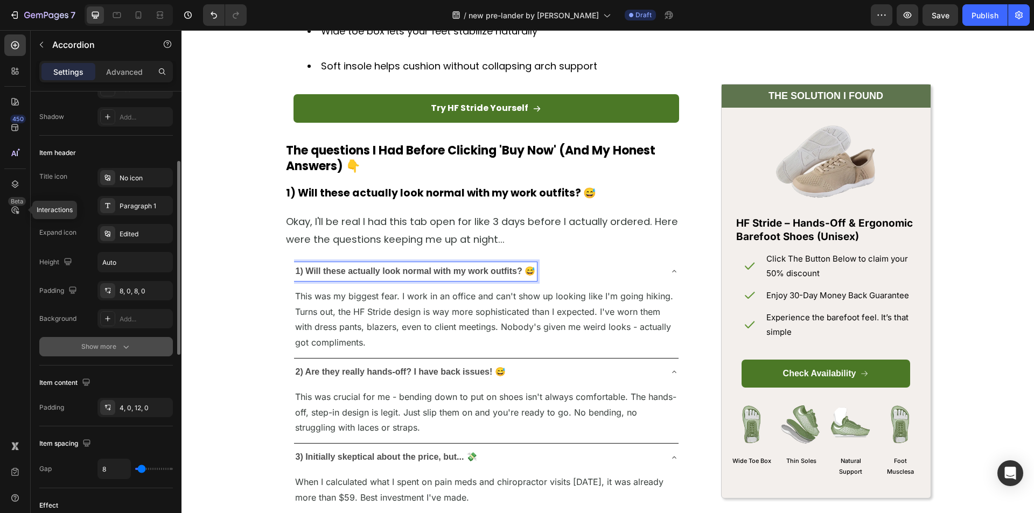
click at [125, 342] on icon "button" at bounding box center [126, 347] width 11 height 11
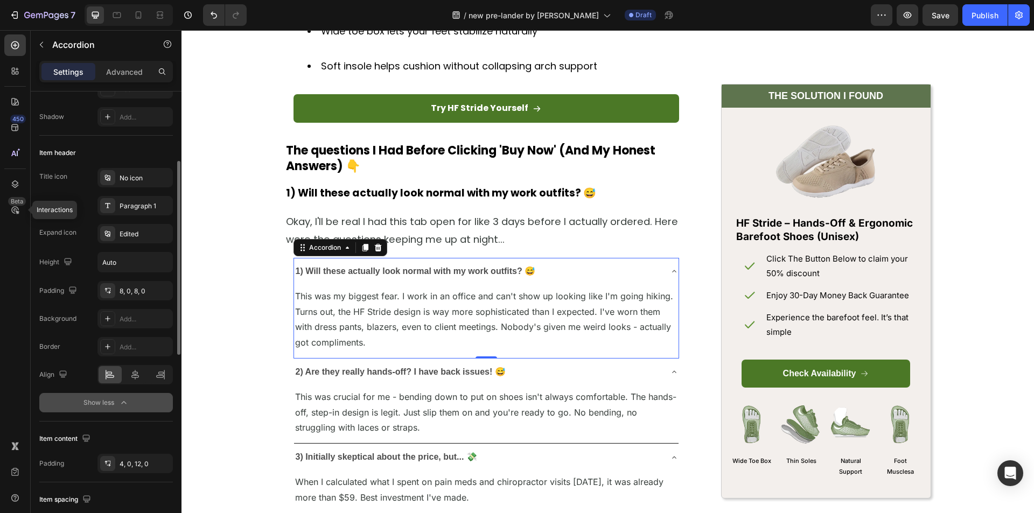
click at [372, 265] on p "1) Will these actually look normal with my work outfits? 😅" at bounding box center [416, 272] width 240 height 16
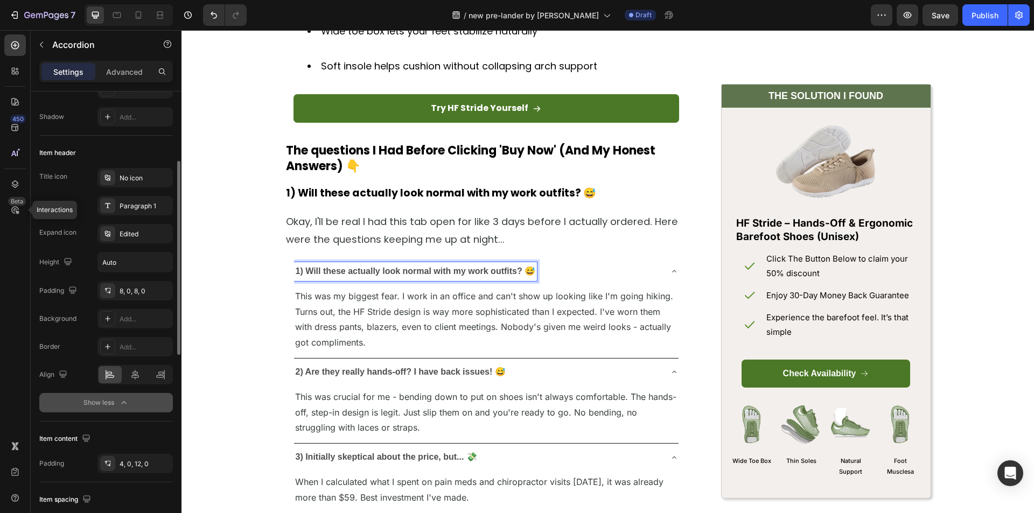
click at [318, 270] on strong "1) Will these actually look normal with my work outfits? 😅" at bounding box center [416, 271] width 240 height 9
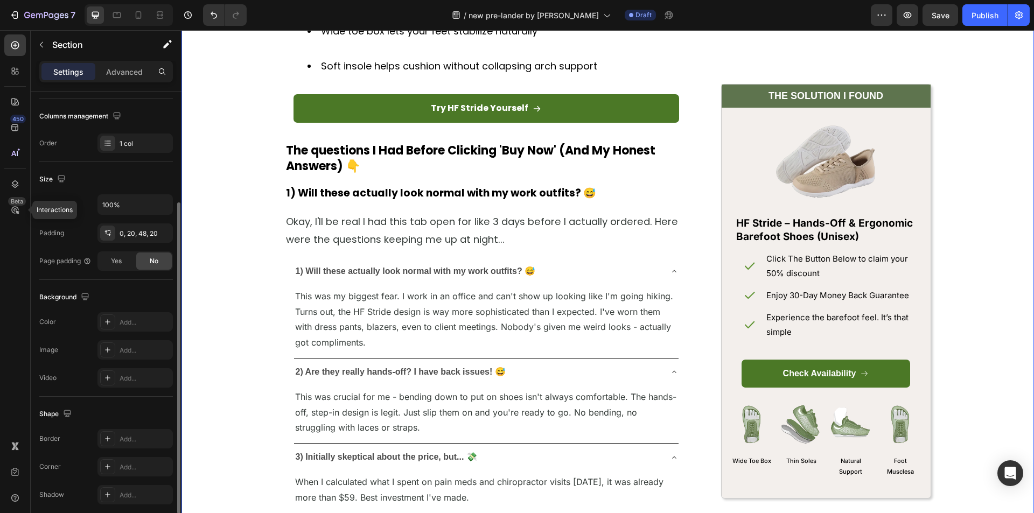
scroll to position [0, 0]
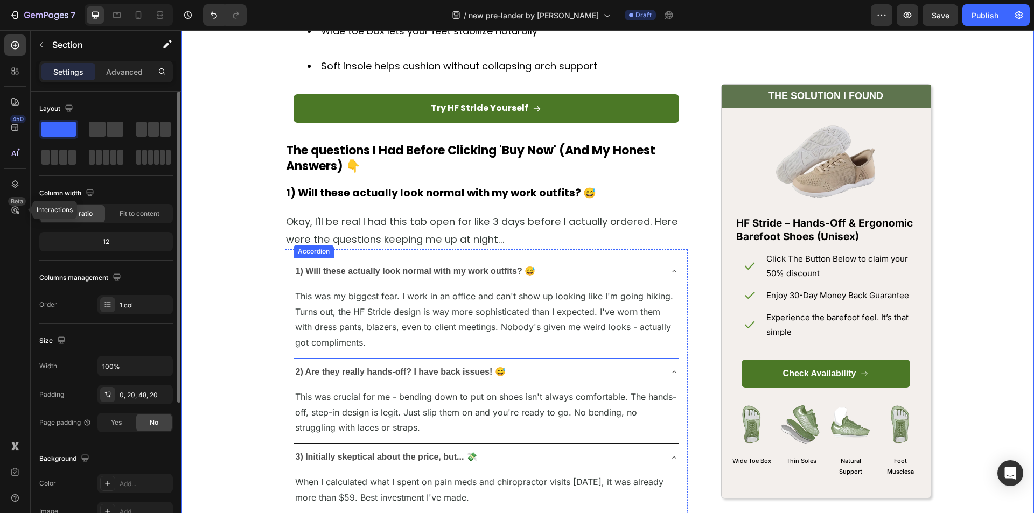
click at [324, 268] on strong "1) Will these actually look normal with my work outfits? 😅" at bounding box center [416, 271] width 240 height 9
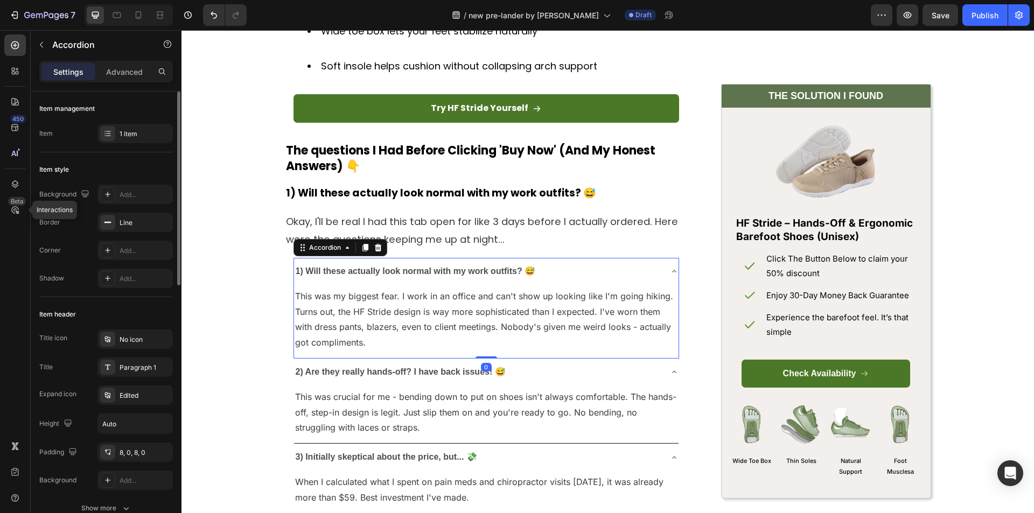
click at [1, 278] on div "450 Beta Interactions" at bounding box center [15, 271] width 31 height 483
click at [109, 71] on p "Advanced" at bounding box center [124, 71] width 37 height 11
type input "100%"
type input "100"
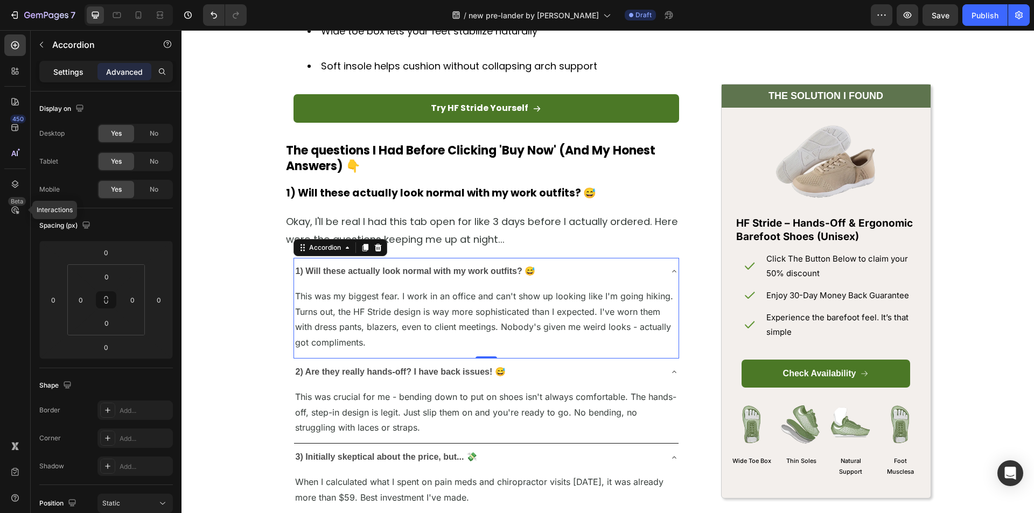
click at [71, 64] on div "Settings" at bounding box center [68, 71] width 54 height 17
type input "8"
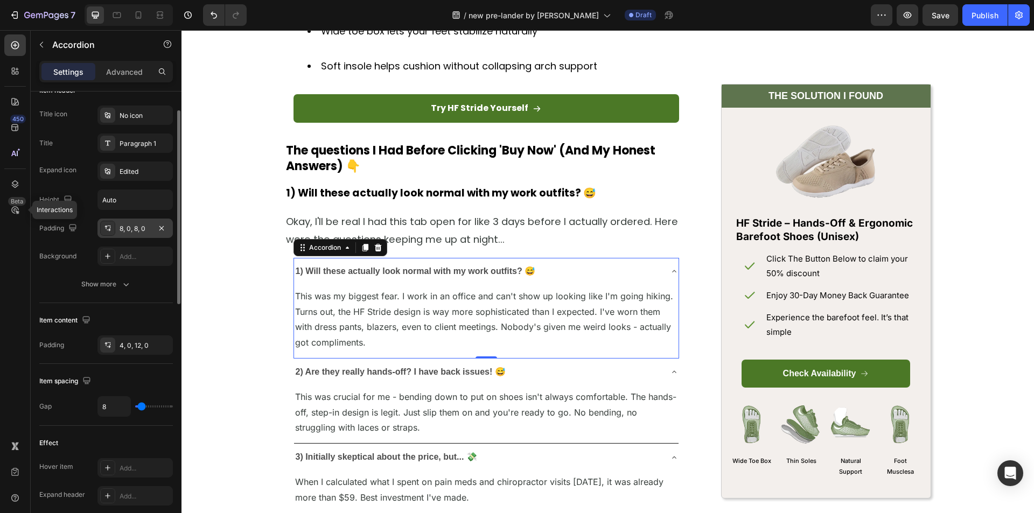
scroll to position [170, 0]
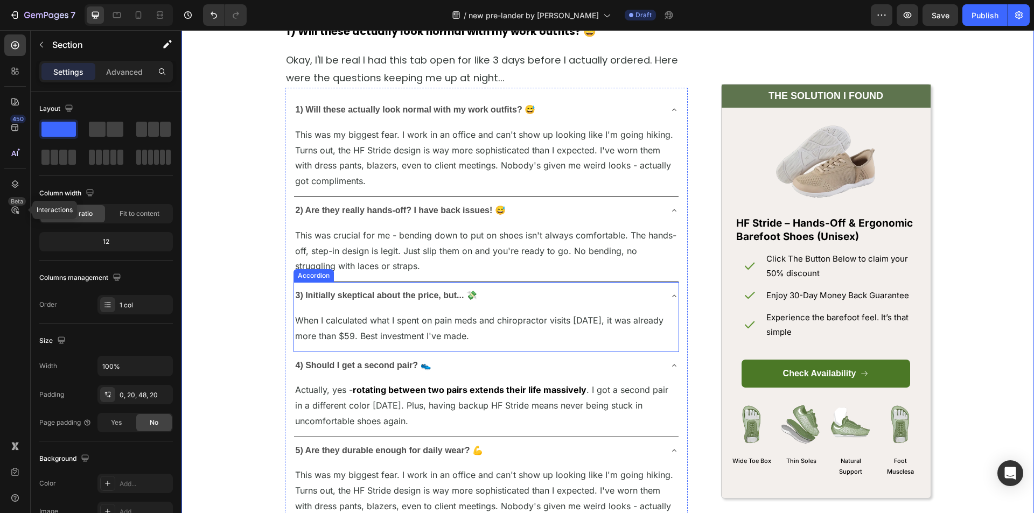
scroll to position [5064, 0]
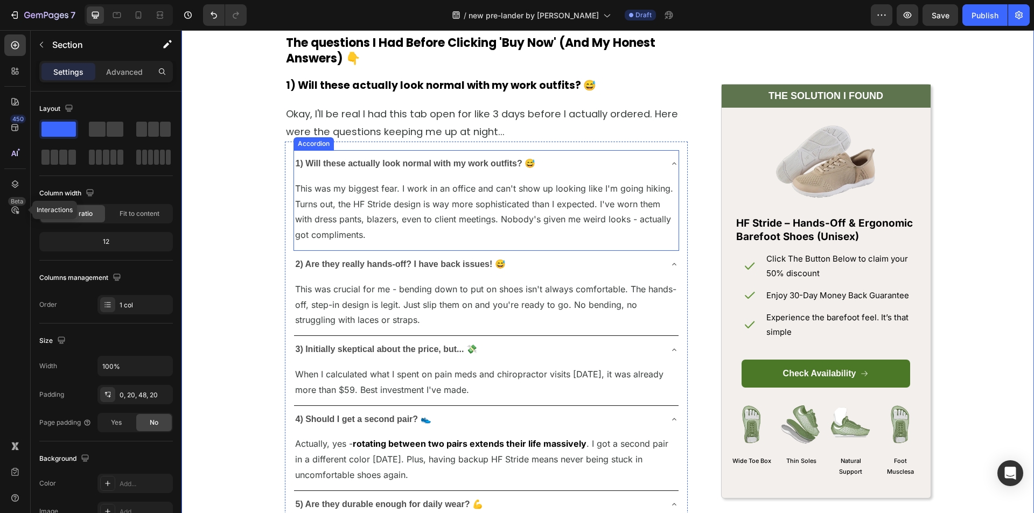
click at [372, 162] on strong "1) Will these actually look normal with my work outfits? 😅" at bounding box center [416, 163] width 240 height 9
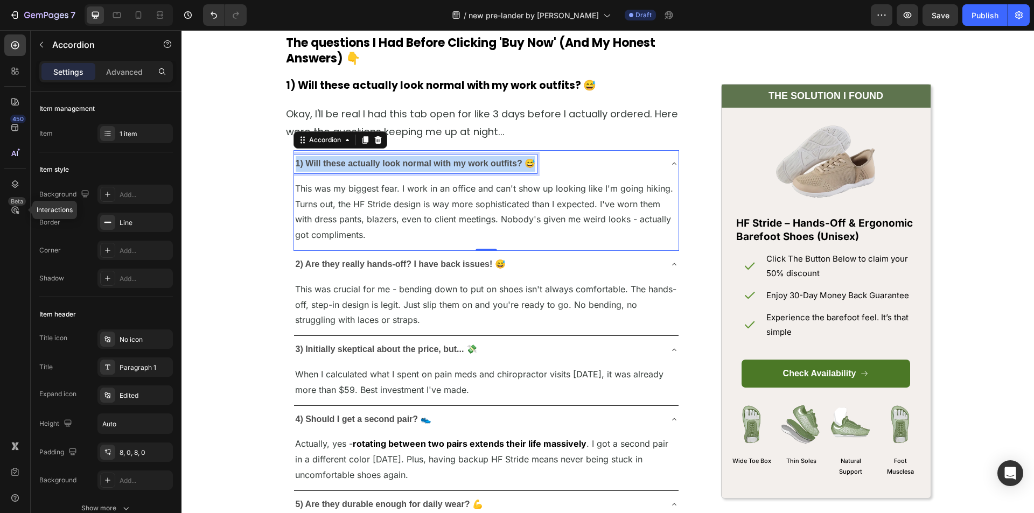
click at [372, 162] on strong "1) Will these actually look normal with my work outfits? 😅" at bounding box center [416, 163] width 240 height 9
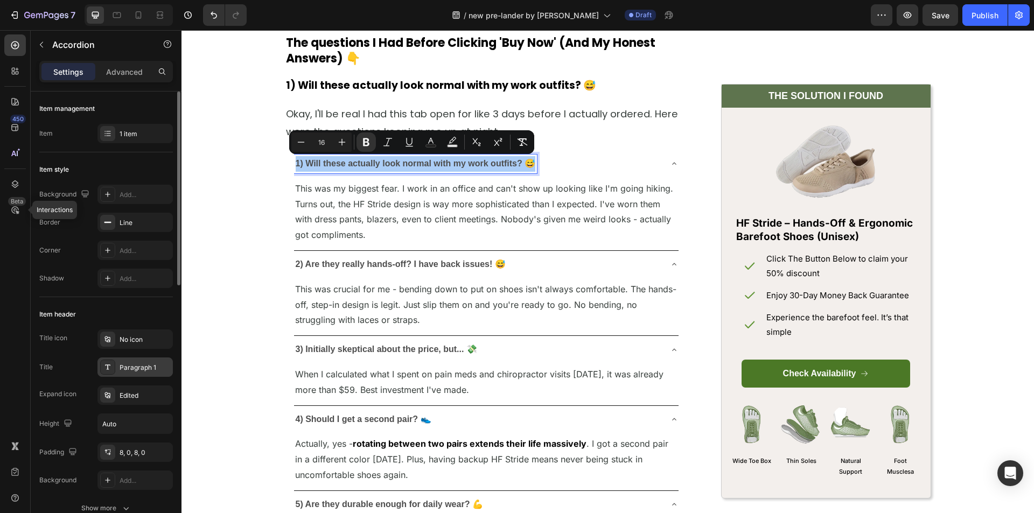
click at [137, 372] on div "Paragraph 1" at bounding box center [145, 368] width 51 height 10
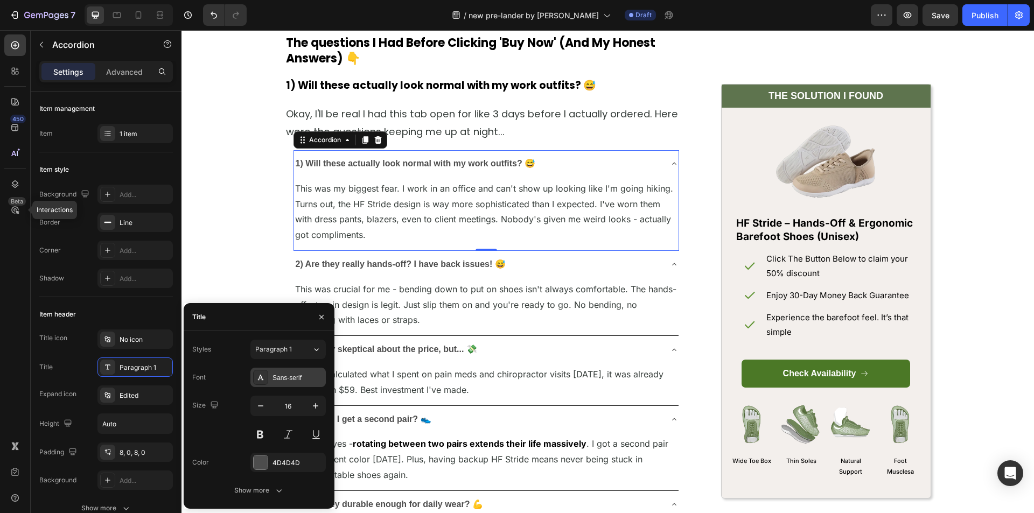
click at [288, 381] on div "Sans-serif" at bounding box center [298, 378] width 51 height 10
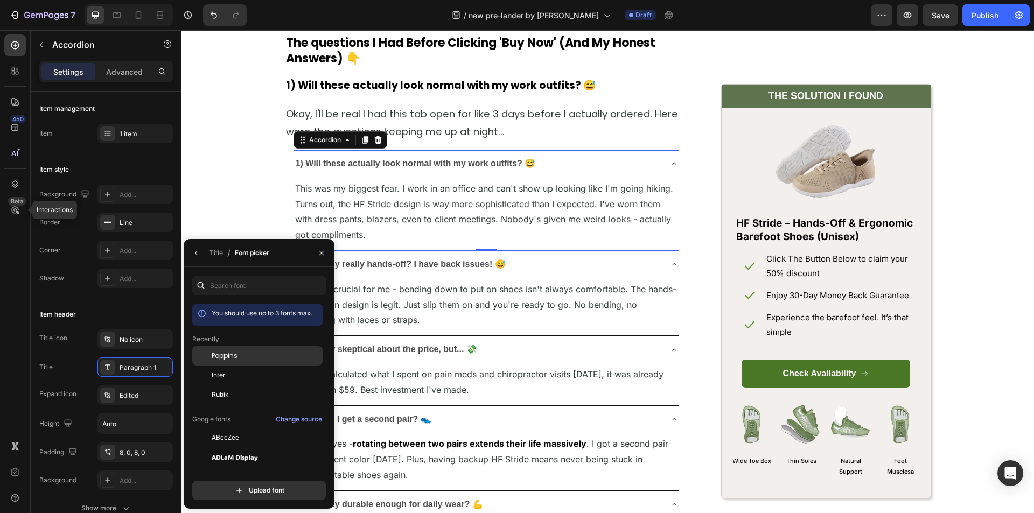
click at [253, 352] on div "Poppins" at bounding box center [266, 356] width 109 height 10
click at [404, 183] on span "This was my biggest fear. I work in an office and can't show up looking like I'…" at bounding box center [484, 211] width 378 height 57
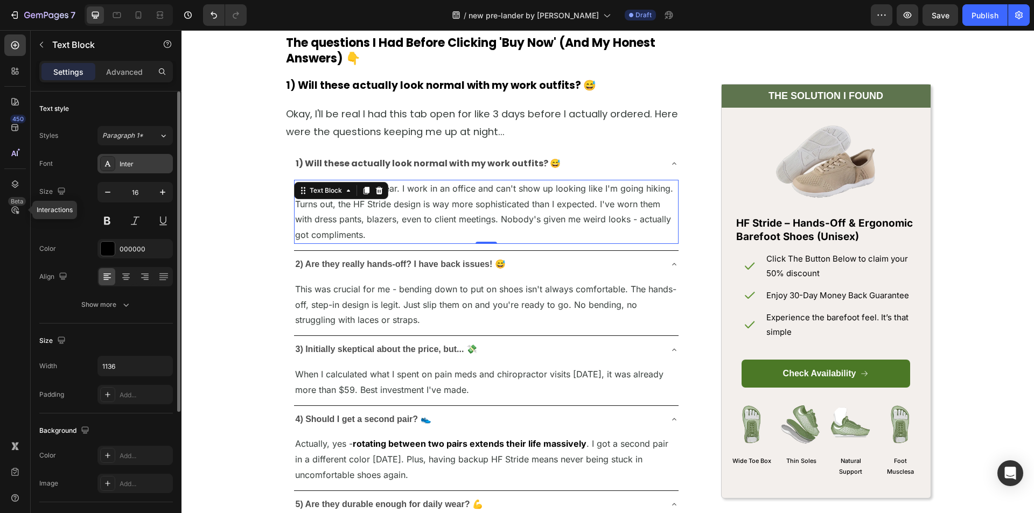
click at [127, 165] on div "Inter" at bounding box center [145, 164] width 51 height 10
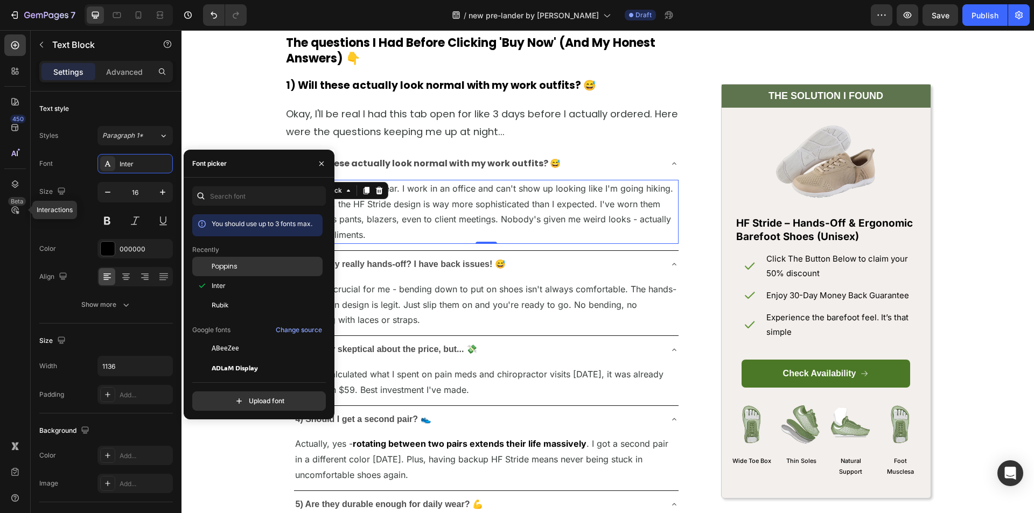
drag, startPoint x: 234, startPoint y: 265, endPoint x: 248, endPoint y: 265, distance: 14.0
click at [234, 265] on span "Poppins" at bounding box center [225, 267] width 26 height 10
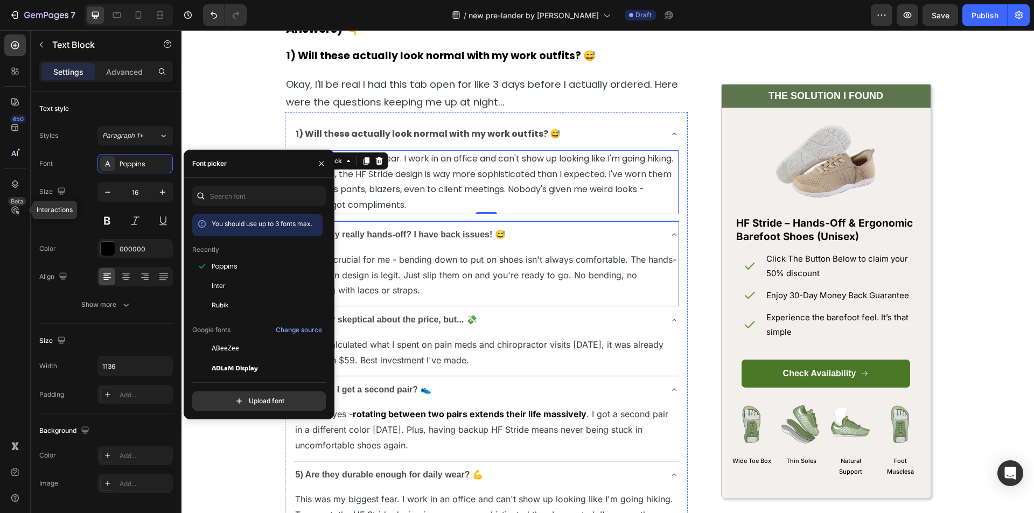
scroll to position [5118, 0]
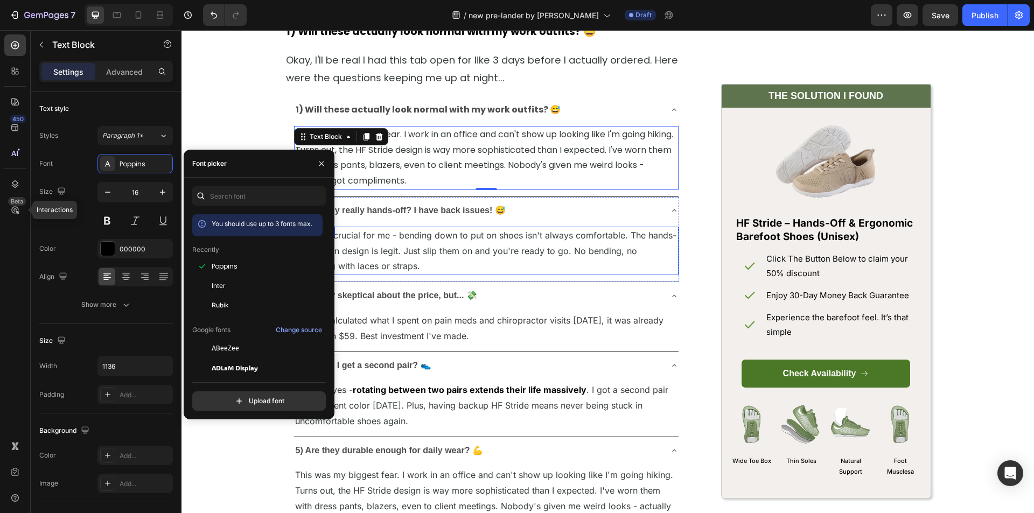
click at [432, 252] on span "This was crucial for me - bending down to put on shoes isn't always comfortable…" at bounding box center [485, 251] width 381 height 42
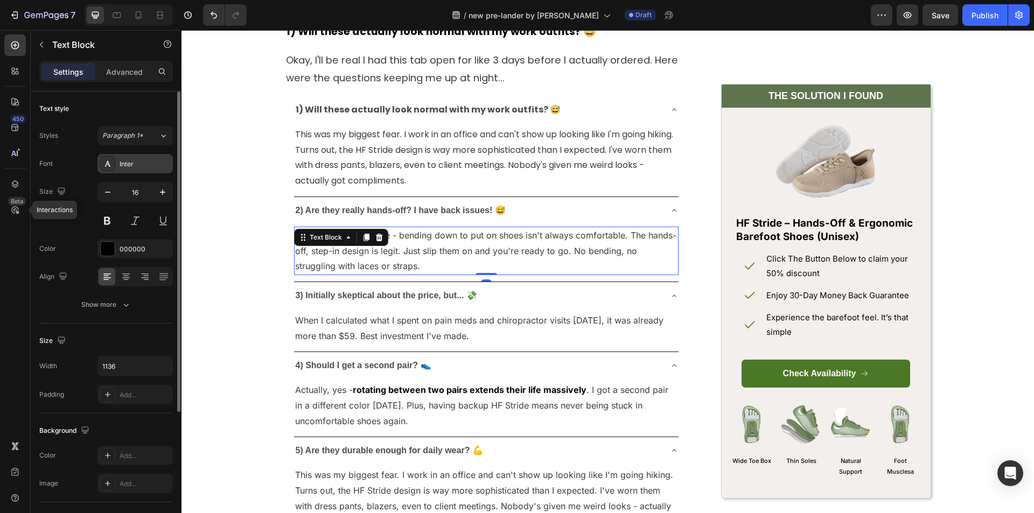
click at [123, 166] on div "Inter" at bounding box center [145, 164] width 51 height 10
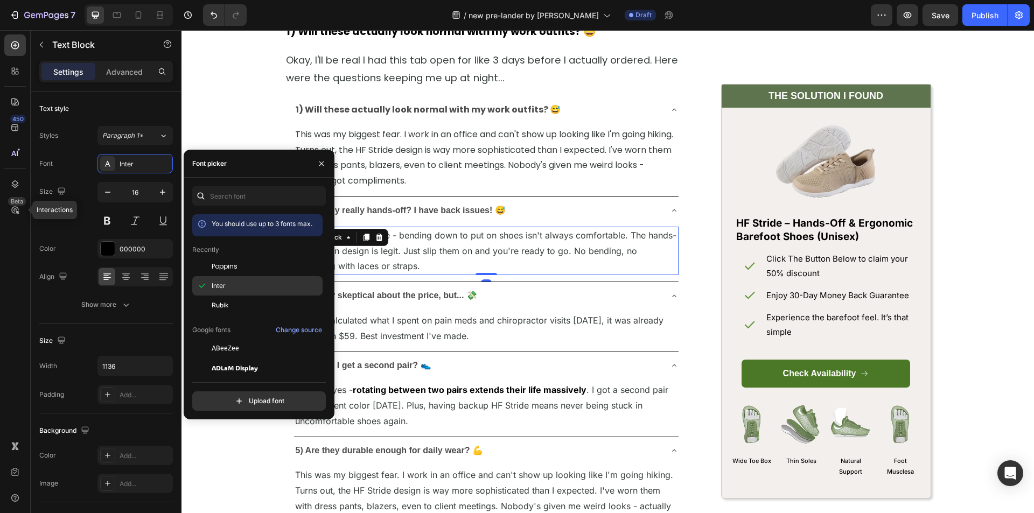
click at [245, 397] on div "Inter" at bounding box center [257, 406] width 130 height 19
click at [236, 268] on span "Poppins" at bounding box center [225, 267] width 26 height 10
click at [458, 324] on span "When I calculated what I spent on pain meds and chiropractor visits [DATE], it …" at bounding box center [479, 328] width 368 height 26
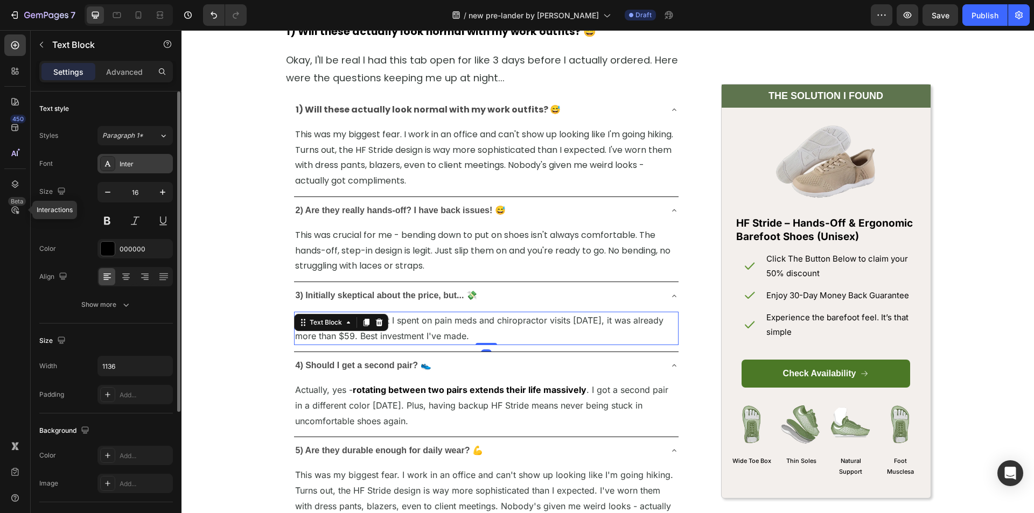
click at [129, 168] on div "Inter" at bounding box center [145, 164] width 51 height 10
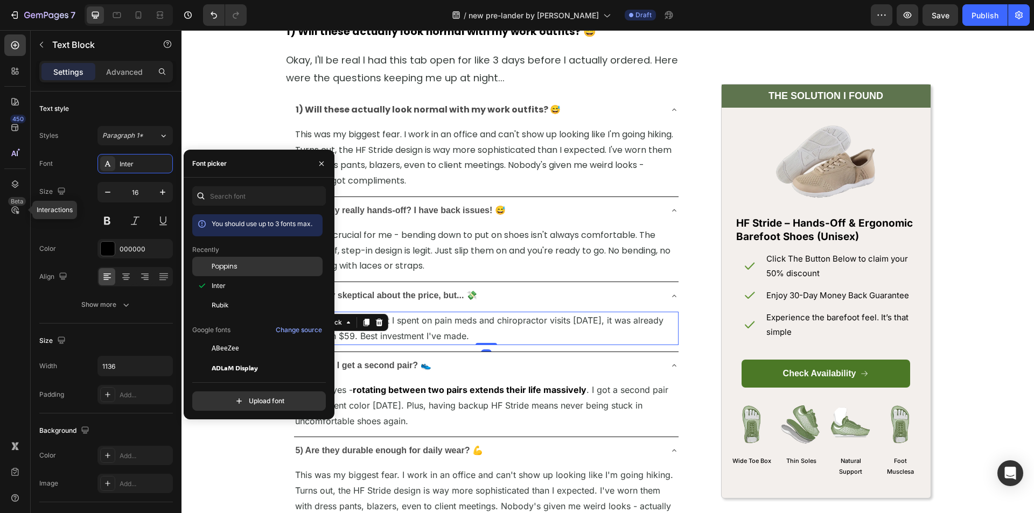
click at [227, 271] on span "Poppins" at bounding box center [225, 267] width 26 height 10
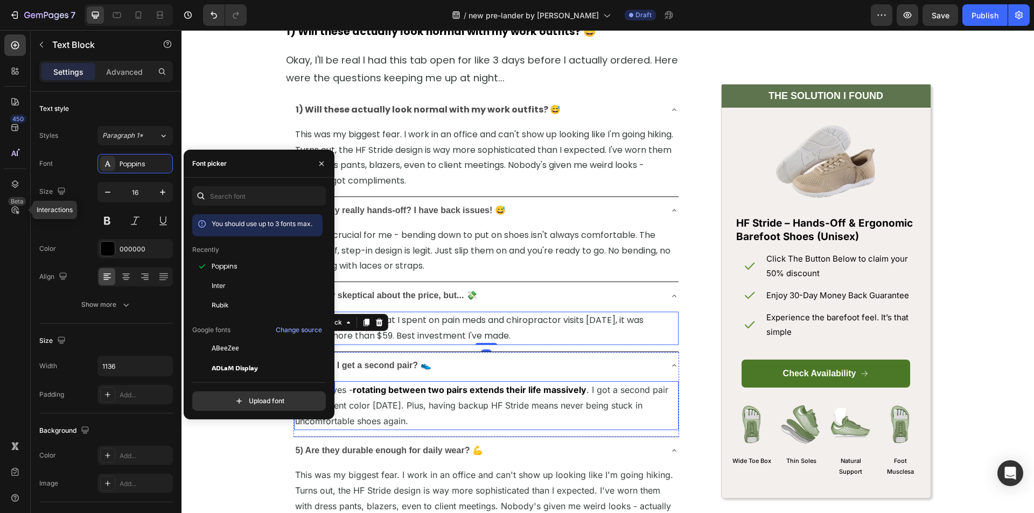
click at [440, 393] on strong "rotating between two pairs extends their life massively" at bounding box center [470, 390] width 234 height 11
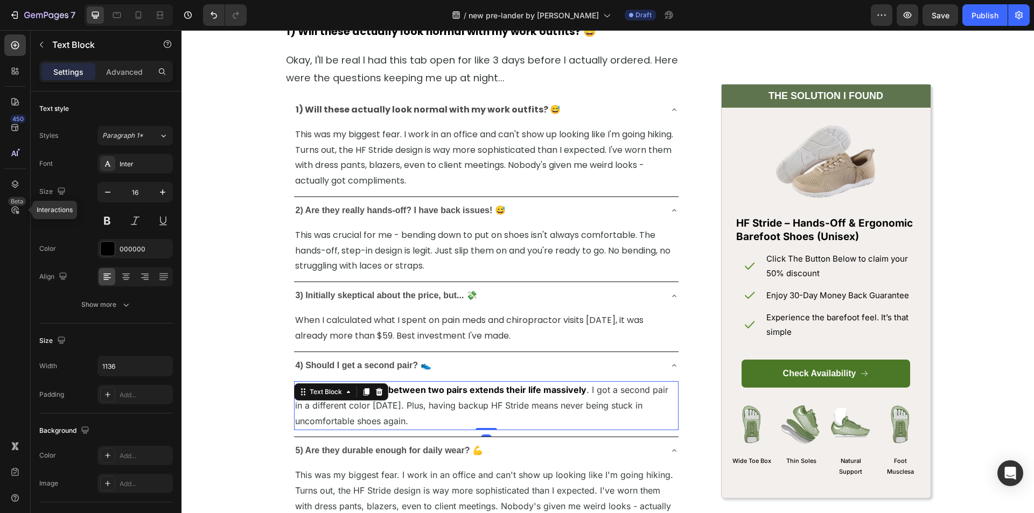
click at [456, 403] on span ". I got a second pair in a different color [DATE]. Plus, having backup HF Strid…" at bounding box center [481, 406] width 373 height 42
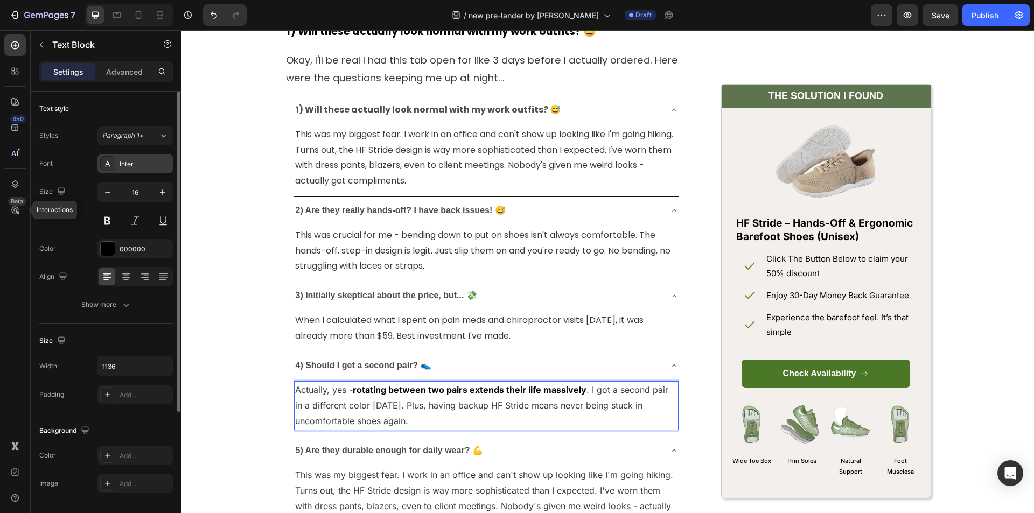
click at [135, 171] on div "Inter" at bounding box center [135, 163] width 75 height 19
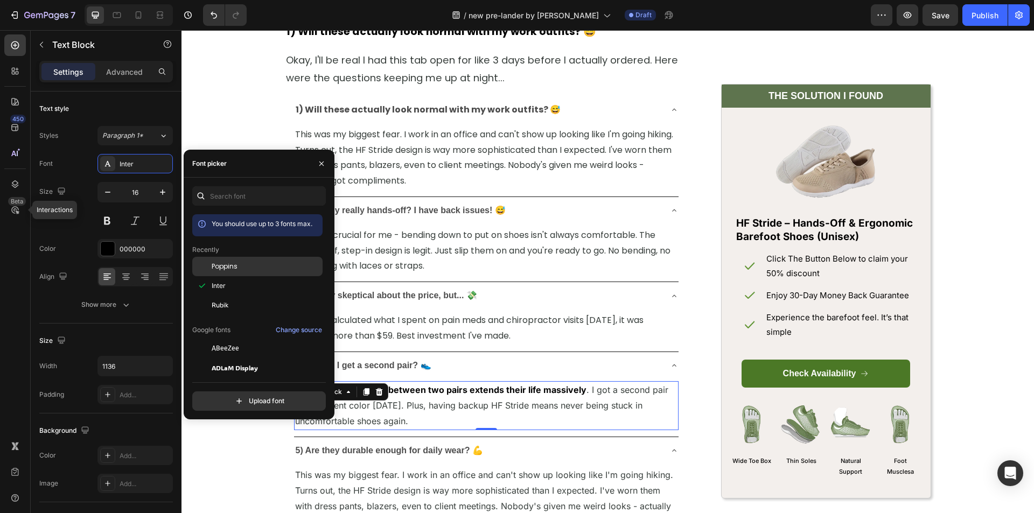
click at [242, 265] on div "Poppins" at bounding box center [266, 267] width 109 height 10
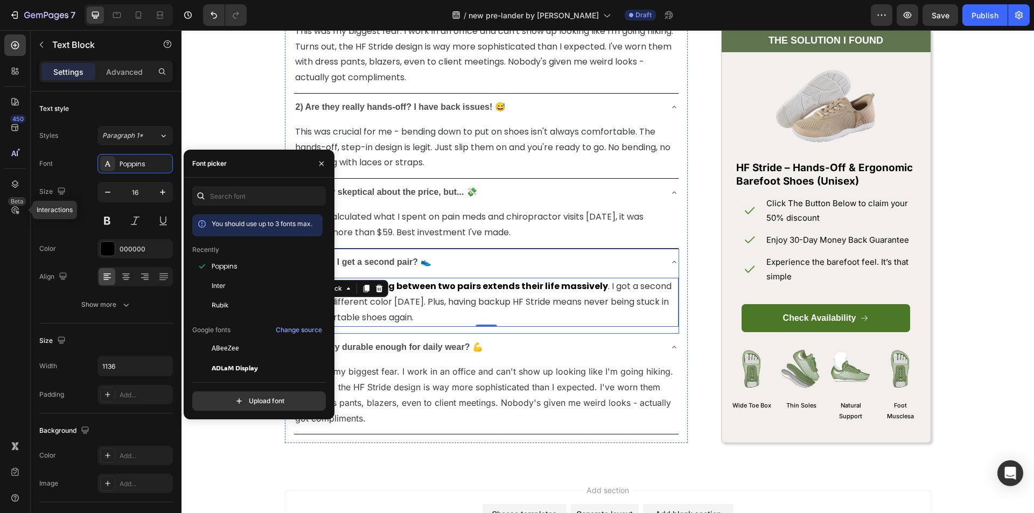
scroll to position [5225, 0]
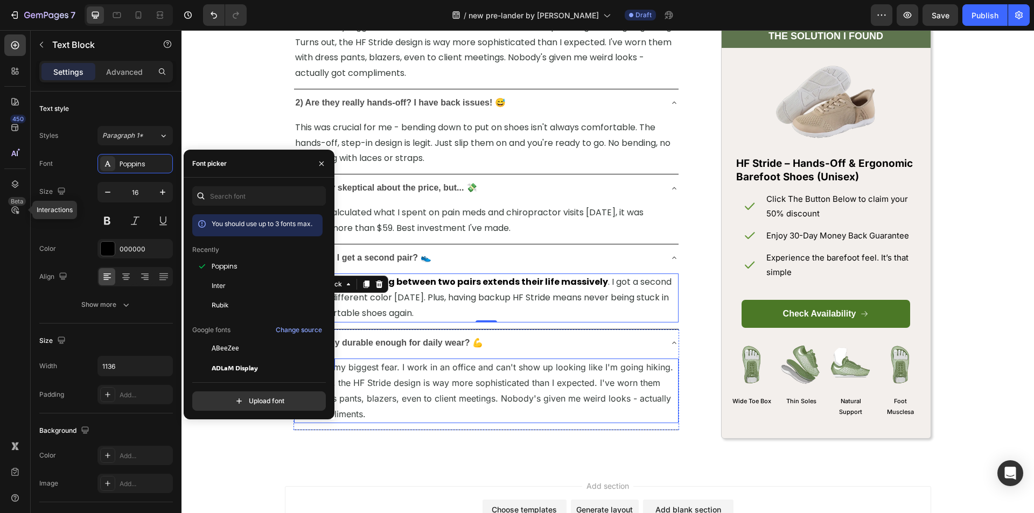
click at [425, 373] on p "This was my biggest fear. I work in an office and can't show up looking like I'…" at bounding box center [486, 391] width 382 height 62
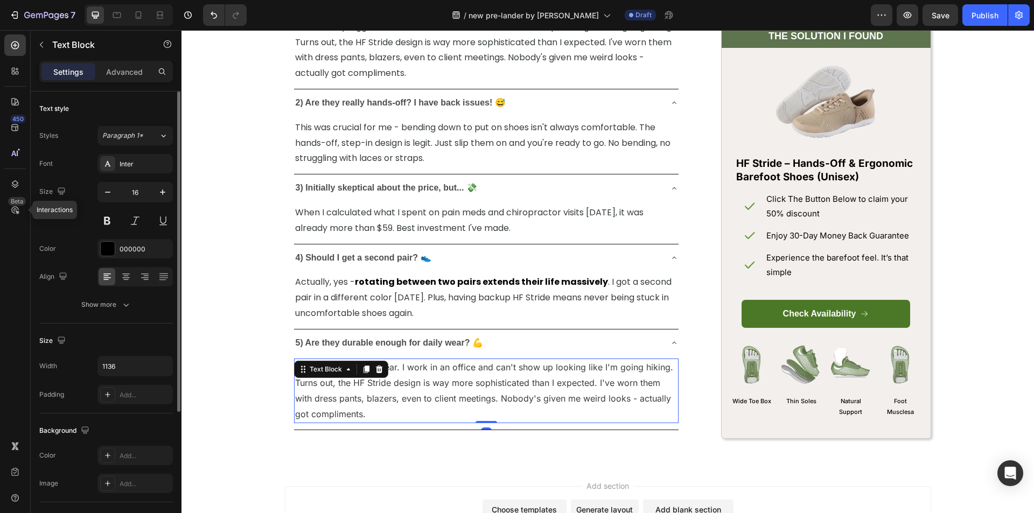
click at [119, 153] on div "Styles Paragraph 1* Font Inter Size 16 Color 000000 Align Show more" at bounding box center [106, 220] width 134 height 189
click at [119, 158] on div "Inter" at bounding box center [135, 163] width 75 height 19
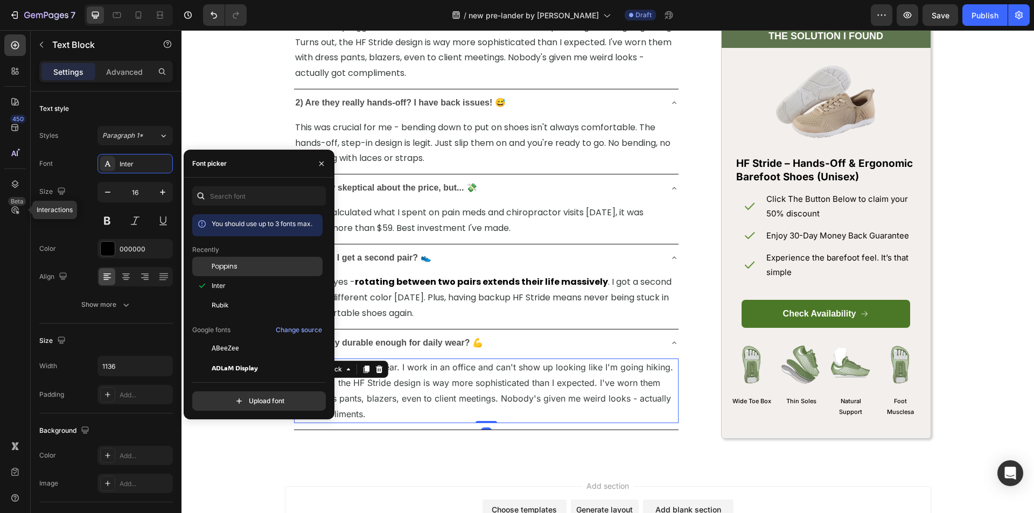
drag, startPoint x: 249, startPoint y: 269, endPoint x: 207, endPoint y: 253, distance: 45.3
click at [249, 269] on div "Poppins" at bounding box center [266, 267] width 109 height 10
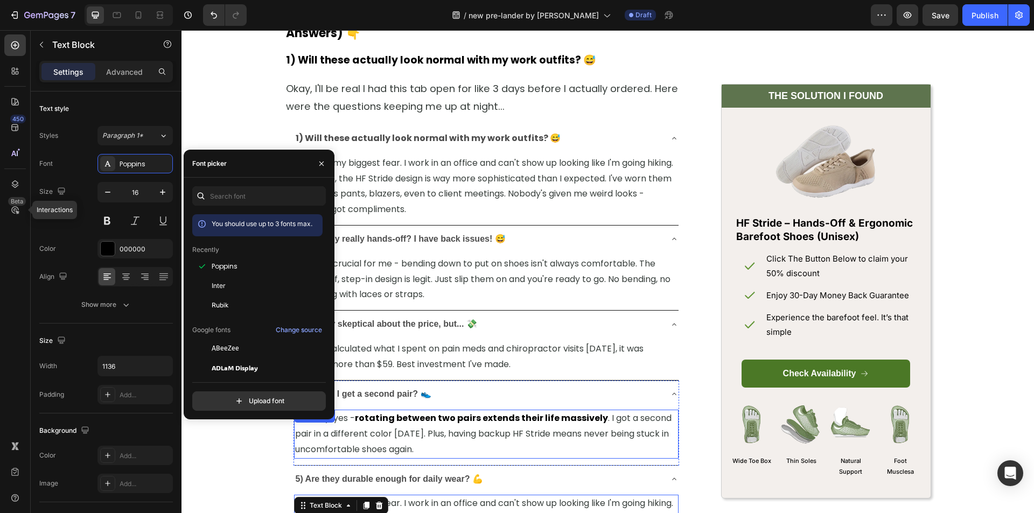
scroll to position [5064, 0]
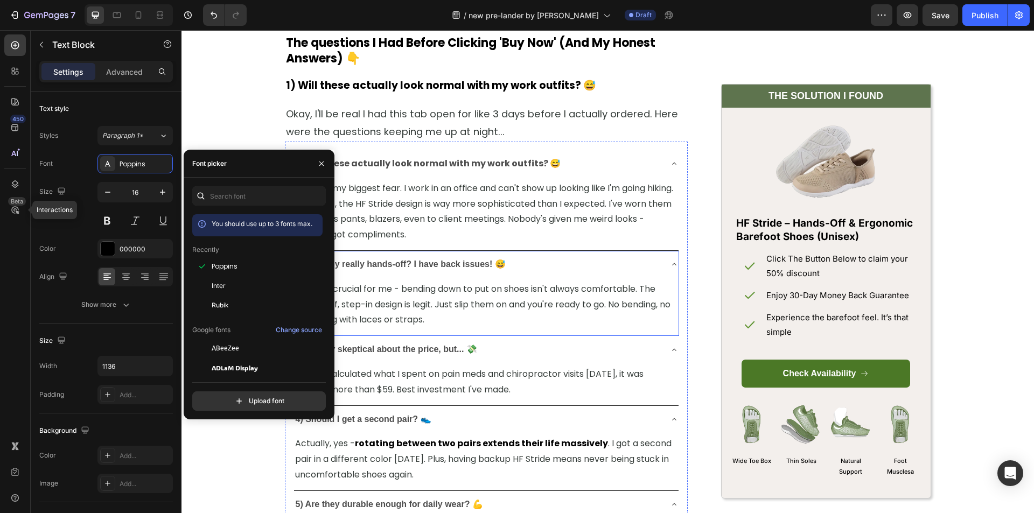
click at [400, 262] on strong "2) Are they really hands-off? I have back issues! 😅" at bounding box center [401, 264] width 210 height 9
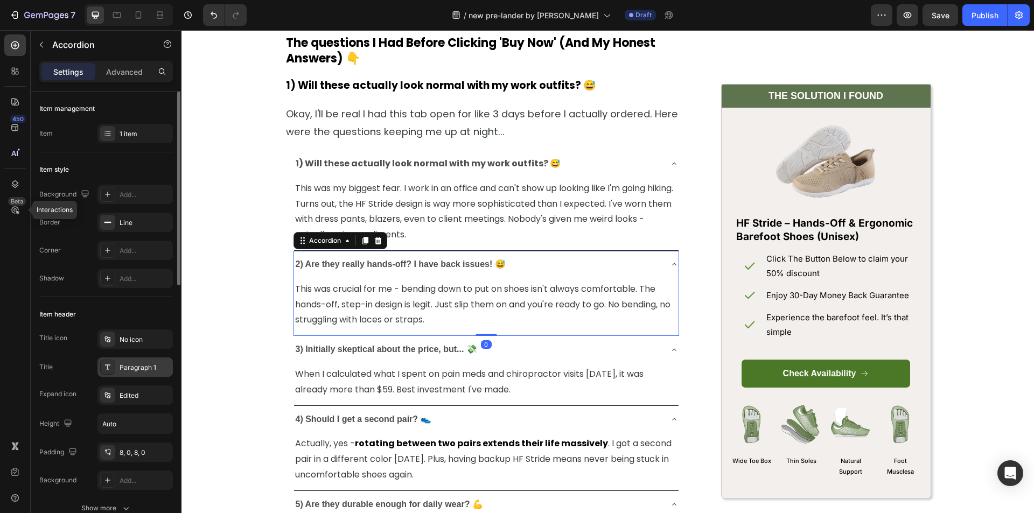
click at [124, 365] on div "Paragraph 1" at bounding box center [145, 368] width 51 height 10
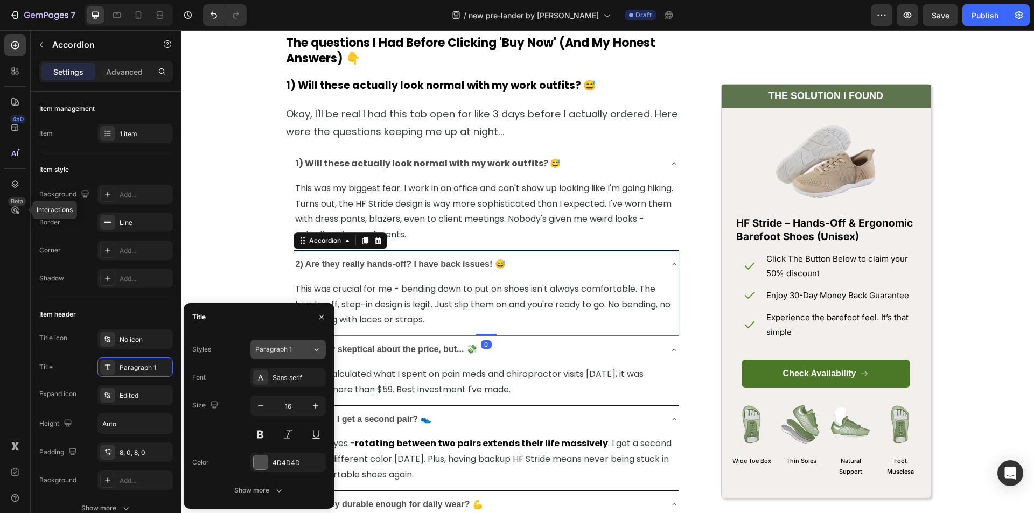
click at [279, 344] on button "Paragraph 1" at bounding box center [287, 349] width 75 height 19
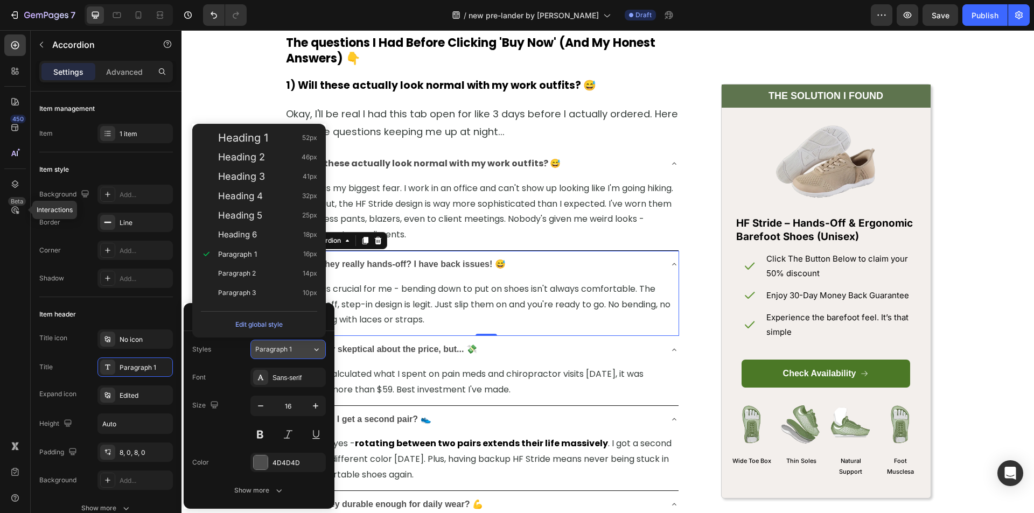
click at [279, 344] on button "Paragraph 1" at bounding box center [287, 349] width 75 height 19
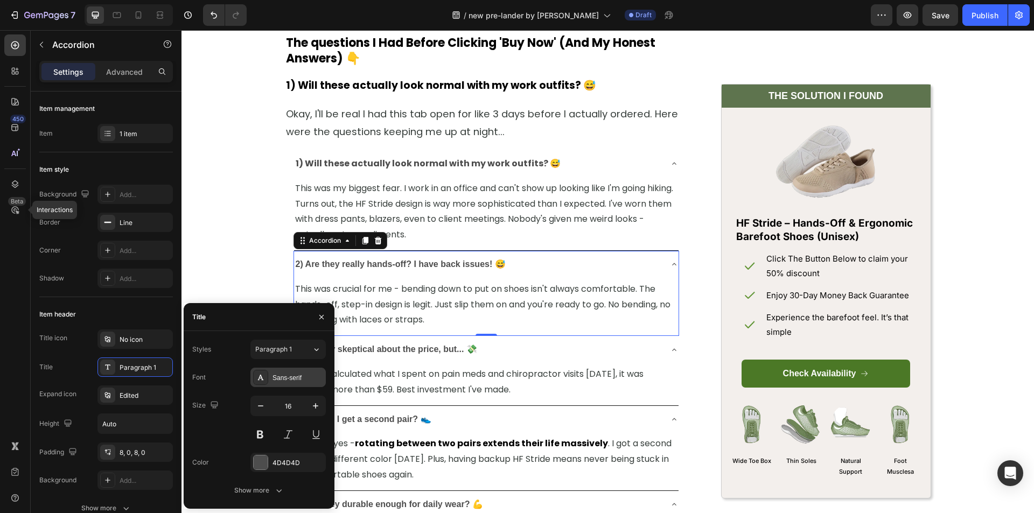
click at [283, 374] on div "Sans-serif" at bounding box center [298, 378] width 51 height 10
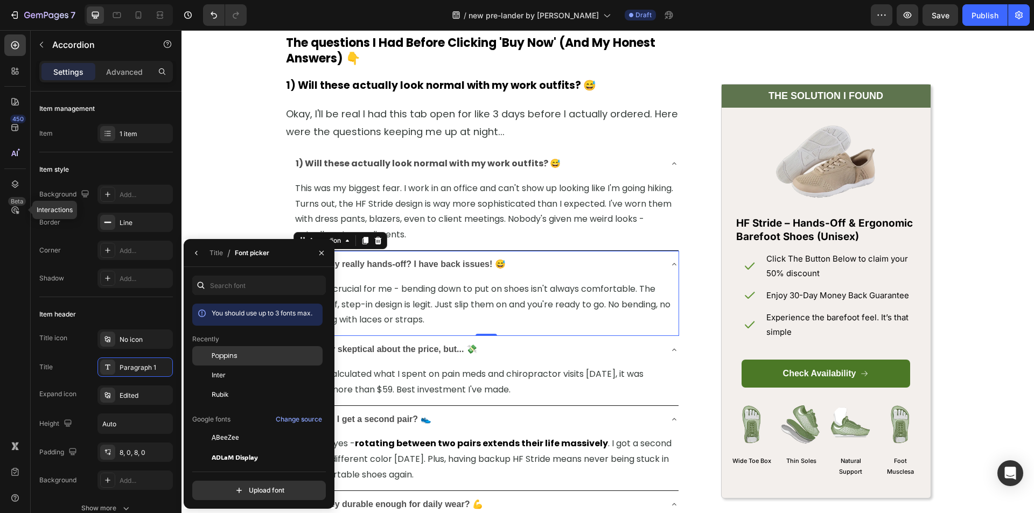
click at [248, 352] on div "Poppins" at bounding box center [266, 356] width 109 height 10
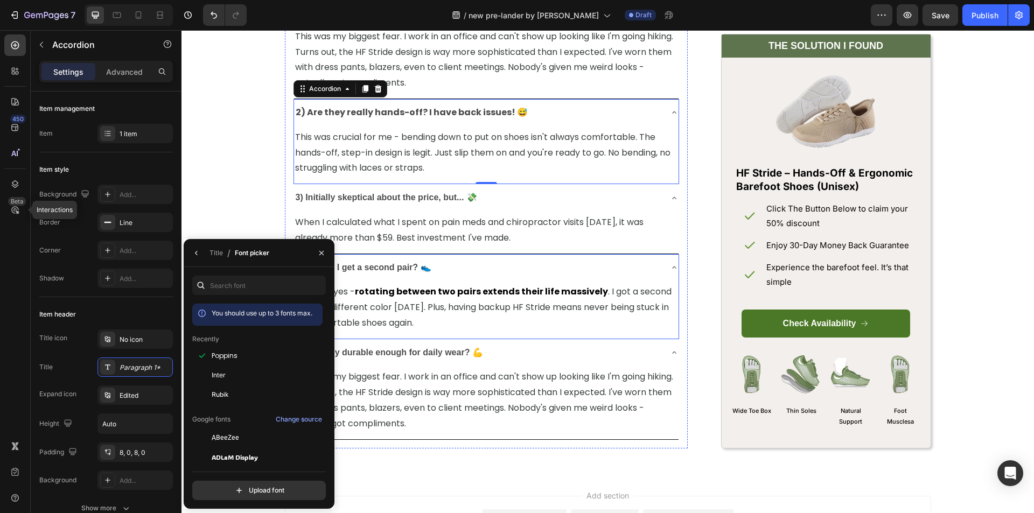
scroll to position [5225, 0]
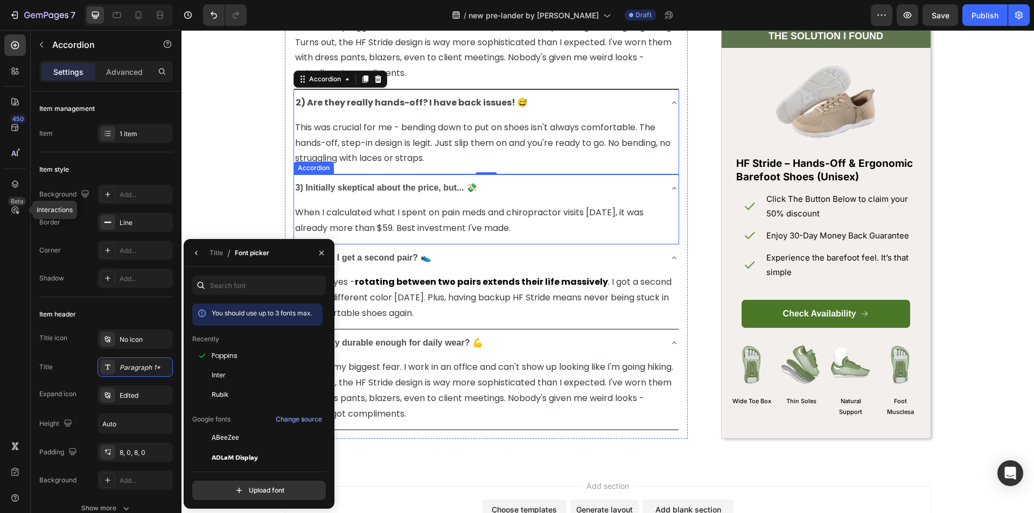
click at [398, 190] on strong "3) Initially skeptical about the price, but... 💸" at bounding box center [387, 187] width 182 height 9
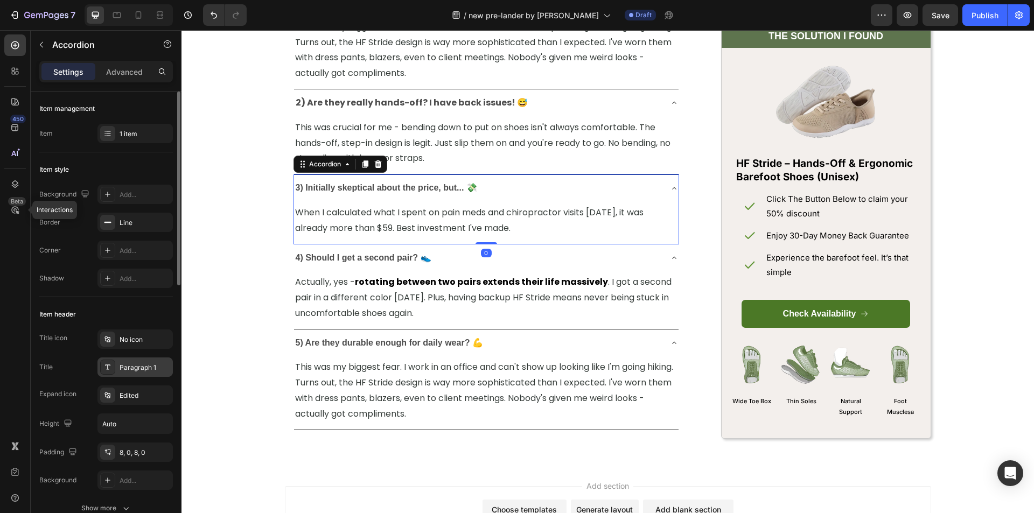
click at [134, 372] on div "Paragraph 1" at bounding box center [135, 367] width 75 height 19
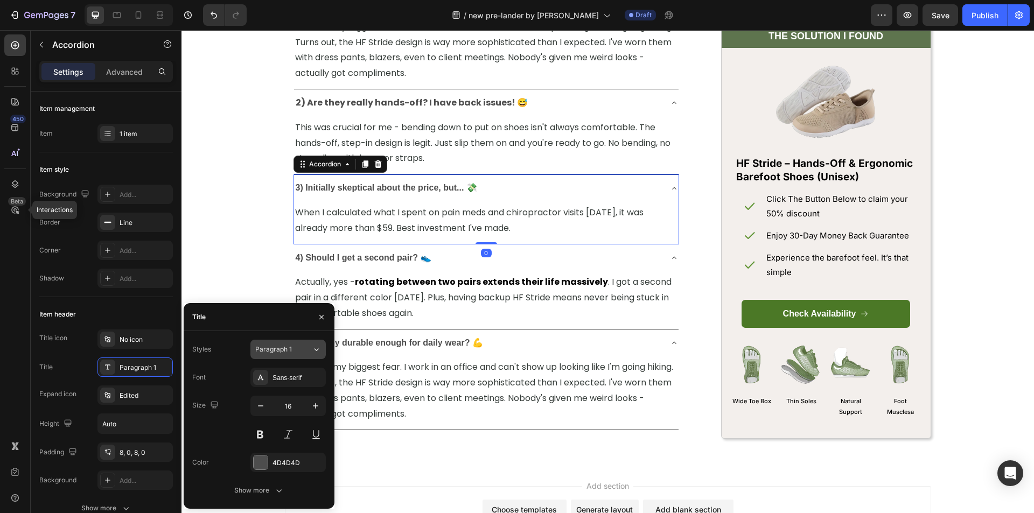
click at [283, 352] on span "Paragraph 1" at bounding box center [273, 350] width 37 height 10
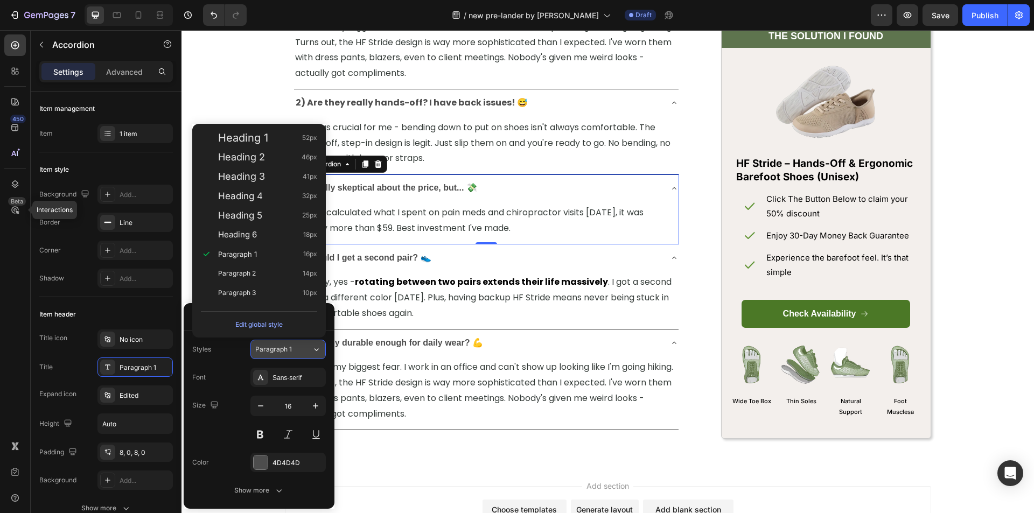
click at [283, 352] on span "Paragraph 1" at bounding box center [273, 350] width 37 height 10
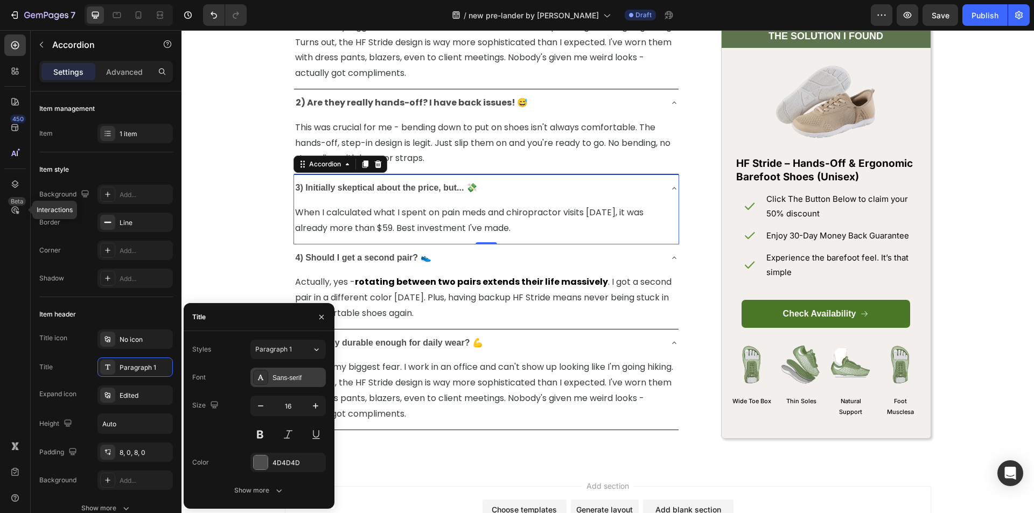
click at [282, 372] on div "Sans-serif" at bounding box center [287, 377] width 75 height 19
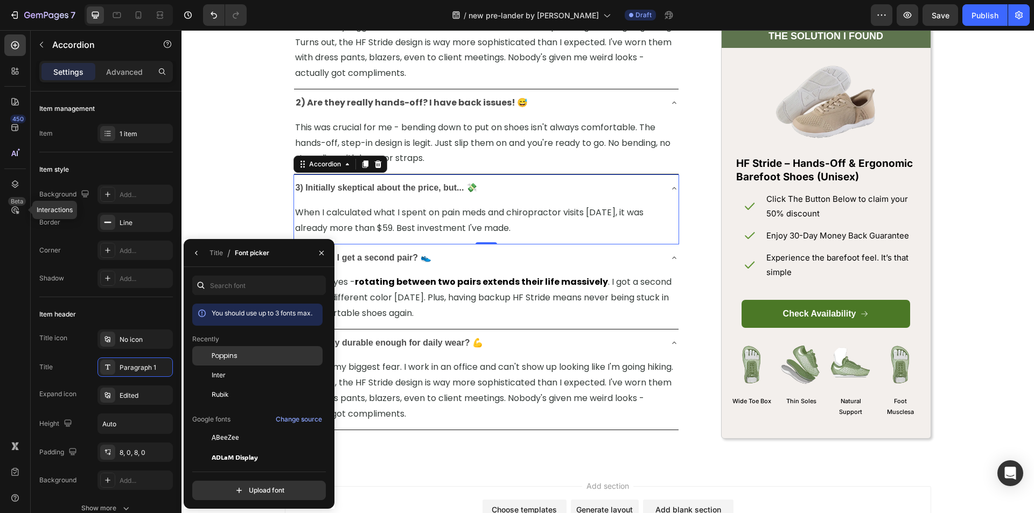
click at [246, 428] on div "Poppins" at bounding box center [257, 437] width 130 height 19
click at [429, 283] on strong "rotating between two pairs extends their life massively" at bounding box center [481, 282] width 253 height 12
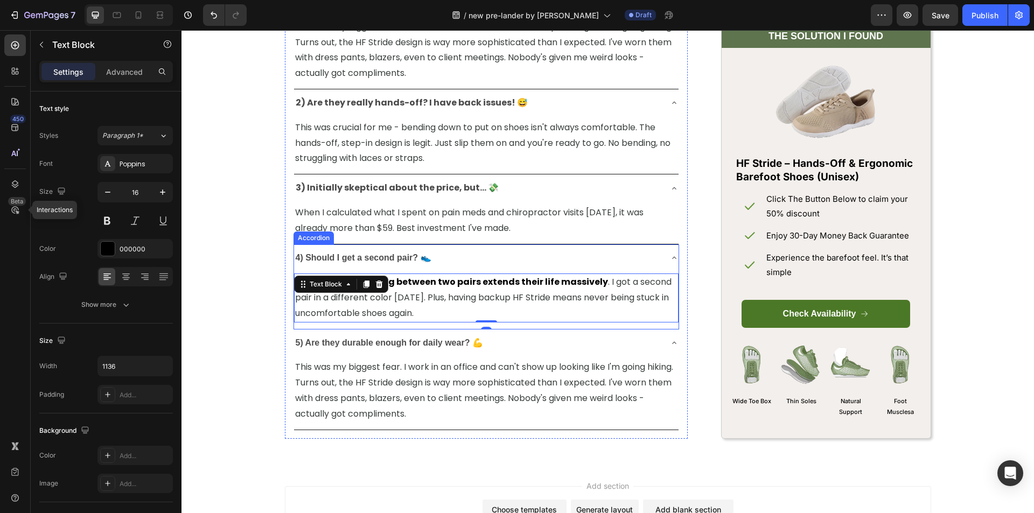
click at [408, 260] on strong "4) Should I get a second pair? 👟" at bounding box center [364, 257] width 136 height 9
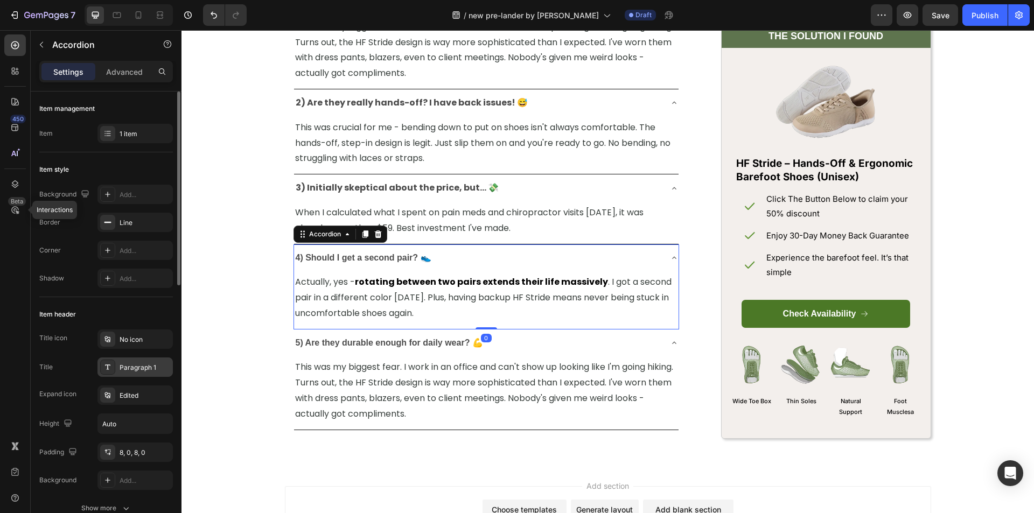
drag, startPoint x: 128, startPoint y: 363, endPoint x: 162, endPoint y: 364, distance: 34.5
click at [128, 363] on div "Paragraph 1" at bounding box center [145, 368] width 51 height 10
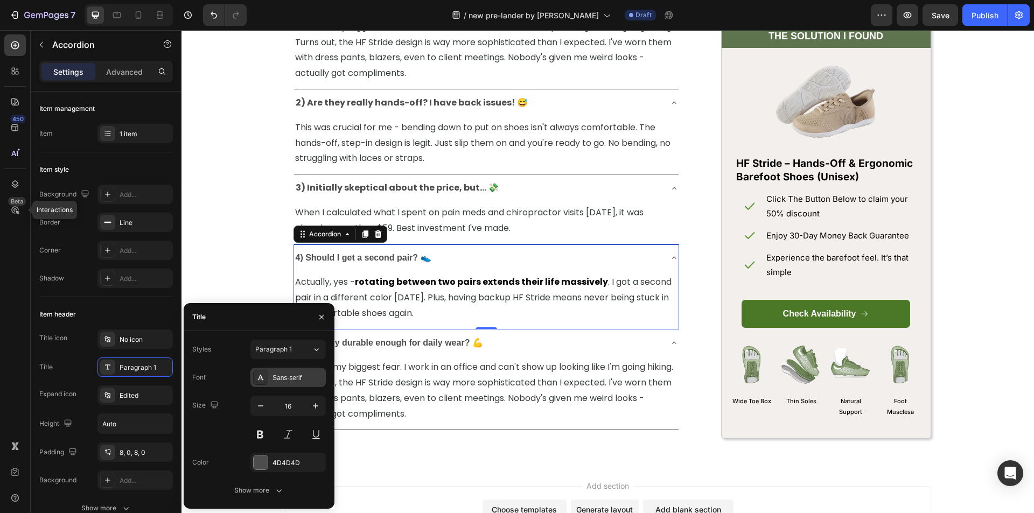
click at [316, 380] on div "Sans-serif" at bounding box center [298, 378] width 51 height 10
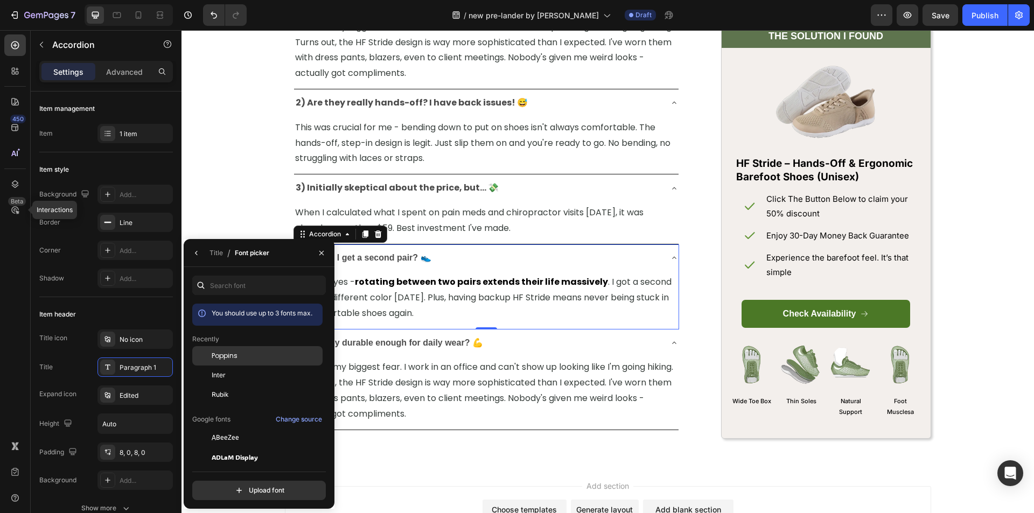
click at [241, 428] on div "Poppins" at bounding box center [257, 437] width 130 height 19
click at [450, 340] on strong "5) Are they durable enough for daily wear? 💪" at bounding box center [389, 342] width 187 height 9
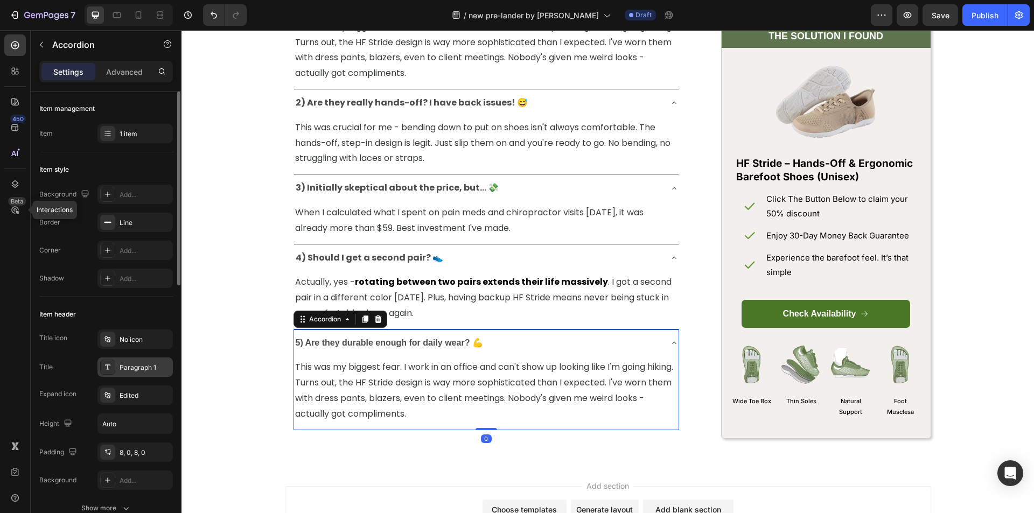
click at [127, 360] on div "Paragraph 1" at bounding box center [135, 367] width 75 height 19
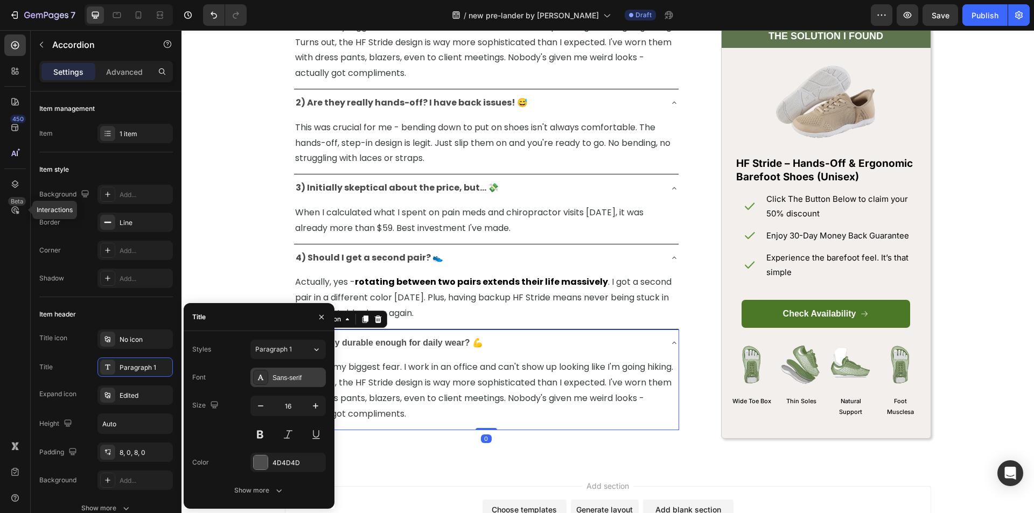
click at [270, 373] on div "Sans-serif" at bounding box center [287, 377] width 75 height 19
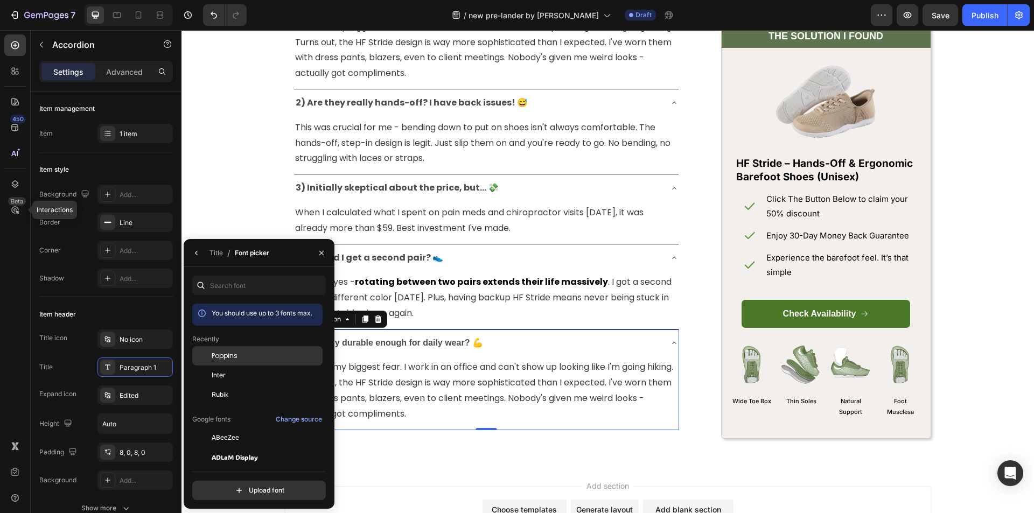
click at [255, 356] on div "Poppins" at bounding box center [266, 356] width 109 height 10
drag, startPoint x: 478, startPoint y: 362, endPoint x: 437, endPoint y: 349, distance: 43.4
click at [479, 362] on span "This was my biggest fear. I work in an office and can't show up looking like I'…" at bounding box center [484, 390] width 378 height 59
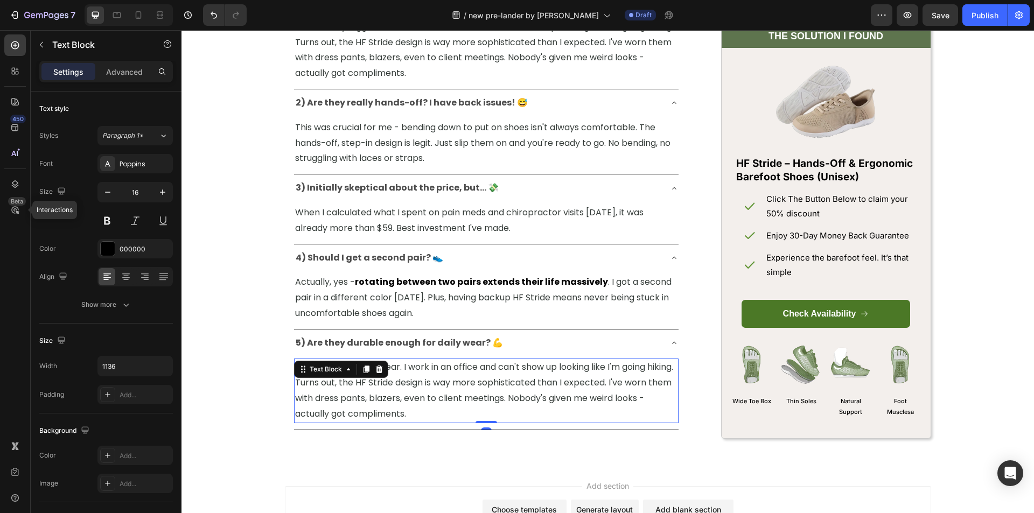
scroll to position [5306, 0]
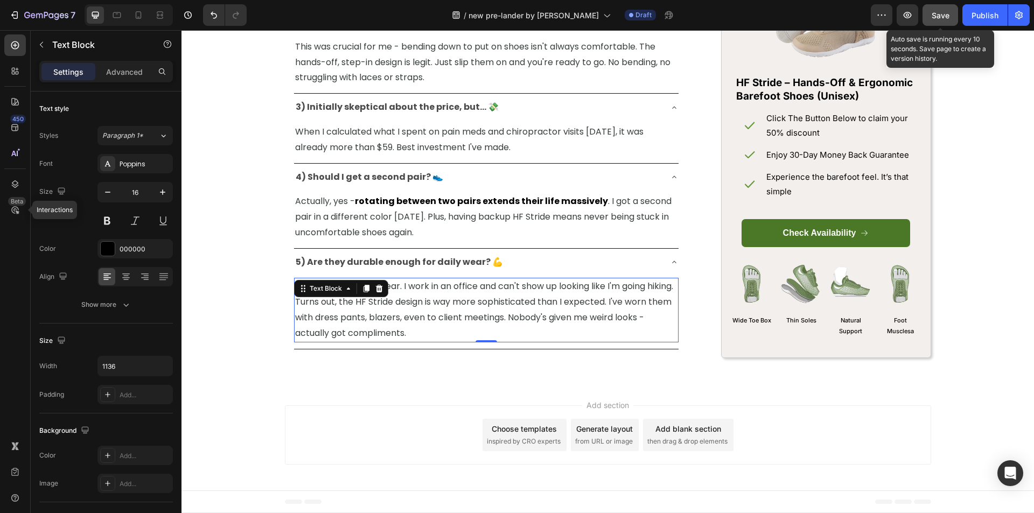
drag, startPoint x: 939, startPoint y: 17, endPoint x: 905, endPoint y: 30, distance: 36.8
click at [939, 16] on span "Save" at bounding box center [941, 15] width 18 height 9
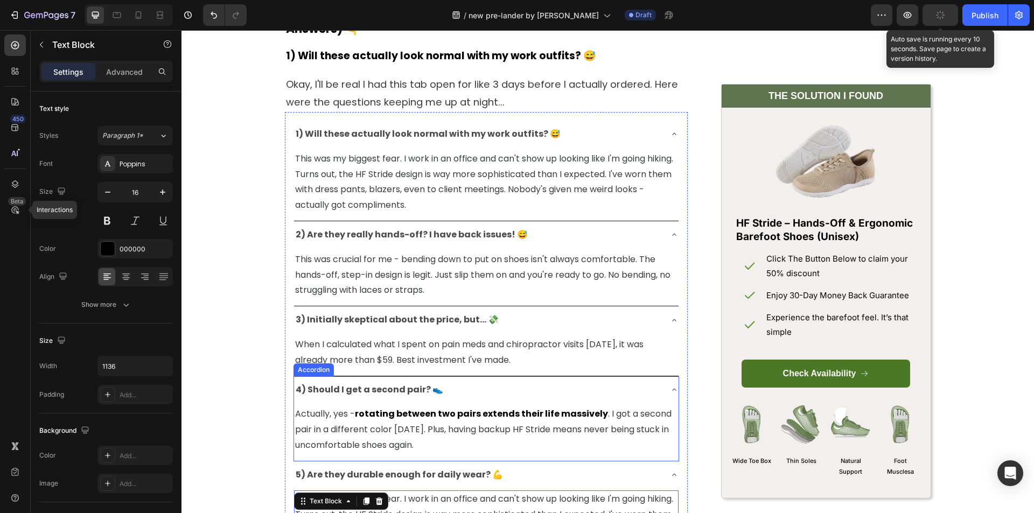
scroll to position [5037, 0]
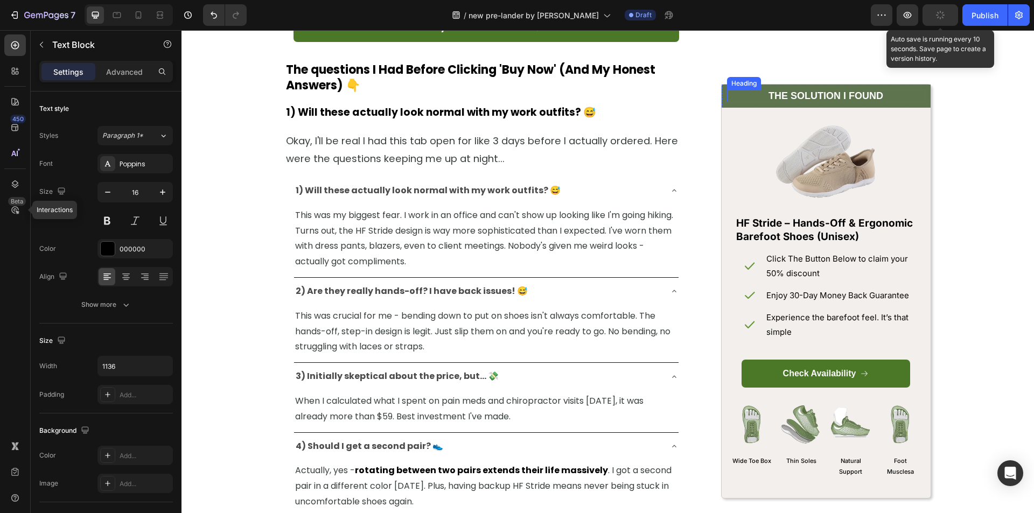
click at [796, 96] on strong "THE SOLUTION I FOUND" at bounding box center [826, 96] width 115 height 11
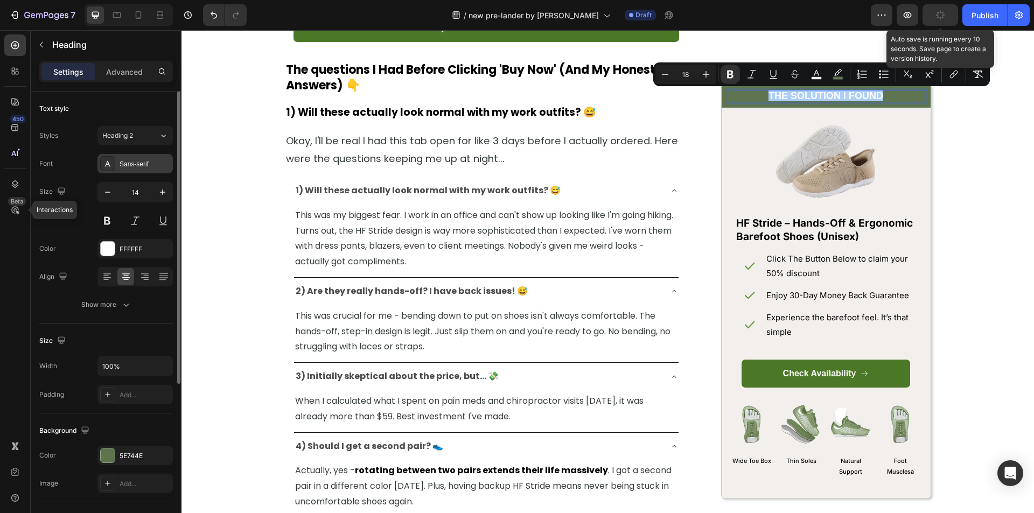
click at [138, 172] on div "Sans-serif" at bounding box center [135, 163] width 75 height 19
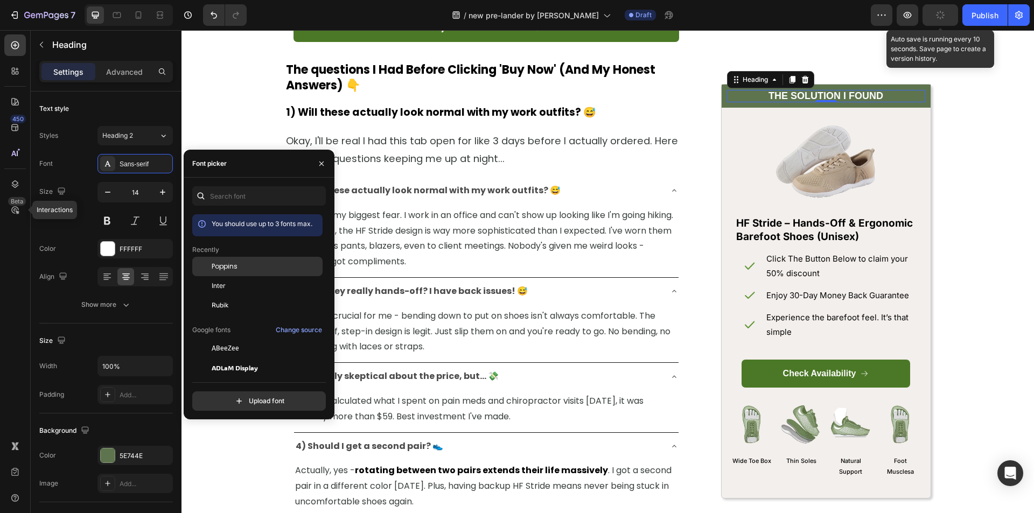
click at [238, 269] on div "Poppins" at bounding box center [266, 267] width 109 height 10
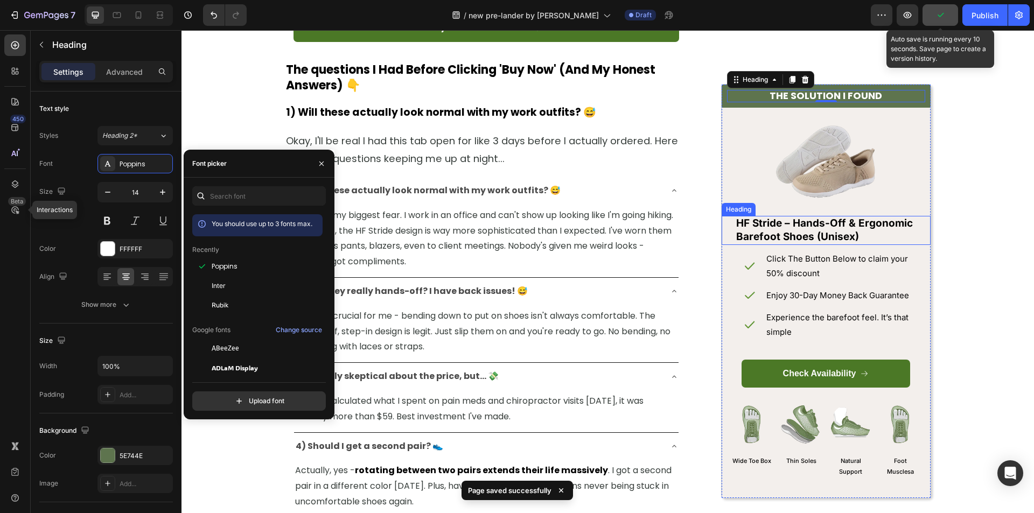
click at [837, 228] on h2 "HF Stride – Hands-Off & Ergonomic Barefoot Shoes (Unisex)" at bounding box center [826, 230] width 182 height 29
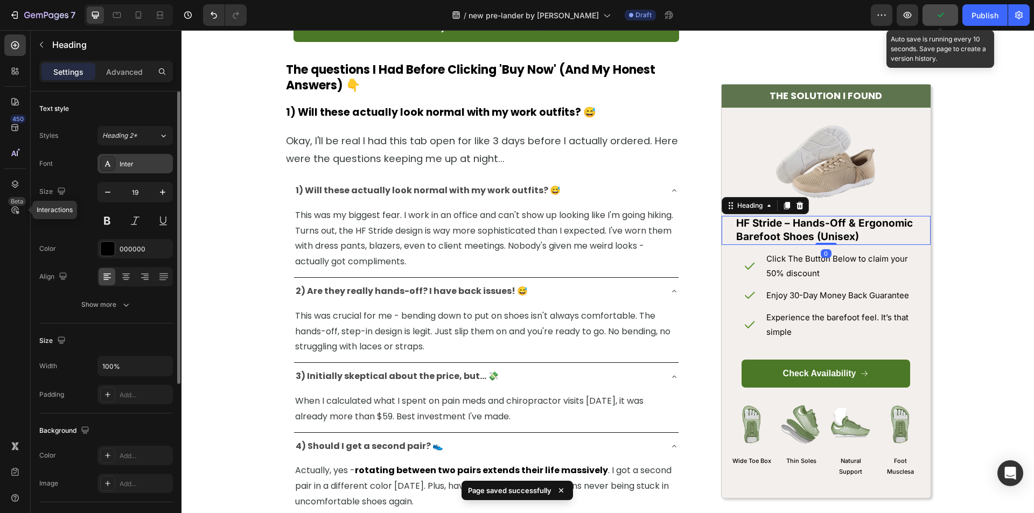
click at [114, 164] on div at bounding box center [107, 163] width 15 height 15
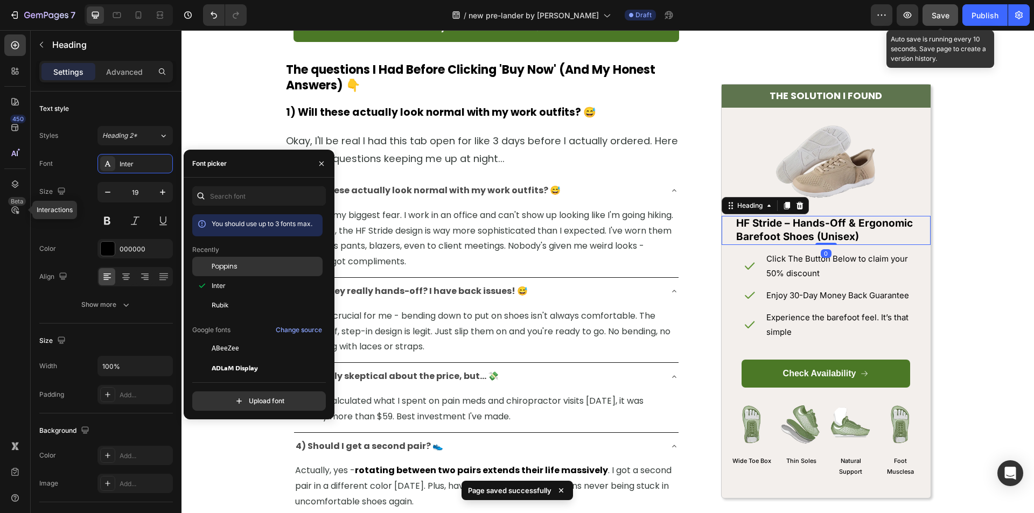
click at [247, 339] on div "Poppins" at bounding box center [257, 348] width 130 height 19
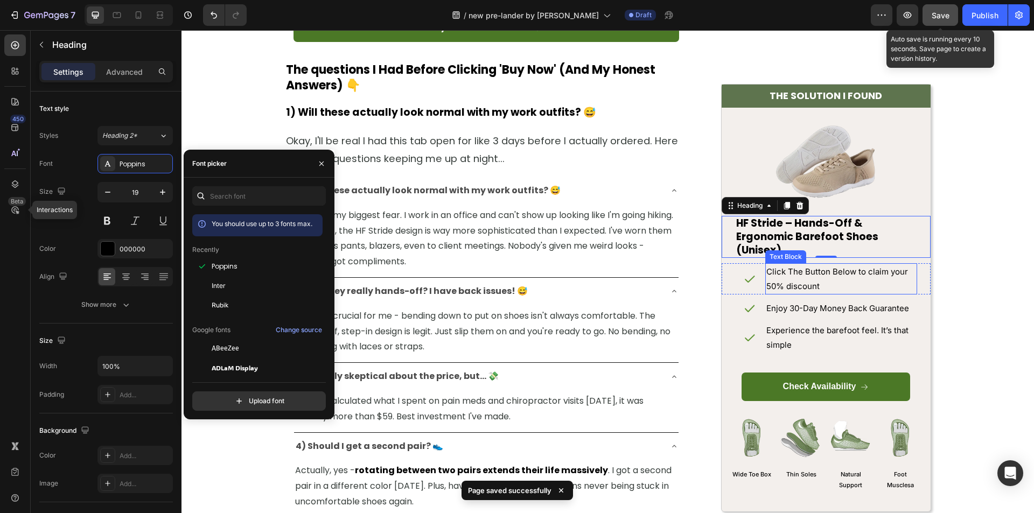
click at [811, 287] on p "Click The Button Below to claim your 50% discount" at bounding box center [842, 279] width 150 height 29
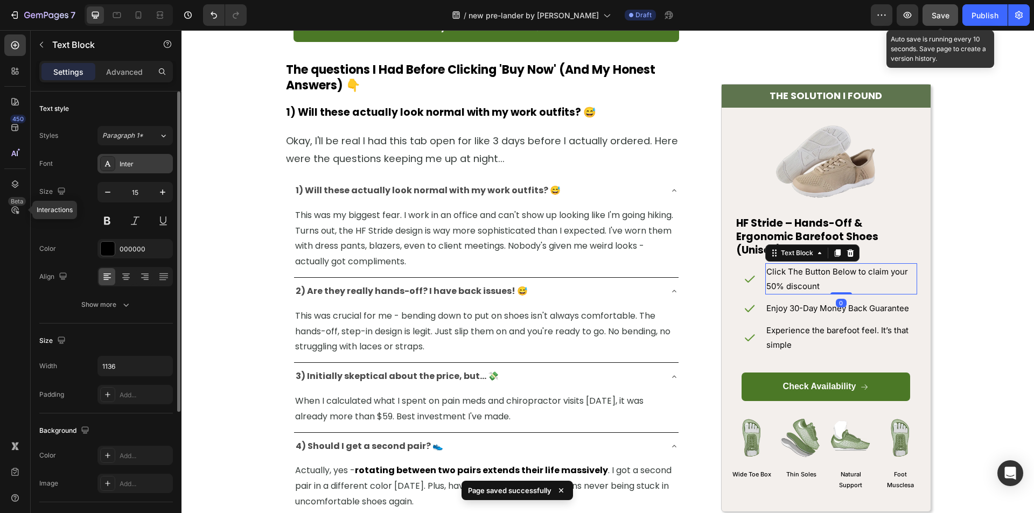
click at [130, 166] on div "Inter" at bounding box center [145, 164] width 51 height 10
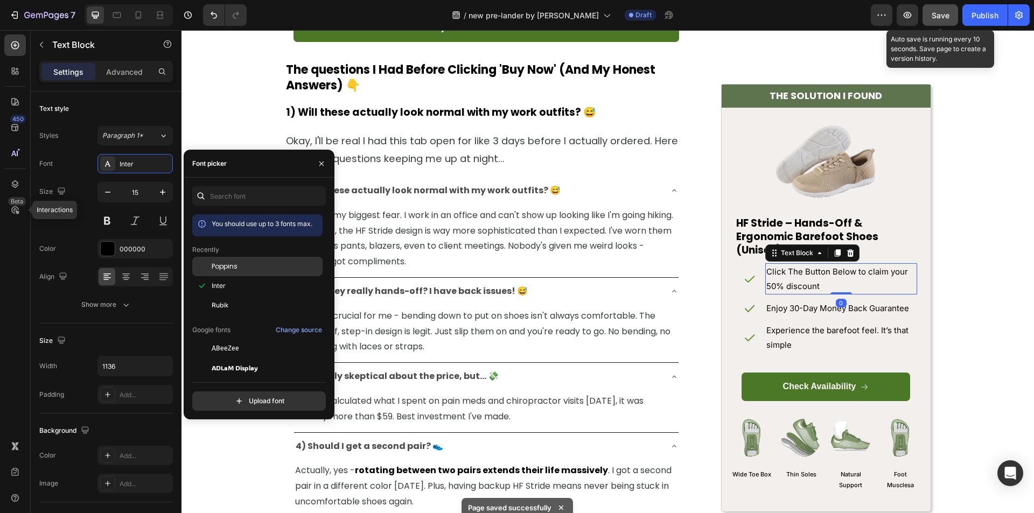
click at [266, 266] on div "Poppins" at bounding box center [266, 267] width 109 height 10
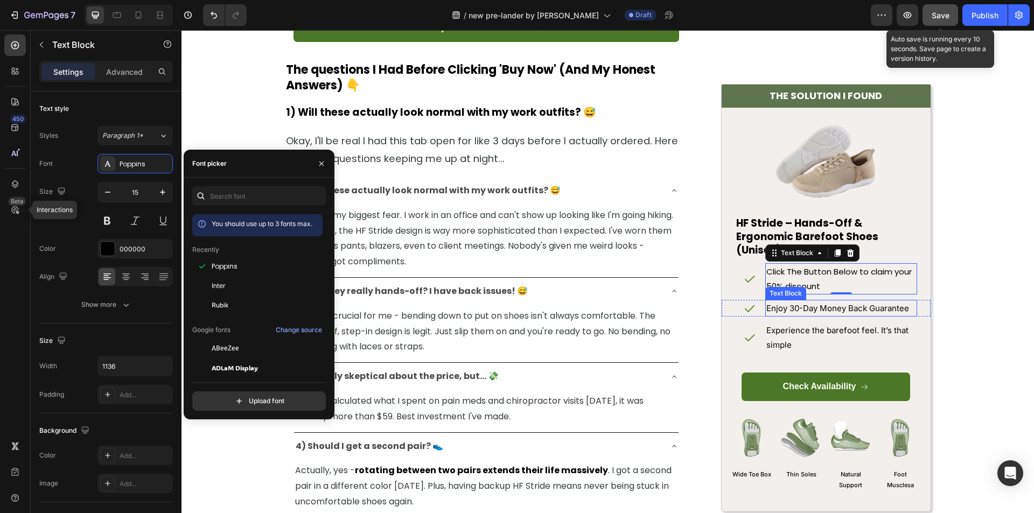
click at [851, 302] on p "Enjoy 30-Day Money Back Guarantee" at bounding box center [842, 308] width 150 height 15
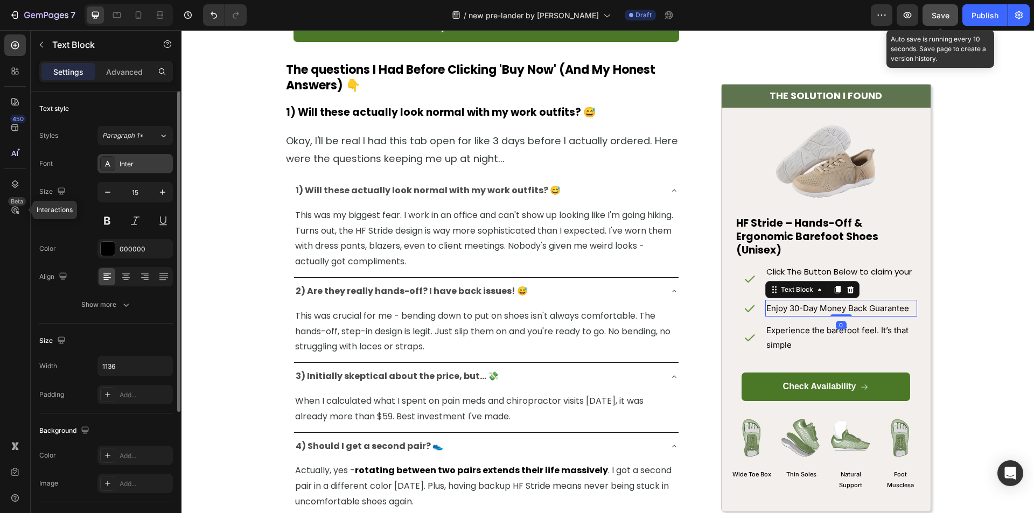
click at [127, 160] on div "Inter" at bounding box center [145, 164] width 51 height 10
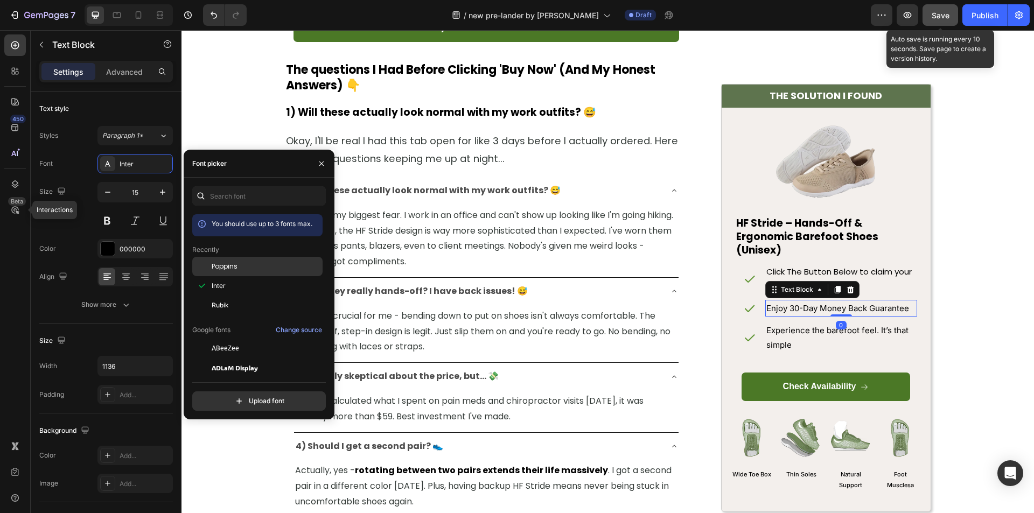
click at [254, 265] on div "Poppins" at bounding box center [266, 267] width 109 height 10
click at [819, 335] on p "Experience the barefoot feel. It’s that simple" at bounding box center [842, 337] width 150 height 29
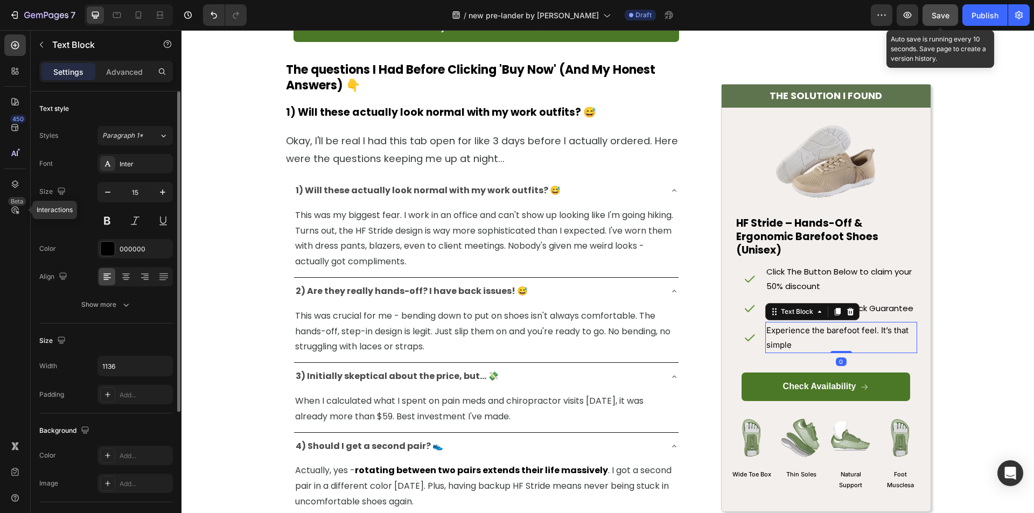
drag, startPoint x: 130, startPoint y: 160, endPoint x: 154, endPoint y: 178, distance: 30.4
click at [130, 161] on div "Inter" at bounding box center [145, 164] width 51 height 10
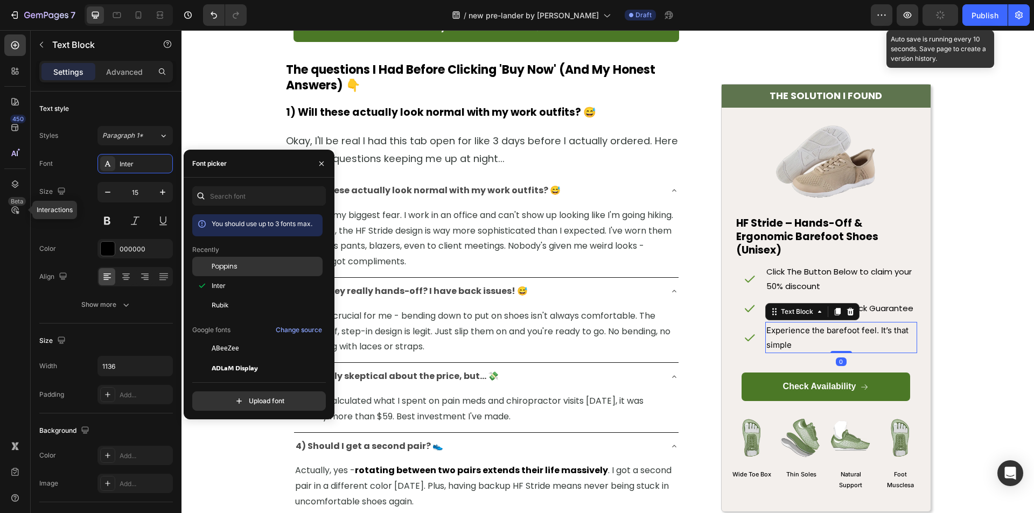
drag, startPoint x: 403, startPoint y: 312, endPoint x: 254, endPoint y: 269, distance: 155.5
click at [254, 269] on div "Poppins" at bounding box center [266, 267] width 109 height 10
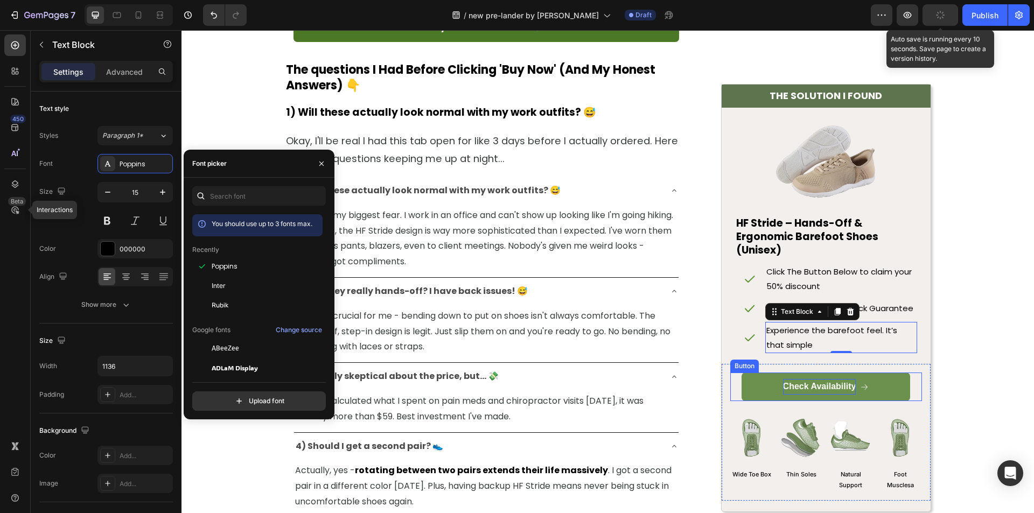
click at [825, 385] on p "Check Availability" at bounding box center [819, 387] width 73 height 16
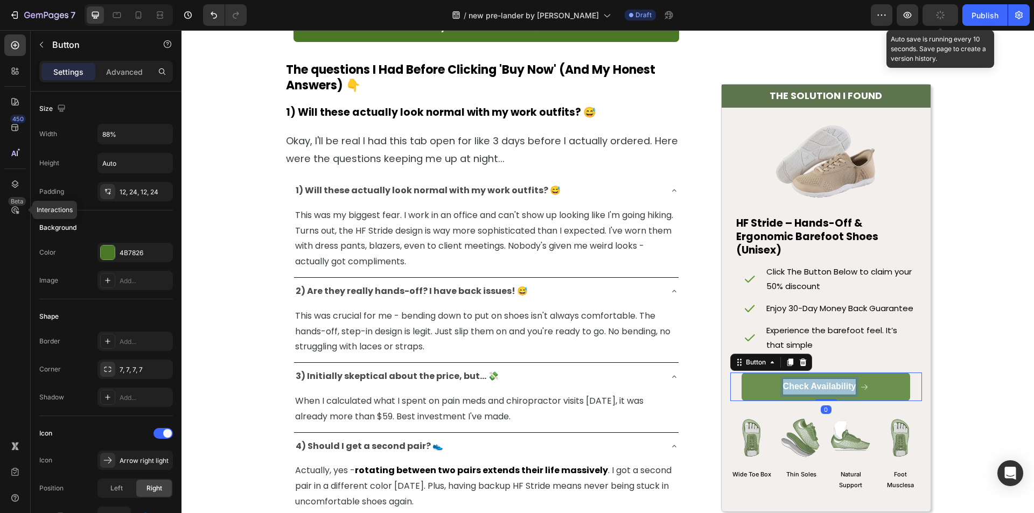
click at [825, 385] on p "Check Availability" at bounding box center [819, 387] width 73 height 16
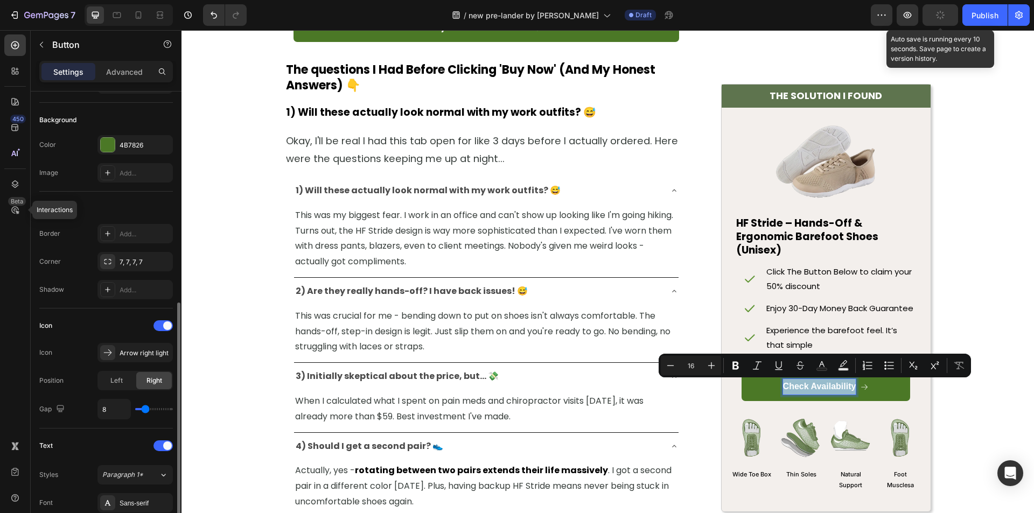
scroll to position [269, 0]
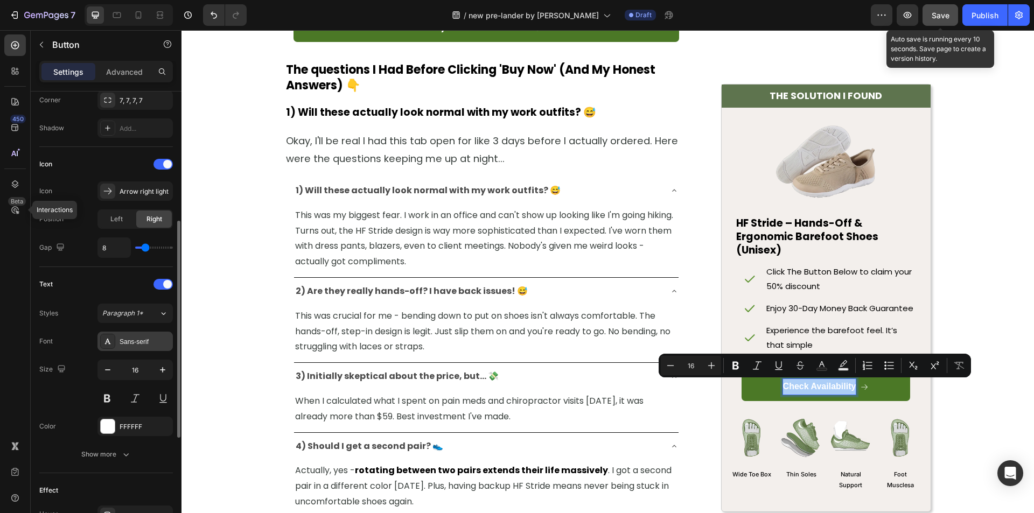
click at [138, 342] on div "Sans-serif" at bounding box center [145, 342] width 51 height 10
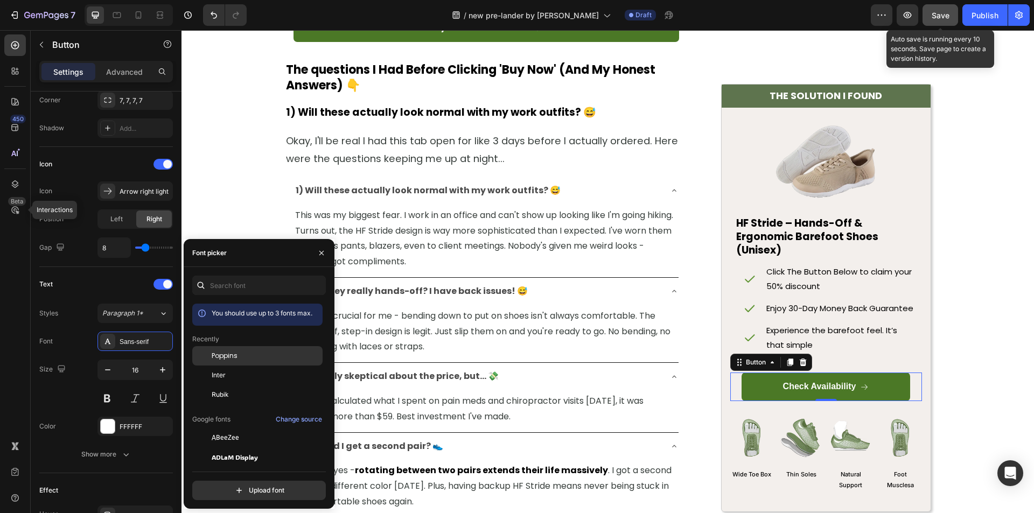
click at [246, 357] on div "Poppins" at bounding box center [266, 356] width 109 height 10
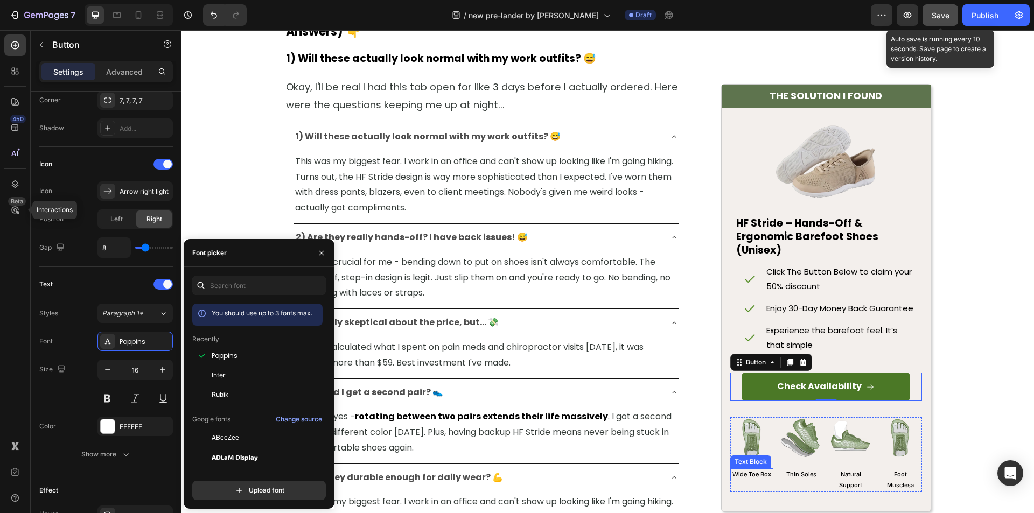
click at [746, 474] on p "Wide Toe Box" at bounding box center [752, 475] width 41 height 11
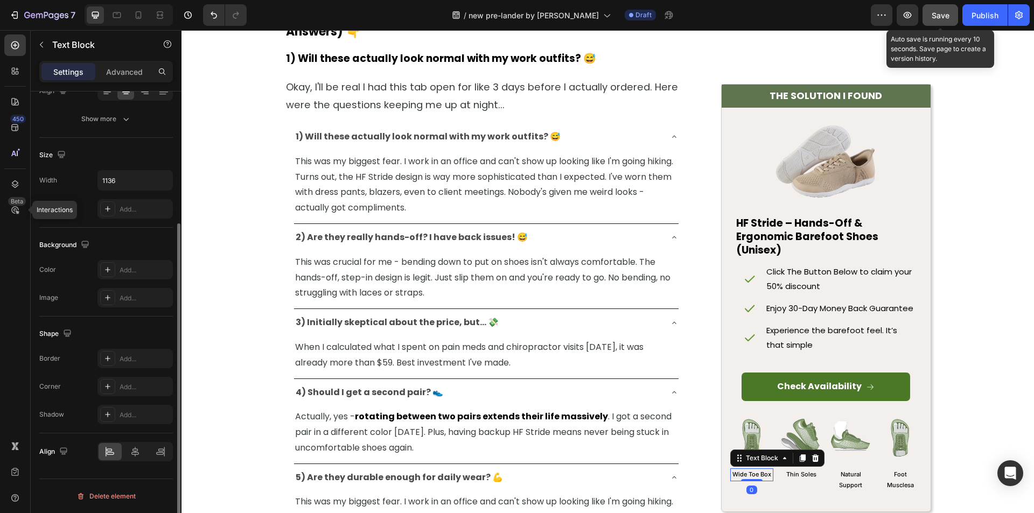
scroll to position [0, 0]
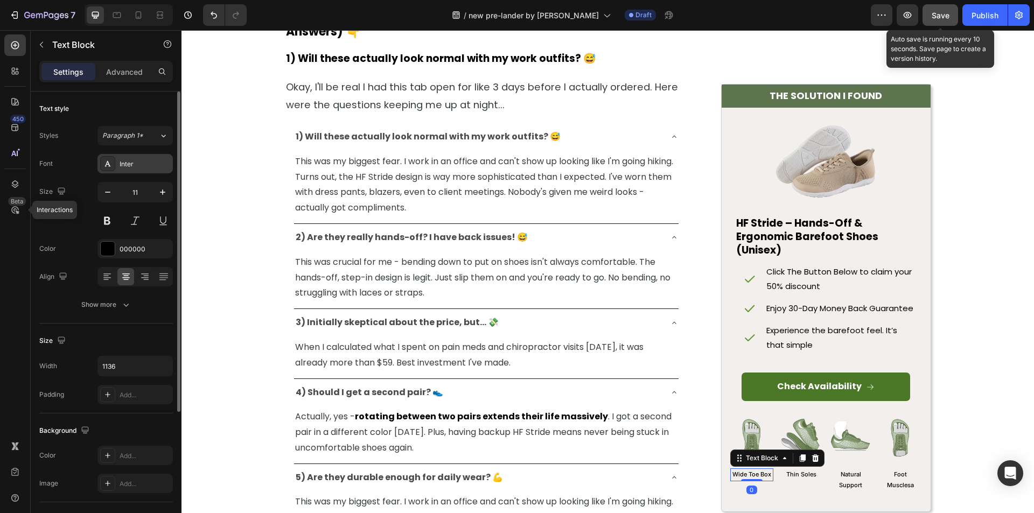
click at [123, 168] on div "Inter" at bounding box center [145, 164] width 51 height 10
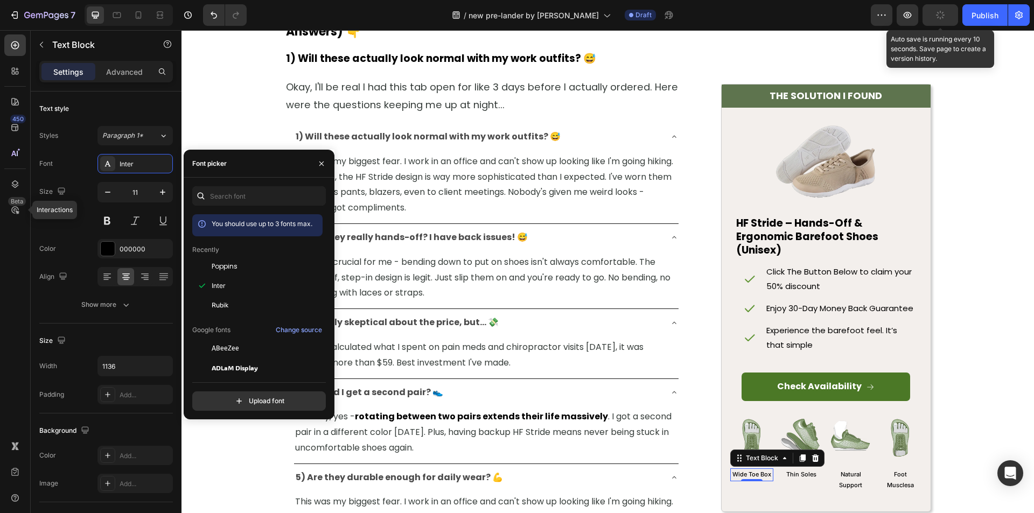
click at [225, 339] on div "Poppins" at bounding box center [257, 348] width 130 height 19
click at [795, 476] on p "Thin Soles" at bounding box center [801, 475] width 41 height 11
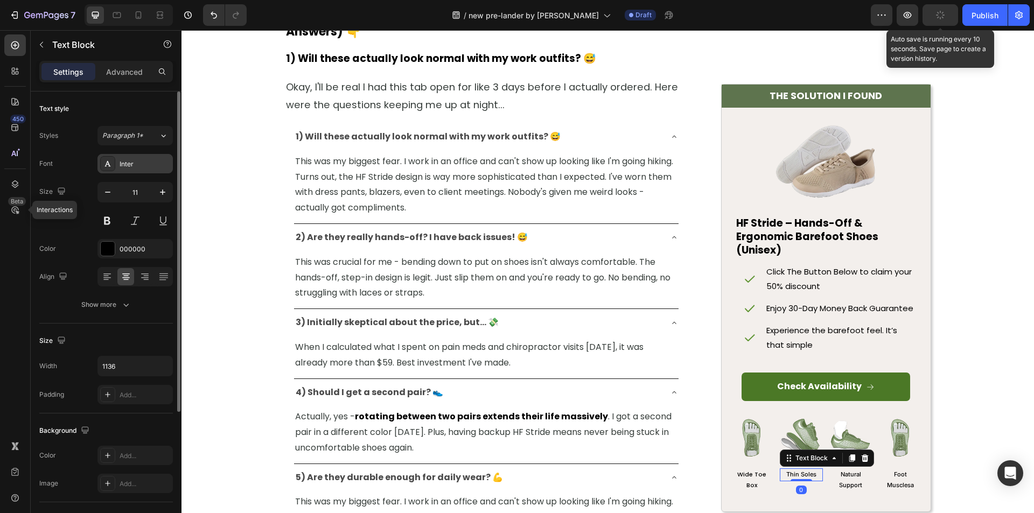
click at [139, 165] on div "Inter" at bounding box center [145, 164] width 51 height 10
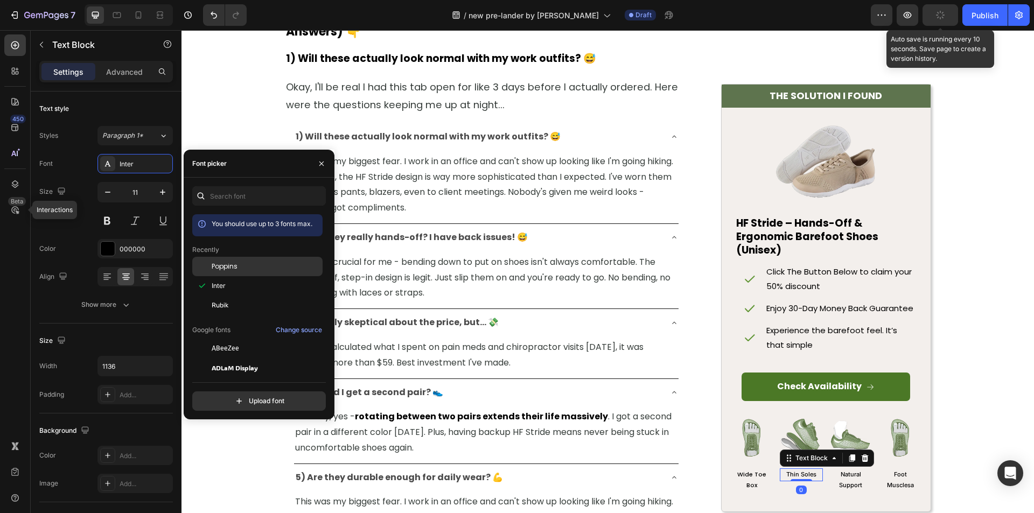
drag, startPoint x: 231, startPoint y: 263, endPoint x: 272, endPoint y: 339, distance: 86.3
click at [231, 263] on span "Poppins" at bounding box center [225, 267] width 26 height 10
click at [847, 485] on p "Natural Support" at bounding box center [851, 481] width 41 height 22
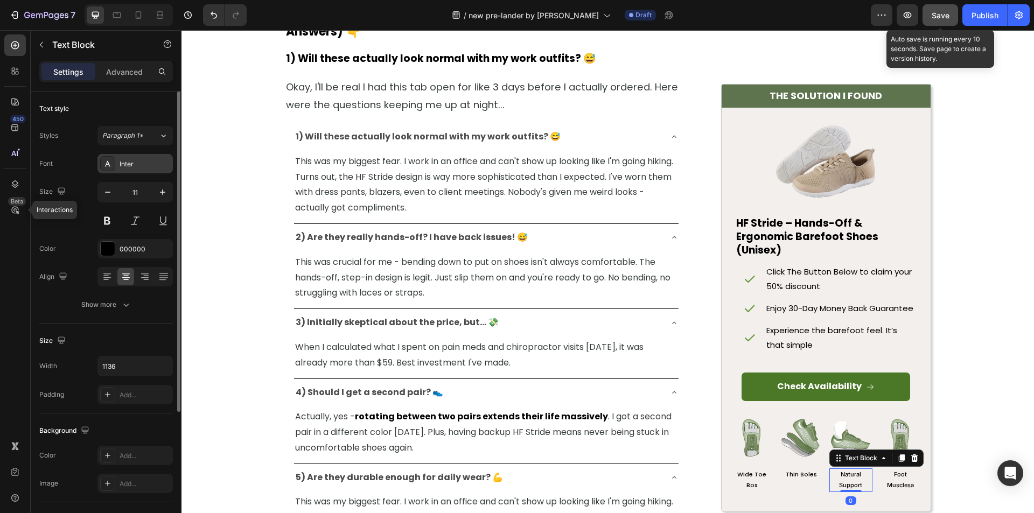
click at [130, 164] on div "Inter" at bounding box center [145, 164] width 51 height 10
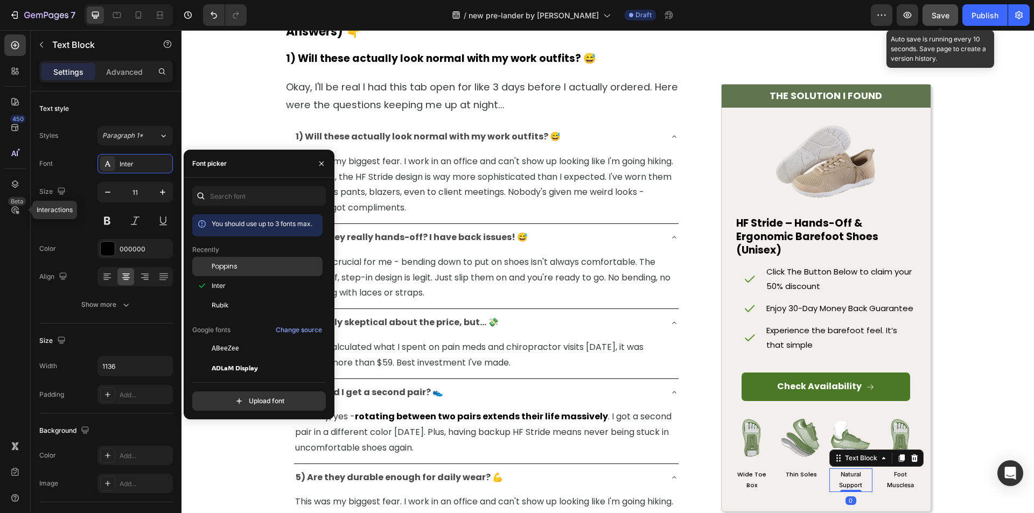
click at [242, 262] on div "Poppins" at bounding box center [266, 267] width 109 height 10
click at [905, 483] on p "Foot Musclesa" at bounding box center [900, 481] width 41 height 22
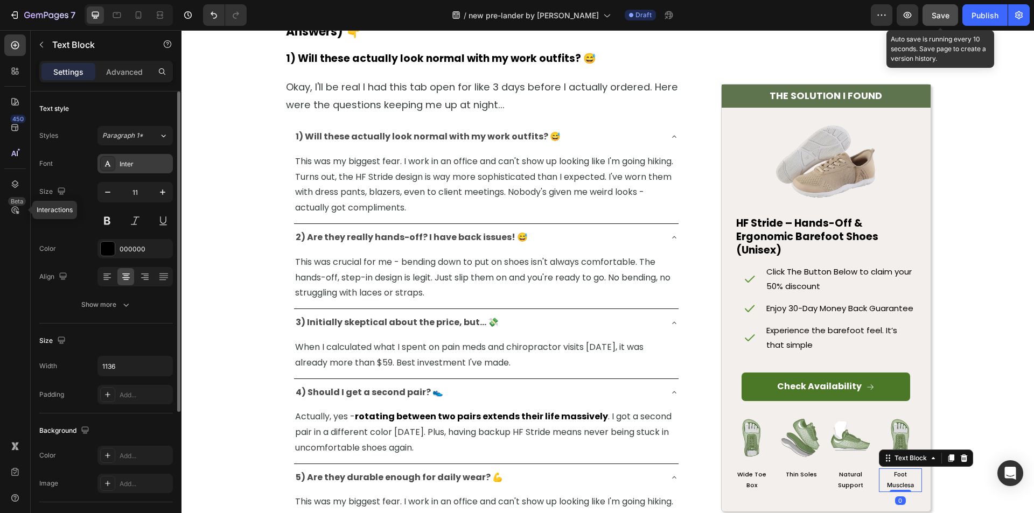
click at [144, 159] on div "Inter" at bounding box center [135, 163] width 75 height 19
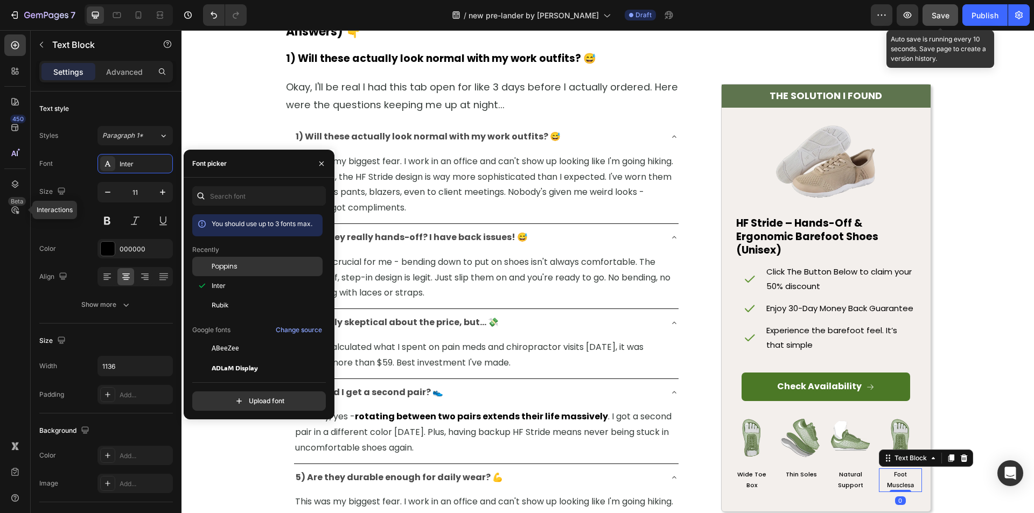
drag, startPoint x: 255, startPoint y: 260, endPoint x: 250, endPoint y: 296, distance: 36.4
click at [255, 339] on div "Poppins" at bounding box center [257, 348] width 130 height 19
click at [593, 349] on span "When I calculated what I spent on pain meds and chiropractor visits [DATE], it …" at bounding box center [469, 355] width 349 height 28
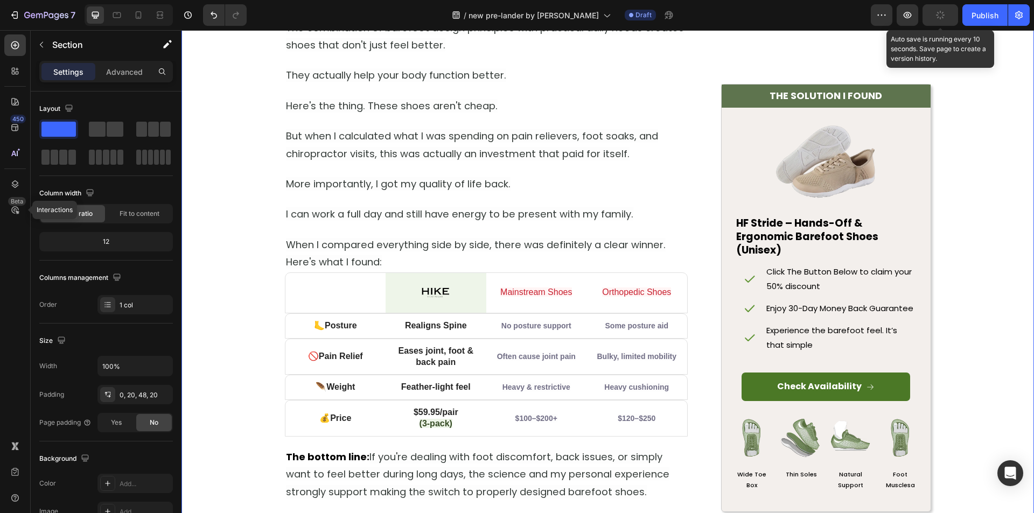
scroll to position [4552, 0]
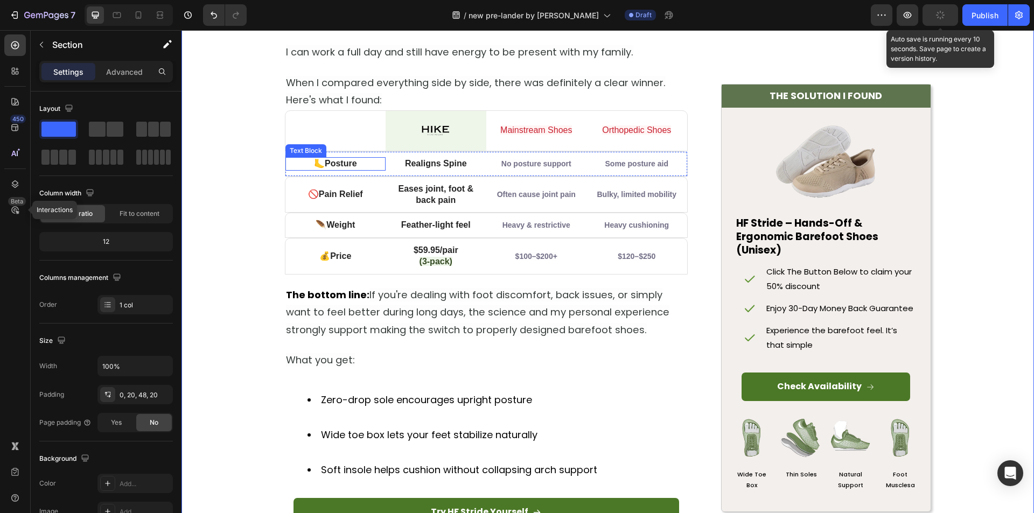
click at [353, 164] on strong "Posture" at bounding box center [341, 163] width 32 height 9
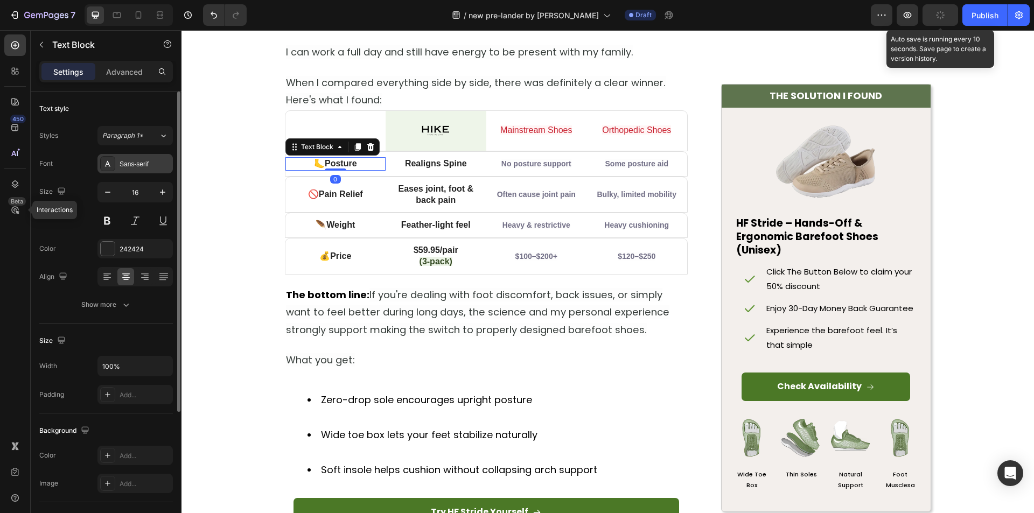
click at [137, 170] on div "Sans-serif" at bounding box center [135, 163] width 75 height 19
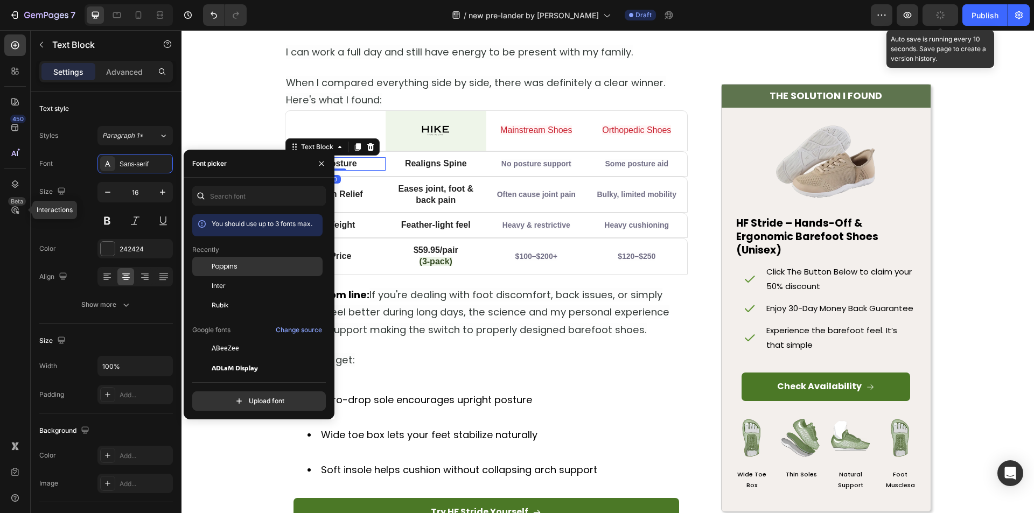
click at [216, 262] on span "Poppins" at bounding box center [225, 267] width 26 height 10
click at [359, 197] on strong "Pain Relief" at bounding box center [341, 194] width 44 height 9
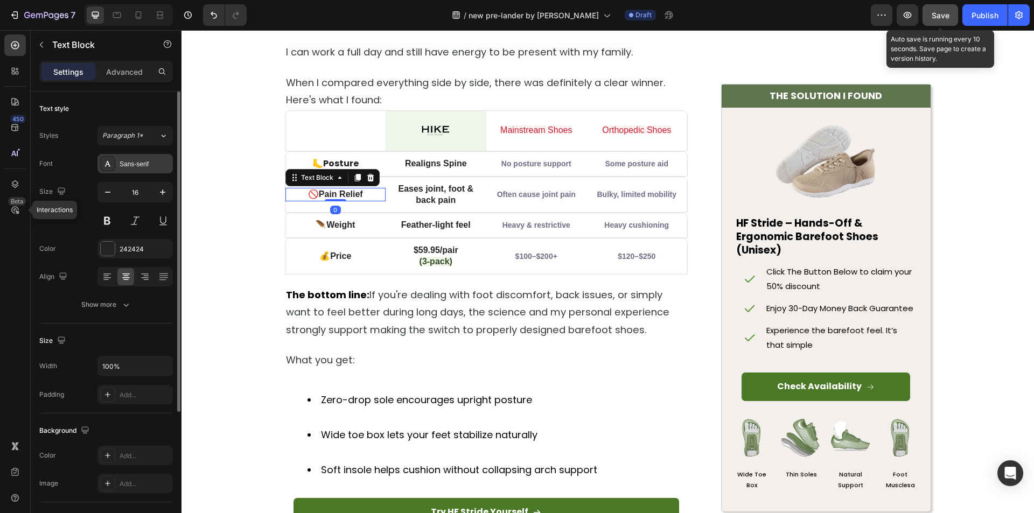
click at [144, 162] on div "Sans-serif" at bounding box center [145, 164] width 51 height 10
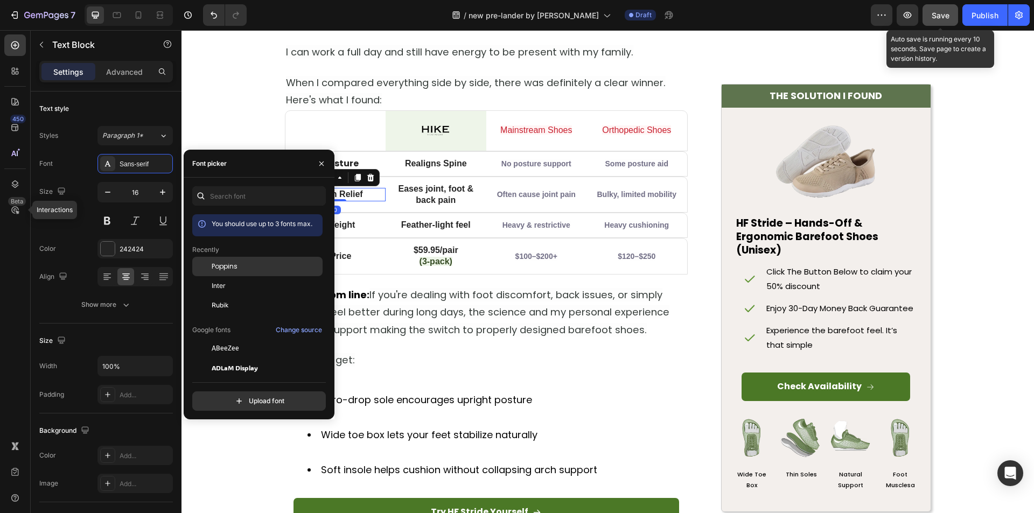
click at [228, 268] on span "Poppins" at bounding box center [225, 267] width 26 height 10
click at [357, 220] on p "🪶 Weight" at bounding box center [336, 225] width 99 height 11
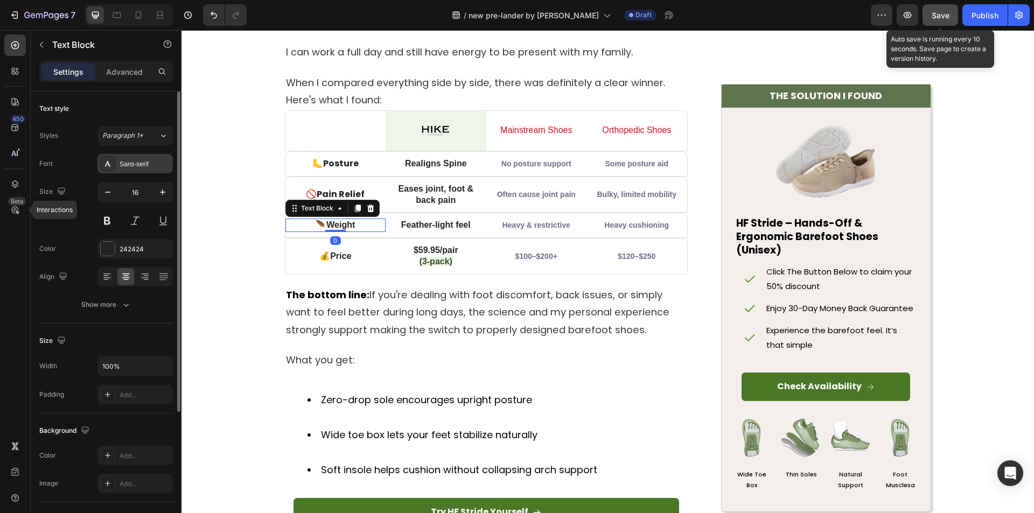
click at [121, 163] on div "Sans-serif" at bounding box center [145, 164] width 51 height 10
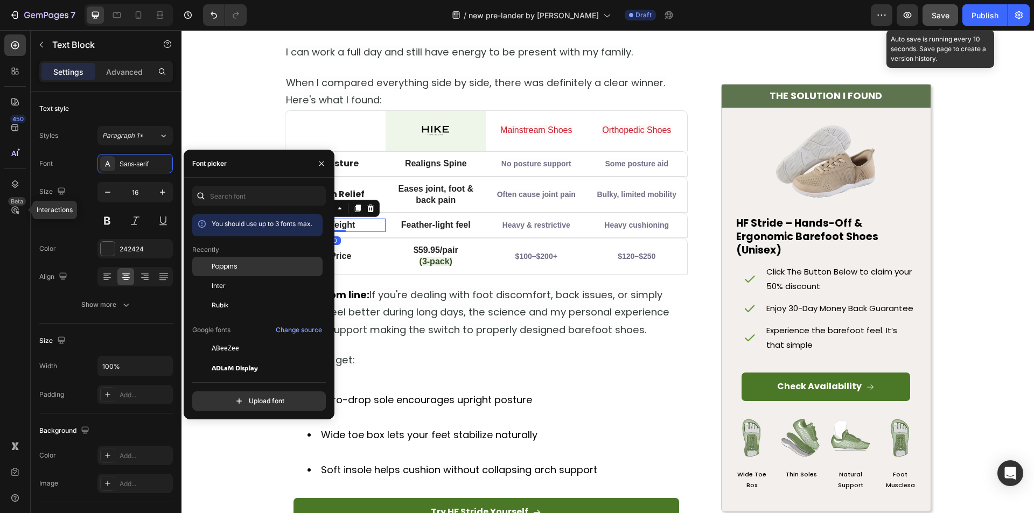
drag, startPoint x: 230, startPoint y: 260, endPoint x: 319, endPoint y: 244, distance: 90.9
click at [232, 339] on div "Poppins" at bounding box center [257, 348] width 130 height 19
click at [347, 256] on strong "Price" at bounding box center [340, 256] width 21 height 9
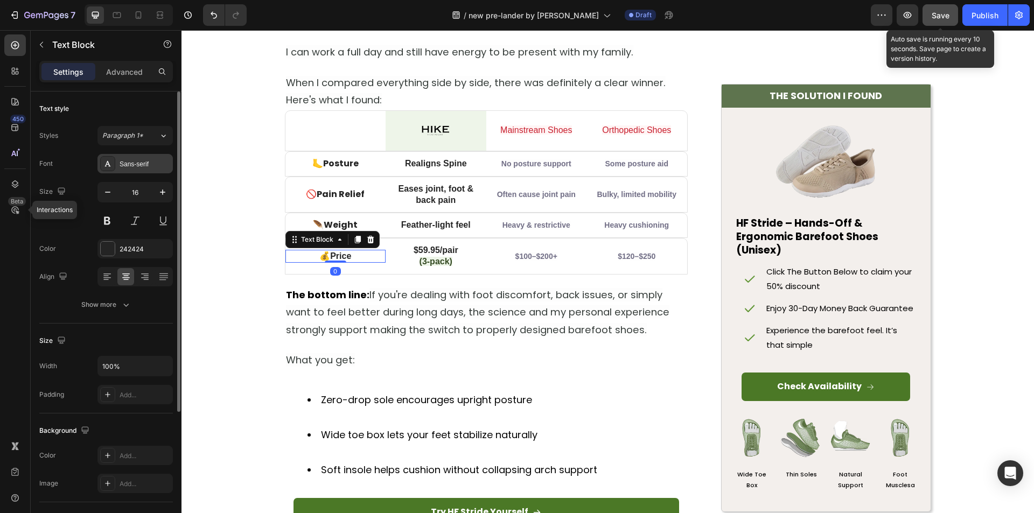
click at [122, 161] on div "Sans-serif" at bounding box center [145, 164] width 51 height 10
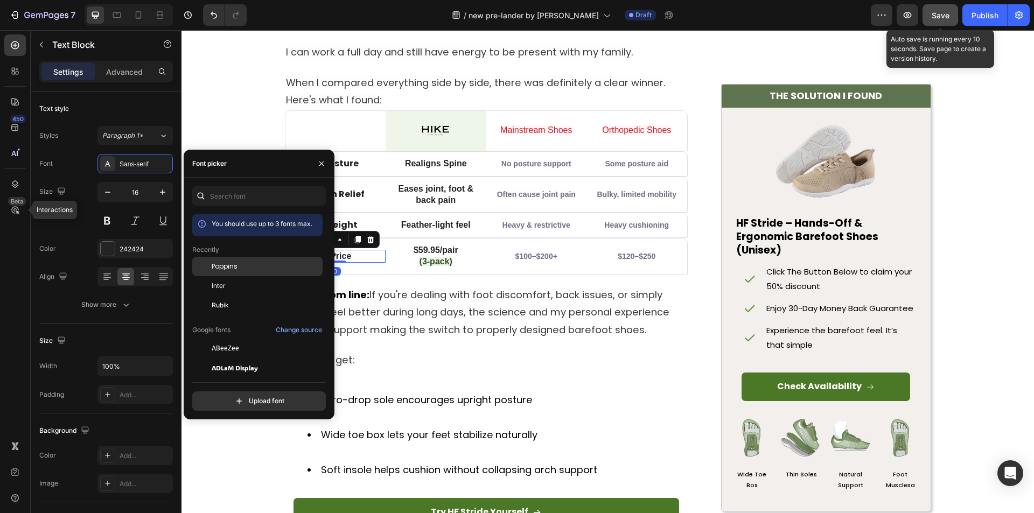
click at [220, 269] on span "Poppins" at bounding box center [225, 267] width 26 height 10
click at [442, 131] on img at bounding box center [436, 131] width 28 height 12
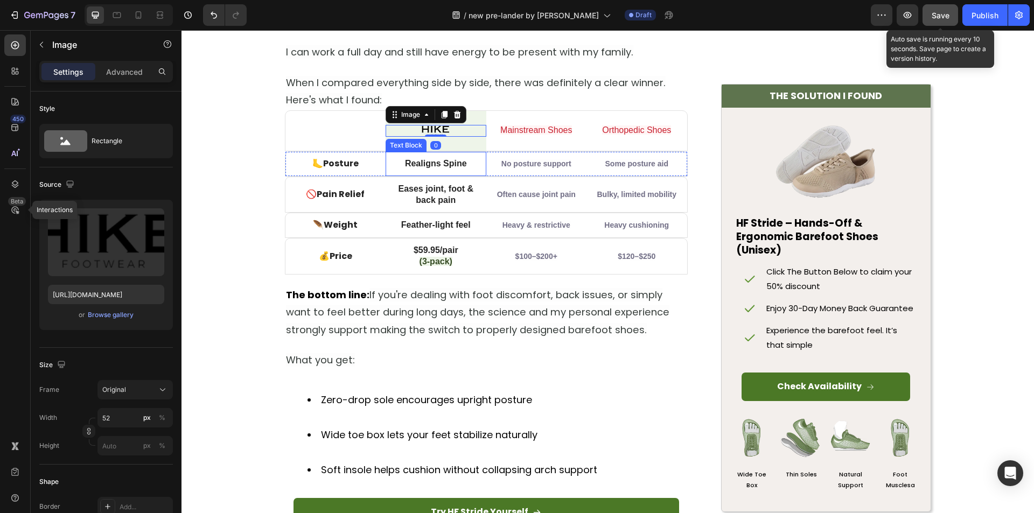
click at [442, 165] on strong "Realigns Spine" at bounding box center [436, 163] width 62 height 9
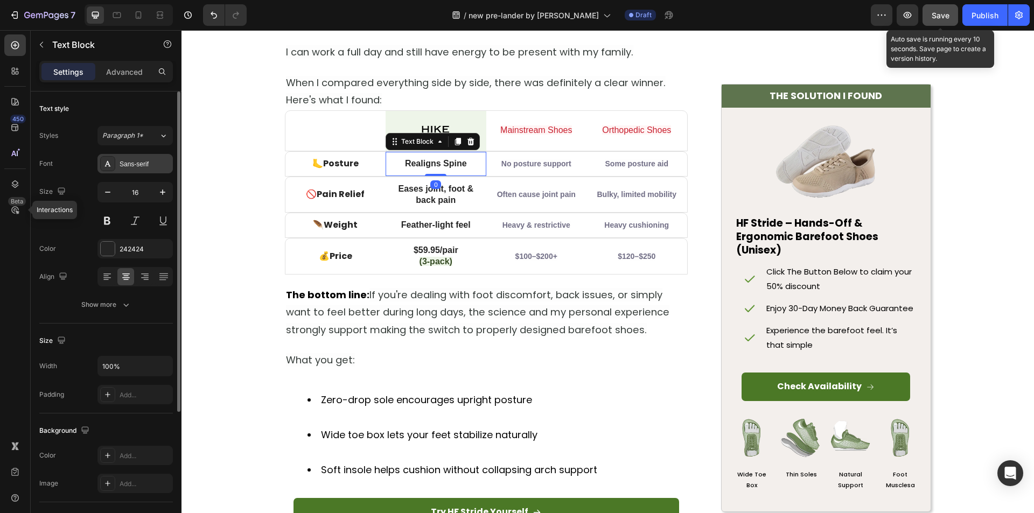
click at [130, 159] on div "Sans-serif" at bounding box center [145, 164] width 51 height 10
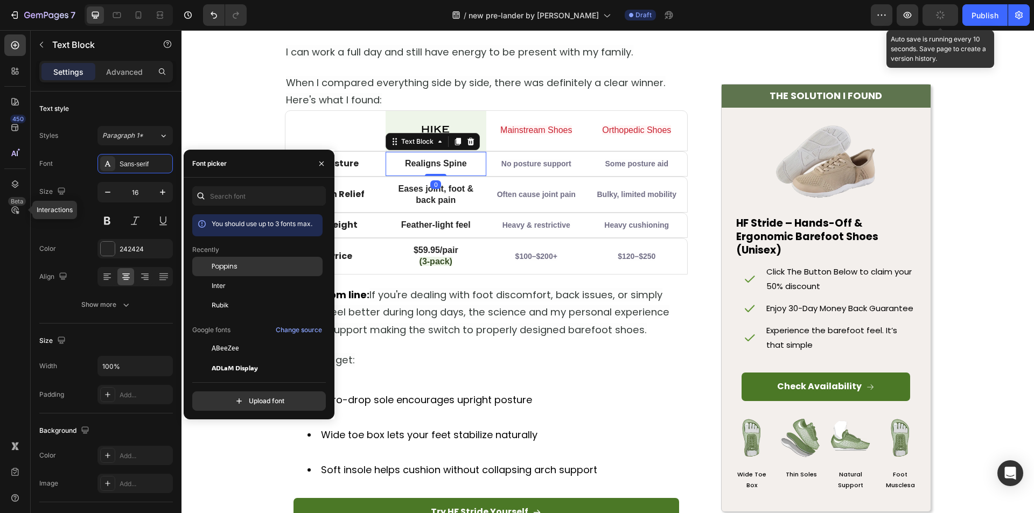
click at [217, 339] on div "Poppins" at bounding box center [257, 348] width 130 height 19
click at [425, 190] on strong "Eases joint, foot & back pain" at bounding box center [435, 194] width 75 height 20
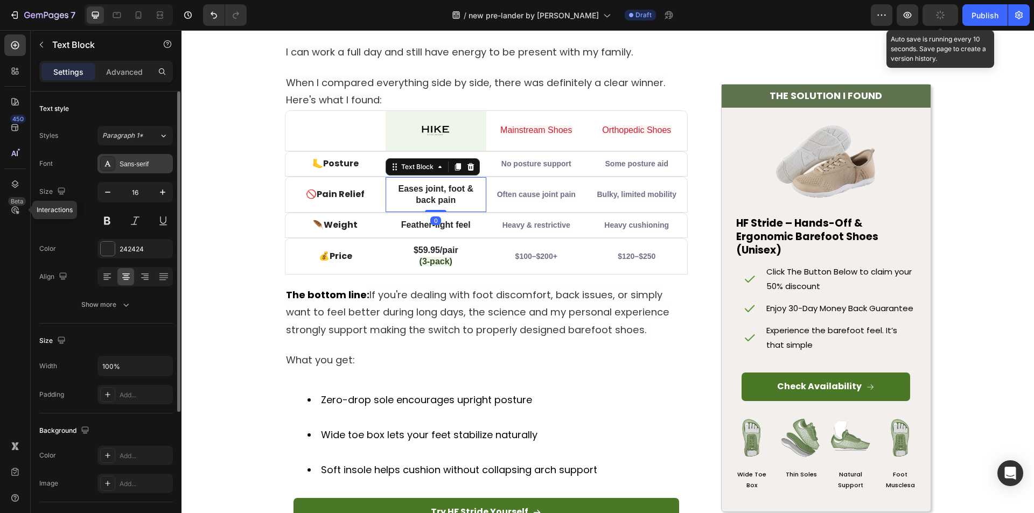
click at [144, 158] on div "Sans-serif" at bounding box center [135, 163] width 75 height 19
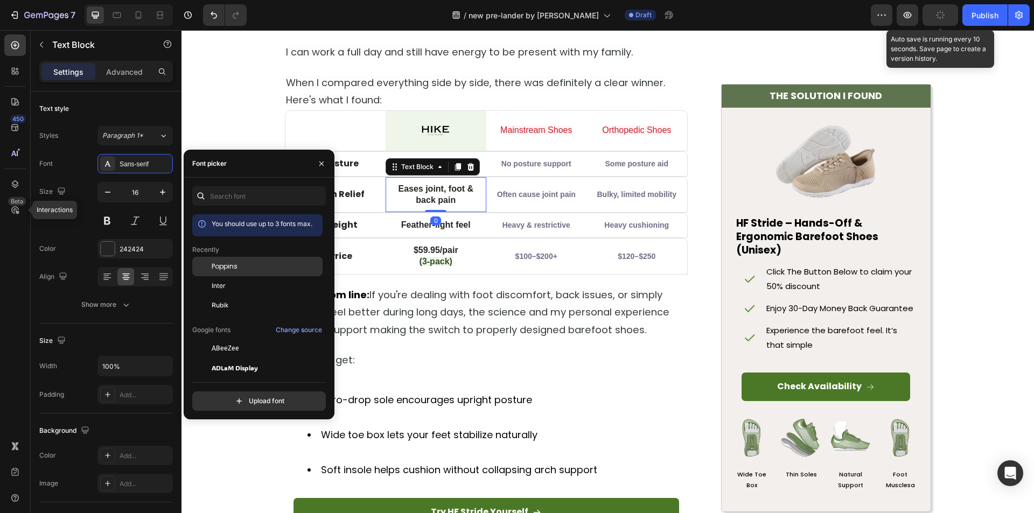
drag, startPoint x: 234, startPoint y: 270, endPoint x: 316, endPoint y: 253, distance: 84.2
click at [235, 270] on span "Poppins" at bounding box center [225, 267] width 26 height 10
click at [412, 227] on strong "Feather-light feel" at bounding box center [435, 224] width 69 height 9
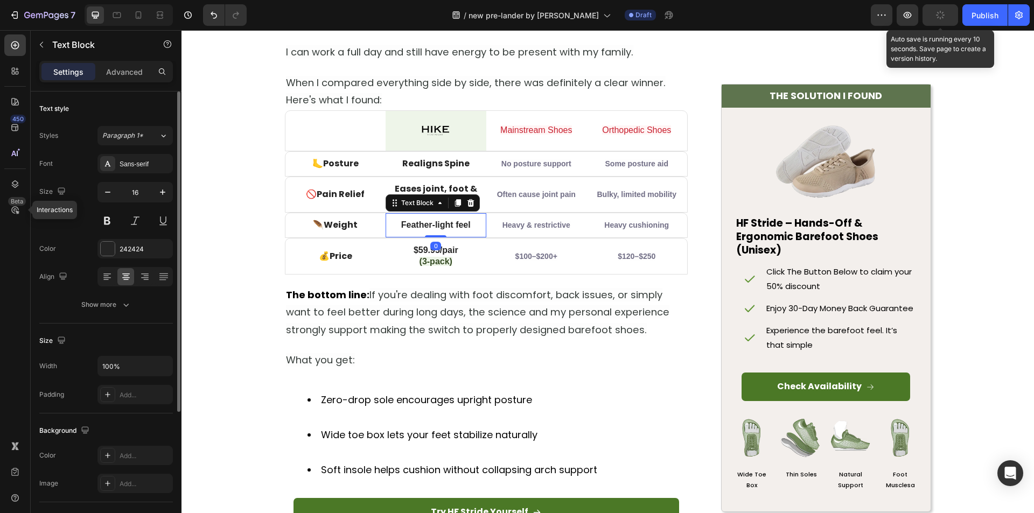
drag, startPoint x: 126, startPoint y: 158, endPoint x: 170, endPoint y: 205, distance: 63.6
click at [126, 158] on div "Sans-serif" at bounding box center [135, 163] width 75 height 19
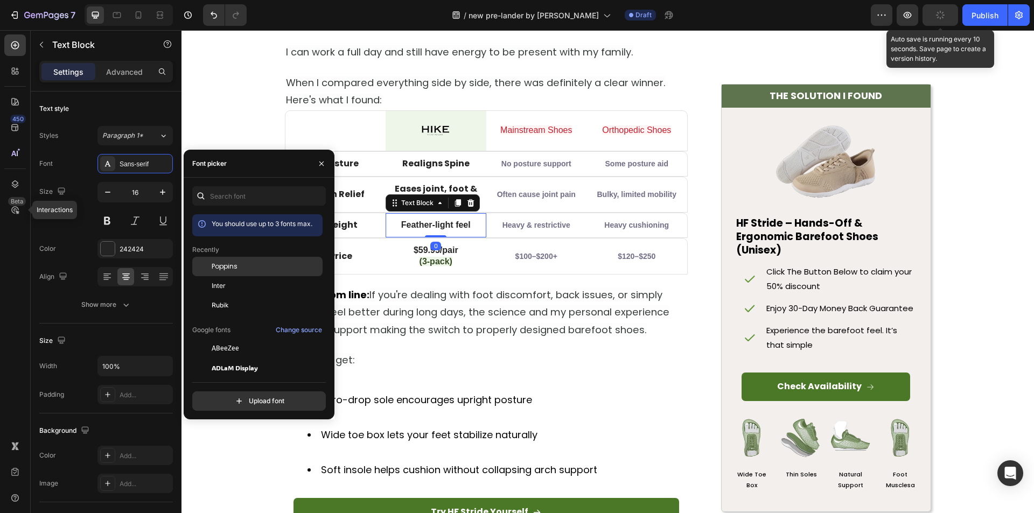
drag, startPoint x: 236, startPoint y: 228, endPoint x: 224, endPoint y: 263, distance: 37.1
click at [224, 263] on span "Poppins" at bounding box center [225, 267] width 26 height 10
click at [441, 250] on strong "$59.95/pair" at bounding box center [436, 250] width 45 height 9
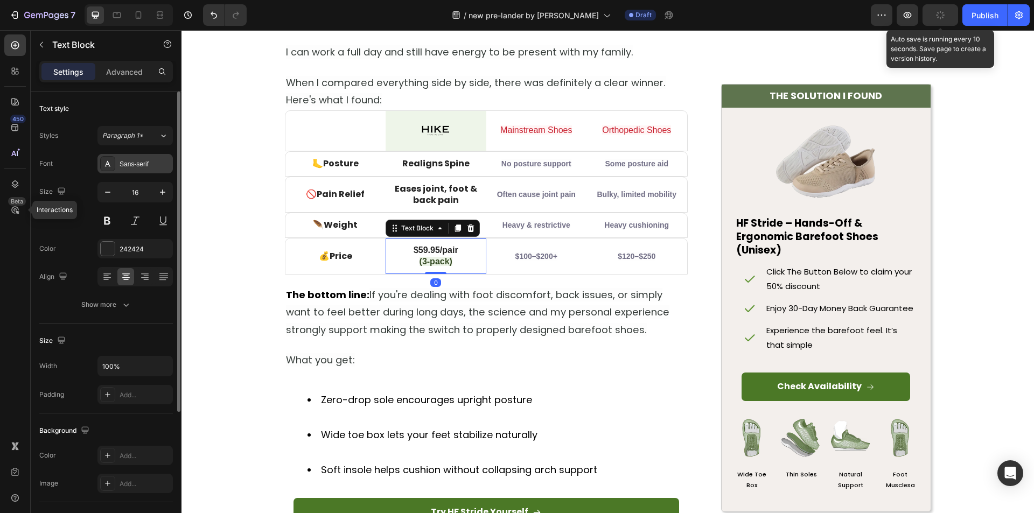
click at [136, 161] on div "Sans-serif" at bounding box center [145, 164] width 51 height 10
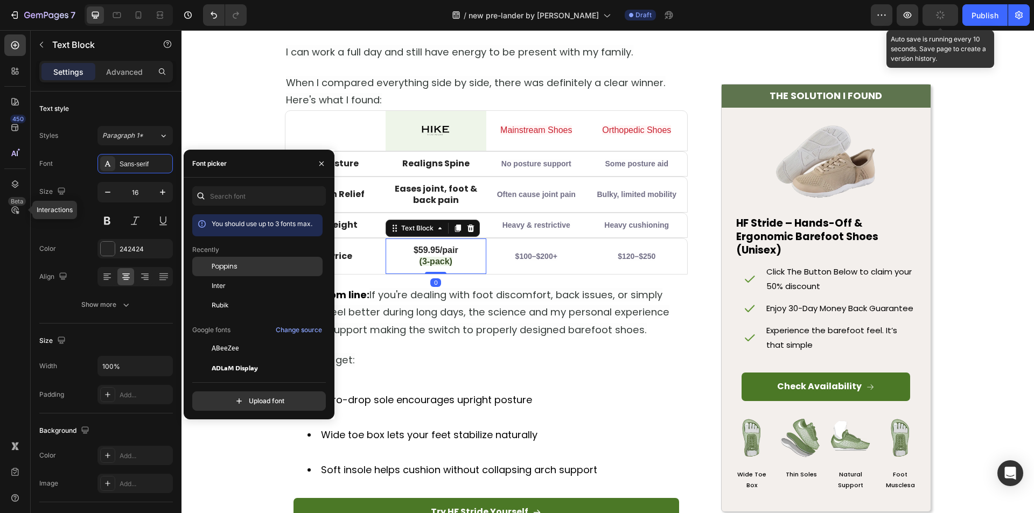
click at [223, 270] on span "Poppins" at bounding box center [225, 267] width 26 height 10
click at [516, 163] on span "No posture support" at bounding box center [537, 163] width 70 height 9
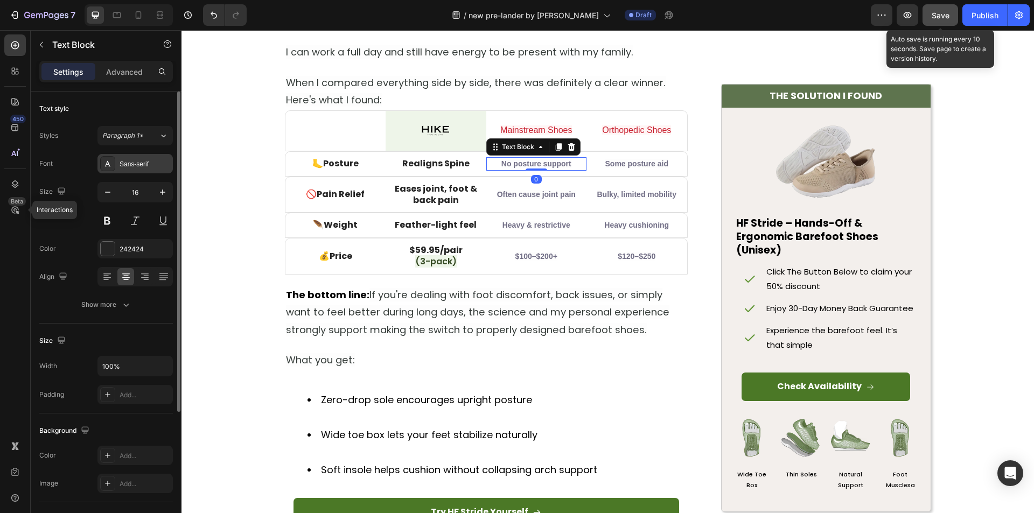
click at [126, 157] on div "Sans-serif" at bounding box center [135, 163] width 75 height 19
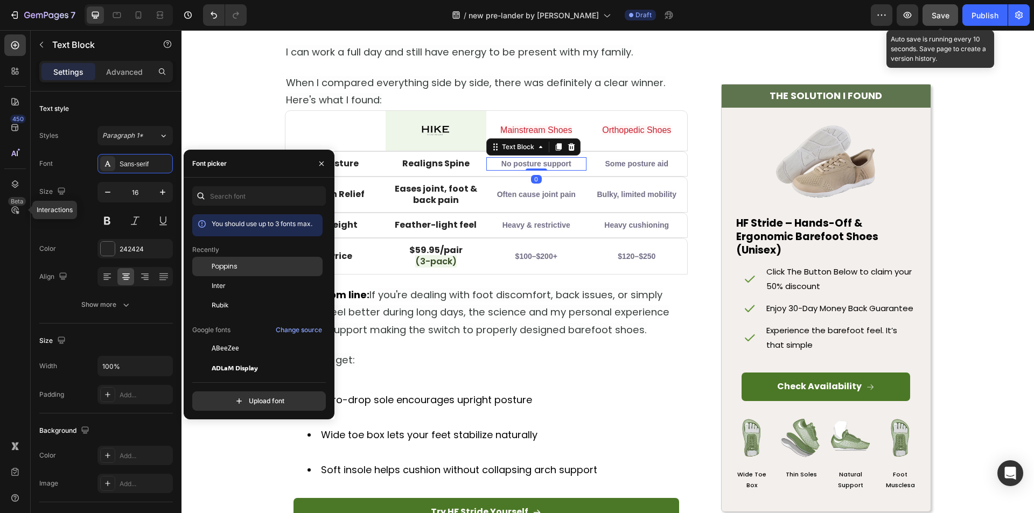
click at [237, 263] on span "Poppins" at bounding box center [225, 267] width 26 height 10
click at [524, 187] on div "Often cause joint pain Text Block" at bounding box center [536, 195] width 101 height 36
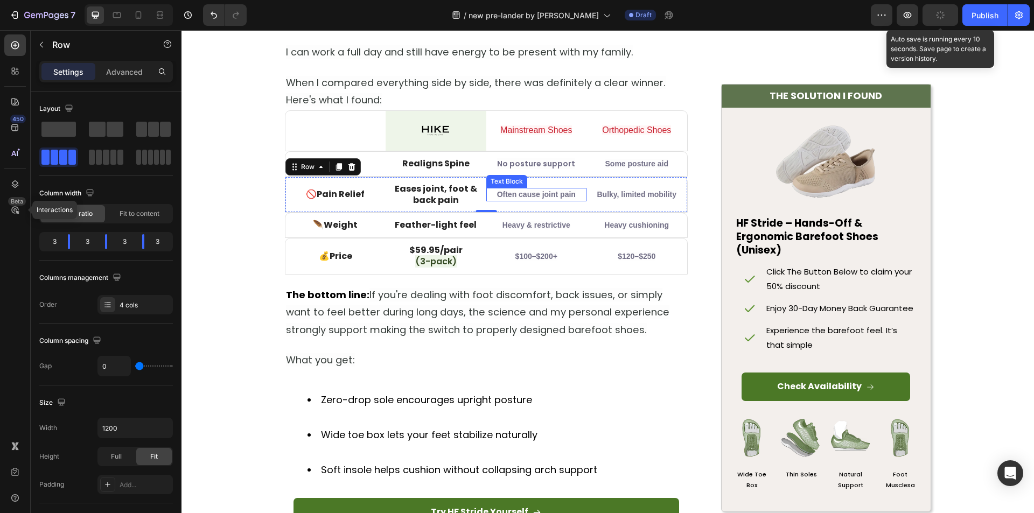
click at [523, 192] on span "Often cause joint pain" at bounding box center [536, 194] width 79 height 9
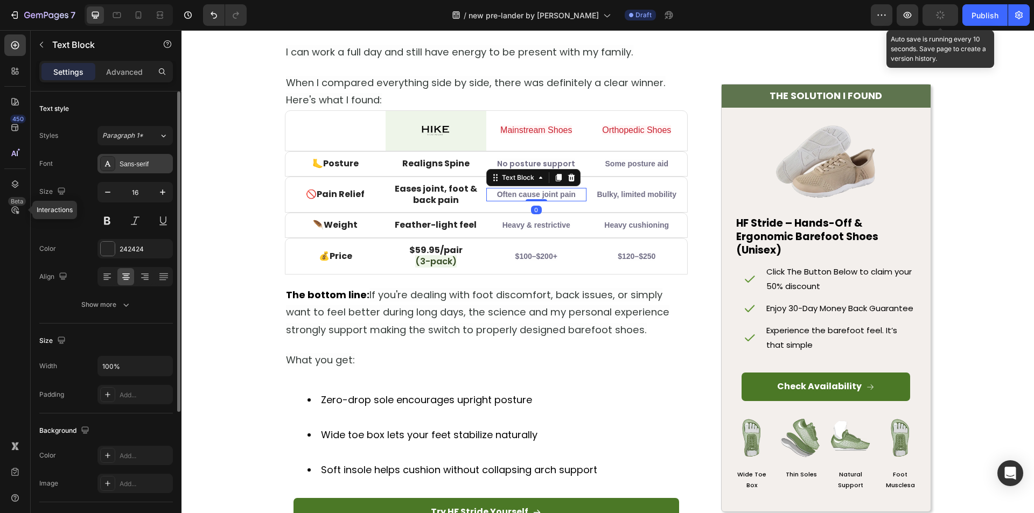
click at [136, 165] on div "Sans-serif" at bounding box center [145, 164] width 51 height 10
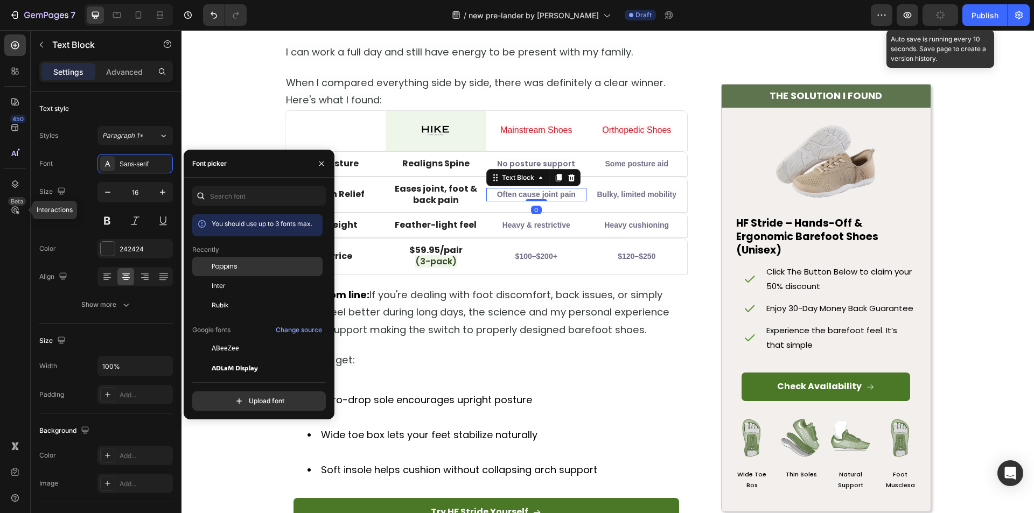
drag, startPoint x: 266, startPoint y: 270, endPoint x: 310, endPoint y: 222, distance: 65.2
click at [266, 270] on div "Poppins" at bounding box center [266, 267] width 109 height 10
click at [538, 221] on span "Heavy & restrictive" at bounding box center [537, 225] width 68 height 9
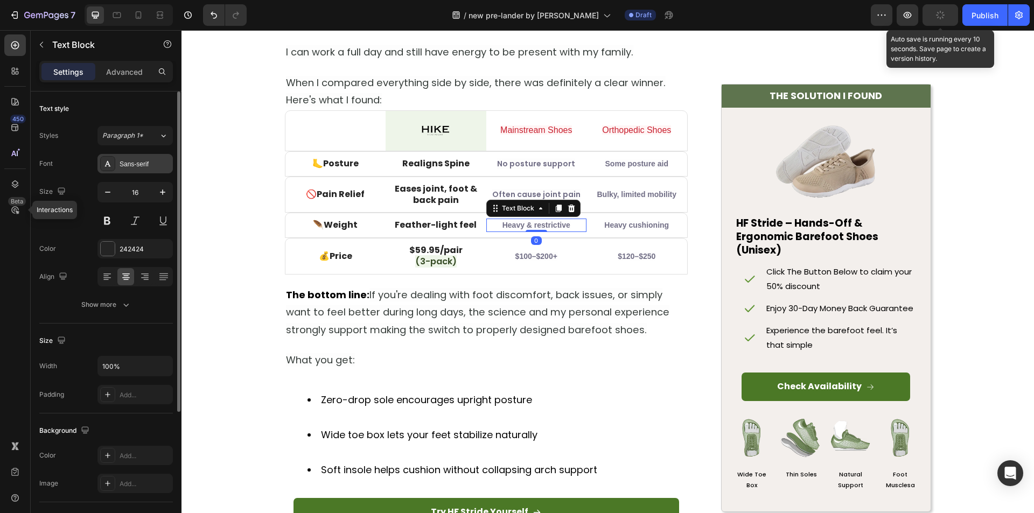
click at [140, 159] on div "Sans-serif" at bounding box center [145, 164] width 51 height 10
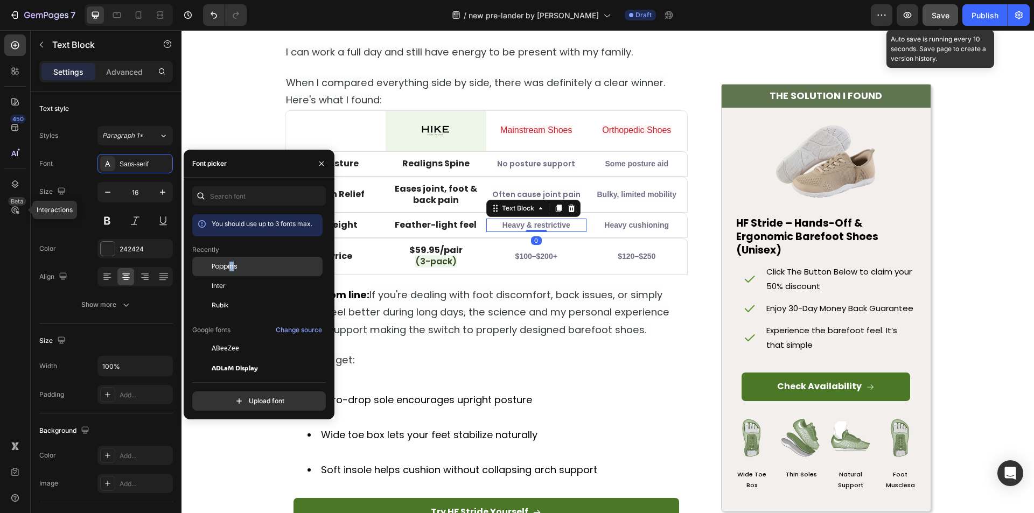
click at [233, 269] on span "Poppins" at bounding box center [225, 267] width 26 height 10
click at [530, 252] on span "$100–$200+" at bounding box center [537, 256] width 42 height 9
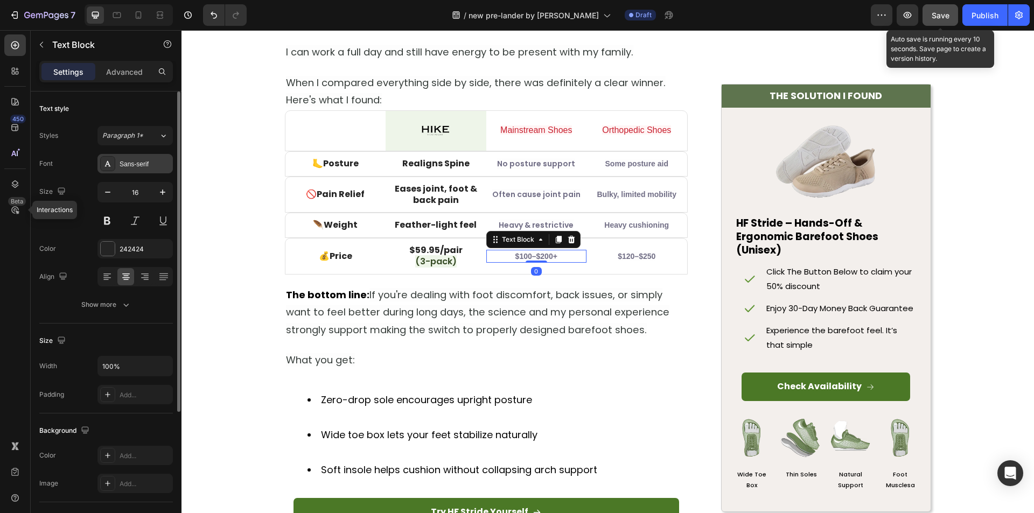
click at [120, 156] on div "Sans-serif" at bounding box center [135, 163] width 75 height 19
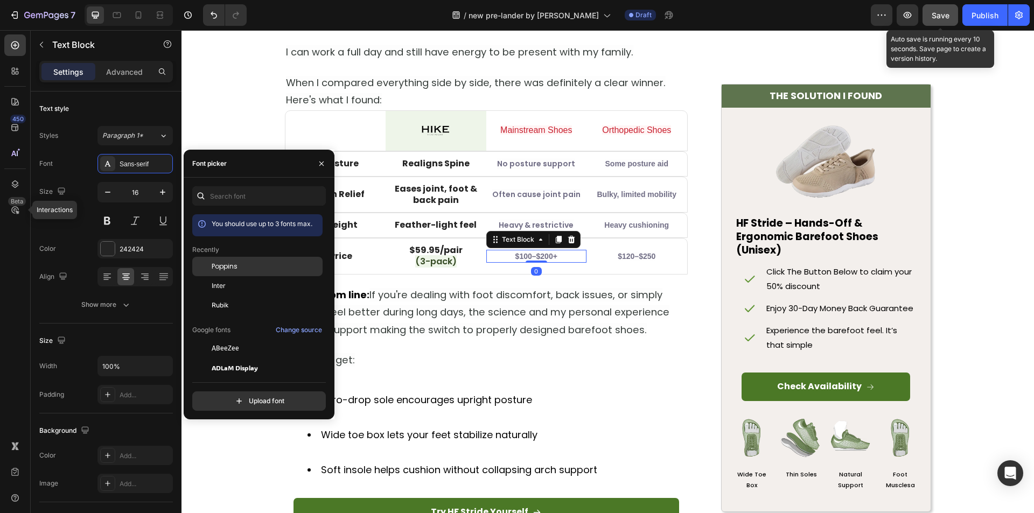
click at [221, 266] on span "Poppins" at bounding box center [225, 267] width 26 height 10
click at [627, 254] on span "$120–$250" at bounding box center [637, 256] width 38 height 9
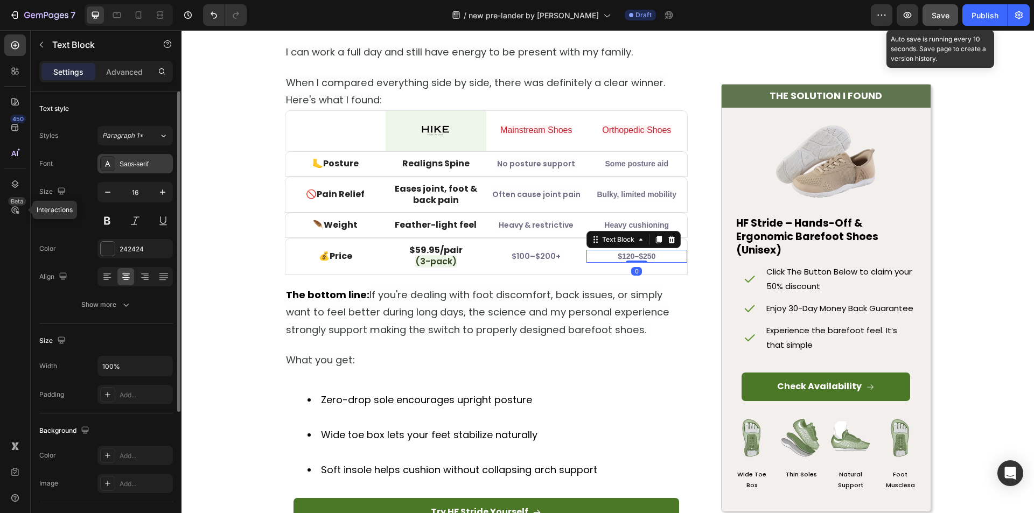
click at [131, 167] on div "Sans-serif" at bounding box center [145, 164] width 51 height 10
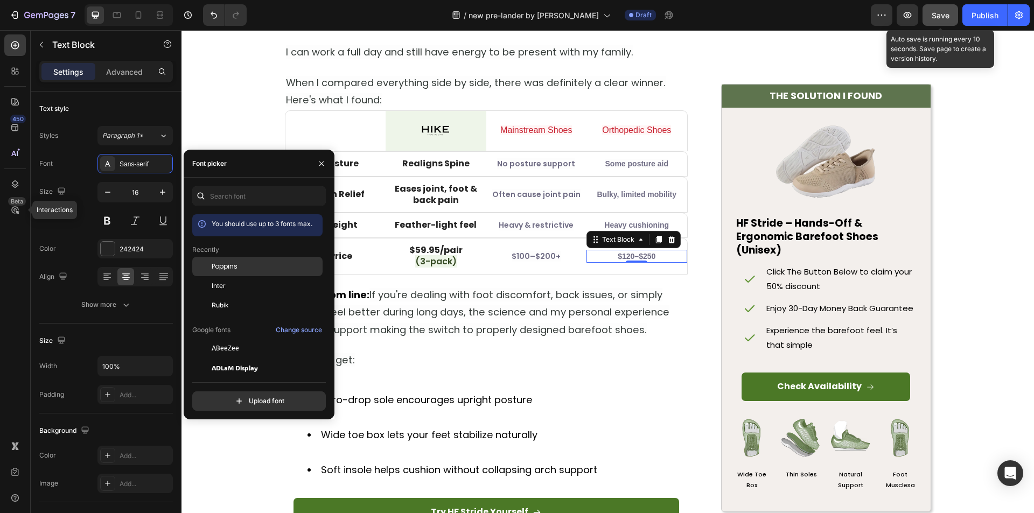
click at [219, 266] on span "Poppins" at bounding box center [225, 267] width 26 height 10
click at [632, 226] on span "Heavy cushioning" at bounding box center [636, 225] width 65 height 9
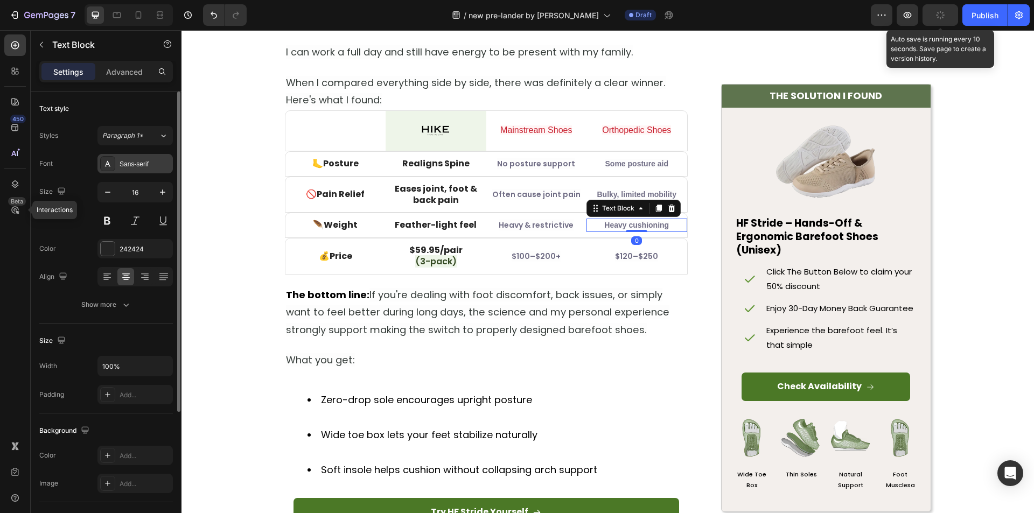
click at [119, 156] on div "Sans-serif" at bounding box center [135, 163] width 75 height 19
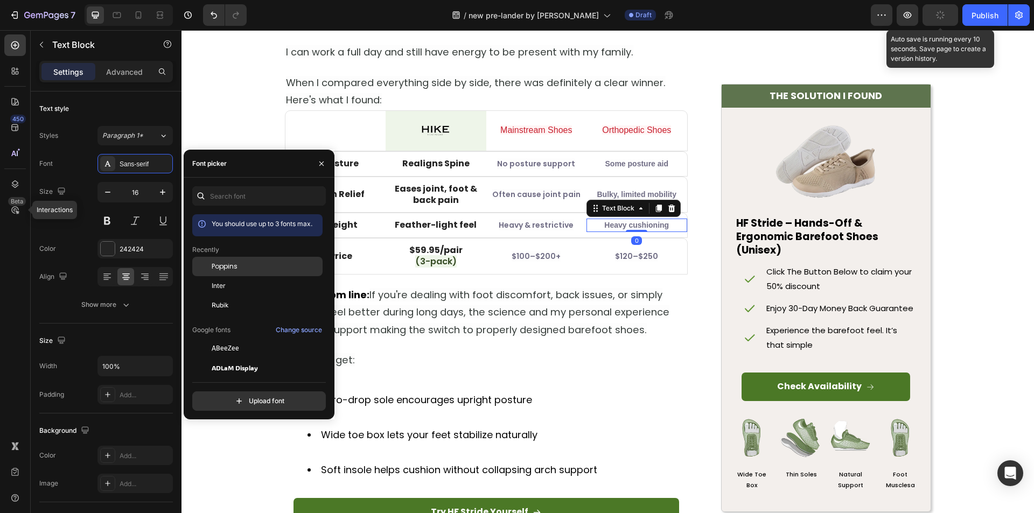
drag, startPoint x: 239, startPoint y: 201, endPoint x: 232, endPoint y: 260, distance: 59.7
click at [232, 339] on div "Poppins" at bounding box center [257, 348] width 130 height 19
click at [611, 194] on span "Bulky, limited mobility" at bounding box center [637, 194] width 80 height 9
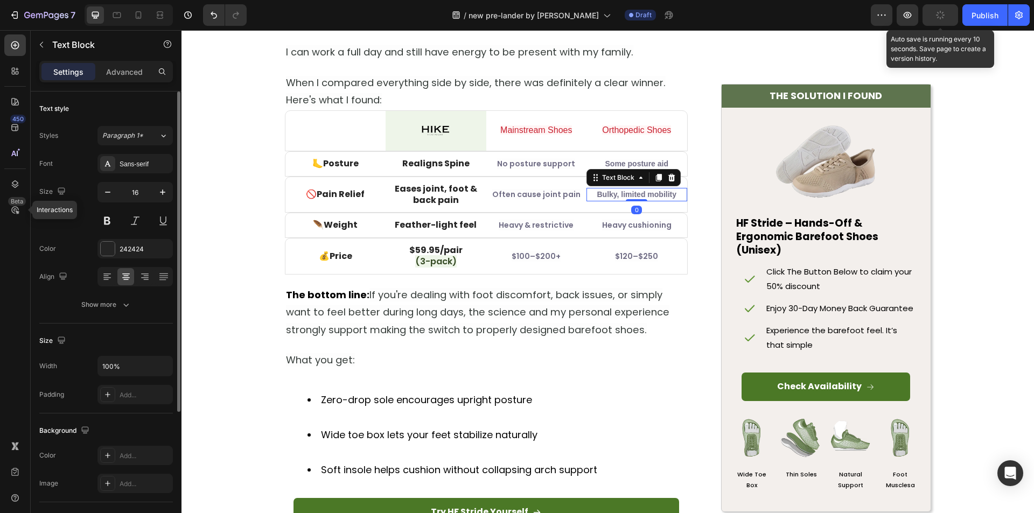
drag, startPoint x: 123, startPoint y: 165, endPoint x: 165, endPoint y: 179, distance: 45.0
click at [124, 165] on div "Sans-serif" at bounding box center [145, 164] width 51 height 10
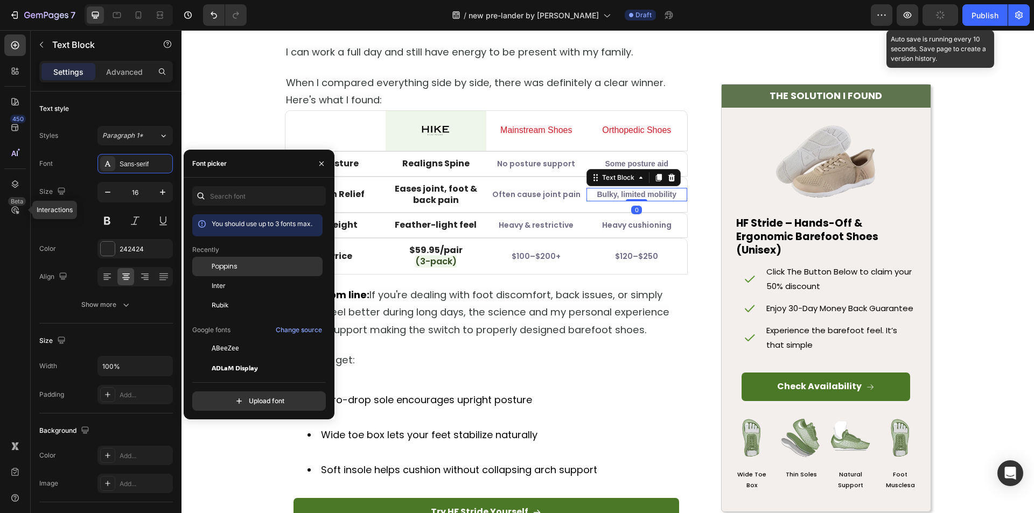
click at [242, 271] on div "Poppins" at bounding box center [266, 267] width 109 height 10
click at [613, 163] on span "Some posture aid" at bounding box center [636, 163] width 63 height 9
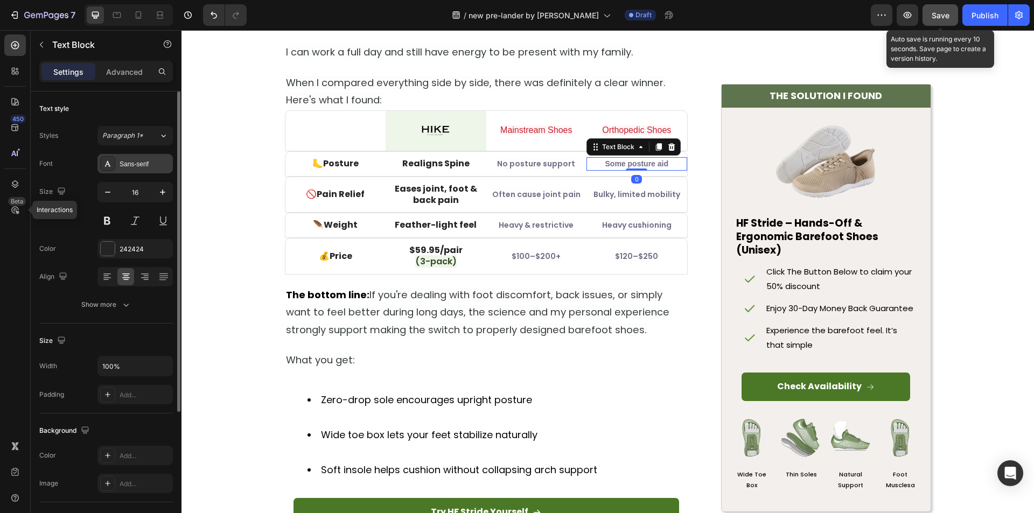
click at [133, 164] on div "Sans-serif" at bounding box center [145, 164] width 51 height 10
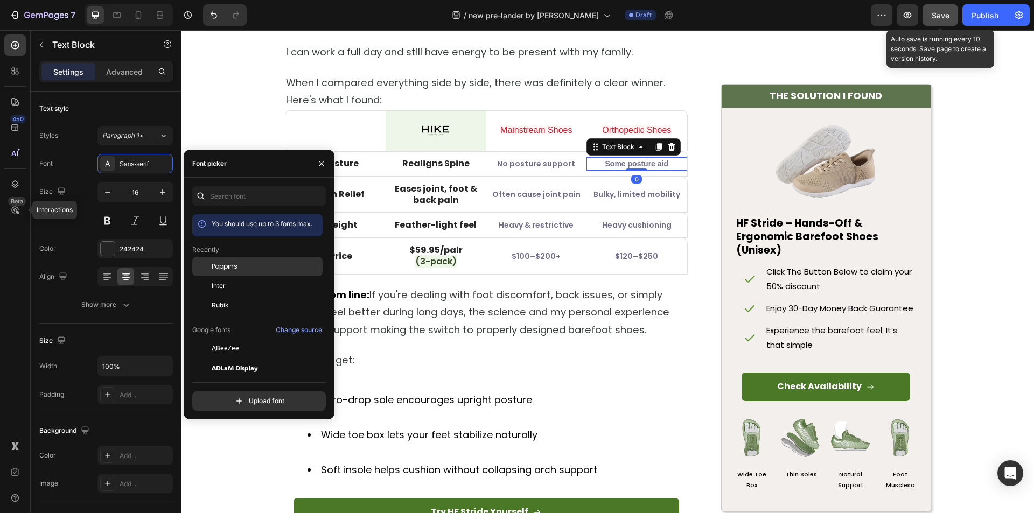
click at [240, 339] on div "Poppins" at bounding box center [257, 348] width 130 height 19
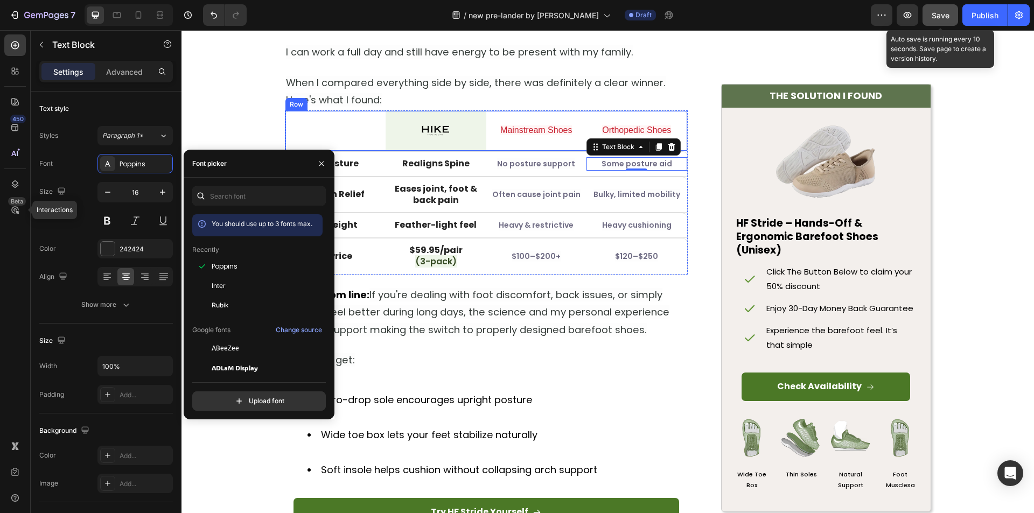
click at [628, 120] on div "Orthopedic Shoes Text Block" at bounding box center [637, 131] width 101 height 40
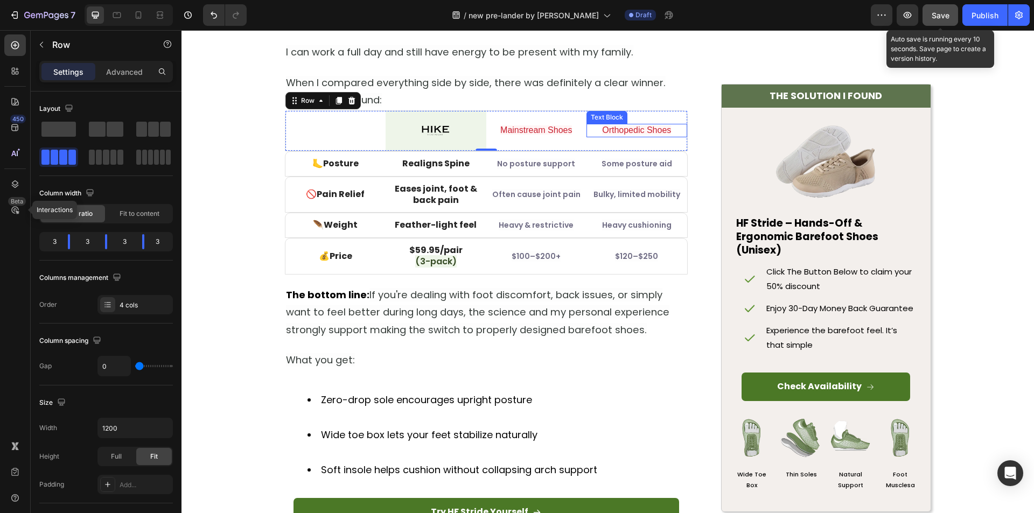
click at [621, 129] on span "Orthopedic Shoes" at bounding box center [636, 130] width 69 height 9
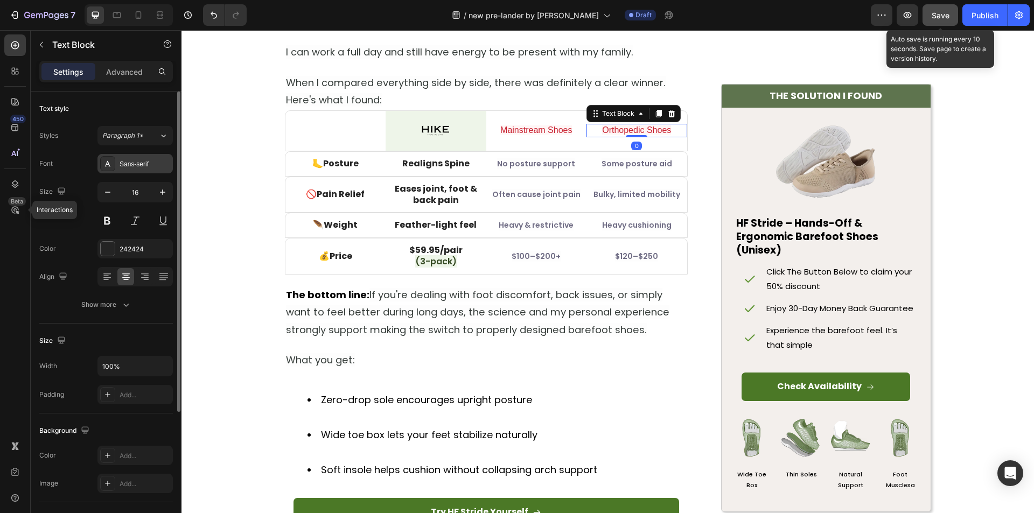
click at [128, 162] on div "Sans-serif" at bounding box center [145, 164] width 51 height 10
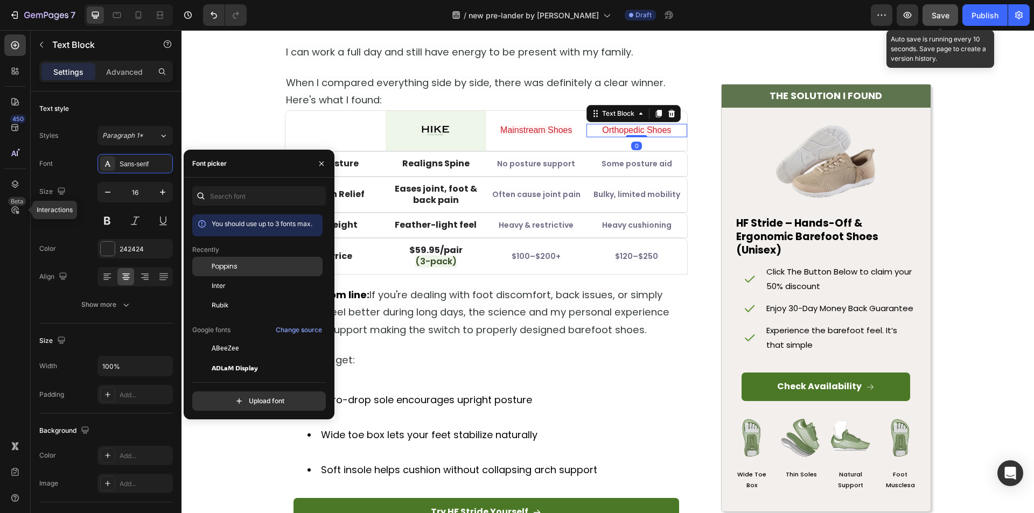
drag, startPoint x: 197, startPoint y: 161, endPoint x: 218, endPoint y: 264, distance: 104.9
click at [218, 264] on span "Poppins" at bounding box center [225, 267] width 26 height 10
click at [526, 124] on div "Mainstream Shoes" at bounding box center [536, 130] width 101 height 13
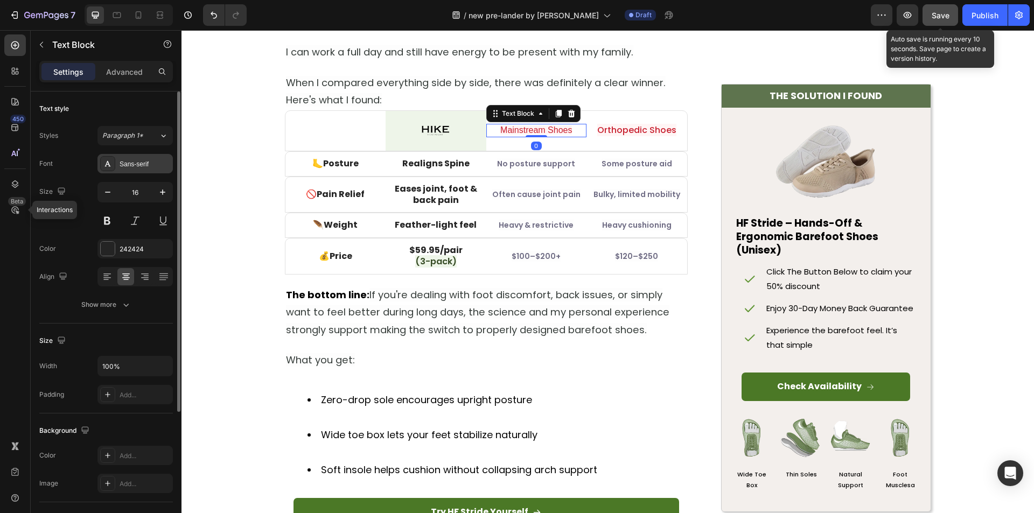
click at [125, 164] on div "Sans-serif" at bounding box center [145, 164] width 51 height 10
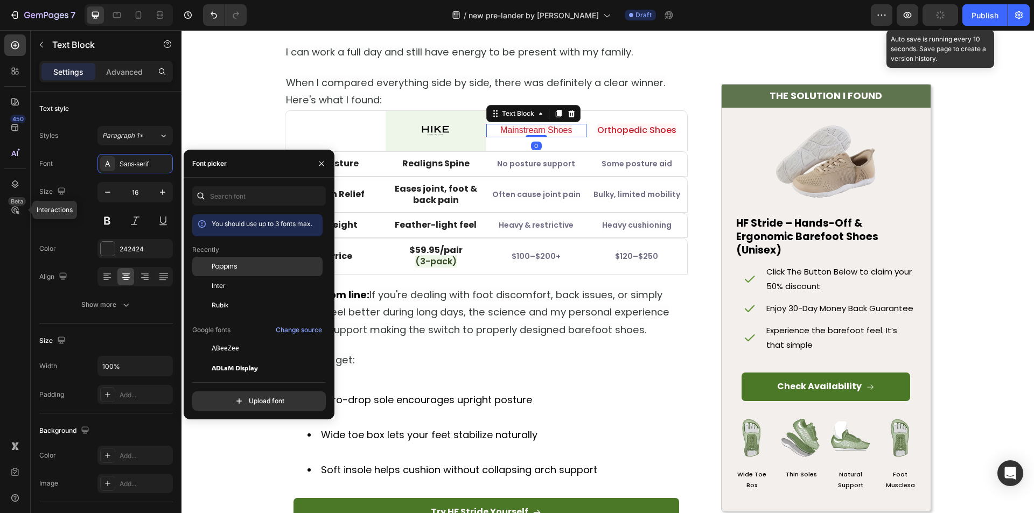
drag, startPoint x: 215, startPoint y: 263, endPoint x: 245, endPoint y: 258, distance: 30.1
click at [216, 263] on span "Poppins" at bounding box center [225, 267] width 26 height 10
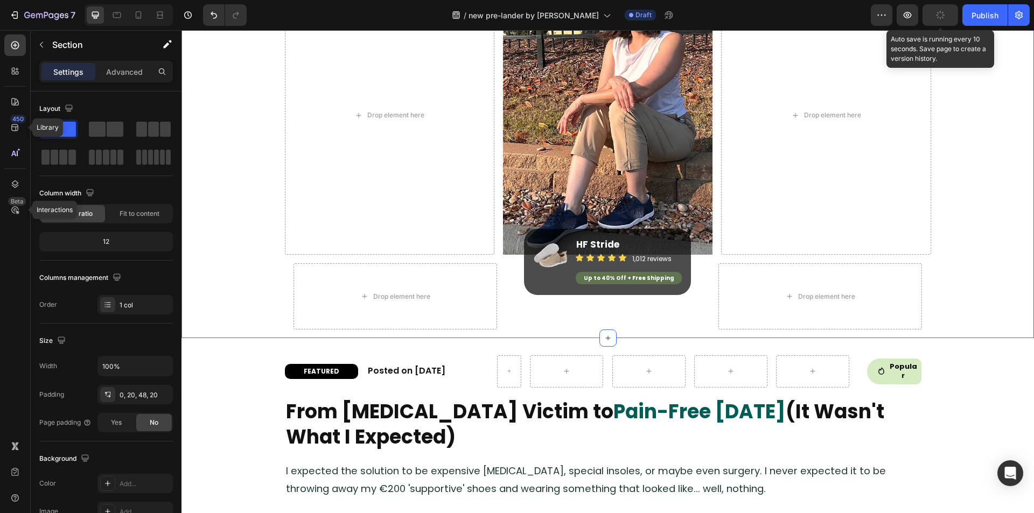
scroll to position [215, 0]
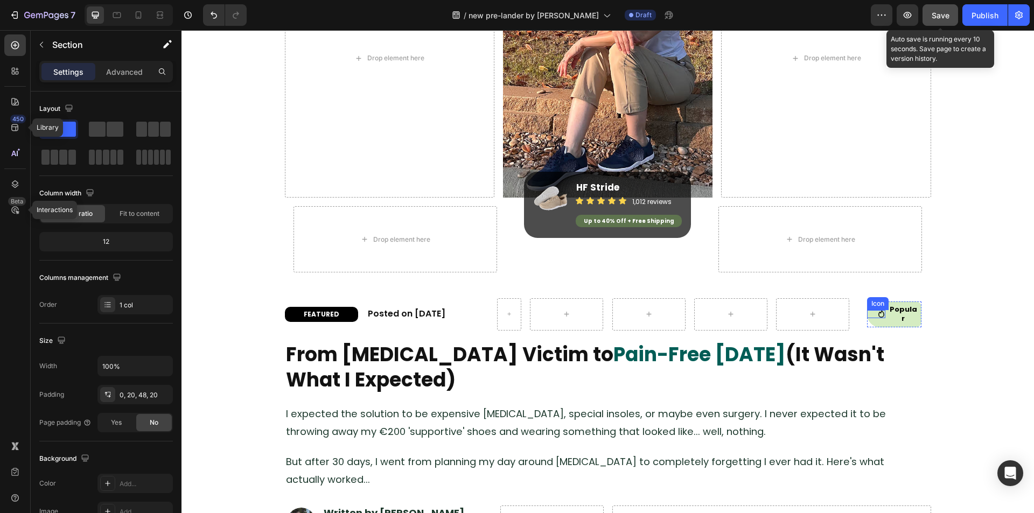
click at [870, 315] on div "Icon" at bounding box center [876, 314] width 18 height 8
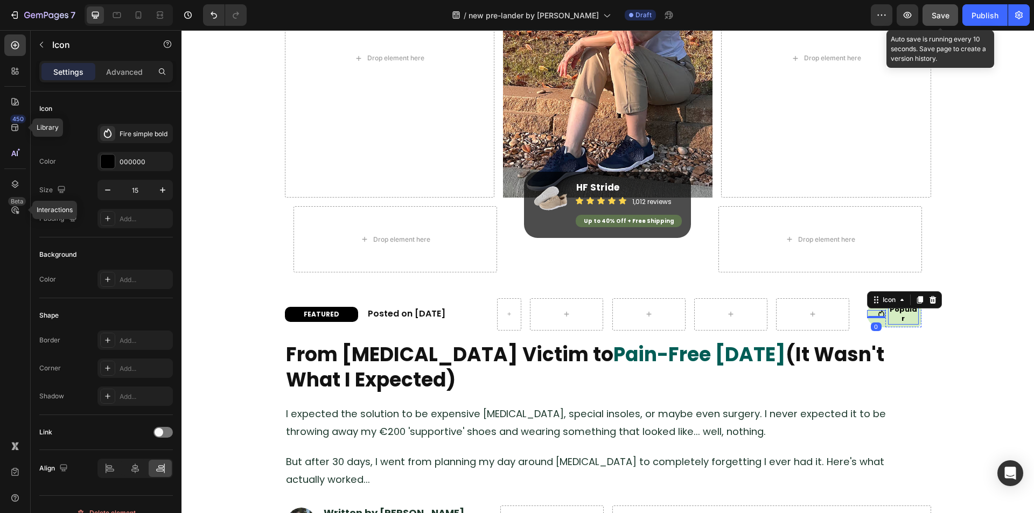
click at [888, 318] on h2 "Popular" at bounding box center [903, 314] width 31 height 20
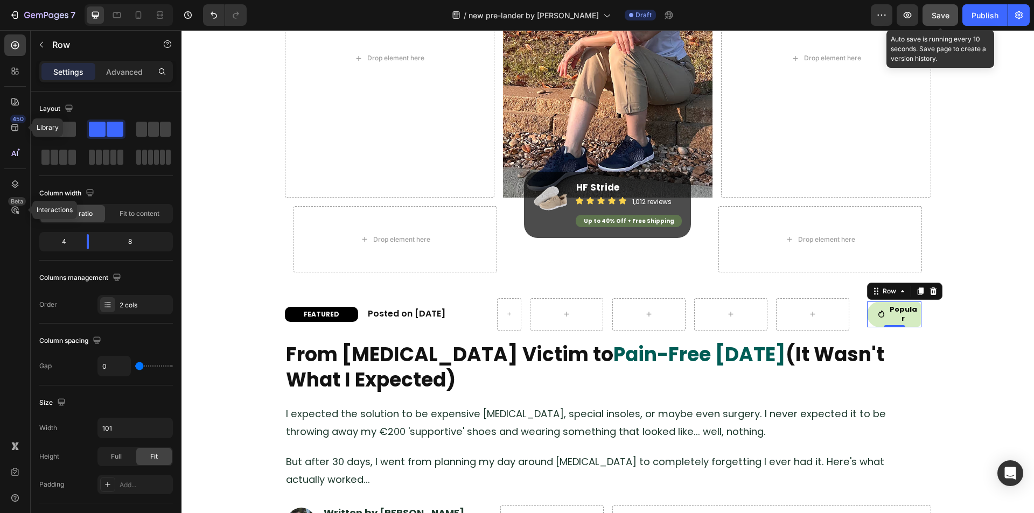
click at [879, 320] on div "Icon" at bounding box center [876, 315] width 18 height 26
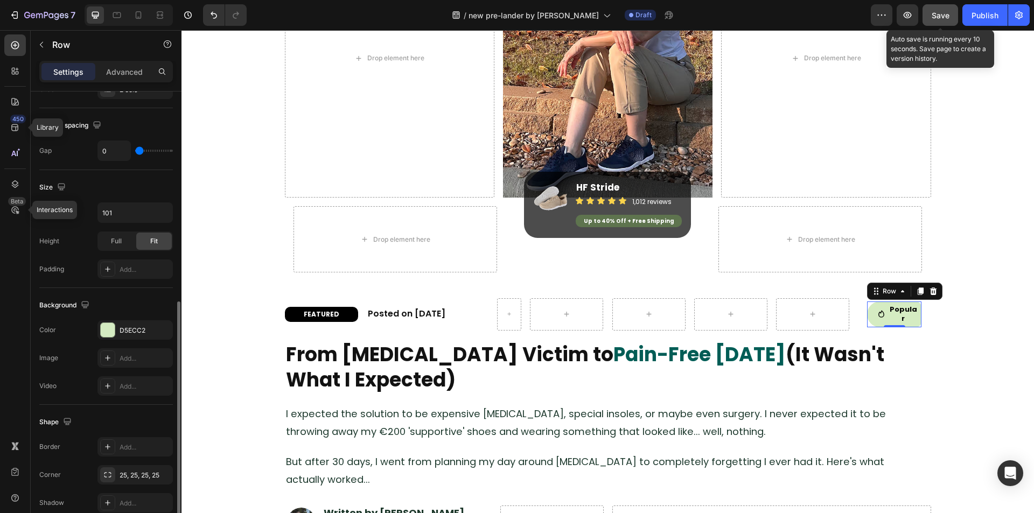
scroll to position [269, 0]
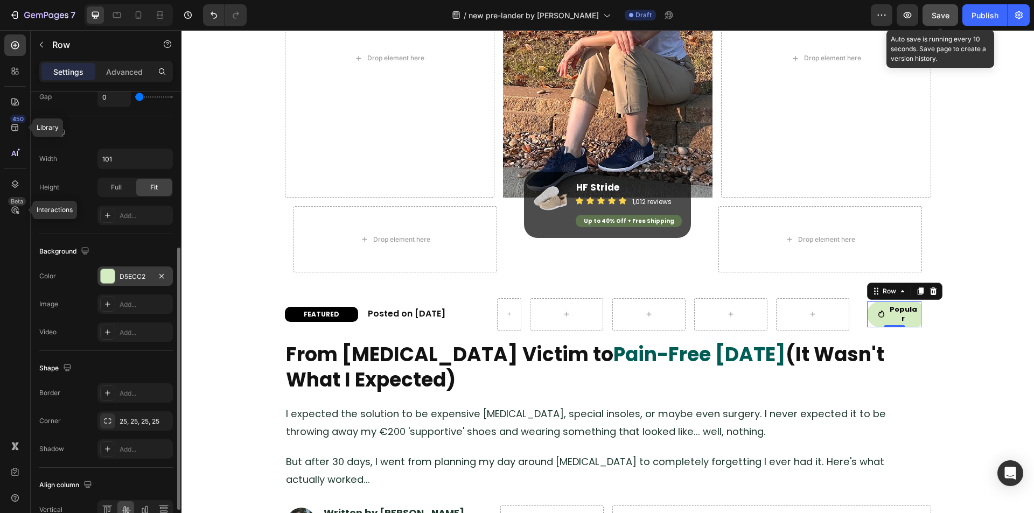
click at [126, 276] on div "D5ECC2" at bounding box center [135, 277] width 31 height 10
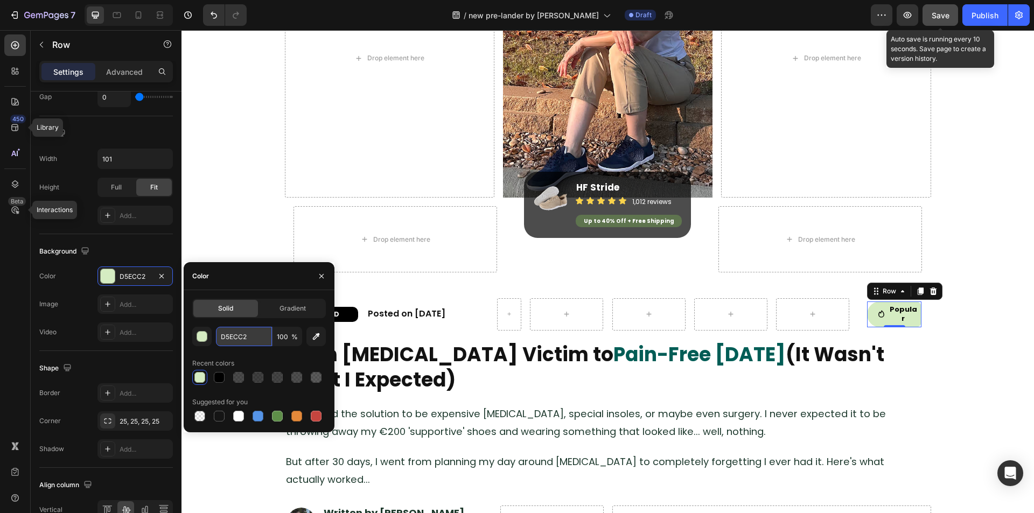
click at [234, 340] on input "D5ECC2" at bounding box center [244, 336] width 56 height 19
paste input "#FFDADB"
click at [237, 351] on div "#FFDADB 100 % Recent colors Suggested for you" at bounding box center [259, 375] width 134 height 97
type input "FFDADB"
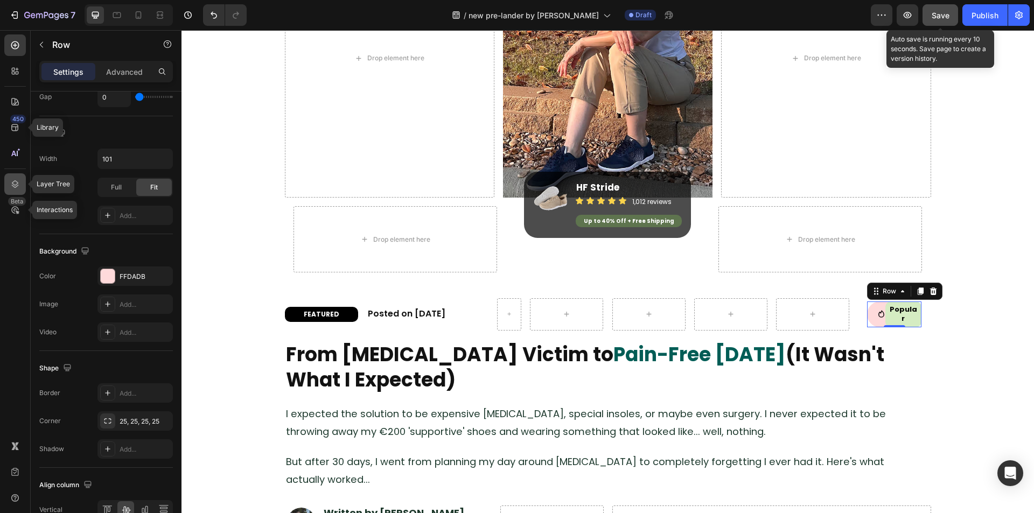
click at [17, 186] on icon at bounding box center [15, 184] width 11 height 11
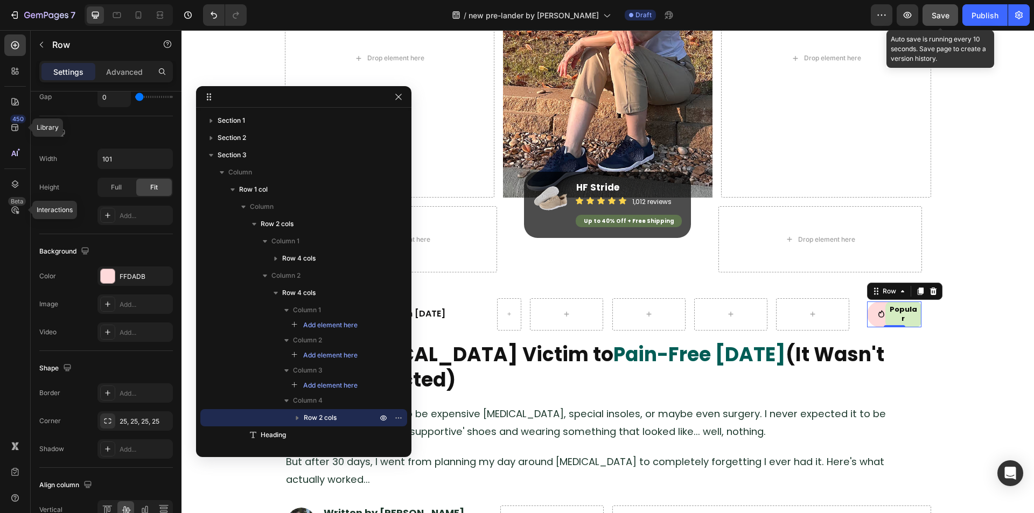
drag, startPoint x: 824, startPoint y: 54, endPoint x: 262, endPoint y: 169, distance: 573.4
click at [295, 416] on icon "button" at bounding box center [297, 418] width 11 height 11
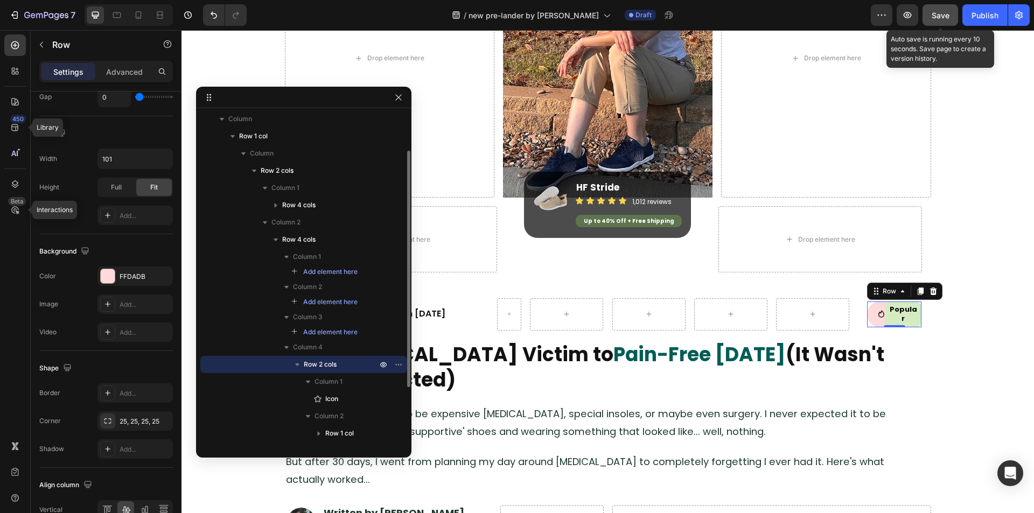
scroll to position [108, 0]
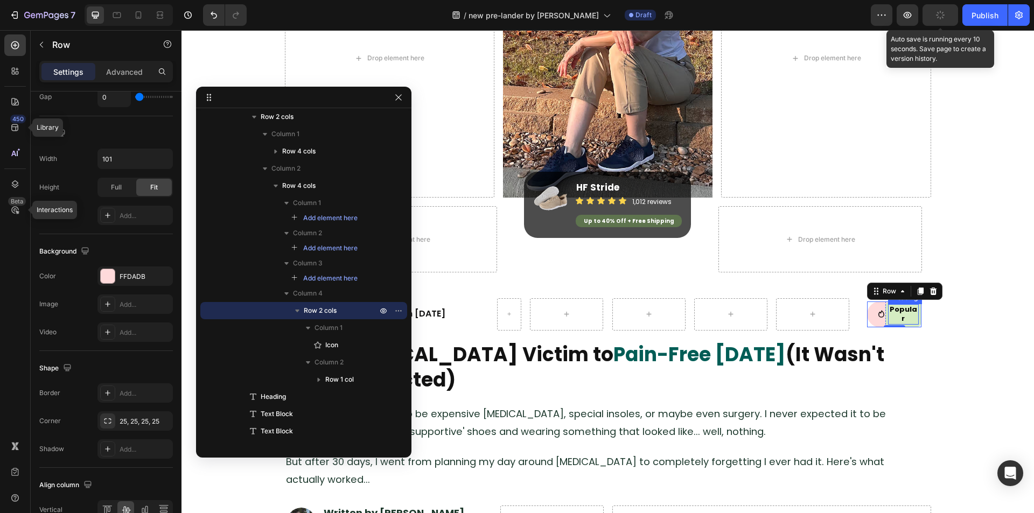
click at [900, 312] on h2 "Popular" at bounding box center [903, 314] width 31 height 20
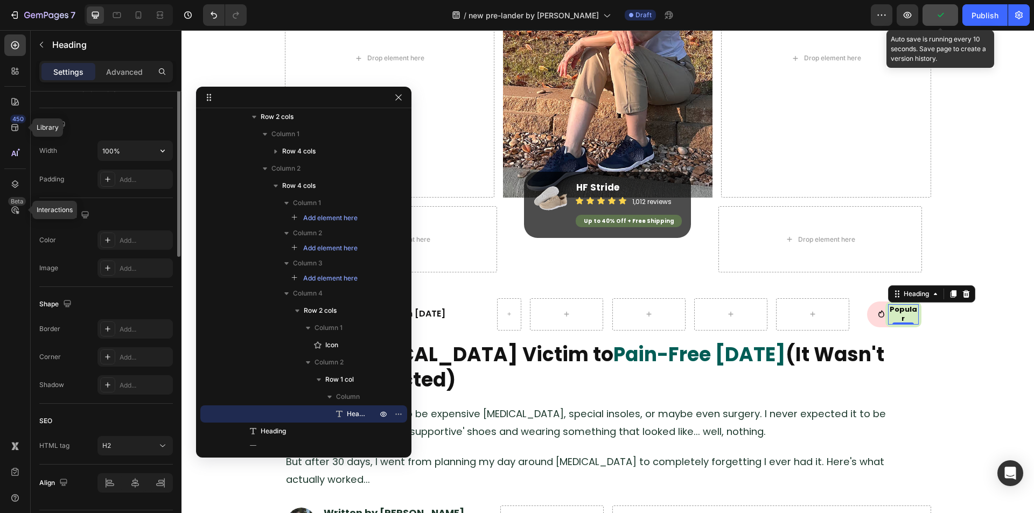
scroll to position [247, 0]
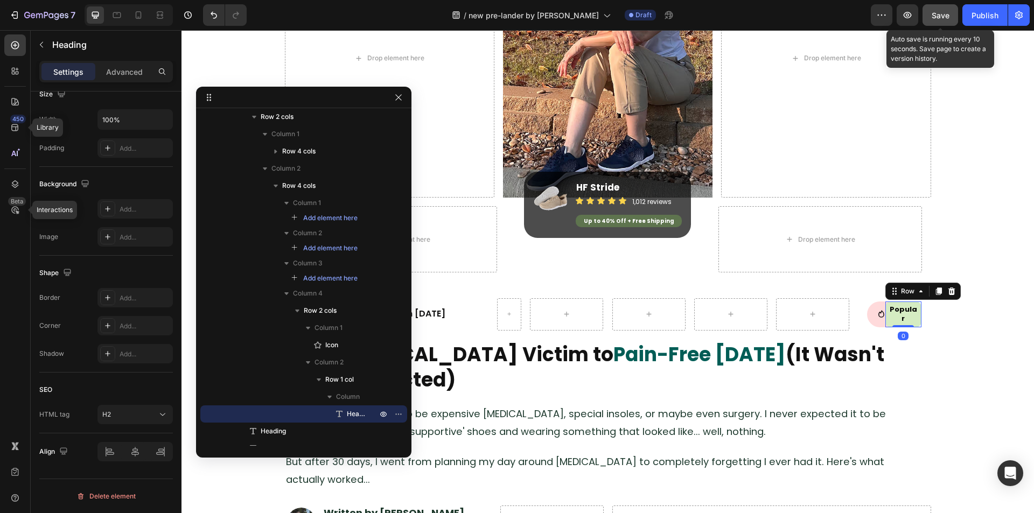
click at [916, 309] on div "Popular Heading Row 0" at bounding box center [904, 315] width 36 height 26
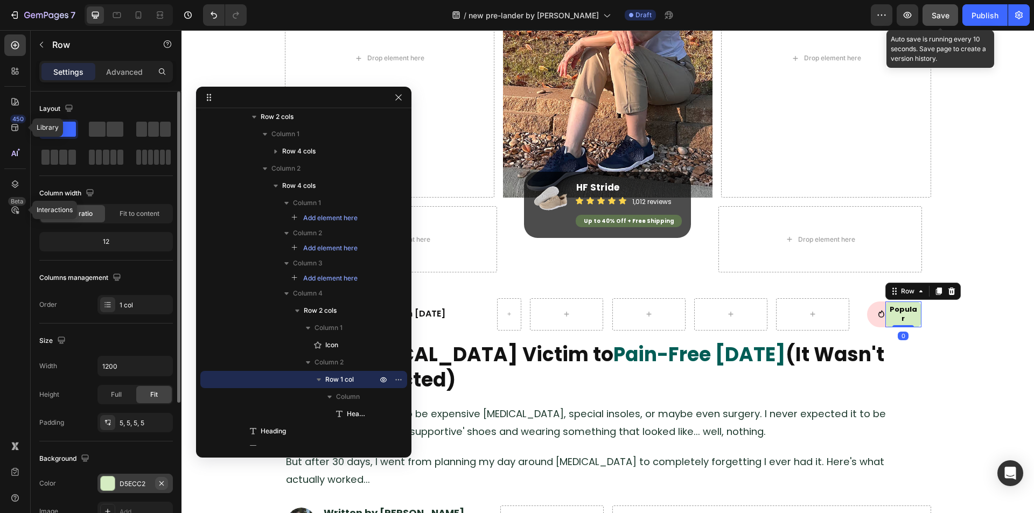
click at [158, 478] on button "button" at bounding box center [161, 483] width 13 height 13
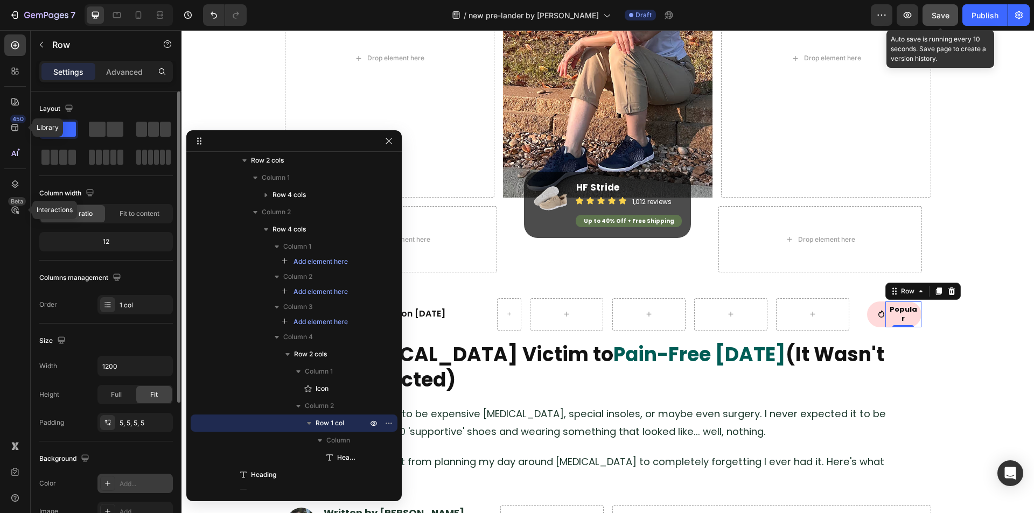
drag, startPoint x: 325, startPoint y: 96, endPoint x: 371, endPoint y: 151, distance: 72.3
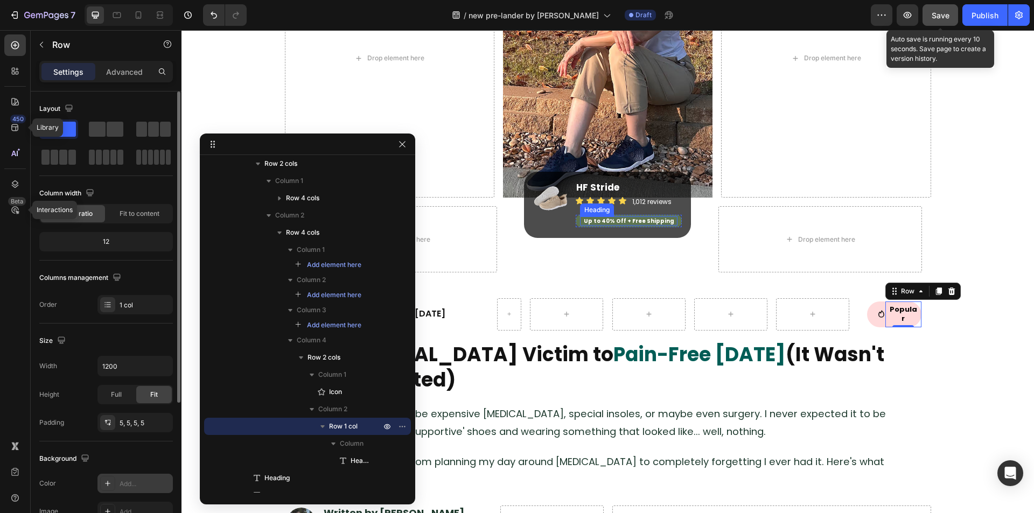
click at [581, 220] on h2 "Up to 40% Off + Free Shipping" at bounding box center [629, 221] width 98 height 9
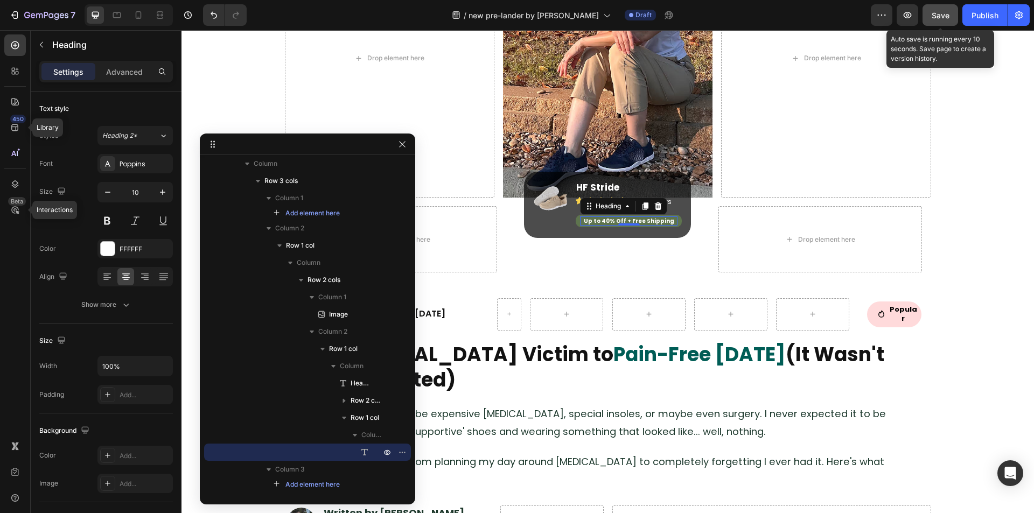
click at [580, 224] on h2 "Up to 40% Off + Free Shipping" at bounding box center [629, 221] width 98 height 9
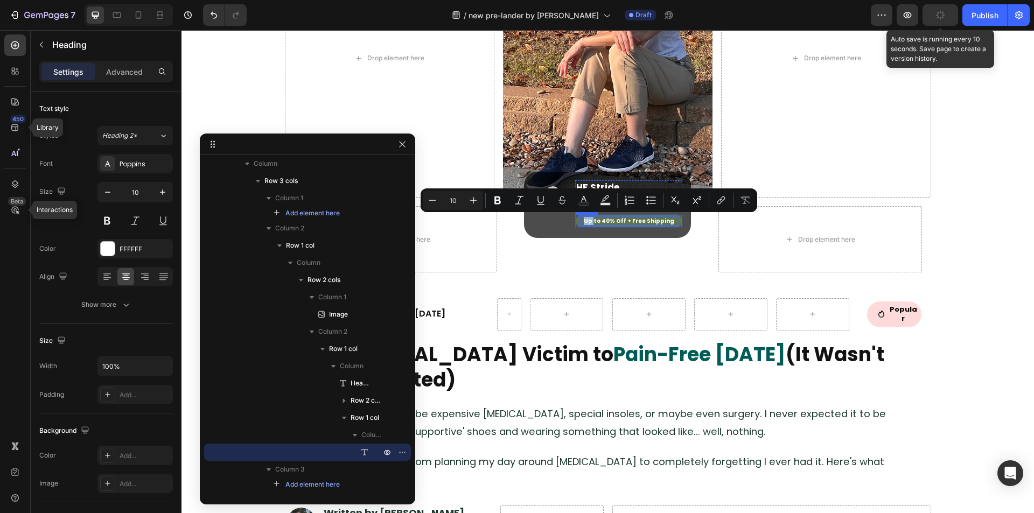
click at [576, 221] on div "Up to 40% Off + Free Shipping Heading 0 Row" at bounding box center [629, 221] width 106 height 12
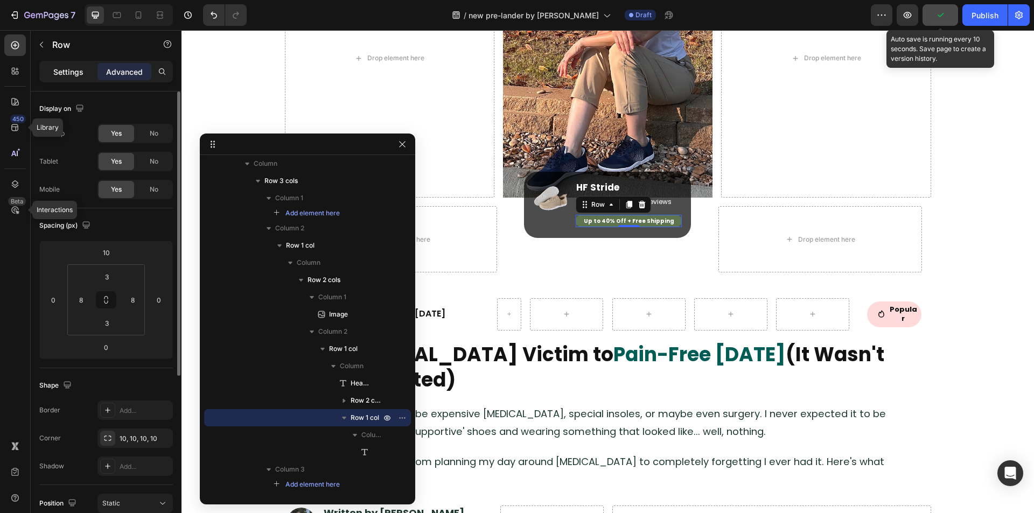
click at [68, 71] on p "Settings" at bounding box center [68, 71] width 30 height 11
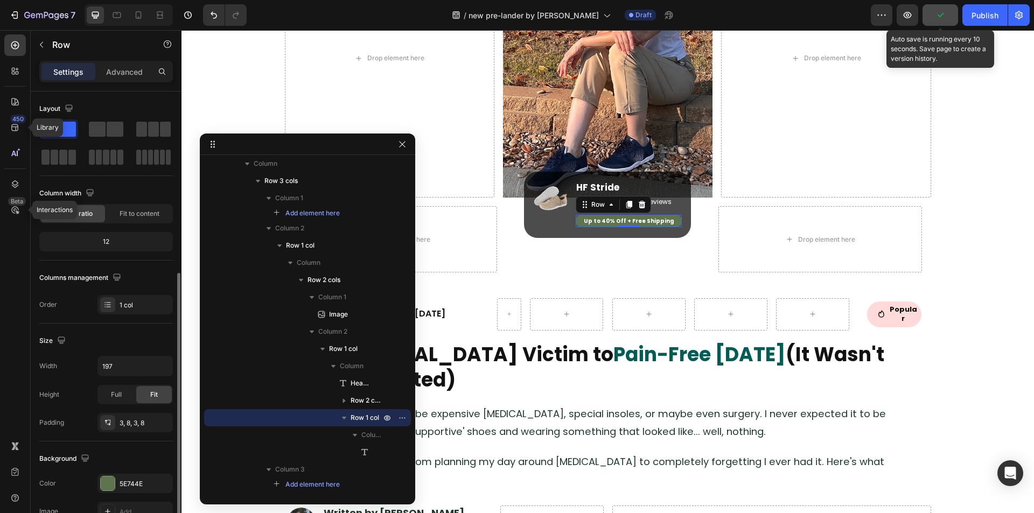
scroll to position [205, 0]
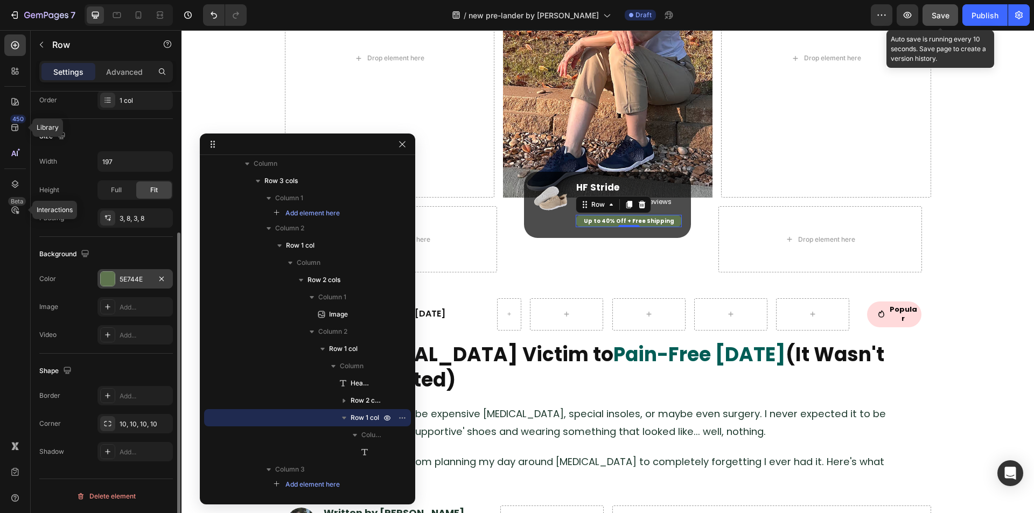
drag, startPoint x: 120, startPoint y: 279, endPoint x: 174, endPoint y: 301, distance: 58.0
click at [120, 279] on div "5E744E" at bounding box center [135, 280] width 31 height 10
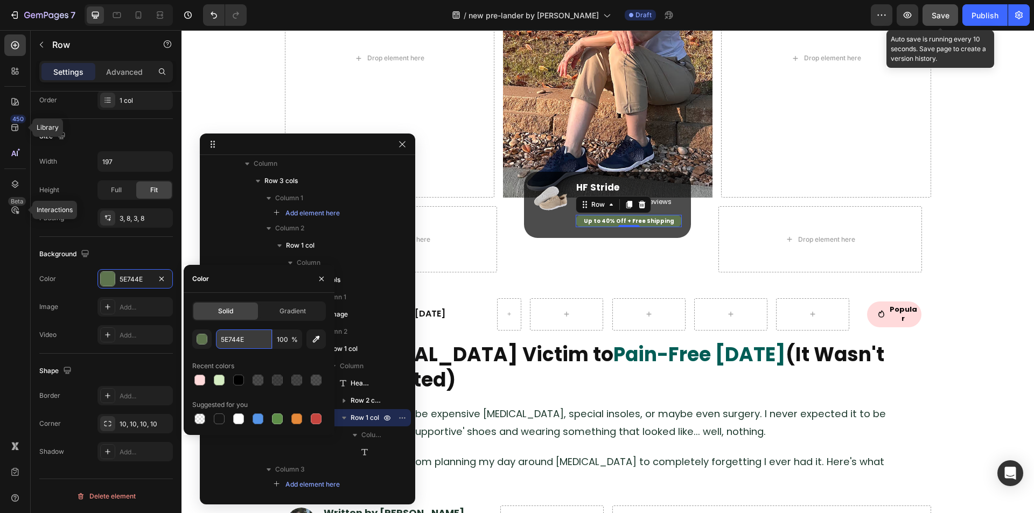
click at [242, 342] on input "5E744E" at bounding box center [244, 339] width 56 height 19
paste input "#FFDADB"
click at [263, 359] on div "Recent colors" at bounding box center [259, 366] width 134 height 17
type input "FFDADB"
click at [198, 379] on div at bounding box center [199, 380] width 11 height 11
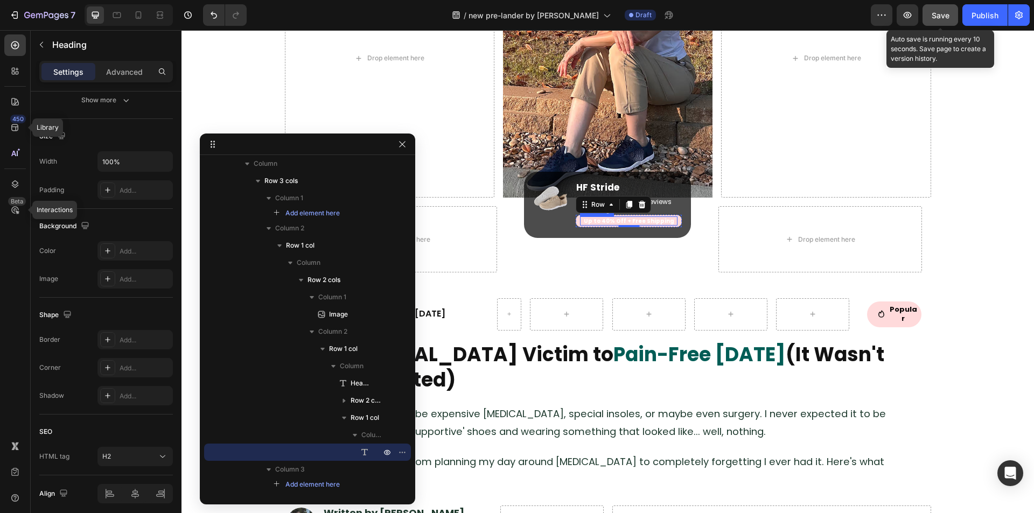
click at [634, 221] on p "Up to 40% Off + Free Shipping" at bounding box center [628, 221] width 95 height 7
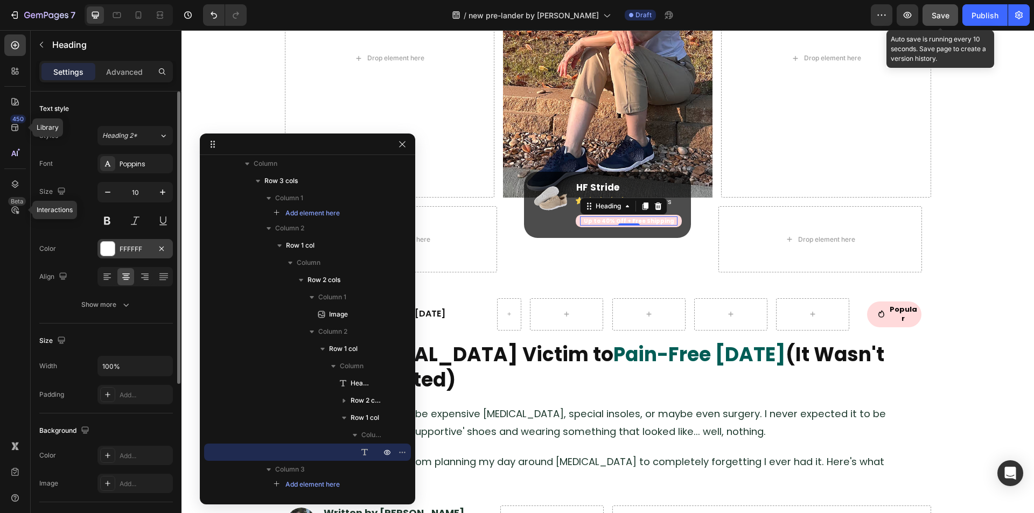
click at [112, 254] on div at bounding box center [108, 249] width 14 height 14
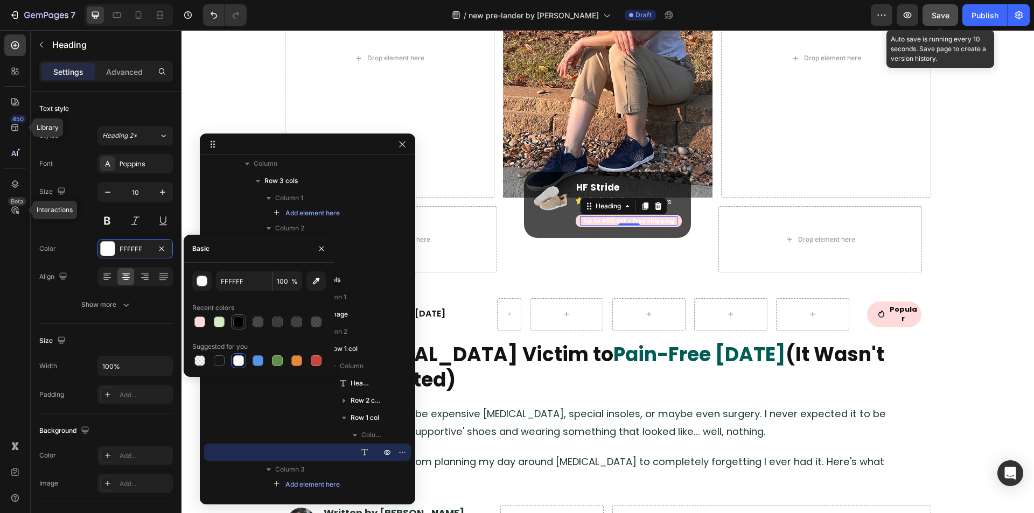
click at [243, 325] on div at bounding box center [238, 322] width 11 height 11
type input "000000"
click at [509, 240] on div "Image HF Stride Heading Icon Icon Icon Icon Icon Icon List 1,012 reviews Headin…" at bounding box center [608, 239] width 204 height 66
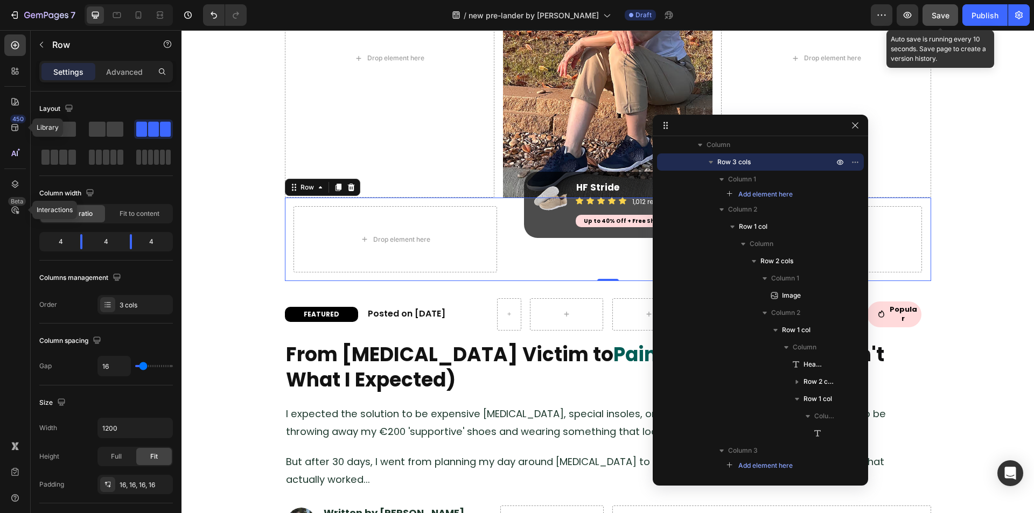
drag, startPoint x: 336, startPoint y: 144, endPoint x: 788, endPoint y: 124, distance: 452.4
click at [285, 315] on h2 "FEATURED" at bounding box center [321, 314] width 73 height 11
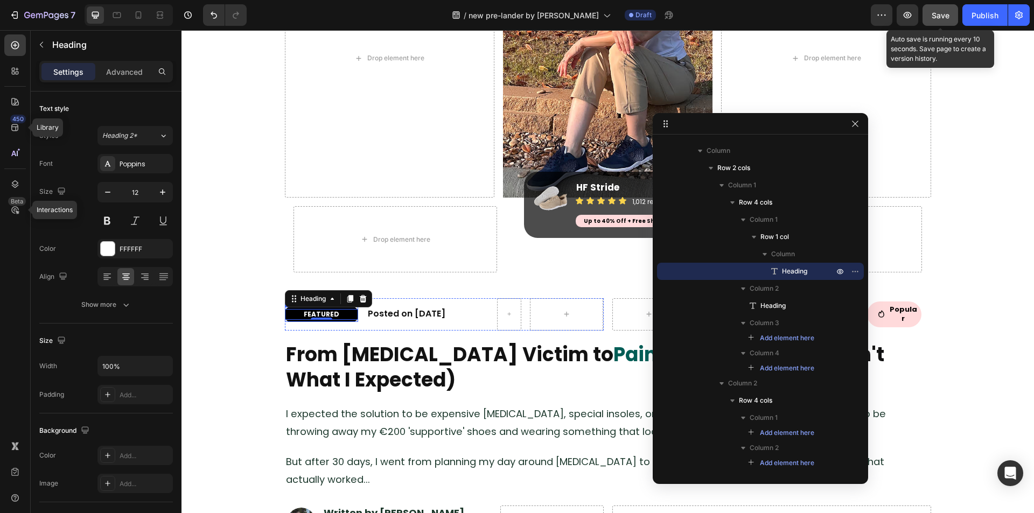
click at [292, 321] on div "FEATURED Heading 0 Row" at bounding box center [321, 314] width 73 height 15
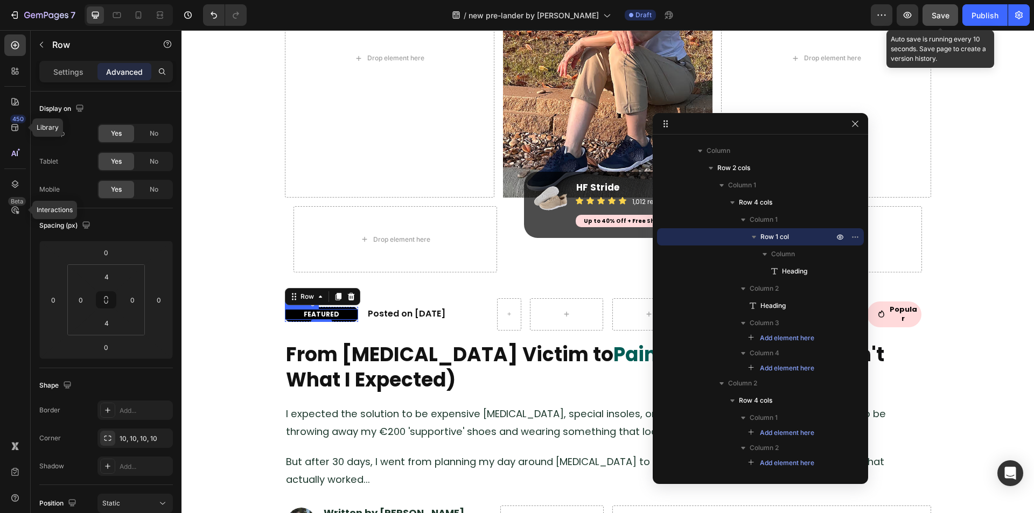
click at [292, 318] on h2 "FEATURED" at bounding box center [321, 314] width 73 height 11
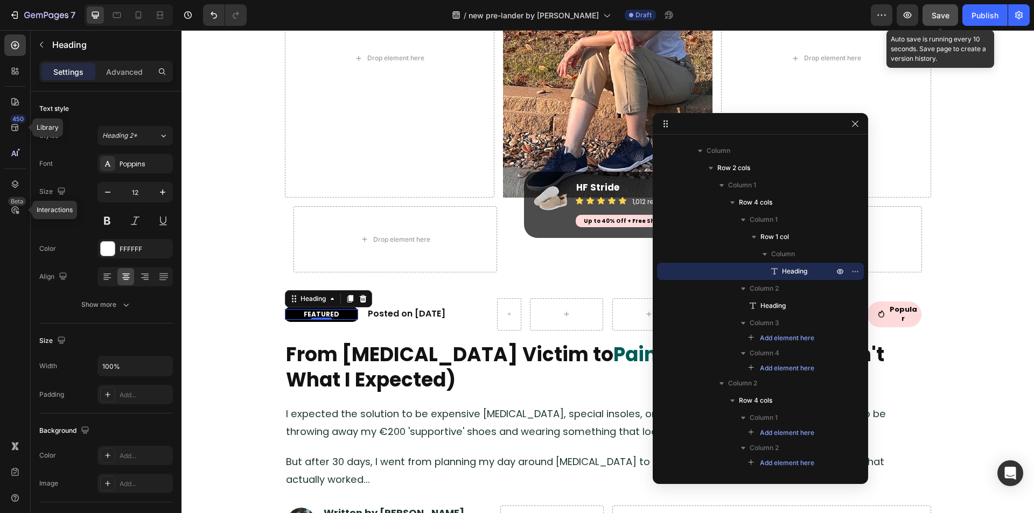
click at [293, 319] on h2 "FEATURED" at bounding box center [321, 314] width 73 height 11
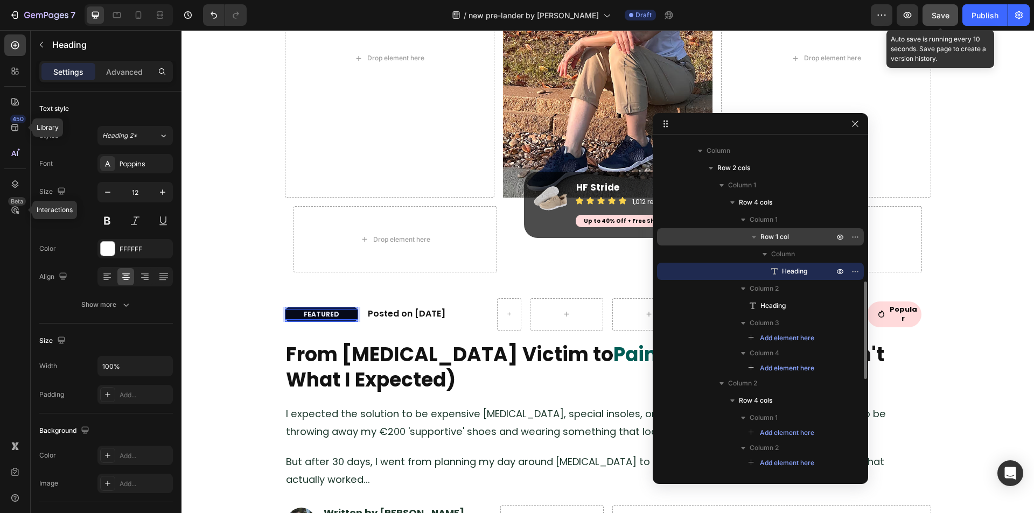
click at [760, 239] on button "button" at bounding box center [754, 237] width 13 height 13
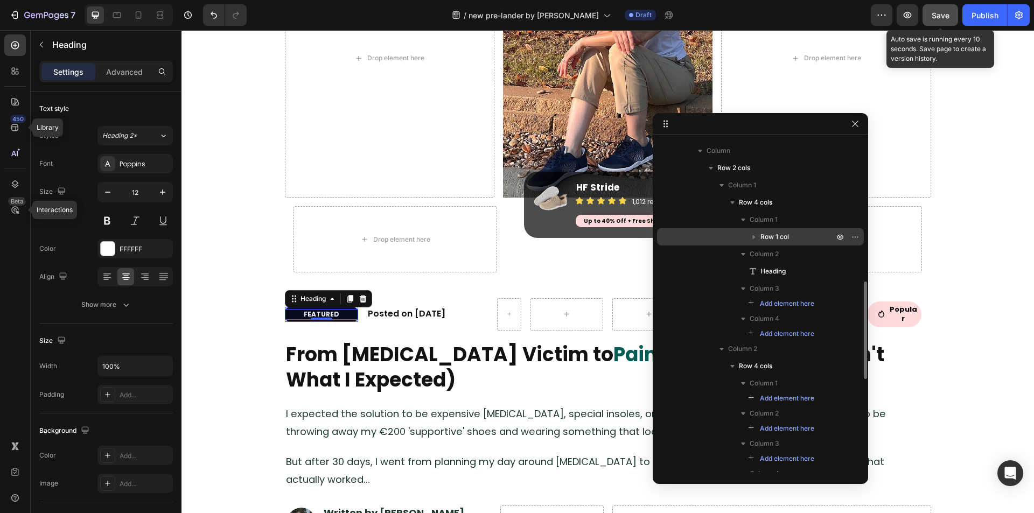
click at [795, 241] on p "Row 1 col" at bounding box center [798, 237] width 75 height 11
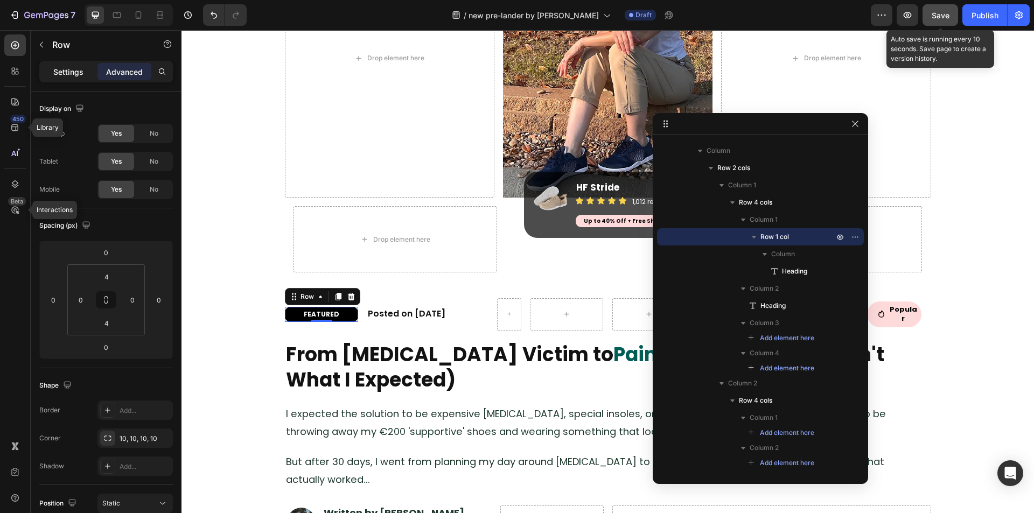
click at [67, 74] on p "Settings" at bounding box center [68, 71] width 30 height 11
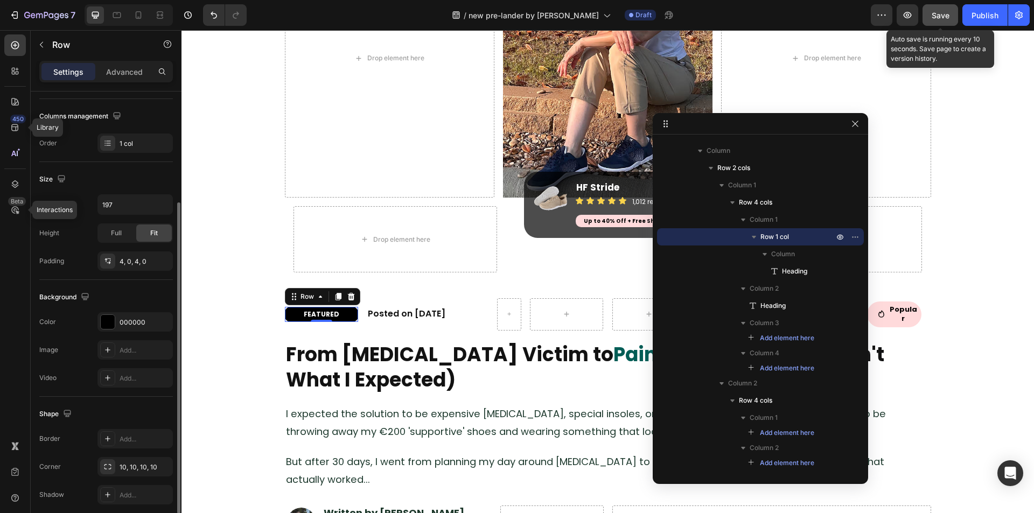
scroll to position [108, 0]
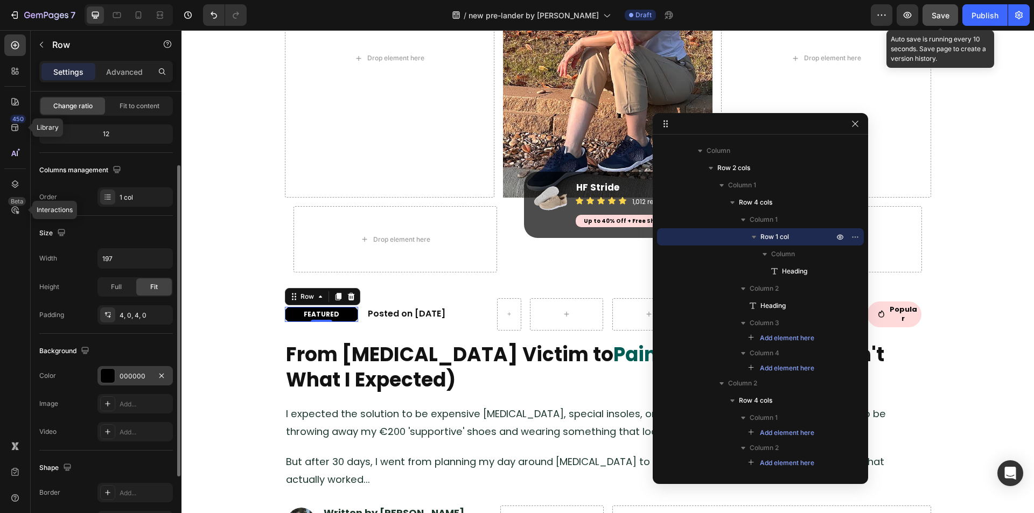
click at [108, 375] on div at bounding box center [108, 376] width 14 height 14
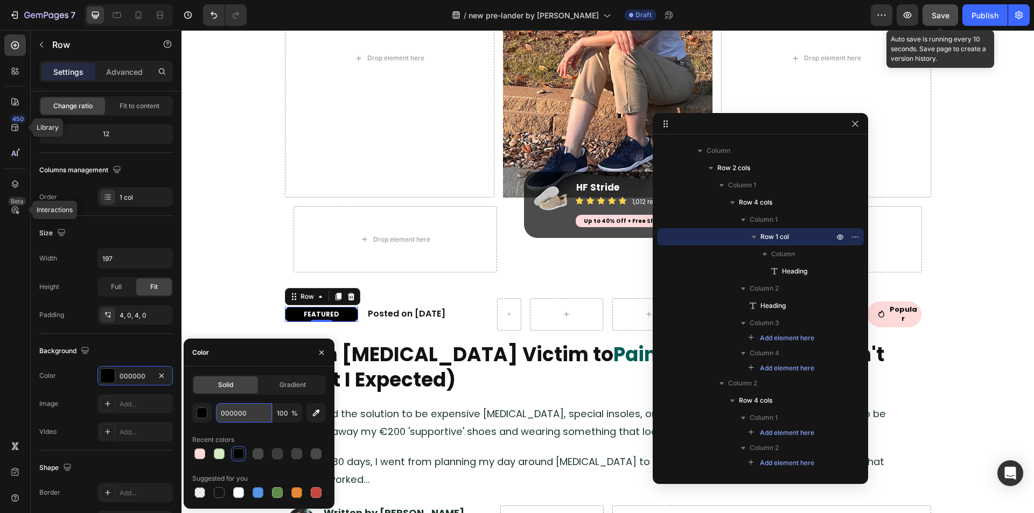
click at [250, 418] on input "000000" at bounding box center [244, 412] width 56 height 19
paste input "#FFE9D7"
drag, startPoint x: 244, startPoint y: 429, endPoint x: 251, endPoint y: 423, distance: 9.2
click at [245, 429] on div "#FFE9D7 100 % Recent colors Suggested for you" at bounding box center [259, 451] width 134 height 97
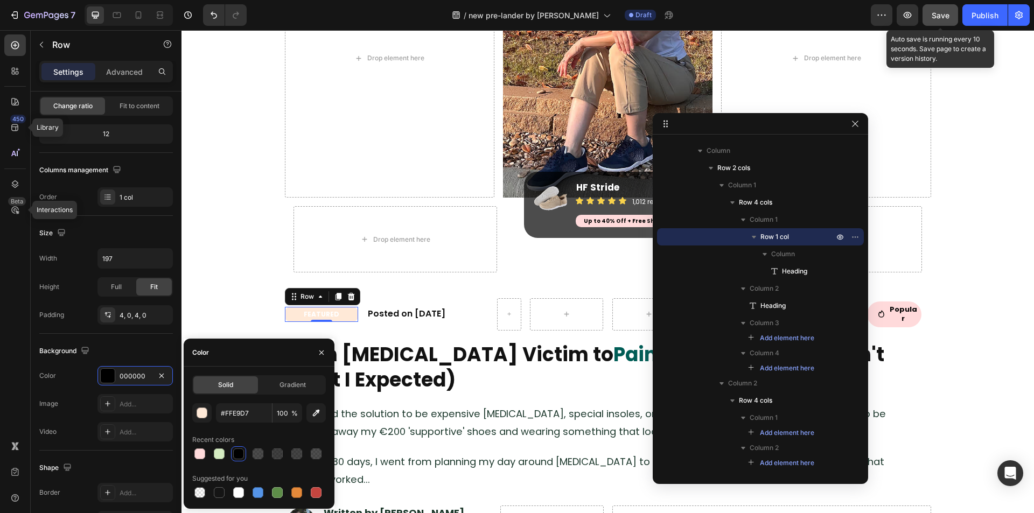
type input "FFE9D7"
click at [319, 314] on p "FEATURED" at bounding box center [321, 314] width 71 height 9
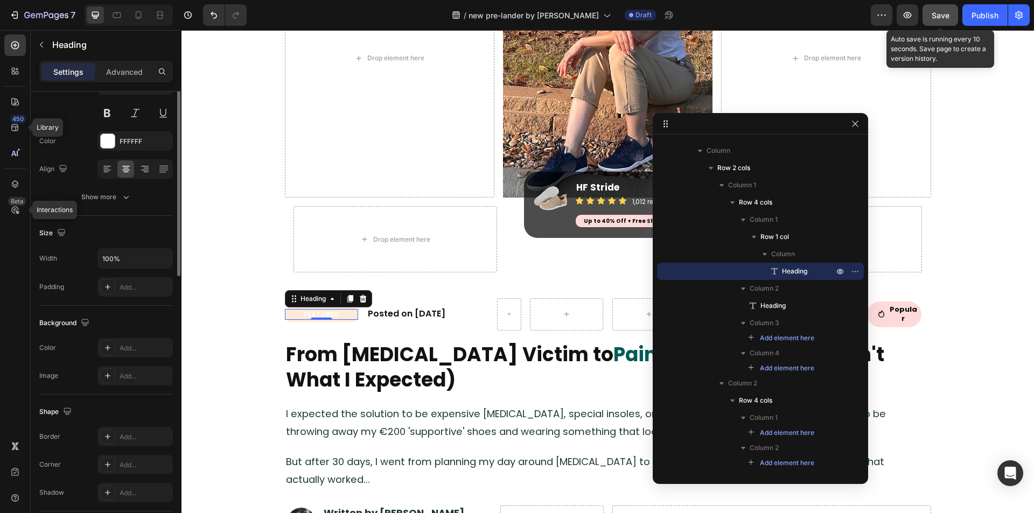
scroll to position [0, 0]
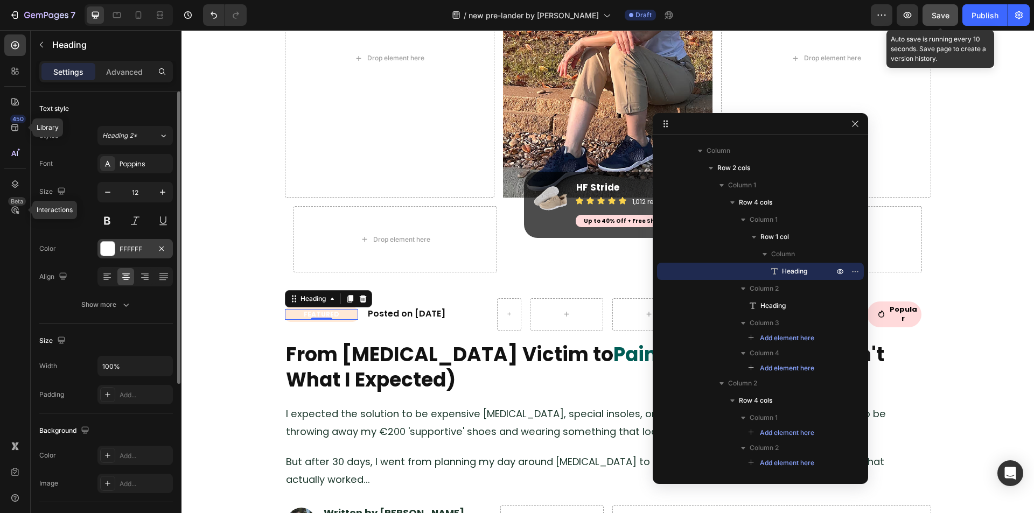
click at [105, 251] on div at bounding box center [108, 249] width 14 height 14
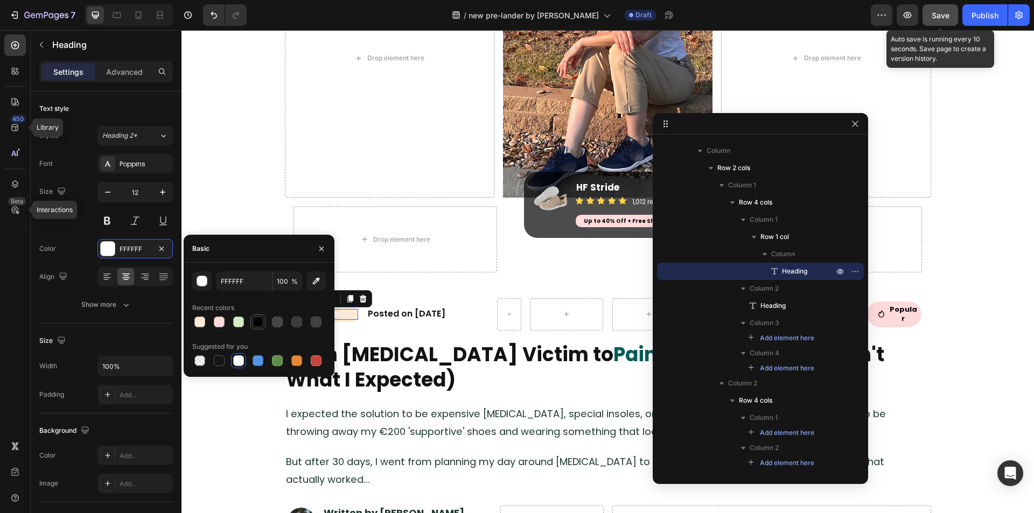
click at [253, 324] on div at bounding box center [258, 322] width 11 height 11
type input "000000"
click at [228, 206] on div "Image Drop element here Image Drop element here Row Row Drop element here Image…" at bounding box center [608, 67] width 853 height 427
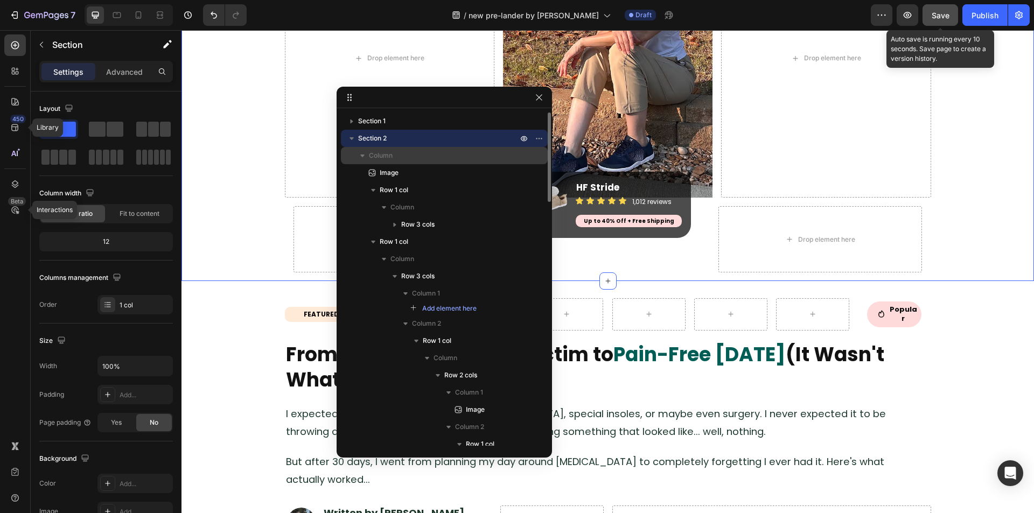
drag, startPoint x: 750, startPoint y: 126, endPoint x: 541, endPoint y: 162, distance: 212.6
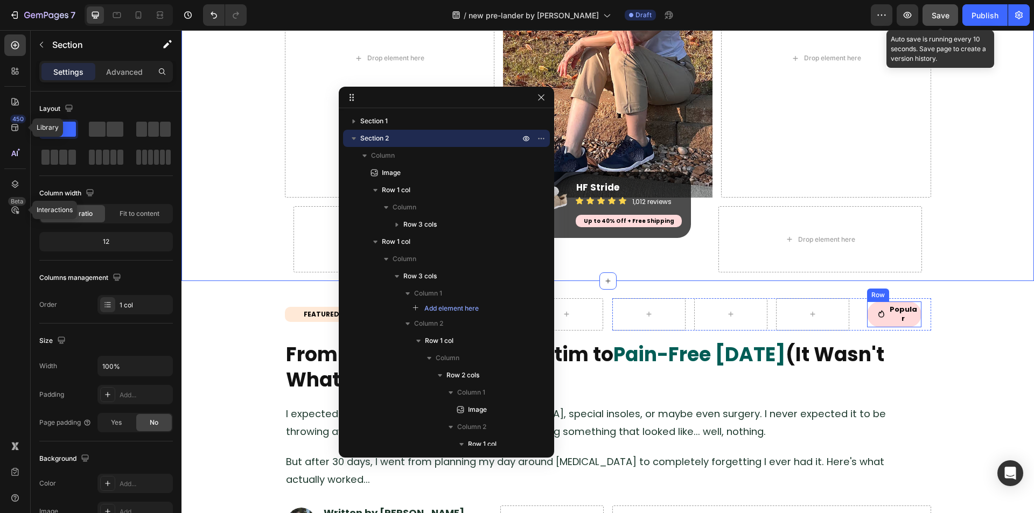
click at [877, 319] on div "Icon" at bounding box center [876, 315] width 18 height 26
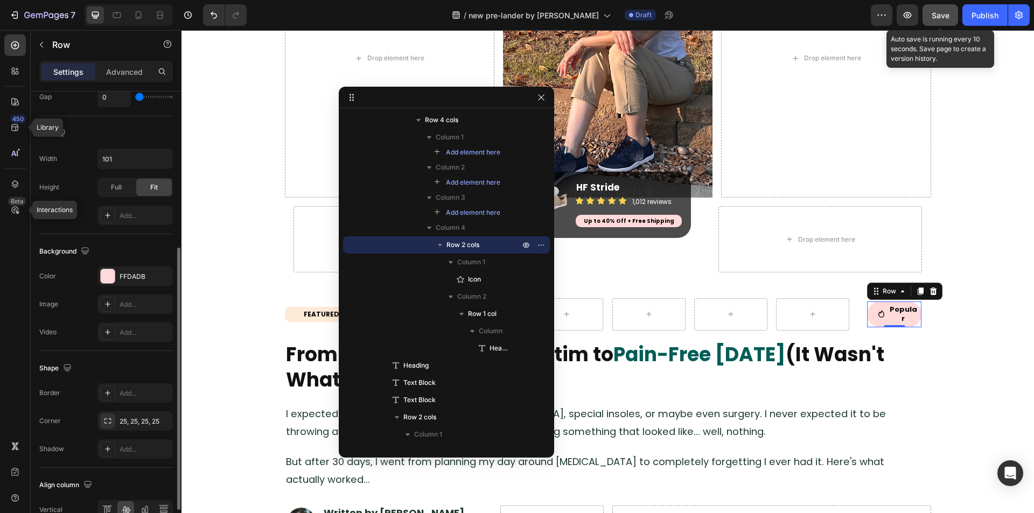
scroll to position [328, 0]
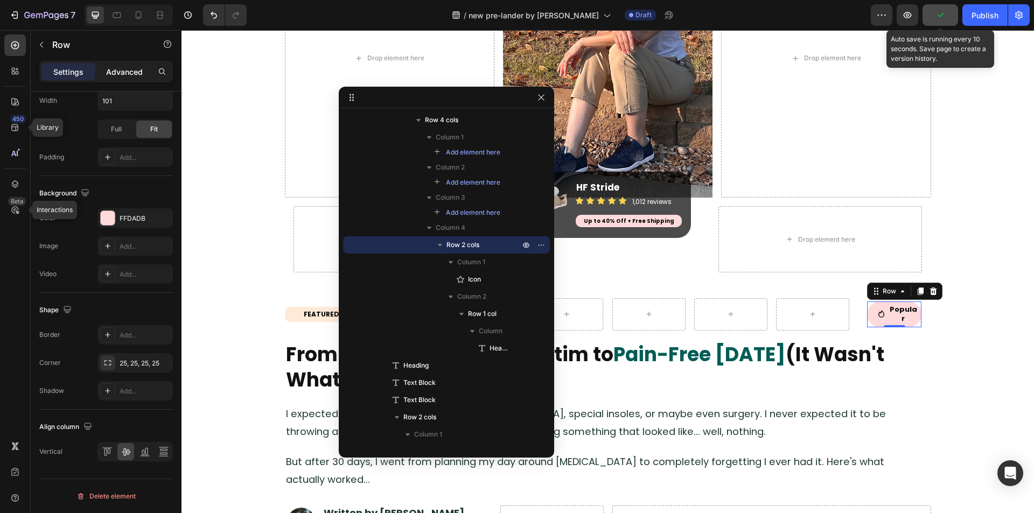
click at [129, 73] on p "Advanced" at bounding box center [124, 71] width 37 height 11
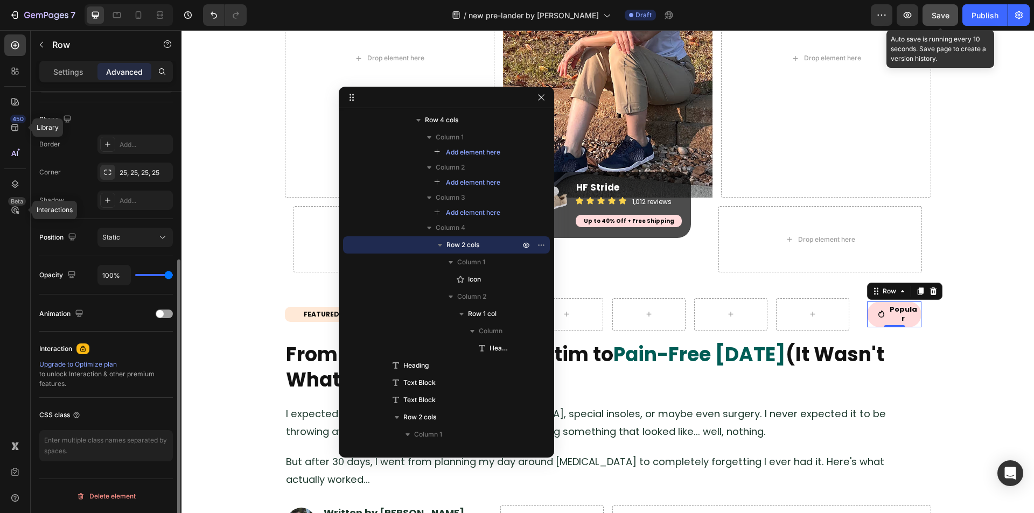
scroll to position [0, 0]
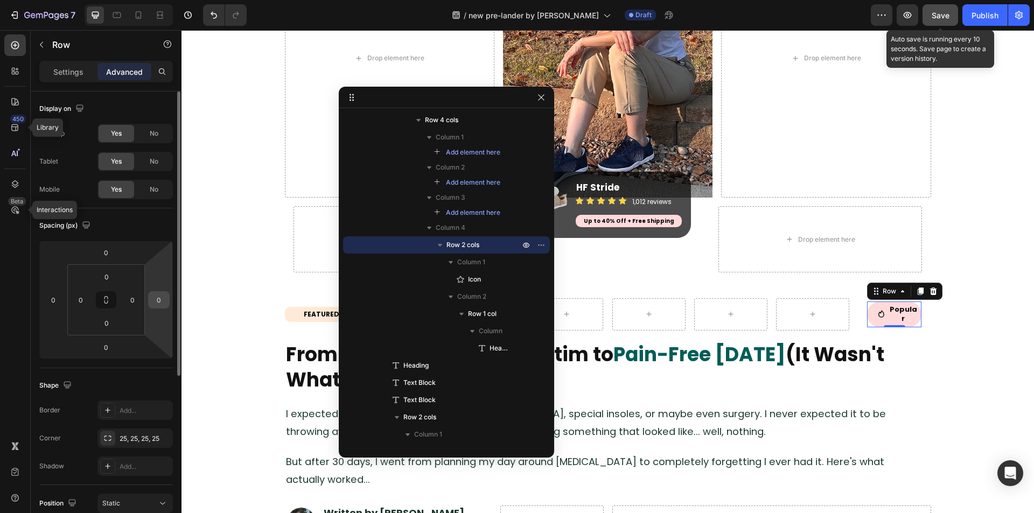
click at [157, 305] on input "0" at bounding box center [159, 300] width 16 height 16
click at [151, 293] on input "6" at bounding box center [159, 300] width 16 height 16
type input "10"
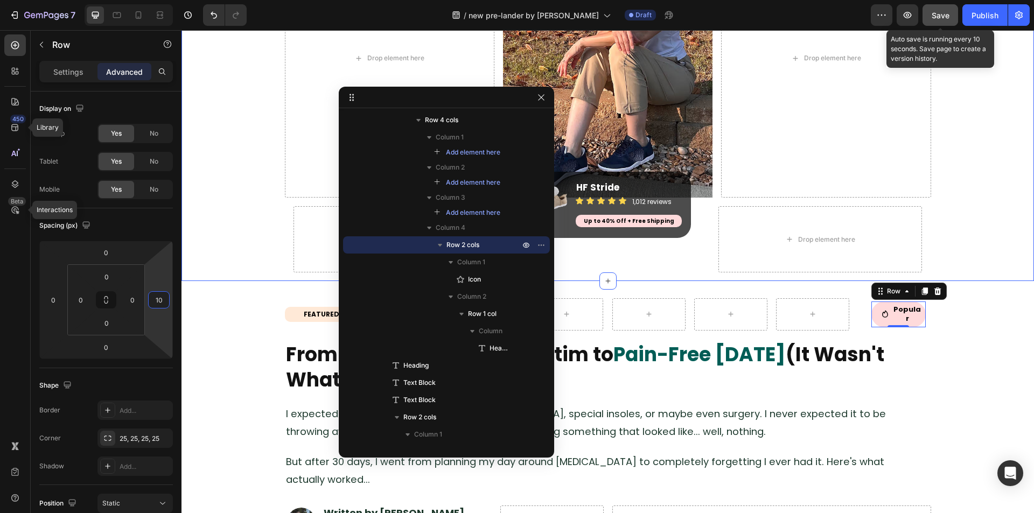
click at [245, 274] on div "Image Drop element here Image Drop element here Row Row Drop element here Image…" at bounding box center [608, 67] width 853 height 427
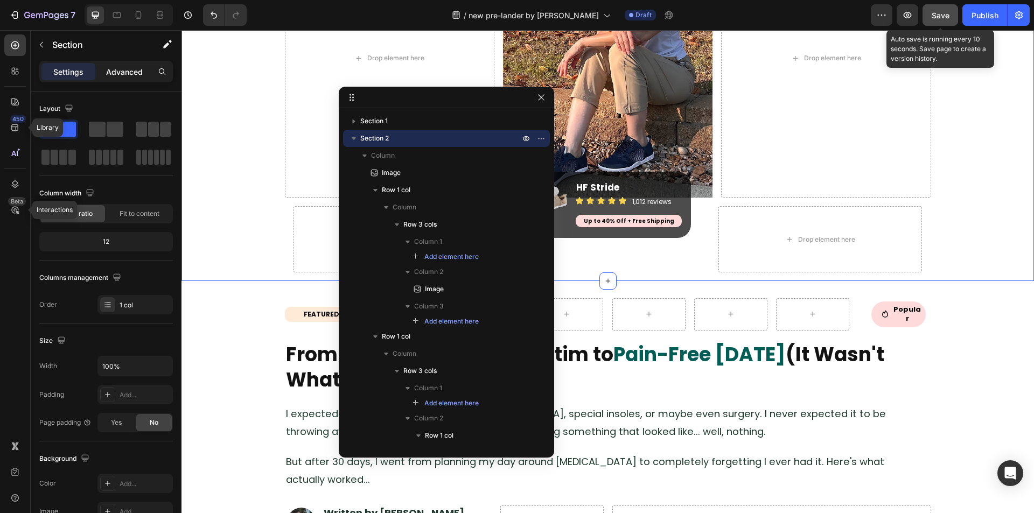
click at [123, 74] on p "Advanced" at bounding box center [124, 71] width 37 height 11
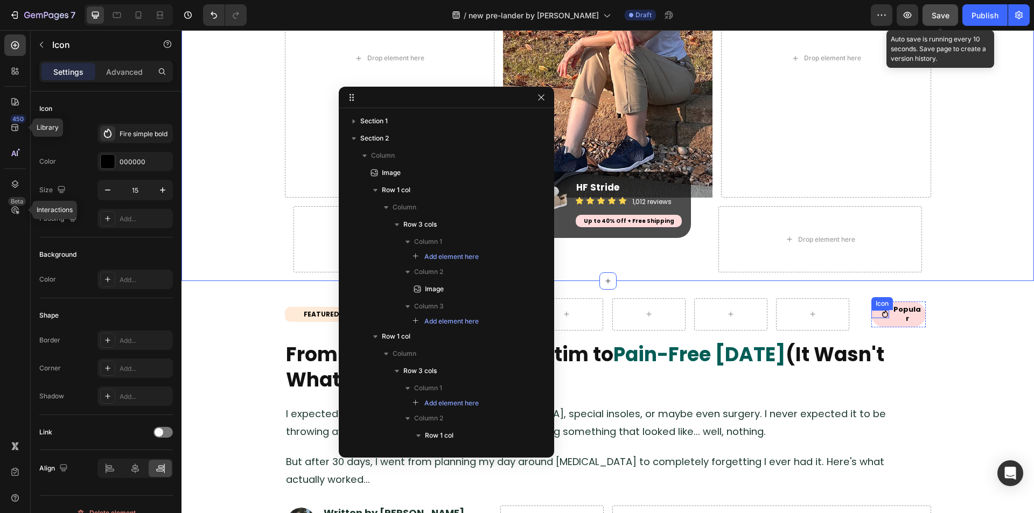
scroll to position [1147, 0]
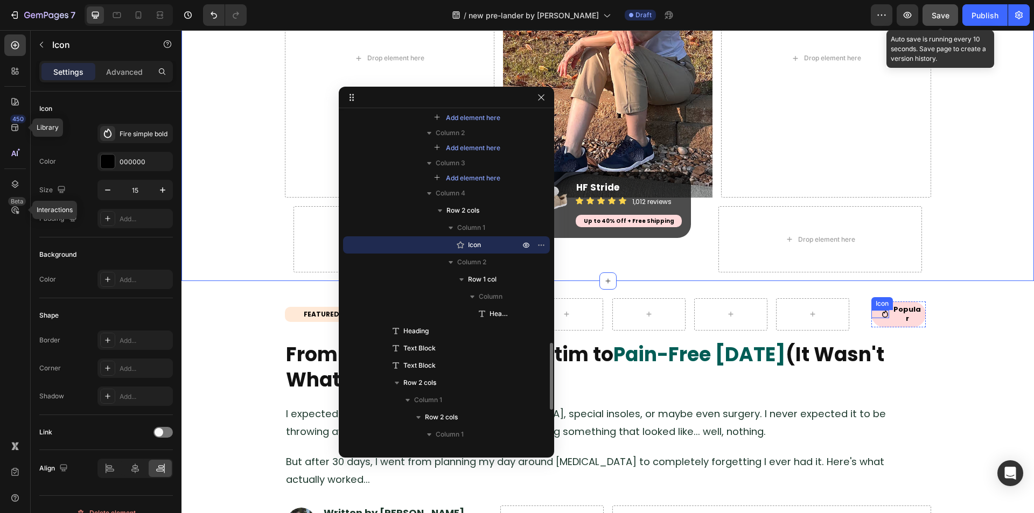
click at [879, 317] on div "Icon" at bounding box center [881, 314] width 18 height 8
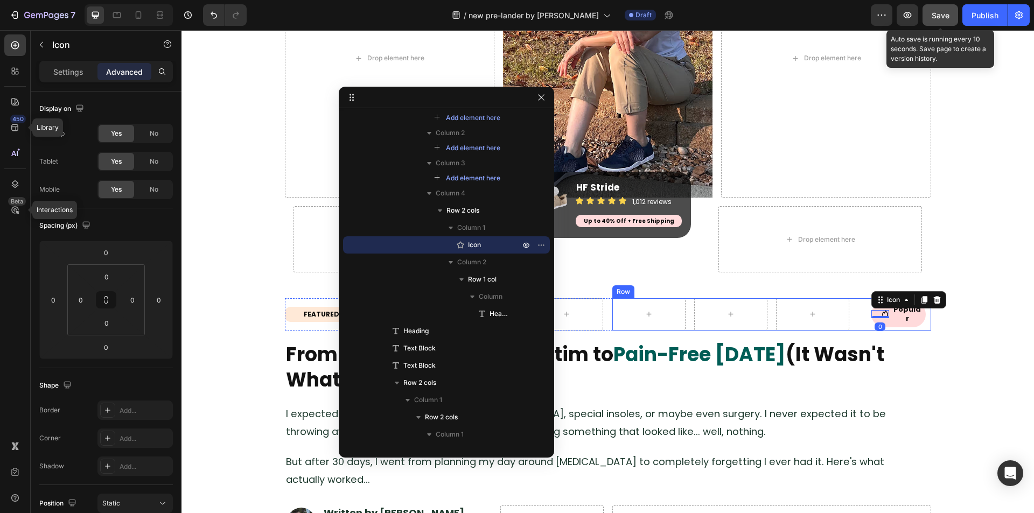
click at [902, 324] on div "Icon 0 Popular Heading Row Row" at bounding box center [894, 314] width 73 height 32
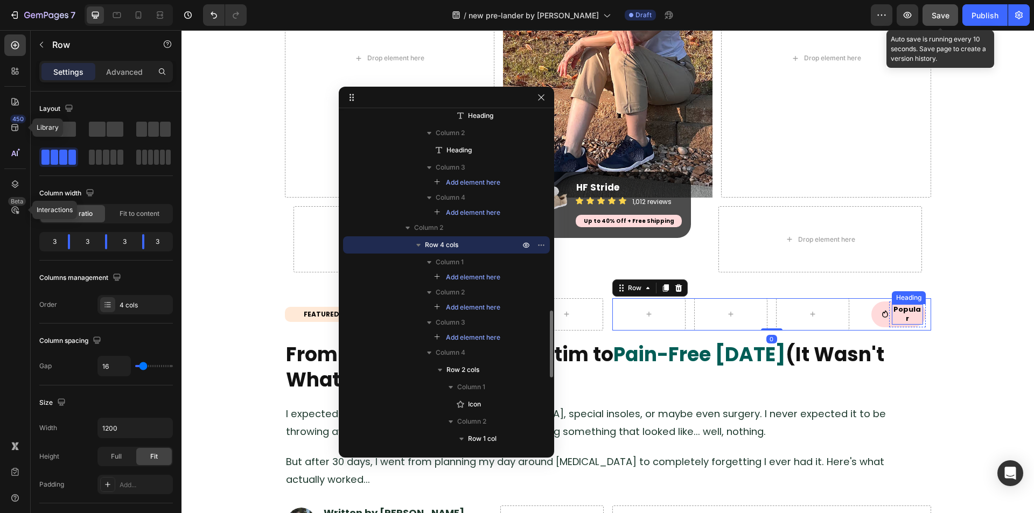
click at [900, 320] on div "Popular Heading" at bounding box center [907, 314] width 31 height 20
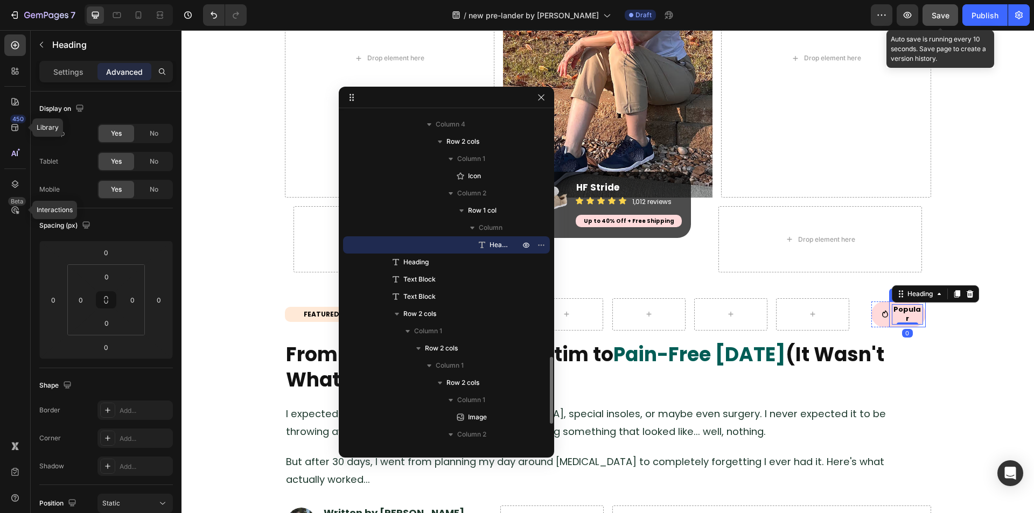
click at [889, 321] on div "Popular Heading 0 Row" at bounding box center [907, 315] width 36 height 26
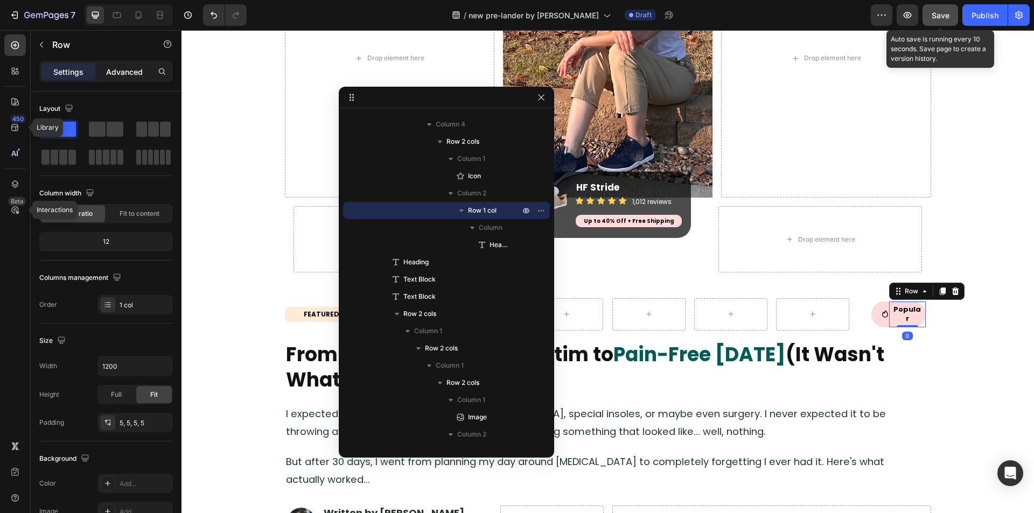
click at [123, 72] on p "Advanced" at bounding box center [124, 71] width 37 height 11
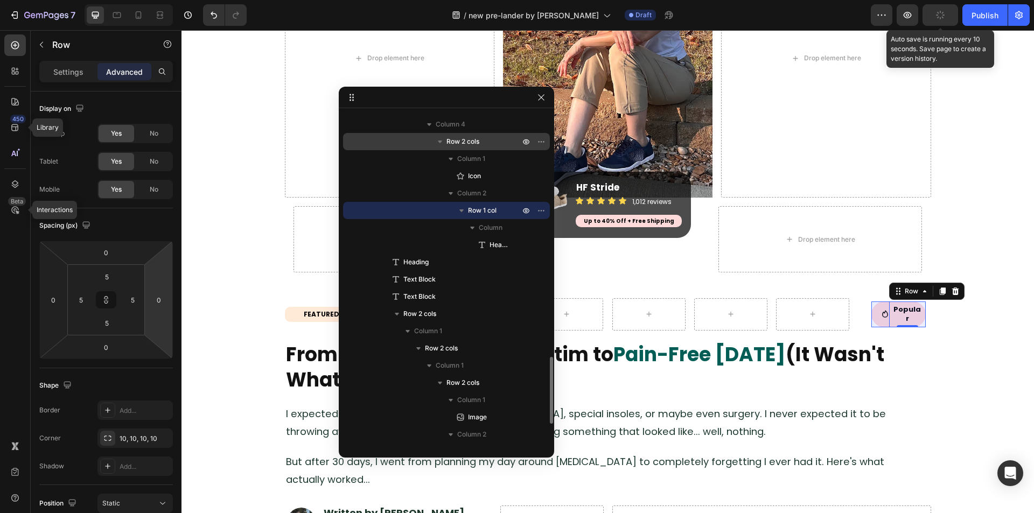
click at [475, 147] on span "Row 2 cols" at bounding box center [463, 141] width 33 height 11
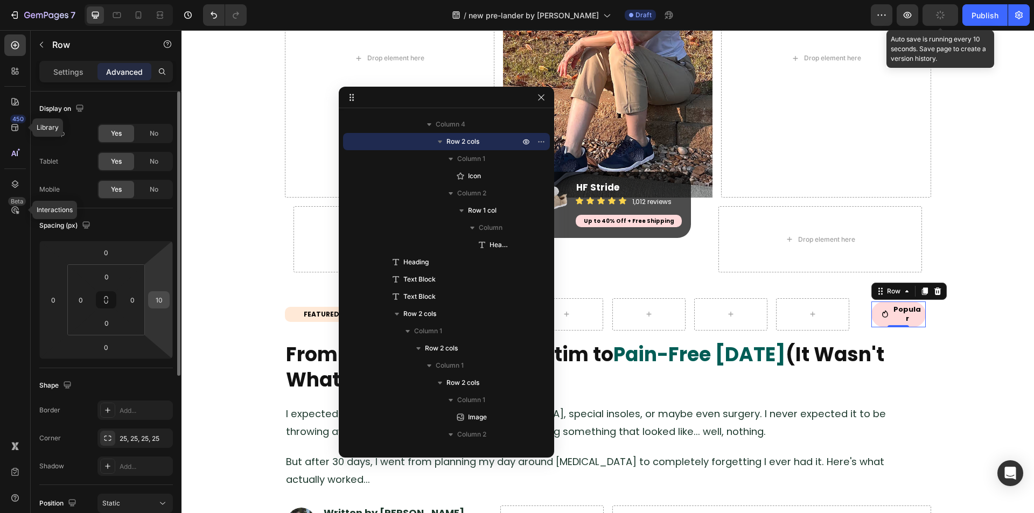
click at [151, 295] on input "10" at bounding box center [159, 300] width 16 height 16
type input "0"
click at [16, 274] on div "450 Library Beta Interactions" at bounding box center [15, 234] width 22 height 401
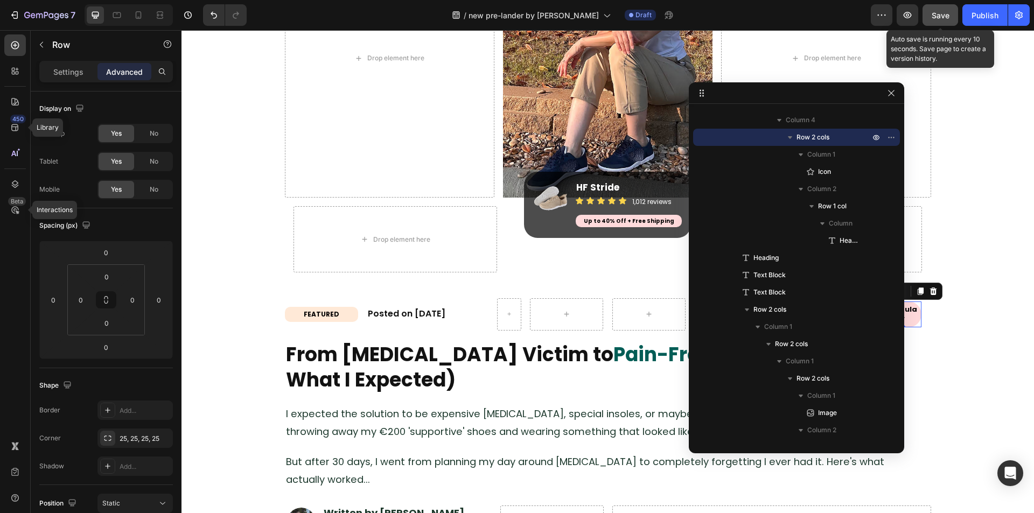
drag, startPoint x: 504, startPoint y: 106, endPoint x: 857, endPoint y: 103, distance: 353.4
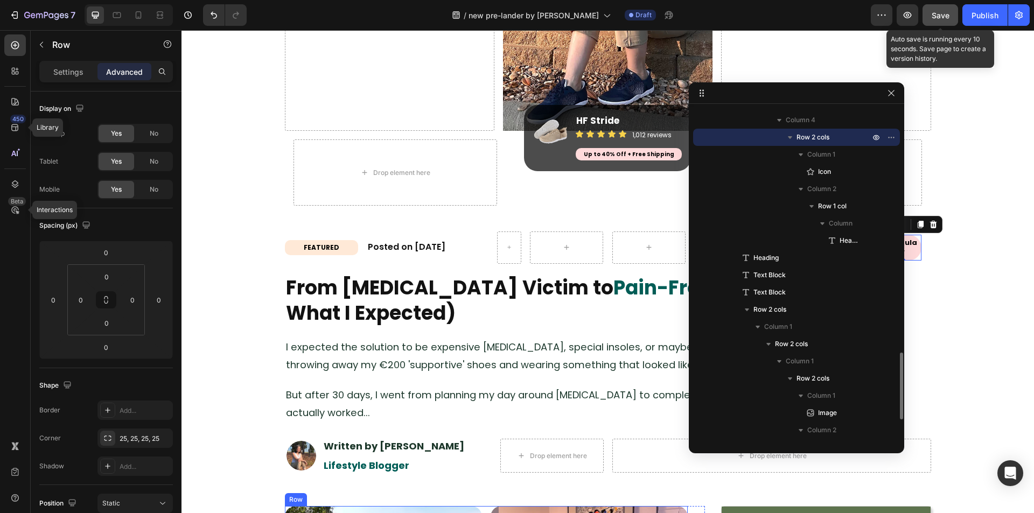
scroll to position [539, 0]
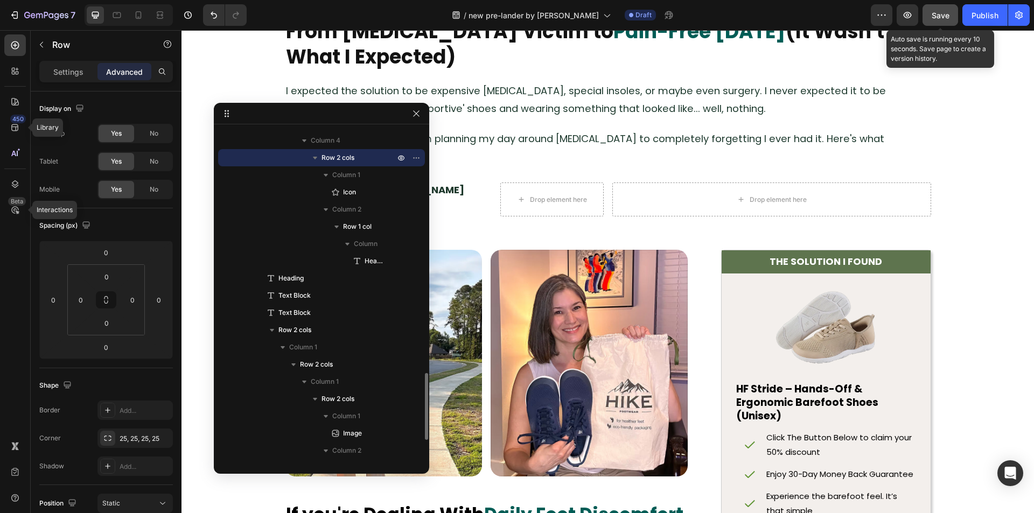
drag, startPoint x: 800, startPoint y: 96, endPoint x: 359, endPoint y: 161, distance: 445.4
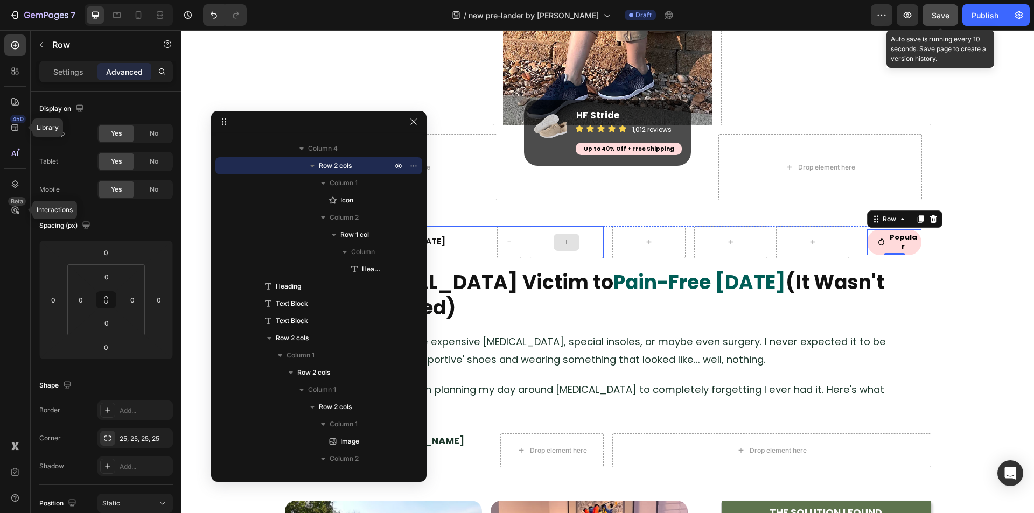
scroll to position [269, 0]
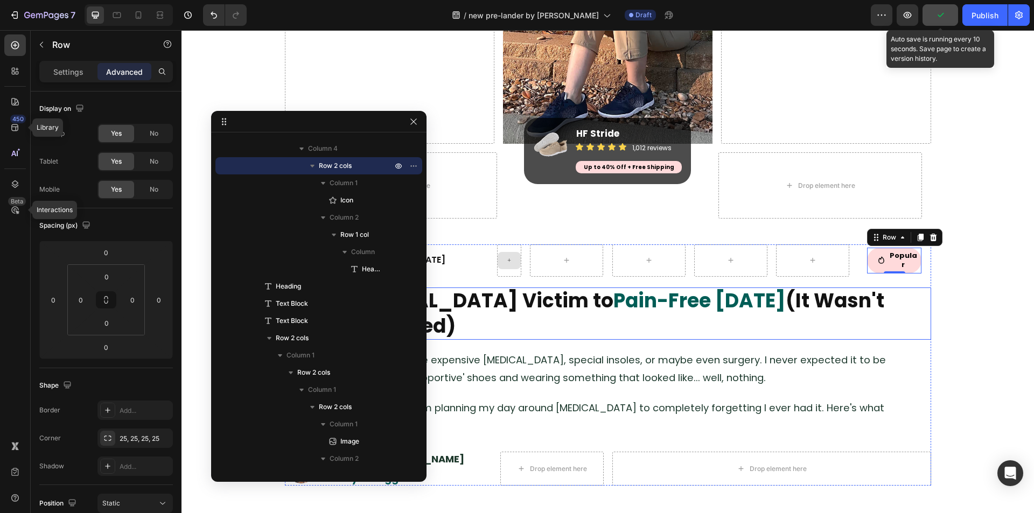
click at [614, 309] on strong "Pain-Free [DATE]" at bounding box center [700, 300] width 172 height 27
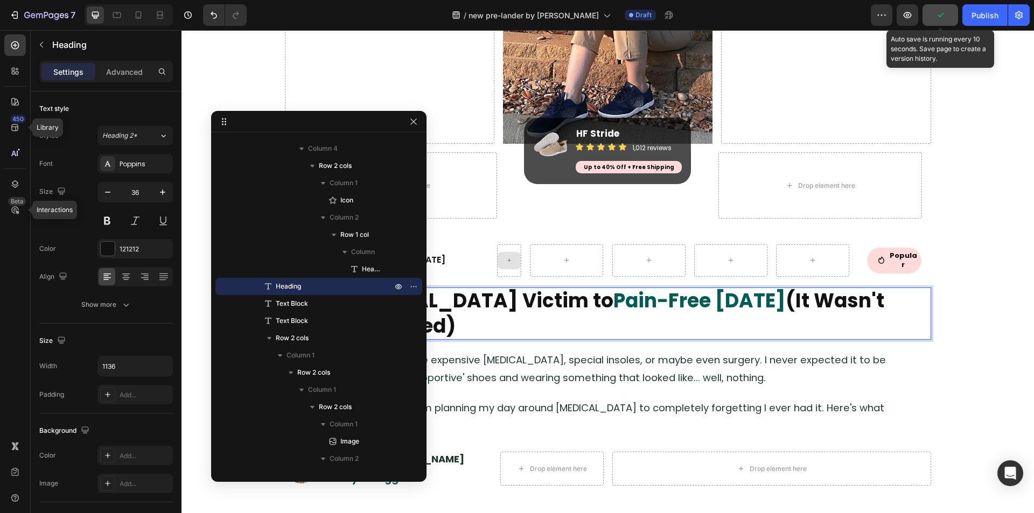
click at [614, 301] on strong "Pain-Free [DATE]" at bounding box center [700, 300] width 172 height 27
drag, startPoint x: 528, startPoint y: 300, endPoint x: 729, endPoint y: 303, distance: 201.0
click at [729, 303] on strong "Pain-Free [DATE]" at bounding box center [700, 300] width 172 height 27
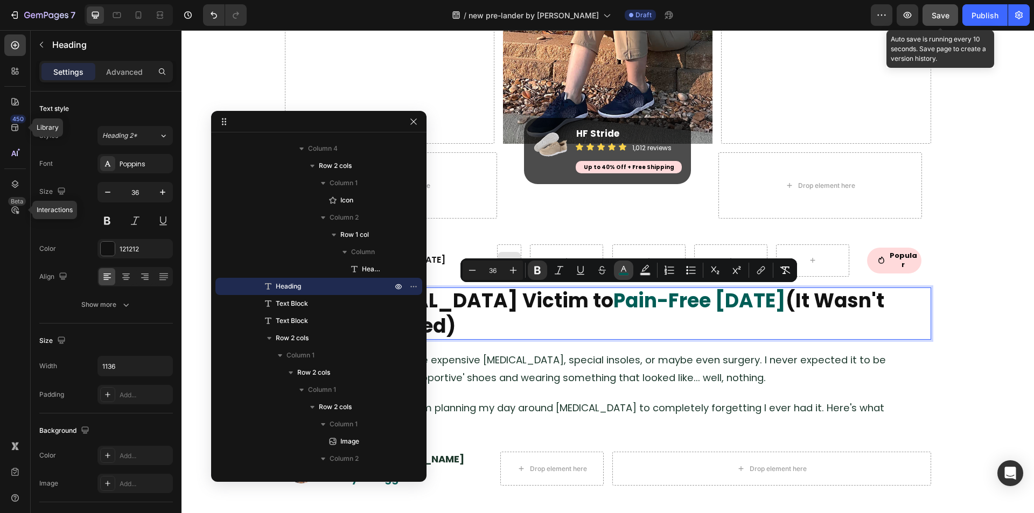
click at [625, 272] on icon "Editor contextual toolbar" at bounding box center [623, 270] width 11 height 11
type input "005D56"
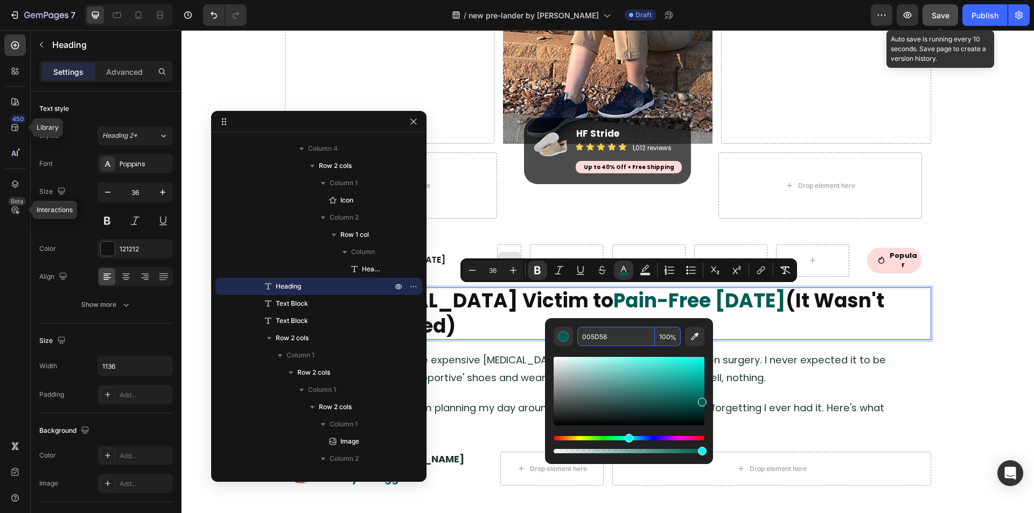
click at [611, 340] on input "005D56" at bounding box center [616, 336] width 78 height 19
type input "000000"
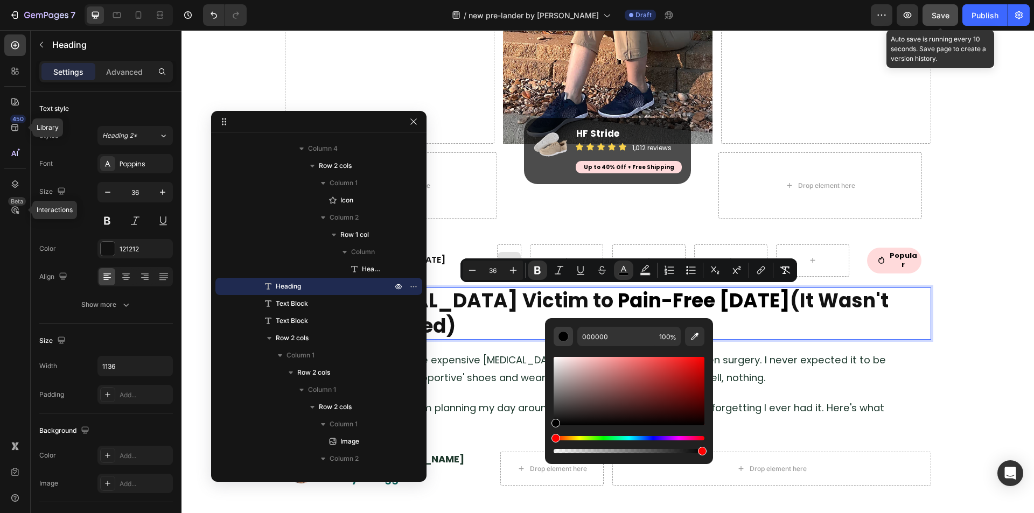
click at [570, 344] on button "Editor contextual toolbar" at bounding box center [563, 336] width 19 height 19
click at [587, 346] on div "Editor contextual toolbar" at bounding box center [629, 400] width 151 height 109
click at [505, 305] on strong "From [MEDICAL_DATA] Victim to" at bounding box center [450, 300] width 328 height 27
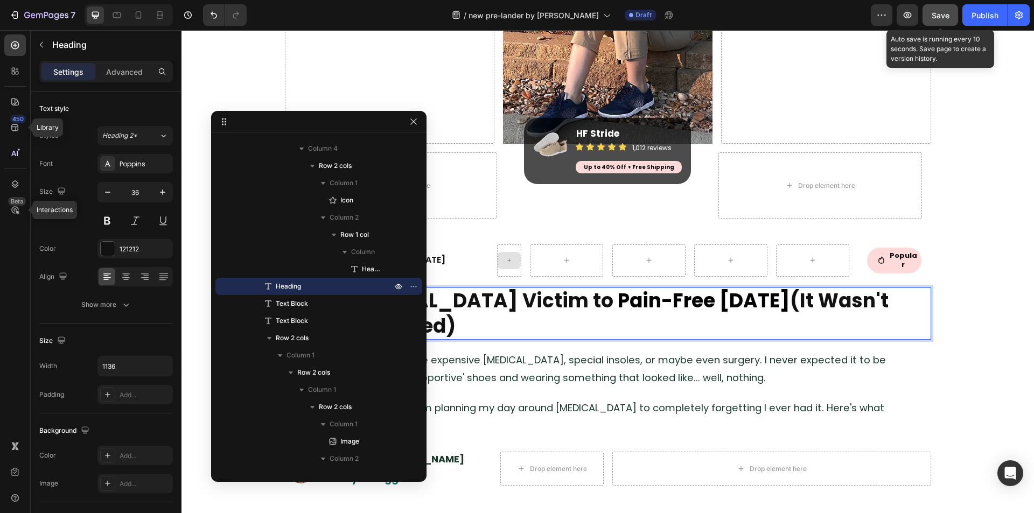
drag, startPoint x: 579, startPoint y: 168, endPoint x: 722, endPoint y: 130, distance: 148.2
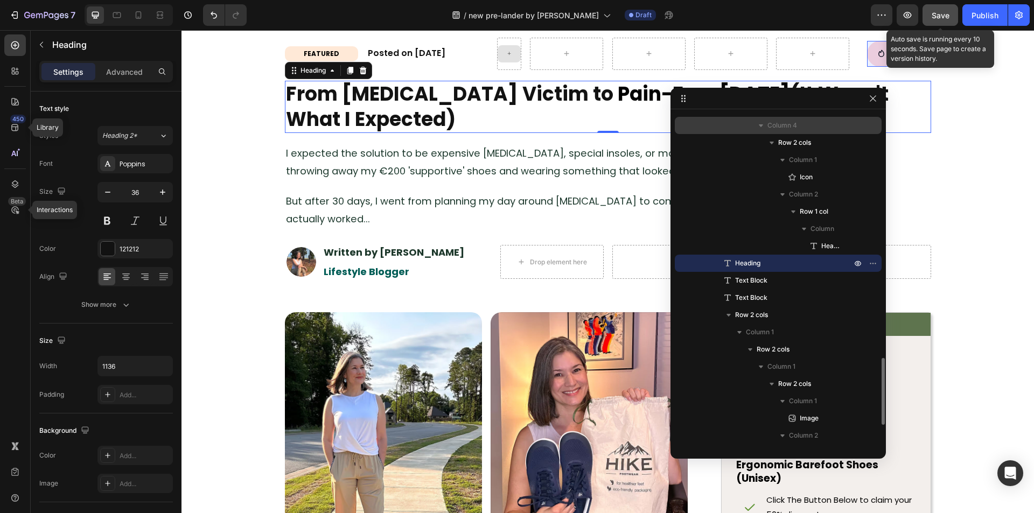
scroll to position [431, 0]
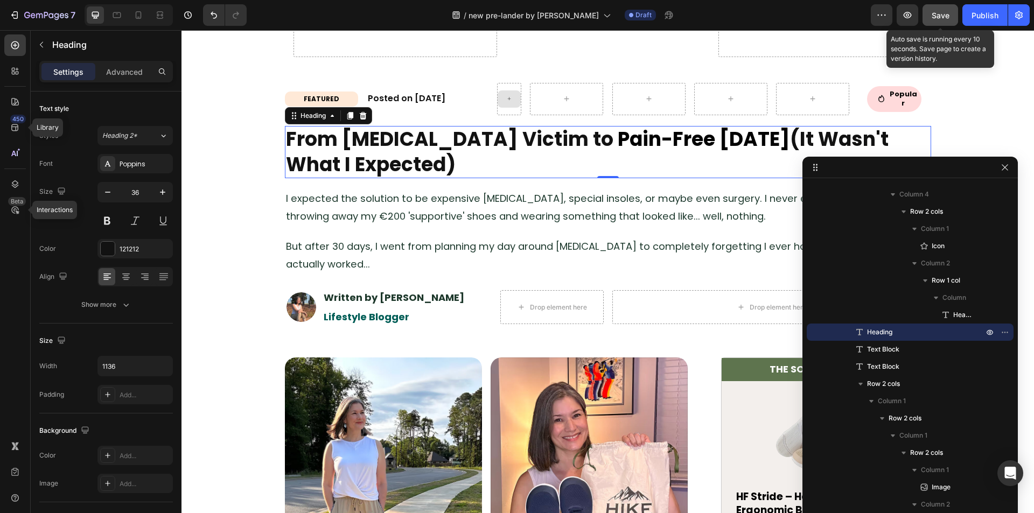
drag, startPoint x: 802, startPoint y: 99, endPoint x: 789, endPoint y: 152, distance: 55.0
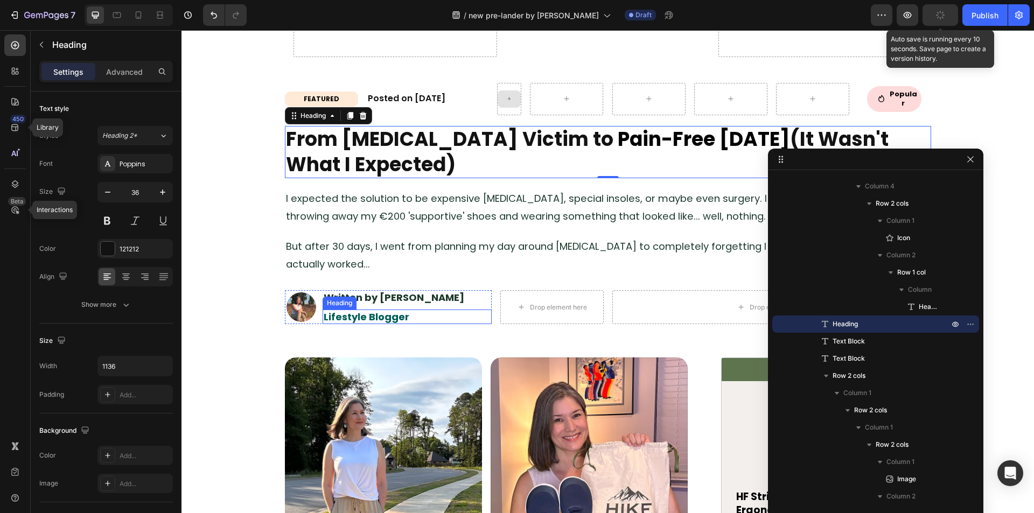
scroll to position [539, 0]
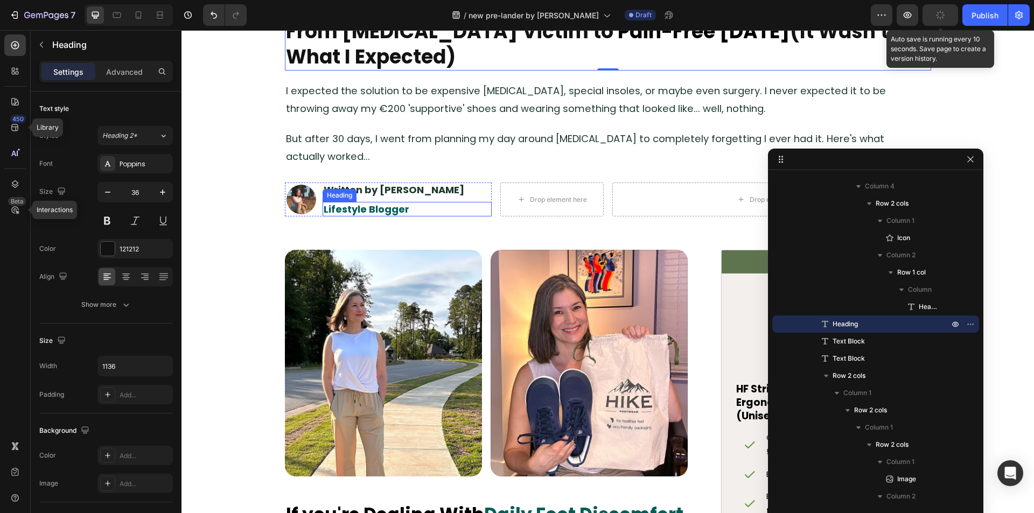
click at [344, 208] on strong "Lifestyle Blogger" at bounding box center [367, 209] width 86 height 13
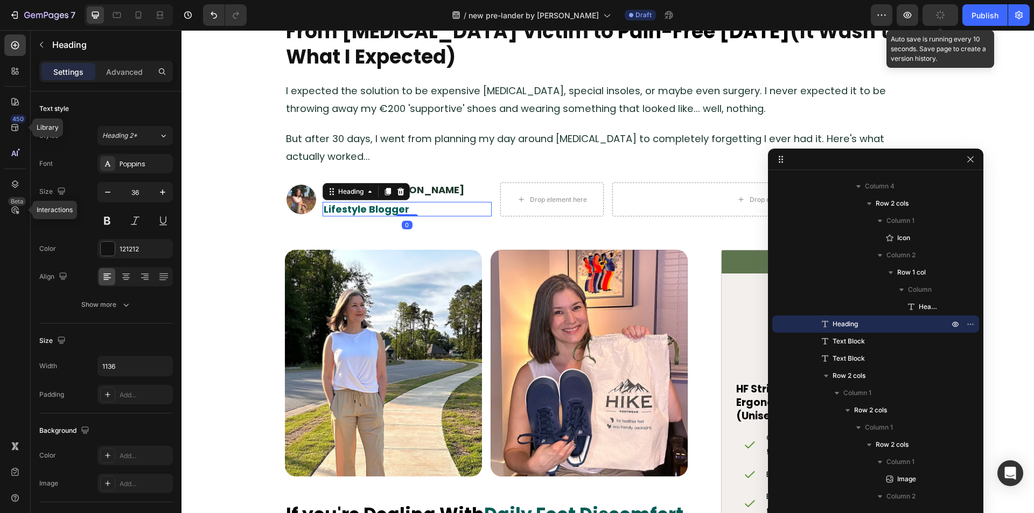
scroll to position [1326, 0]
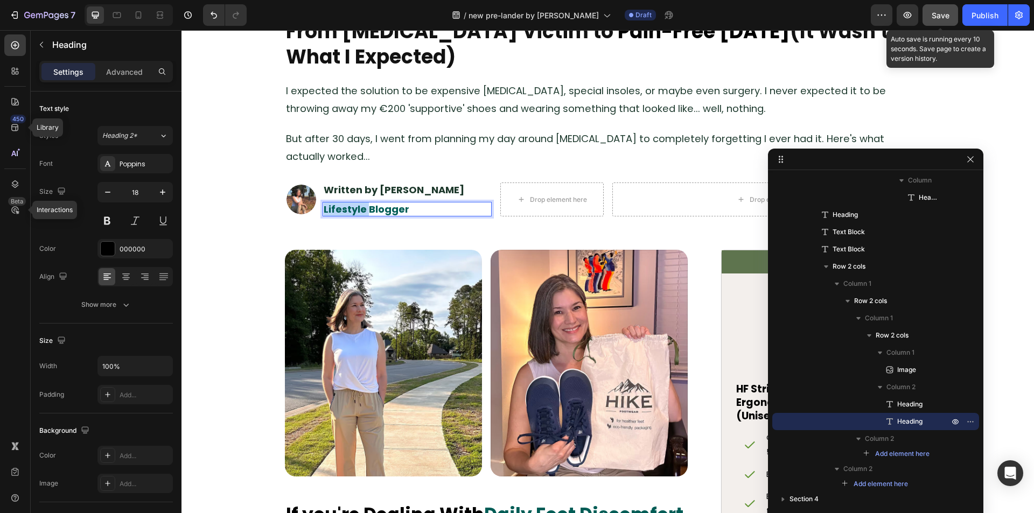
click at [357, 207] on strong "Lifestyle Blogger" at bounding box center [367, 209] width 86 height 13
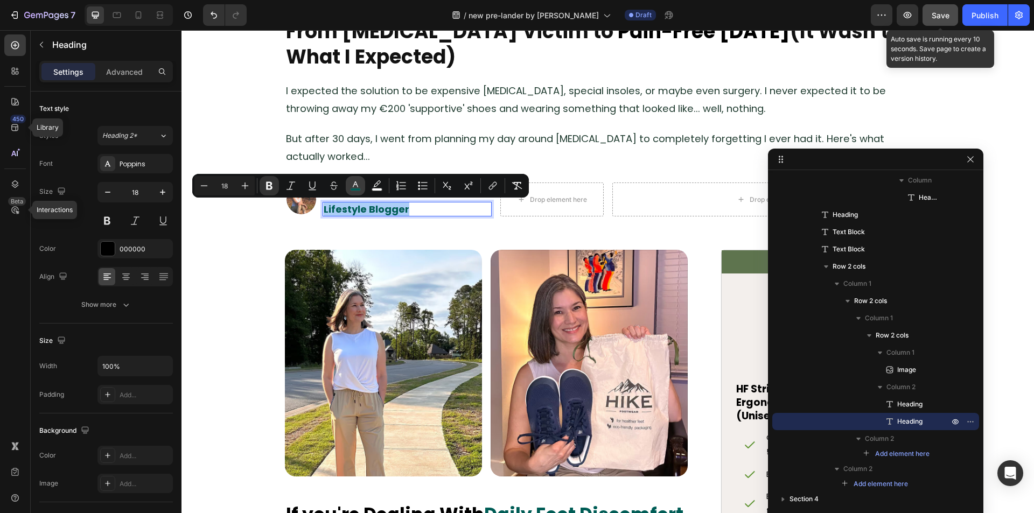
click at [351, 183] on icon "Editor contextual toolbar" at bounding box center [355, 185] width 11 height 11
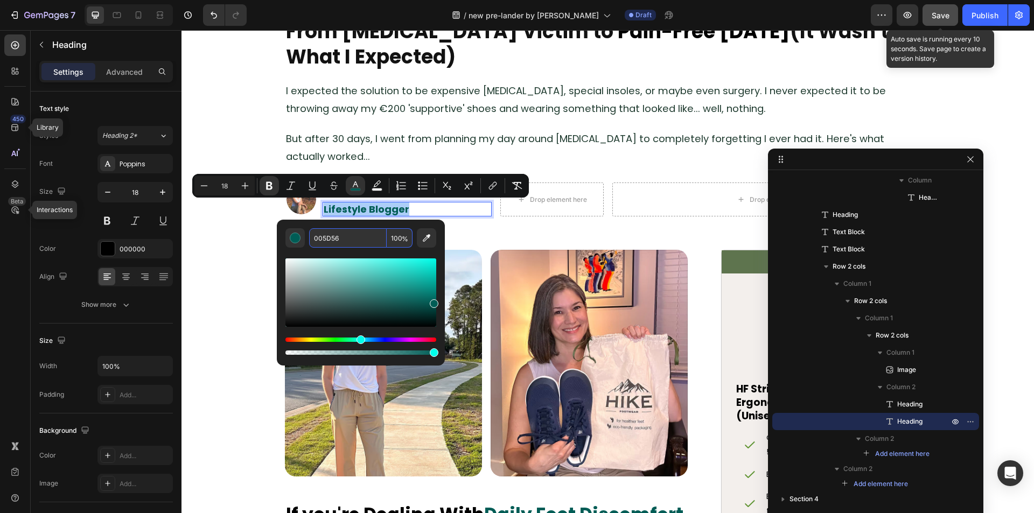
click at [356, 239] on input "005D56" at bounding box center [348, 237] width 78 height 19
paste input "#FFDADB"
type input "FFDADB"
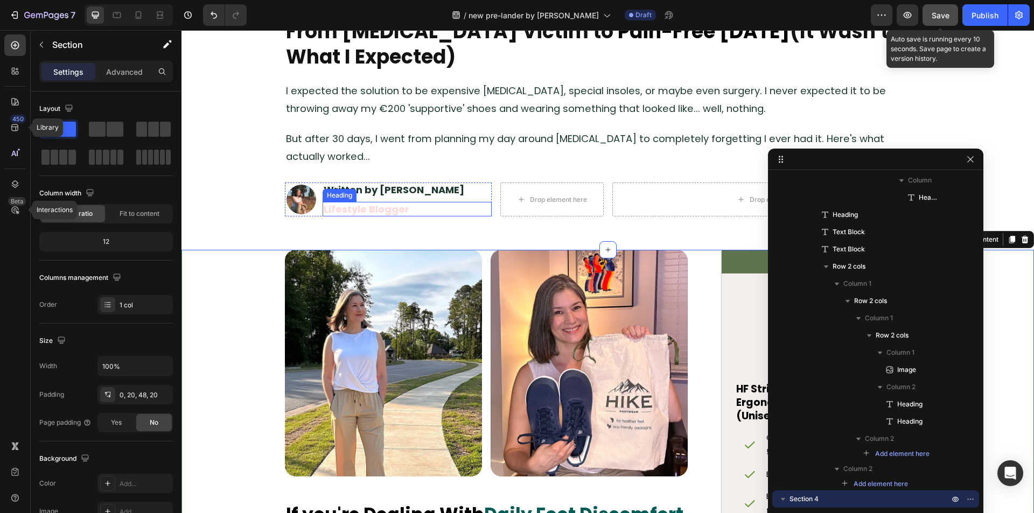
click at [367, 210] on strong "Lifestyle Blogger" at bounding box center [367, 209] width 86 height 13
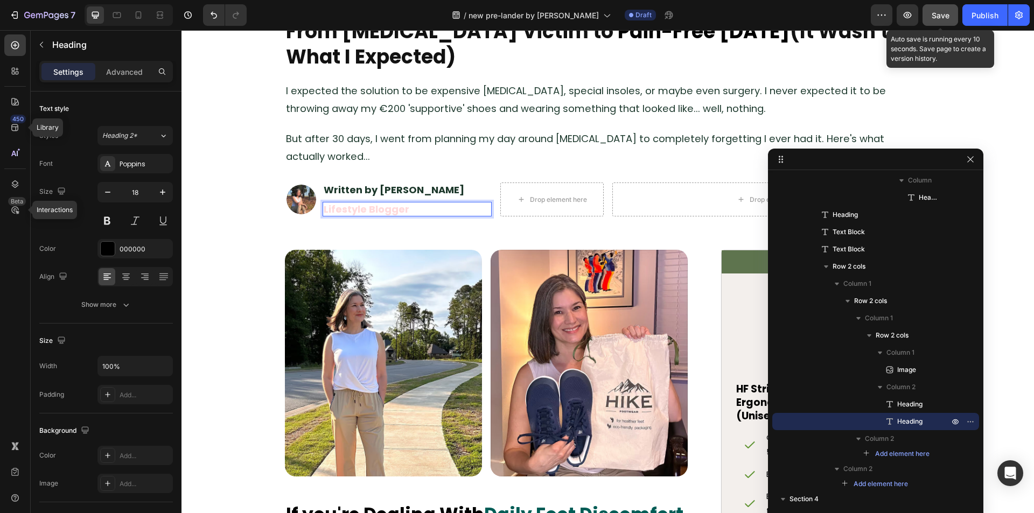
click at [367, 210] on strong "Lifestyle Blogger" at bounding box center [367, 209] width 86 height 13
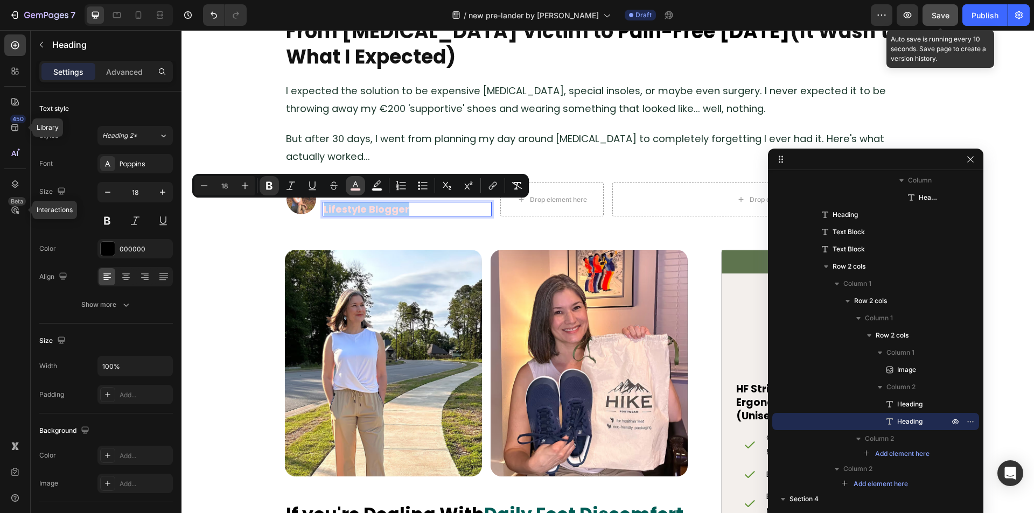
click at [354, 187] on icon "Editor contextual toolbar" at bounding box center [355, 185] width 11 height 11
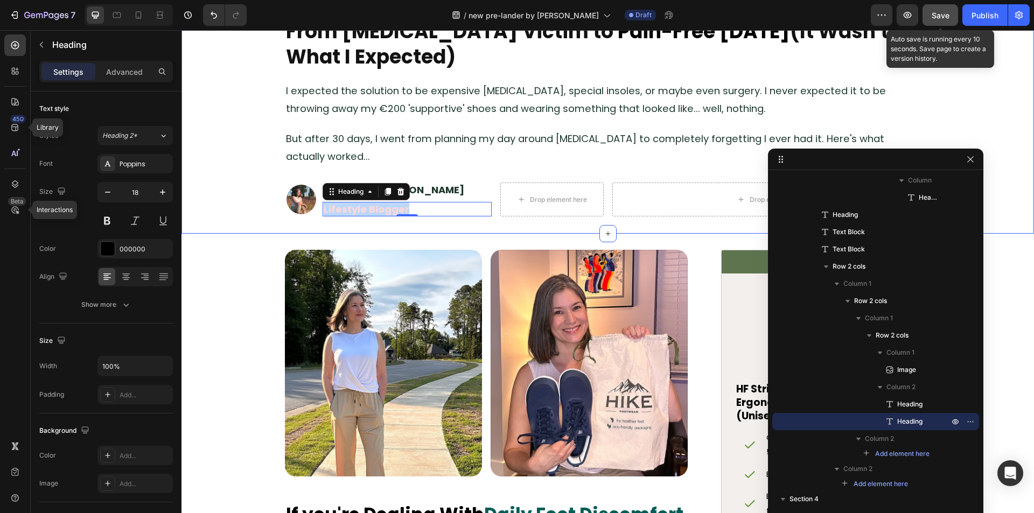
click at [364, 220] on div "FEATURED Heading Row Posted on [DATE] Heading Row Icon Popular Heading Row Row …" at bounding box center [608, 96] width 853 height 276
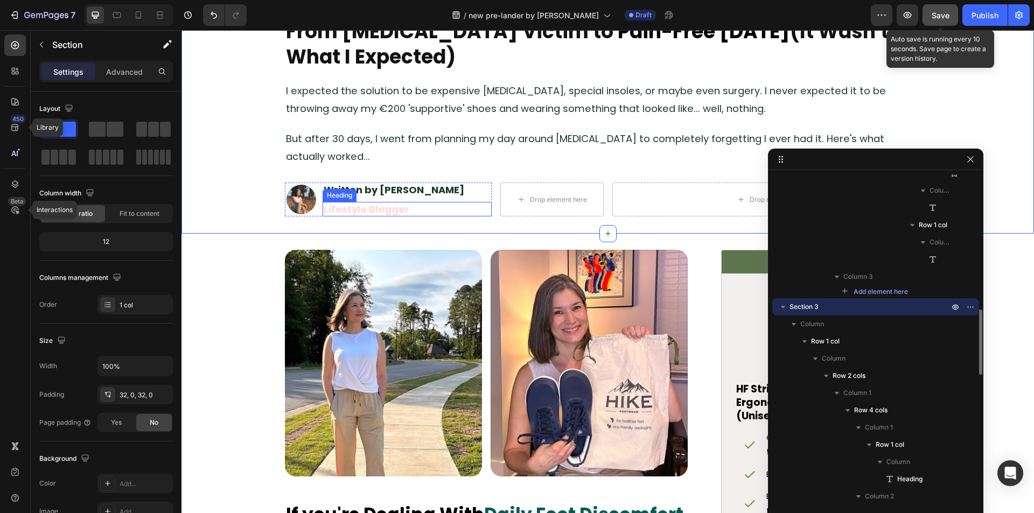
click at [363, 209] on strong "Lifestyle Blogger" at bounding box center [367, 209] width 86 height 13
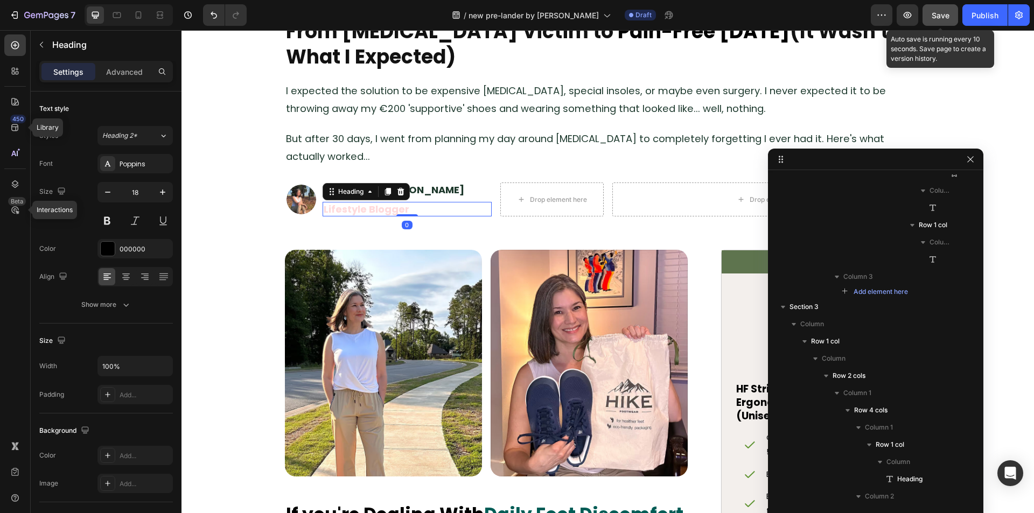
scroll to position [1360, 0]
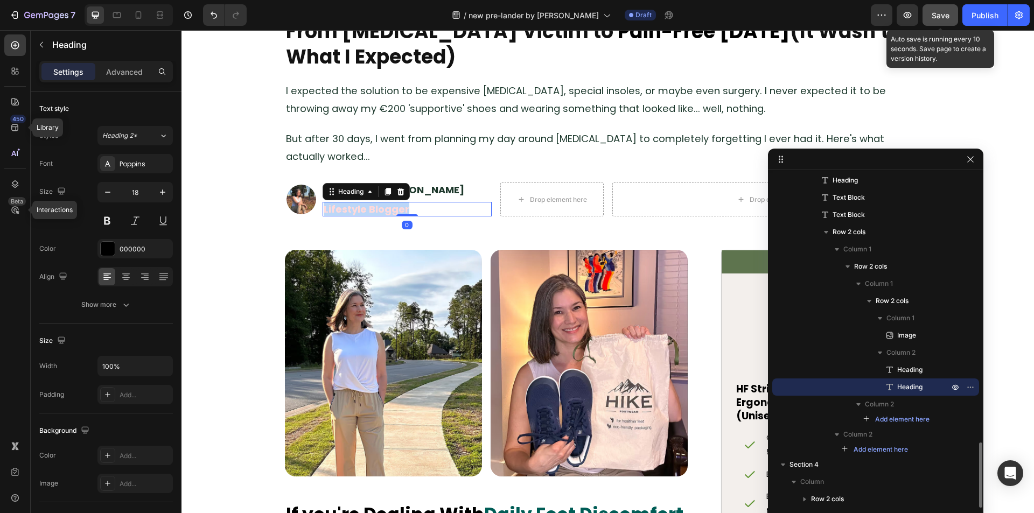
click at [363, 209] on strong "Lifestyle Blogger" at bounding box center [367, 209] width 86 height 13
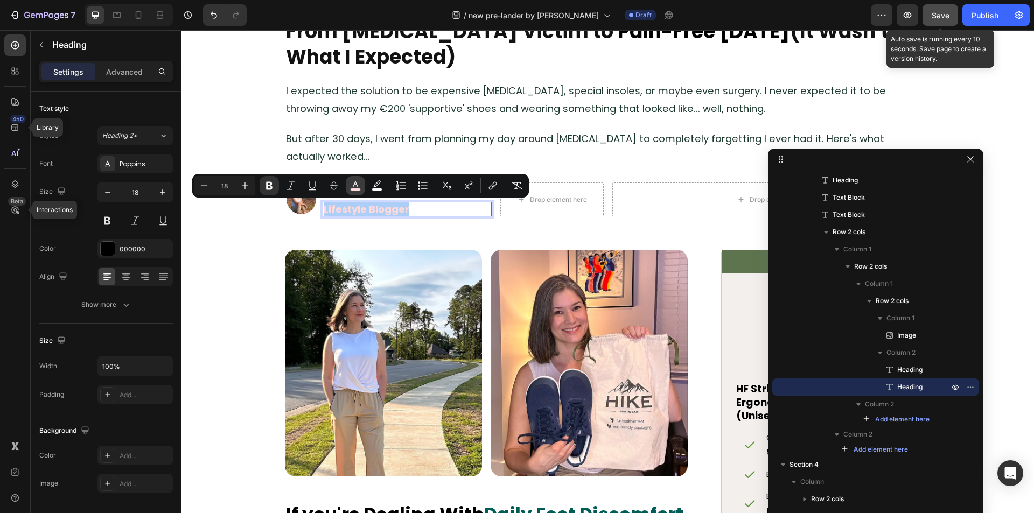
click at [354, 185] on icon "Editor contextual toolbar" at bounding box center [355, 185] width 11 height 11
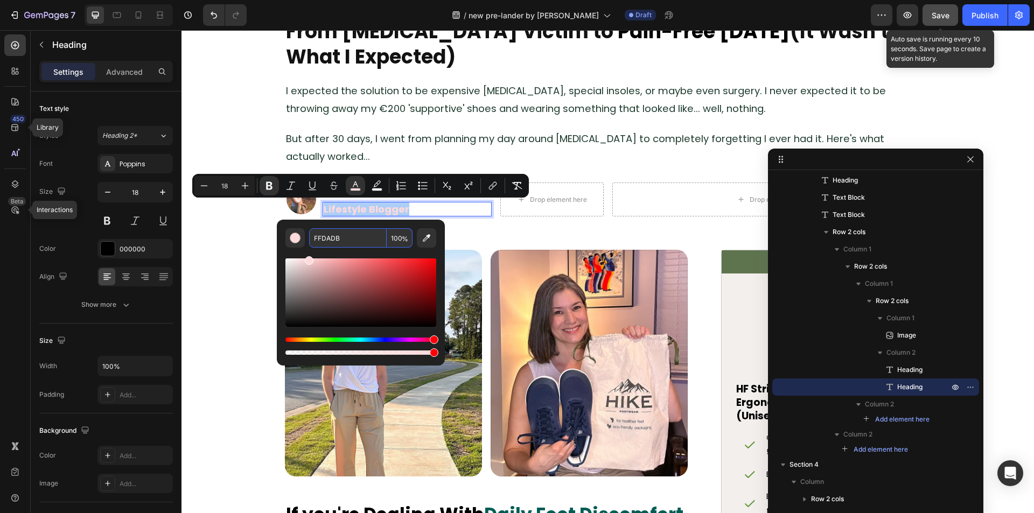
click at [352, 238] on input "FFDADB" at bounding box center [348, 237] width 78 height 19
type input "000000"
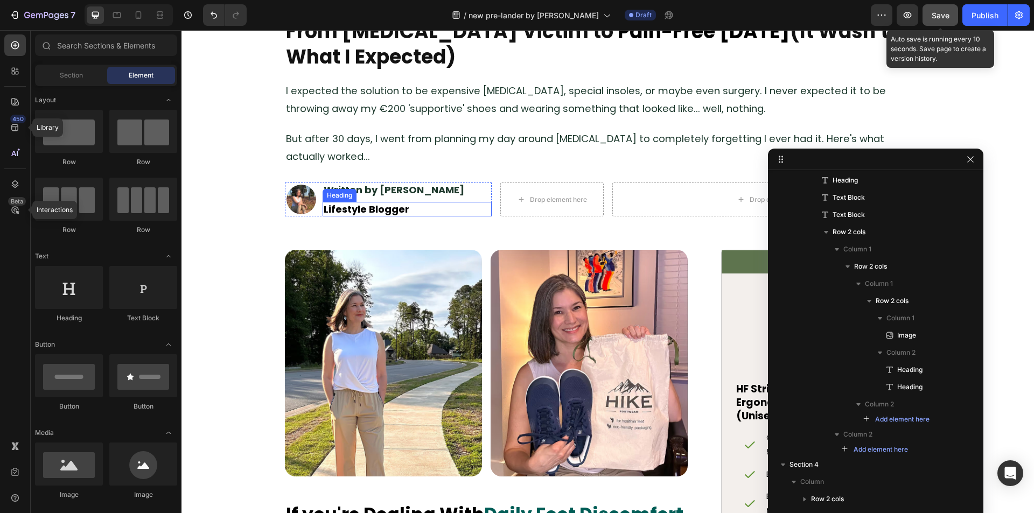
click at [349, 210] on strong "Lifestyle Blogger" at bounding box center [367, 209] width 86 height 13
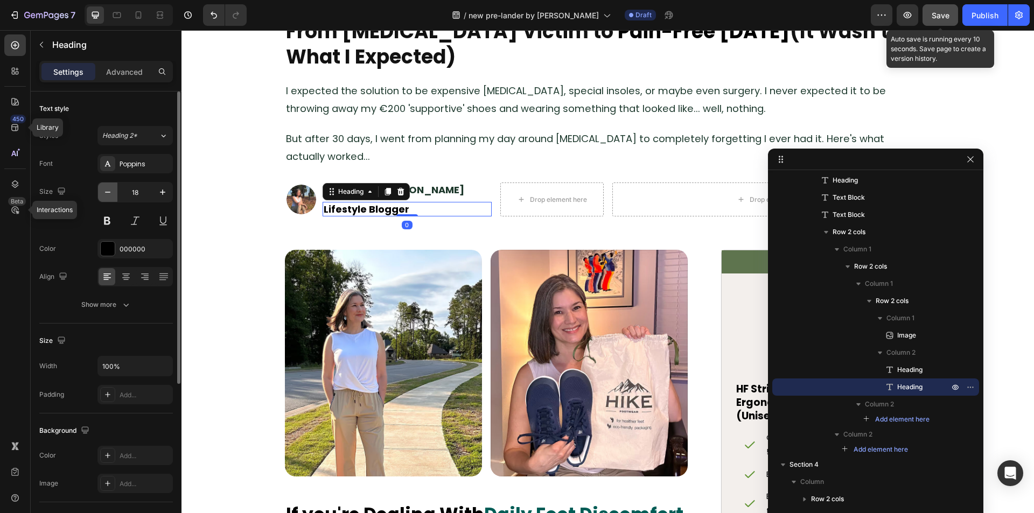
click at [110, 189] on icon "button" at bounding box center [107, 192] width 11 height 11
type input "16"
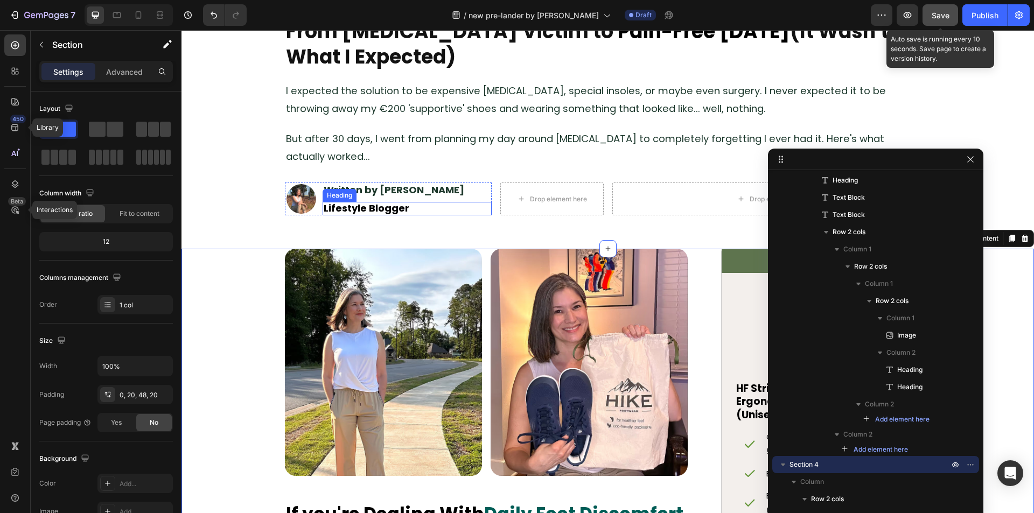
click at [357, 207] on strong "Lifestyle Blogger" at bounding box center [367, 207] width 86 height 13
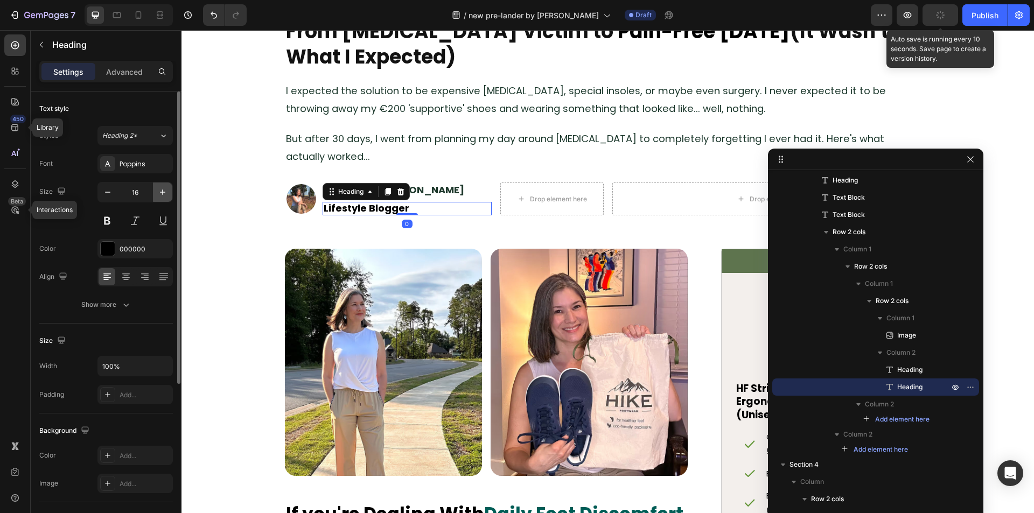
click at [163, 196] on icon "button" at bounding box center [162, 192] width 11 height 11
type input "18"
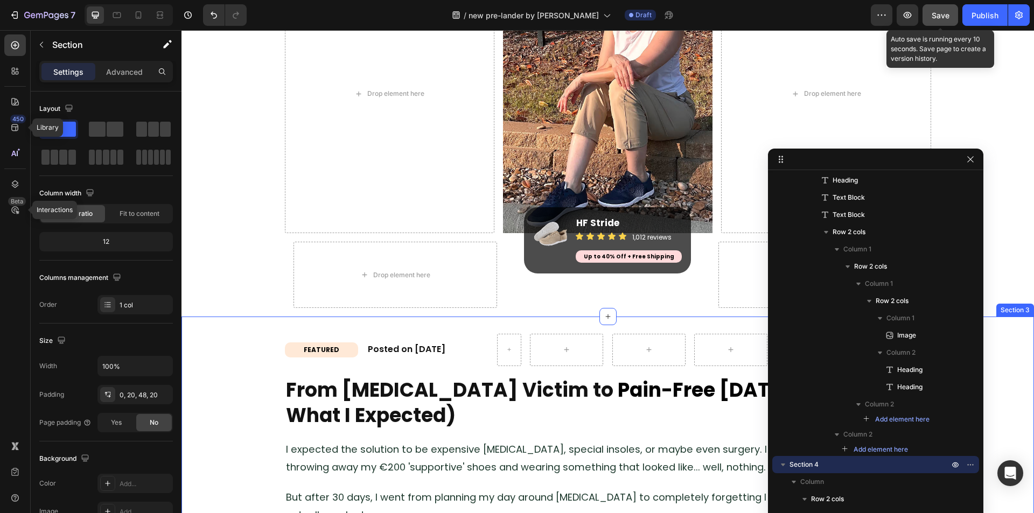
scroll to position [269, 0]
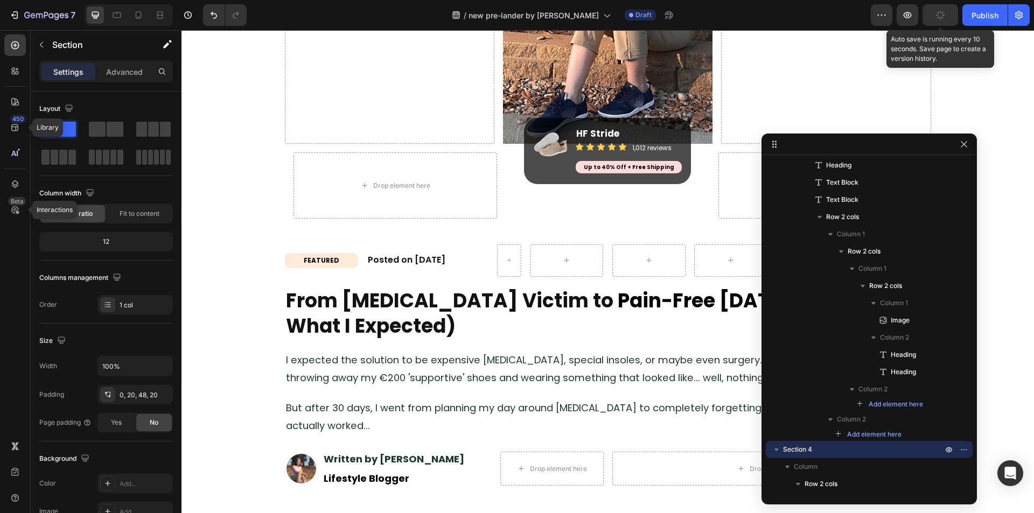
drag, startPoint x: 872, startPoint y: 158, endPoint x: 286, endPoint y: 262, distance: 594.7
click at [288, 263] on h2 "FEATURED" at bounding box center [321, 260] width 73 height 11
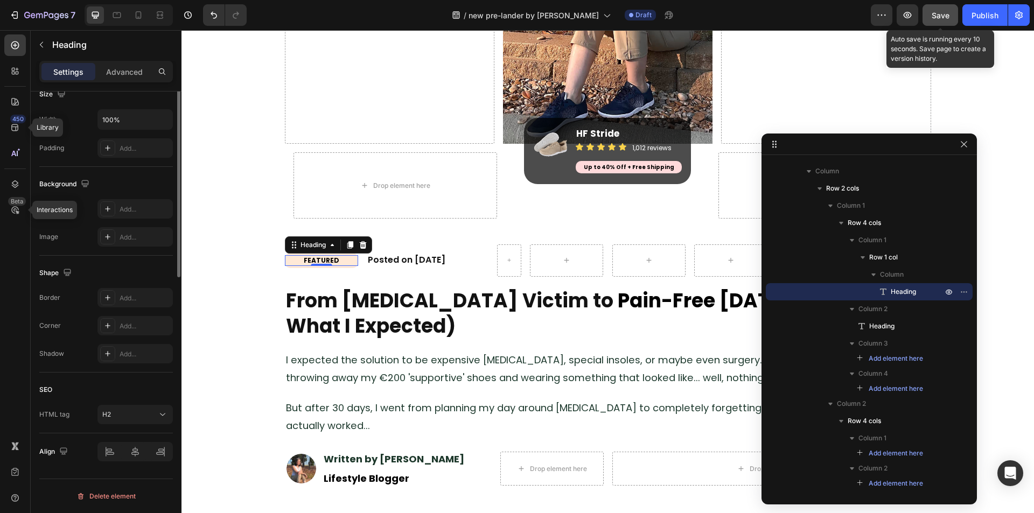
scroll to position [31, 0]
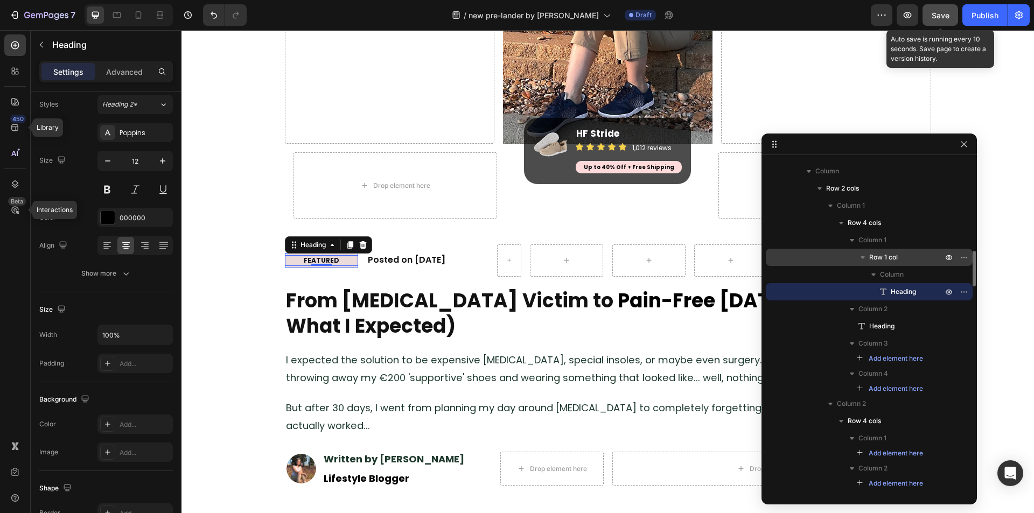
click at [894, 262] on span "Row 1 col" at bounding box center [883, 257] width 29 height 11
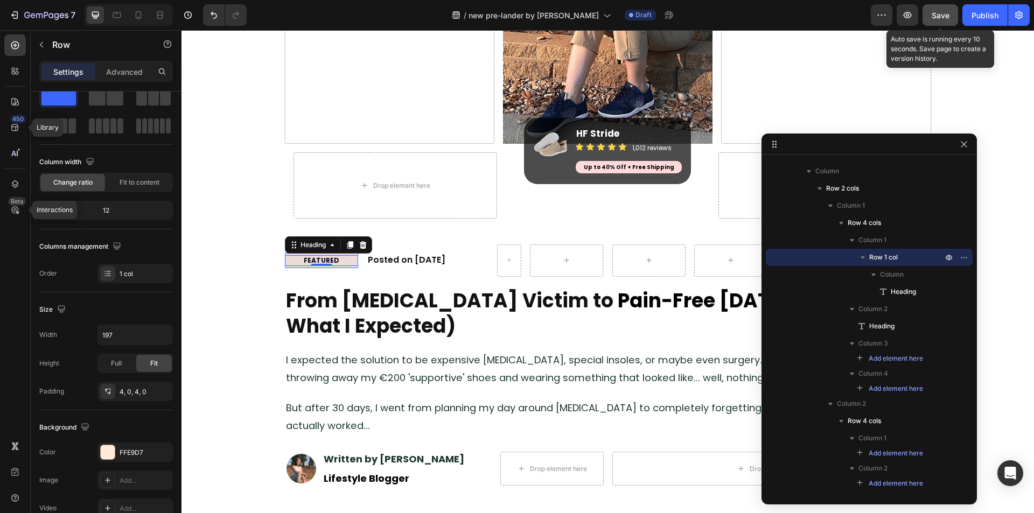
scroll to position [0, 0]
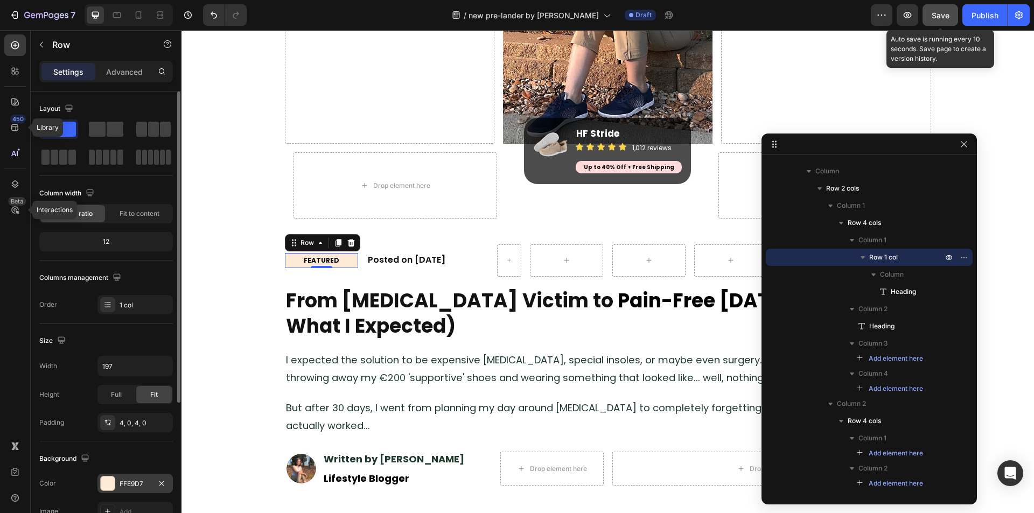
click at [113, 485] on div at bounding box center [108, 484] width 14 height 14
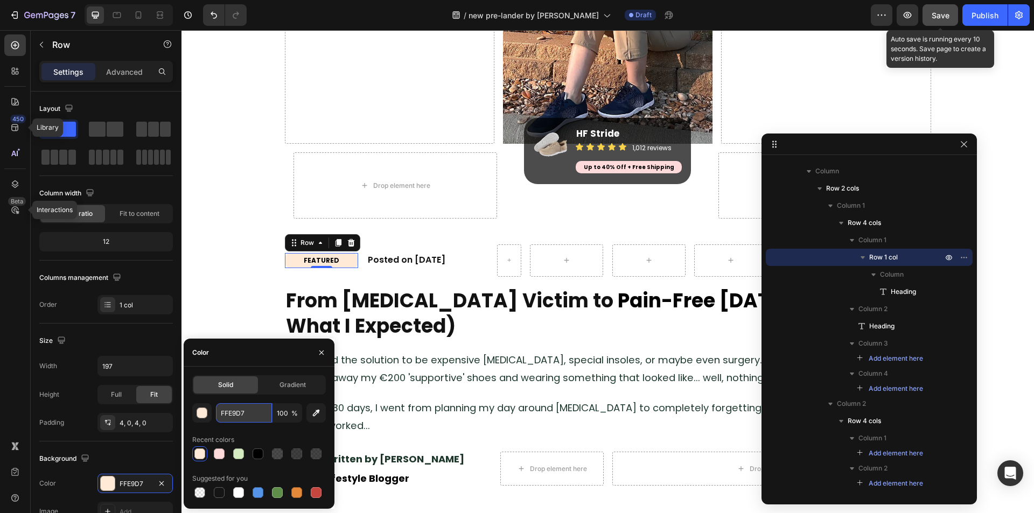
click at [244, 417] on input "FFE9D7" at bounding box center [244, 412] width 56 height 19
paste input "#43D106"
click at [239, 428] on div "#43D106 100 % Recent colors Suggested for you" at bounding box center [259, 451] width 134 height 97
type input "43D106"
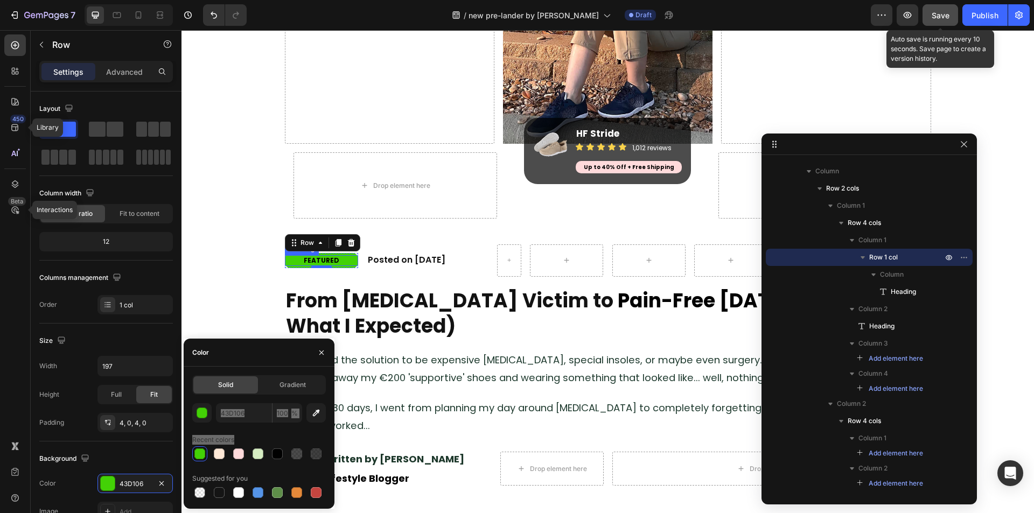
click at [315, 259] on h2 "FEATURED" at bounding box center [321, 260] width 73 height 11
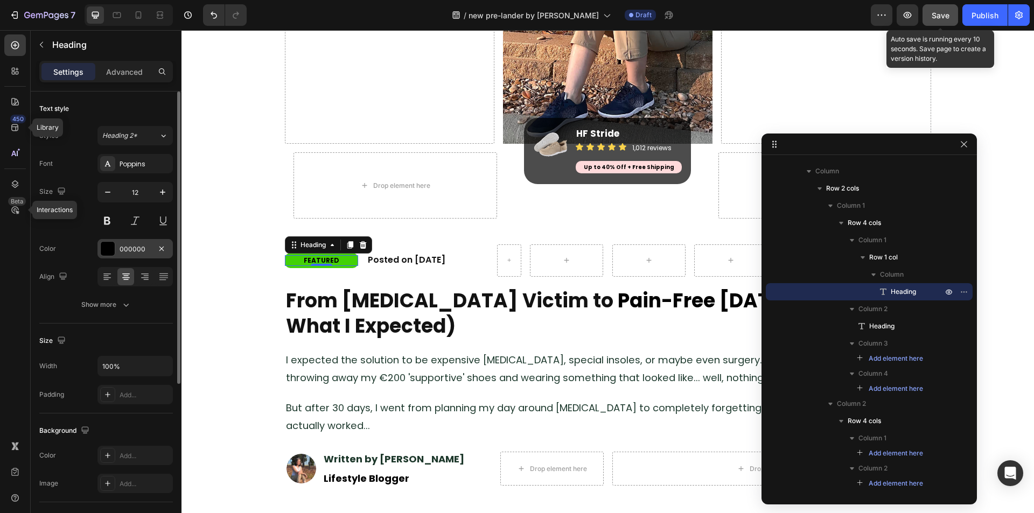
click at [110, 255] on div at bounding box center [108, 249] width 14 height 14
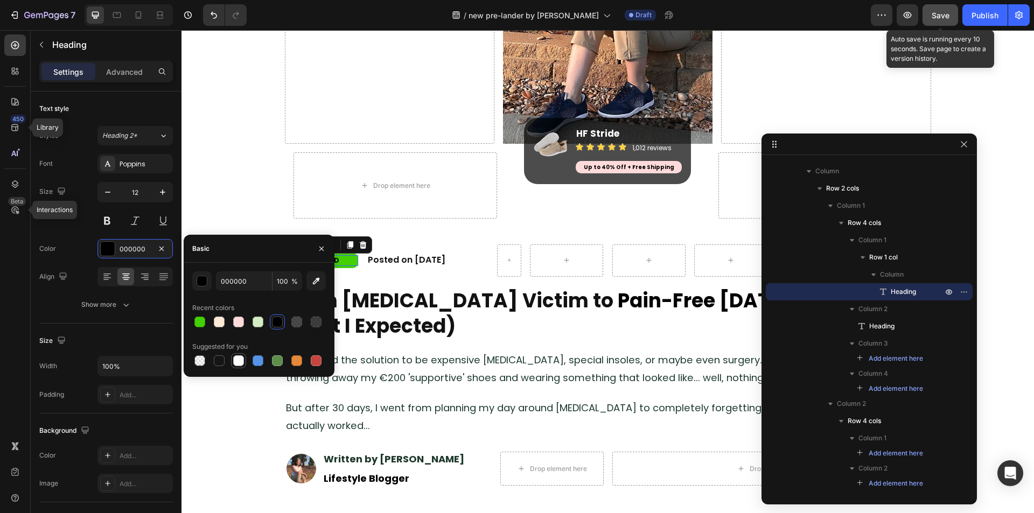
click at [240, 360] on div at bounding box center [238, 361] width 11 height 11
type input "FFFFFF"
click at [230, 229] on div "FEATURED Heading 0 Row Posted on [DATE] Heading Row Icon Popular Heading Row Ro…" at bounding box center [608, 365] width 853 height 276
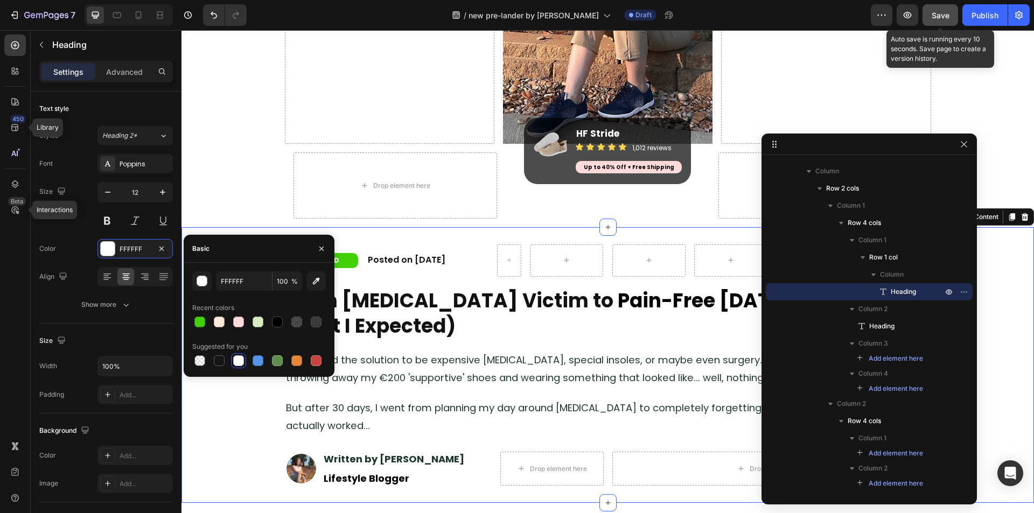
scroll to position [686, 0]
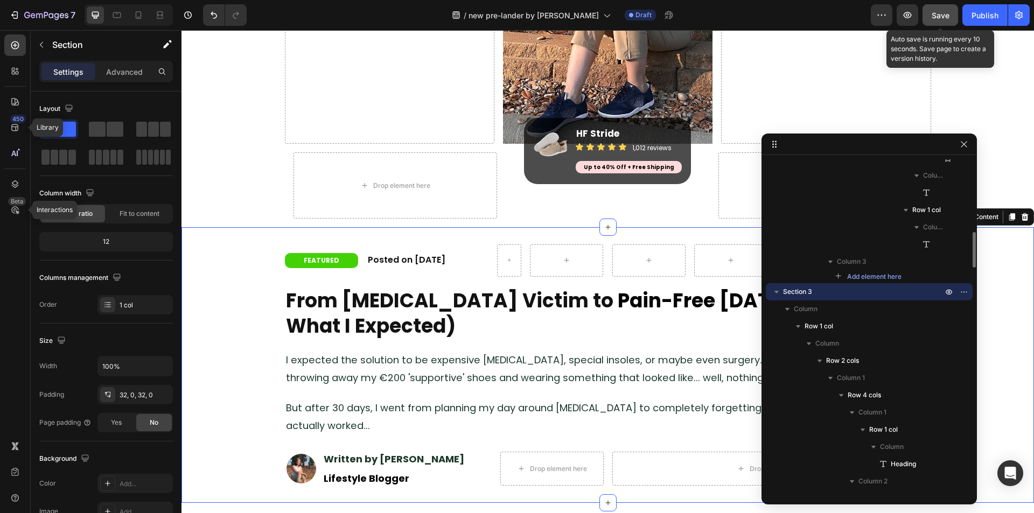
click at [199, 333] on div "FEATURED Heading Row Posted on [DATE] Heading Row Icon Popular Heading Row Row …" at bounding box center [608, 365] width 853 height 241
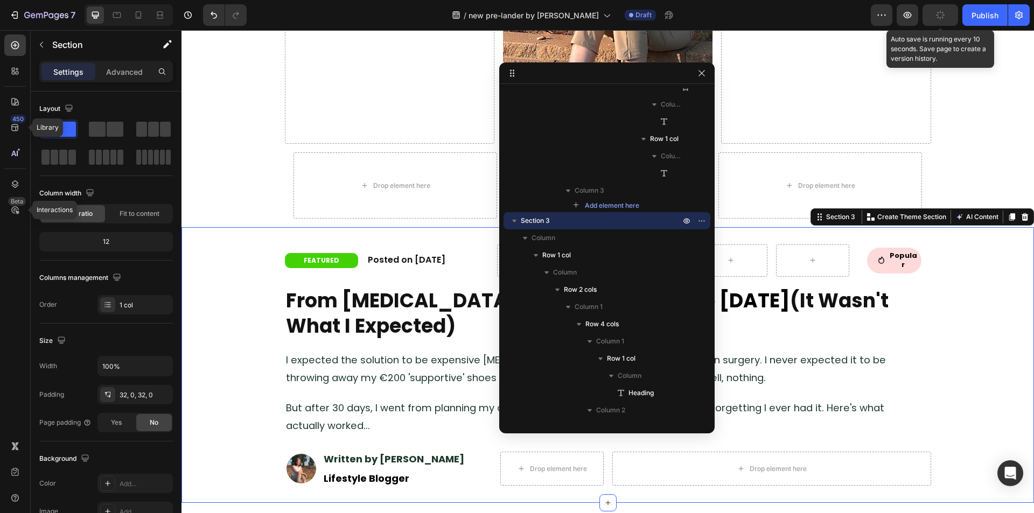
drag, startPoint x: 885, startPoint y: 145, endPoint x: 519, endPoint y: 154, distance: 366.4
click at [286, 353] on span "I expected the solution to be expensive [MEDICAL_DATA], special insoles, or may…" at bounding box center [586, 368] width 600 height 31
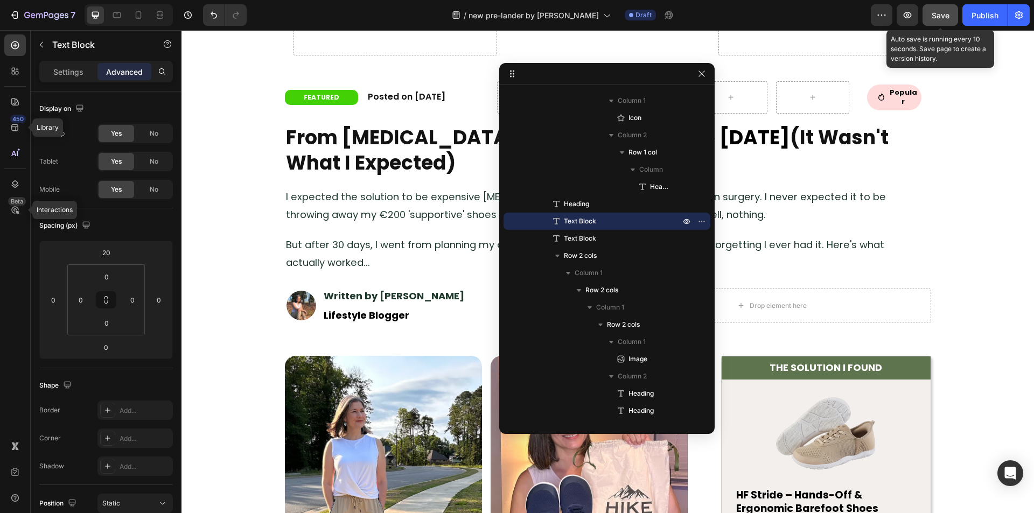
scroll to position [377, 0]
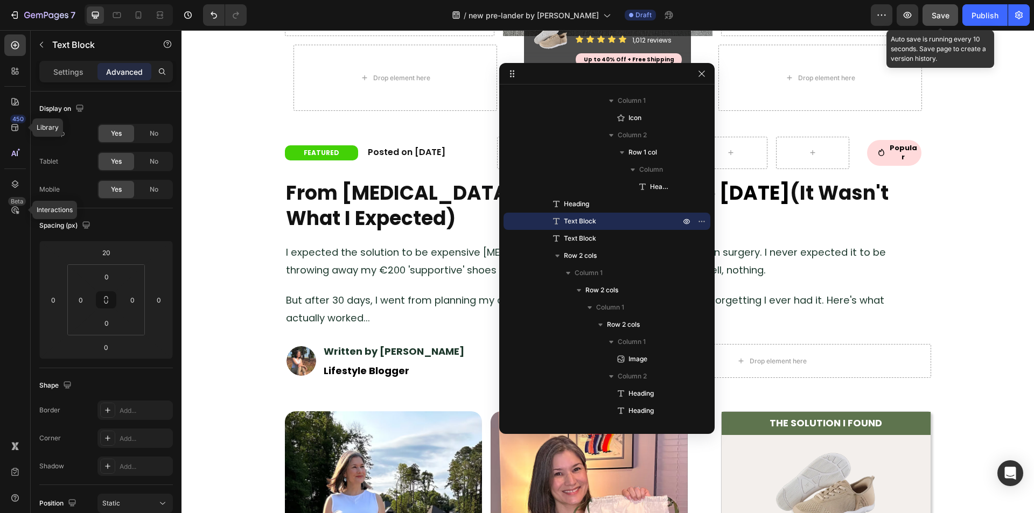
click at [944, 16] on span "Save" at bounding box center [941, 15] width 18 height 9
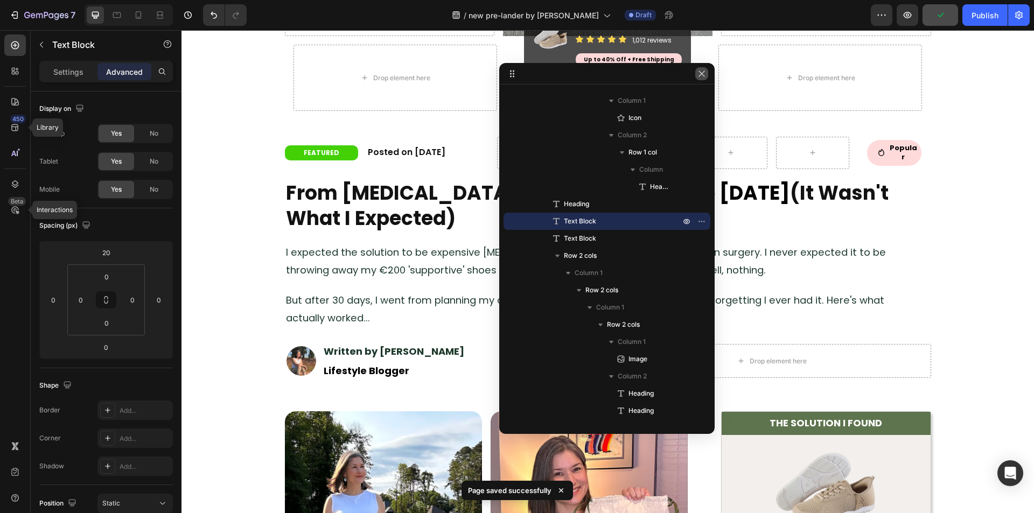
click at [706, 77] on icon "button" at bounding box center [702, 73] width 9 height 9
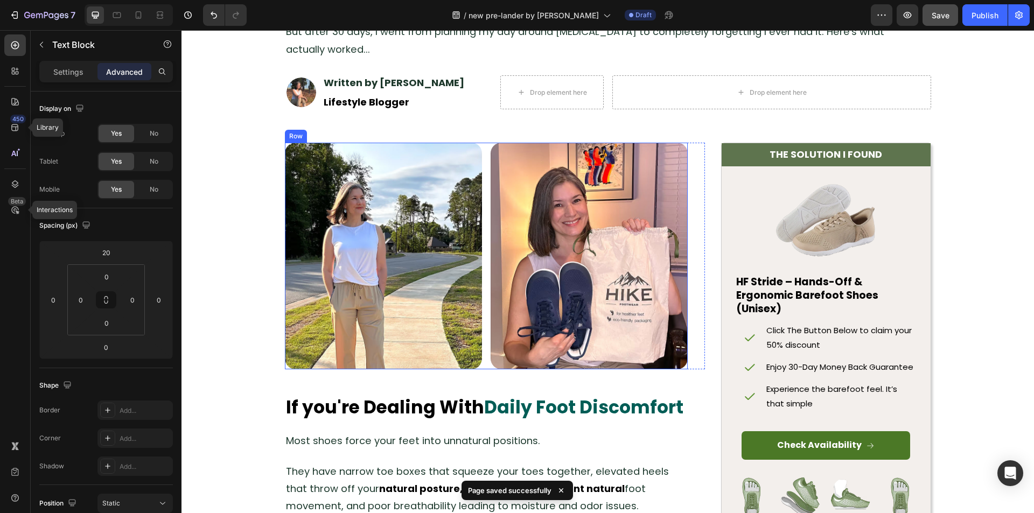
scroll to position [646, 0]
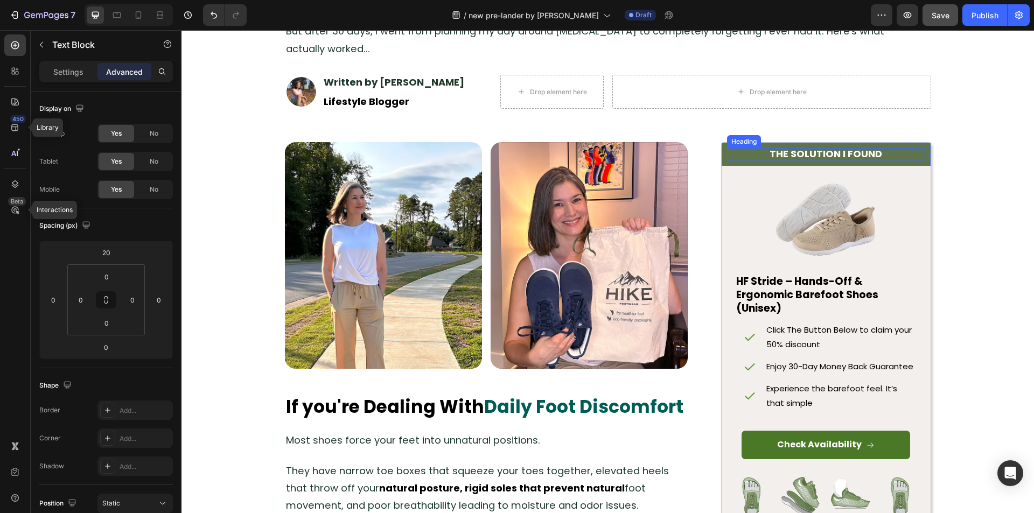
click at [730, 156] on h2 "THE SOLUTION I FOUND" at bounding box center [826, 154] width 198 height 12
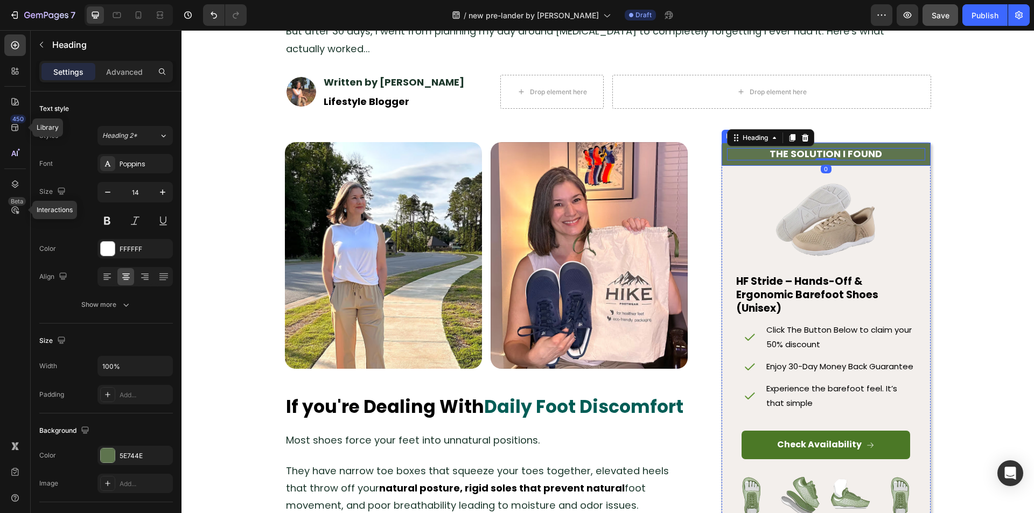
click at [722, 160] on div "THE SOLUTION I FOUND Heading 0 Row" at bounding box center [826, 154] width 209 height 23
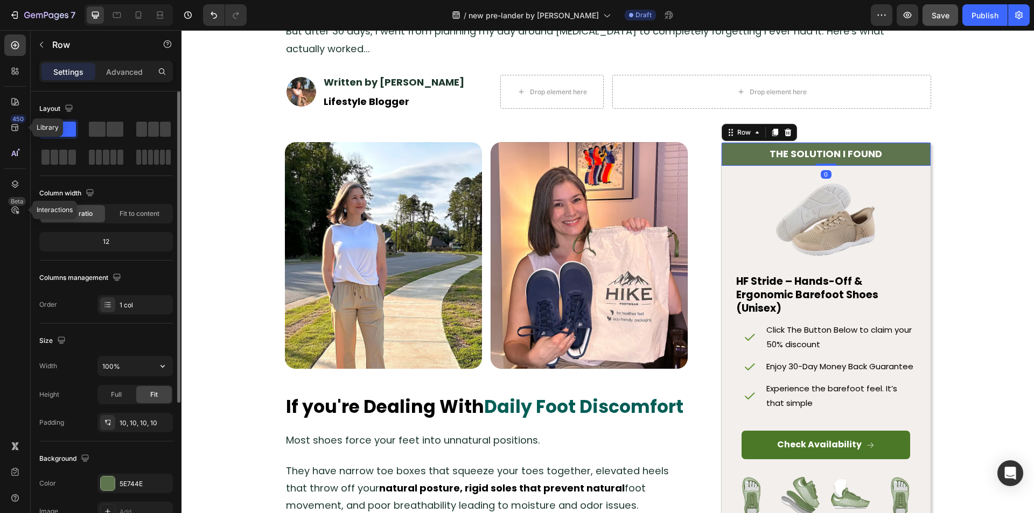
scroll to position [205, 0]
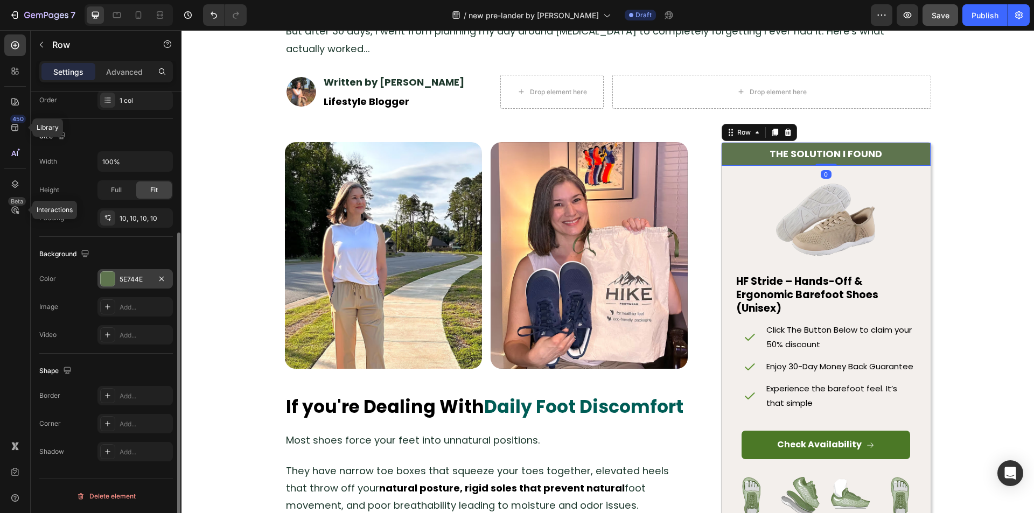
click at [130, 279] on div "5E744E" at bounding box center [135, 280] width 31 height 10
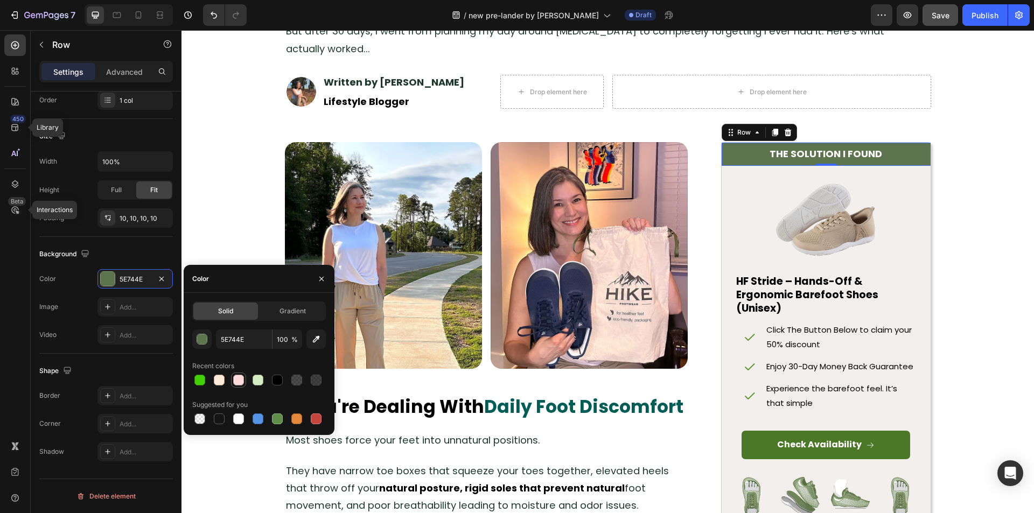
click at [237, 380] on div at bounding box center [238, 380] width 11 height 11
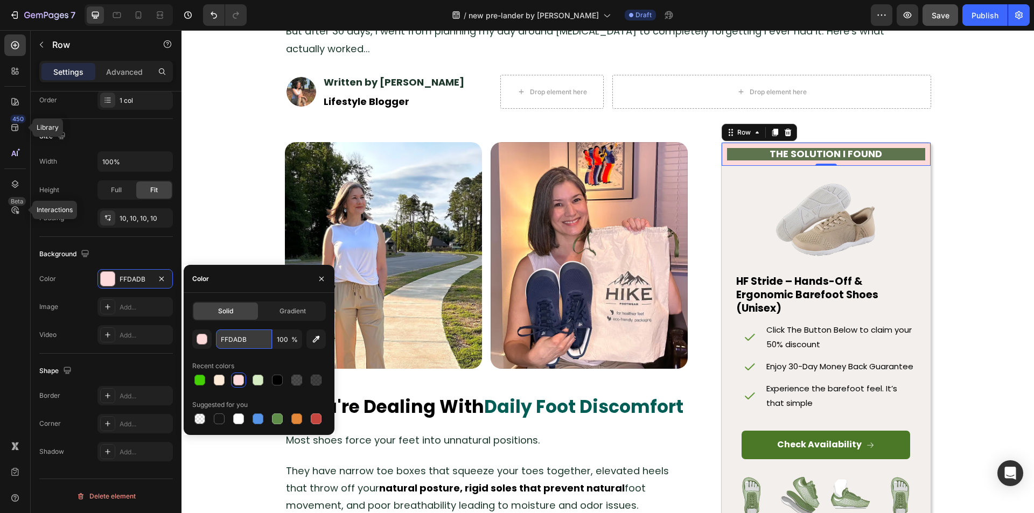
click at [236, 337] on input "FFDADB" at bounding box center [244, 339] width 56 height 19
paste input "#"
click at [250, 357] on div "#FFDADB 100 % Recent colors Suggested for you" at bounding box center [259, 378] width 134 height 97
type input "FFDADB"
click at [805, 152] on strong "THE SOLUTION I FOUND" at bounding box center [826, 153] width 113 height 13
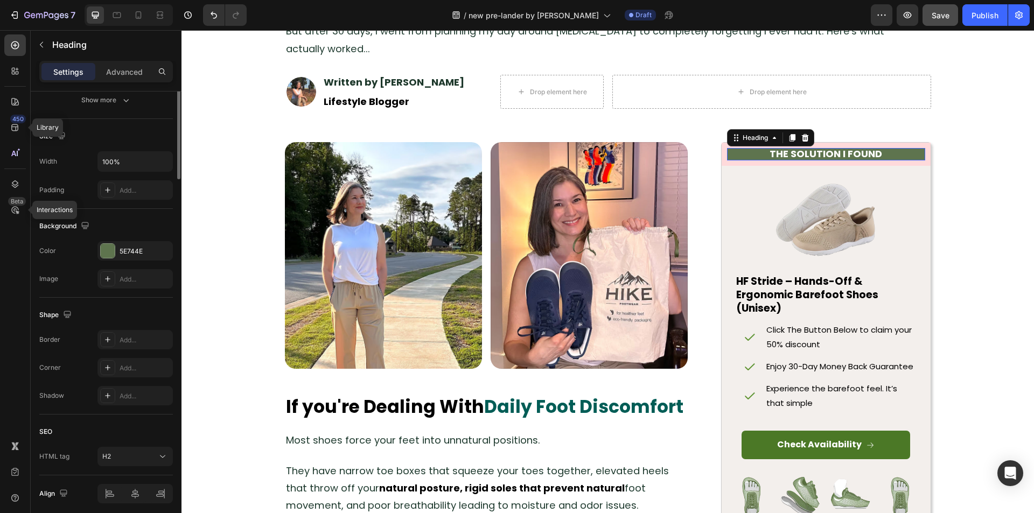
scroll to position [0, 0]
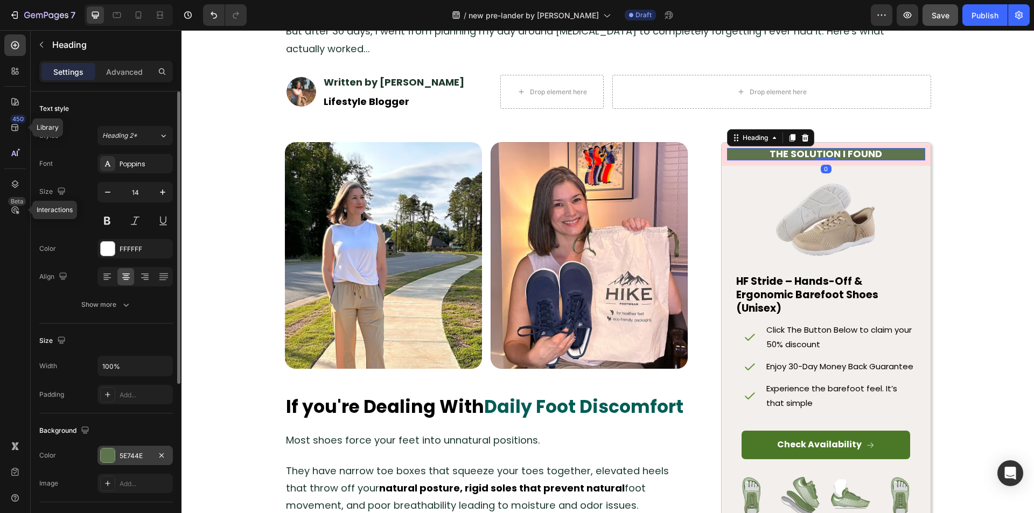
drag, startPoint x: 110, startPoint y: 451, endPoint x: 145, endPoint y: 435, distance: 39.1
click at [110, 451] on div at bounding box center [108, 456] width 14 height 14
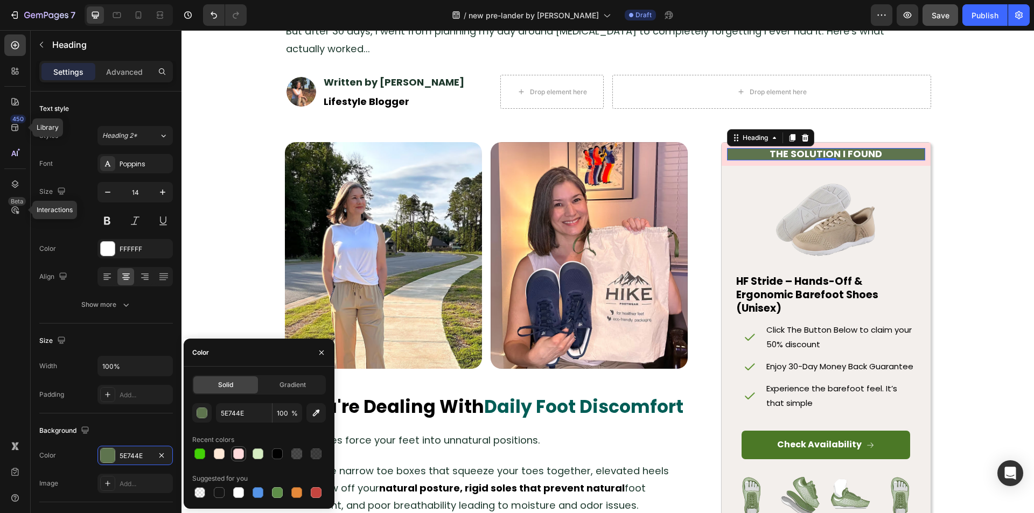
click at [239, 452] on div at bounding box center [238, 454] width 11 height 11
type input "FFDADB"
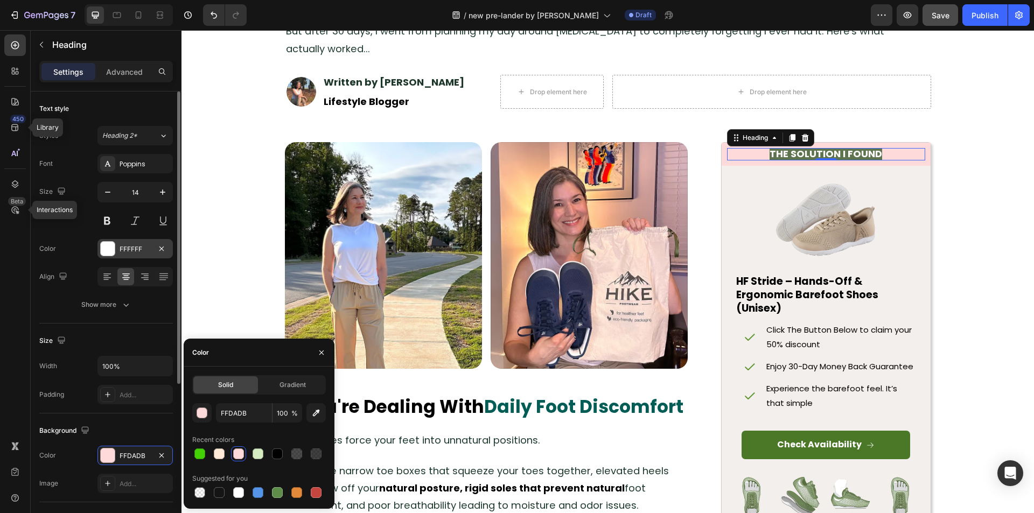
click at [103, 240] on div "FFFFFF" at bounding box center [135, 248] width 75 height 19
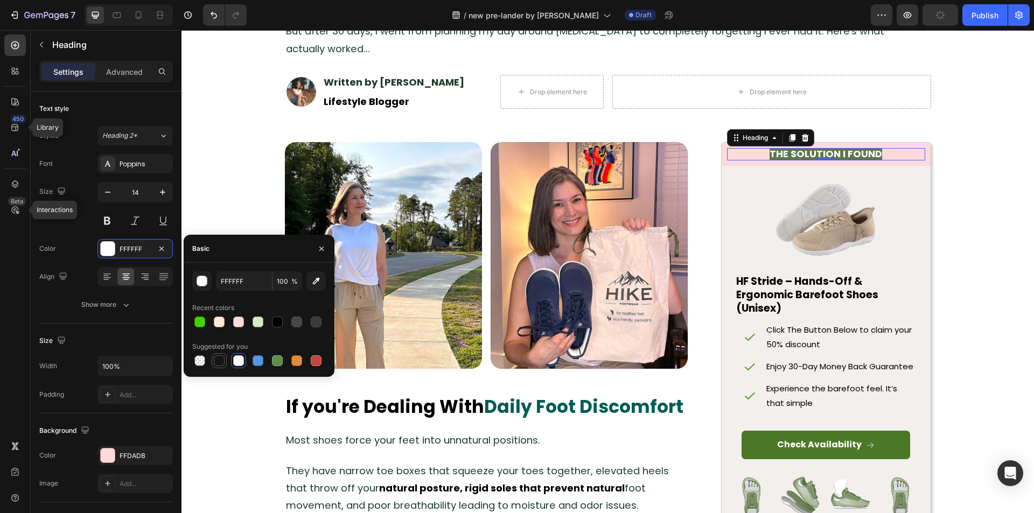
click at [219, 359] on div at bounding box center [219, 361] width 11 height 11
type input "151515"
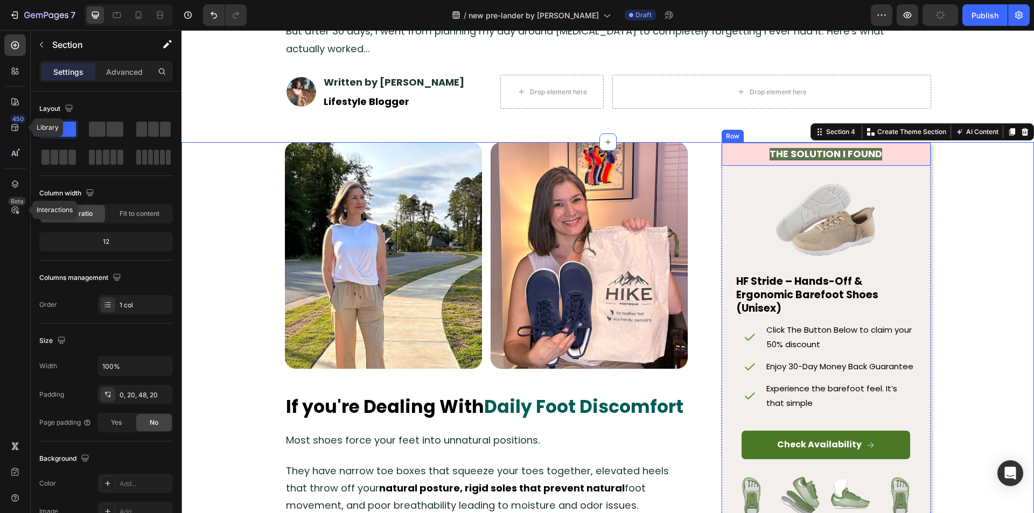
click at [807, 145] on div "THE SOLUTION I FOUND Heading Row" at bounding box center [826, 154] width 209 height 23
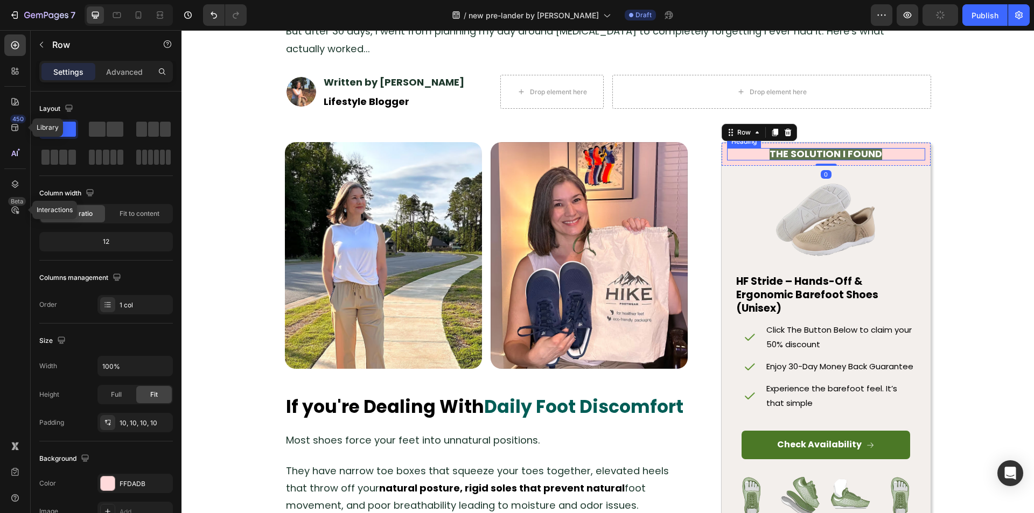
click at [804, 150] on strong "THE SOLUTION I FOUND" at bounding box center [826, 153] width 113 height 13
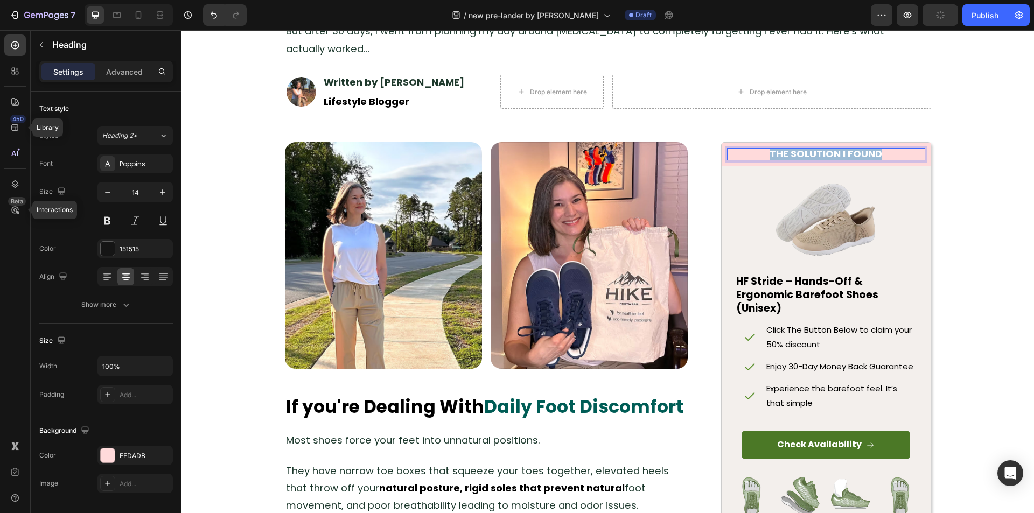
click at [804, 150] on strong "THE SOLUTION I FOUND" at bounding box center [826, 153] width 113 height 13
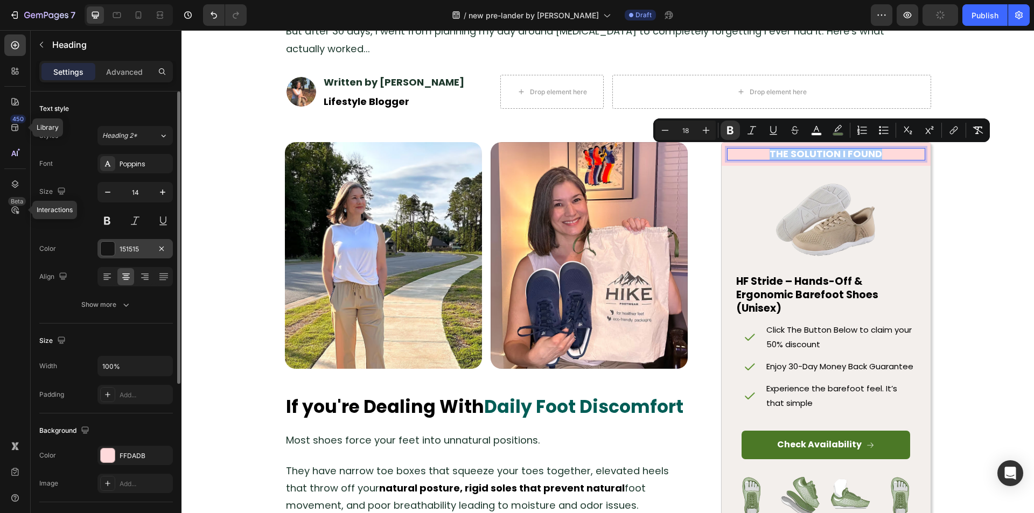
click at [111, 243] on div at bounding box center [108, 249] width 14 height 14
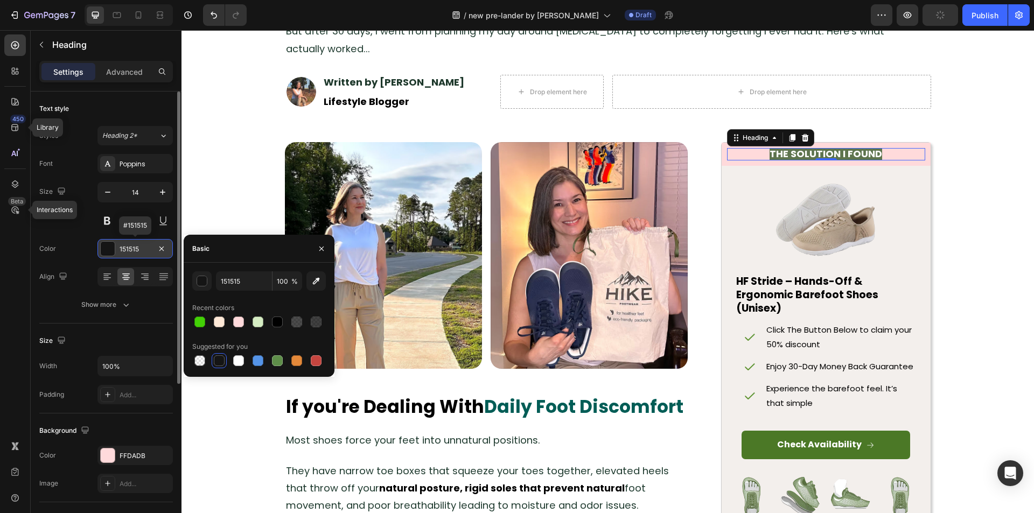
click at [108, 247] on div at bounding box center [108, 249] width 14 height 14
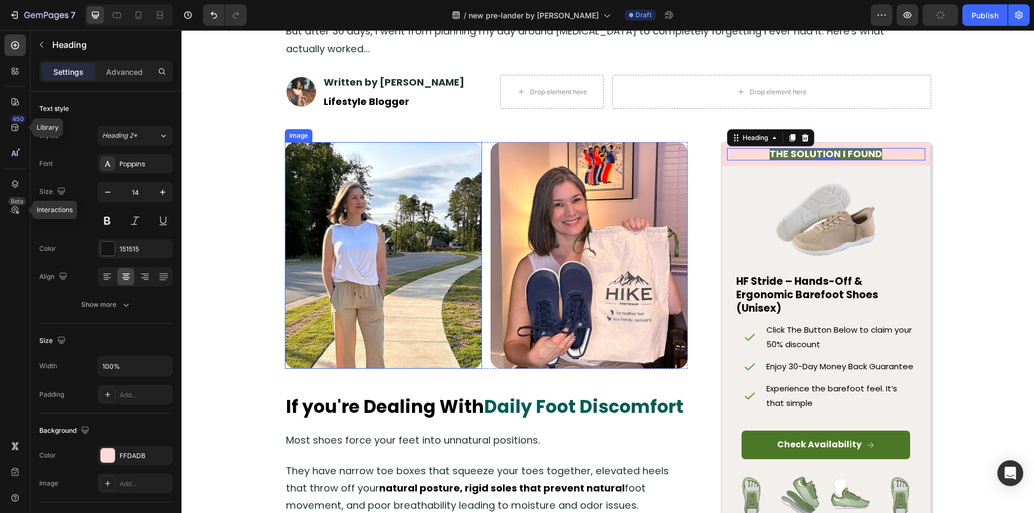
click at [389, 154] on img at bounding box center [383, 255] width 197 height 227
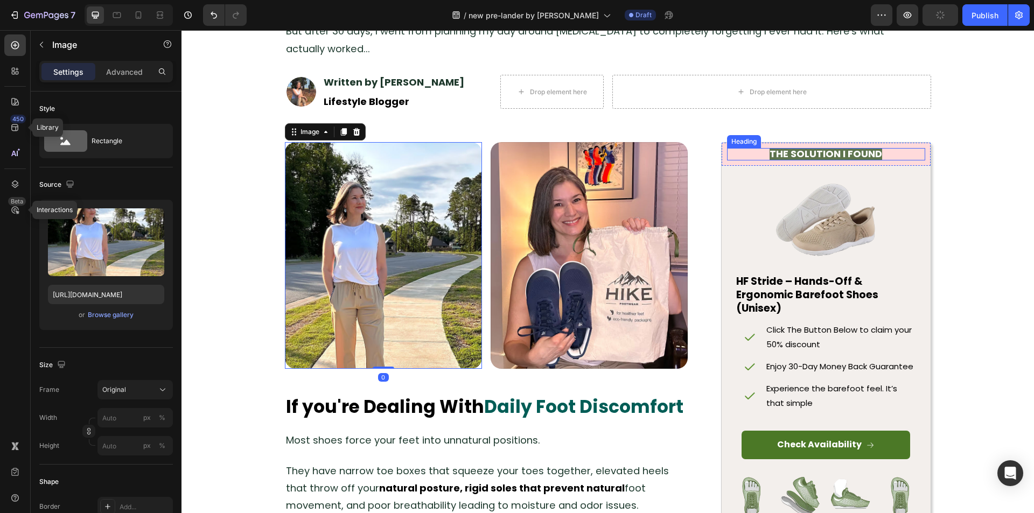
click at [792, 155] on strong "THE SOLUTION I FOUND" at bounding box center [826, 153] width 113 height 13
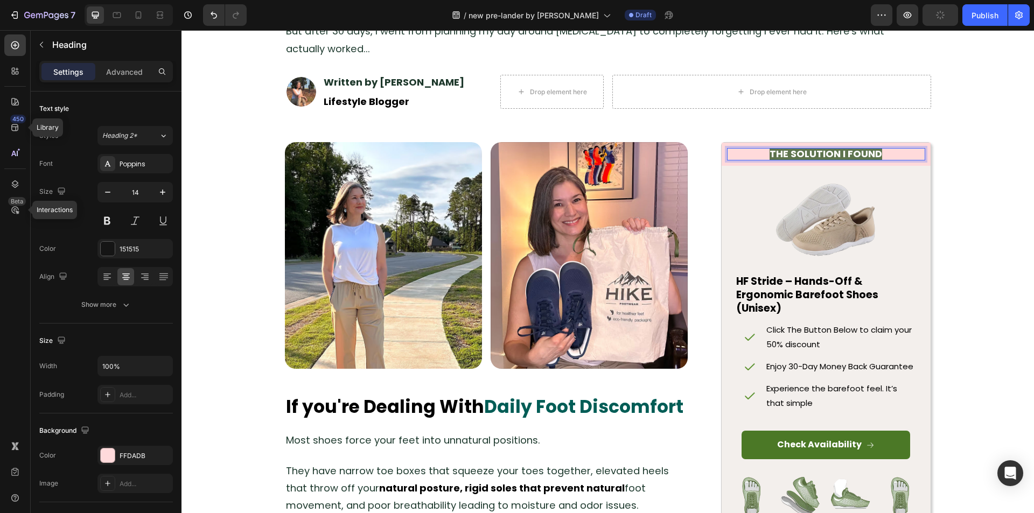
click at [811, 153] on strong "THE SOLUTION I FOUND" at bounding box center [826, 153] width 113 height 13
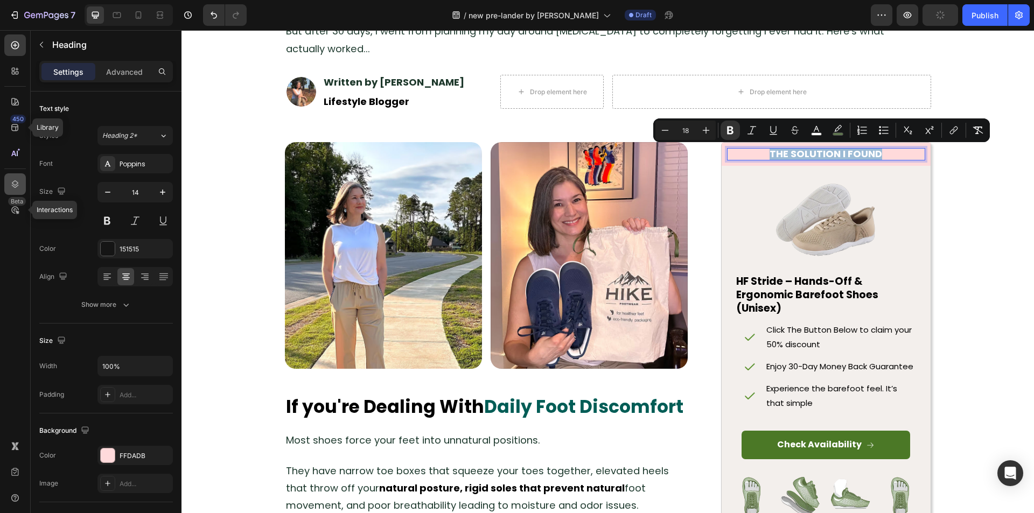
copy strong "THE SOLUTION I FOUND"
click at [789, 154] on strong "THE SOLUTION I FOUND" at bounding box center [826, 153] width 113 height 13
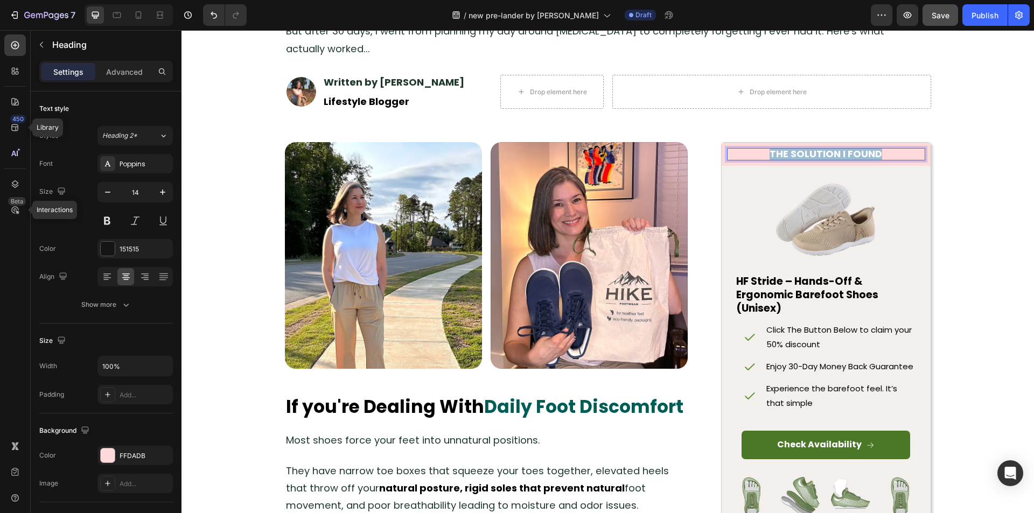
click at [789, 154] on strong "THE SOLUTION I FOUND" at bounding box center [826, 153] width 113 height 13
click at [821, 148] on strong "THE SOLUTION I FOUND" at bounding box center [826, 153] width 113 height 13
click at [812, 151] on p "V" at bounding box center [826, 154] width 196 height 10
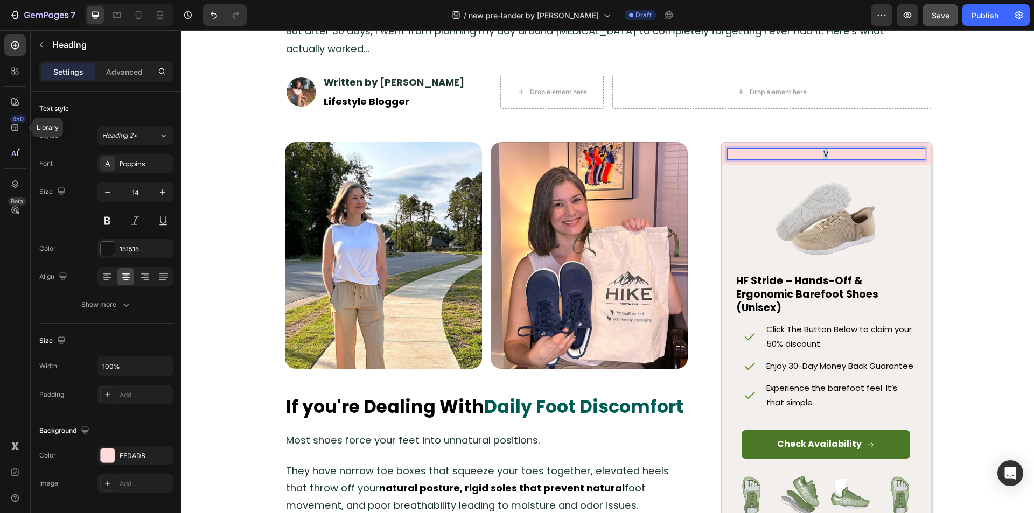
click at [812, 151] on p "V" at bounding box center [826, 154] width 196 height 10
click at [796, 156] on p "THE SOLUTION I FOUND" at bounding box center [826, 154] width 196 height 10
click at [796, 155] on p "THE SOLUTION I FOUND" at bounding box center [826, 154] width 196 height 10
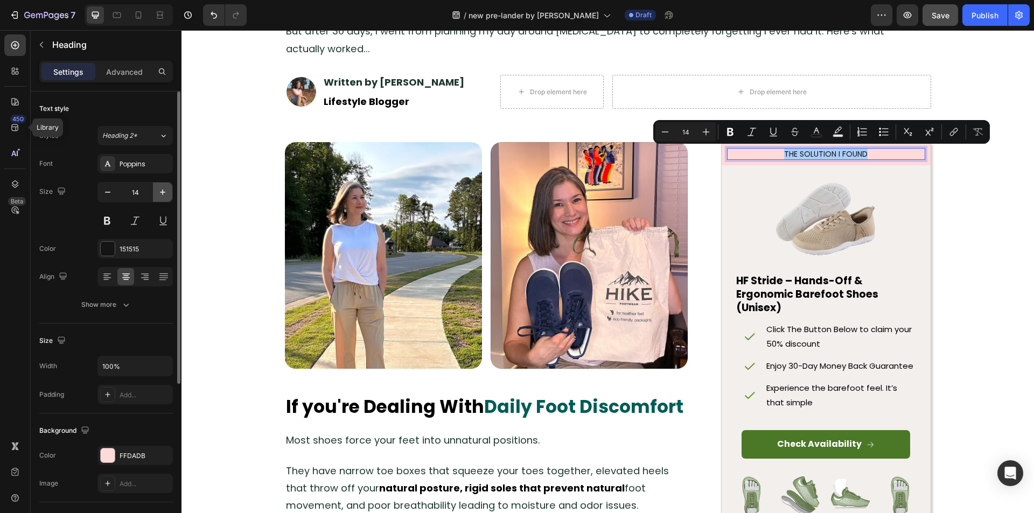
click at [159, 193] on icon "button" at bounding box center [162, 192] width 11 height 11
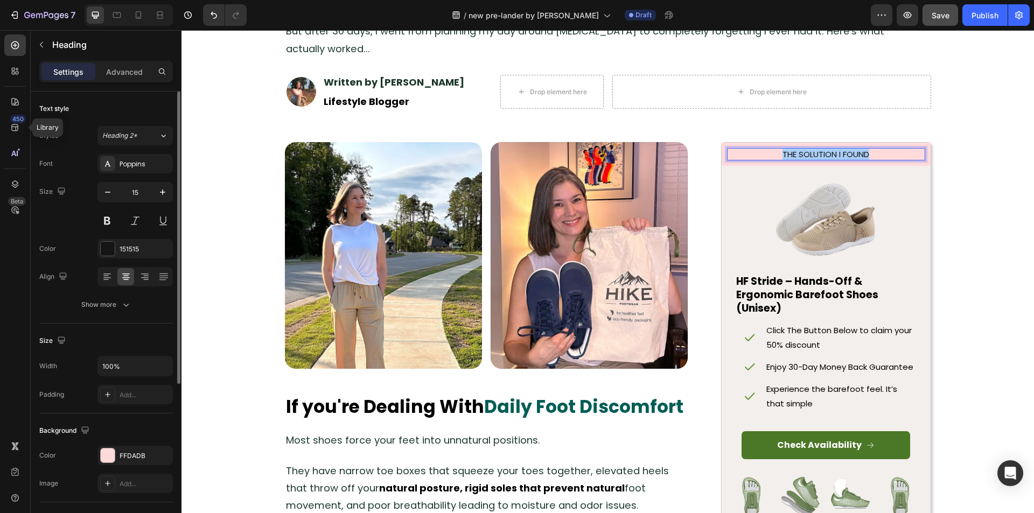
type input "16"
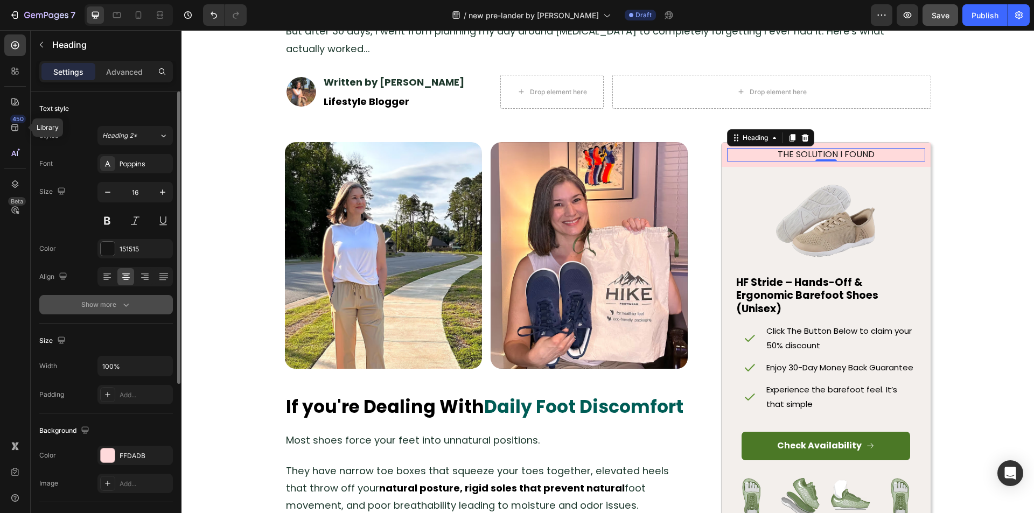
click at [121, 304] on icon "button" at bounding box center [126, 305] width 11 height 11
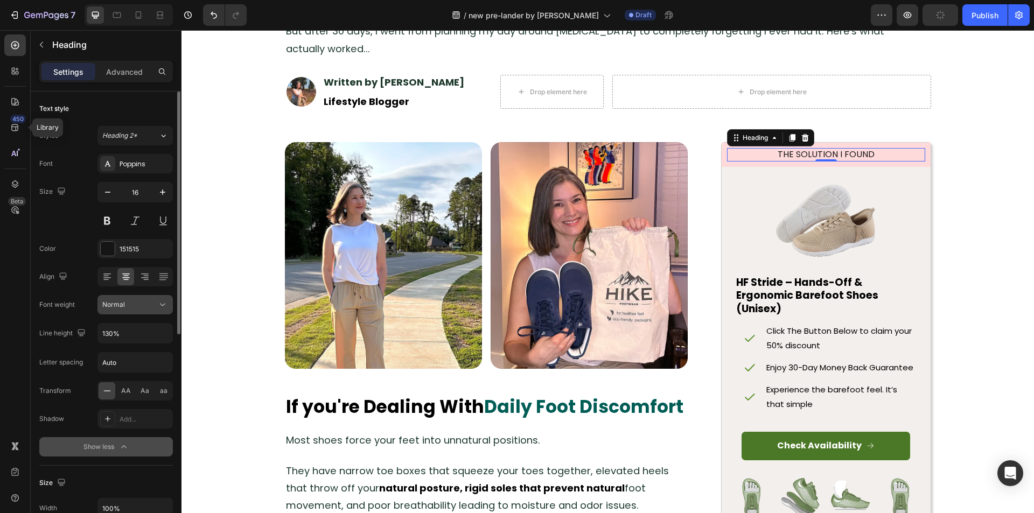
click at [137, 304] on div "Normal" at bounding box center [129, 305] width 55 height 10
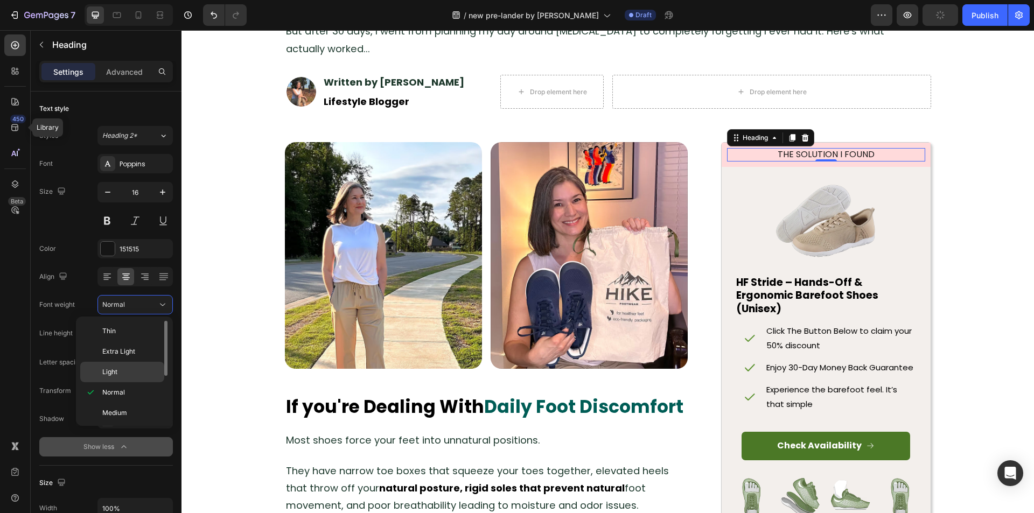
scroll to position [54, 0]
click at [119, 410] on div "Bold" at bounding box center [122, 420] width 84 height 20
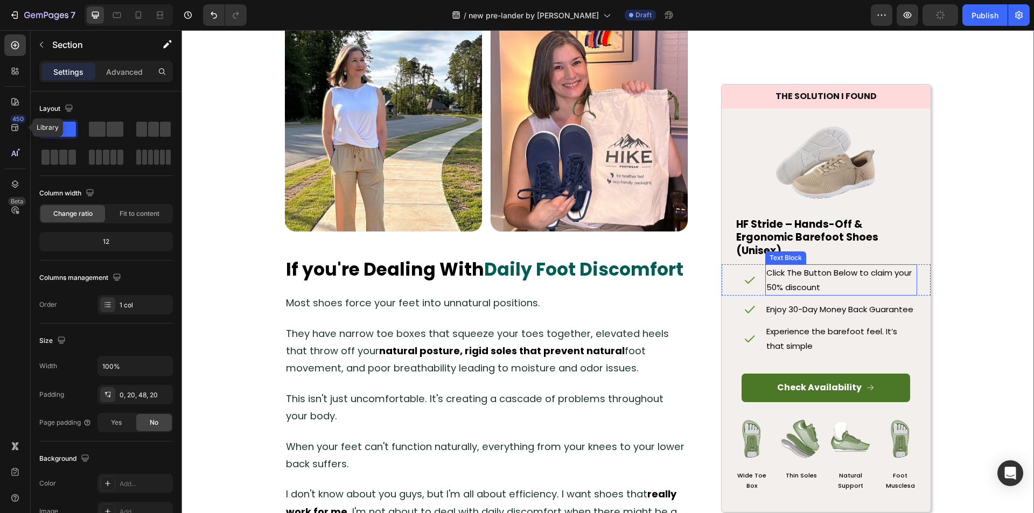
scroll to position [808, 0]
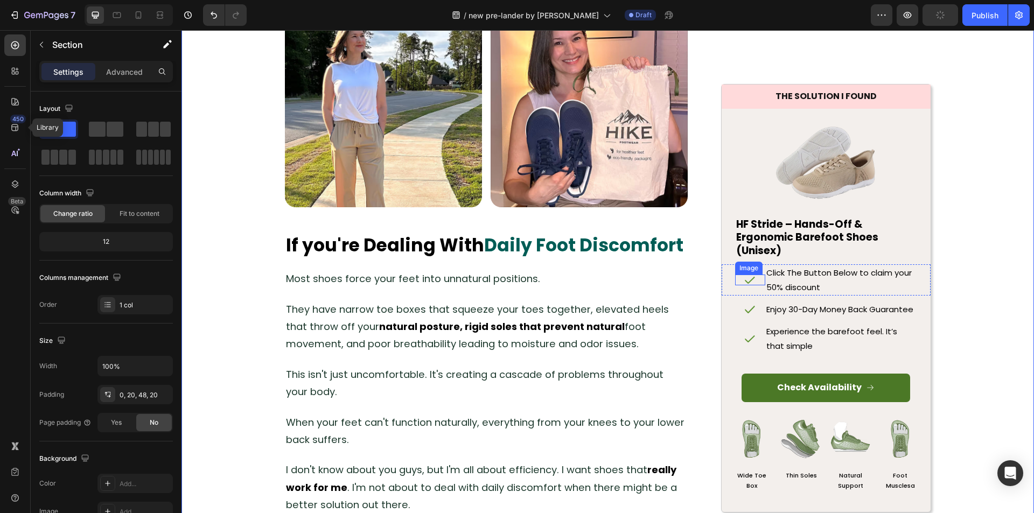
click at [748, 281] on img at bounding box center [750, 280] width 11 height 11
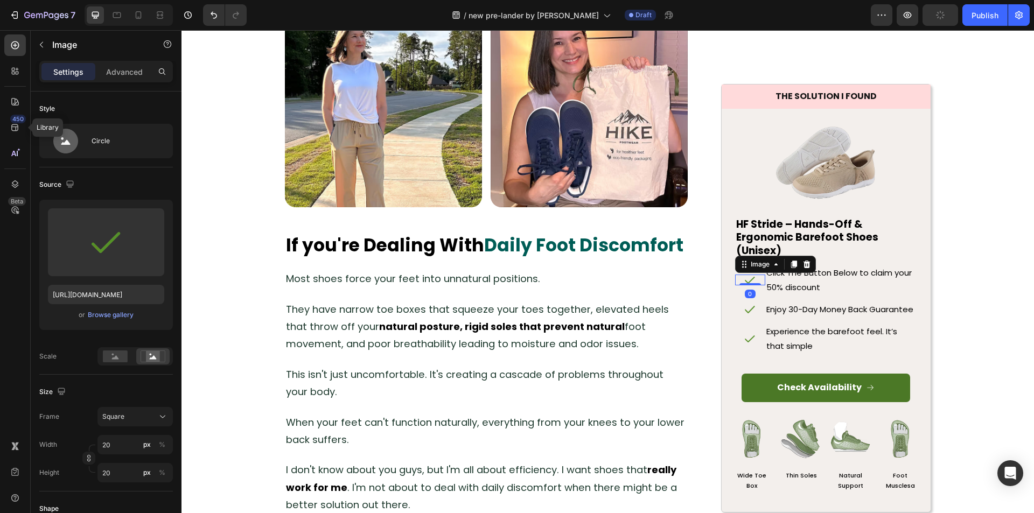
click at [746, 280] on img at bounding box center [750, 280] width 11 height 11
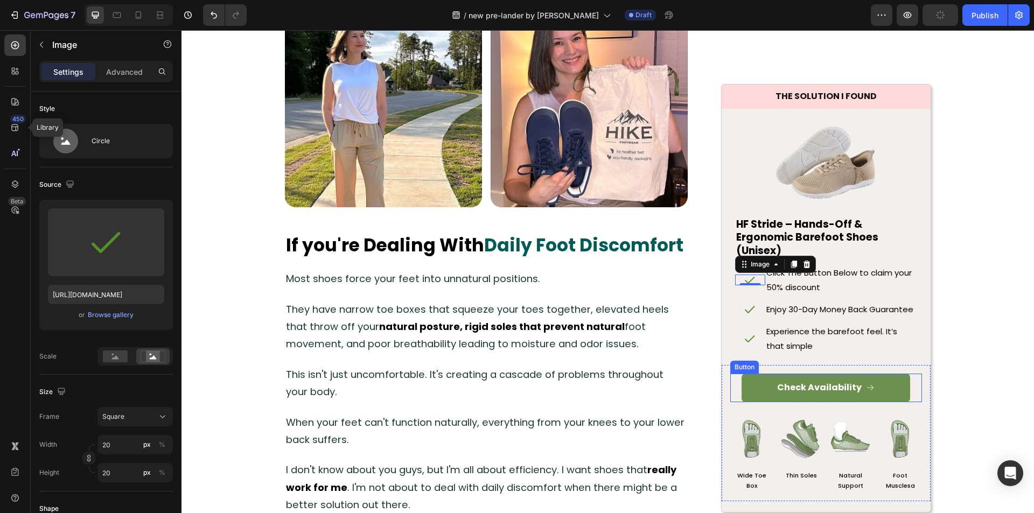
click at [761, 387] on link "Check Availability" at bounding box center [826, 388] width 169 height 29
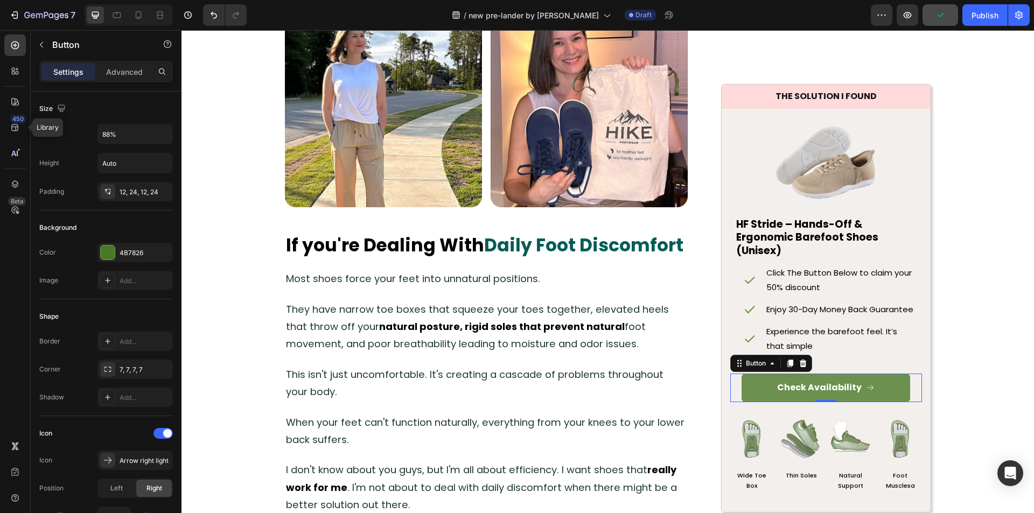
click at [756, 384] on link "Check Availability" at bounding box center [826, 388] width 169 height 29
click at [763, 384] on link "Check Availability" at bounding box center [826, 388] width 169 height 29
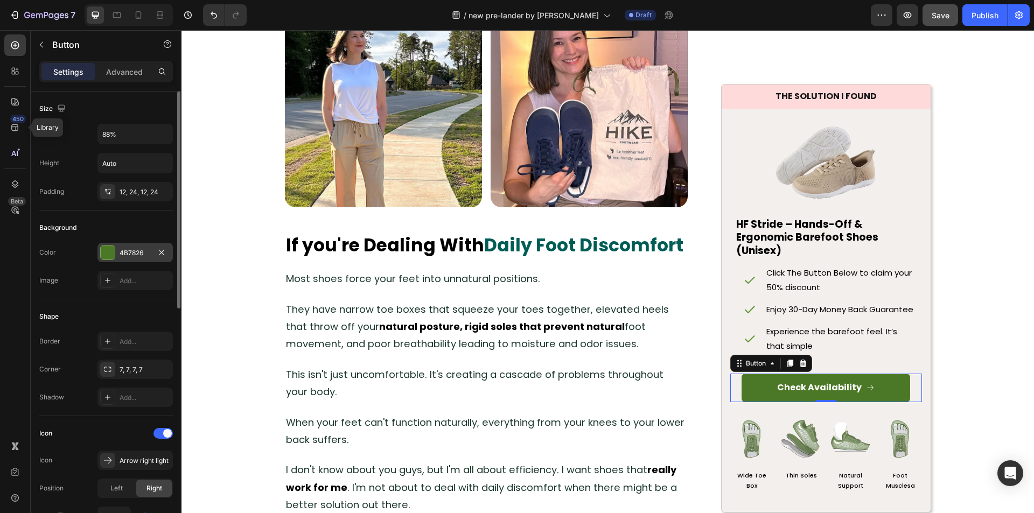
click at [107, 255] on div at bounding box center [108, 253] width 14 height 14
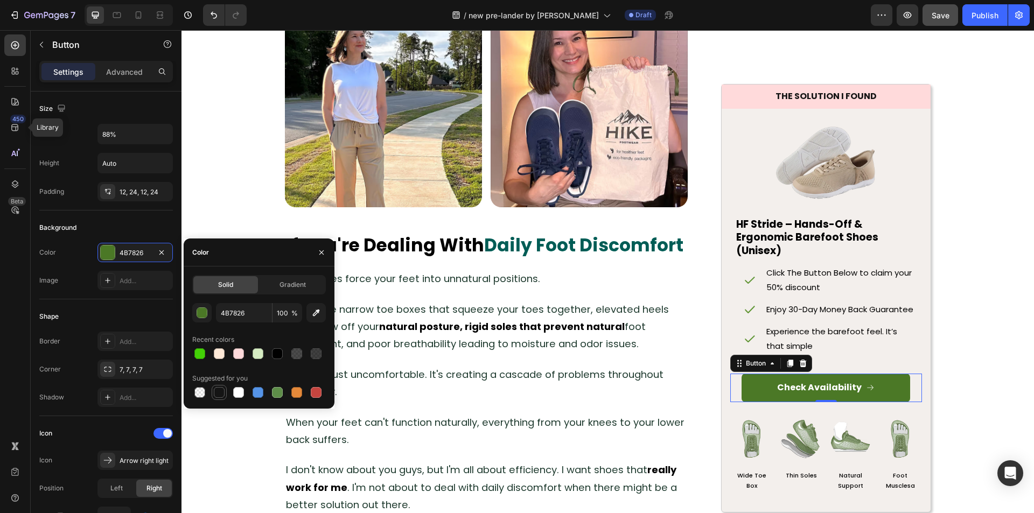
click at [221, 389] on div at bounding box center [219, 392] width 11 height 11
type input "151515"
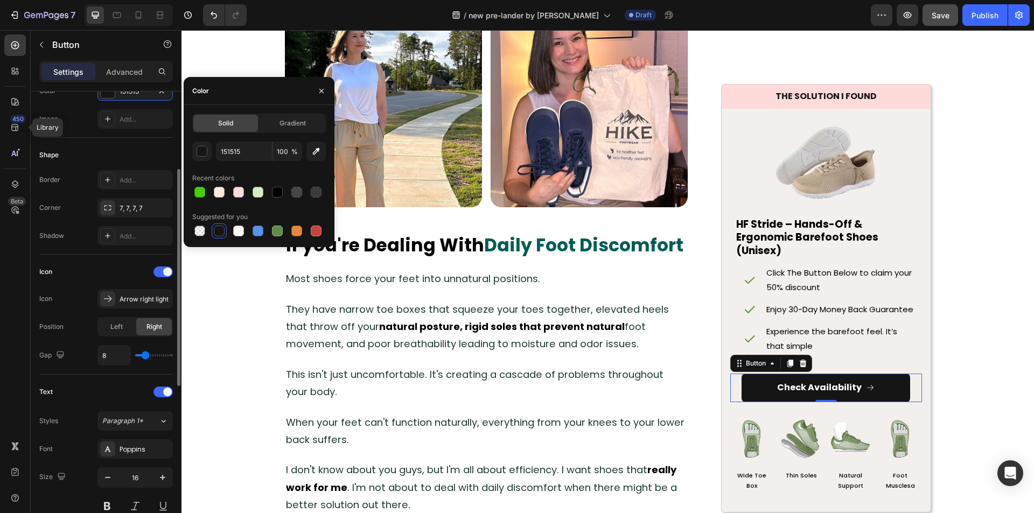
scroll to position [215, 0]
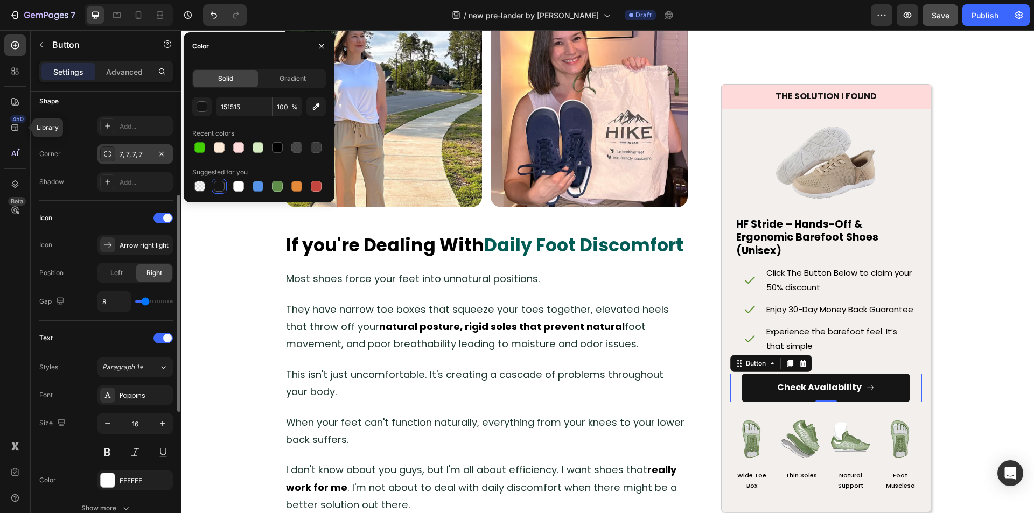
click at [130, 152] on div "7, 7, 7, 7" at bounding box center [135, 155] width 31 height 10
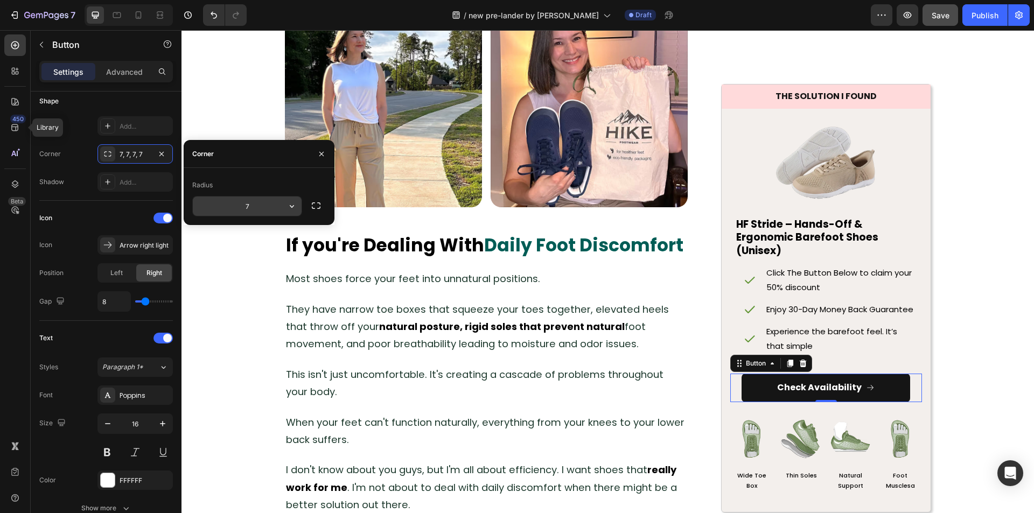
click at [236, 211] on input "7" at bounding box center [247, 206] width 109 height 19
type input "0"
click at [15, 255] on div "450 Library Beta" at bounding box center [15, 234] width 22 height 401
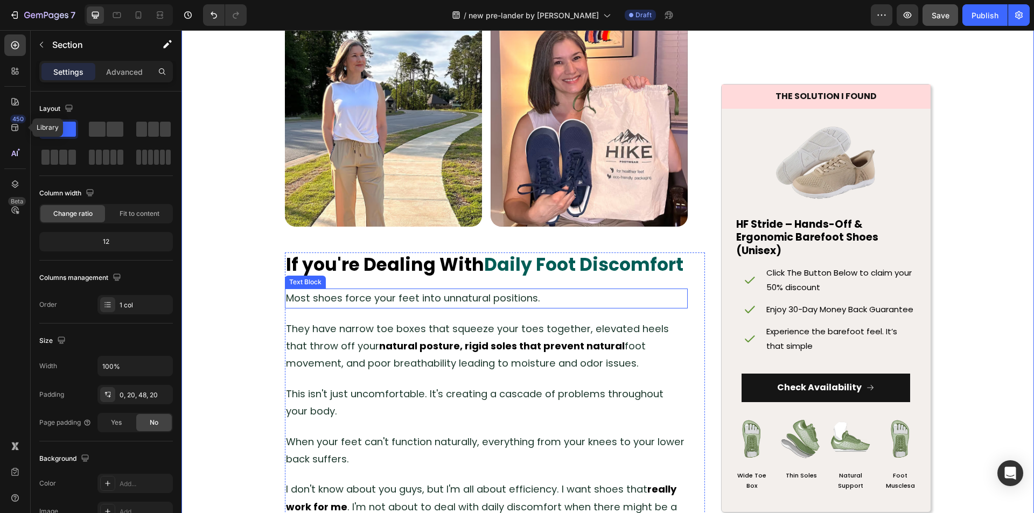
scroll to position [754, 0]
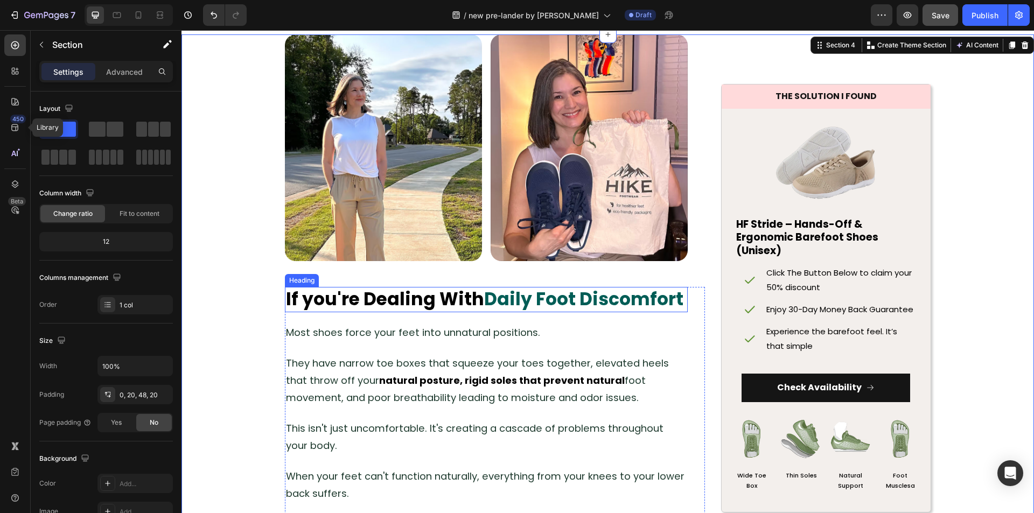
click at [532, 300] on strong "Daily Foot Discomfort" at bounding box center [583, 299] width 199 height 25
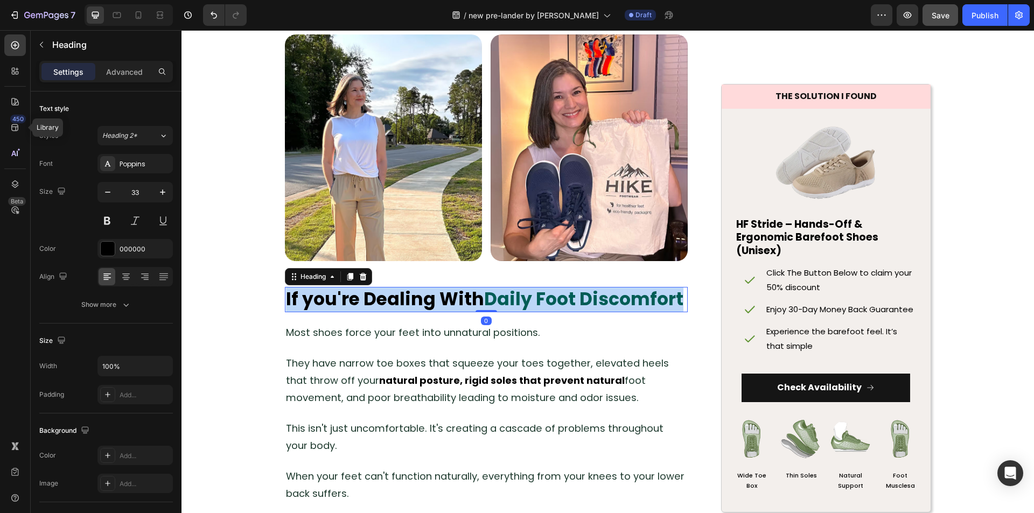
click at [532, 300] on strong "Daily Foot Discomfort" at bounding box center [583, 299] width 199 height 25
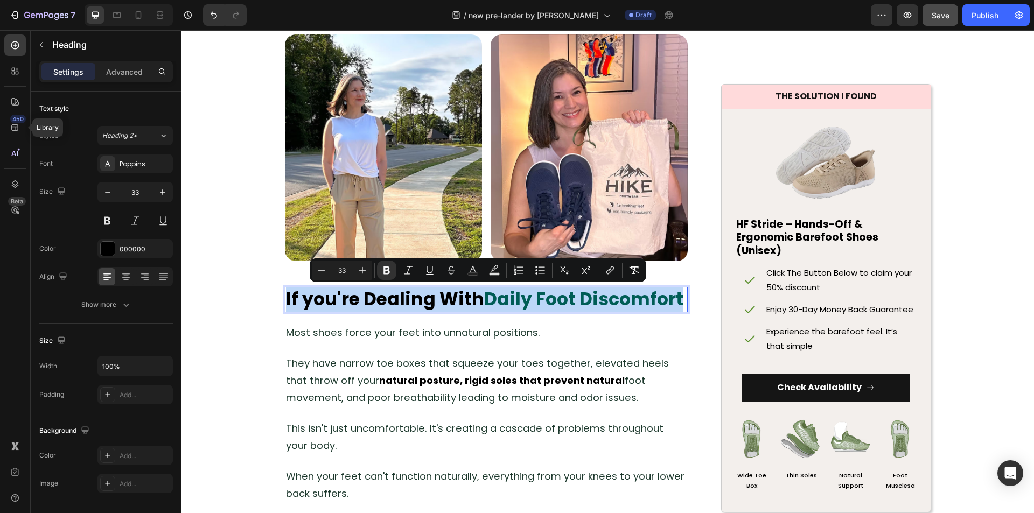
click at [496, 300] on strong "Daily Foot Discomfort" at bounding box center [583, 299] width 199 height 25
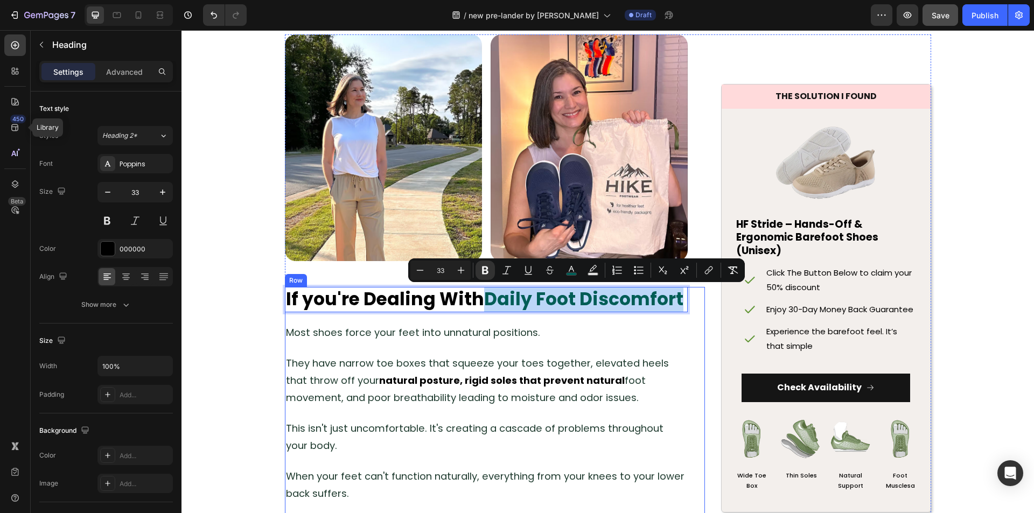
drag, startPoint x: 482, startPoint y: 301, endPoint x: 694, endPoint y: 306, distance: 212.3
click at [694, 306] on div "If you're Dealing With Daily Foot Discomfort Heading 0 Most shoes force your fe…" at bounding box center [495, 520] width 420 height 467
click at [575, 269] on icon "Editor contextual toolbar" at bounding box center [571, 270] width 11 height 11
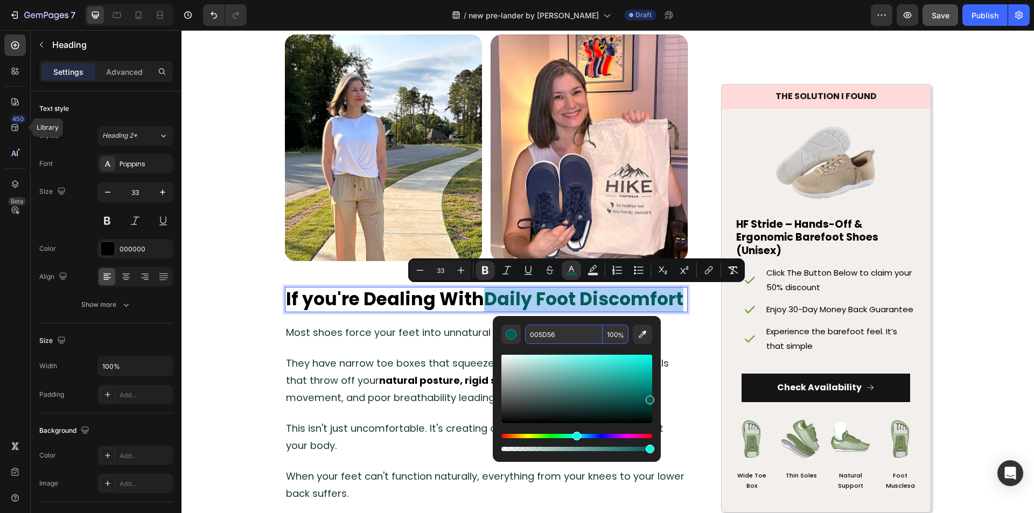
click at [555, 337] on input "005D56" at bounding box center [564, 334] width 78 height 19
type input "000000"
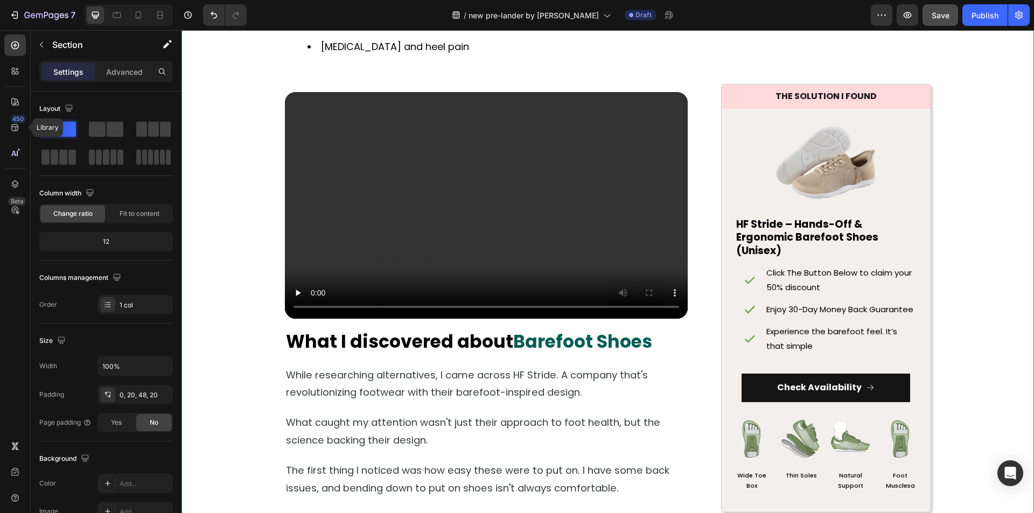
scroll to position [1562, 0]
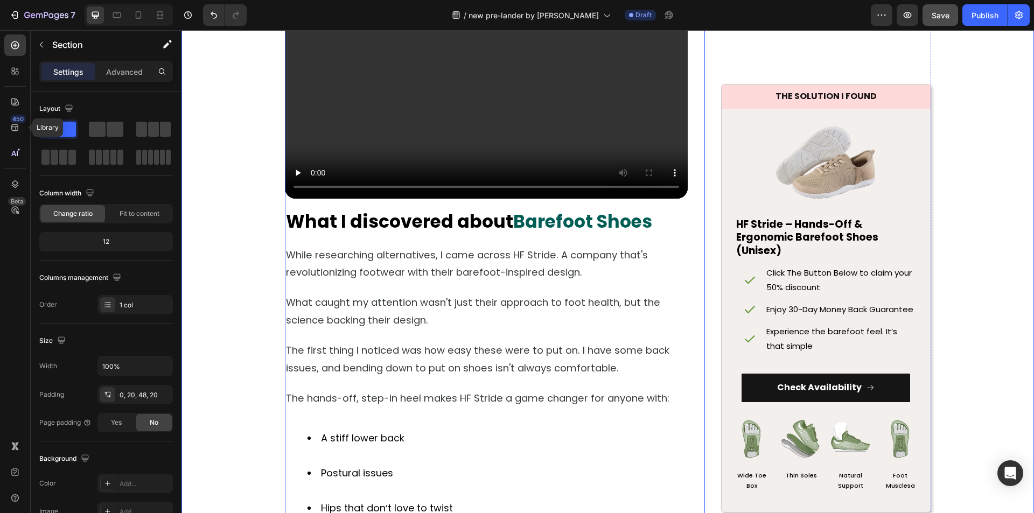
click at [534, 219] on strong "Barefoot Shoes" at bounding box center [582, 221] width 139 height 25
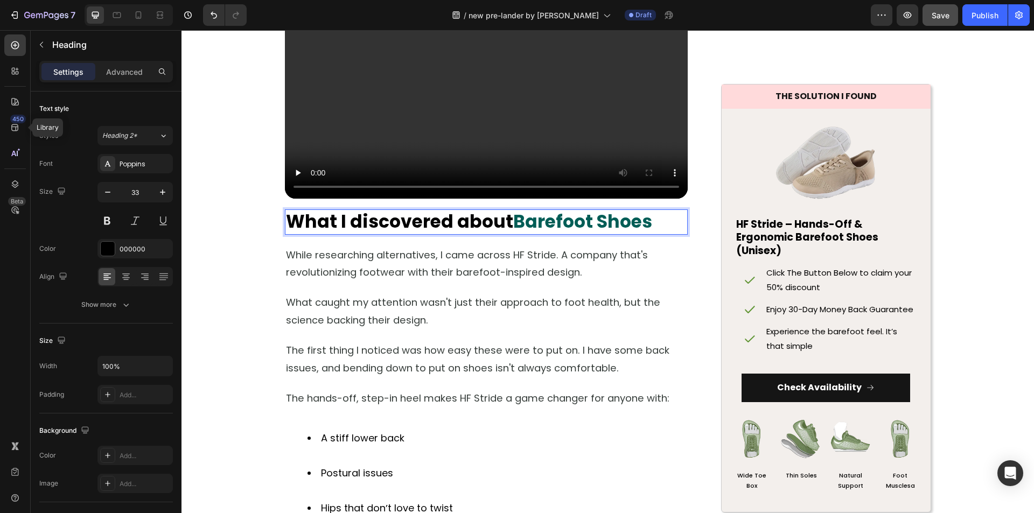
click at [513, 222] on strong "Barefoot Shoes" at bounding box center [582, 221] width 139 height 25
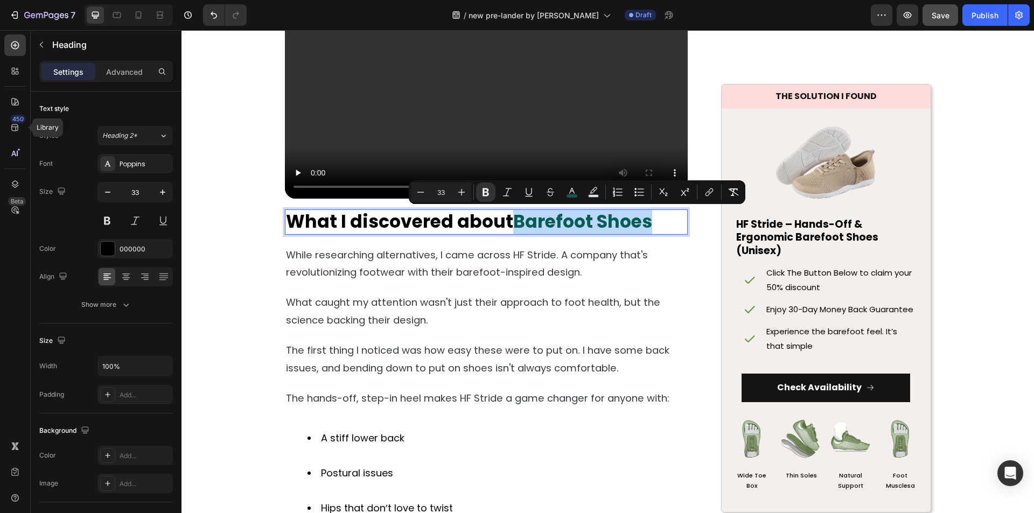
drag, startPoint x: 511, startPoint y: 222, endPoint x: 640, endPoint y: 219, distance: 129.3
click at [640, 219] on strong "Barefoot Shoes" at bounding box center [582, 221] width 139 height 25
drag, startPoint x: 573, startPoint y: 192, endPoint x: 573, endPoint y: 198, distance: 5.9
click at [573, 193] on icon "Editor contextual toolbar" at bounding box center [572, 192] width 11 height 11
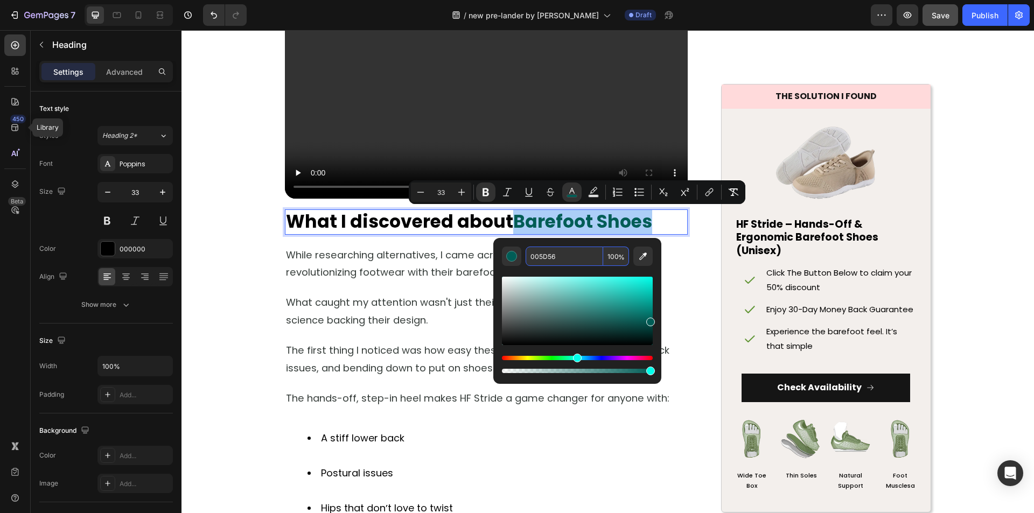
click at [543, 256] on input "005D56" at bounding box center [565, 256] width 78 height 19
type input "000000"
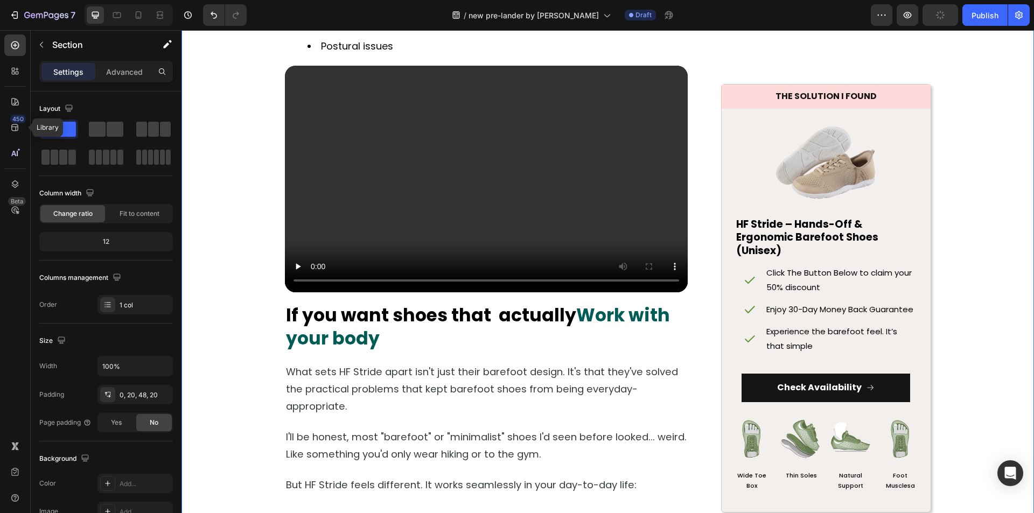
scroll to position [2316, 0]
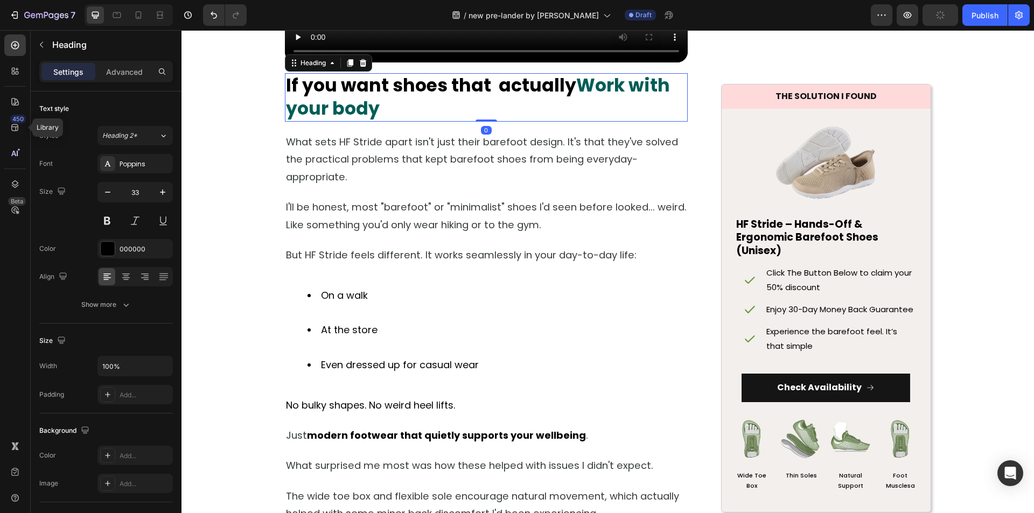
scroll to position [2316, 0]
click at [570, 121] on strong "Work with your body" at bounding box center [478, 97] width 384 height 48
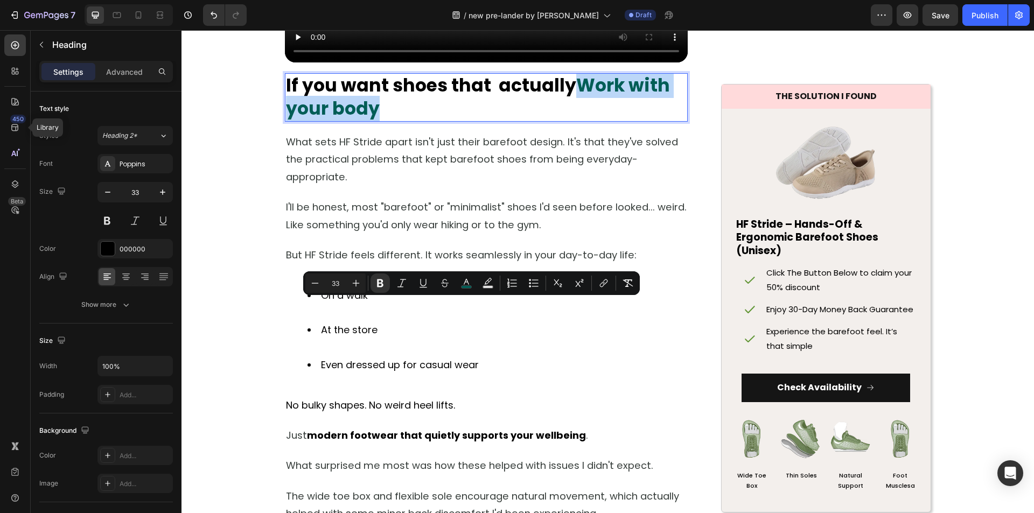
drag, startPoint x: 570, startPoint y: 314, endPoint x: 568, endPoint y: 333, distance: 20.0
click at [568, 121] on p "If you want shoes that actually Work with your body" at bounding box center [486, 97] width 401 height 46
click at [464, 284] on icon "Editor contextual toolbar" at bounding box center [466, 283] width 11 height 11
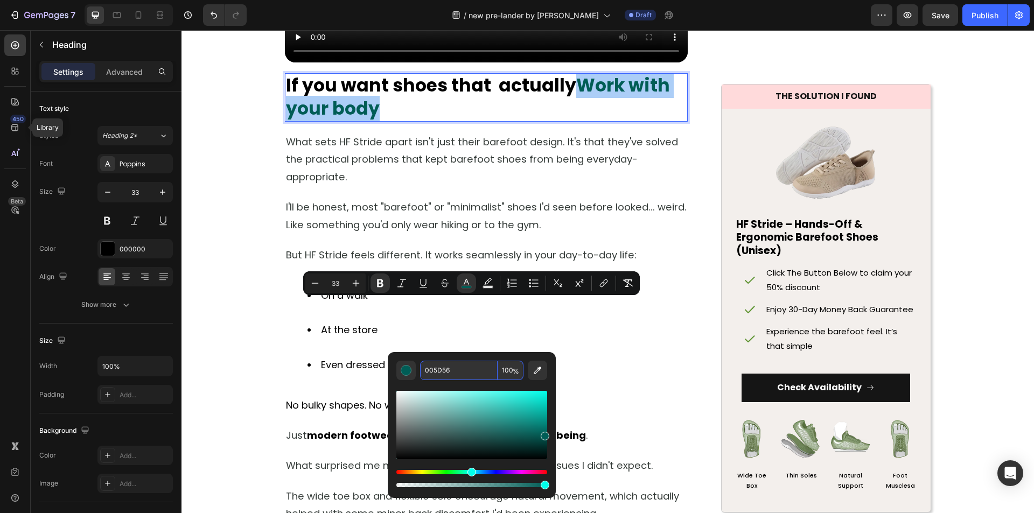
click at [448, 368] on input "005D56" at bounding box center [459, 370] width 78 height 19
type input "000000"
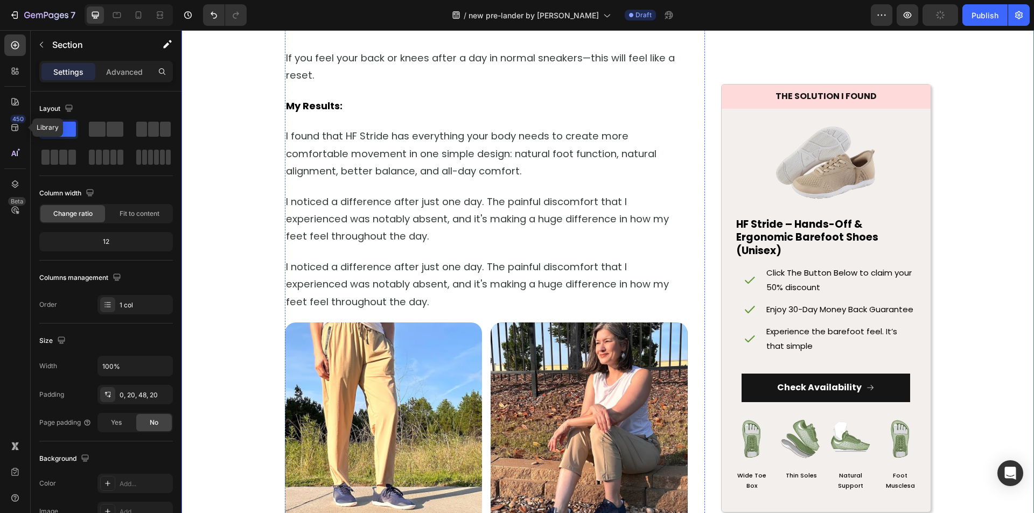
scroll to position [3232, 0]
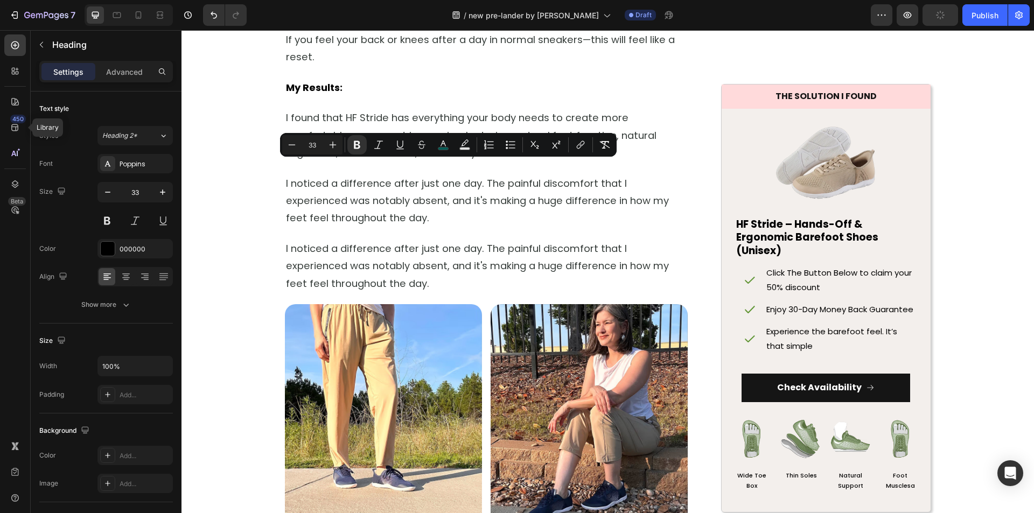
drag, startPoint x: 546, startPoint y: 173, endPoint x: 547, endPoint y: 191, distance: 17.3
drag, startPoint x: 446, startPoint y: 146, endPoint x: 449, endPoint y: 155, distance: 9.2
click at [446, 147] on icon "Editor contextual toolbar" at bounding box center [443, 145] width 11 height 11
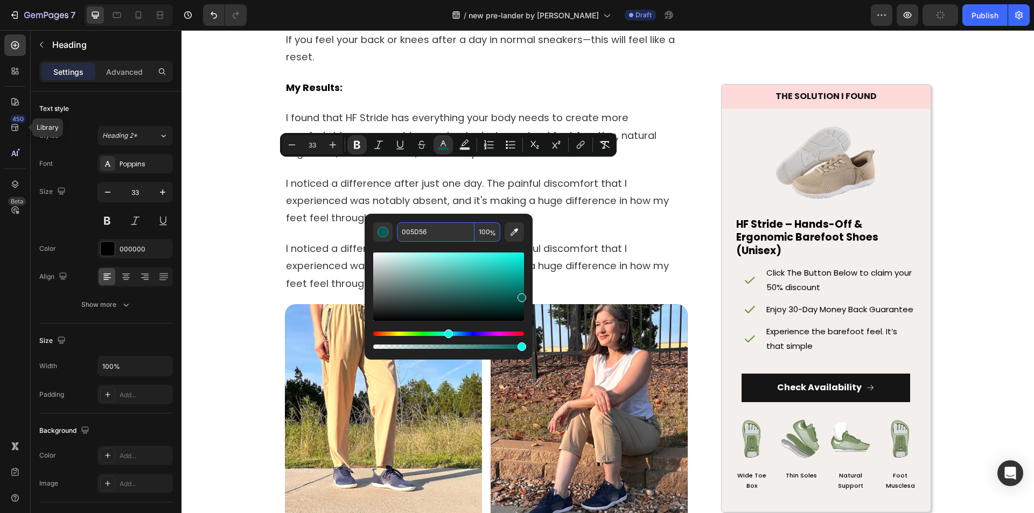
click at [448, 231] on input "005D56" at bounding box center [436, 231] width 78 height 19
type input "000000"
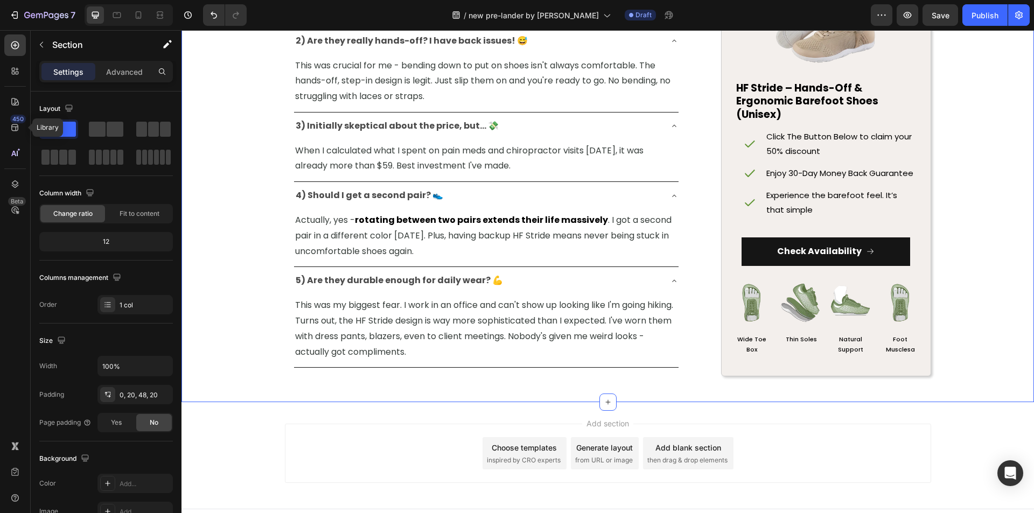
scroll to position [4741, 0]
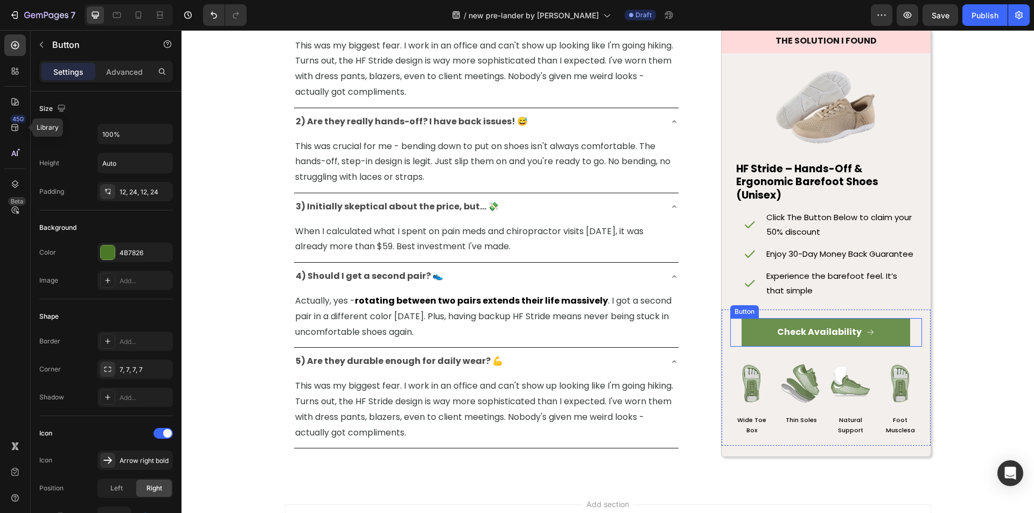
click at [759, 347] on link "Check Availability" at bounding box center [826, 332] width 169 height 29
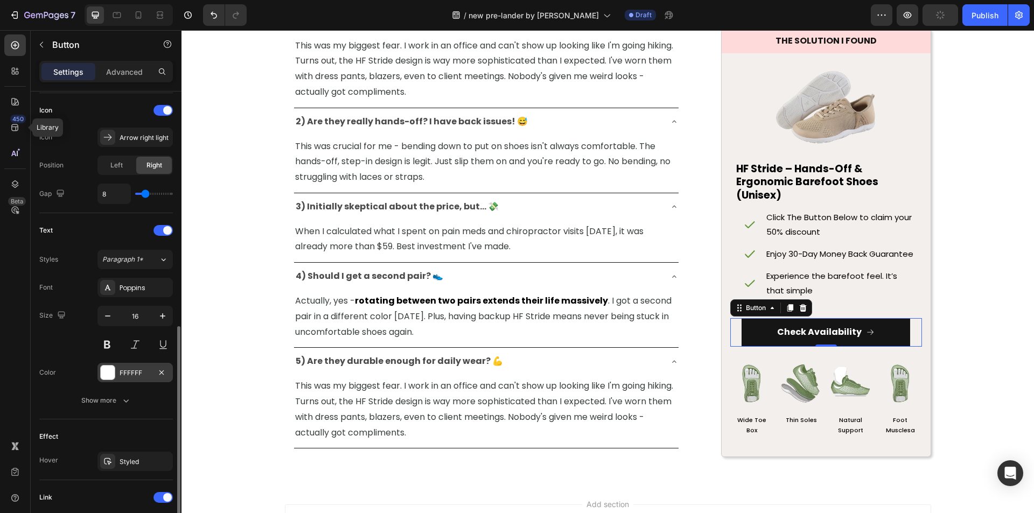
scroll to position [377, 0]
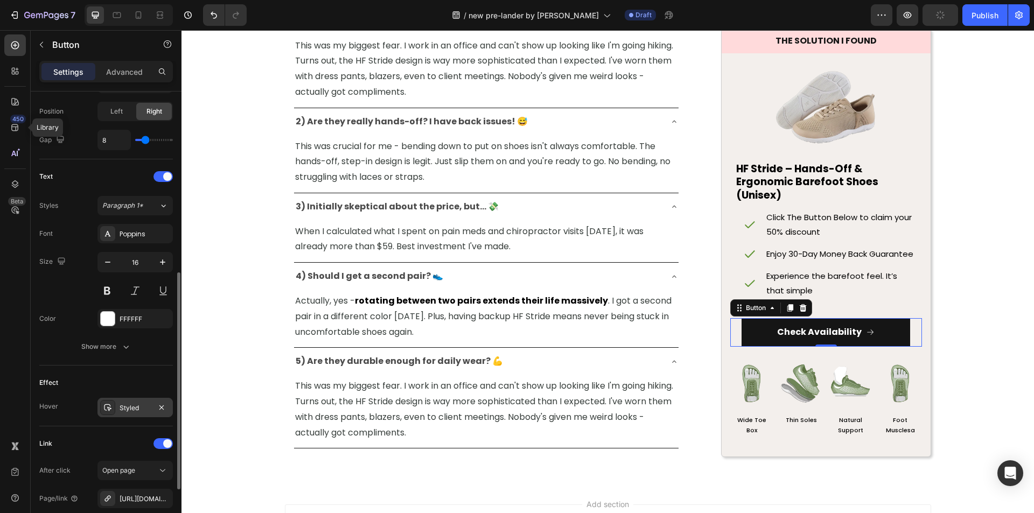
click at [127, 409] on div "Styled" at bounding box center [135, 408] width 31 height 10
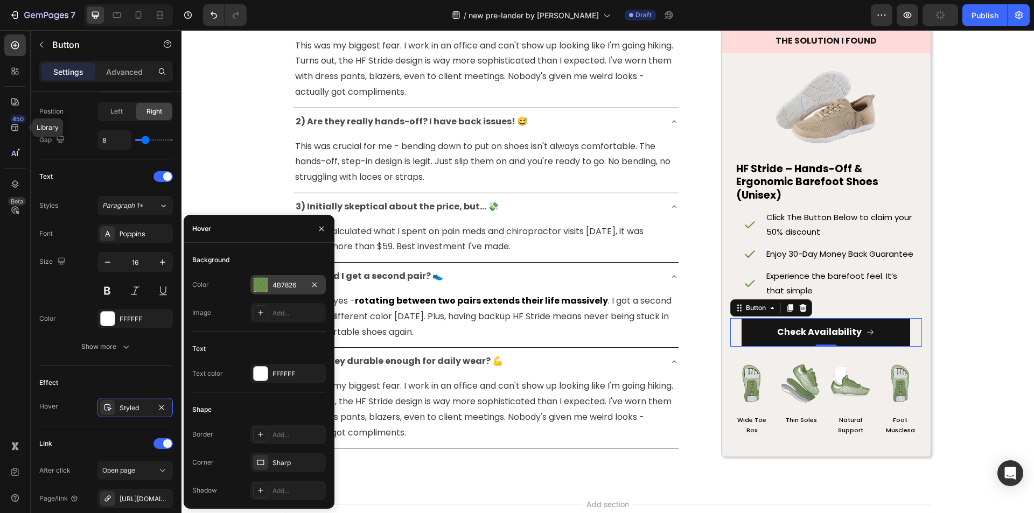
click at [265, 287] on div at bounding box center [261, 285] width 14 height 14
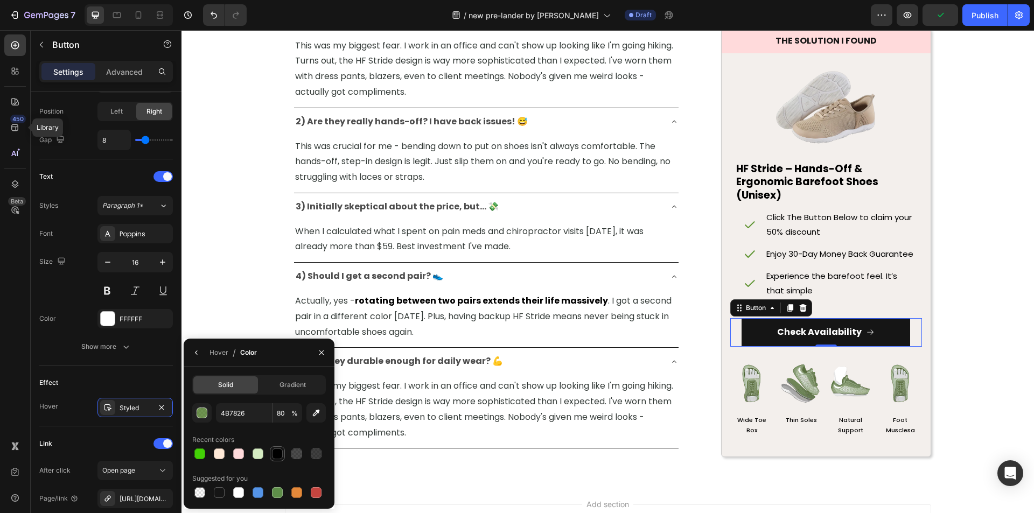
click at [274, 454] on div at bounding box center [277, 454] width 11 height 11
type input "000000"
click at [280, 414] on input "100" at bounding box center [288, 412] width 30 height 19
type input "80"
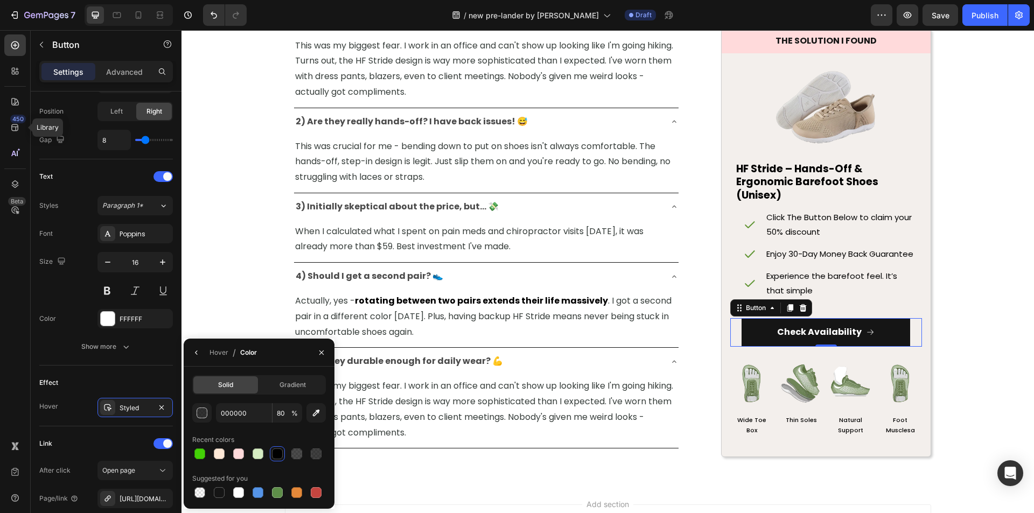
click at [270, 430] on div "000000 80 % Recent colors Suggested for you" at bounding box center [259, 451] width 134 height 97
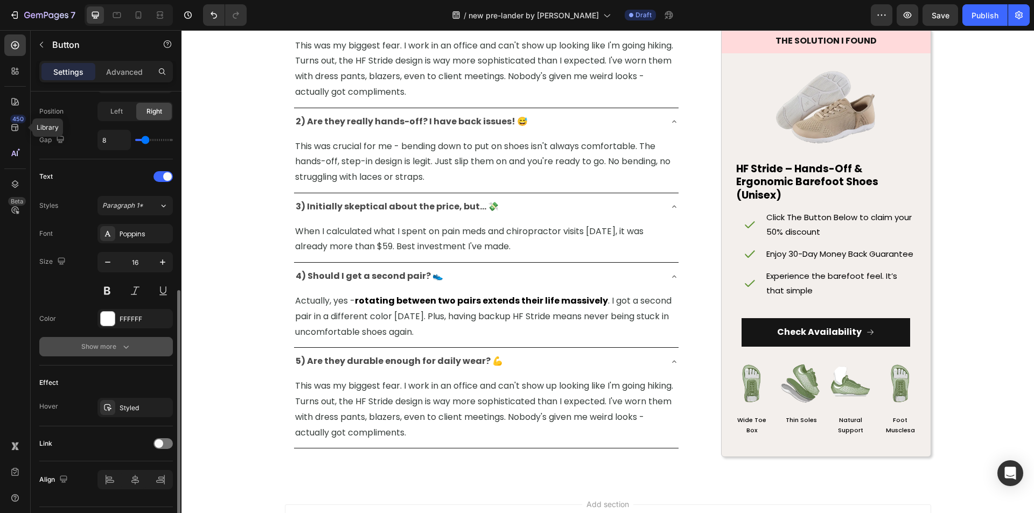
scroll to position [162, 0]
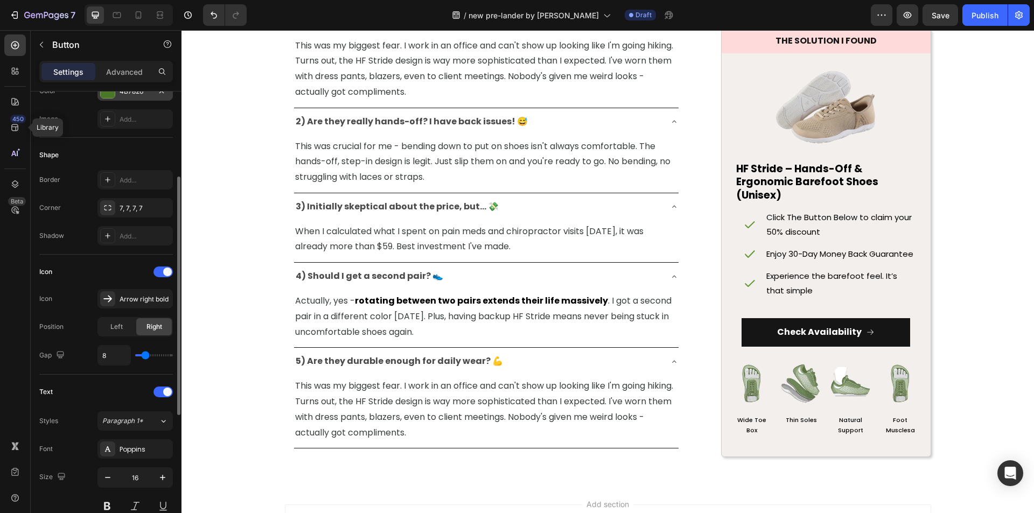
click at [113, 98] on div at bounding box center [107, 90] width 15 height 15
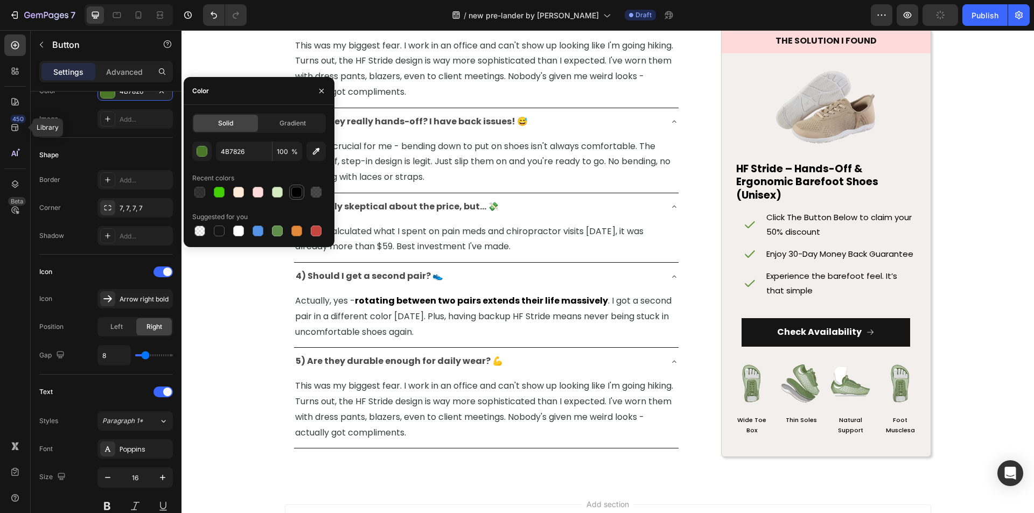
click at [297, 194] on div at bounding box center [296, 192] width 11 height 11
type input "000000"
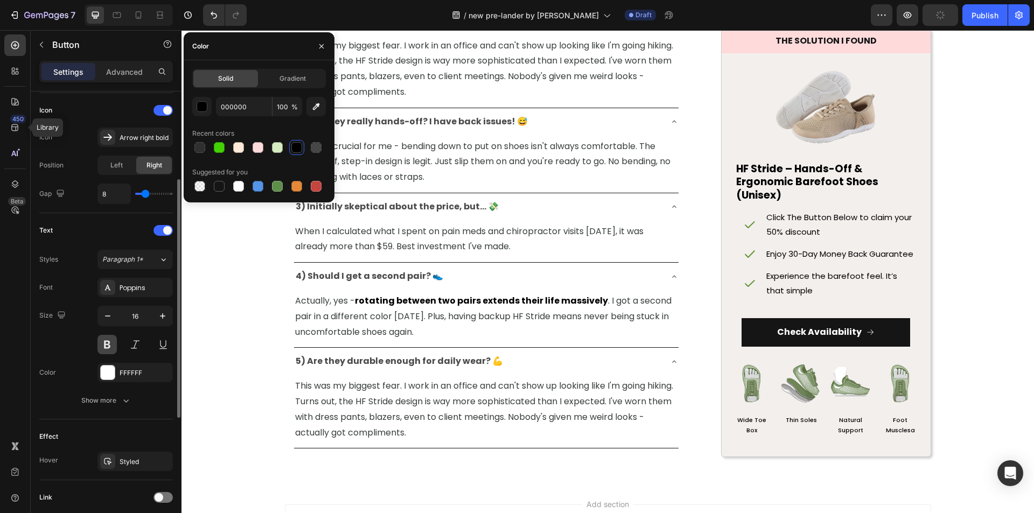
scroll to position [377, 0]
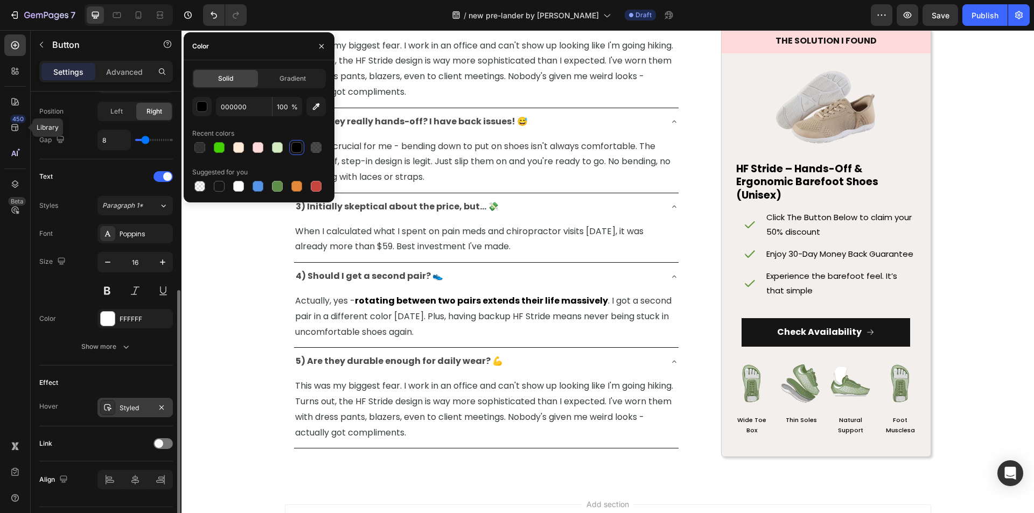
click at [121, 407] on div "Styled" at bounding box center [135, 408] width 31 height 10
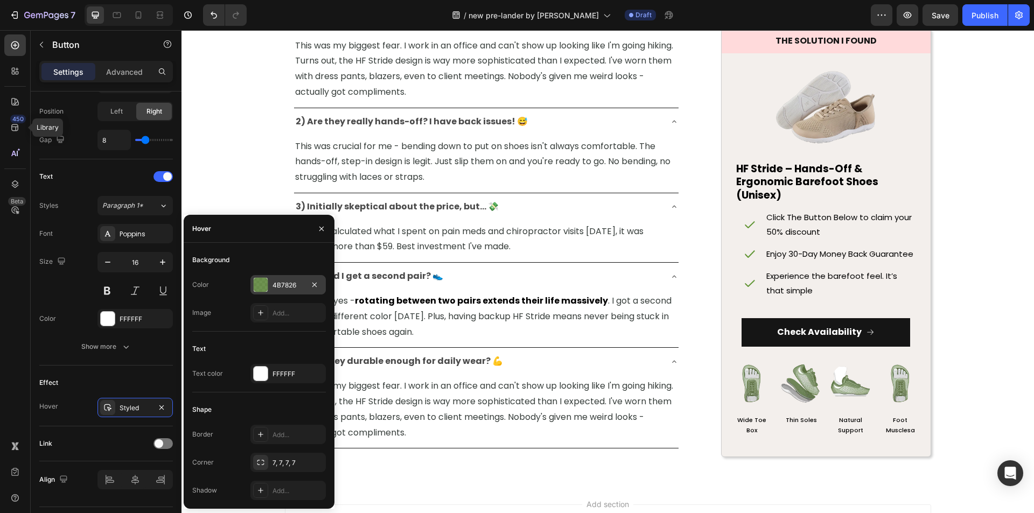
click at [263, 281] on div at bounding box center [261, 285] width 14 height 14
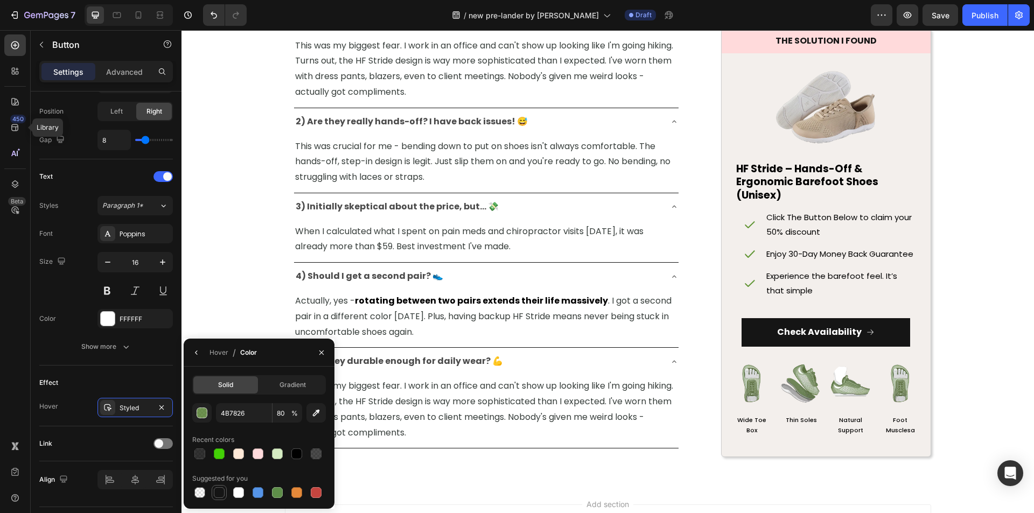
click at [221, 493] on div at bounding box center [219, 493] width 11 height 11
type input "151515"
type input "100"
click at [295, 453] on div at bounding box center [296, 454] width 11 height 11
type input "000000"
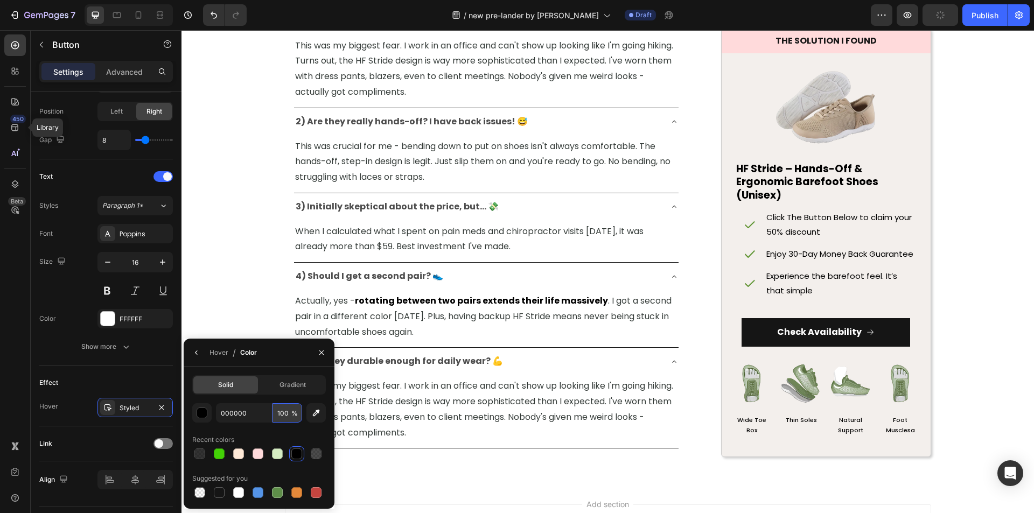
click at [0, 0] on input "100" at bounding box center [0, 0] width 0 height 0
type input "80"
click at [272, 433] on div "Recent colors" at bounding box center [259, 439] width 134 height 17
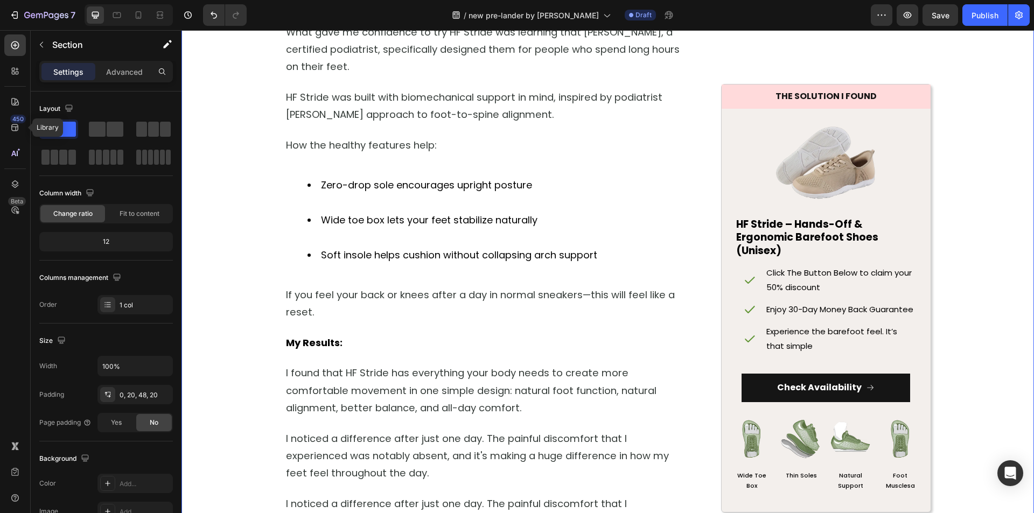
scroll to position [2936, 0]
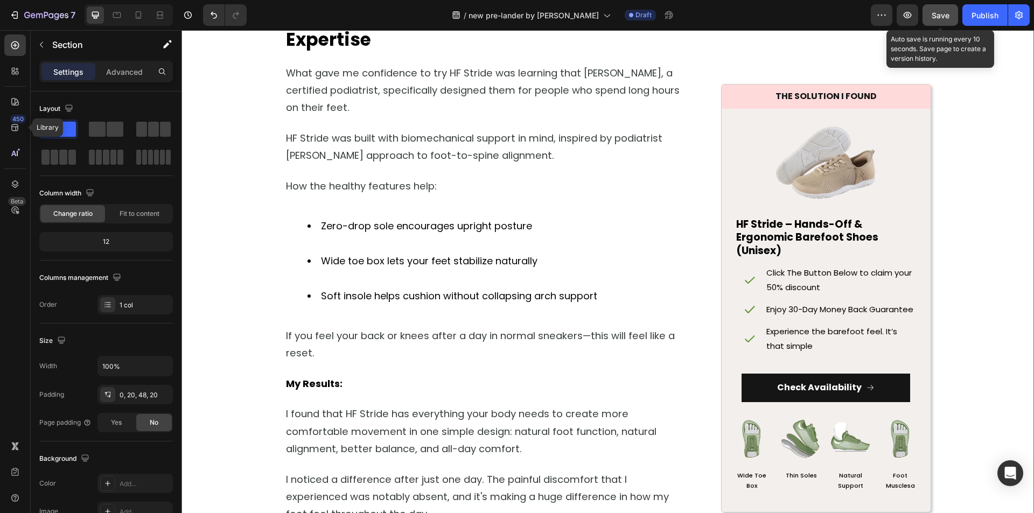
click at [939, 20] on div "Save" at bounding box center [941, 15] width 18 height 11
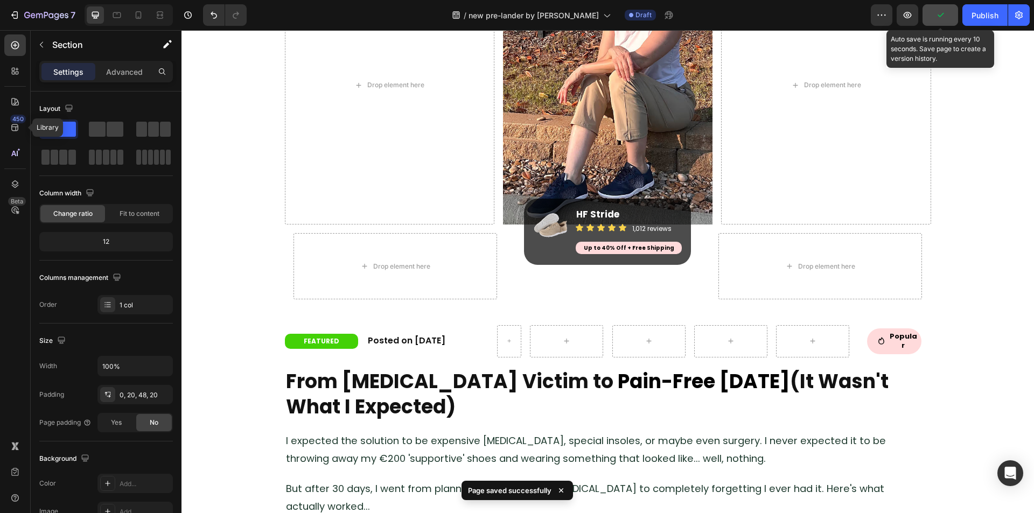
scroll to position [0, 0]
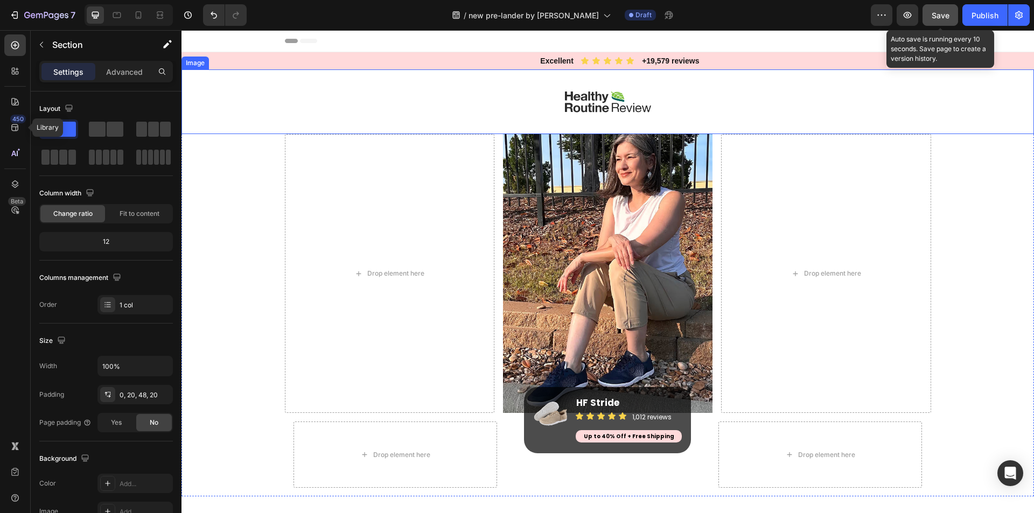
click at [574, 105] on img at bounding box center [608, 101] width 86 height 65
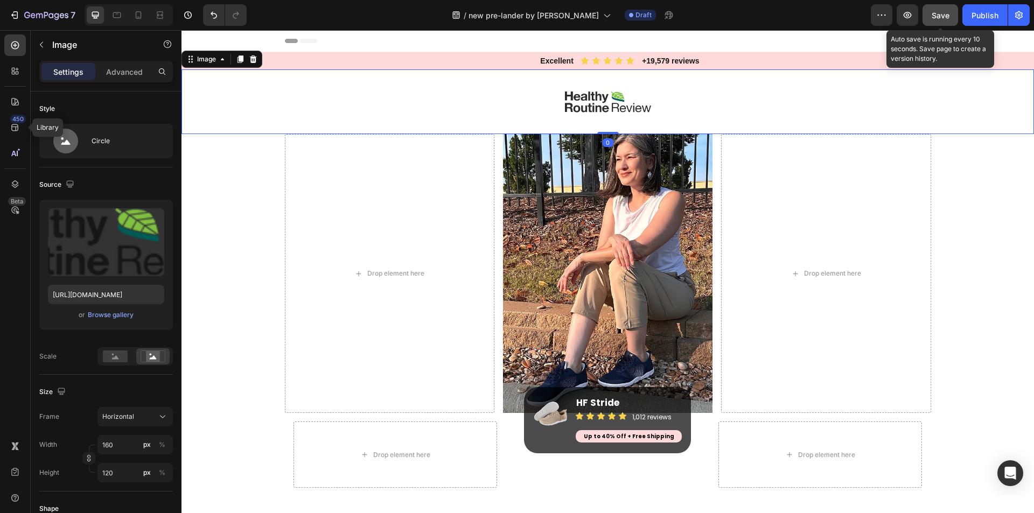
click at [574, 105] on img at bounding box center [608, 101] width 86 height 65
click at [76, 259] on input "file" at bounding box center [106, 260] width 74 height 18
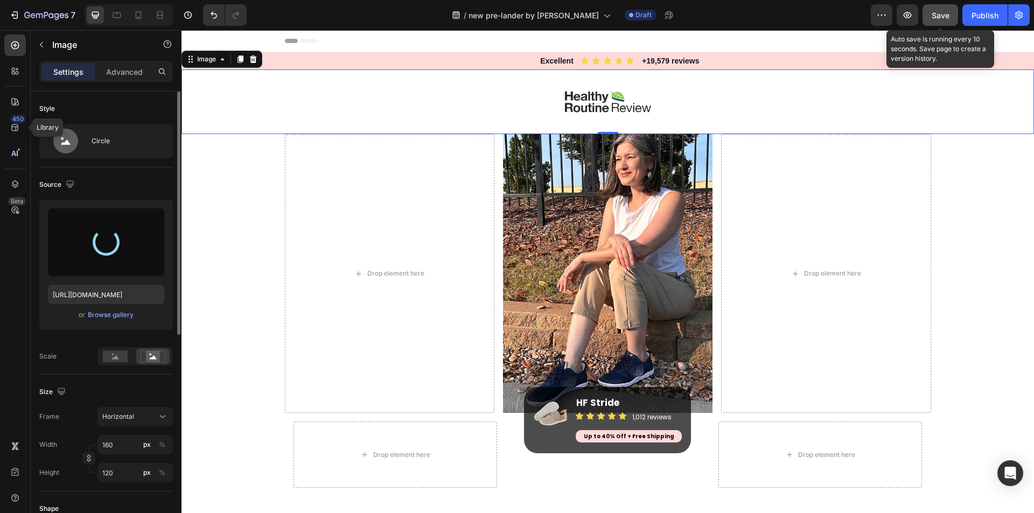
type input "https://cdn.shopify.com/s/files/1/0705/3554/5021/files/gempages_579895121550508…"
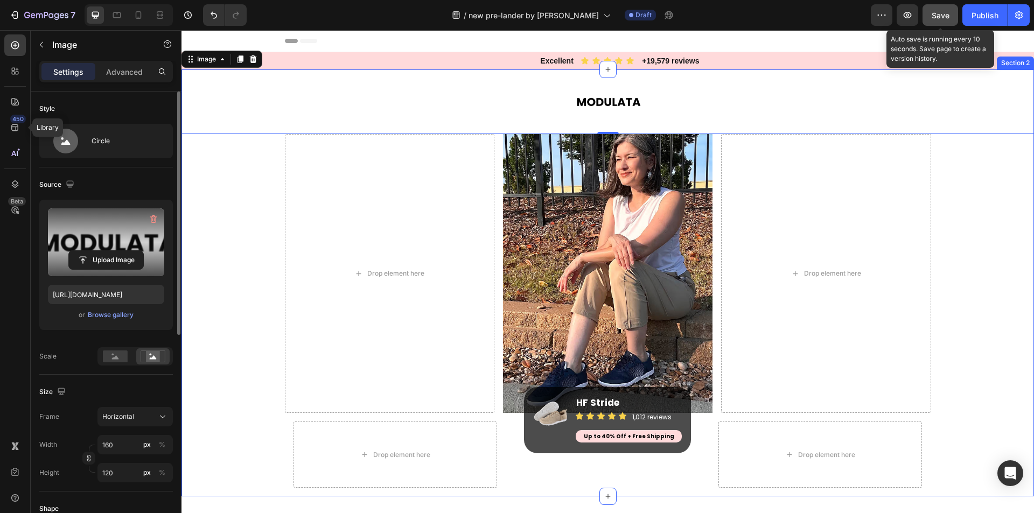
click at [245, 171] on div "Image 0 Drop element here Image Drop element here Row Row Drop element here Ima…" at bounding box center [608, 282] width 853 height 427
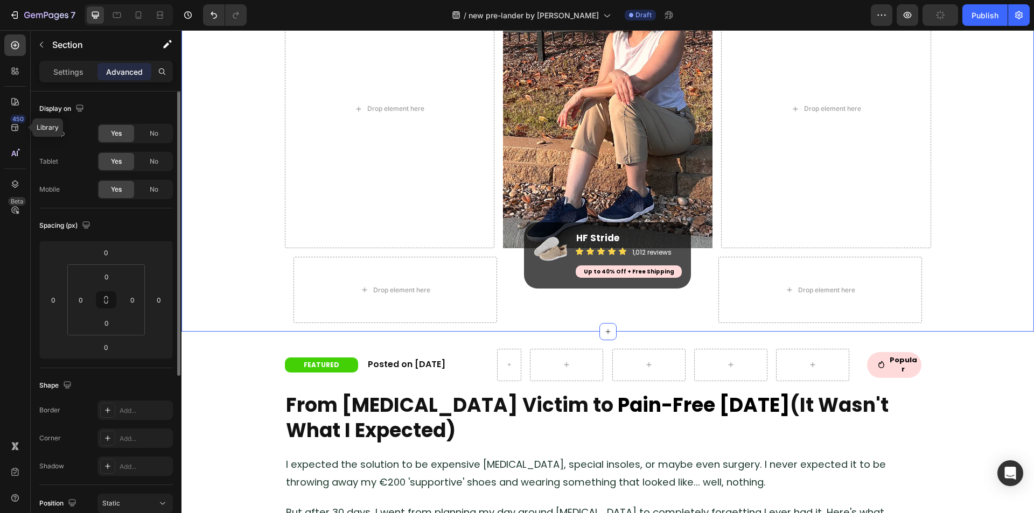
scroll to position [269, 0]
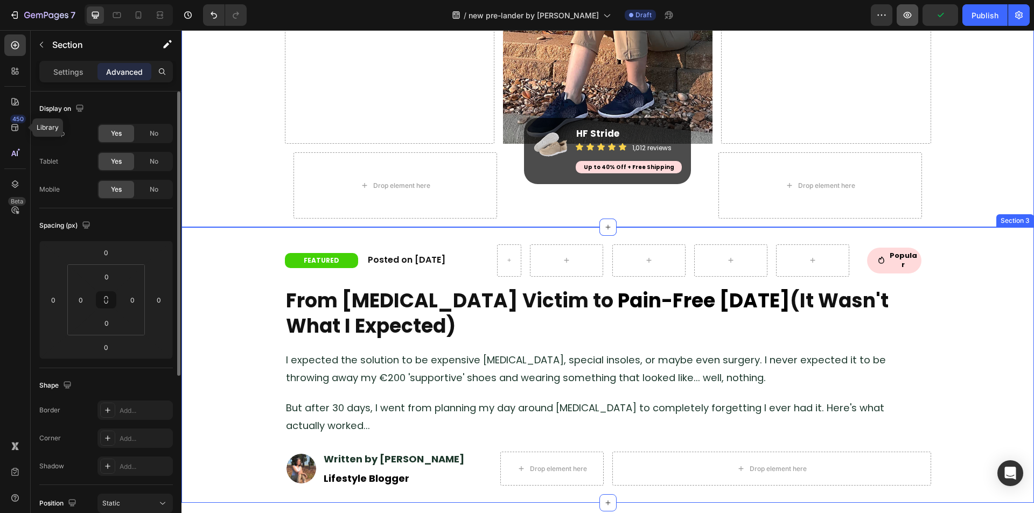
click at [909, 20] on button "button" at bounding box center [908, 15] width 22 height 22
click at [907, 15] on icon "button" at bounding box center [908, 15] width 8 height 6
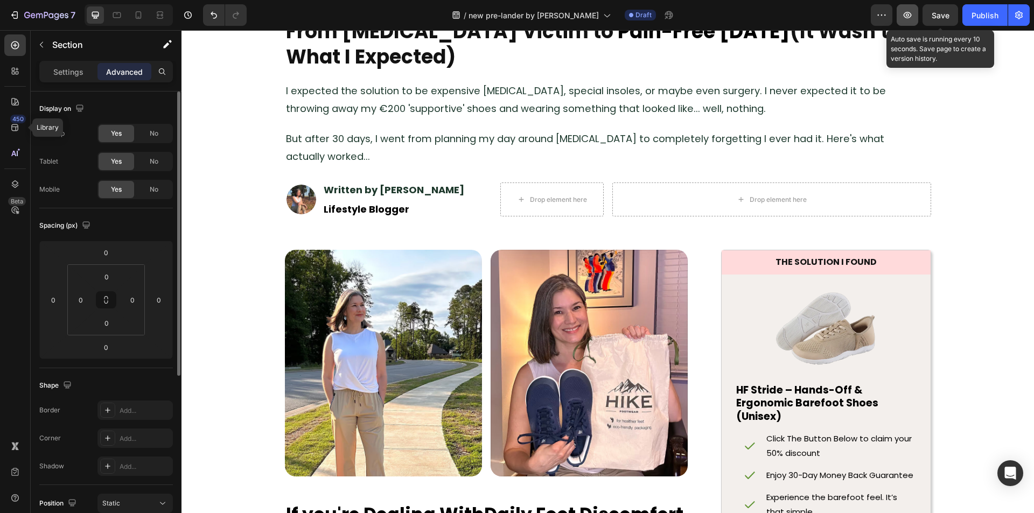
drag, startPoint x: 935, startPoint y: 22, endPoint x: 912, endPoint y: 20, distance: 23.2
click at [933, 22] on button "Save" at bounding box center [941, 15] width 36 height 22
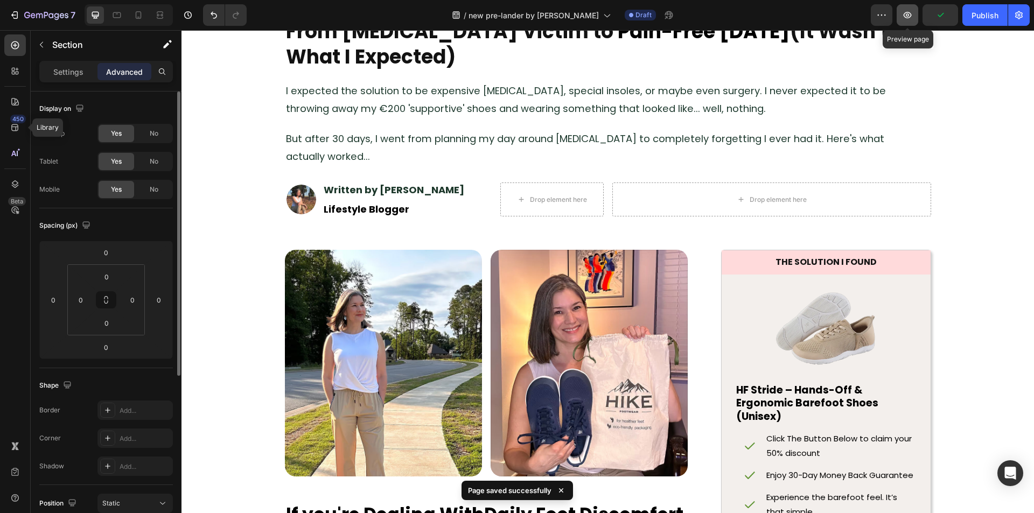
click at [908, 18] on icon "button" at bounding box center [907, 15] width 11 height 11
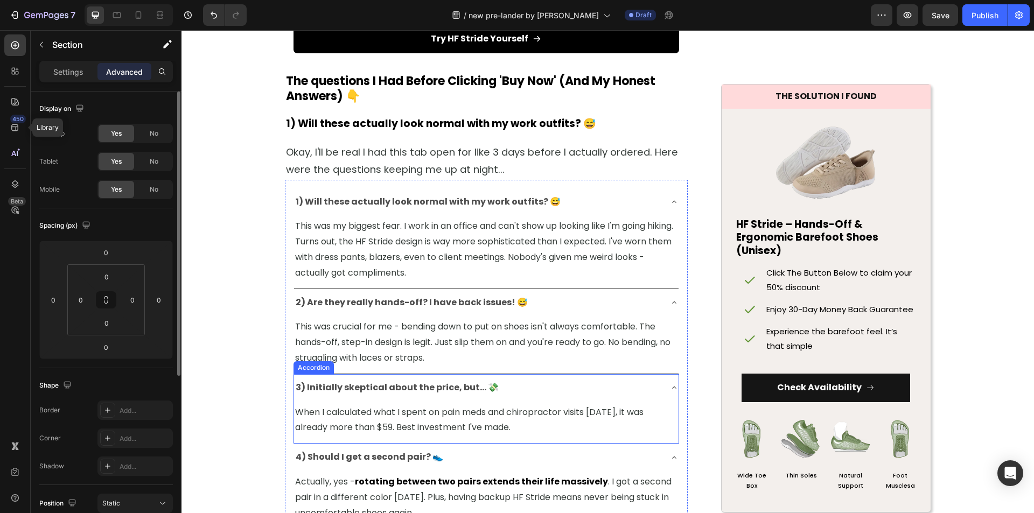
scroll to position [4983, 0]
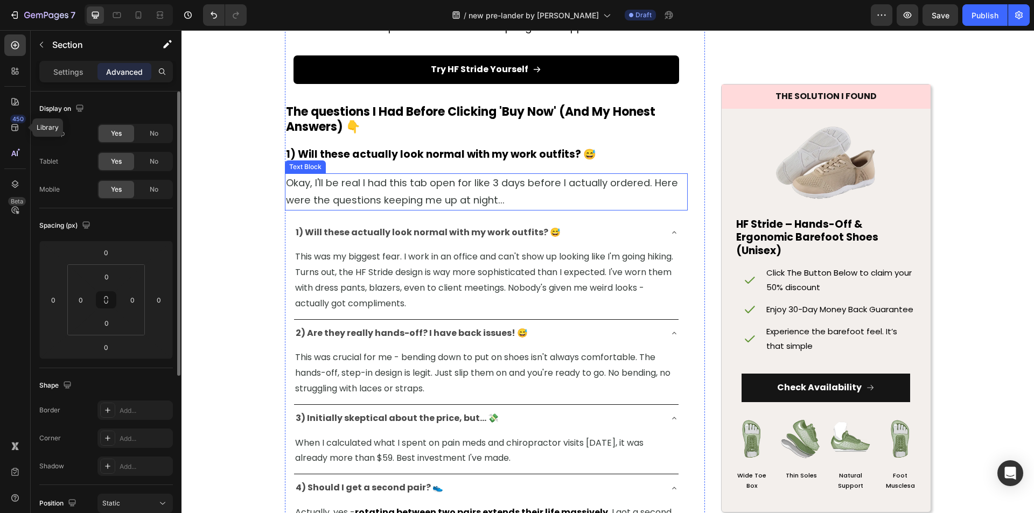
click at [353, 197] on span "Okay, I'll be real I had this tab open for like 3 days before I actually ordere…" at bounding box center [482, 191] width 392 height 31
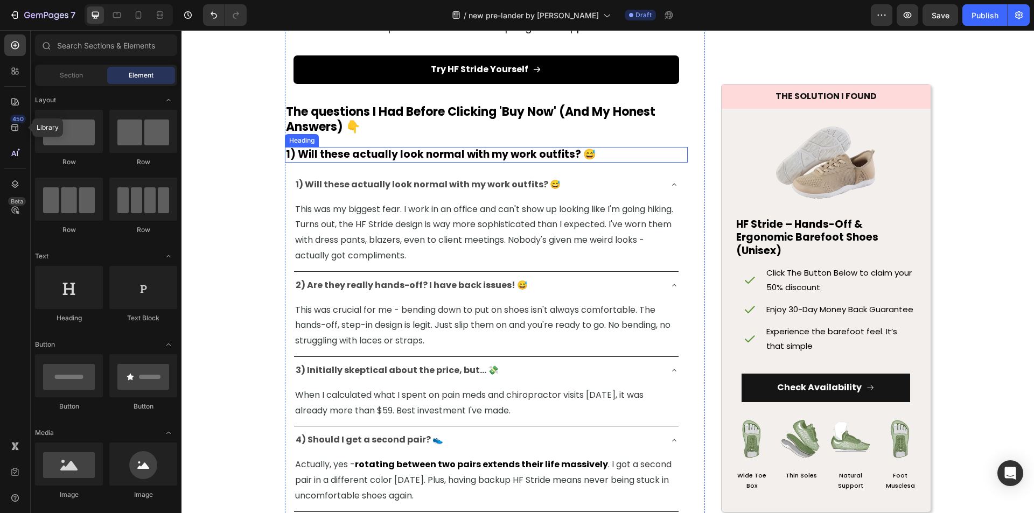
click at [385, 162] on strong "1) Will these actually look normal with my work outfits? 😅" at bounding box center [441, 154] width 310 height 15
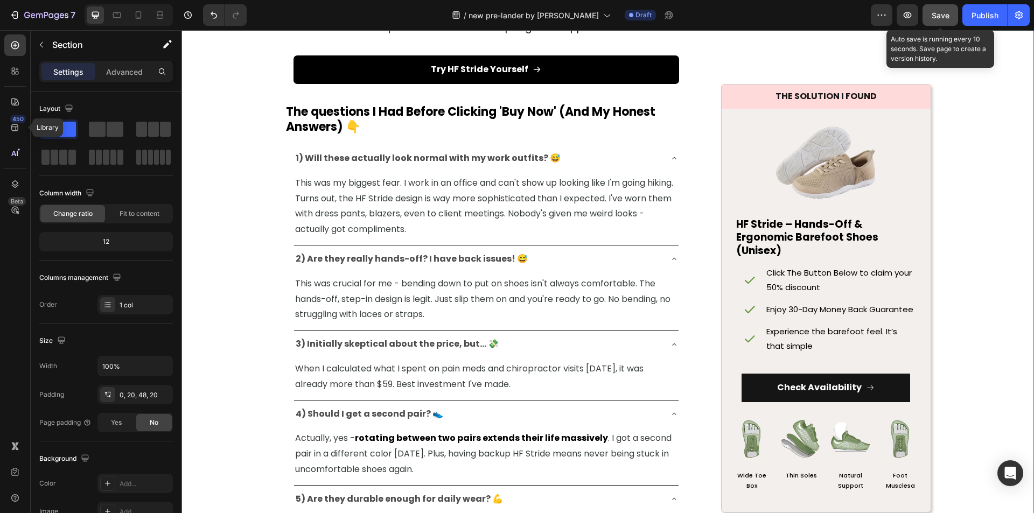
click at [942, 12] on span "Save" at bounding box center [941, 15] width 18 height 9
click at [671, 163] on icon at bounding box center [674, 158] width 9 height 9
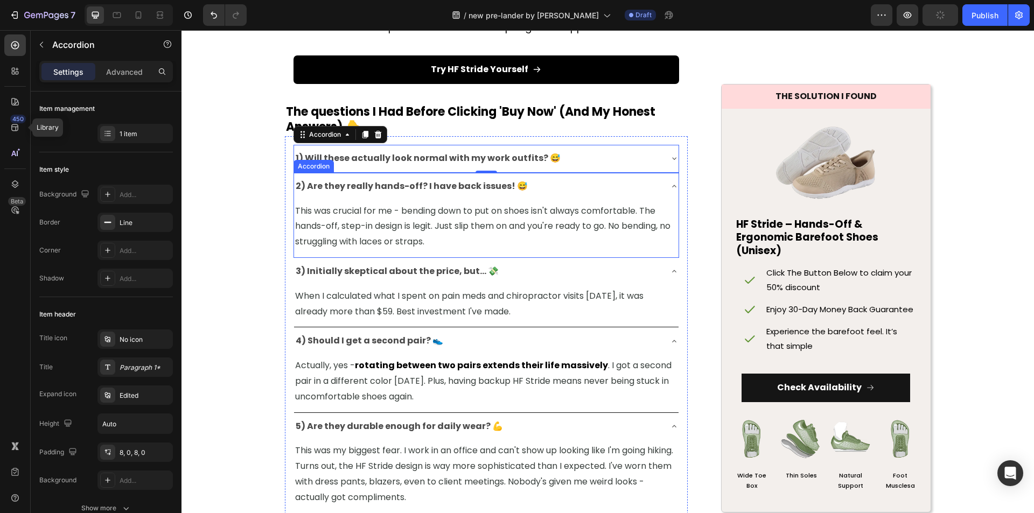
click at [641, 192] on div "2) Are they really hands-off? I have back issues! 😅" at bounding box center [477, 186] width 367 height 19
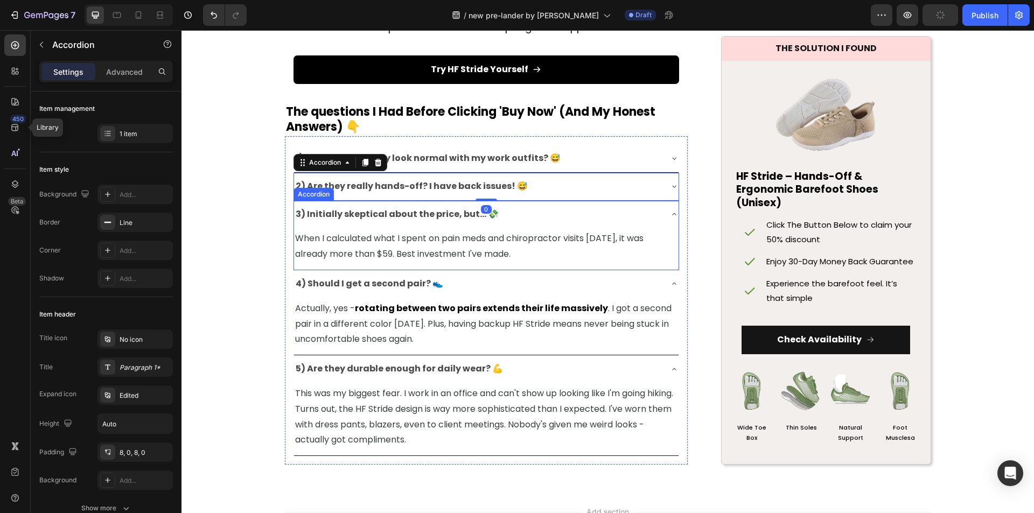
click at [635, 224] on div "3) Initially skeptical about the price, but... 💸" at bounding box center [477, 214] width 367 height 19
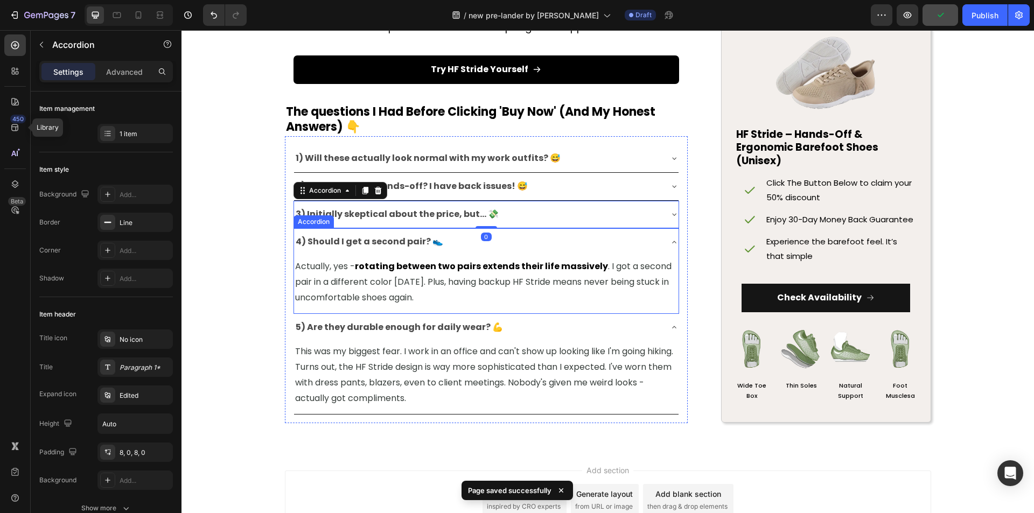
click at [627, 252] on div "4) Should I get a second pair? 👟" at bounding box center [477, 242] width 367 height 19
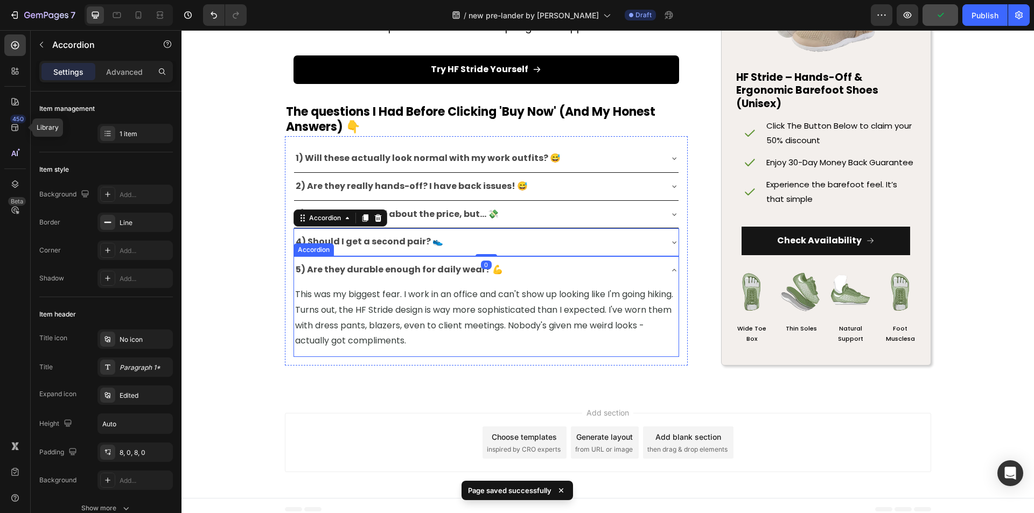
click at [627, 280] on div "5) Are they durable enough for daily wear? 💪" at bounding box center [477, 270] width 367 height 19
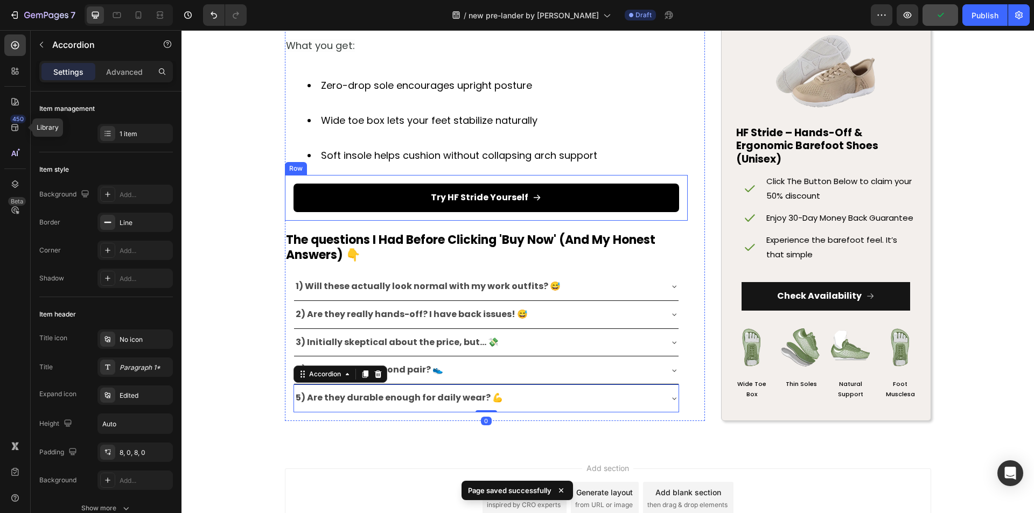
scroll to position [4768, 0]
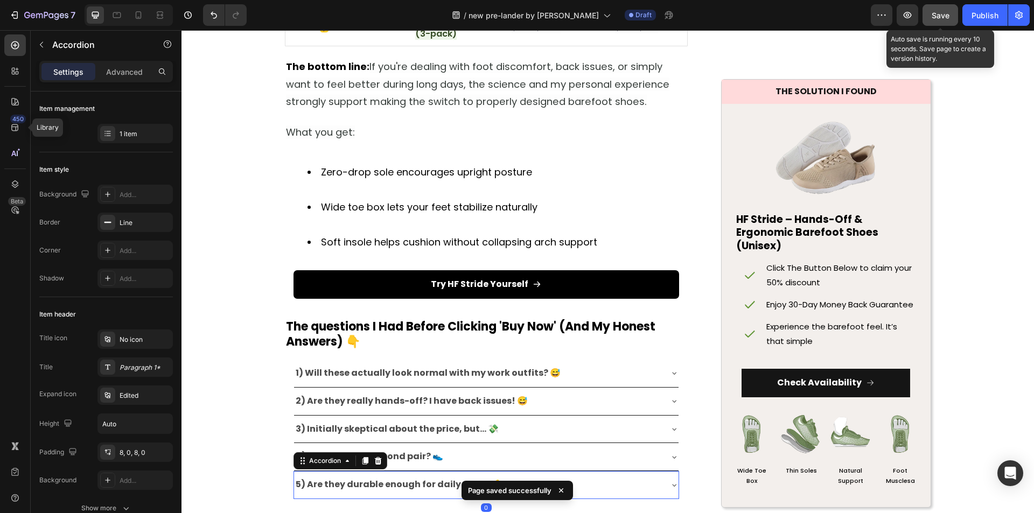
click at [945, 10] on div "Save" at bounding box center [941, 15] width 18 height 11
click at [908, 23] on button "button" at bounding box center [908, 15] width 22 height 22
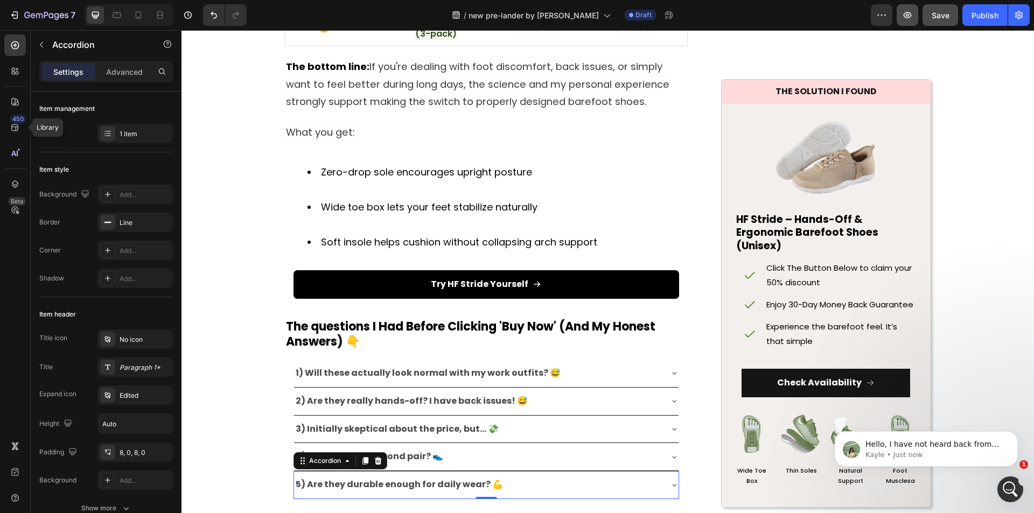
scroll to position [0, 0]
click at [140, 21] on div at bounding box center [138, 14] width 17 height 17
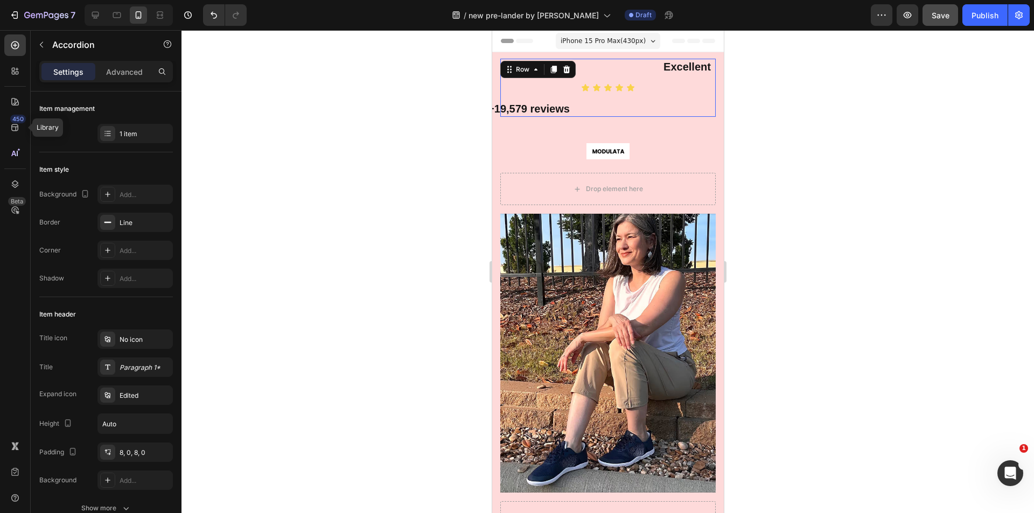
click at [508, 82] on div "Excellent Text block Icon Icon Icon Icon Icon Icon List +19,579 reviews Text bl…" at bounding box center [607, 88] width 215 height 58
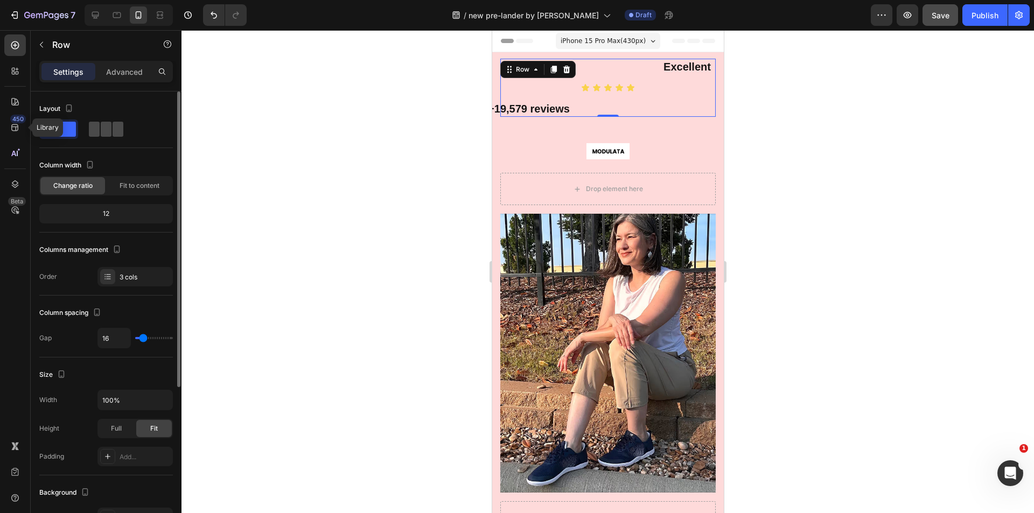
click at [113, 129] on span at bounding box center [118, 129] width 11 height 15
type input "13"
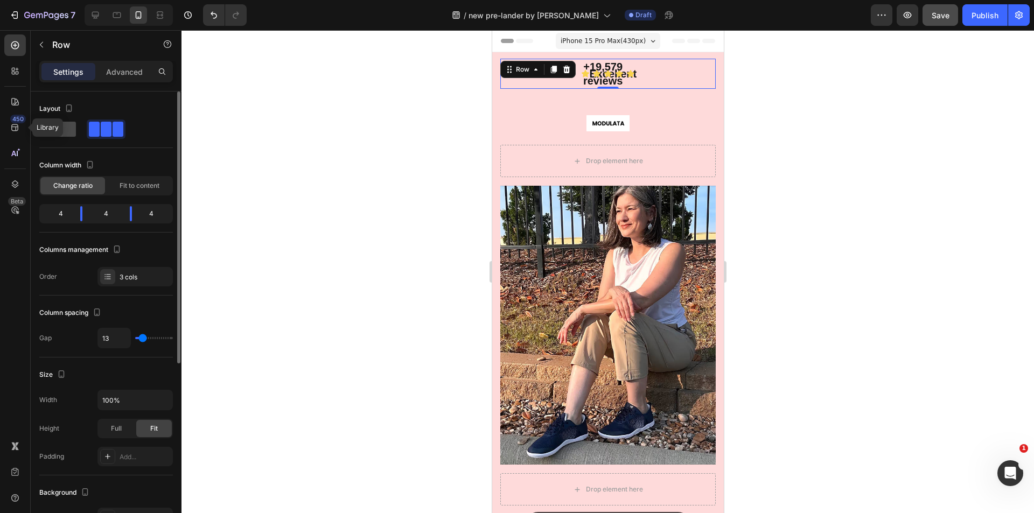
click at [51, 128] on span at bounding box center [58, 129] width 34 height 15
type input "16"
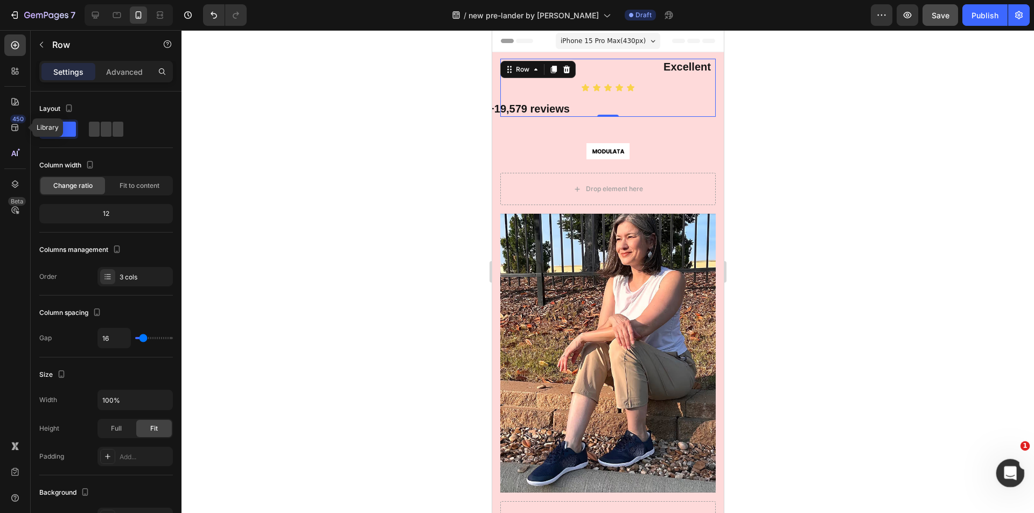
click at [1000, 472] on div "Open Intercom Messenger" at bounding box center [1009, 472] width 36 height 36
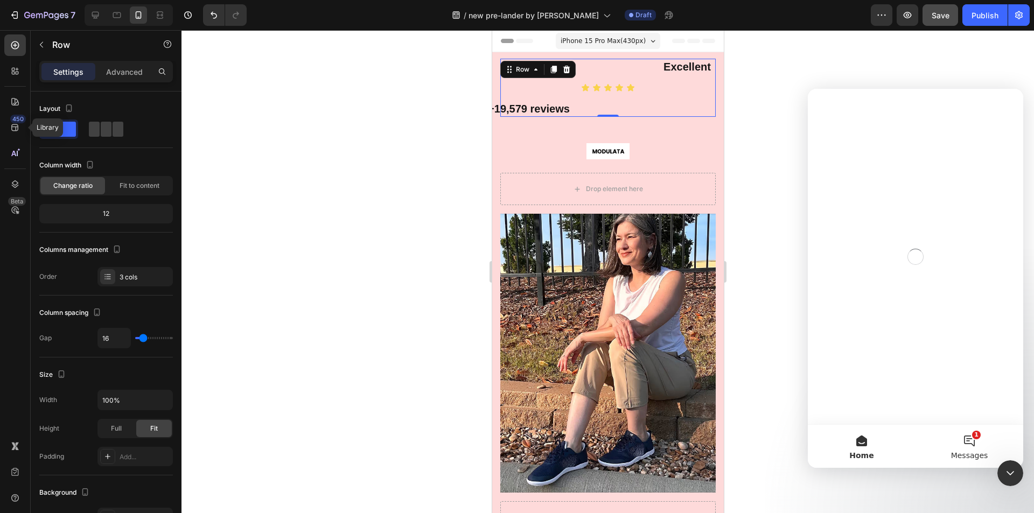
click at [972, 453] on span "Messages" at bounding box center [969, 456] width 37 height 8
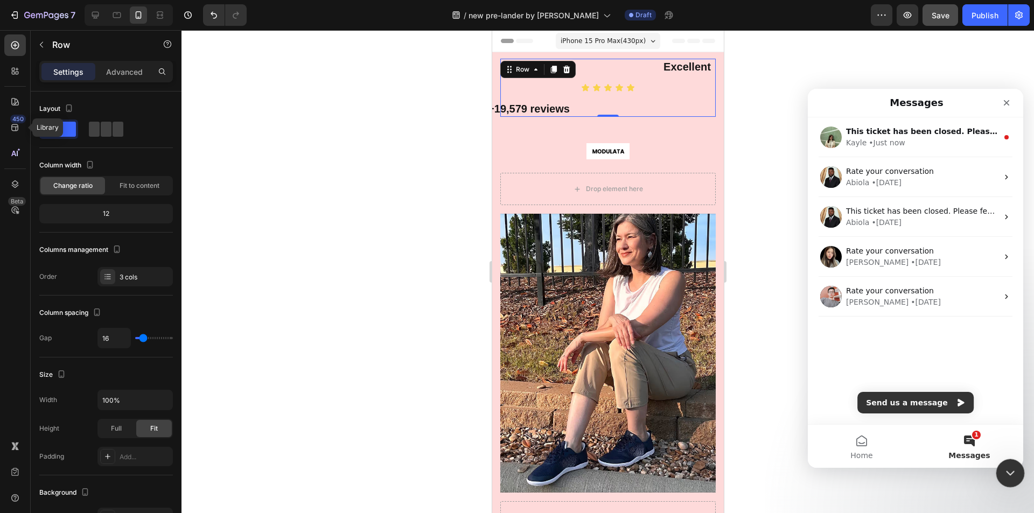
drag, startPoint x: 1009, startPoint y: 479, endPoint x: 1000, endPoint y: 473, distance: 11.2
click at [1010, 481] on div "Close Intercom Messenger" at bounding box center [1009, 472] width 26 height 26
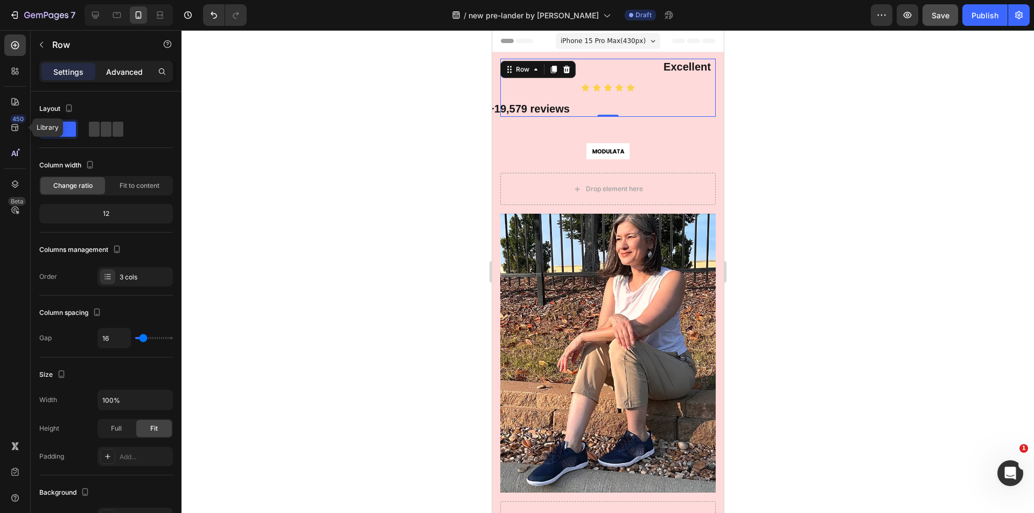
click at [110, 72] on p "Advanced" at bounding box center [124, 71] width 37 height 11
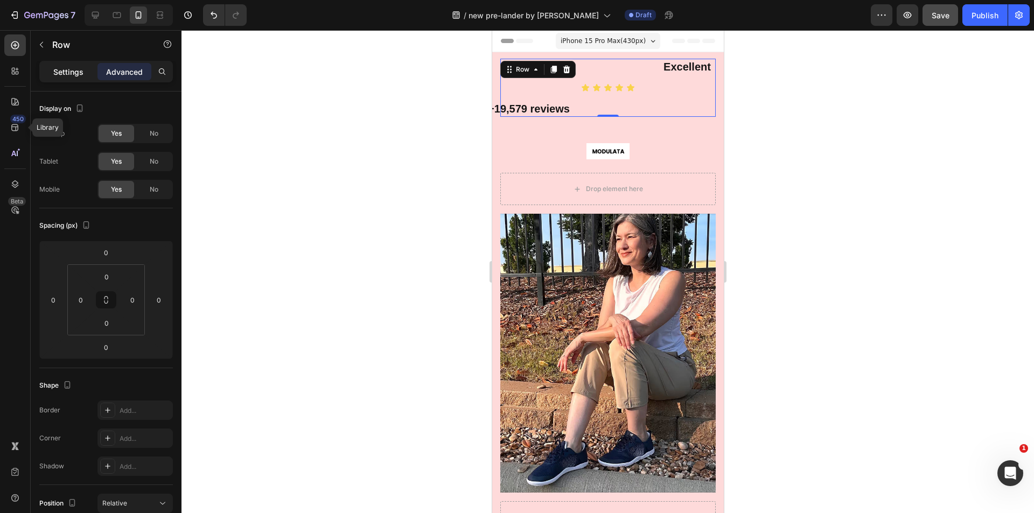
click at [85, 78] on div "Settings" at bounding box center [68, 71] width 54 height 17
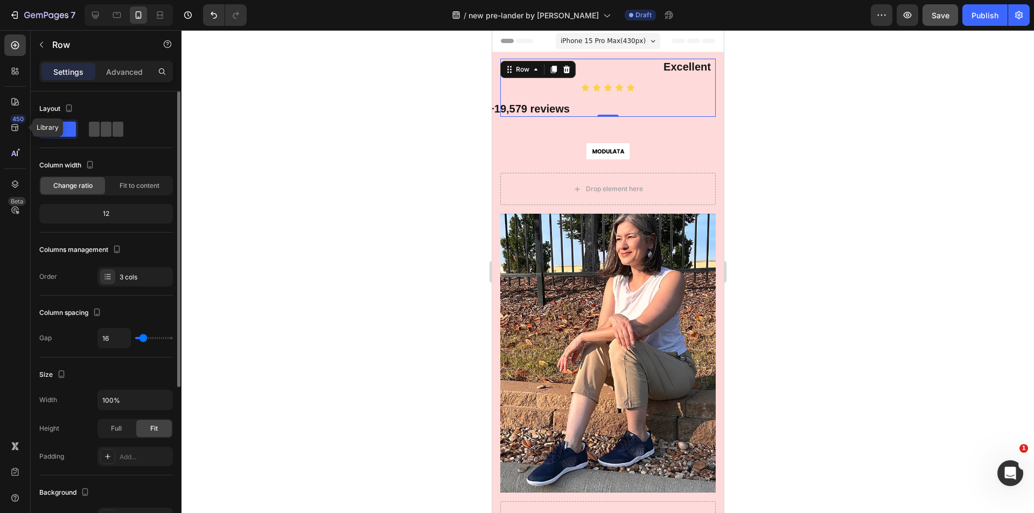
click at [113, 131] on span at bounding box center [118, 129] width 11 height 15
type input "13"
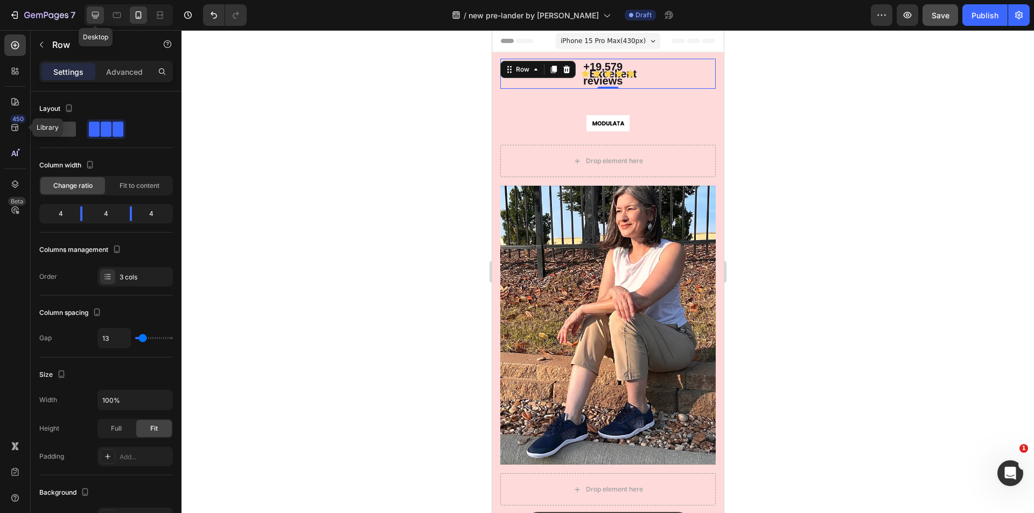
click at [101, 15] on div at bounding box center [95, 14] width 17 height 17
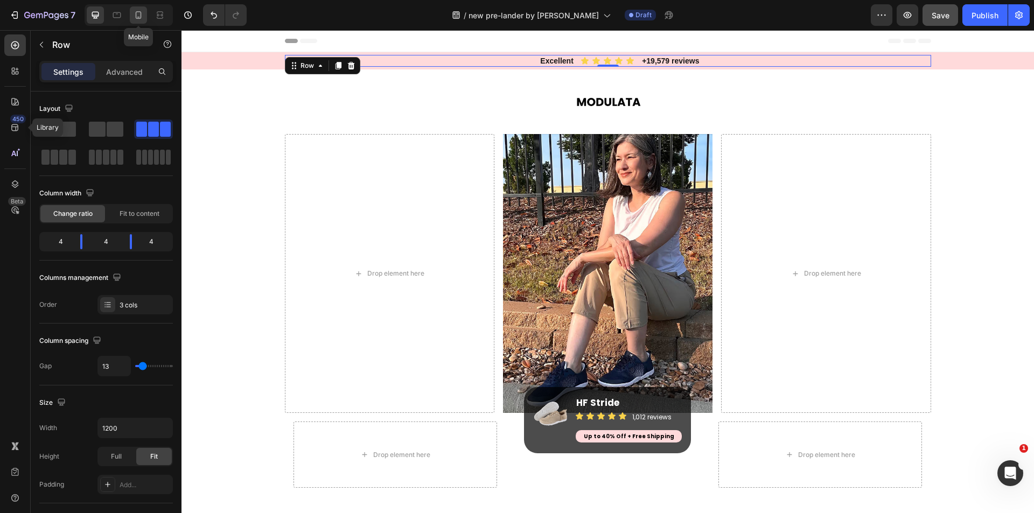
click at [134, 19] on icon at bounding box center [138, 15] width 11 height 11
type input "100%"
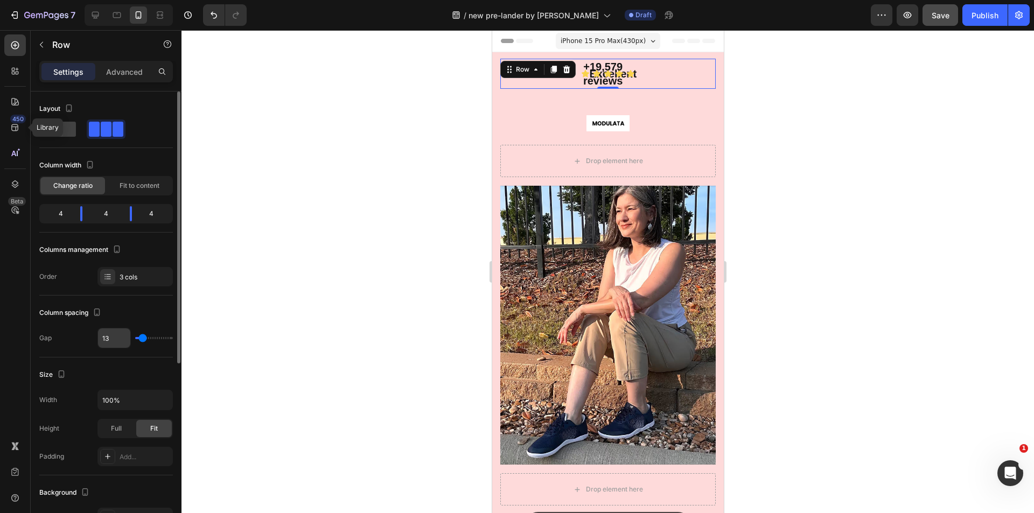
click at [110, 342] on input "13" at bounding box center [114, 338] width 32 height 19
type input "0"
click at [81, 351] on div "Column spacing Gap 0" at bounding box center [106, 327] width 134 height 62
click at [124, 427] on div "Full" at bounding box center [117, 428] width 36 height 17
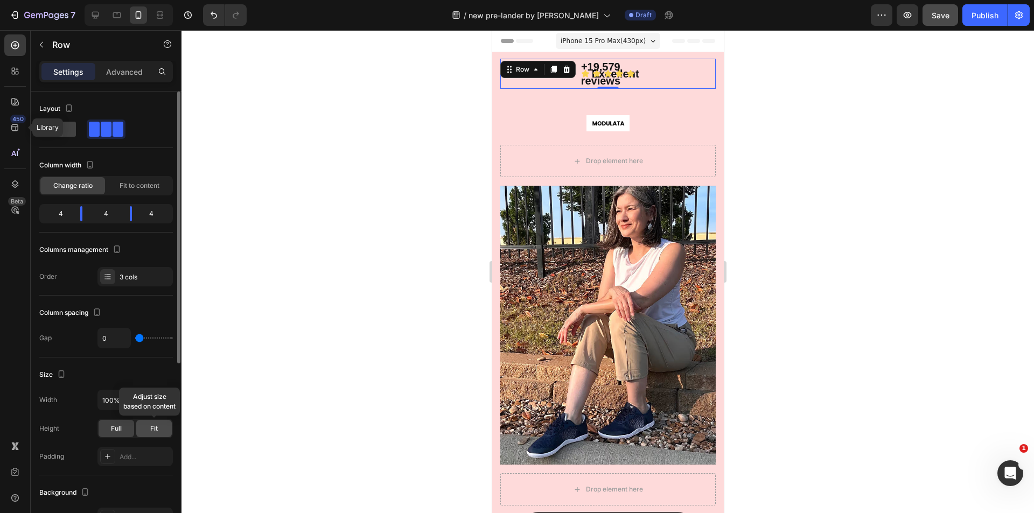
click at [151, 426] on span "Fit" at bounding box center [154, 429] width 8 height 10
click at [136, 181] on span "Fit to content" at bounding box center [140, 186] width 40 height 10
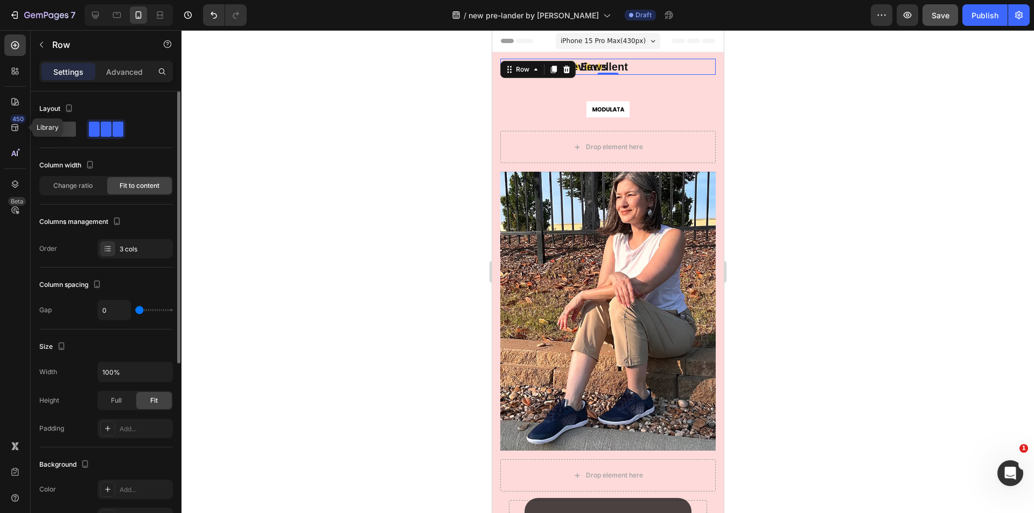
type input "2"
type input "33"
type input "36"
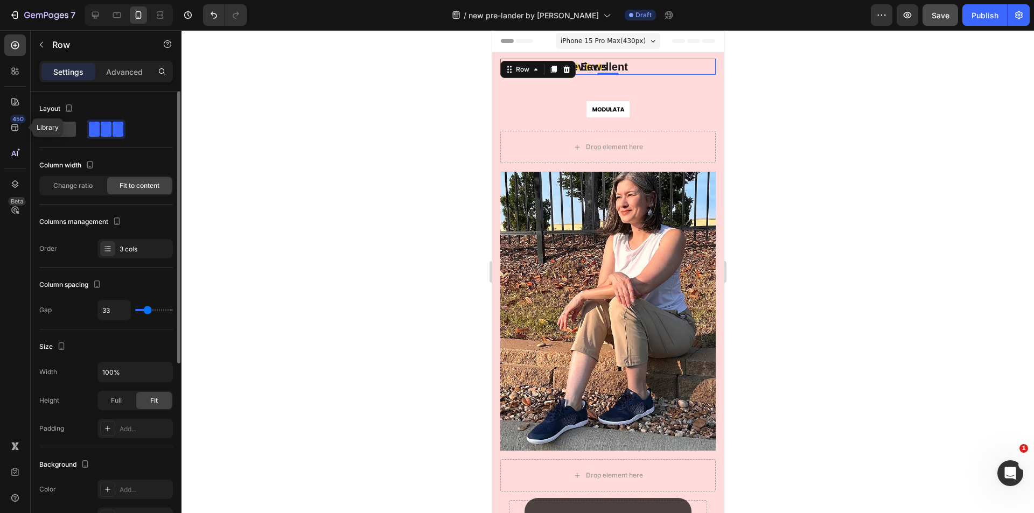
type input "36"
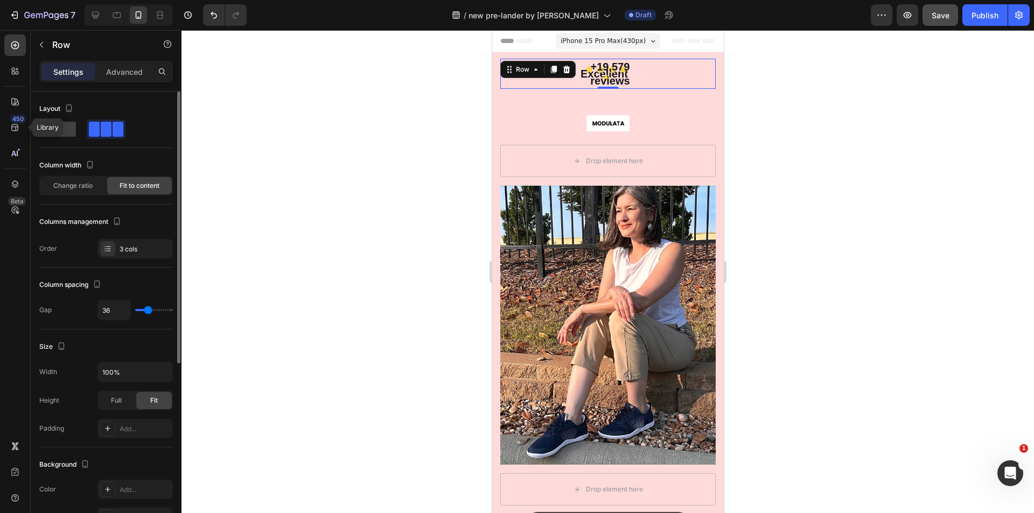
type input "56"
type input "58"
type input "60"
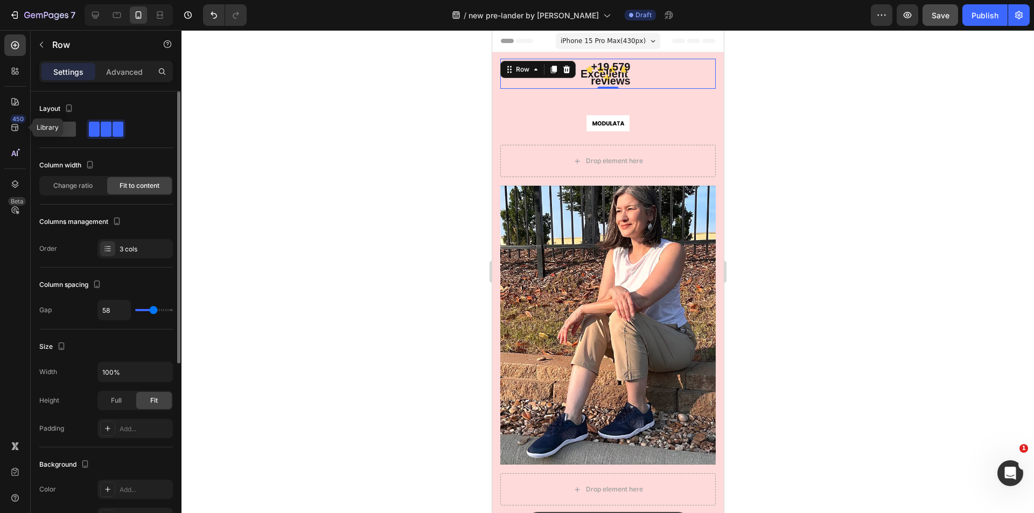
type input "60"
type input "62"
type input "64"
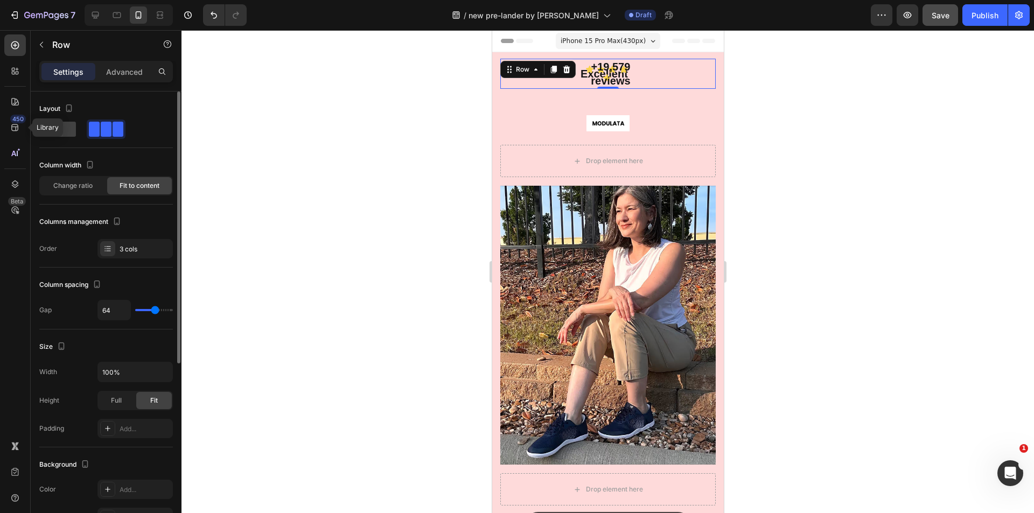
type input "67"
type input "69"
type input "102"
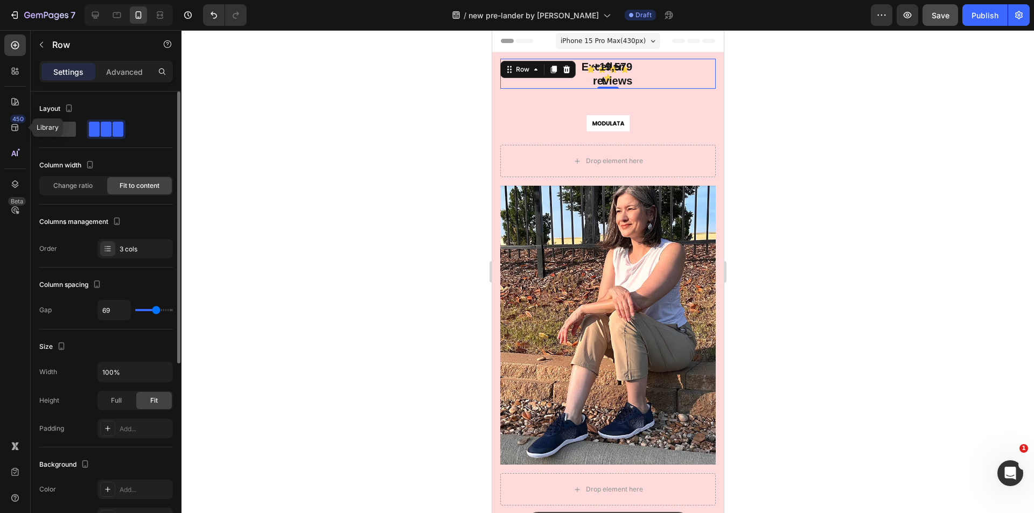
type input "102"
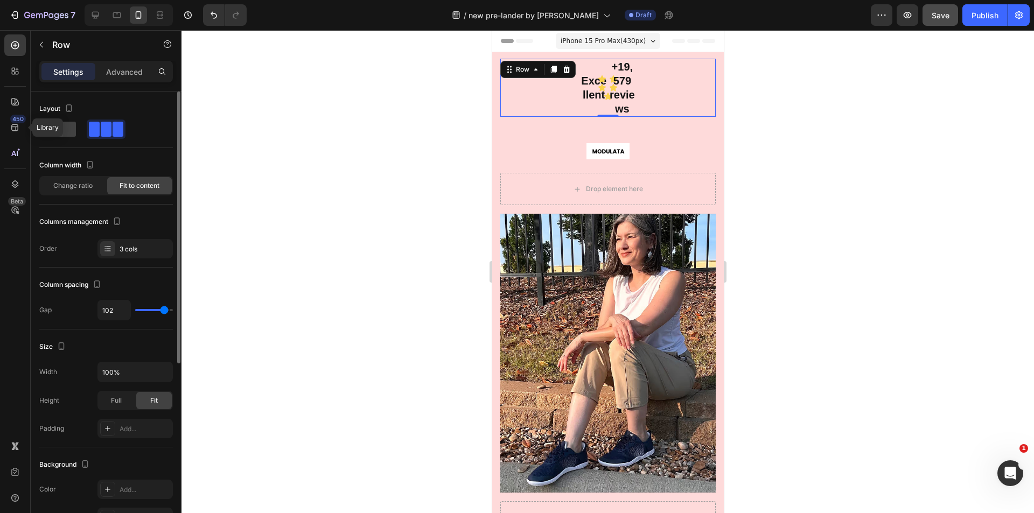
type input "120"
type input "116"
type input "67"
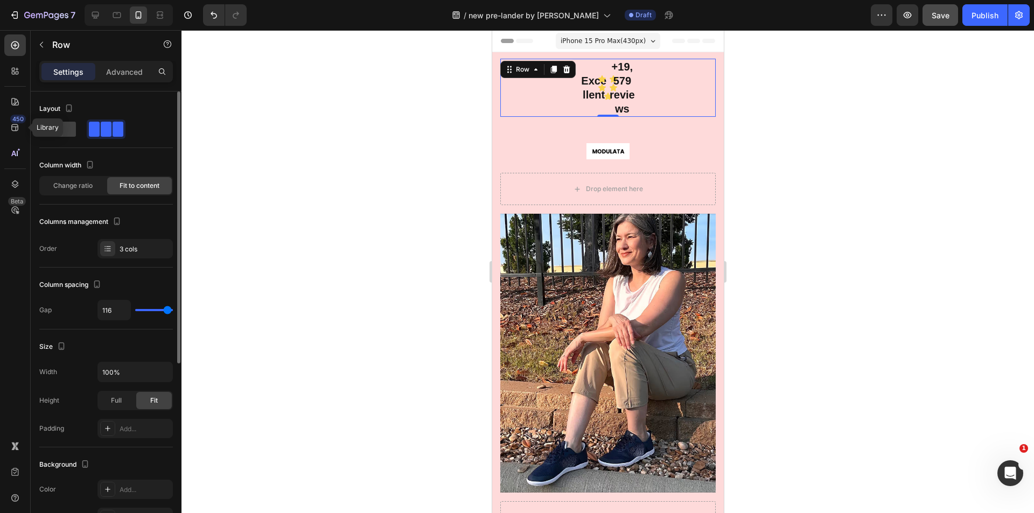
type input "67"
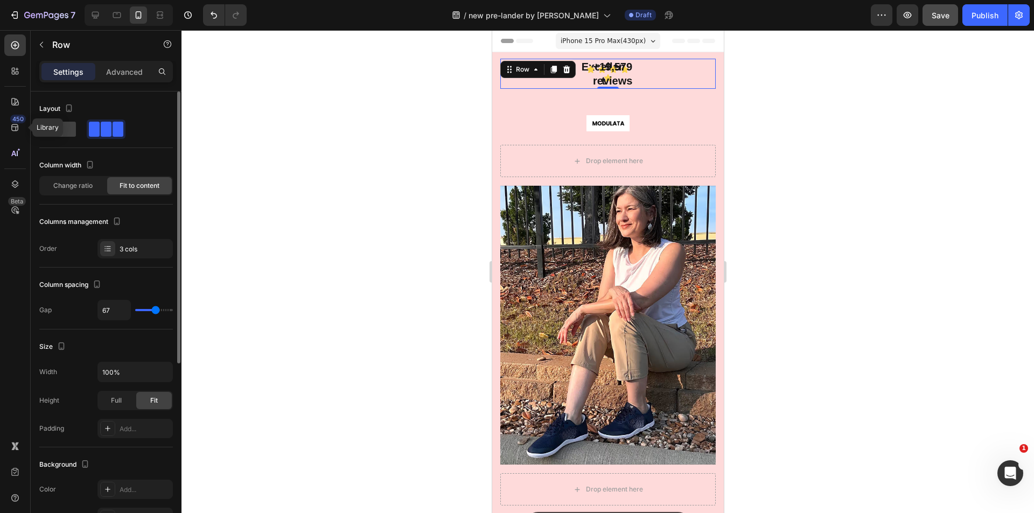
type input "47"
type input "44"
type input "42"
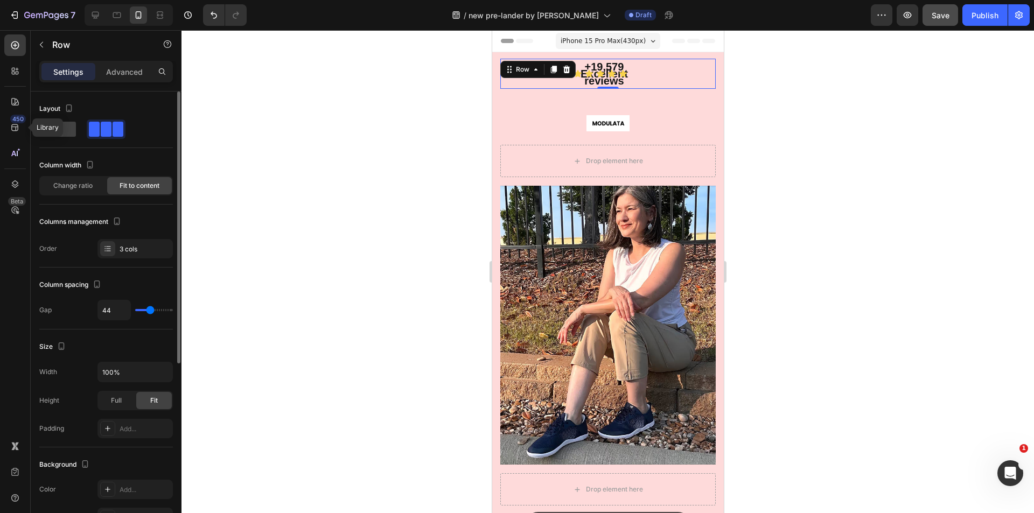
type input "42"
type input "40"
type input "20"
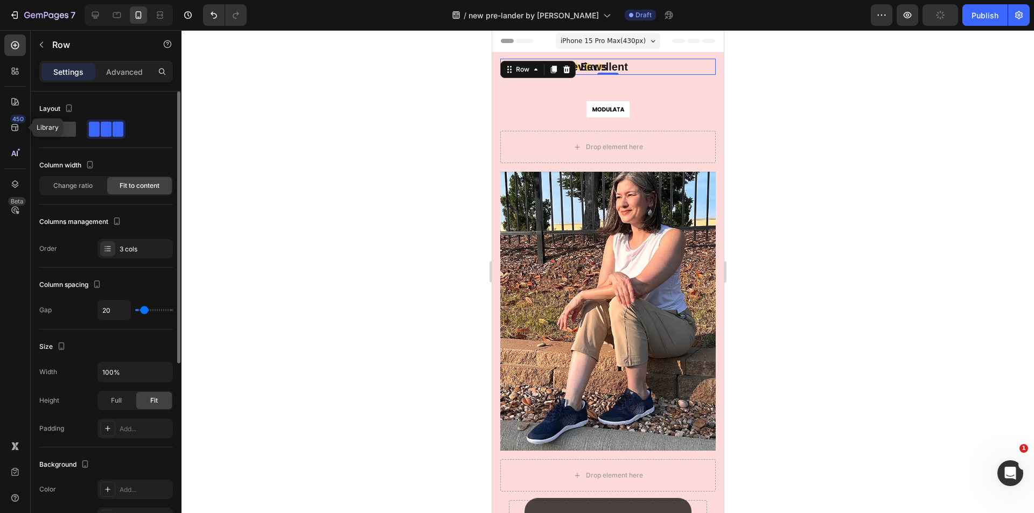
type input "0"
drag, startPoint x: 138, startPoint y: 311, endPoint x: 120, endPoint y: 315, distance: 18.6
click at [135, 311] on input "range" at bounding box center [154, 310] width 38 height 2
click at [161, 370] on icon "button" at bounding box center [162, 372] width 11 height 11
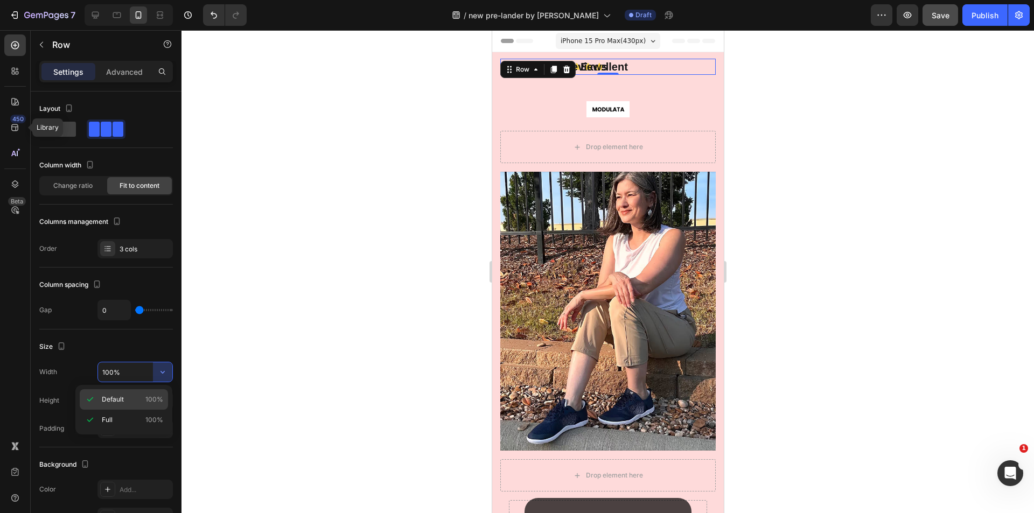
click at [131, 410] on div "Default 100%" at bounding box center [124, 420] width 88 height 20
click at [124, 72] on p "Advanced" at bounding box center [124, 71] width 37 height 11
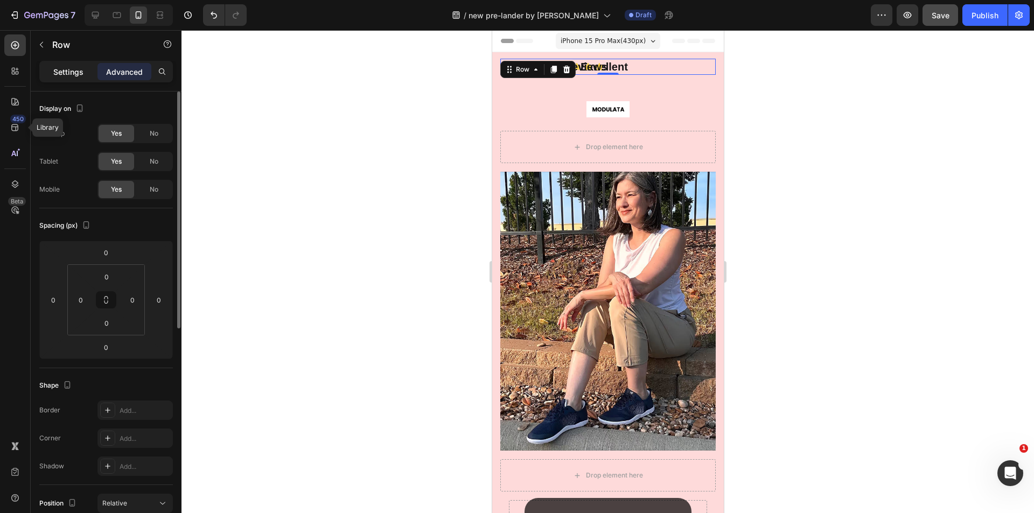
click at [83, 66] on div "Settings" at bounding box center [68, 71] width 54 height 17
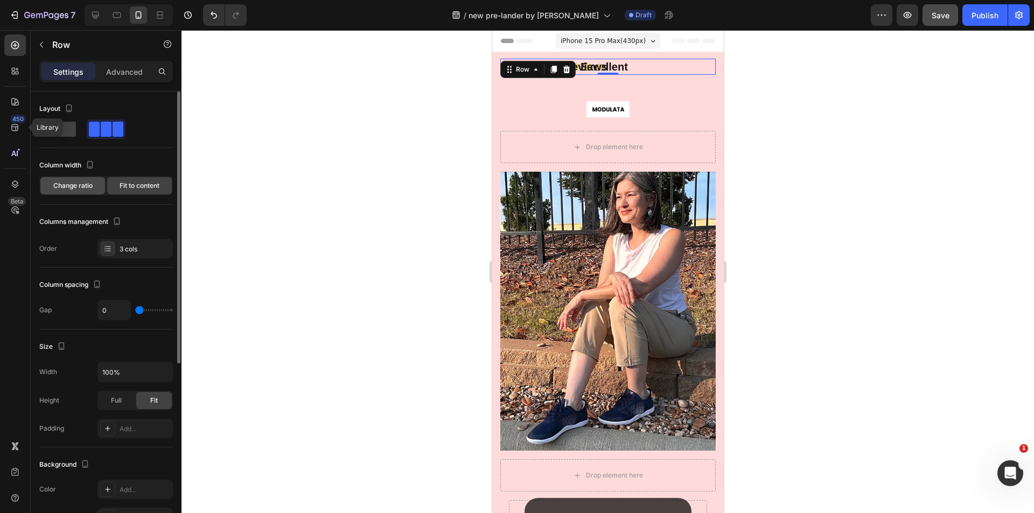
click at [72, 187] on span "Change ratio" at bounding box center [72, 186] width 39 height 10
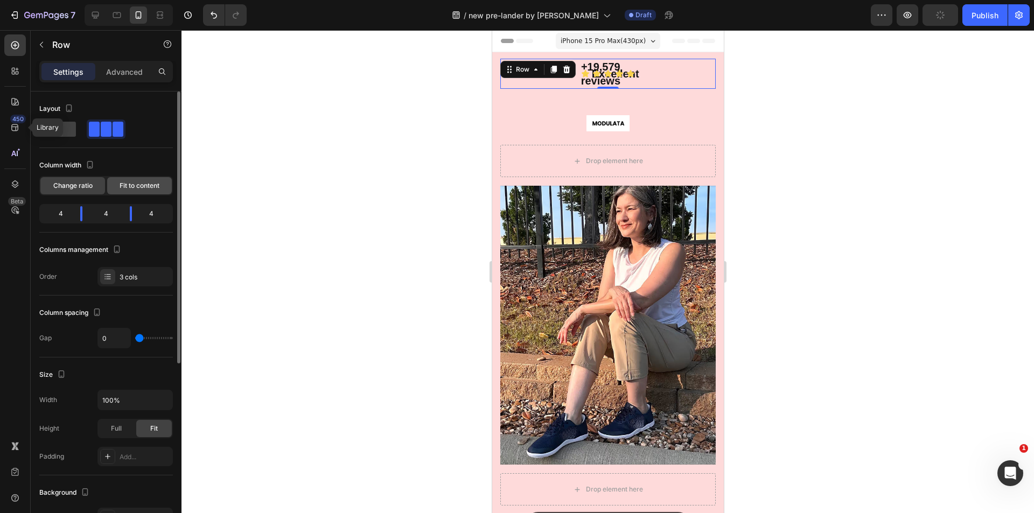
click at [124, 184] on span "Fit to content" at bounding box center [140, 186] width 40 height 10
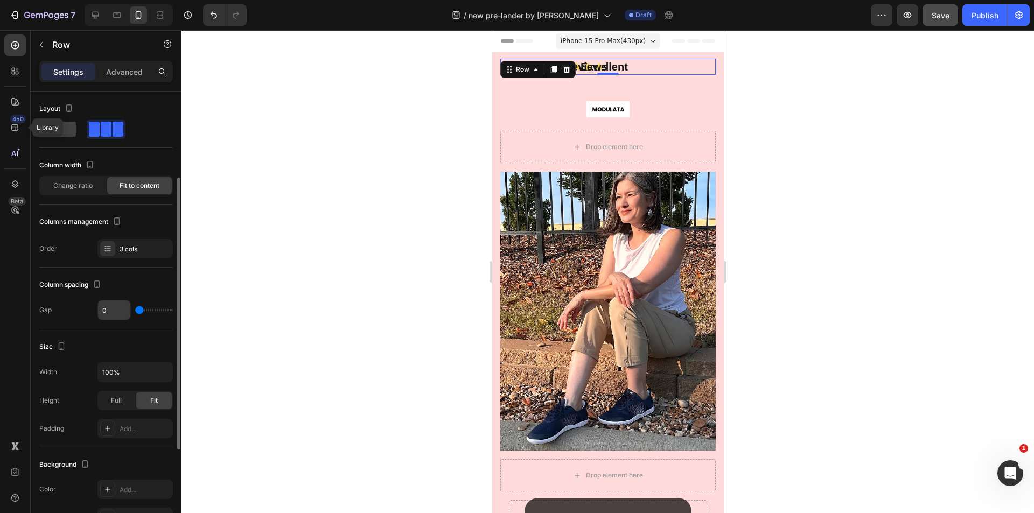
scroll to position [54, 0]
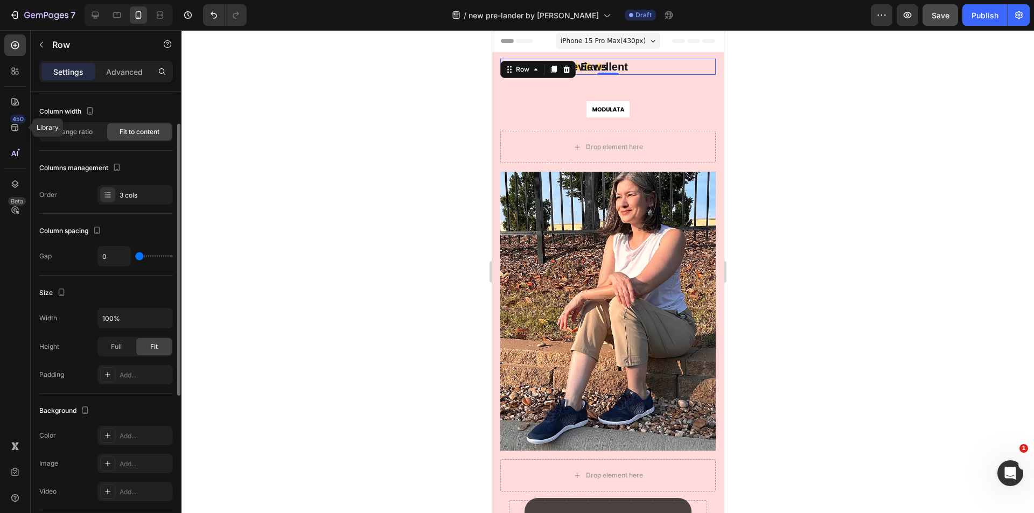
click at [119, 182] on div "Columns management Order 3 cols" at bounding box center [106, 181] width 134 height 45
click at [122, 187] on div "3 cols" at bounding box center [135, 194] width 75 height 19
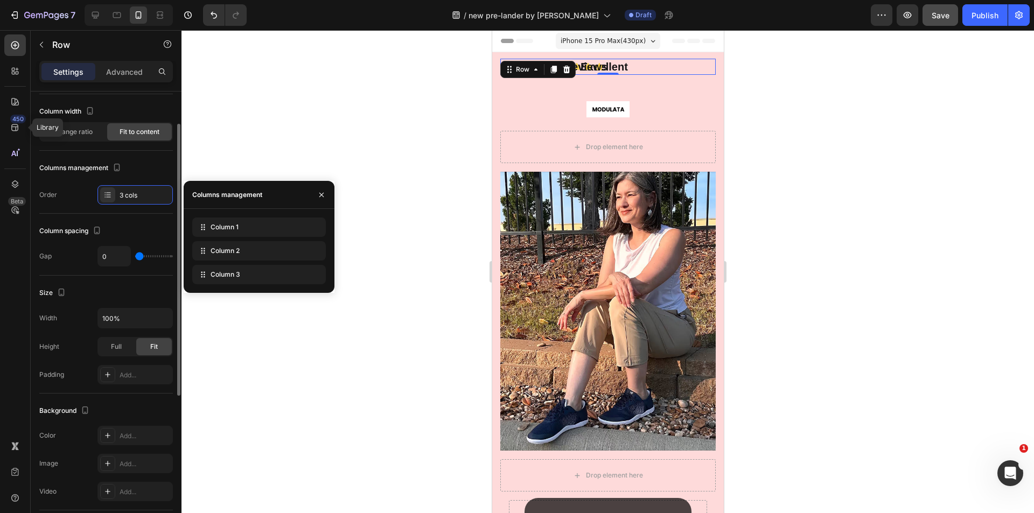
click at [117, 214] on div "Column spacing Gap 0" at bounding box center [106, 245] width 134 height 62
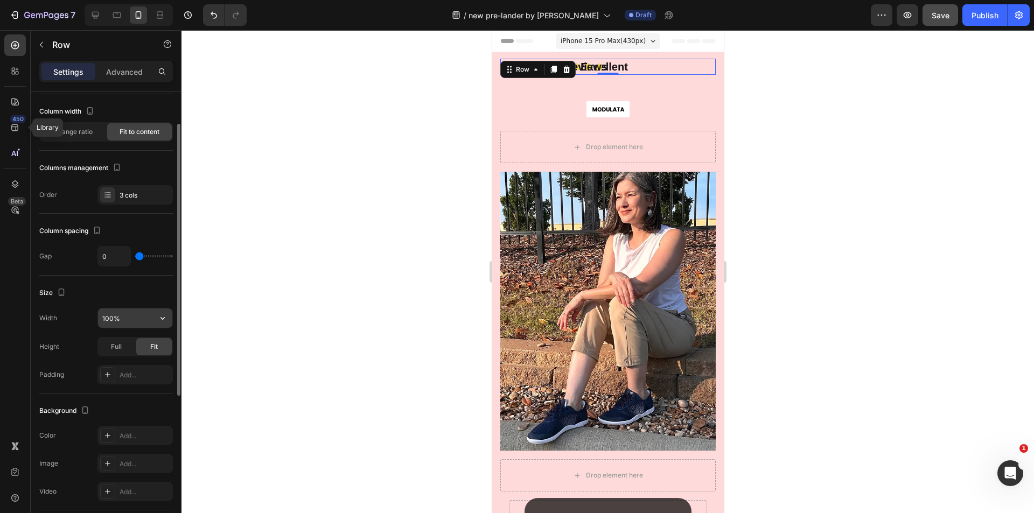
click at [134, 313] on input "100%" at bounding box center [135, 318] width 74 height 19
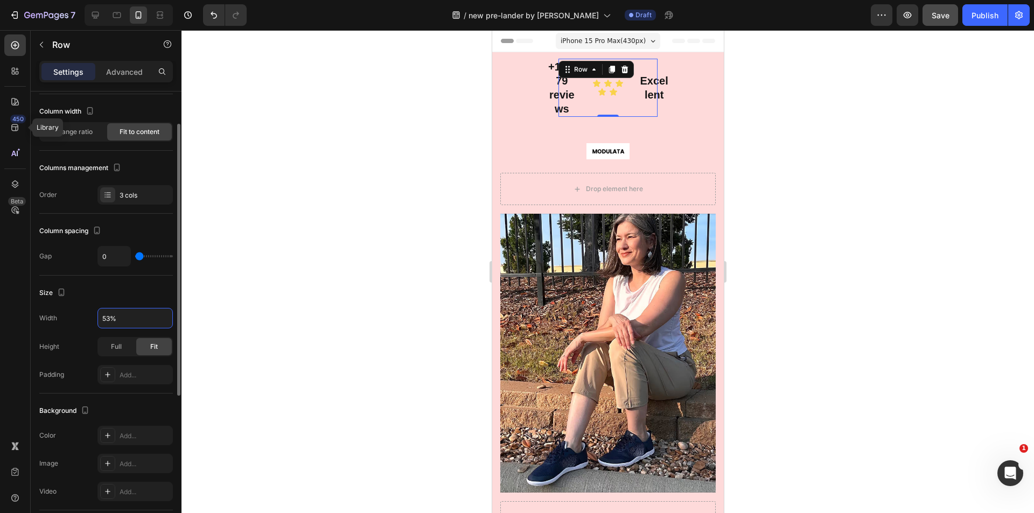
type input "54%"
click at [97, 12] on icon at bounding box center [95, 15] width 7 height 7
type input "13"
type input "1200"
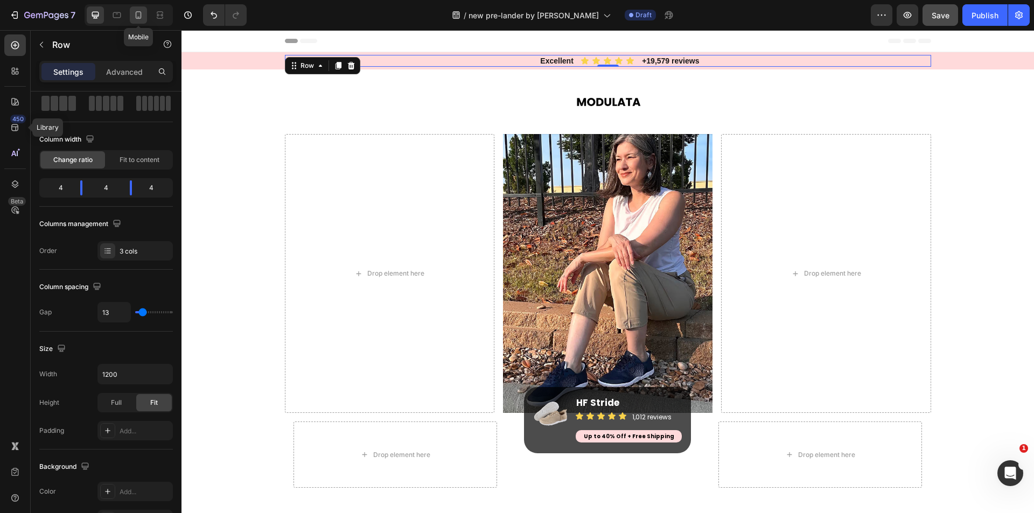
click at [136, 15] on icon at bounding box center [139, 15] width 6 height 8
type input "0"
type input "54%"
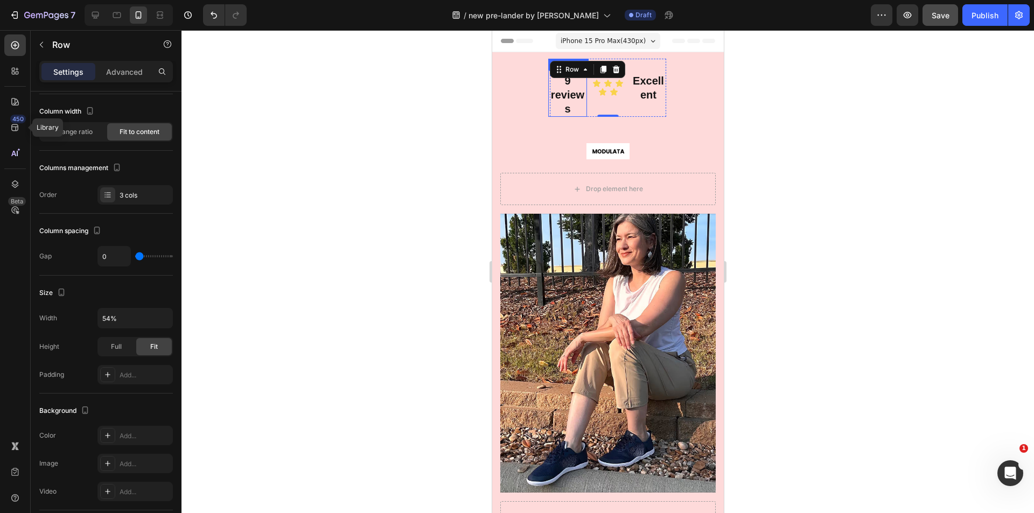
click at [567, 92] on p "+19,579 reviews" at bounding box center [567, 88] width 37 height 56
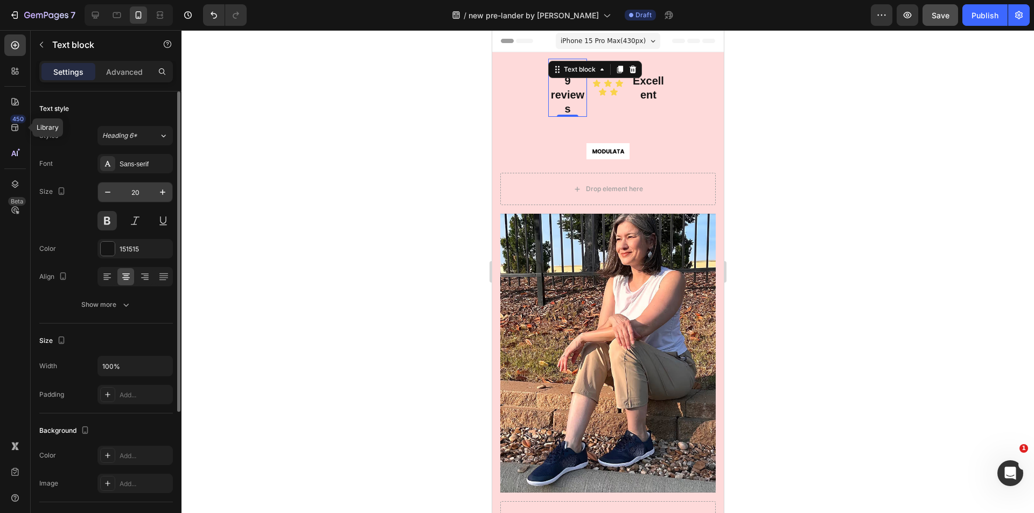
click at [134, 189] on input "20" at bounding box center [135, 192] width 36 height 19
type input "12"
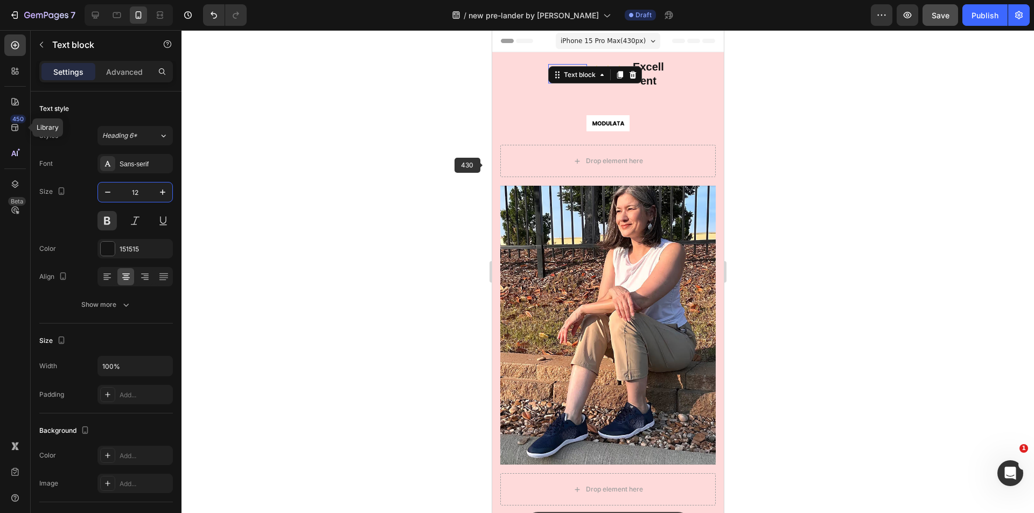
click at [424, 157] on div at bounding box center [608, 271] width 853 height 483
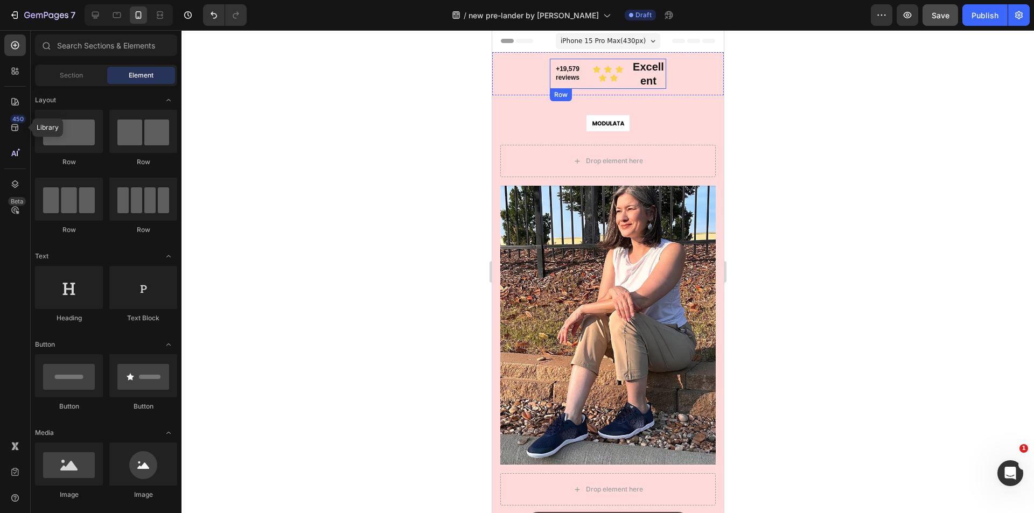
click at [645, 72] on div "+19,579 reviews Text block" at bounding box center [646, 74] width 39 height 30
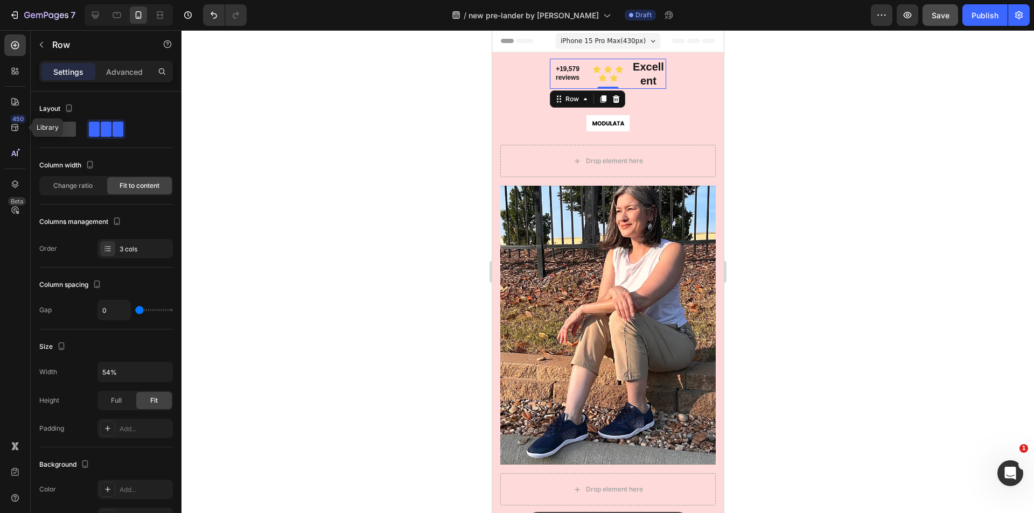
click at [645, 72] on div "+19,579 reviews Text block" at bounding box center [646, 74] width 39 height 30
click at [640, 71] on div "+19,579 reviews Text block" at bounding box center [646, 74] width 39 height 30
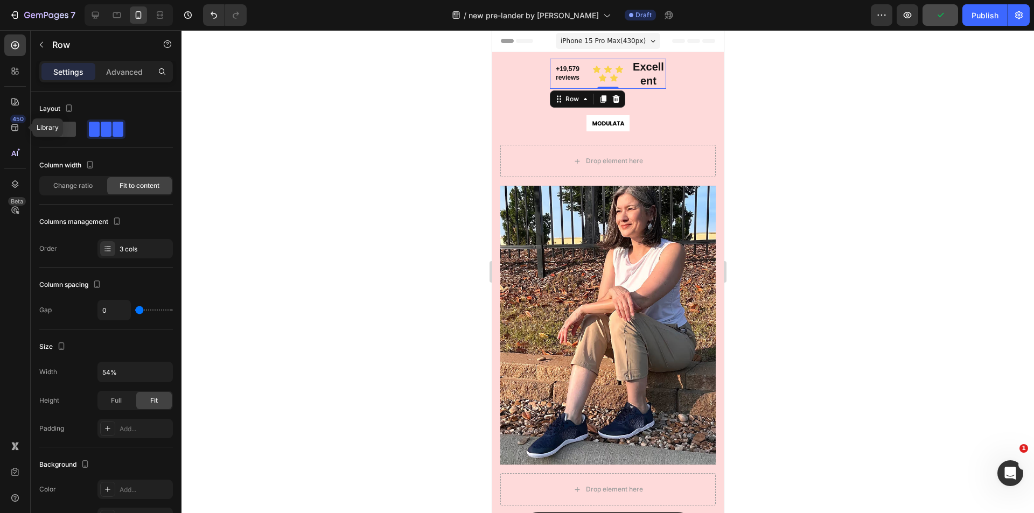
click at [640, 71] on div "+19,579 reviews Text block" at bounding box center [646, 74] width 39 height 30
click at [124, 254] on div "3 cols" at bounding box center [135, 248] width 75 height 19
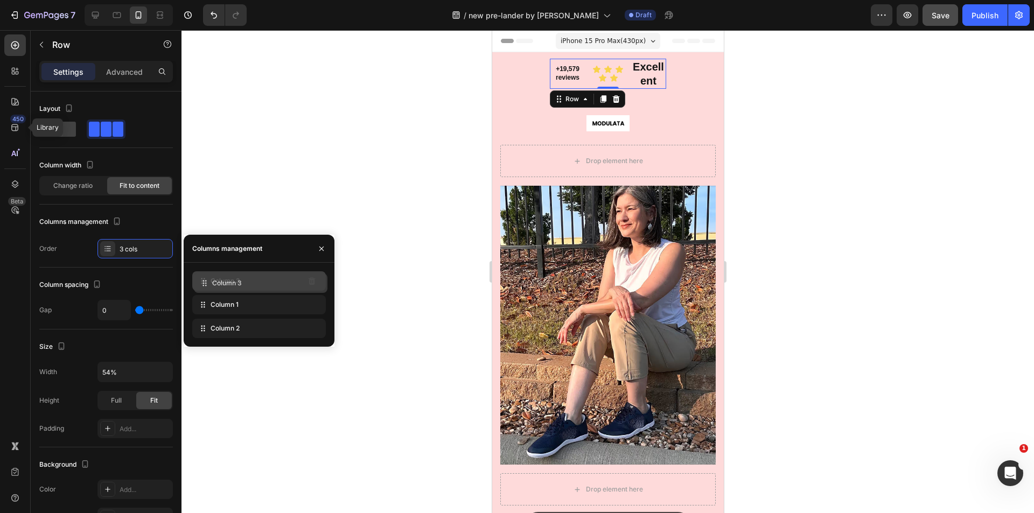
drag, startPoint x: 206, startPoint y: 330, endPoint x: 208, endPoint y: 285, distance: 45.3
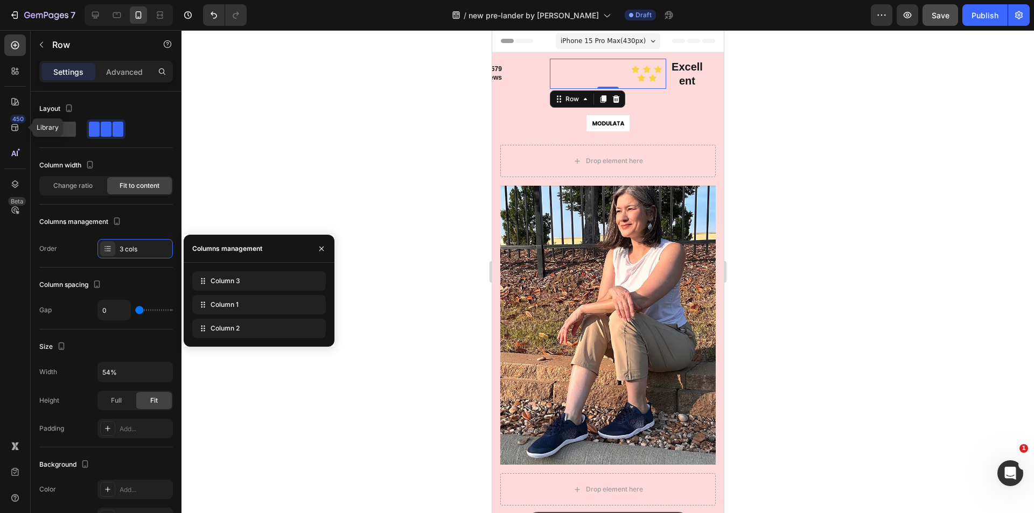
click at [86, 13] on div at bounding box center [129, 15] width 88 height 22
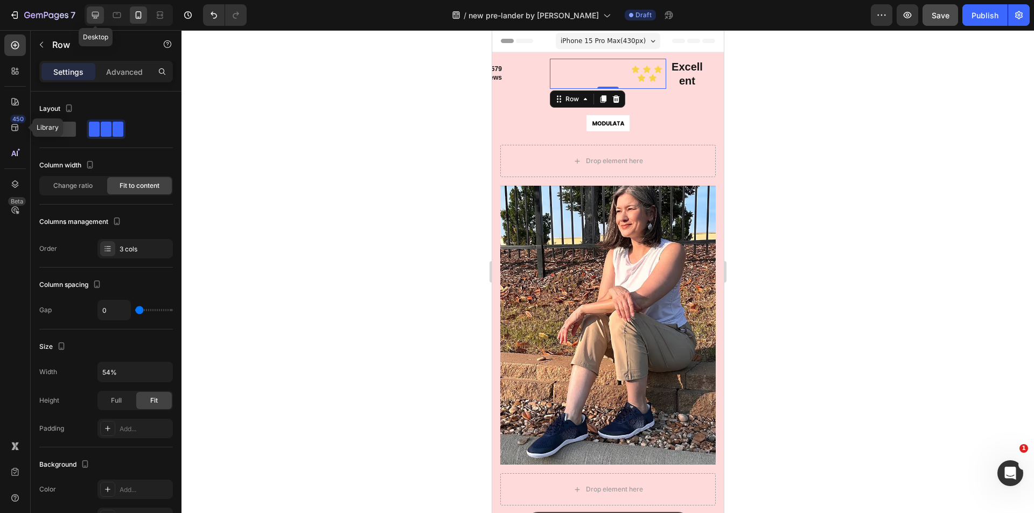
click at [88, 13] on div at bounding box center [95, 14] width 17 height 17
type input "13"
type input "1200"
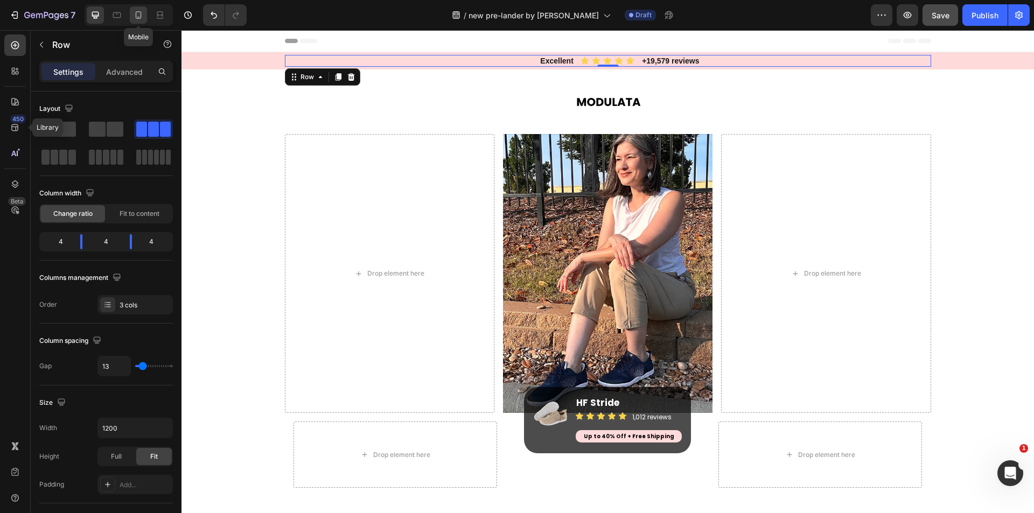
click at [134, 12] on icon at bounding box center [138, 15] width 11 height 11
type input "0"
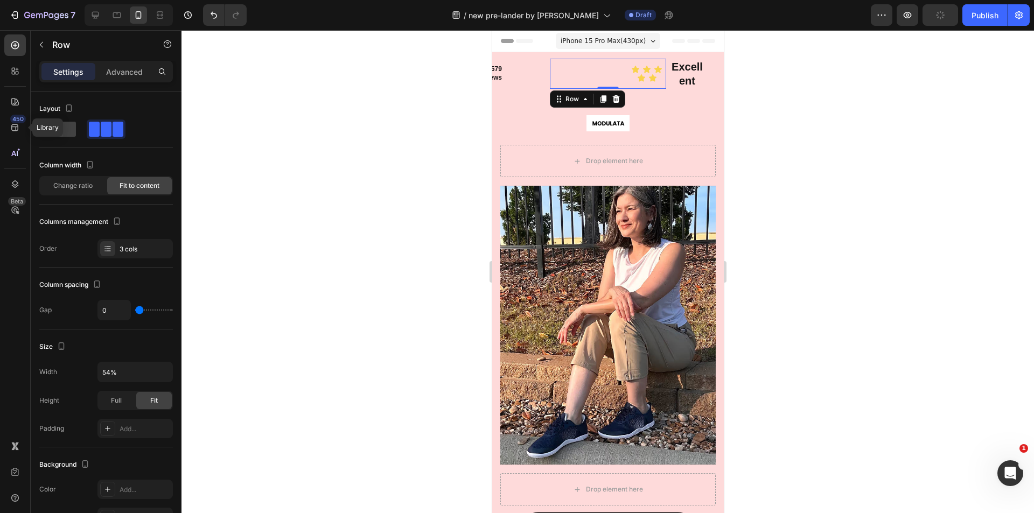
click at [555, 73] on div "+19,579 reviews Text block" at bounding box center [568, 74] width 39 height 30
click at [114, 398] on span "Full" at bounding box center [116, 401] width 11 height 10
click at [156, 378] on button "button" at bounding box center [162, 372] width 19 height 19
click at [148, 395] on span "100%" at bounding box center [154, 400] width 18 height 10
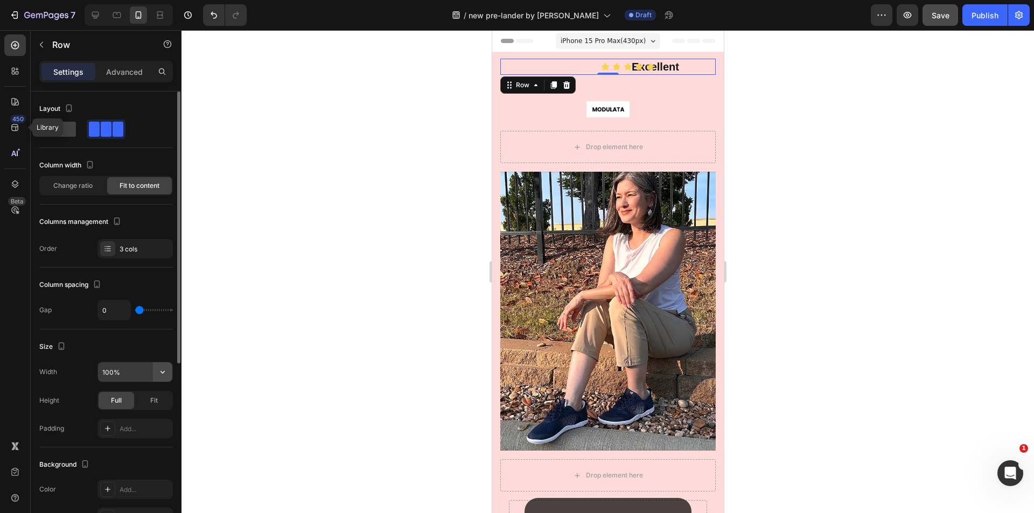
click at [153, 373] on button "button" at bounding box center [162, 372] width 19 height 19
click at [116, 352] on div "Size" at bounding box center [106, 346] width 134 height 17
click at [121, 374] on input "100%" at bounding box center [135, 372] width 74 height 19
click at [124, 373] on input "-6%" at bounding box center [135, 372] width 74 height 19
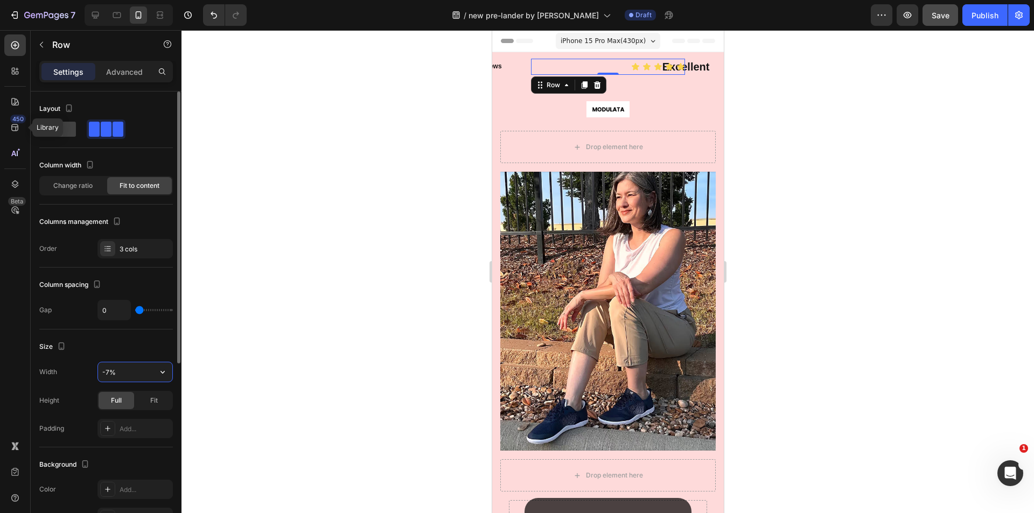
click at [124, 373] on input "-7%" at bounding box center [135, 372] width 74 height 19
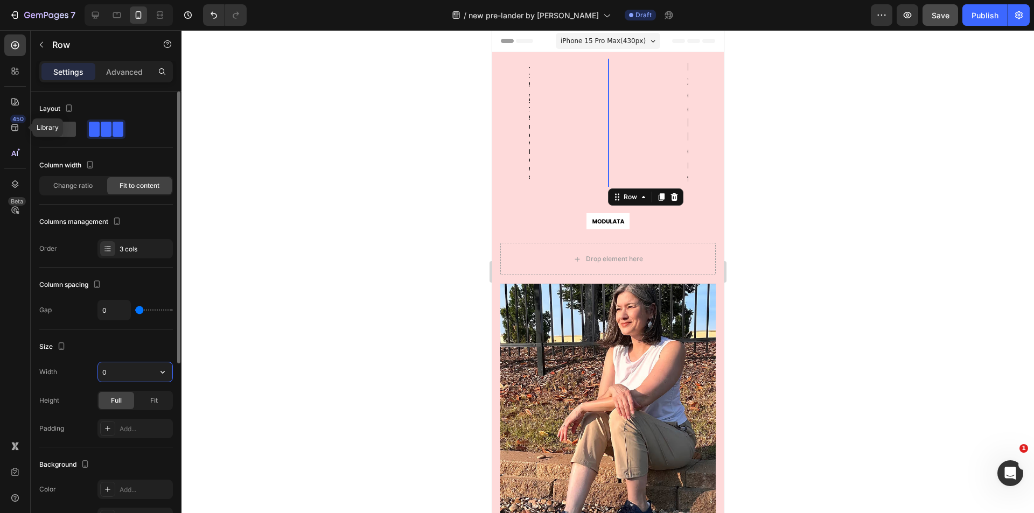
click at [149, 373] on input "0" at bounding box center [135, 372] width 74 height 19
click at [156, 371] on button "button" at bounding box center [162, 372] width 19 height 19
click at [133, 399] on p "Default 100%" at bounding box center [132, 400] width 61 height 10
type input "100%"
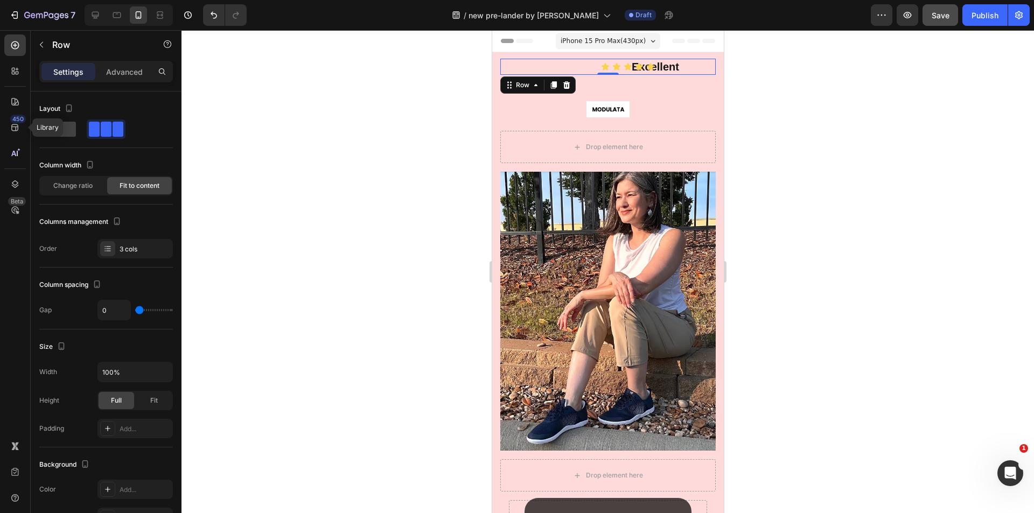
click at [366, 200] on div at bounding box center [608, 271] width 853 height 483
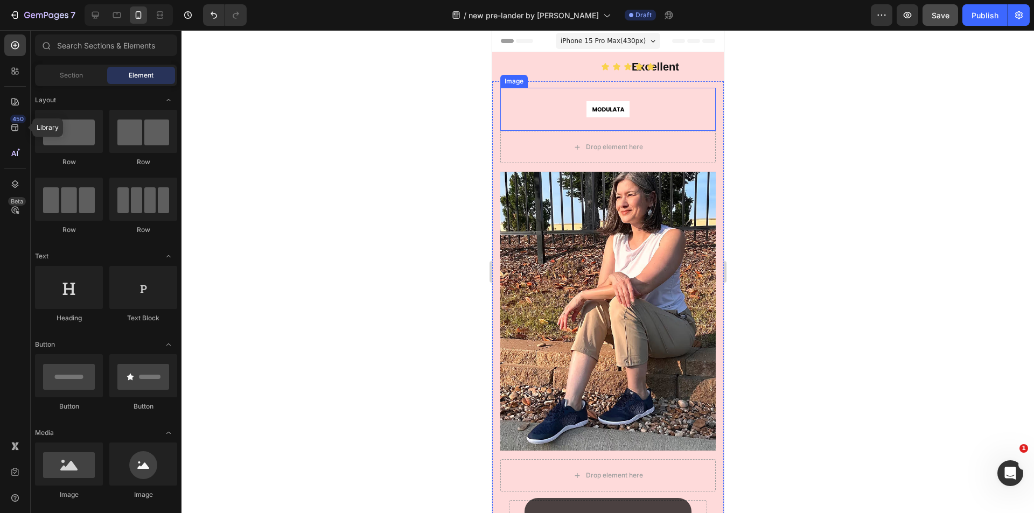
click at [548, 105] on div at bounding box center [607, 109] width 215 height 43
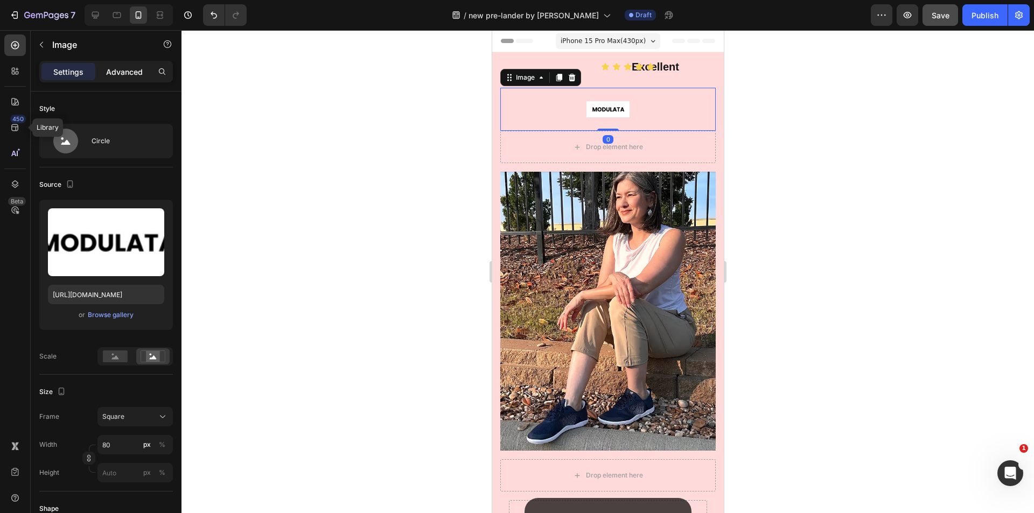
click at [128, 70] on p "Advanced" at bounding box center [124, 71] width 37 height 11
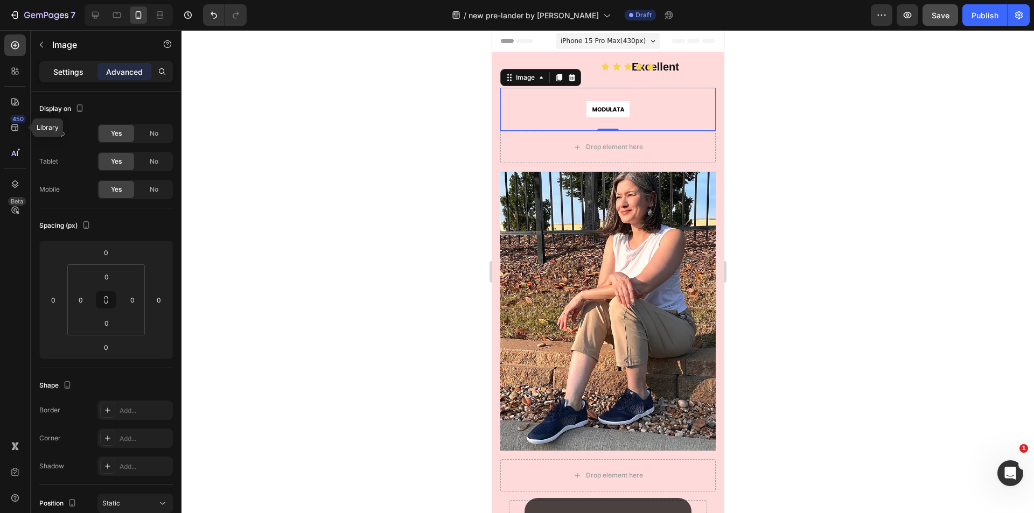
click at [72, 68] on p "Settings" at bounding box center [68, 71] width 30 height 11
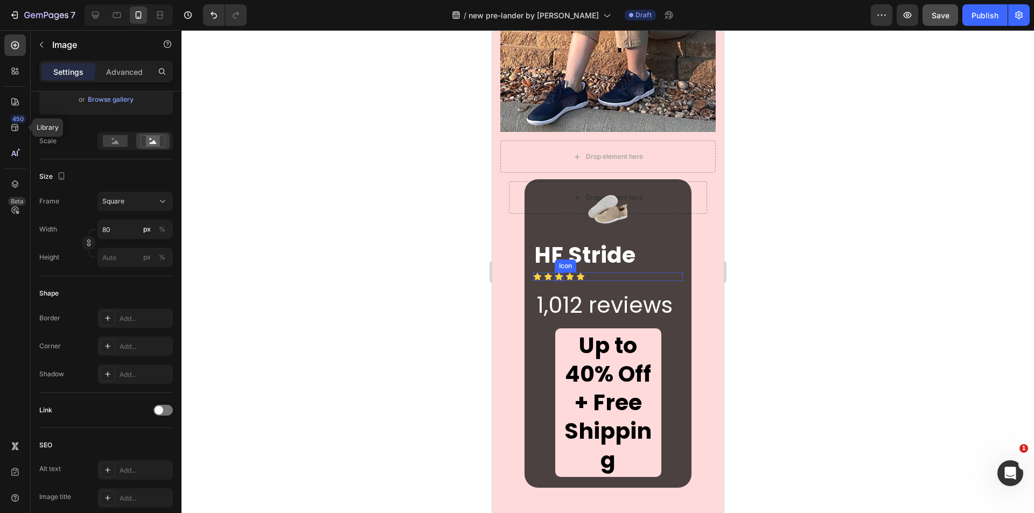
scroll to position [269, 0]
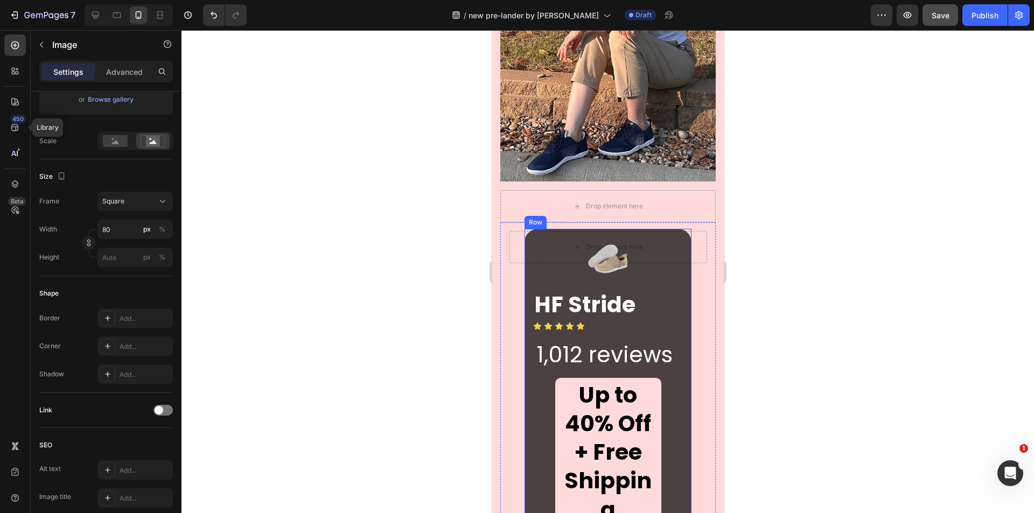
click at [524, 258] on div "Image HF Stride Heading Icon Icon Icon Icon Icon Icon List 1,012 reviews Headin…" at bounding box center [607, 383] width 167 height 309
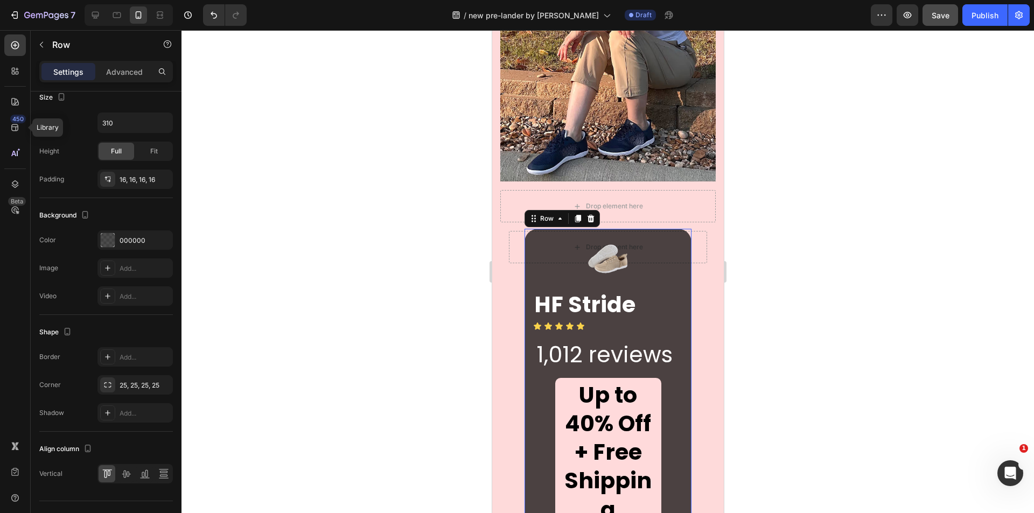
scroll to position [0, 0]
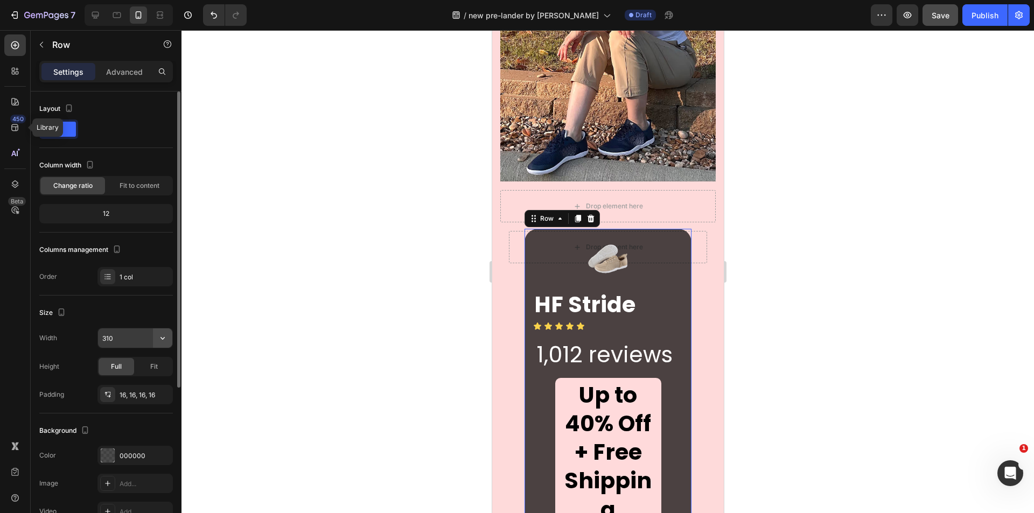
click at [165, 336] on icon "button" at bounding box center [162, 338] width 11 height 11
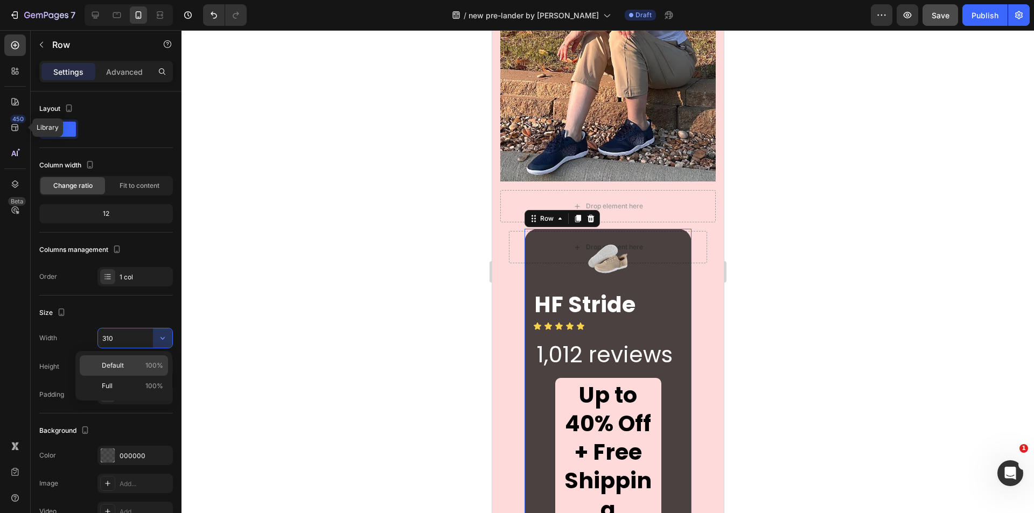
click at [146, 376] on div "Default 100%" at bounding box center [124, 386] width 88 height 20
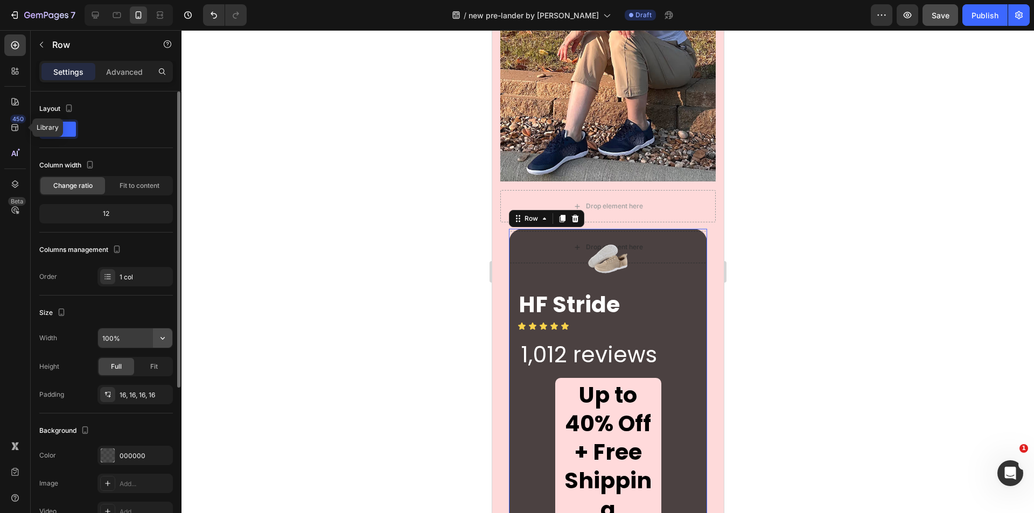
click at [163, 344] on button "button" at bounding box center [162, 338] width 19 height 19
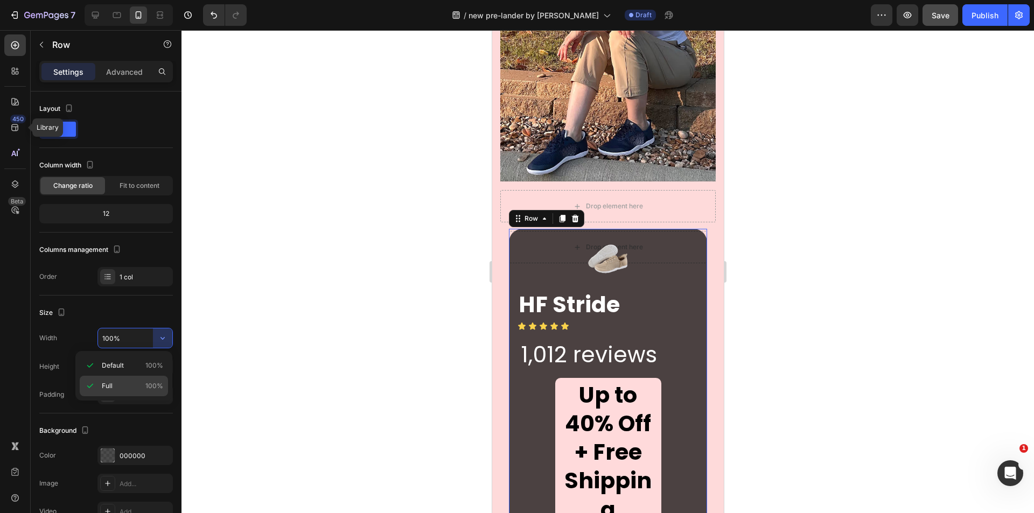
click at [138, 376] on div "Full 100%" at bounding box center [124, 386] width 88 height 20
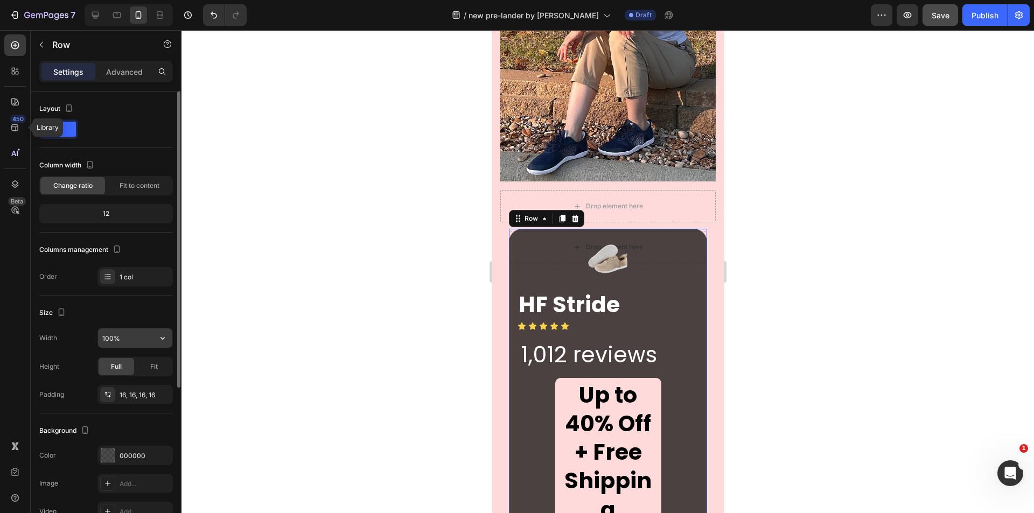
click at [131, 336] on input "100%" at bounding box center [135, 338] width 74 height 19
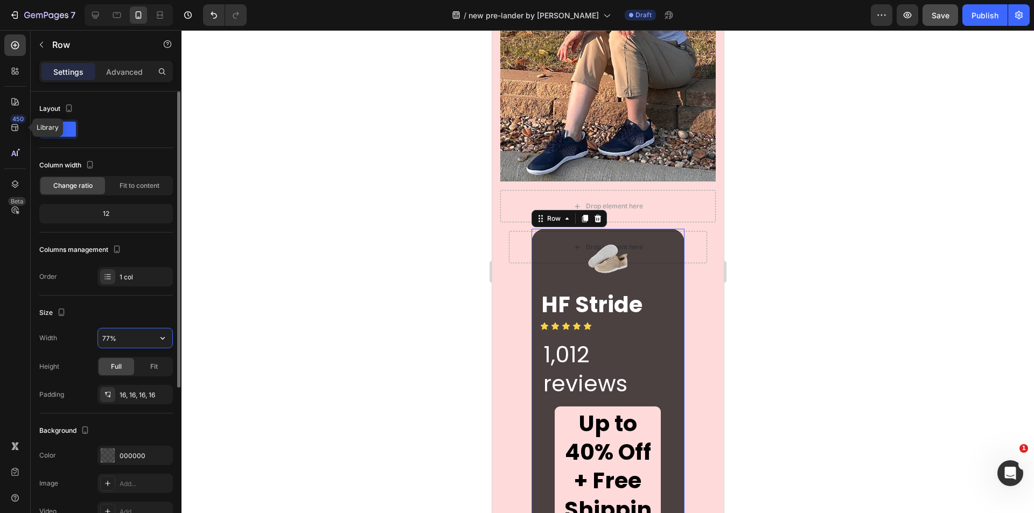
click at [131, 335] on input "77%" at bounding box center [135, 338] width 74 height 19
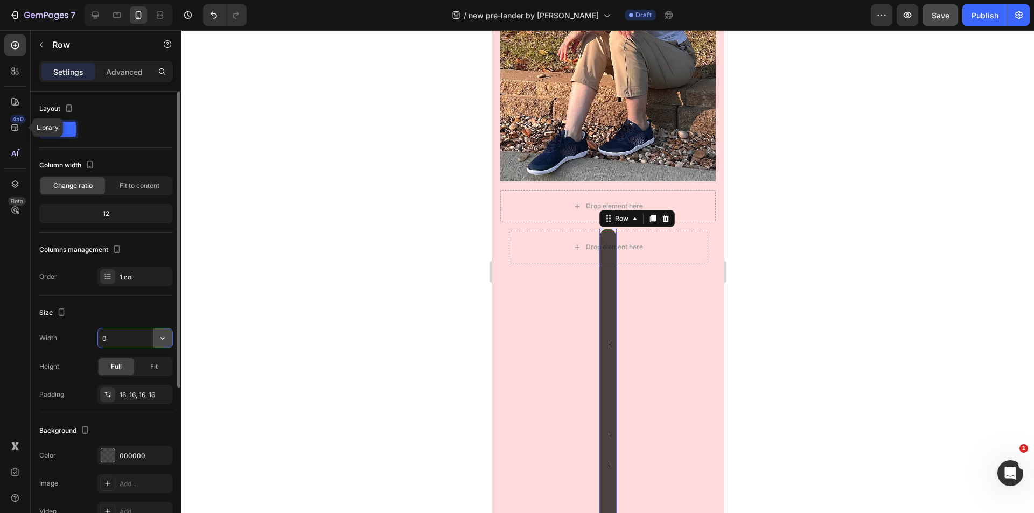
click at [165, 336] on icon "button" at bounding box center [162, 338] width 11 height 11
click at [134, 376] on div "Default 100%" at bounding box center [124, 386] width 88 height 20
type input "100%"
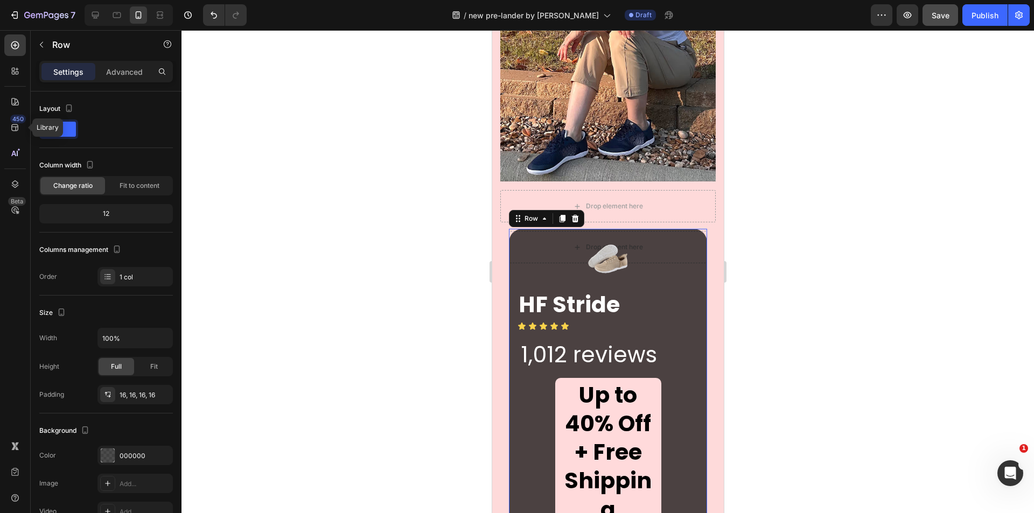
click at [378, 292] on div at bounding box center [608, 271] width 853 height 483
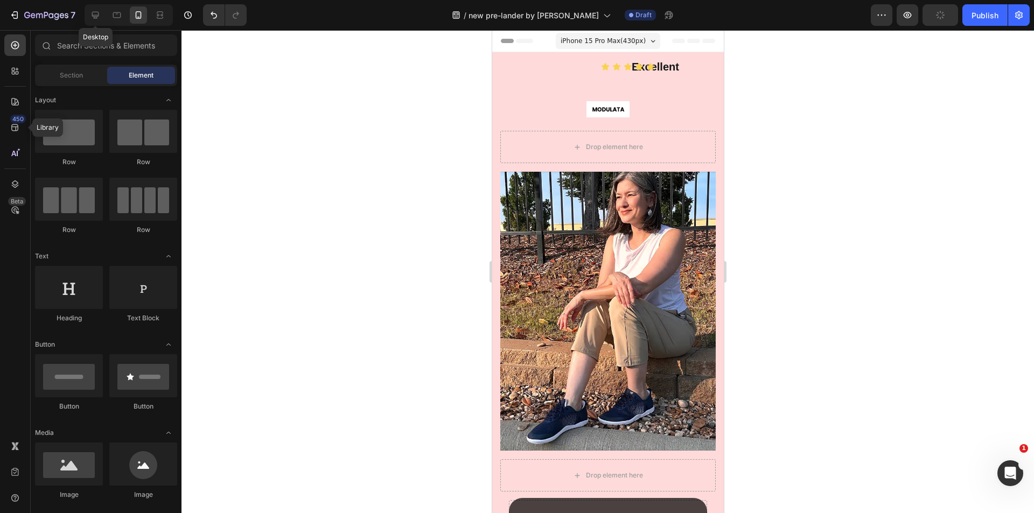
drag, startPoint x: 102, startPoint y: 13, endPoint x: 107, endPoint y: 16, distance: 5.5
click at [102, 13] on div at bounding box center [95, 14] width 17 height 17
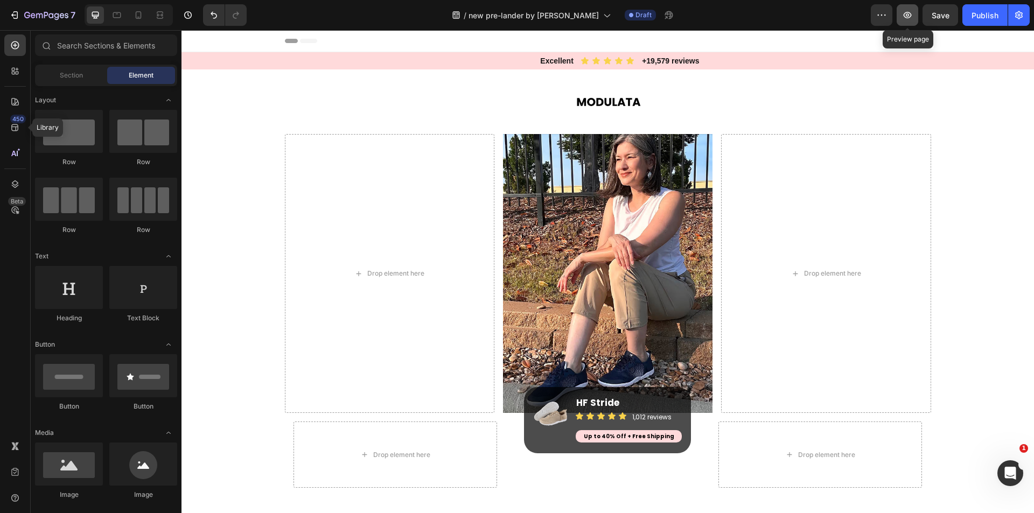
click at [909, 16] on icon "button" at bounding box center [908, 15] width 8 height 6
